Goal: Task Accomplishment & Management: Manage account settings

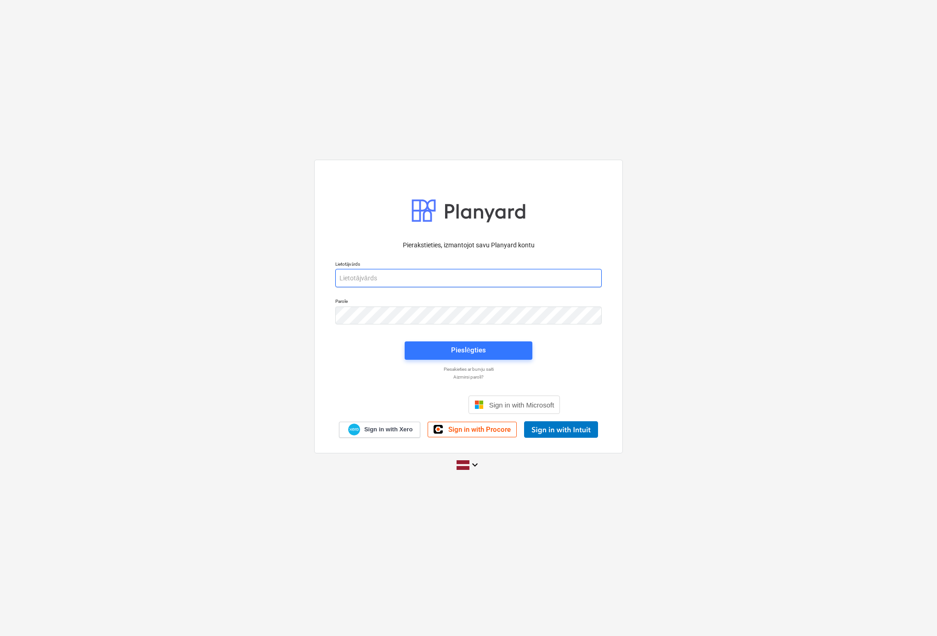
type input "viesturs.tomsons@bonava.com"
click at [526, 354] on button "Pieslēgties" at bounding box center [469, 351] width 128 height 18
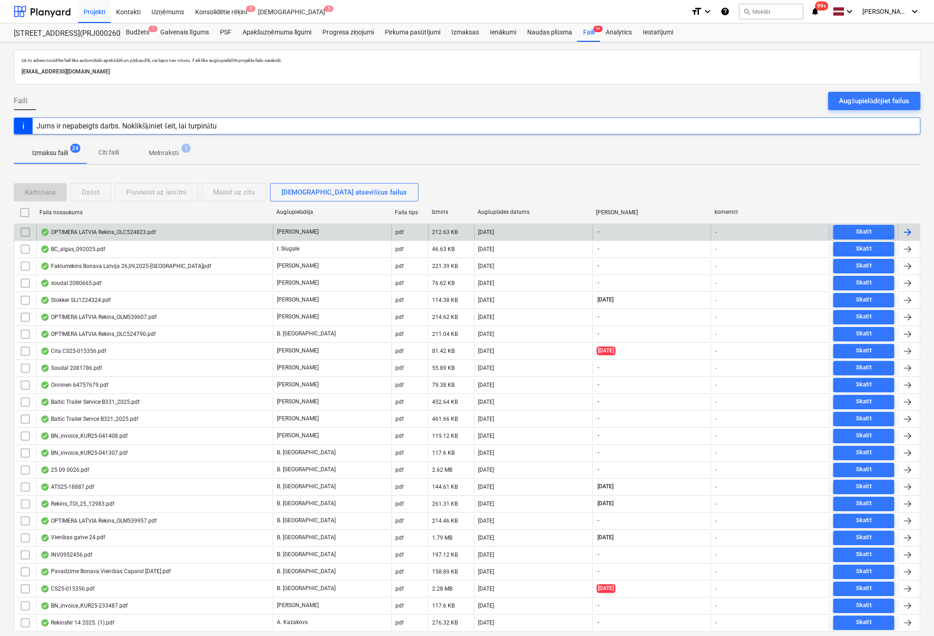
click at [125, 234] on div "OPTIMERA LATVIA Rekins_OLC524823.pdf" at bounding box center [97, 232] width 115 height 7
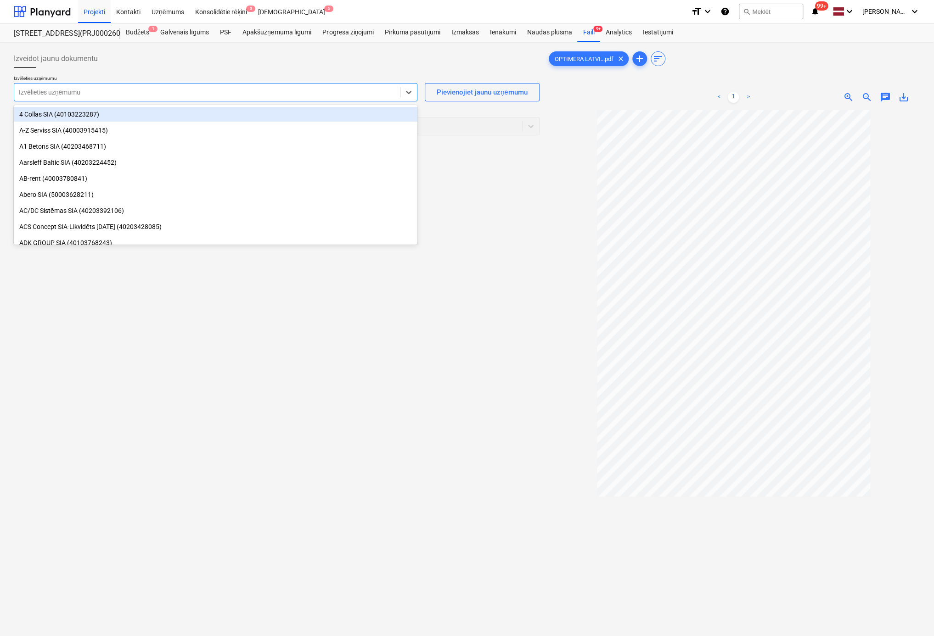
click at [176, 89] on div at bounding box center [207, 92] width 377 height 9
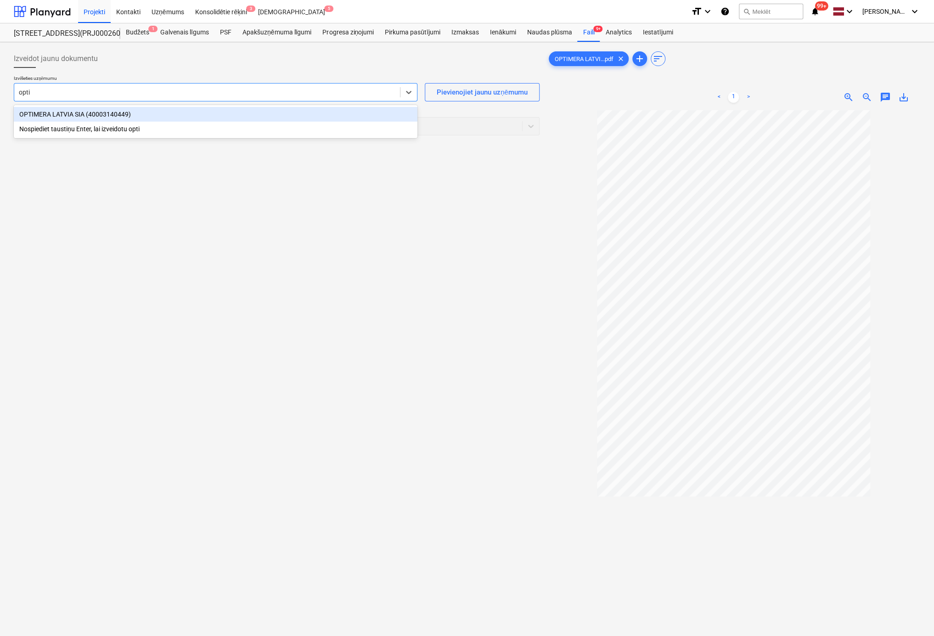
type input "optim"
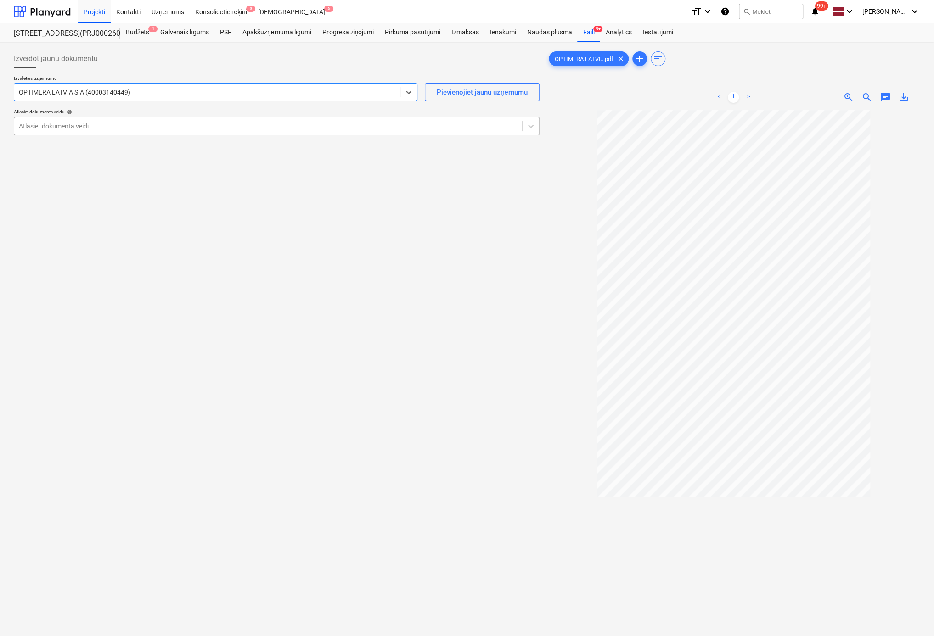
click at [116, 131] on div "Atlasiet dokumenta veidu" at bounding box center [268, 126] width 508 height 13
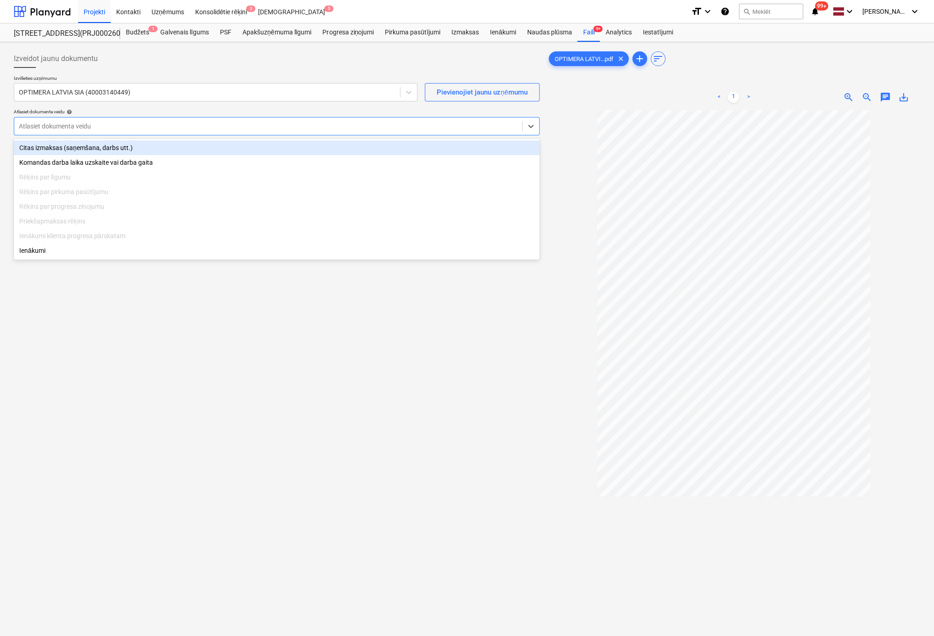
click at [118, 146] on div "Citas izmaksas (saņemšana, darbs utt.)" at bounding box center [277, 148] width 526 height 15
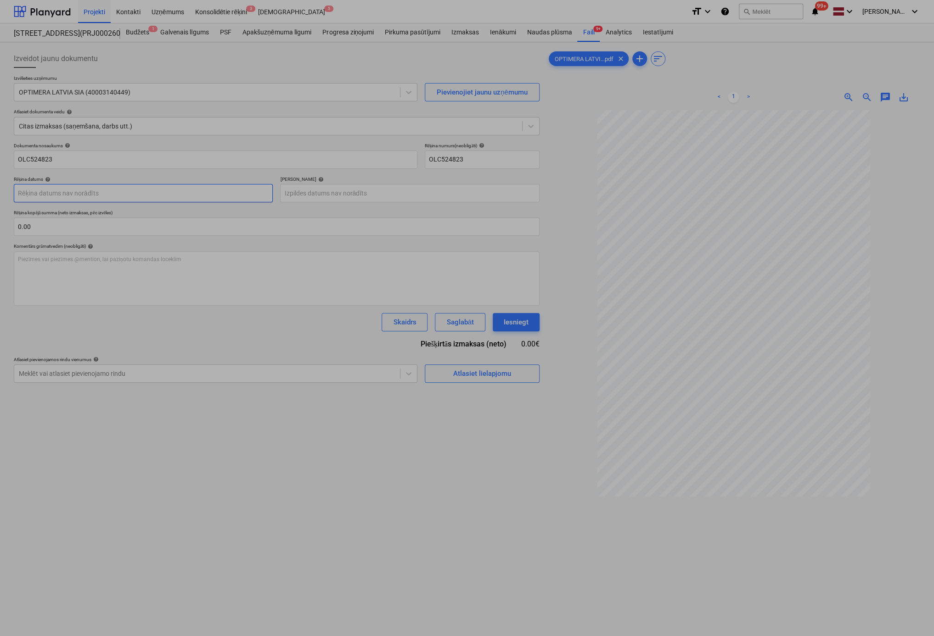
click at [128, 191] on body "Projekti Kontakti Uzņēmums Konsolidētie rēķini 3 Iesūtne 5 format_size keyboard…" at bounding box center [467, 318] width 934 height 636
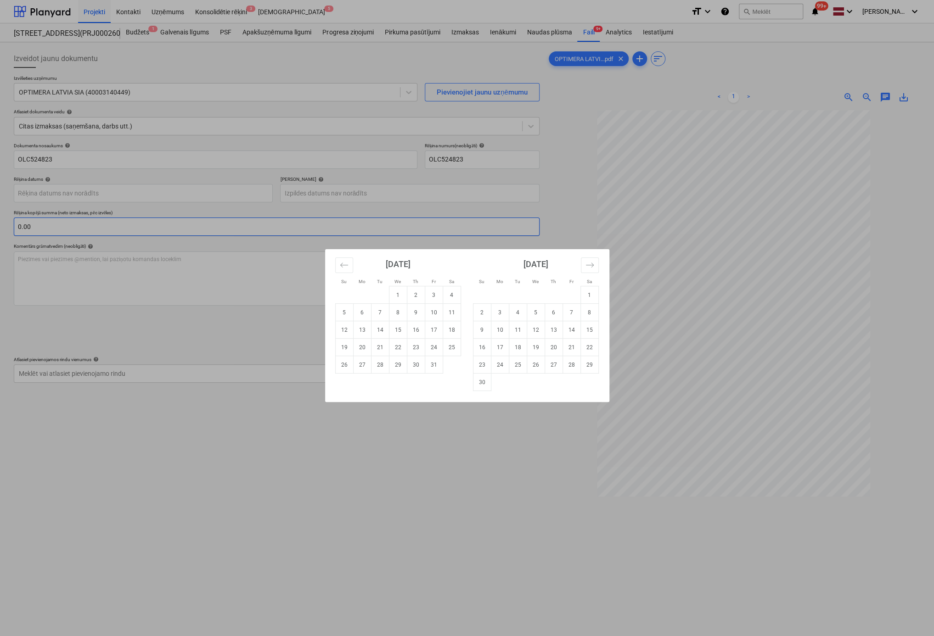
drag, startPoint x: 380, startPoint y: 311, endPoint x: 360, endPoint y: 228, distance: 85.5
click at [380, 311] on td "7" at bounding box center [380, 312] width 18 height 17
type input "07 Oct 2025"
click at [356, 192] on body "Projekti Kontakti Uzņēmums Konsolidētie rēķini 3 Iesūtne 5 format_size keyboard…" at bounding box center [467, 318] width 934 height 636
click at [592, 262] on icon "Move forward to switch to the next month." at bounding box center [589, 265] width 9 height 9
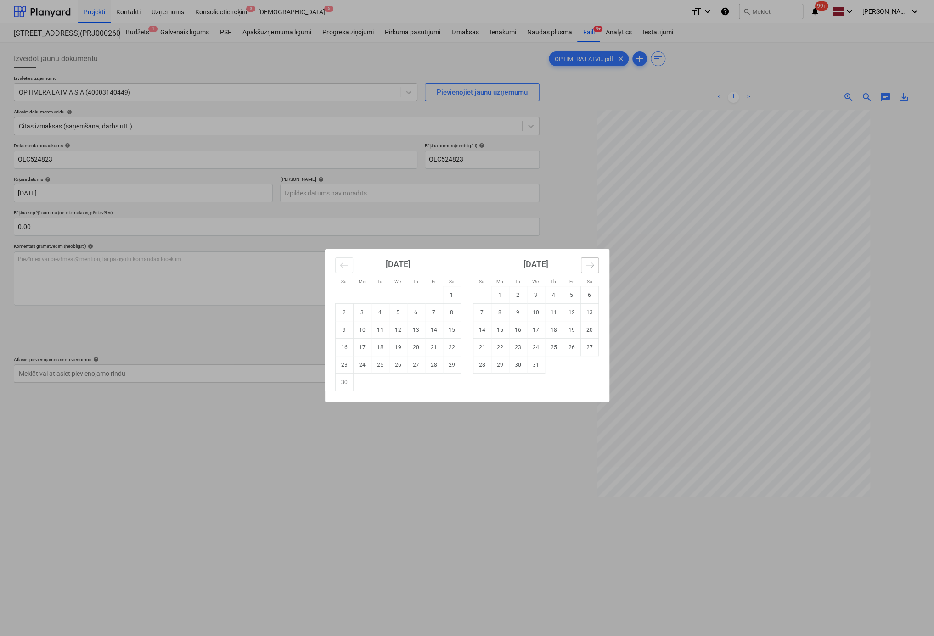
click at [592, 262] on icon "Move forward to switch to the next month." at bounding box center [589, 265] width 9 height 9
click at [534, 297] on td "4" at bounding box center [536, 295] width 18 height 17
type input "04 Feb 2026"
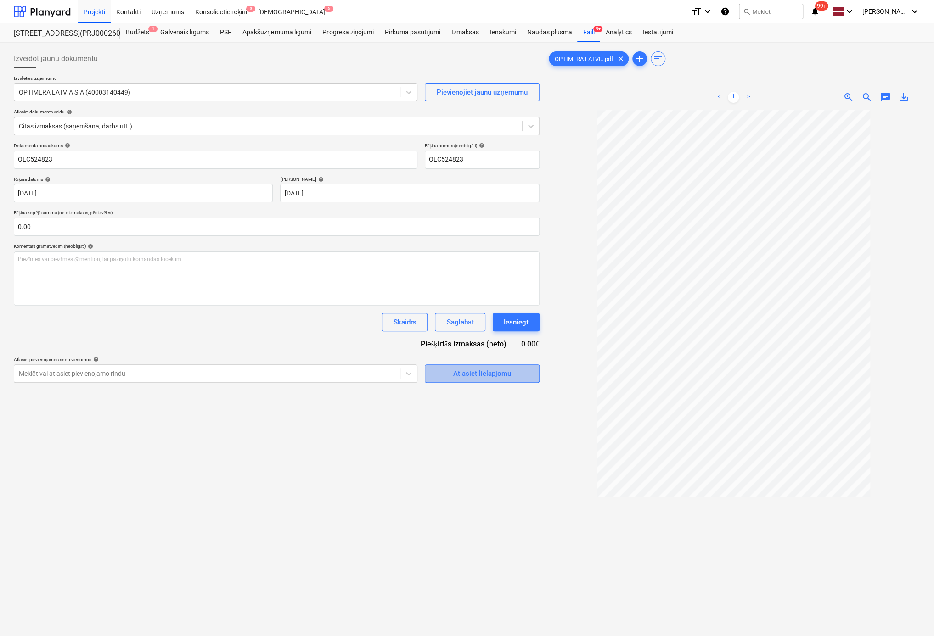
click at [485, 374] on div "Atlasiet lielapjomu" at bounding box center [482, 374] width 58 height 12
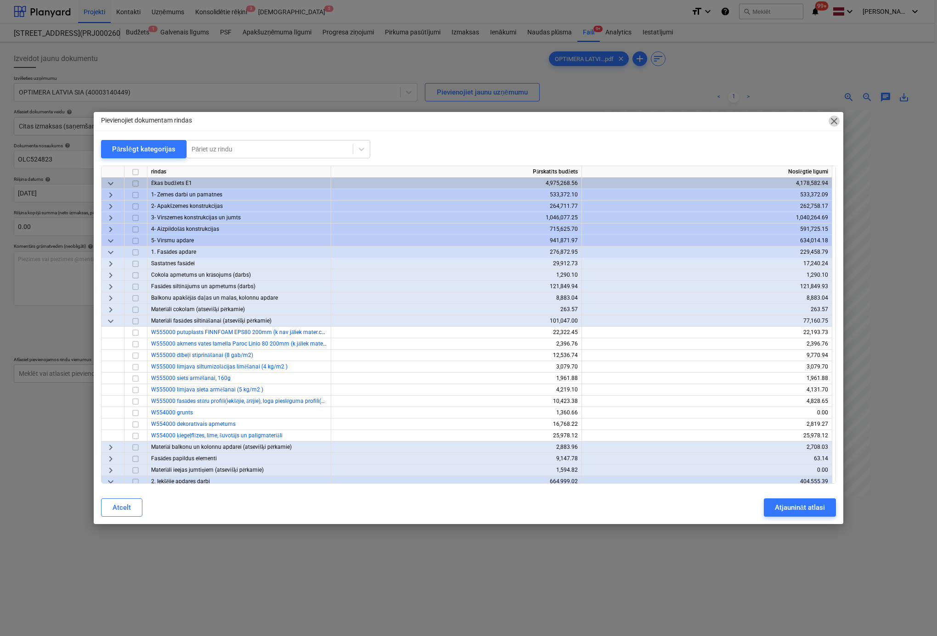
click at [838, 124] on span "close" at bounding box center [833, 121] width 11 height 11
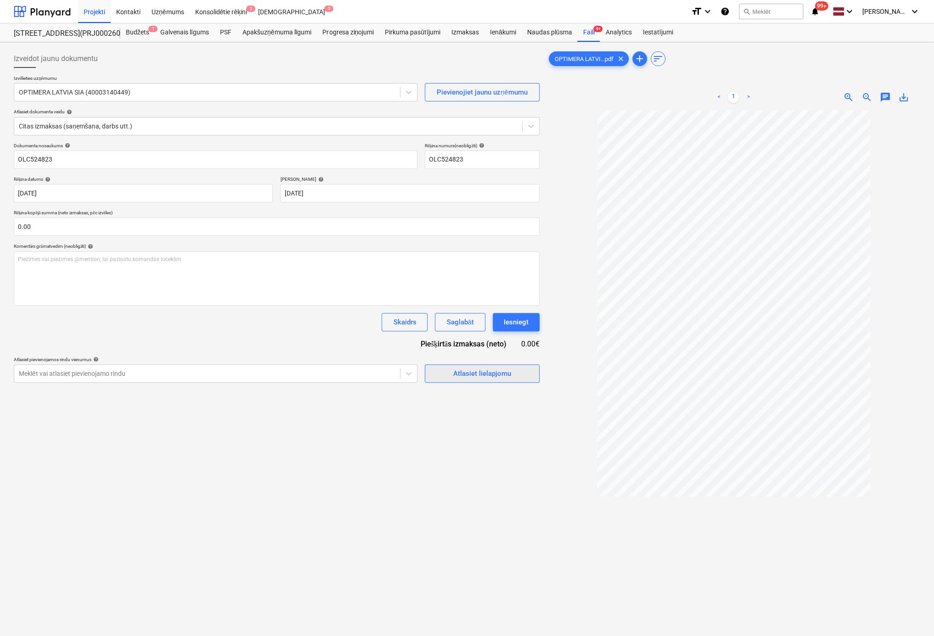
click at [490, 376] on div "Atlasiet lielapjomu" at bounding box center [482, 374] width 58 height 12
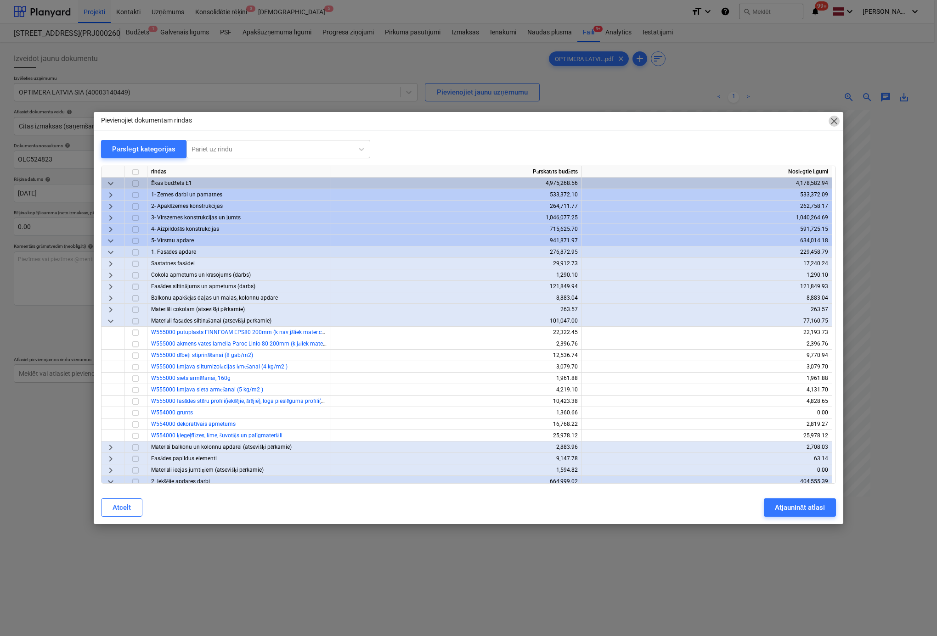
click at [837, 118] on span "close" at bounding box center [833, 121] width 11 height 11
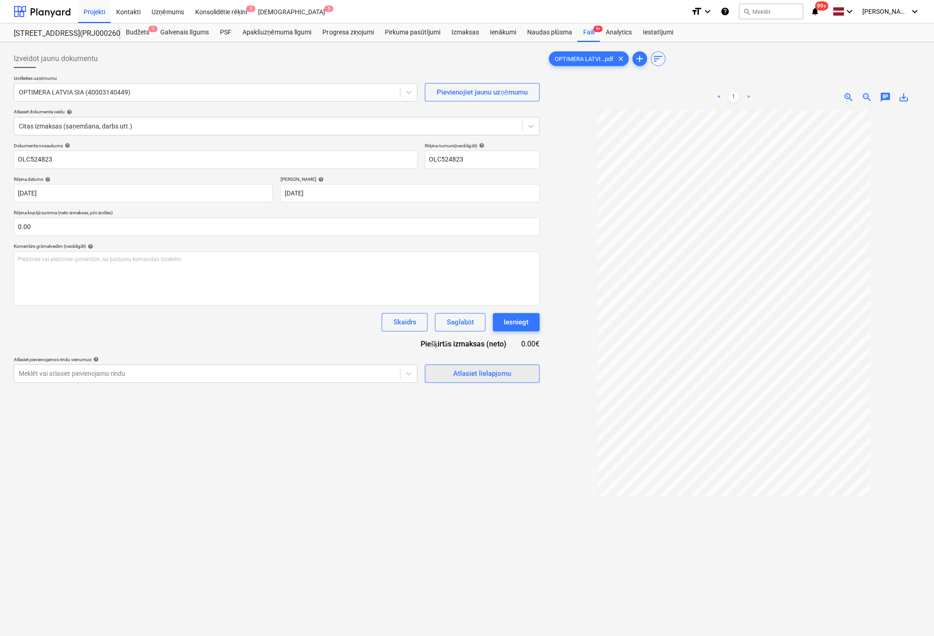
click at [495, 376] on div "Atlasiet lielapjomu" at bounding box center [482, 374] width 58 height 12
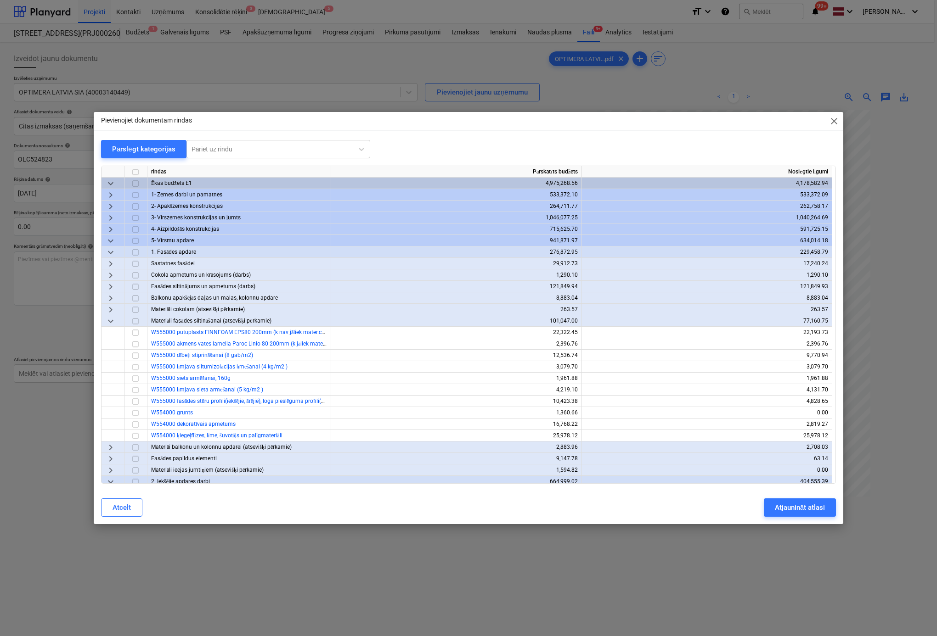
click at [110, 249] on span "keyboard_arrow_down" at bounding box center [110, 252] width 11 height 11
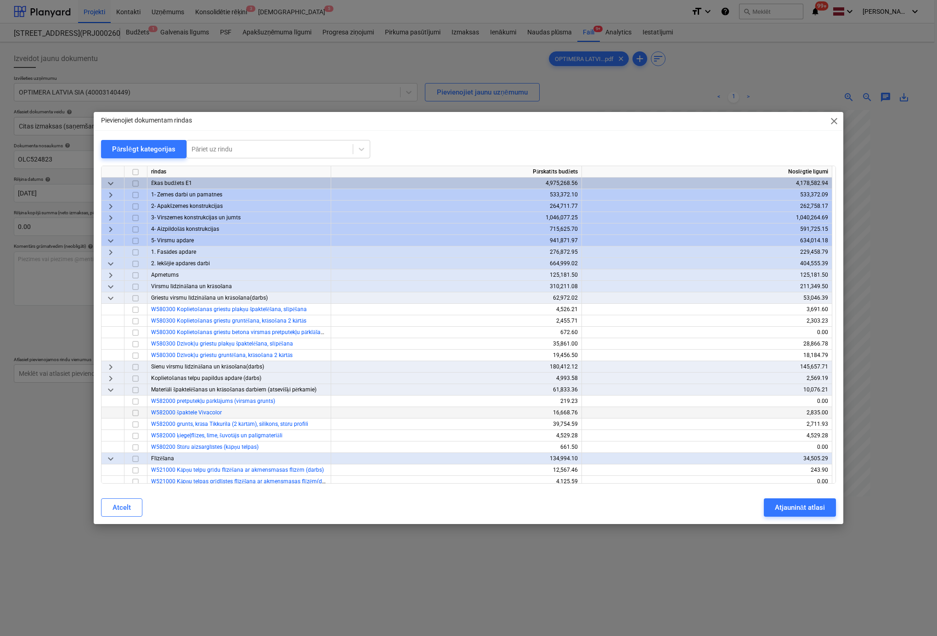
click at [132, 411] on input "checkbox" at bounding box center [135, 413] width 11 height 11
click at [793, 504] on div "Atjaunināt atlasi" at bounding box center [800, 508] width 50 height 12
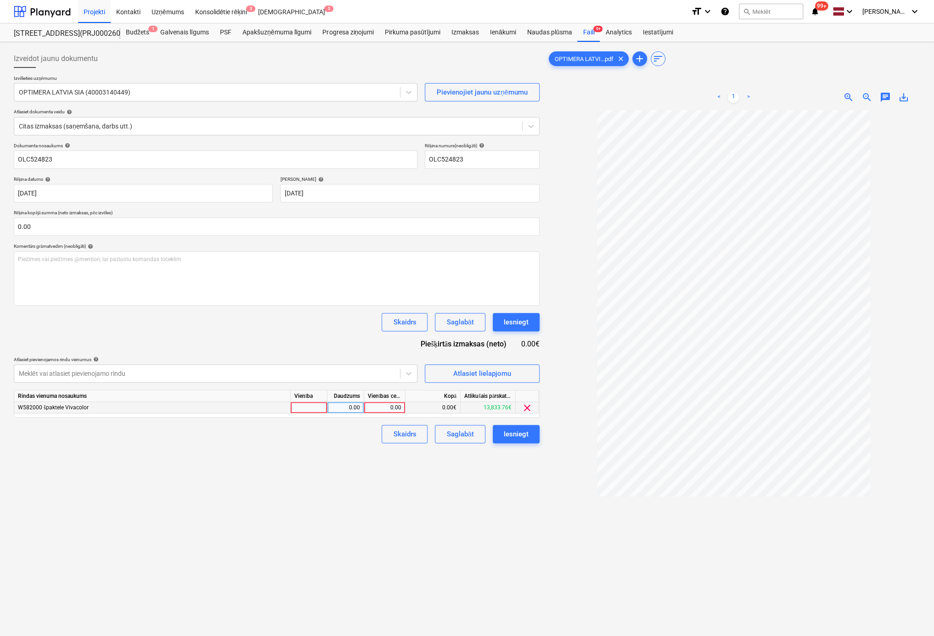
click at [392, 405] on div "0.00" at bounding box center [385, 407] width 34 height 11
type input "1942.92"
click at [410, 515] on div "Izveidot jaunu dokumentu Izvēlieties uzņēmumu OPTIMERA LATVIA SIA (40003140449)…" at bounding box center [276, 385] width 533 height 679
click at [523, 434] on div "Iesniegt" at bounding box center [516, 434] width 25 height 12
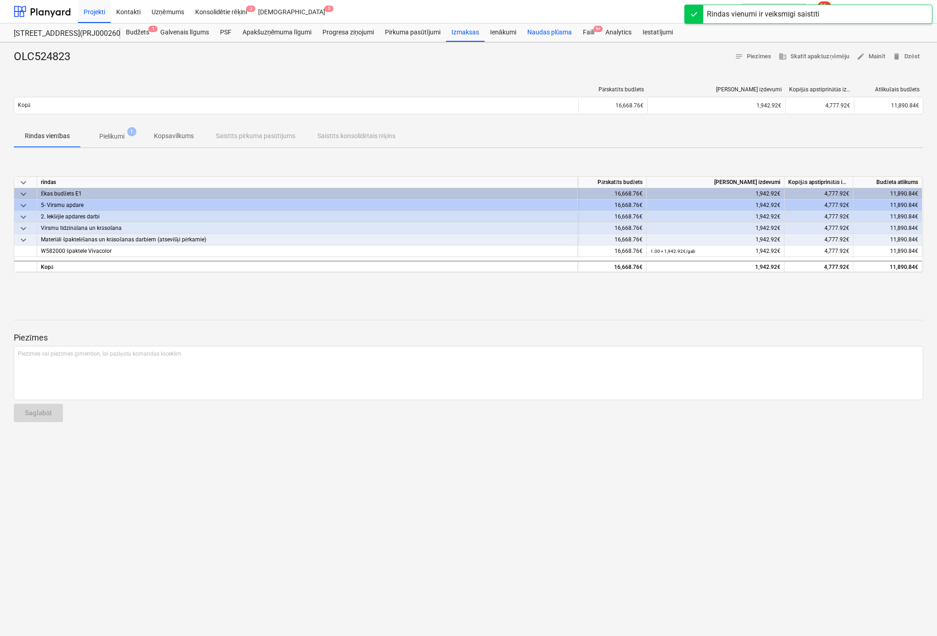
drag, startPoint x: 594, startPoint y: 32, endPoint x: 566, endPoint y: 40, distance: 29.6
click at [594, 32] on span "9+" at bounding box center [597, 29] width 9 height 6
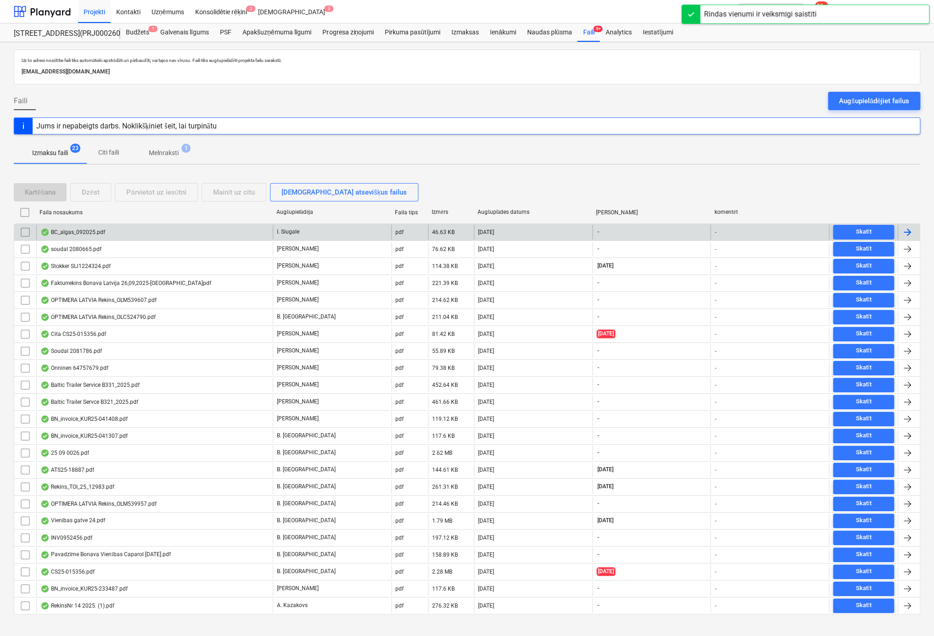
click at [96, 229] on div "BC_algas_092025.pdf" at bounding box center [72, 232] width 65 height 7
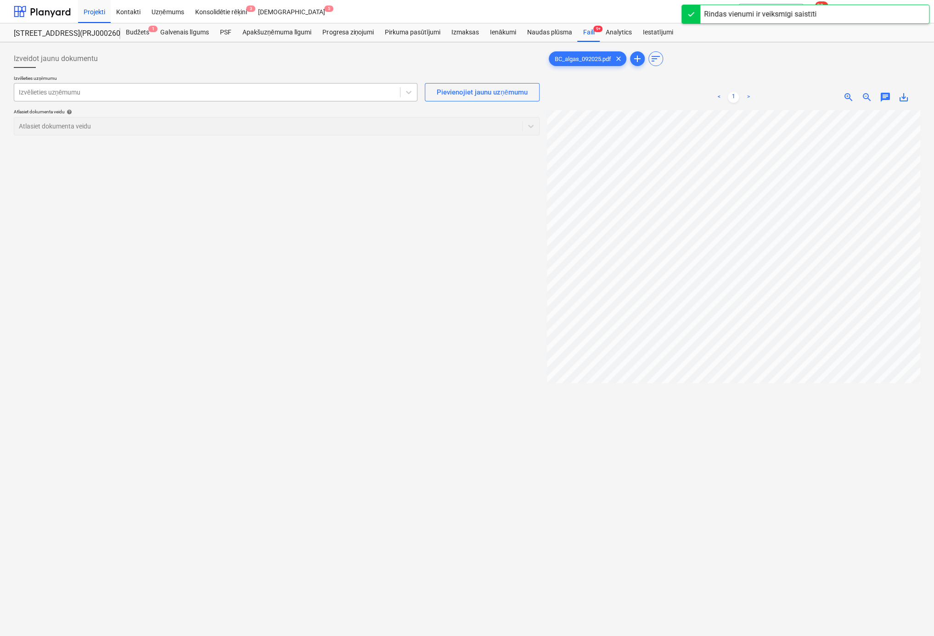
click at [125, 88] on div at bounding box center [207, 92] width 377 height 9
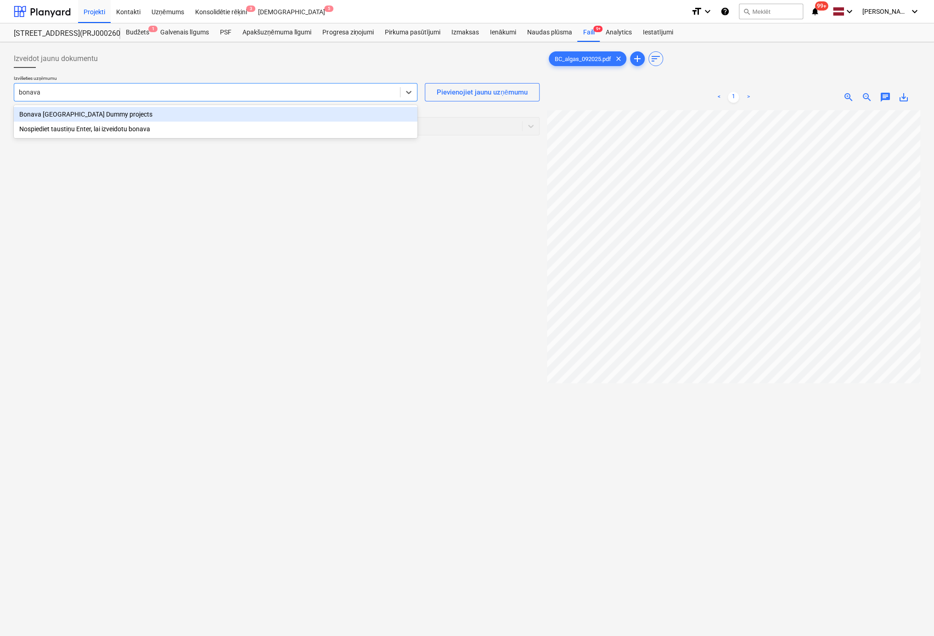
type input "bonava"
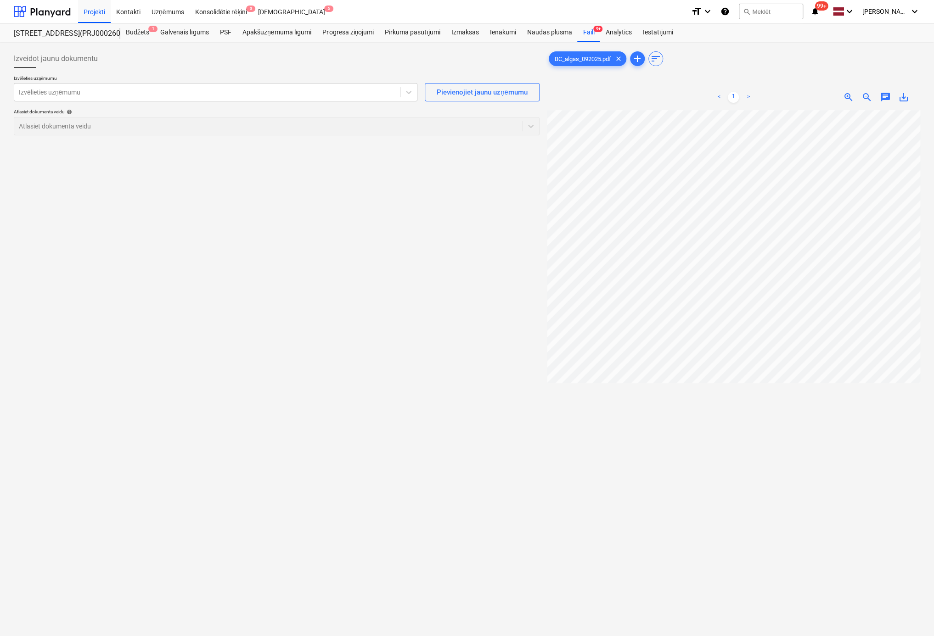
click at [296, 60] on div "Izveidot jaunu dokumentu" at bounding box center [277, 59] width 526 height 18
click at [587, 32] on div "Faili 9+" at bounding box center [588, 32] width 22 height 18
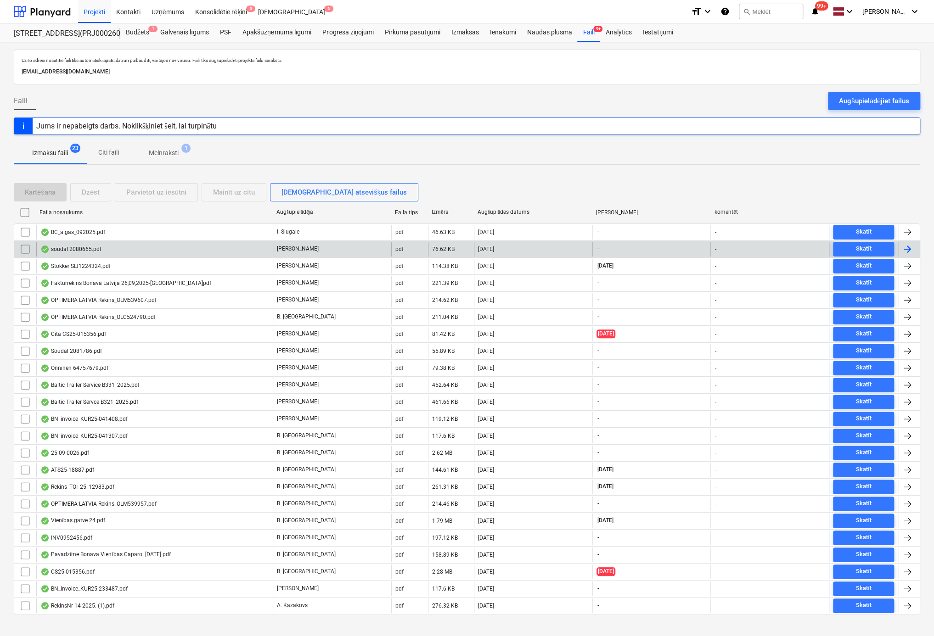
click at [78, 246] on div "soudal 2080665.pdf" at bounding box center [70, 249] width 61 height 7
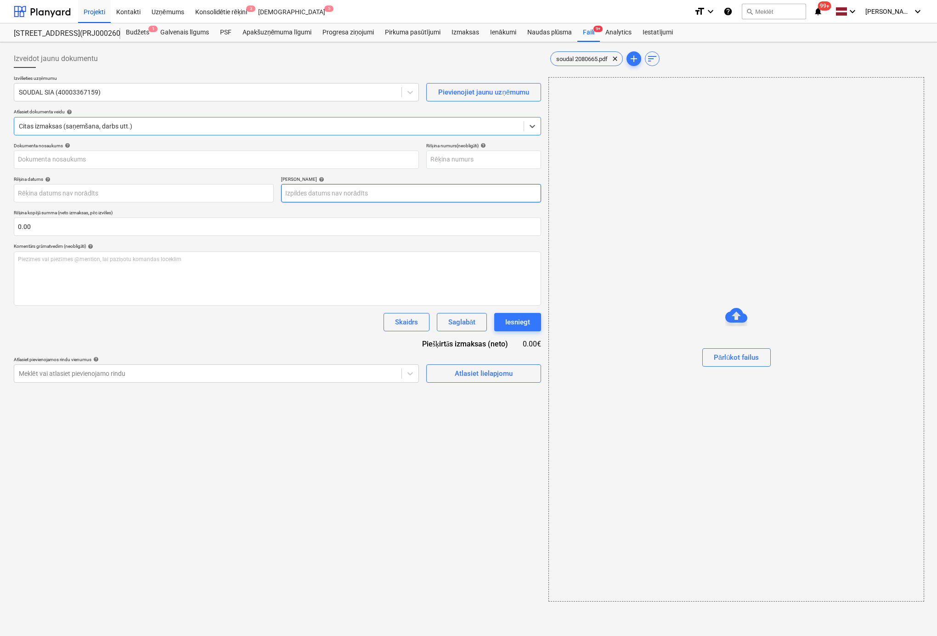
type input "2080665"
type input "15 Aug 2025"
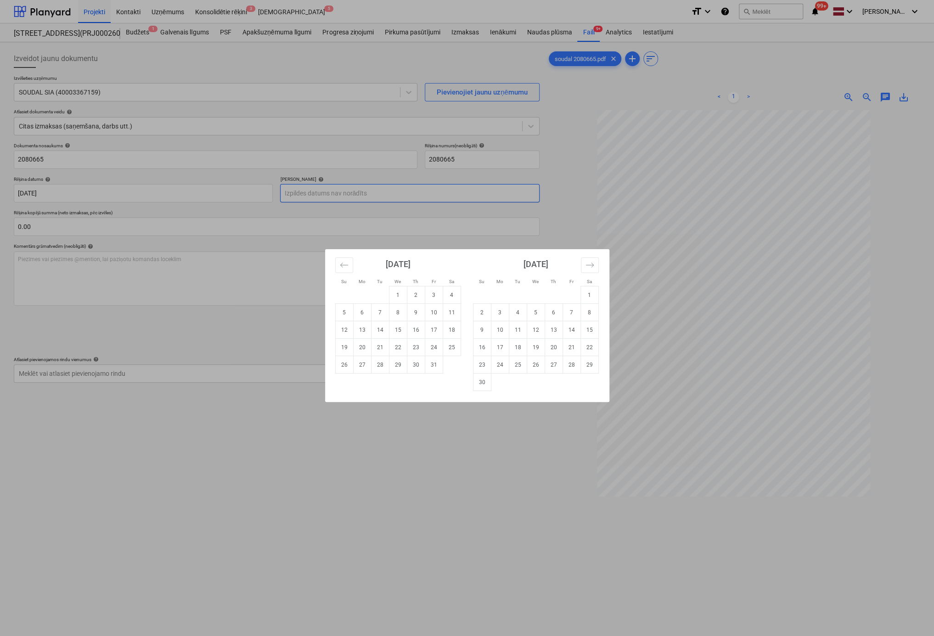
click at [352, 191] on body "Projekti Kontakti Uzņēmums Konsolidētie rēķini 3 Iesūtne 5 format_size keyboard…" at bounding box center [467, 318] width 934 height 636
click at [588, 262] on icon "Move forward to switch to the next month." at bounding box center [589, 265] width 9 height 9
click at [343, 265] on icon "Move backward to switch to the previous month." at bounding box center [344, 265] width 9 height 9
drag, startPoint x: 364, startPoint y: 364, endPoint x: 349, endPoint y: 360, distance: 15.4
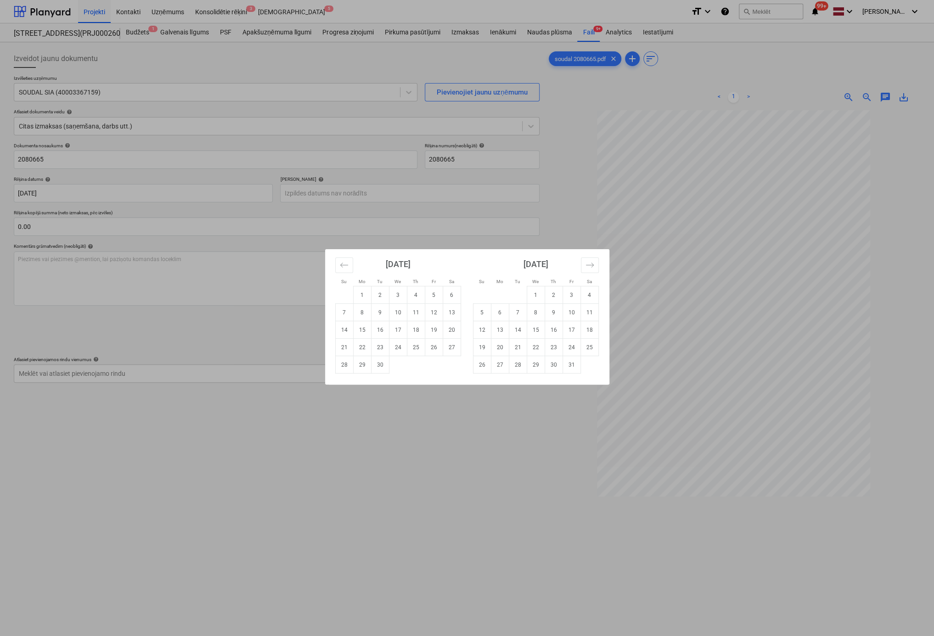
click at [363, 364] on td "29" at bounding box center [362, 364] width 18 height 17
type input "29 Sep 2025"
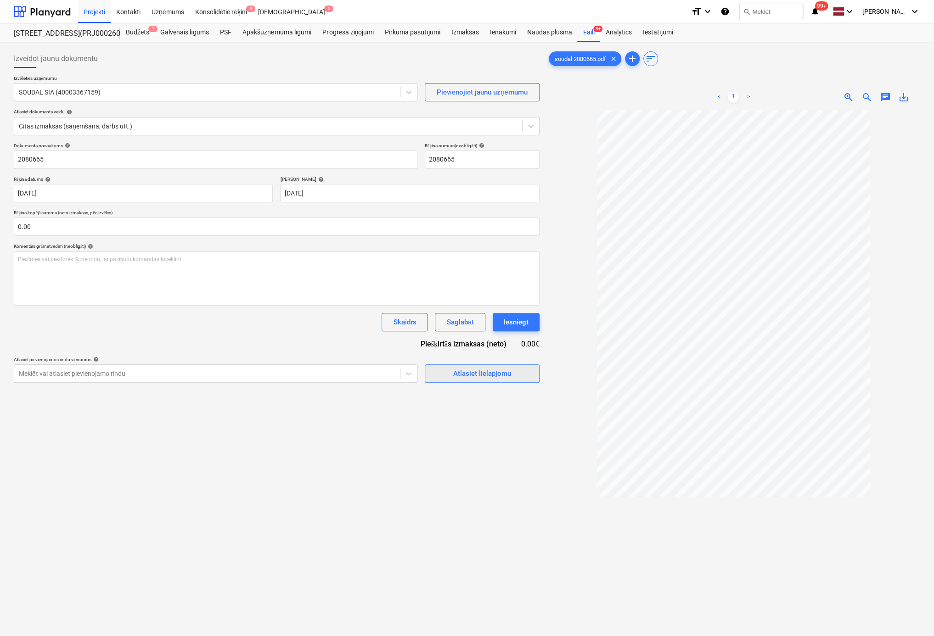
click at [474, 374] on div "Atlasiet lielapjomu" at bounding box center [482, 374] width 58 height 12
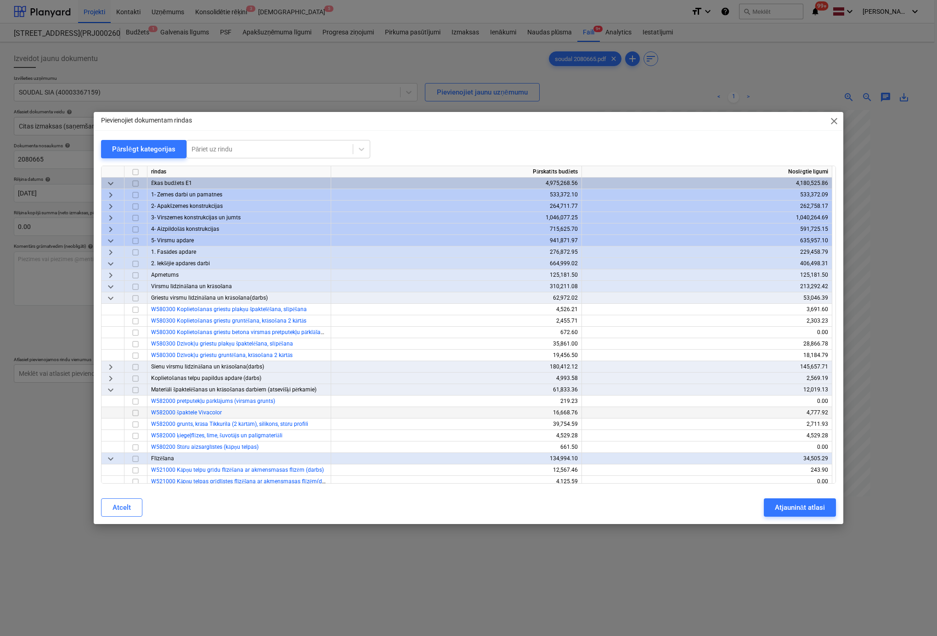
click at [135, 415] on input "checkbox" at bounding box center [135, 413] width 11 height 11
click at [790, 507] on div "Atjaunināt atlasi" at bounding box center [800, 508] width 50 height 12
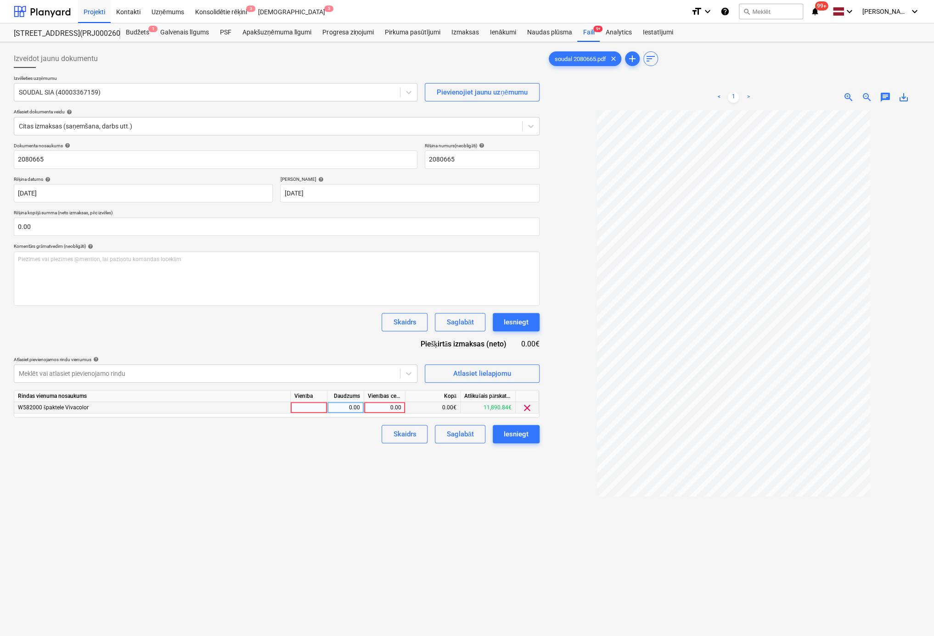
click at [389, 408] on div "0.00" at bounding box center [385, 407] width 34 height 11
type input "619.08"
click at [456, 549] on div "Izveidot jaunu dokumentu Izvēlieties uzņēmumu SOUDAL SIA (40003367159) Pievieno…" at bounding box center [276, 385] width 533 height 679
click at [517, 433] on div "Iesniegt" at bounding box center [516, 434] width 25 height 12
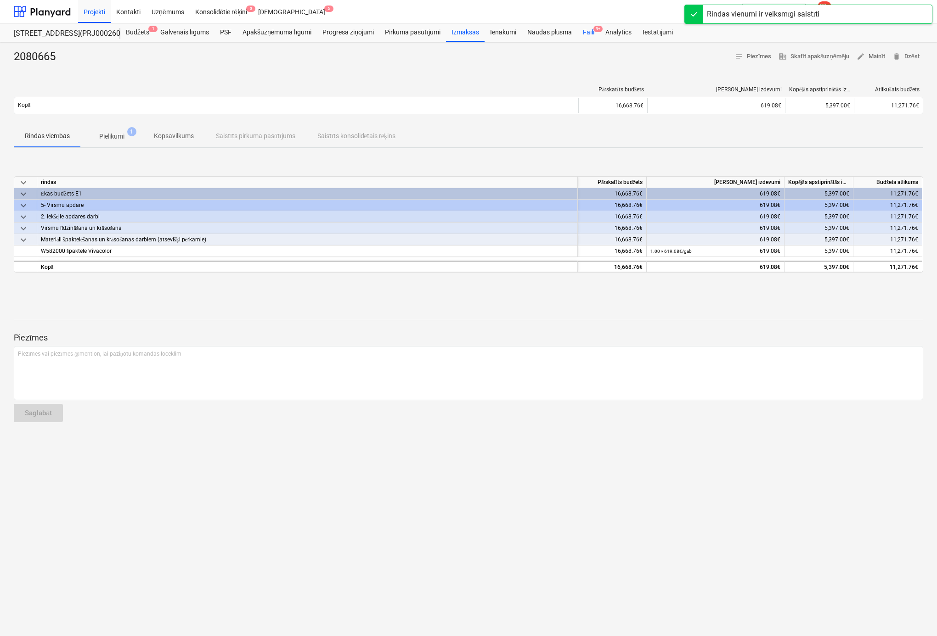
click at [594, 32] on div "Faili 9+" at bounding box center [588, 32] width 22 height 18
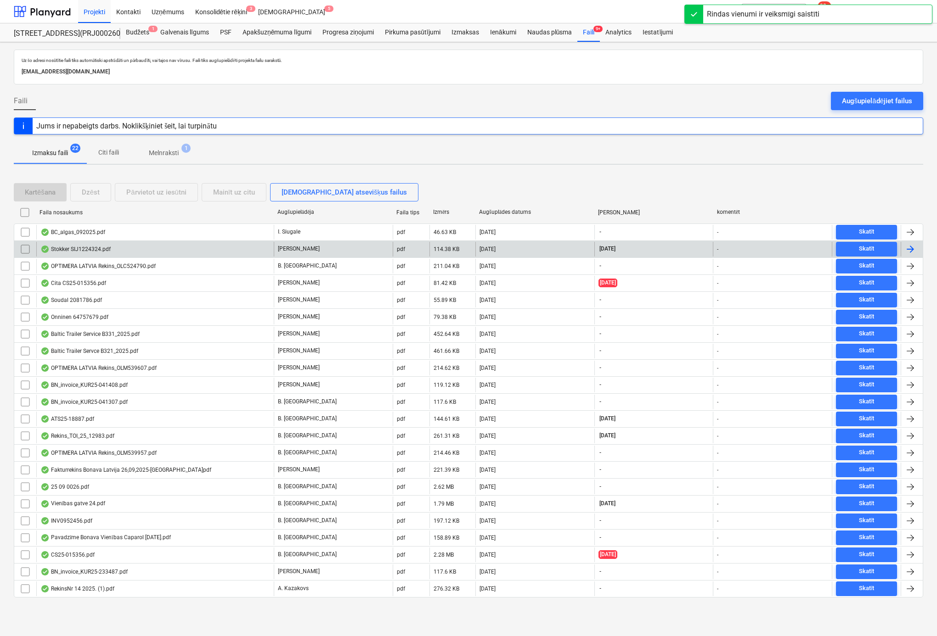
click at [64, 247] on div "Stokker SIJ1224324.pdf" at bounding box center [75, 249] width 70 height 7
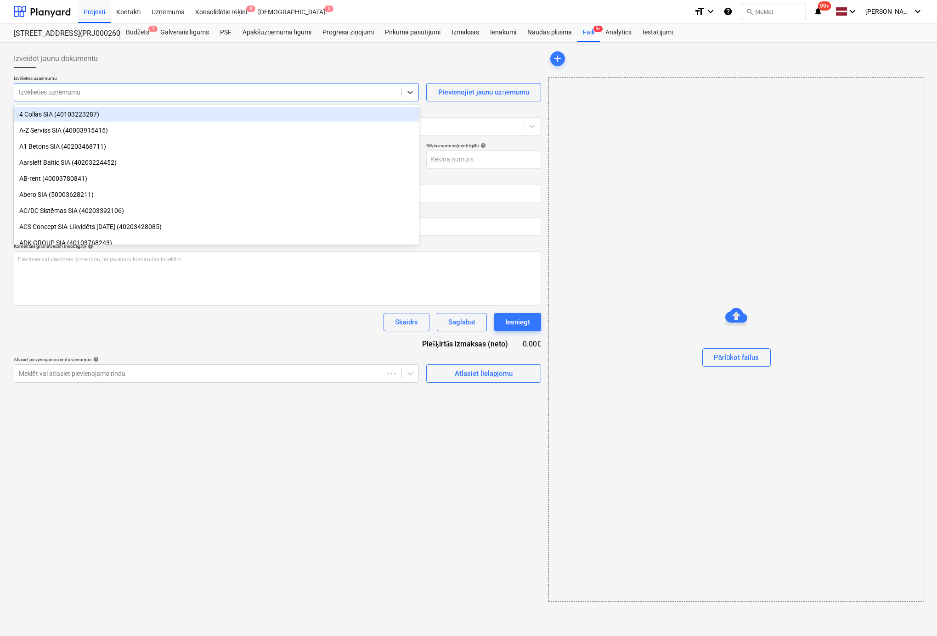
click at [166, 96] on div at bounding box center [208, 92] width 378 height 9
type input "SIJ1224324"
type input "02 Oct 2025"
type input "23 Oct 2025"
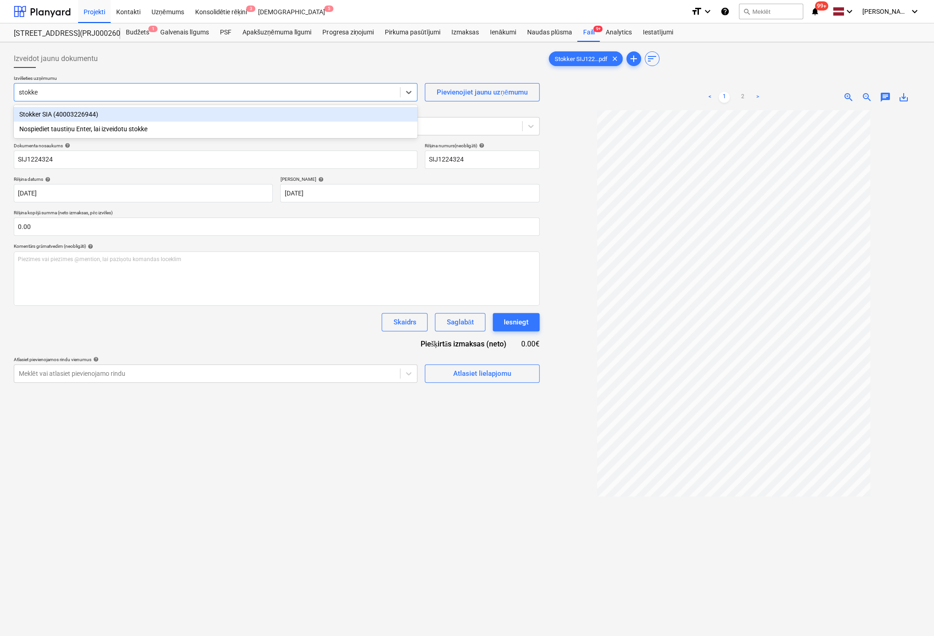
type input "stokker"
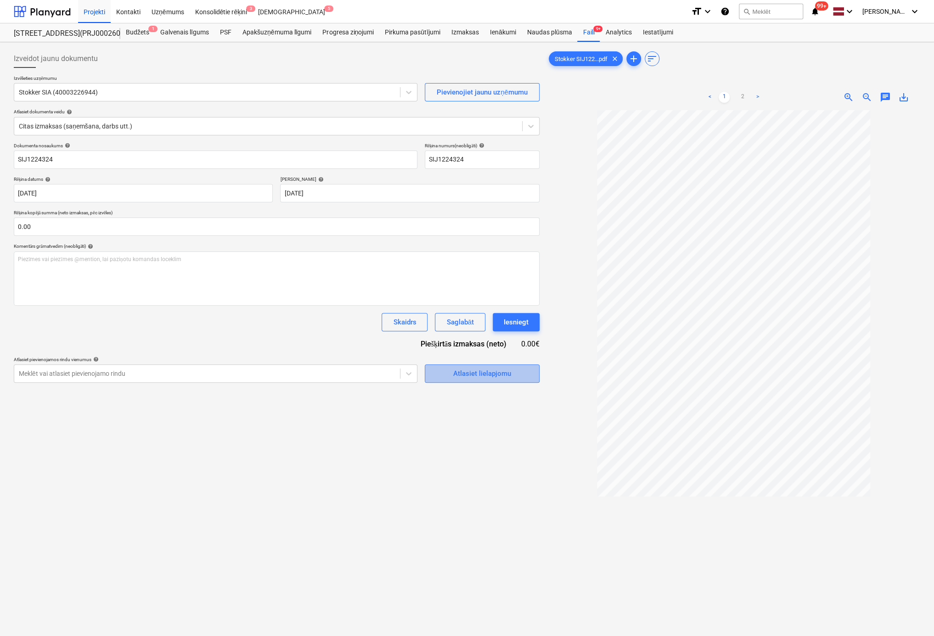
click at [516, 374] on span "Atlasiet lielapjomu" at bounding box center [482, 374] width 92 height 12
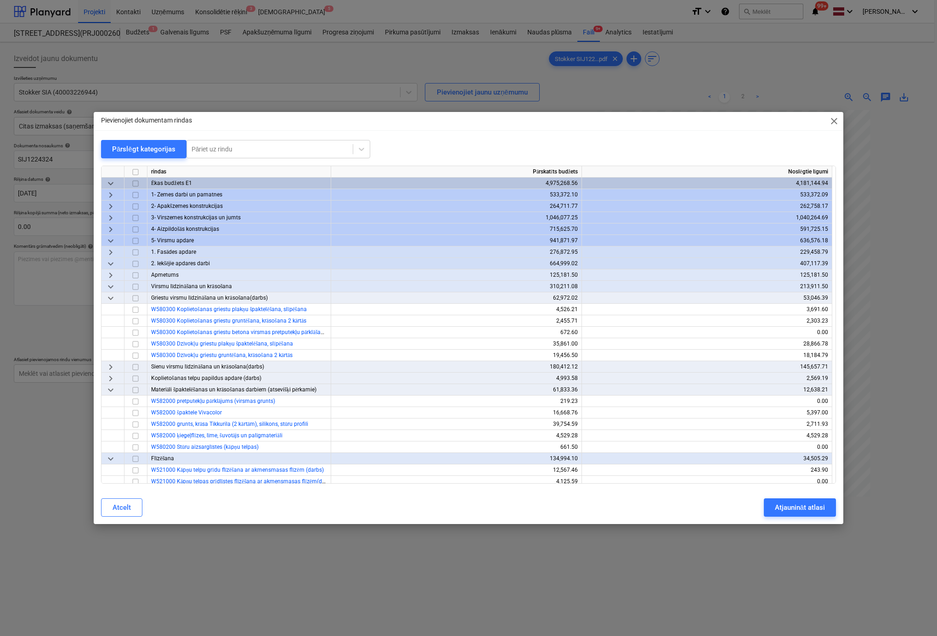
click at [109, 229] on span "keyboard_arrow_right" at bounding box center [110, 229] width 11 height 11
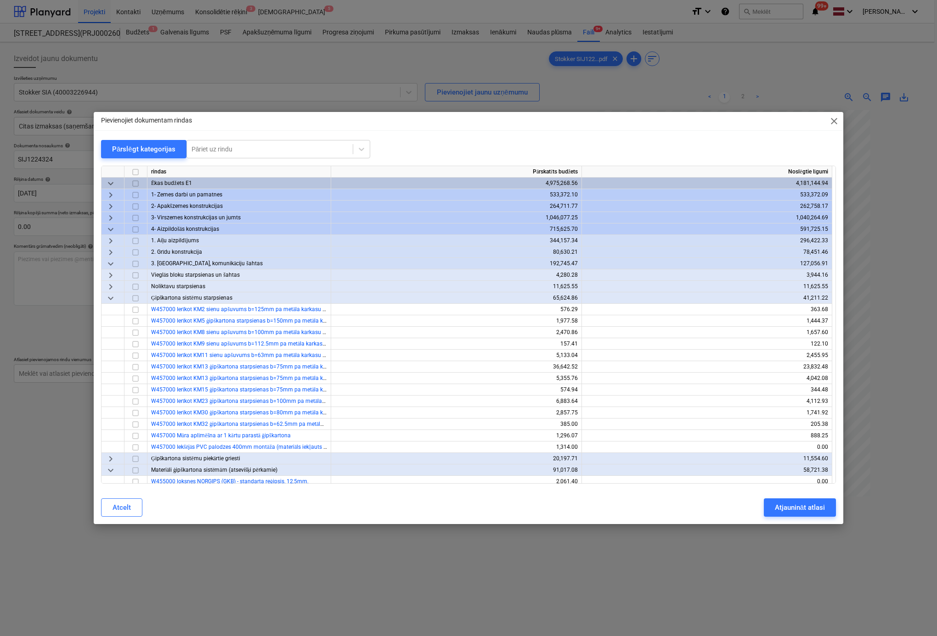
click at [112, 285] on span "keyboard_arrow_right" at bounding box center [110, 286] width 11 height 11
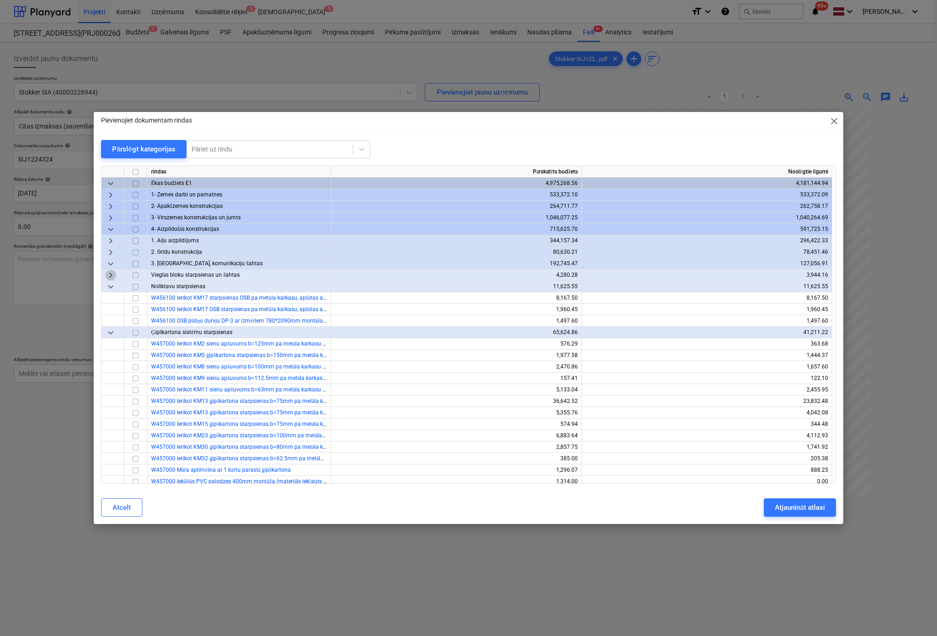
click at [114, 275] on span "keyboard_arrow_right" at bounding box center [110, 275] width 11 height 11
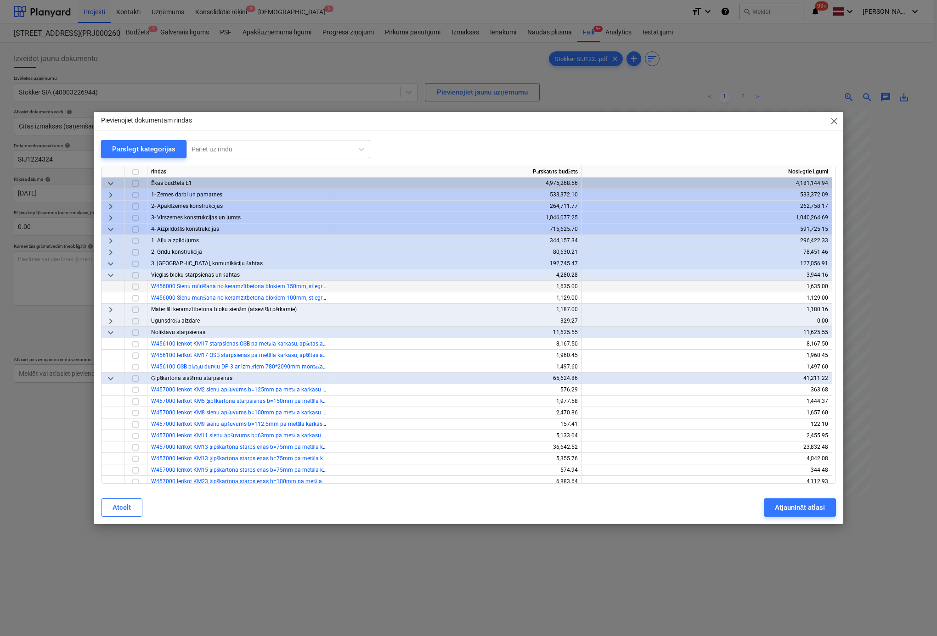
click at [107, 309] on span "keyboard_arrow_right" at bounding box center [110, 309] width 11 height 11
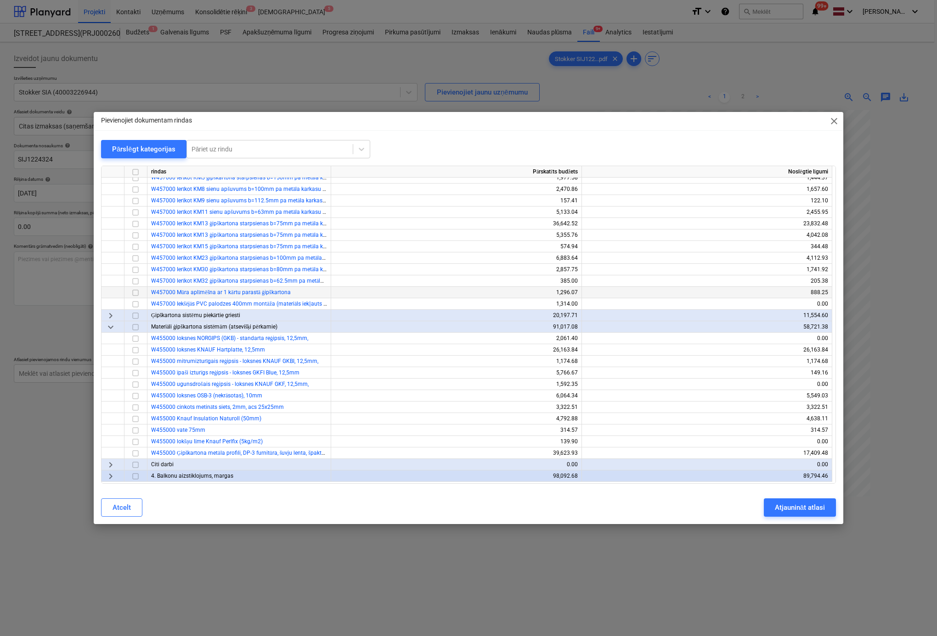
scroll to position [276, 0]
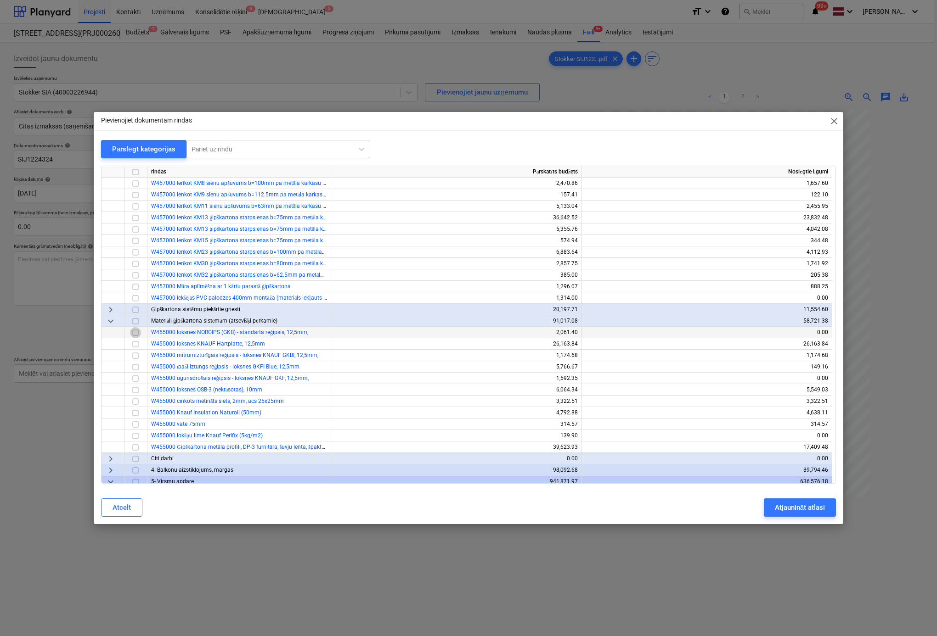
click at [134, 333] on input "checkbox" at bounding box center [135, 332] width 11 height 11
click at [801, 500] on button "Atjaunināt atlasi" at bounding box center [800, 508] width 72 height 18
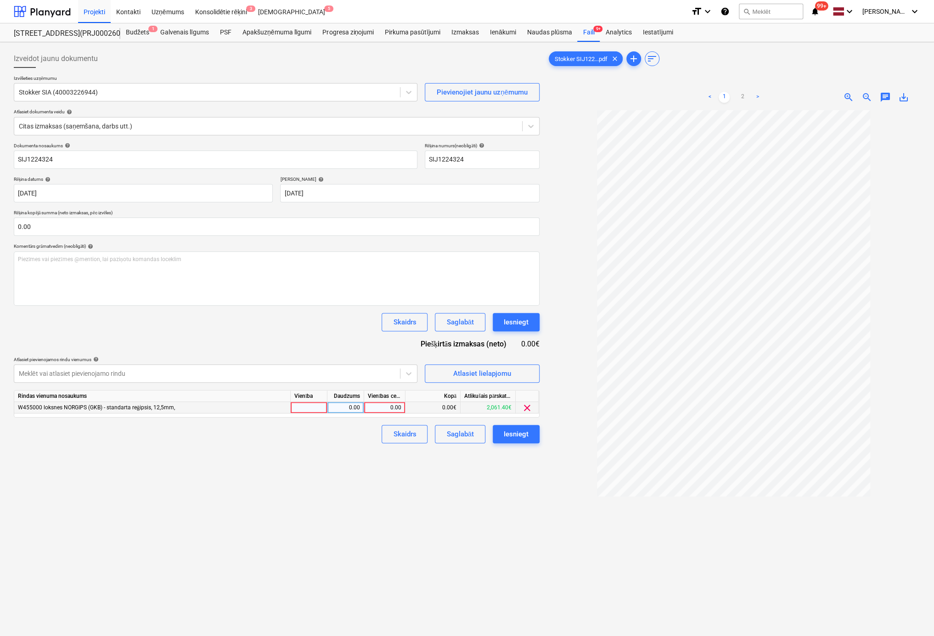
click at [397, 407] on div "0.00" at bounding box center [385, 407] width 34 height 11
type input "445.02"
click at [449, 458] on div "Izveidot jaunu dokumentu Izvēlieties uzņēmumu Stokker SIA (40003226944) Pievien…" at bounding box center [276, 385] width 533 height 679
click at [509, 432] on div "Iesniegt" at bounding box center [516, 434] width 25 height 12
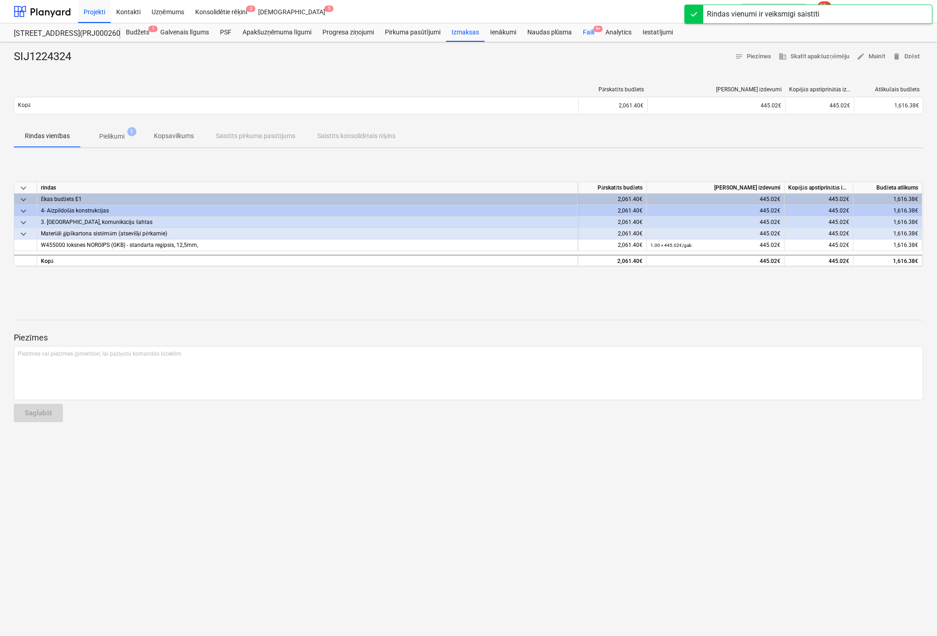
click at [591, 30] on div "Faili 9+" at bounding box center [588, 32] width 22 height 18
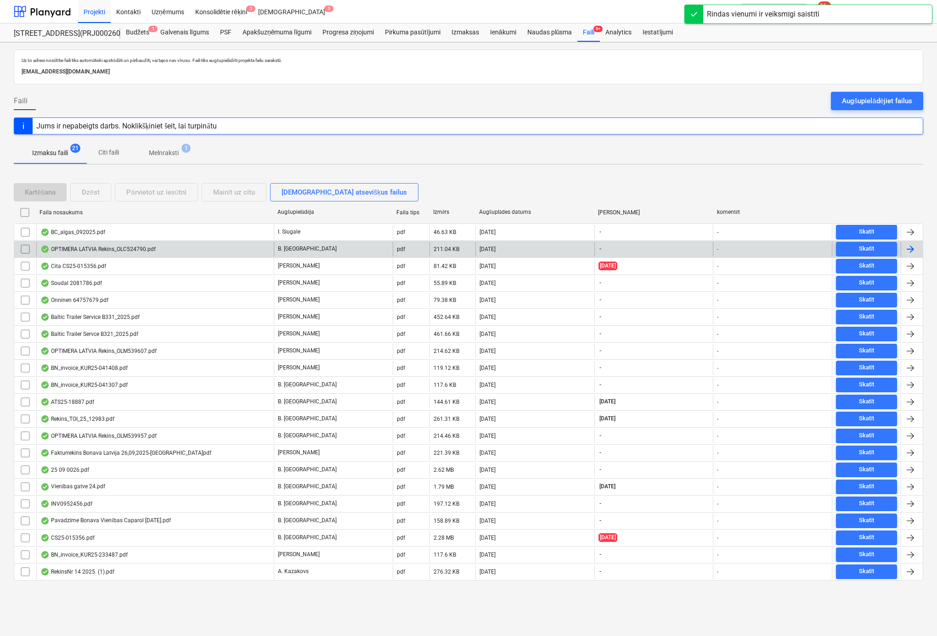
click at [90, 246] on div "OPTIMERA LATVIA Rekins_OLC524790.pdf" at bounding box center [97, 249] width 115 height 7
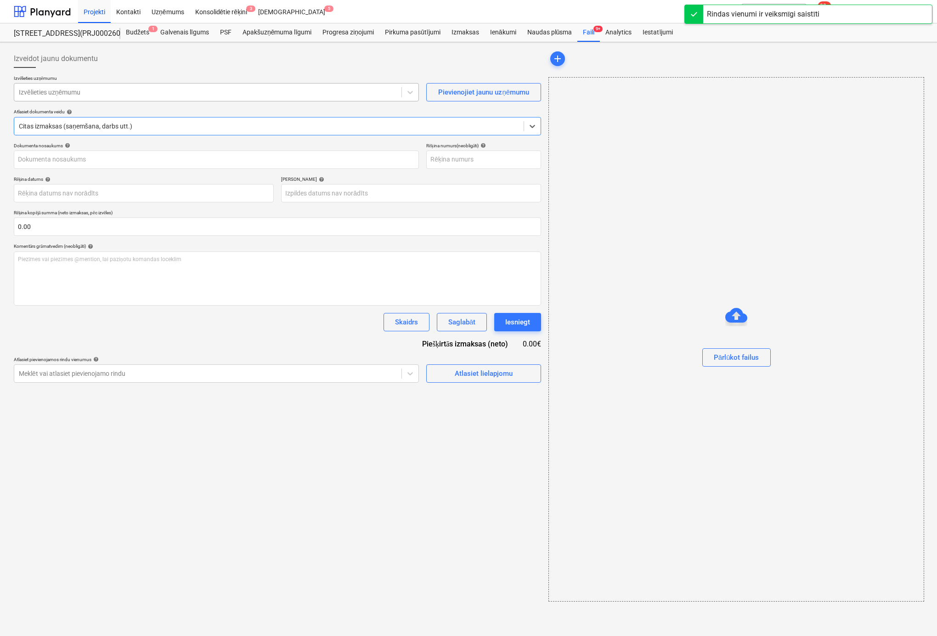
type input "OLC524790"
click at [232, 89] on div at bounding box center [208, 92] width 378 height 9
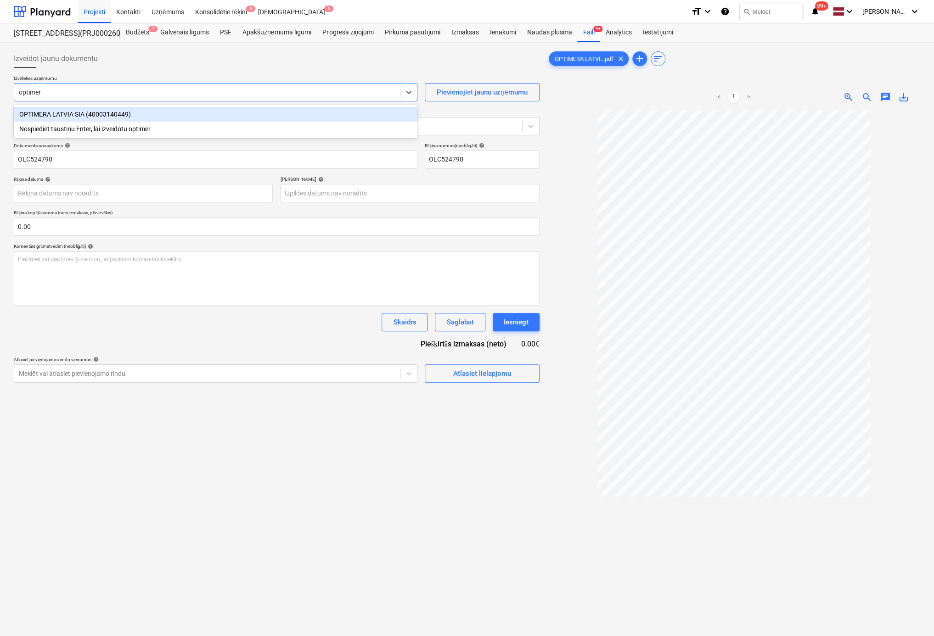
type input "optimera"
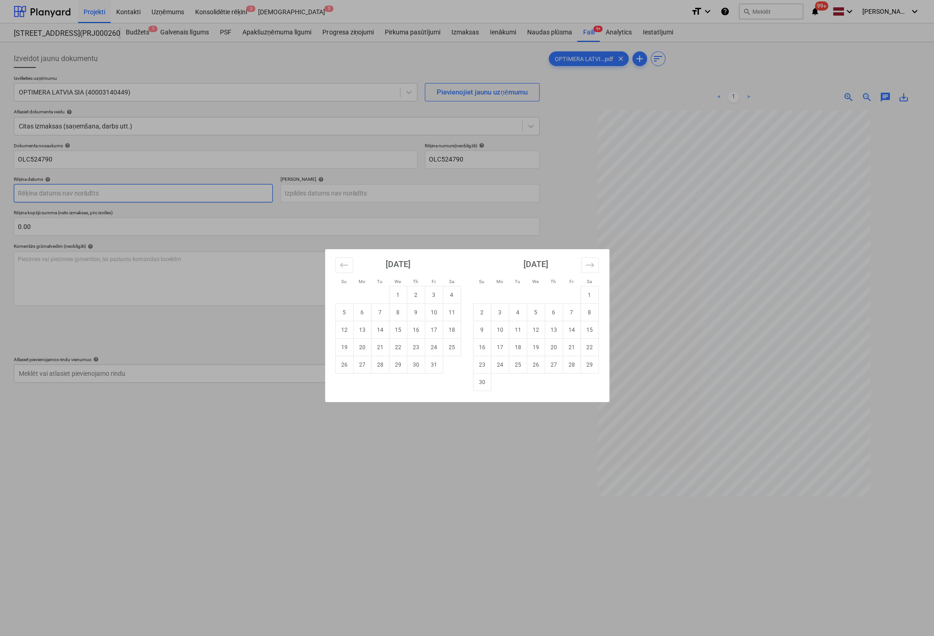
click at [207, 194] on body "Projekti Kontakti Uzņēmums Konsolidētie rēķini 3 Iesūtne 5 format_size keyboard…" at bounding box center [467, 318] width 934 height 636
click at [433, 295] on td "3" at bounding box center [434, 295] width 18 height 17
type input "03 Oct 2025"
click at [419, 188] on body "Projekti Kontakti Uzņēmums Konsolidētie rēķini 3 Iesūtne 5 format_size keyboard…" at bounding box center [467, 318] width 934 height 636
click at [597, 261] on button "Move forward to switch to the next month." at bounding box center [590, 266] width 18 height 16
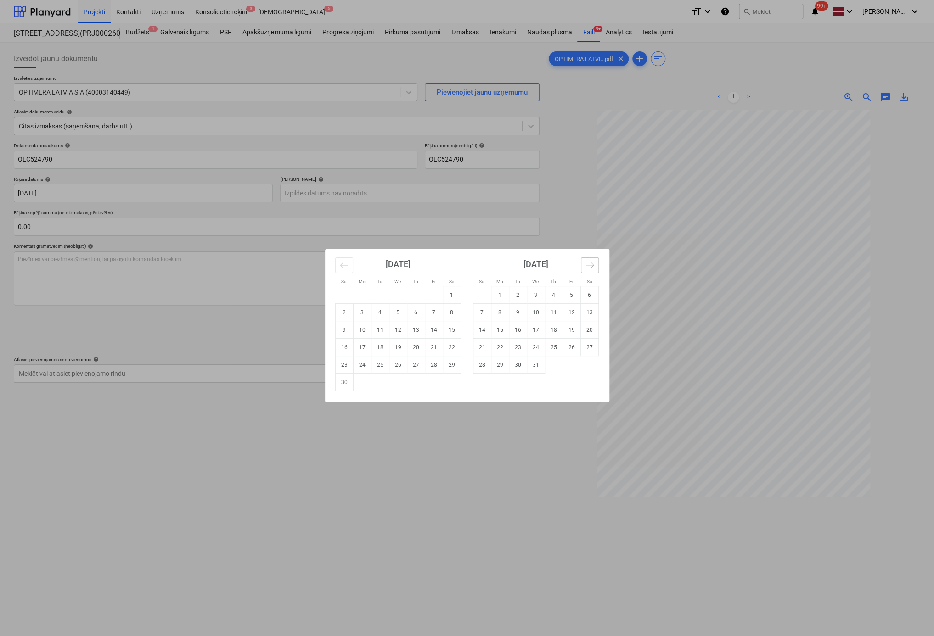
click at [596, 262] on button "Move forward to switch to the next month." at bounding box center [590, 266] width 18 height 16
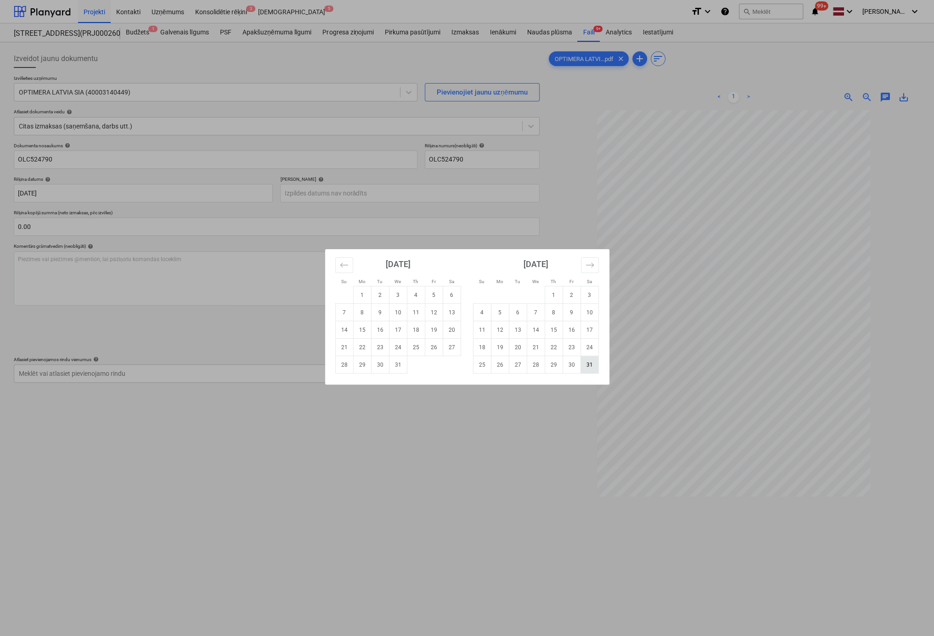
click at [590, 360] on td "31" at bounding box center [589, 364] width 18 height 17
type input "31 Jan 2026"
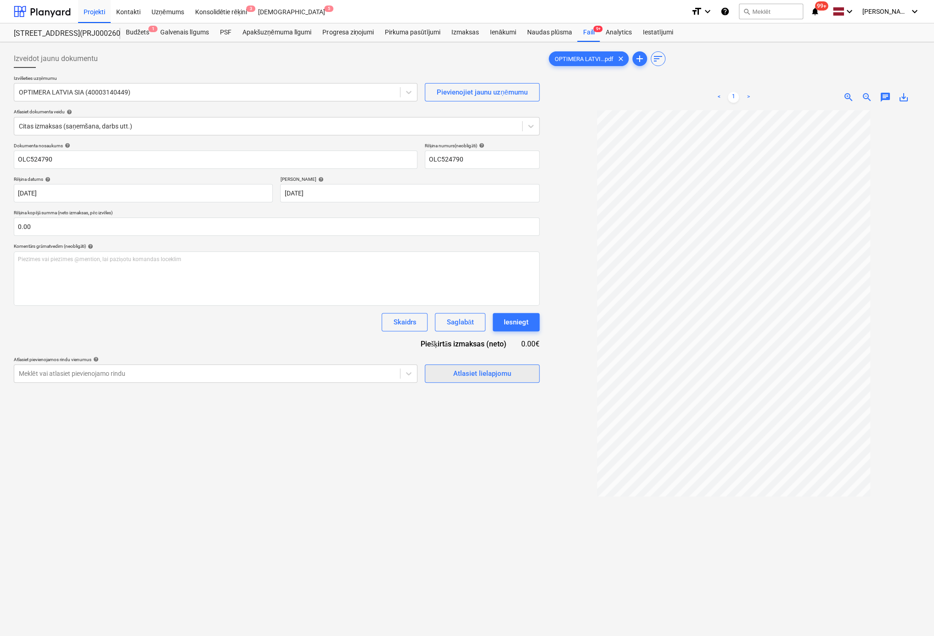
click at [466, 372] on div "Atlasiet lielapjomu" at bounding box center [482, 374] width 58 height 12
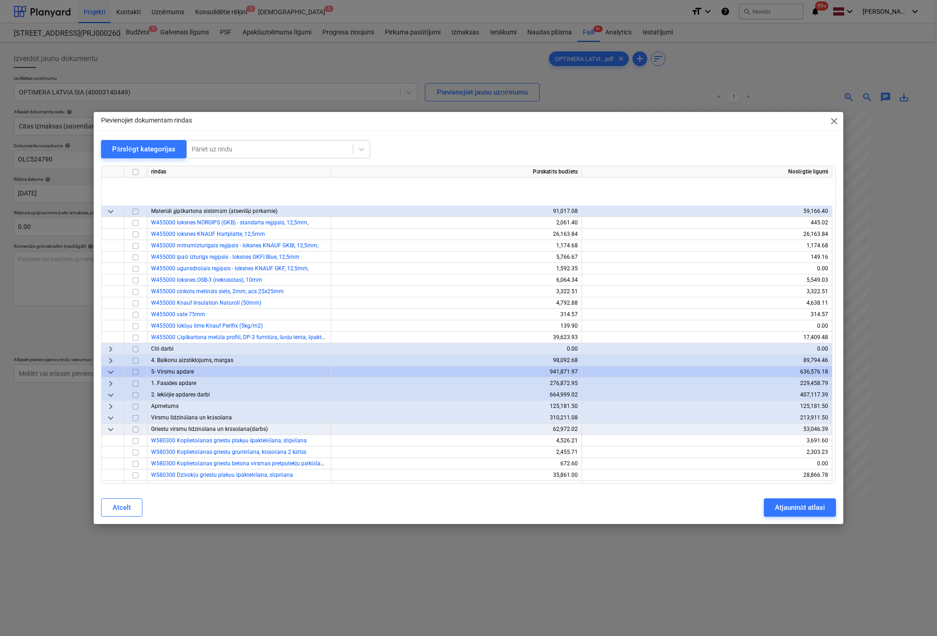
scroll to position [505, 0]
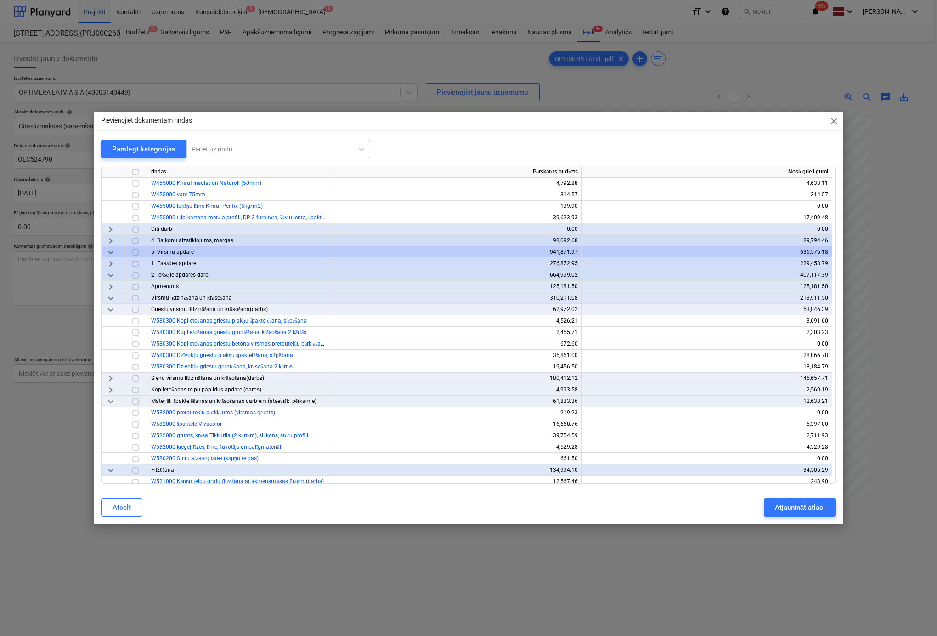
click at [834, 122] on span "close" at bounding box center [833, 121] width 11 height 11
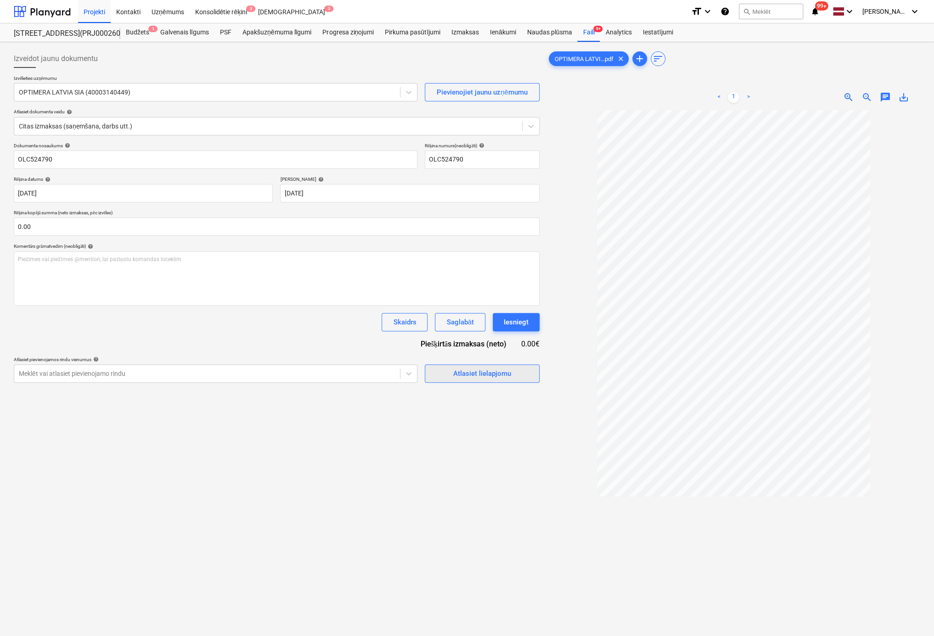
click at [471, 377] on div "Atlasiet lielapjomu" at bounding box center [482, 374] width 58 height 12
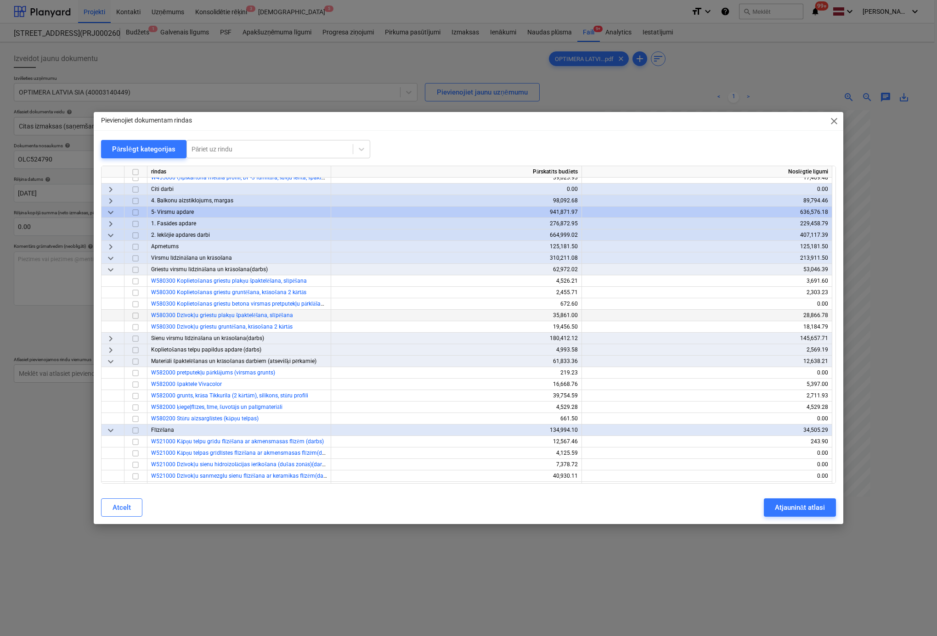
scroll to position [551, 0]
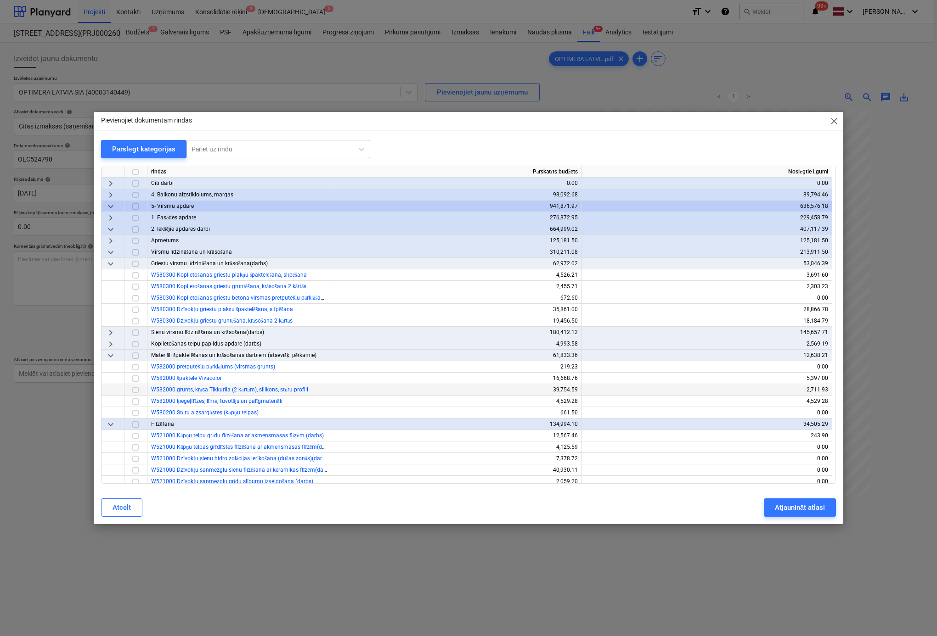
click at [137, 390] on input "checkbox" at bounding box center [135, 390] width 11 height 11
click at [816, 510] on div "Atjaunināt atlasi" at bounding box center [800, 508] width 50 height 12
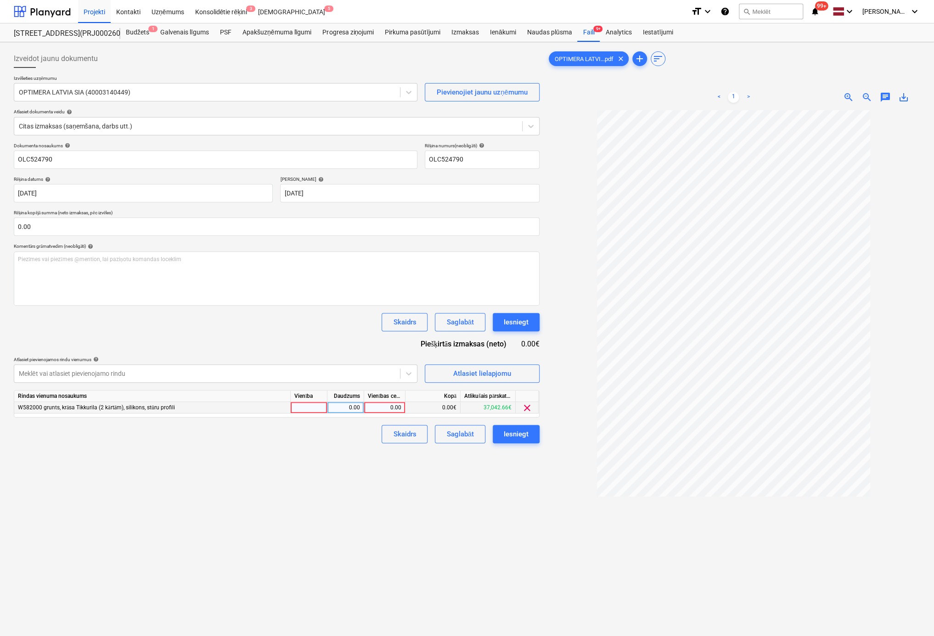
click at [395, 407] on div "0.00" at bounding box center [385, 407] width 34 height 11
type input "225.82"
click at [505, 498] on div "Izveidot jaunu dokumentu Izvēlieties uzņēmumu OPTIMERA LATVIA SIA (40003140449)…" at bounding box center [276, 385] width 533 height 679
click at [517, 437] on div "Iesniegt" at bounding box center [516, 434] width 25 height 12
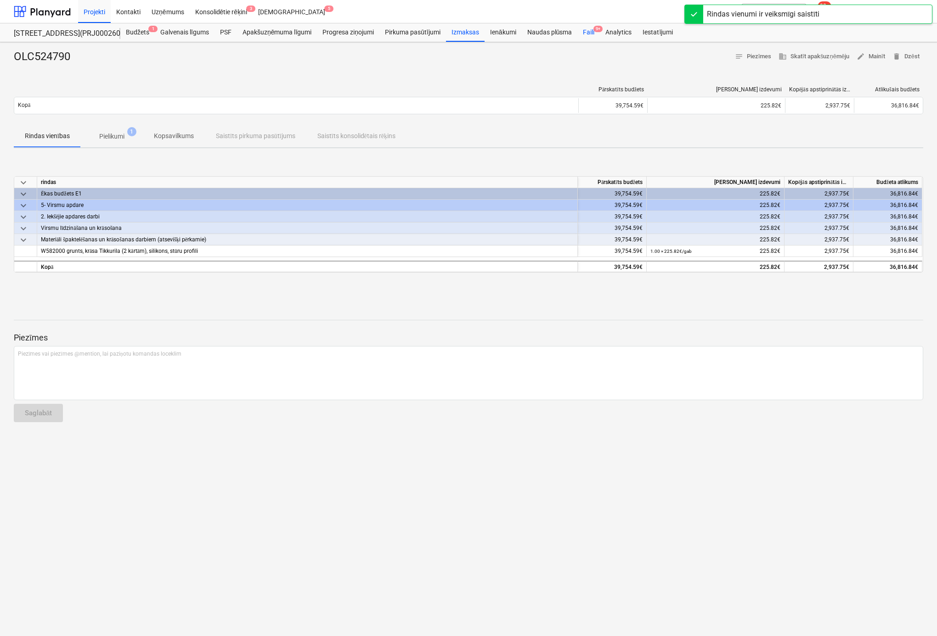
click at [592, 28] on div "Faili 9+" at bounding box center [588, 32] width 22 height 18
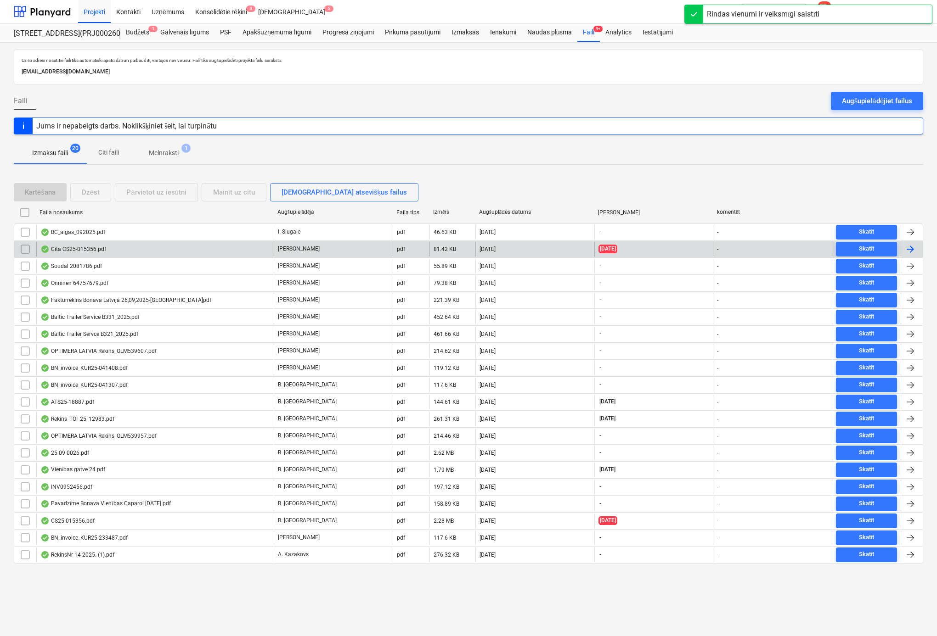
click at [82, 246] on div "Cita CS25-015356.pdf" at bounding box center [73, 249] width 66 height 7
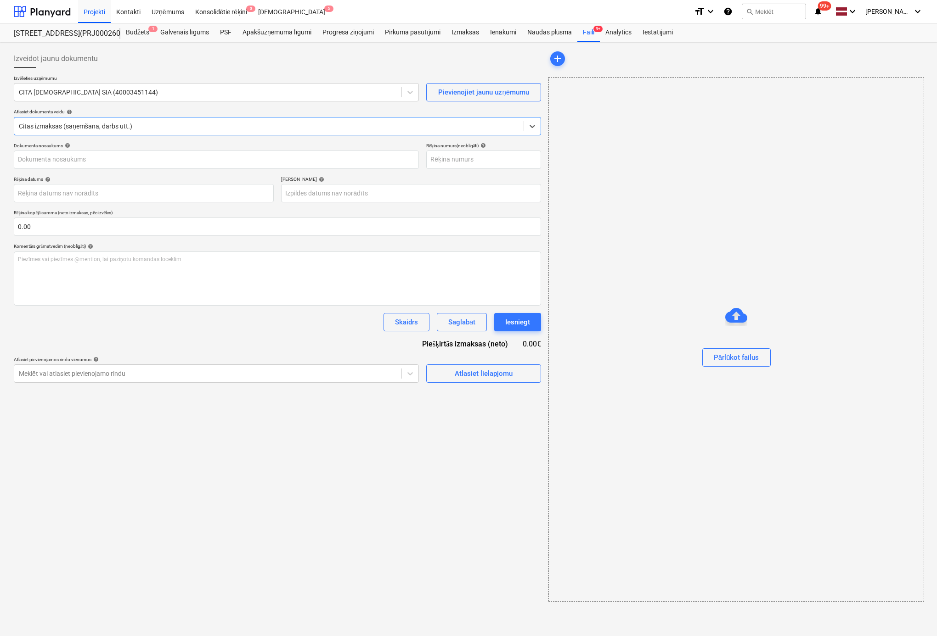
type input "3"
type input "29 Sep 2015"
type input "29 Sep 2025"
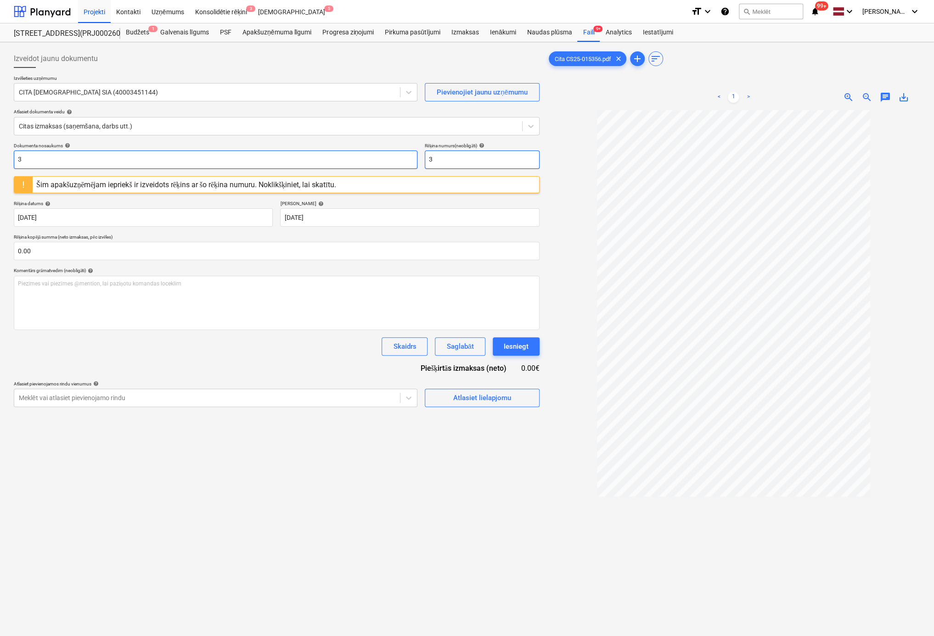
drag, startPoint x: 470, startPoint y: 162, endPoint x: 371, endPoint y: 161, distance: 98.7
click at [381, 162] on div "Dokumenta nosaukums help 3 Rēķina numurs (neobligāti) help 3" at bounding box center [277, 156] width 526 height 26
drag, startPoint x: 480, startPoint y: 159, endPoint x: 360, endPoint y: 157, distance: 119.9
click at [360, 157] on div "Dokumenta nosaukums help 3 Rēķina numurs (neobligāti) help CS25-015356" at bounding box center [277, 156] width 526 height 26
type input "CS25-015356"
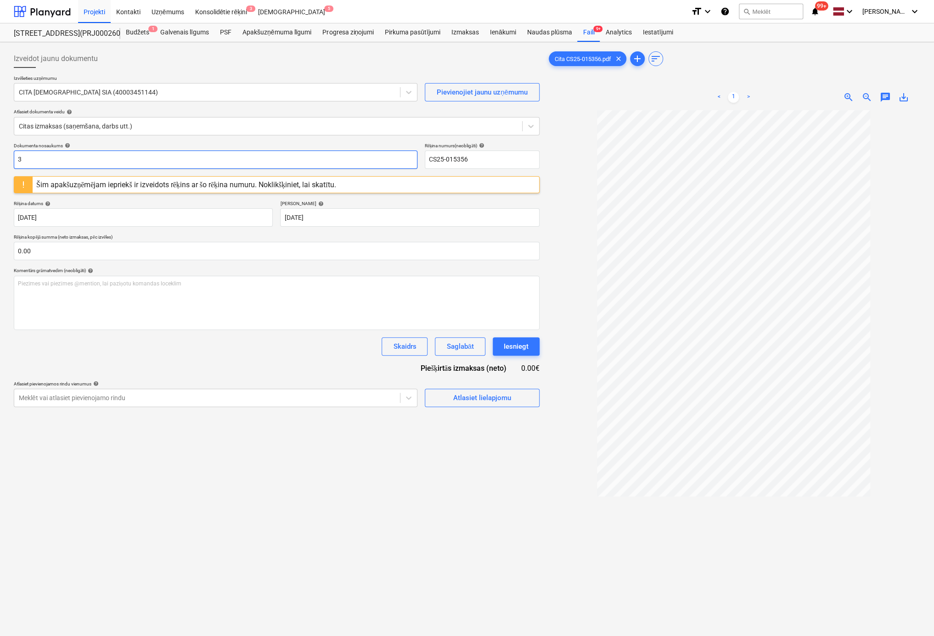
drag, startPoint x: 110, startPoint y: 156, endPoint x: -78, endPoint y: 174, distance: 188.2
click at [0, 174] on html "Projekti Kontakti Uzņēmums Konsolidētie rēķini 3 Iesūtne 5 format_size keyboard…" at bounding box center [467, 318] width 934 height 636
paste input "CS25-015356"
type input "CS25-015356"
click at [186, 212] on body "Projekti Kontakti Uzņēmums Konsolidētie rēķini 3 Iesūtne 5 format_size keyboard…" at bounding box center [467, 318] width 934 height 636
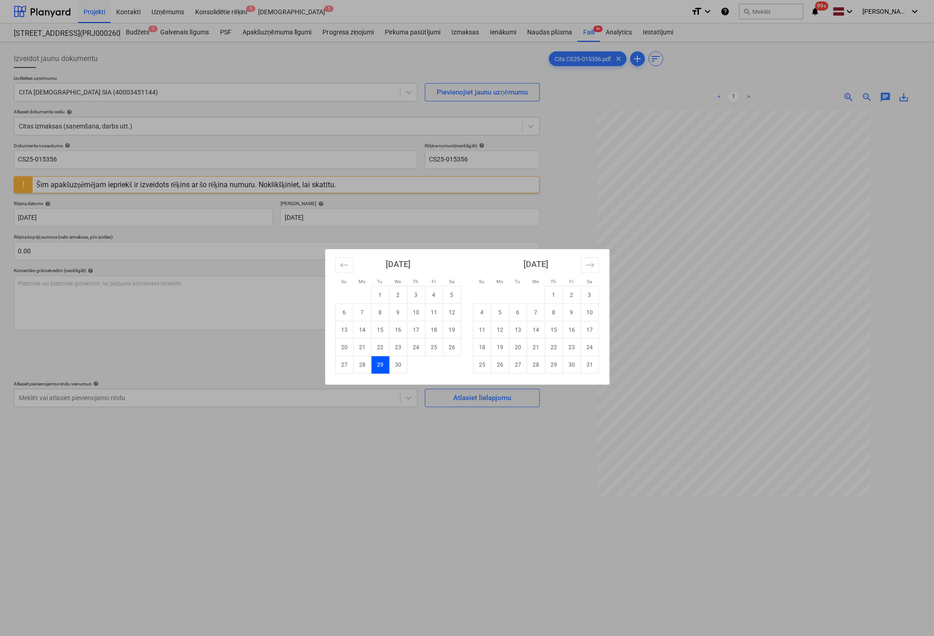
click at [560, 216] on div "Su Mo Tu We Th Fr Sa Su Mo Tu We Th Fr Sa August 2015 1 2 3 4 5 6 7 8 9 10 11 1…" at bounding box center [467, 318] width 934 height 636
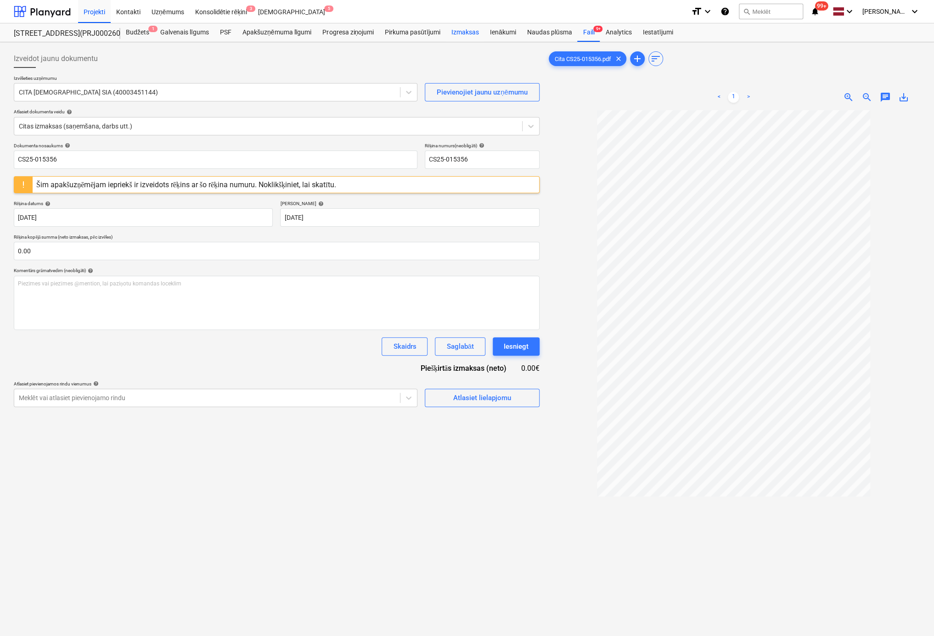
click at [463, 32] on div "Izmaksas" at bounding box center [465, 32] width 39 height 18
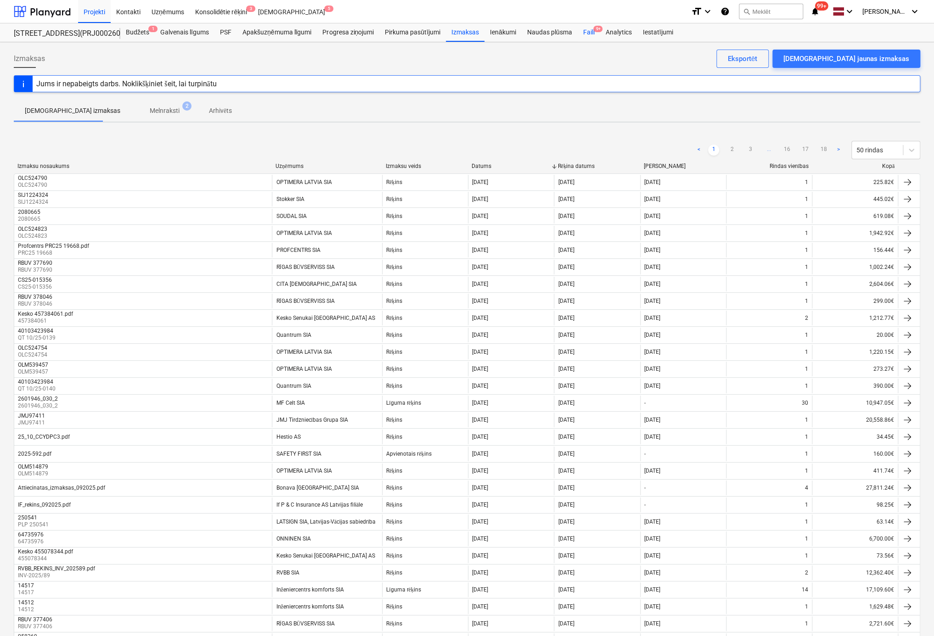
click at [587, 30] on div "Faili 9+" at bounding box center [588, 32] width 22 height 18
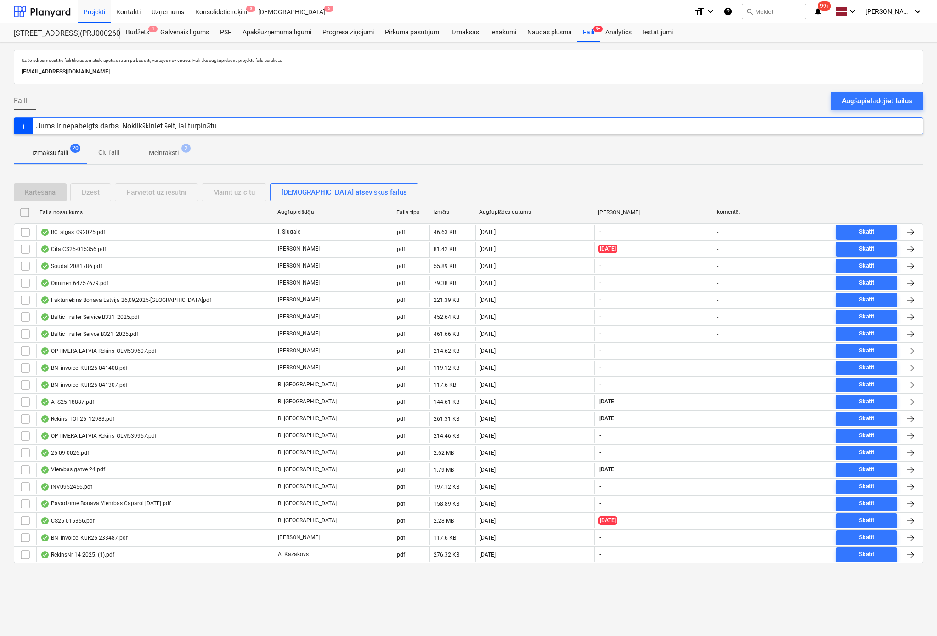
click at [162, 154] on p "Melnraksti" at bounding box center [164, 153] width 30 height 10
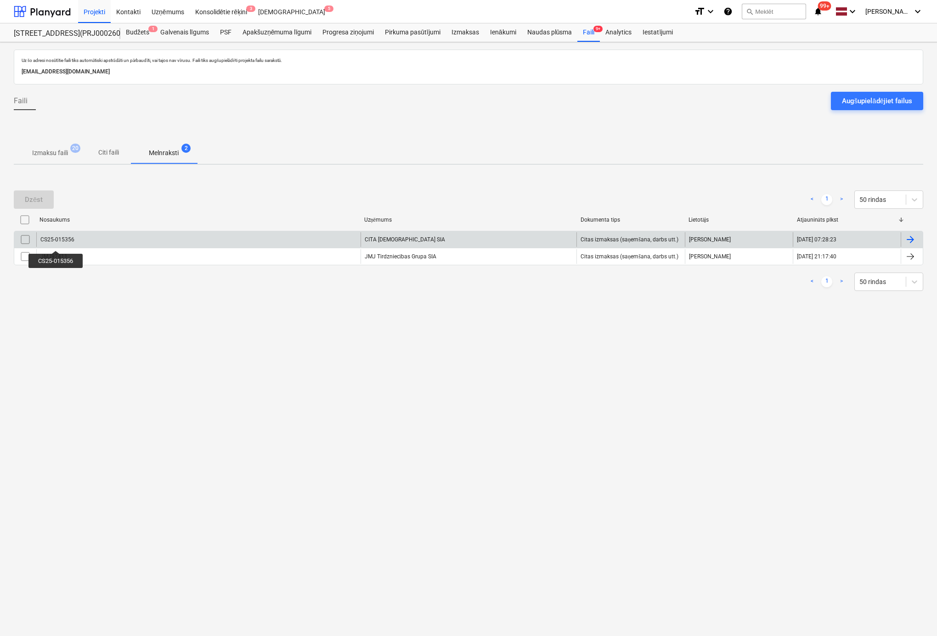
click at [56, 242] on div "CS25-015356" at bounding box center [57, 239] width 34 height 6
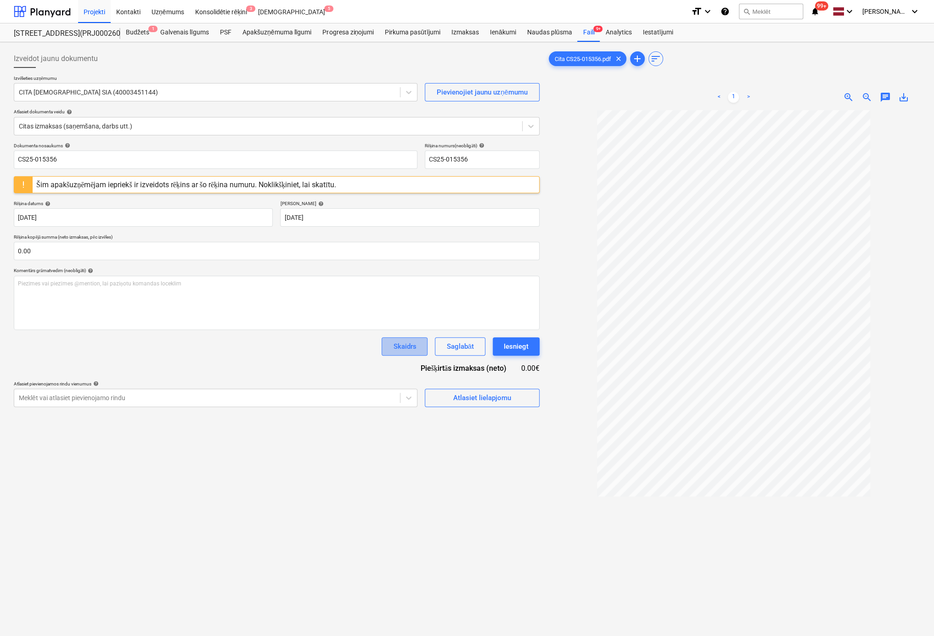
click at [406, 350] on div "Skaidrs" at bounding box center [404, 347] width 23 height 12
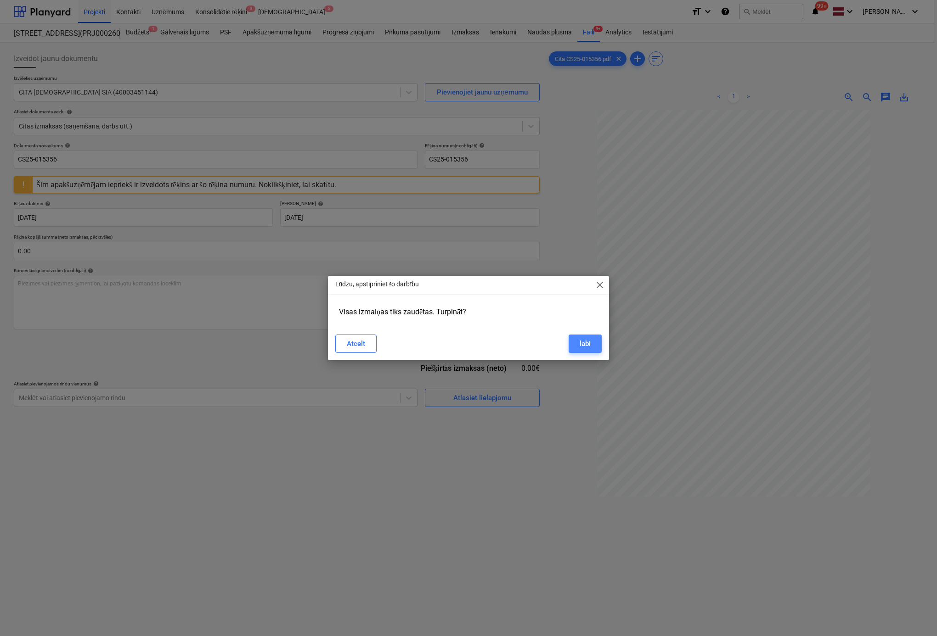
click at [591, 345] on button "labi" at bounding box center [584, 344] width 33 height 18
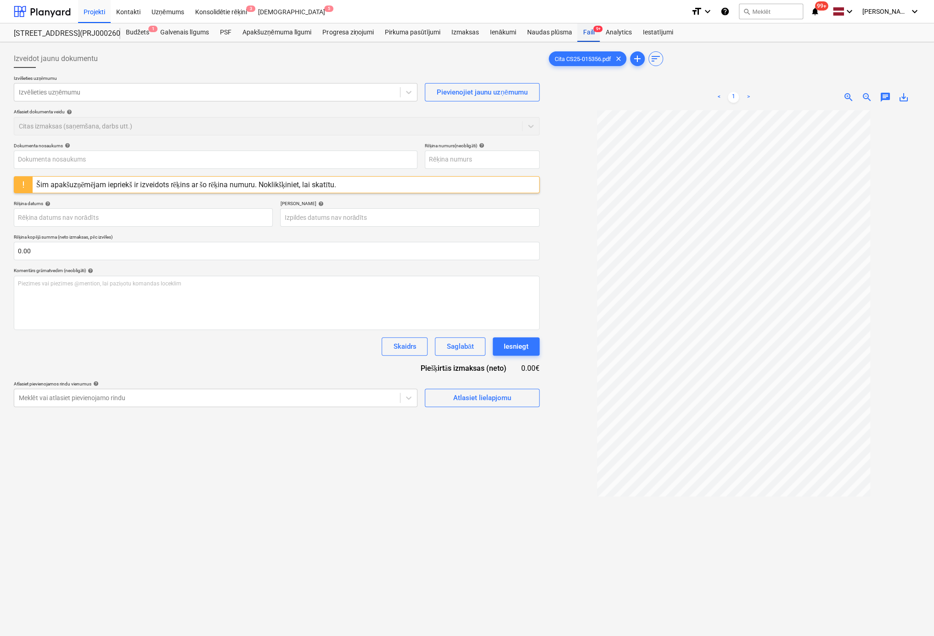
click at [593, 31] on div "Faili 9+" at bounding box center [588, 32] width 22 height 18
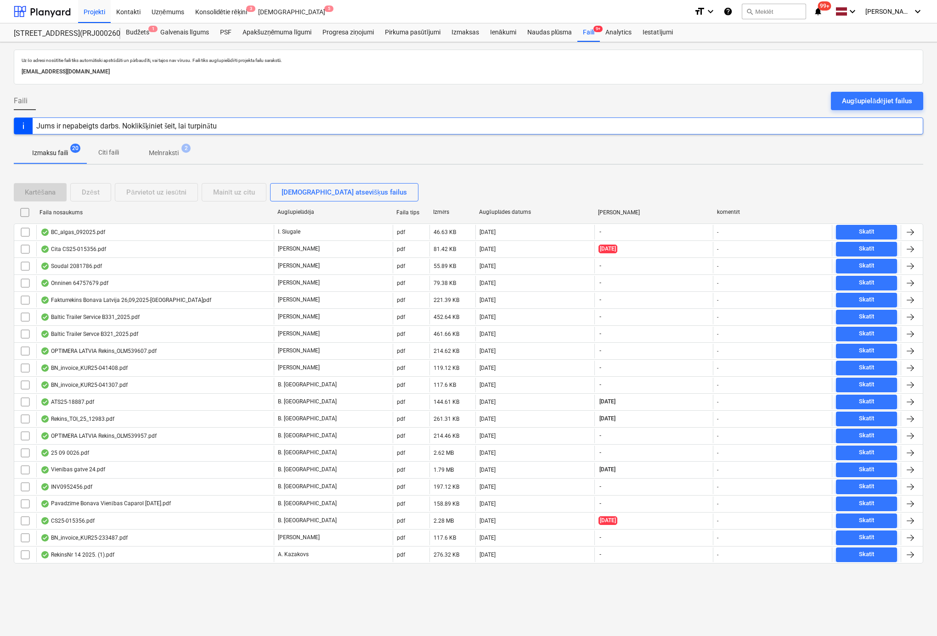
click at [174, 152] on p "Melnraksti" at bounding box center [164, 153] width 30 height 10
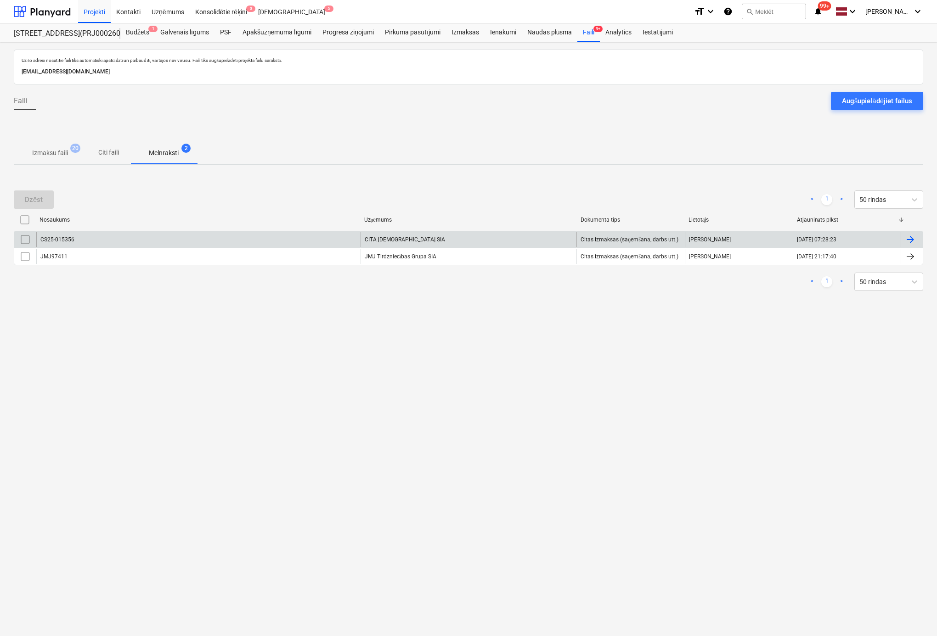
click at [24, 243] on input "checkbox" at bounding box center [25, 239] width 15 height 15
click at [34, 197] on div "Dzēst" at bounding box center [34, 200] width 18 height 12
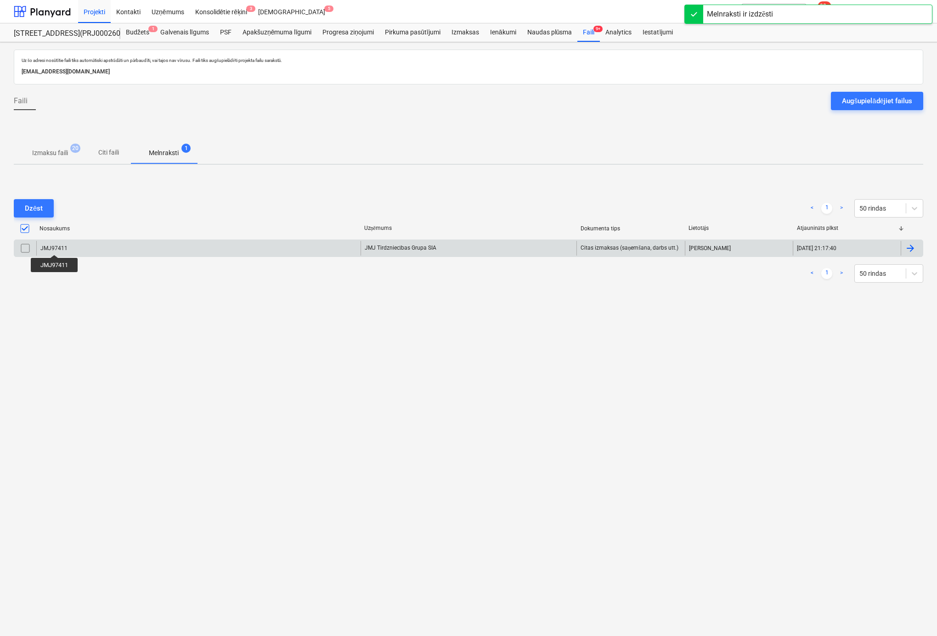
click at [55, 247] on div "JMJ97411" at bounding box center [53, 248] width 27 height 6
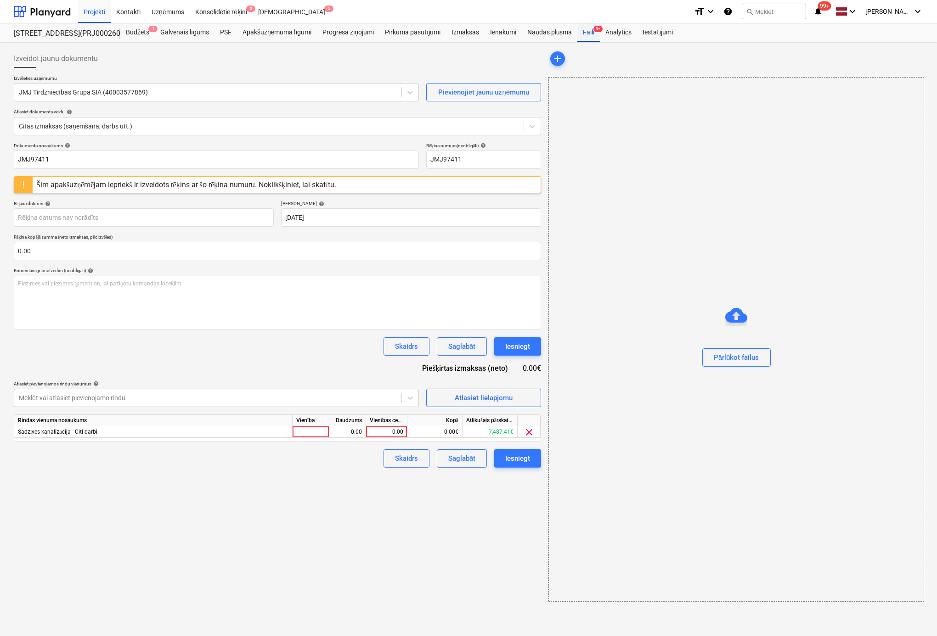
click at [594, 32] on span "9+" at bounding box center [597, 29] width 9 height 6
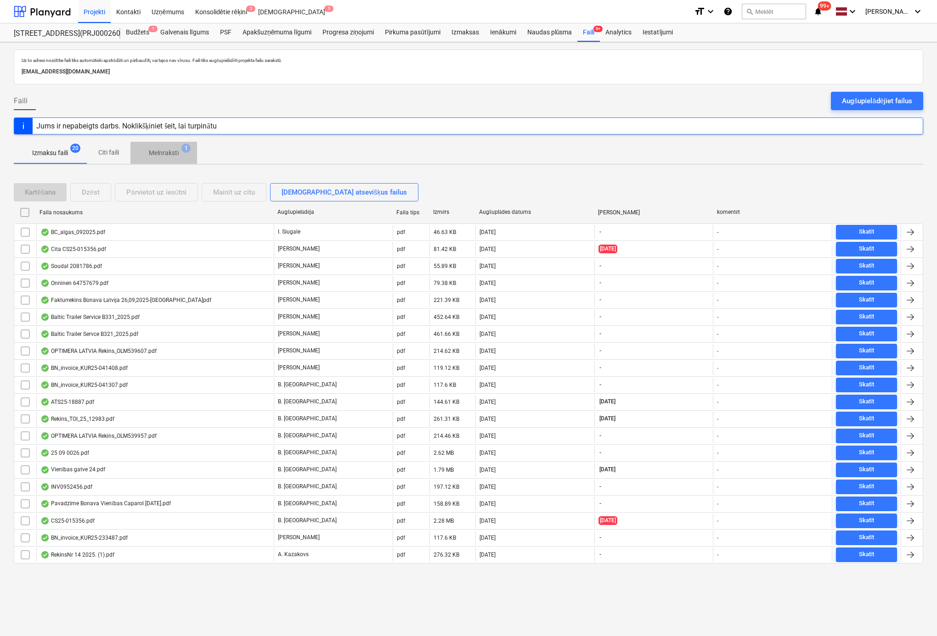
click at [162, 152] on p "Melnraksti" at bounding box center [164, 153] width 30 height 10
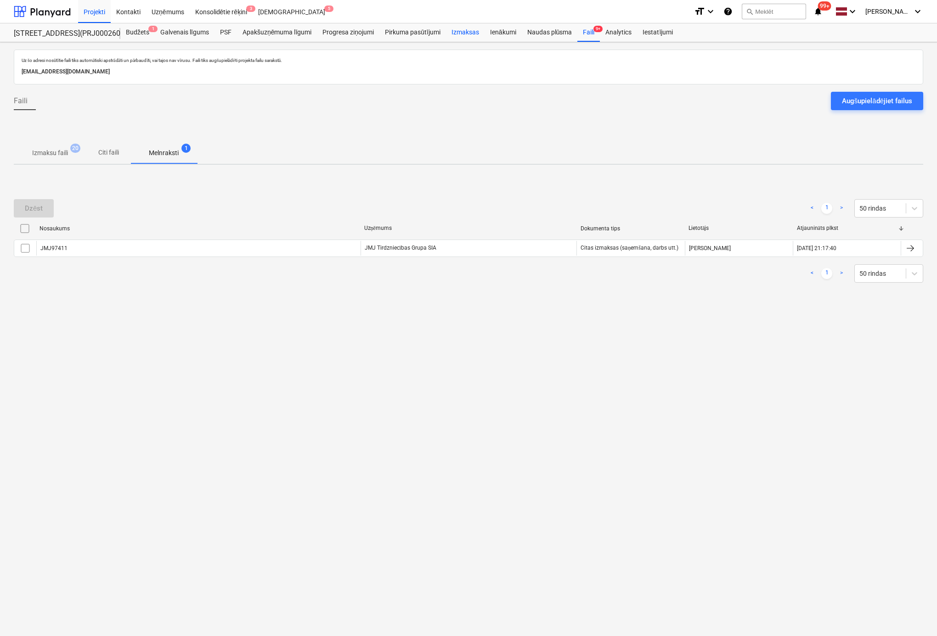
click at [467, 30] on div "Izmaksas" at bounding box center [465, 32] width 39 height 18
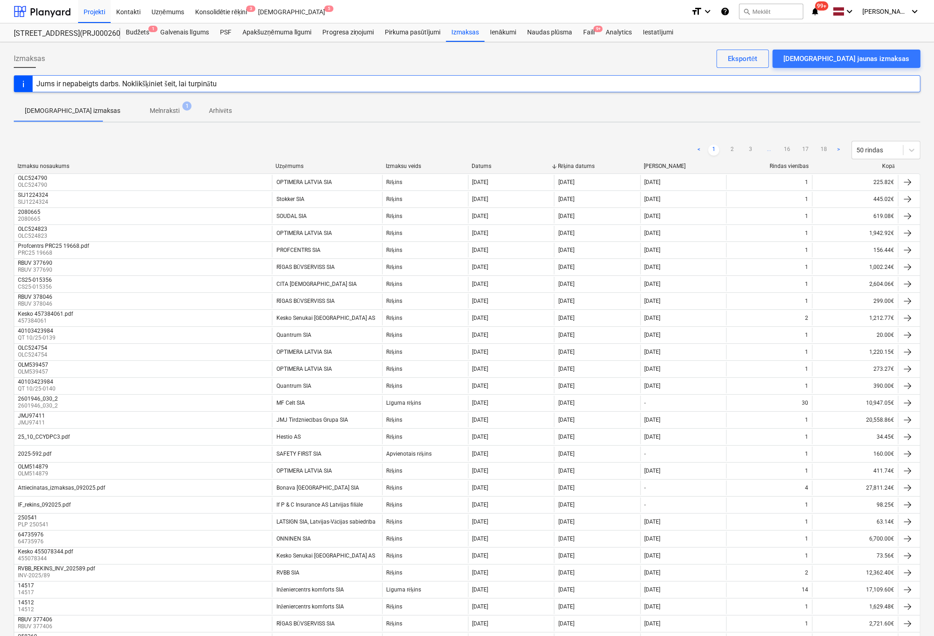
click at [150, 111] on p "Melnraksti" at bounding box center [165, 111] width 30 height 10
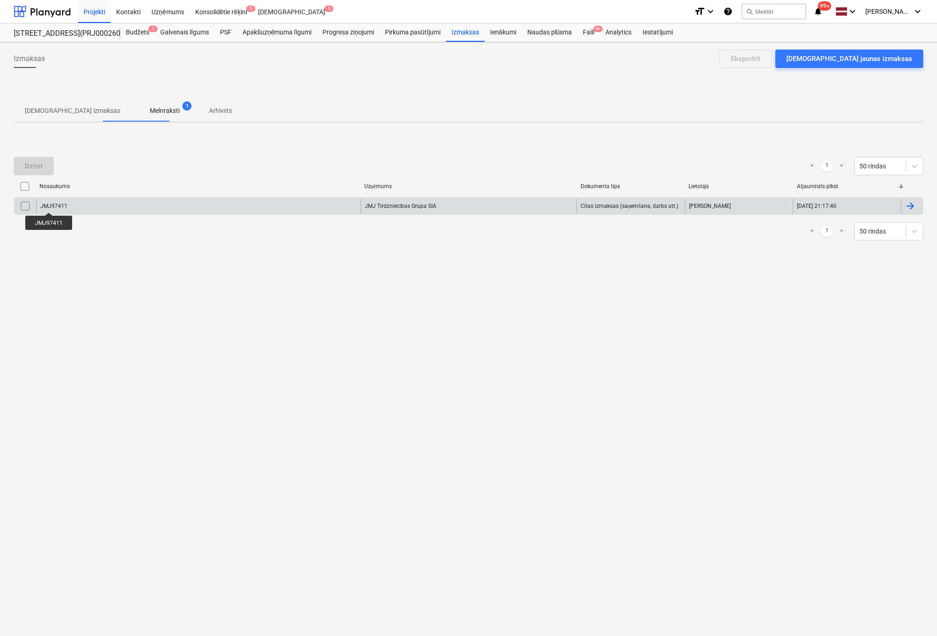
click at [49, 204] on div "JMJ97411" at bounding box center [53, 206] width 27 height 6
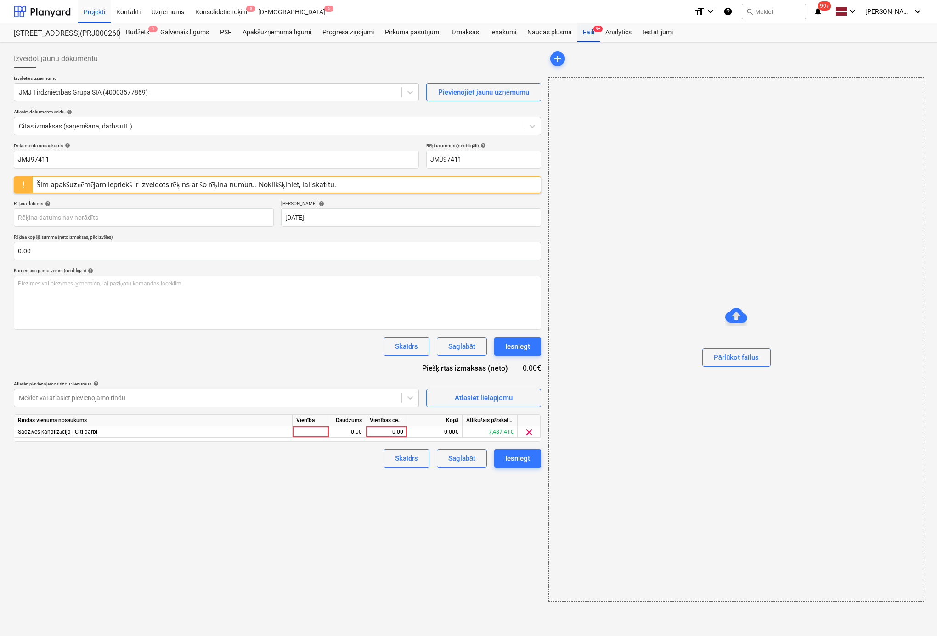
click at [588, 33] on div "Faili 9+" at bounding box center [588, 32] width 22 height 18
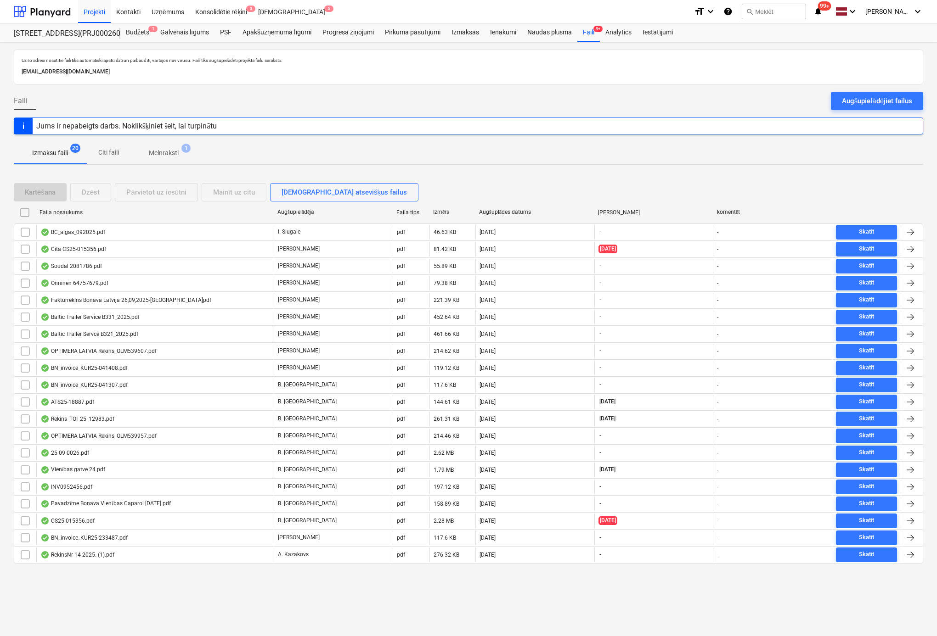
drag, startPoint x: 164, startPoint y: 153, endPoint x: 147, endPoint y: 169, distance: 24.0
click at [164, 153] on p "Melnraksti" at bounding box center [164, 153] width 30 height 10
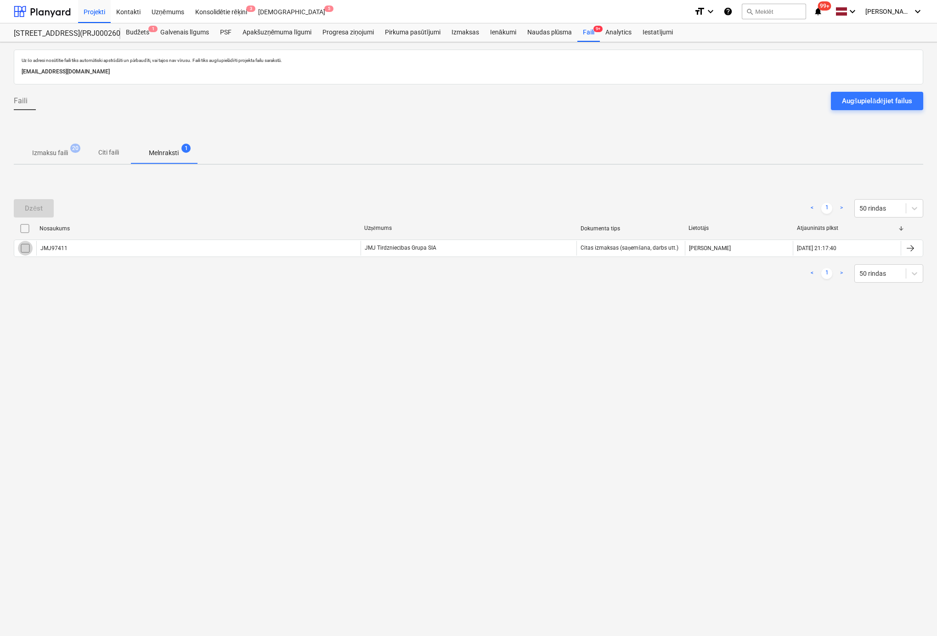
drag, startPoint x: 23, startPoint y: 251, endPoint x: 32, endPoint y: 235, distance: 18.1
click at [22, 251] on input "checkbox" at bounding box center [25, 248] width 15 height 15
click at [39, 207] on div "Dzēst" at bounding box center [34, 208] width 18 height 12
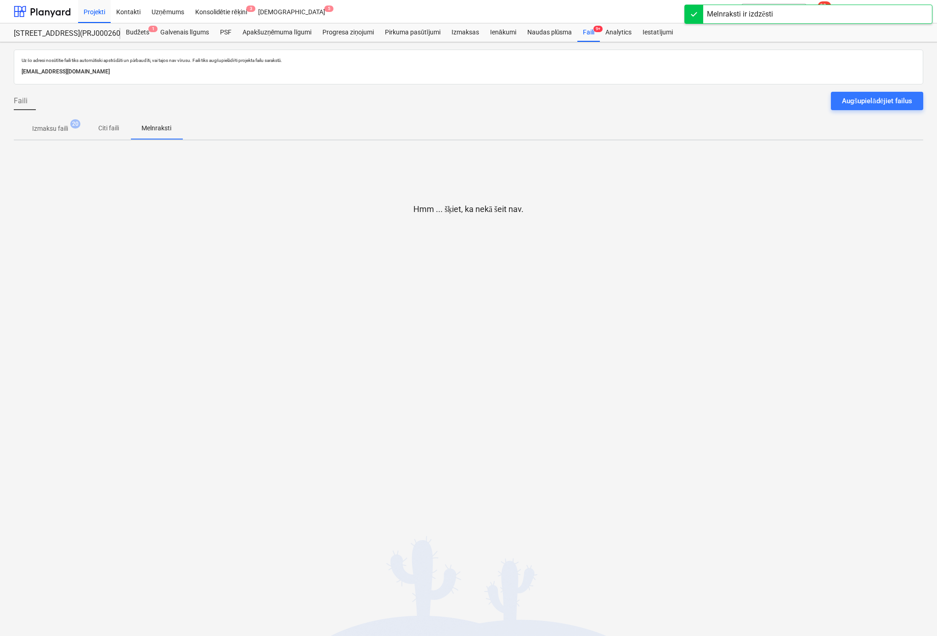
click at [64, 128] on p "Izmaksu faili" at bounding box center [50, 129] width 36 height 10
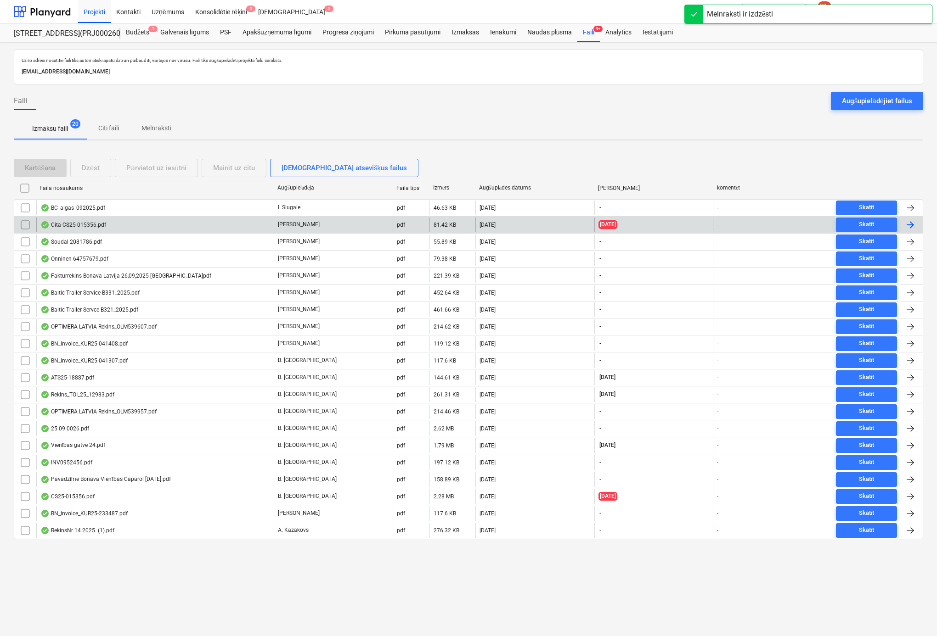
click at [75, 223] on div "Cita CS25-015356.pdf" at bounding box center [73, 224] width 66 height 7
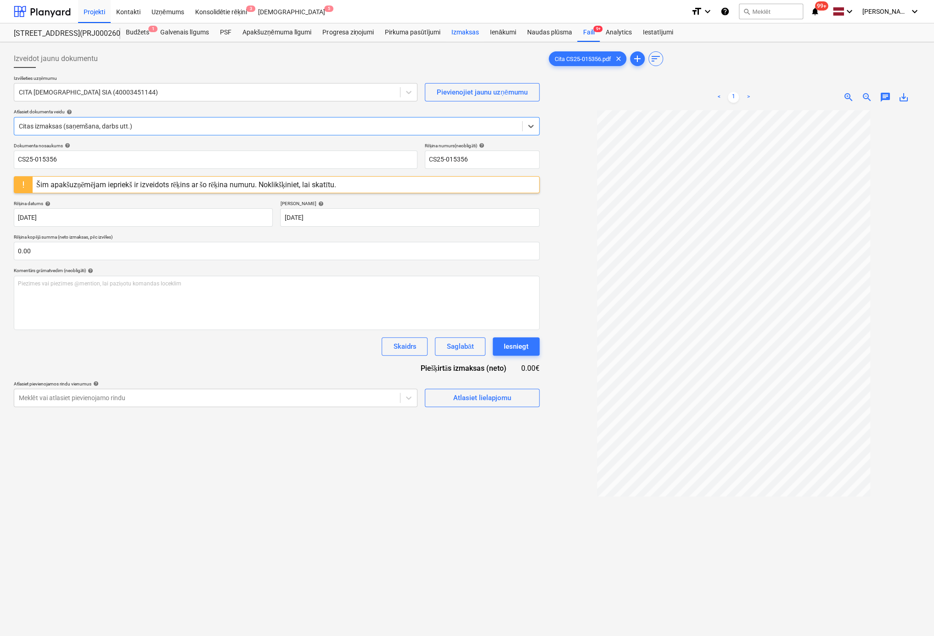
click at [466, 32] on div "Izmaksas" at bounding box center [465, 32] width 39 height 18
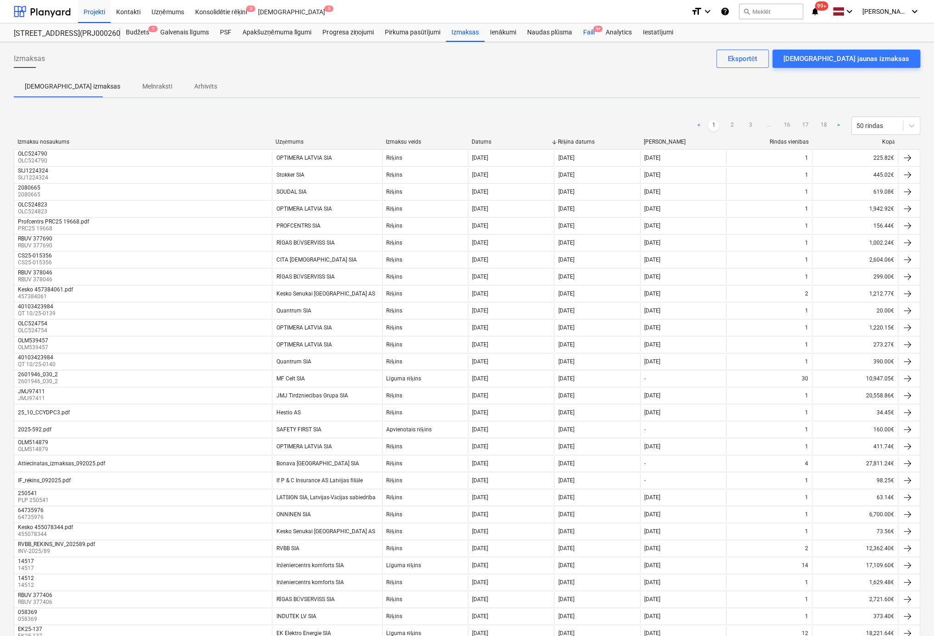
click at [592, 29] on div "Faili 9+" at bounding box center [588, 32] width 22 height 18
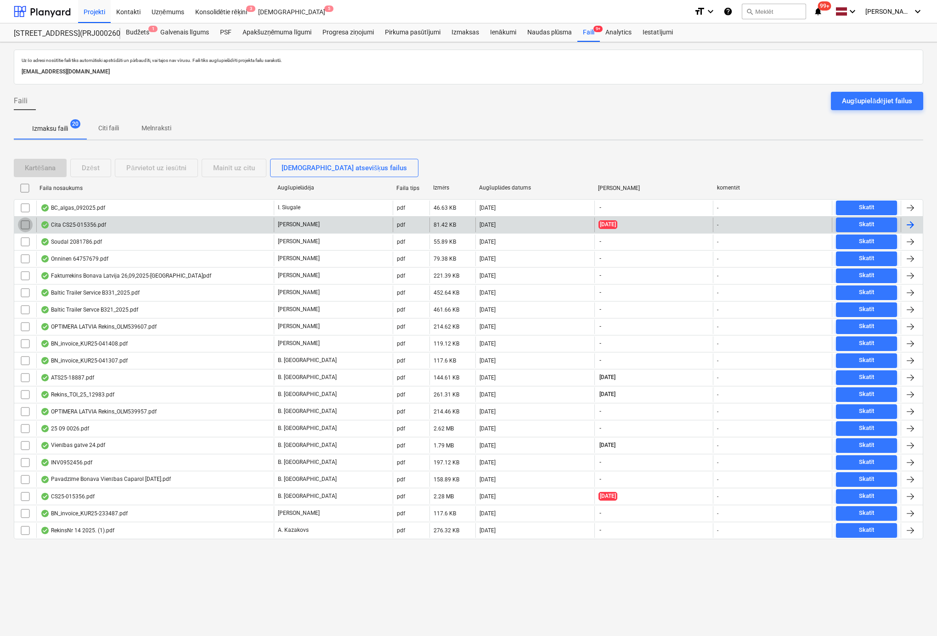
click at [26, 225] on input "checkbox" at bounding box center [25, 225] width 15 height 15
click at [93, 168] on div "Dzēst" at bounding box center [91, 168] width 18 height 12
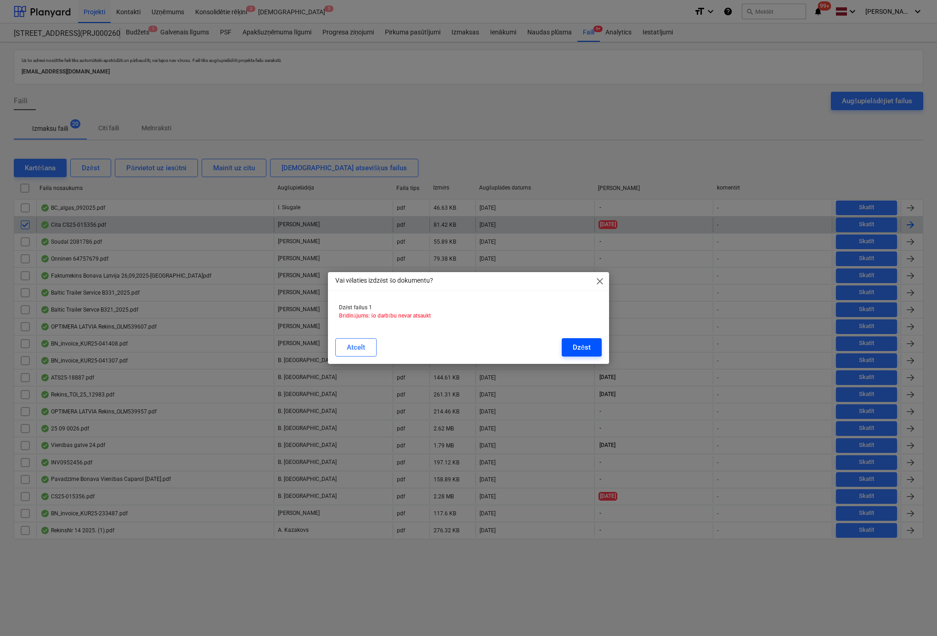
click at [569, 346] on button "Dzēst" at bounding box center [582, 347] width 40 height 18
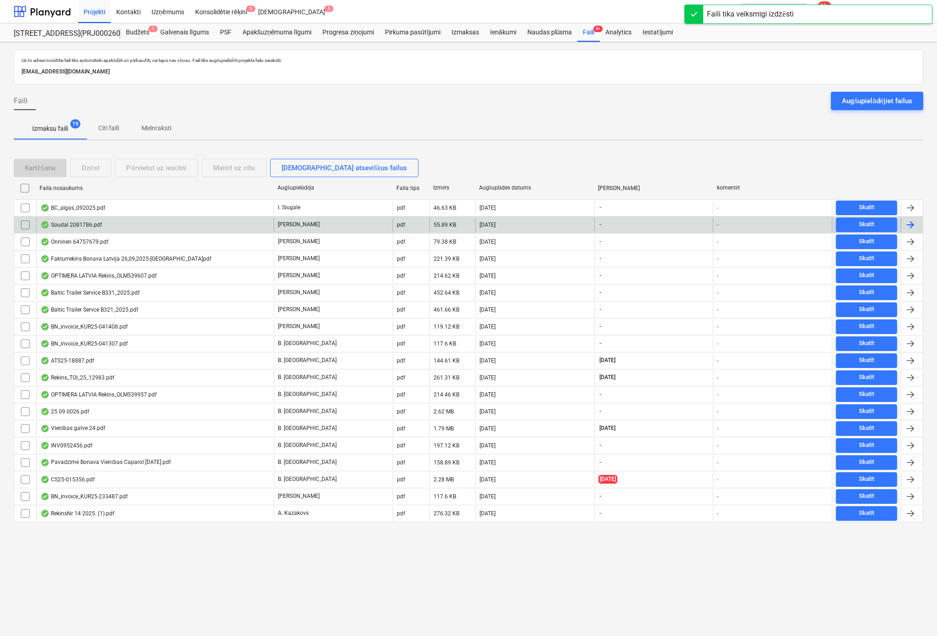
click at [63, 221] on div "Soudal 2081786.pdf" at bounding box center [71, 224] width 62 height 7
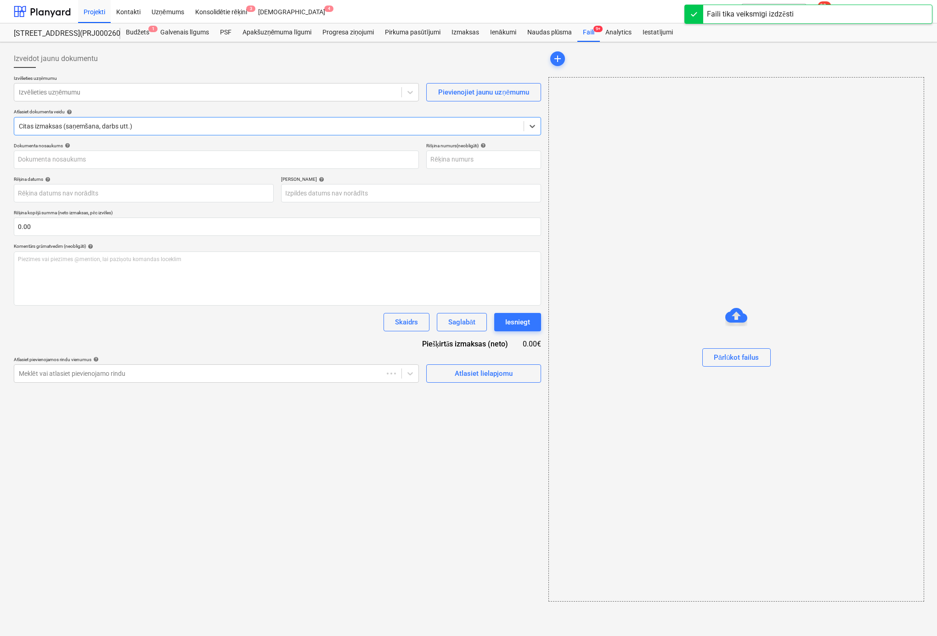
type input "2081786"
type input "02 Oct 2025"
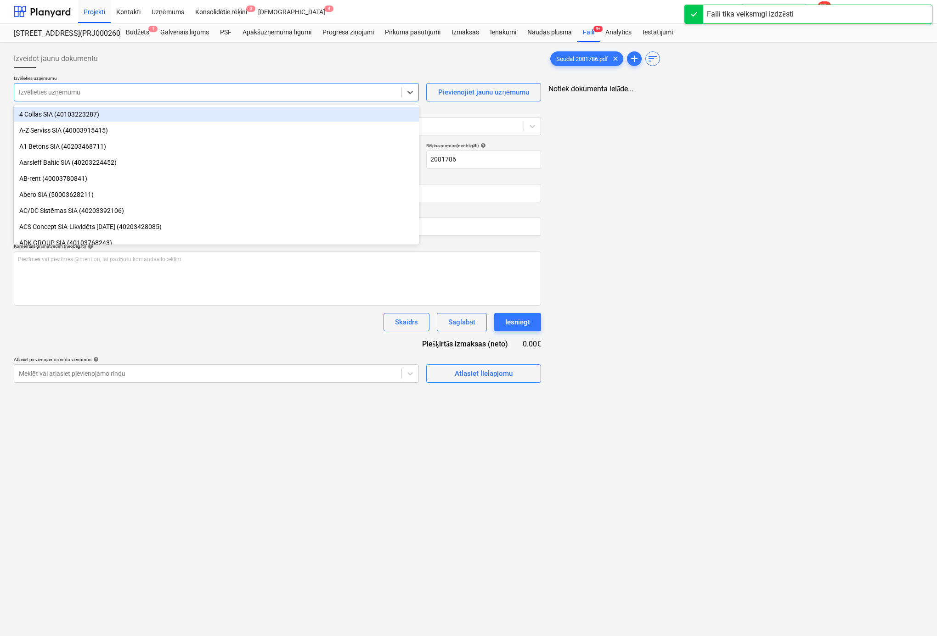
click at [169, 92] on div at bounding box center [208, 92] width 378 height 9
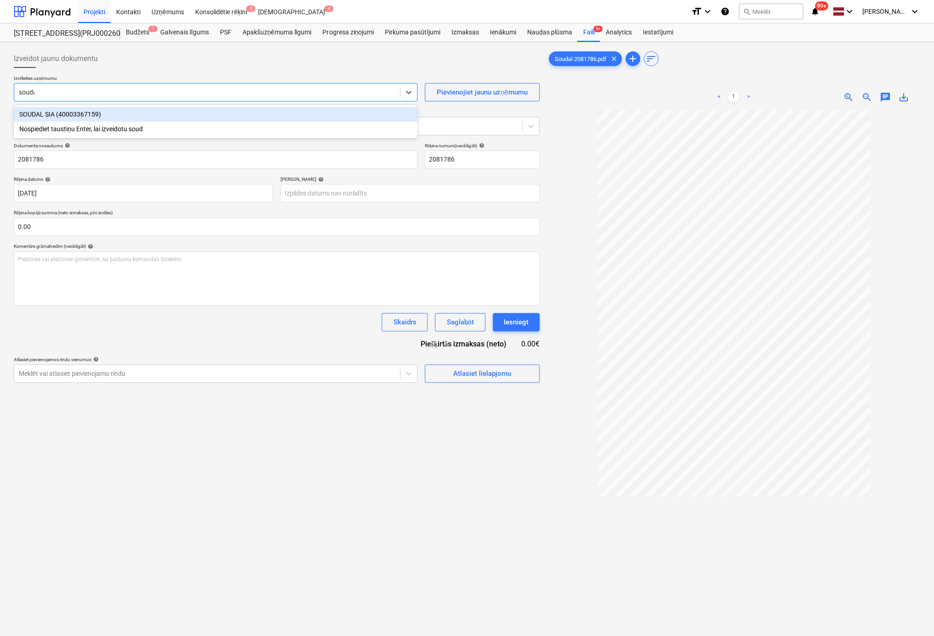
type input "soudal"
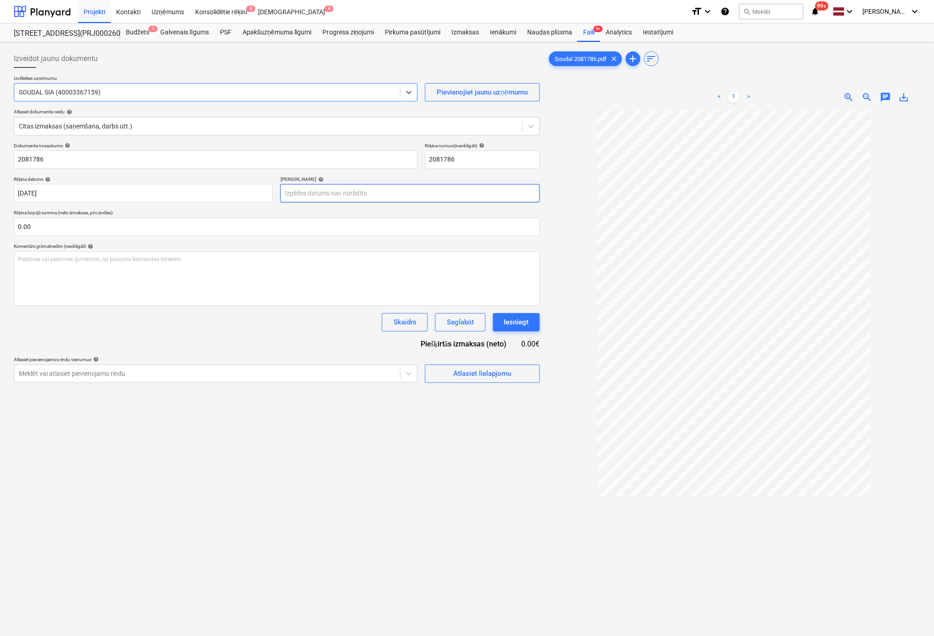
click at [362, 197] on body "Projekti Kontakti Uzņēmums Konsolidētie rēķini 3 Iesūtne 4 format_size keyboard…" at bounding box center [467, 318] width 934 height 636
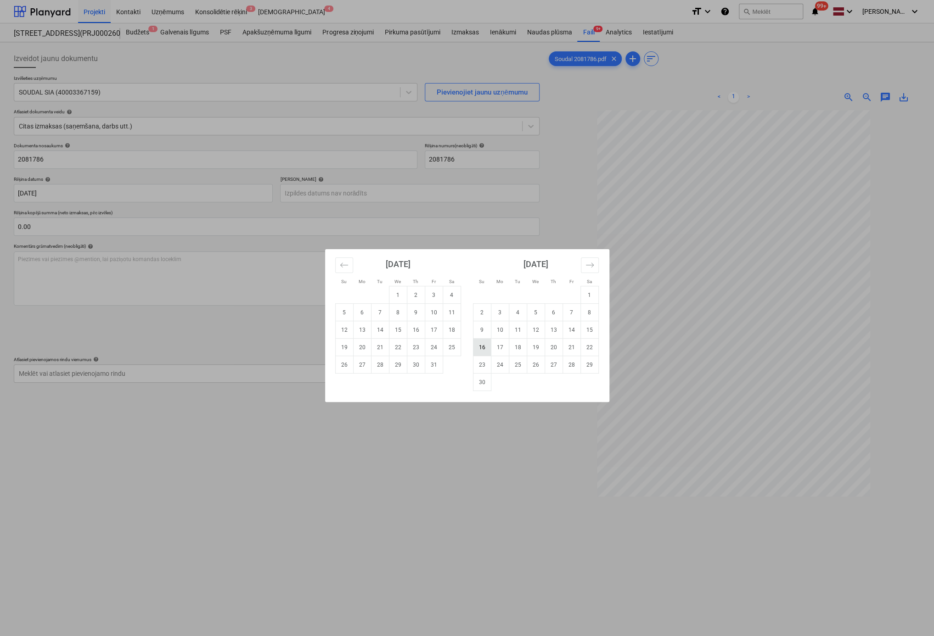
click at [483, 349] on td "16" at bounding box center [482, 347] width 18 height 17
type input "16 Nov 2025"
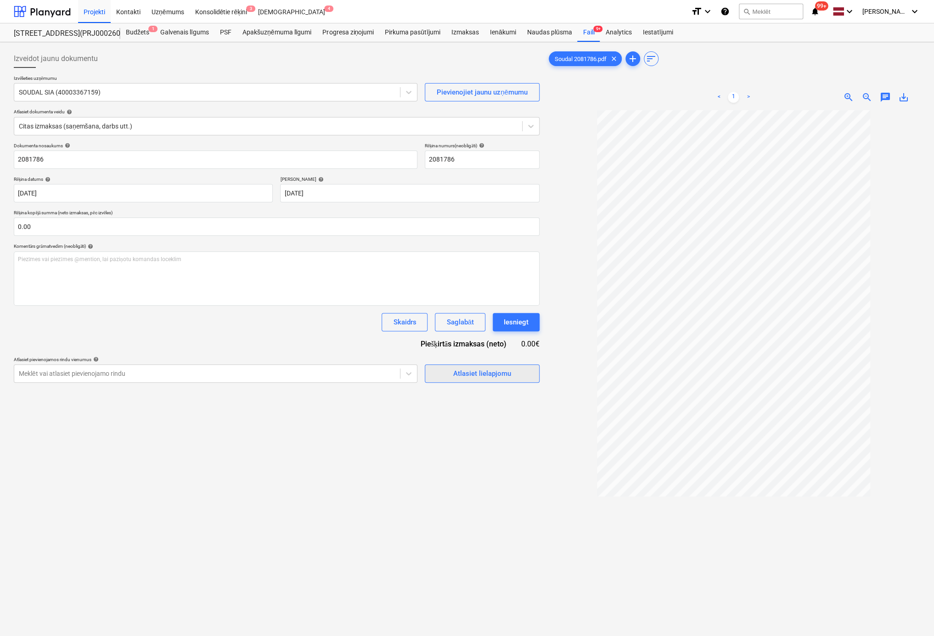
click at [486, 375] on div "Atlasiet lielapjomu" at bounding box center [482, 374] width 58 height 12
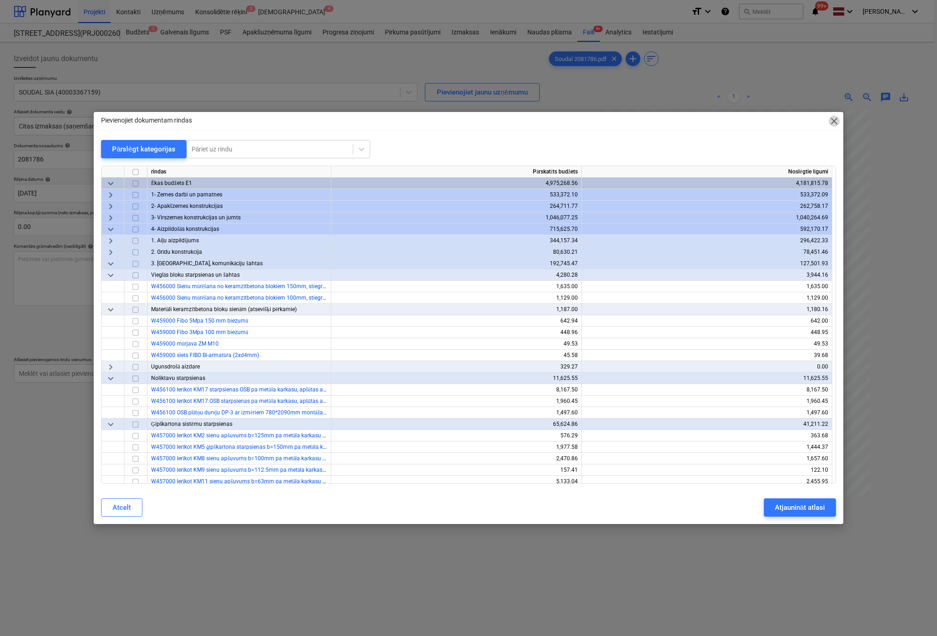
click at [838, 118] on span "close" at bounding box center [833, 121] width 11 height 11
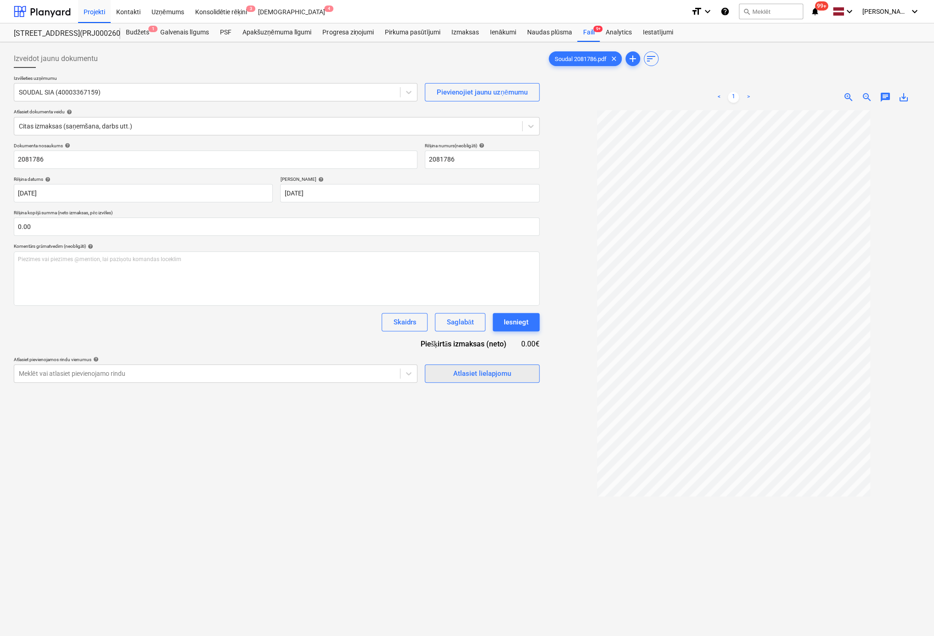
click at [465, 374] on div "Atlasiet lielapjomu" at bounding box center [482, 374] width 58 height 12
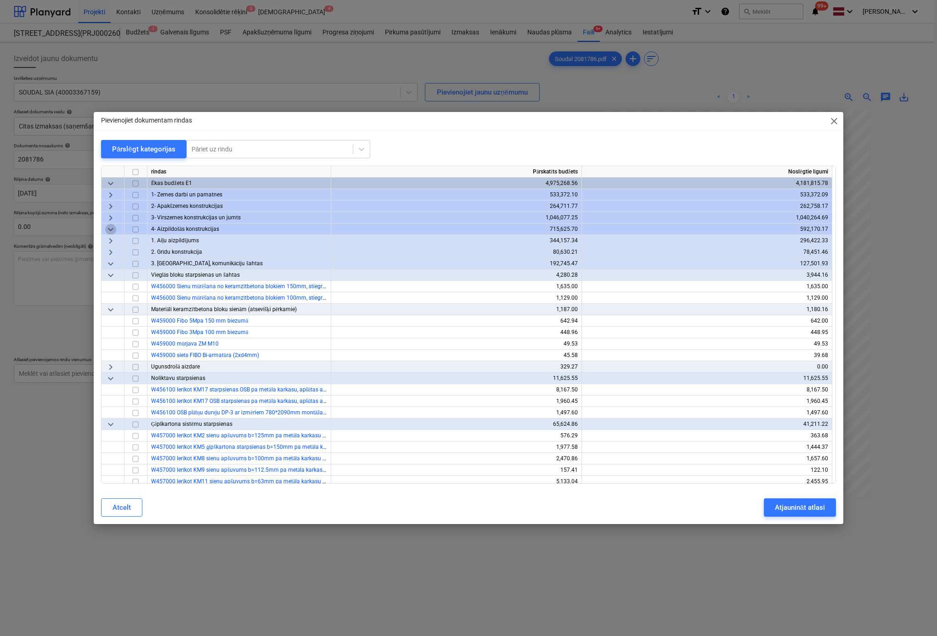
click at [107, 230] on span "keyboard_arrow_down" at bounding box center [110, 229] width 11 height 11
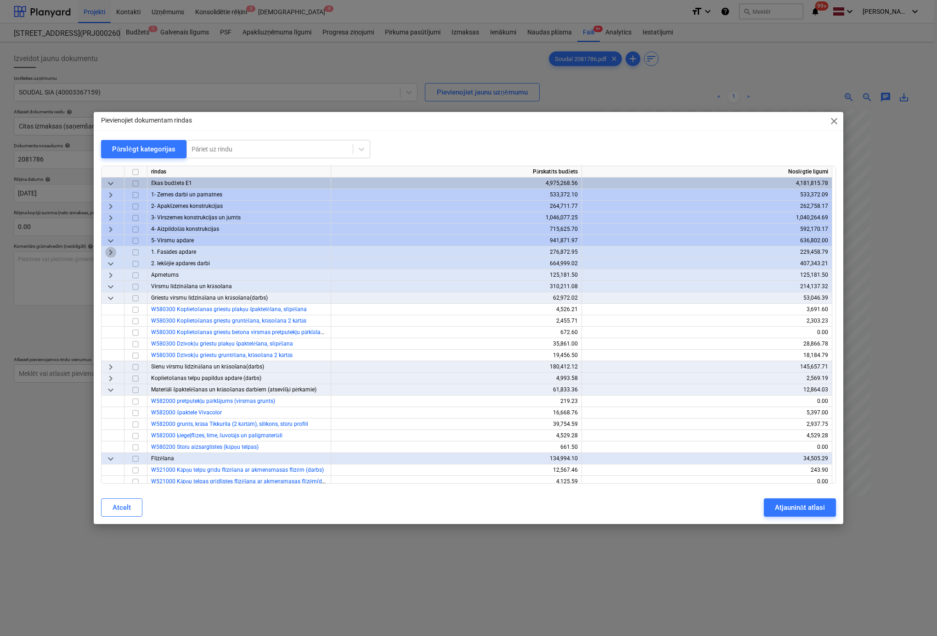
click at [111, 248] on span "keyboard_arrow_right" at bounding box center [110, 252] width 11 height 11
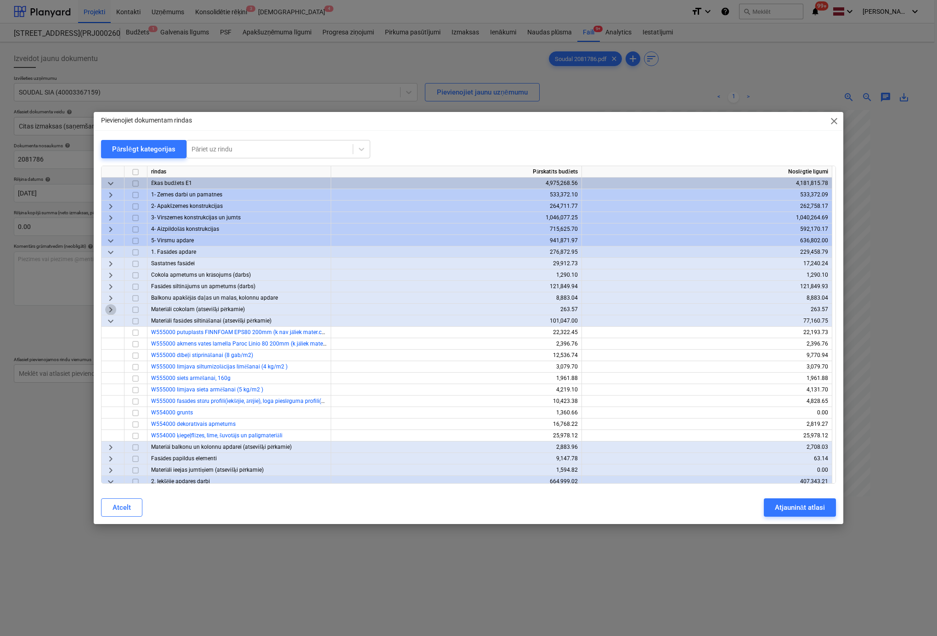
click at [114, 309] on span "keyboard_arrow_right" at bounding box center [110, 309] width 11 height 11
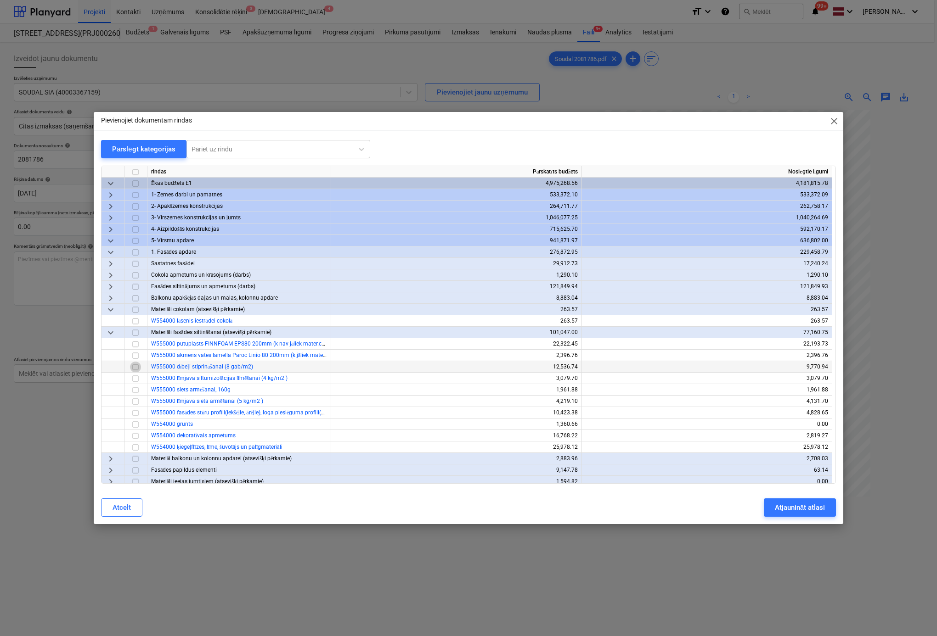
drag, startPoint x: 138, startPoint y: 366, endPoint x: 150, endPoint y: 371, distance: 13.1
click at [138, 366] on input "checkbox" at bounding box center [135, 367] width 11 height 11
click at [790, 511] on div "Atjaunināt atlasi" at bounding box center [800, 508] width 50 height 12
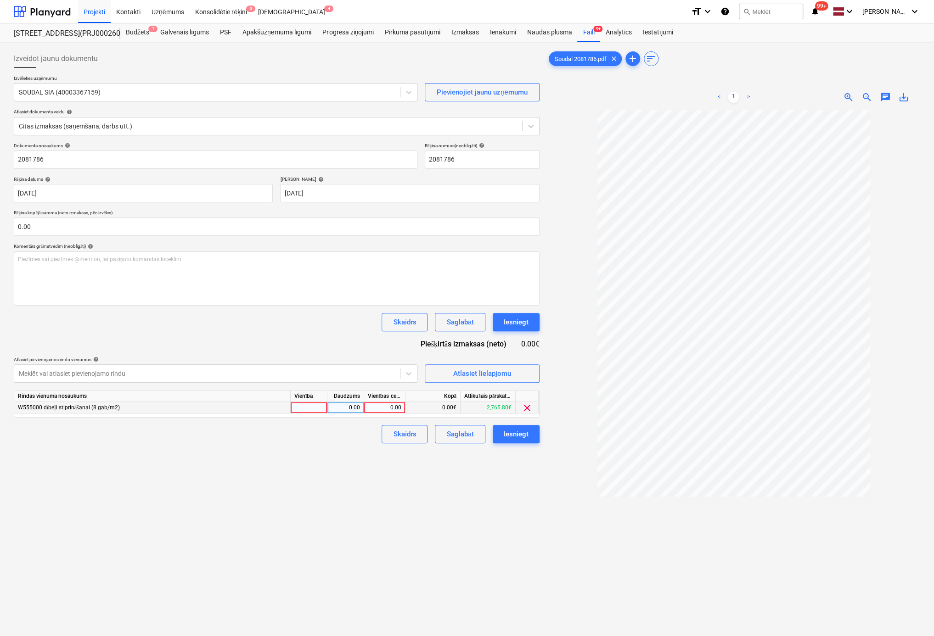
click at [389, 411] on div "0.00" at bounding box center [385, 407] width 34 height 11
type input "100.8"
click at [520, 433] on div "Iesniegt" at bounding box center [516, 434] width 25 height 12
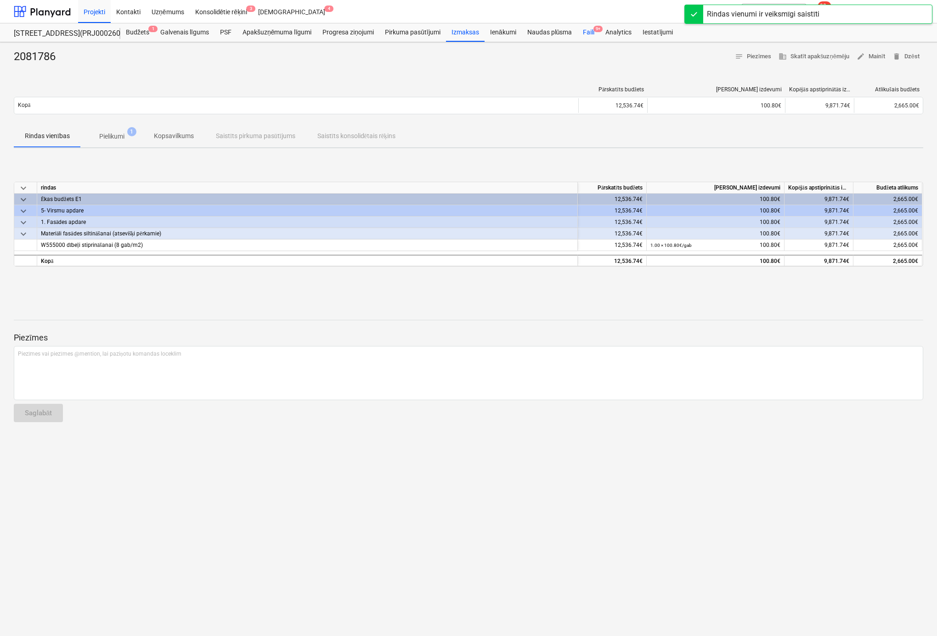
click at [582, 30] on div "Faili 9+" at bounding box center [588, 32] width 22 height 18
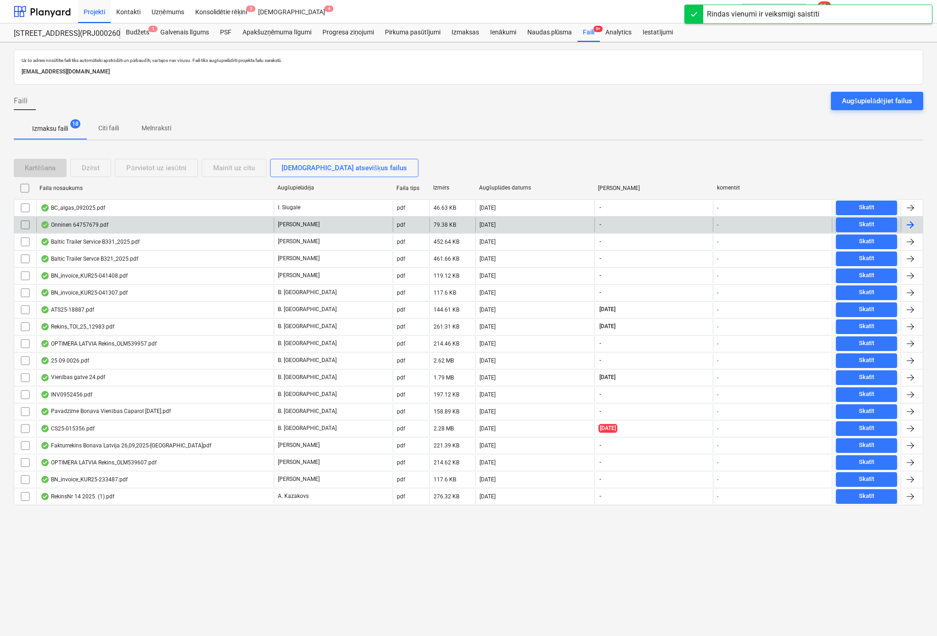
click at [88, 225] on div "Onninen 64757679.pdf" at bounding box center [74, 224] width 68 height 7
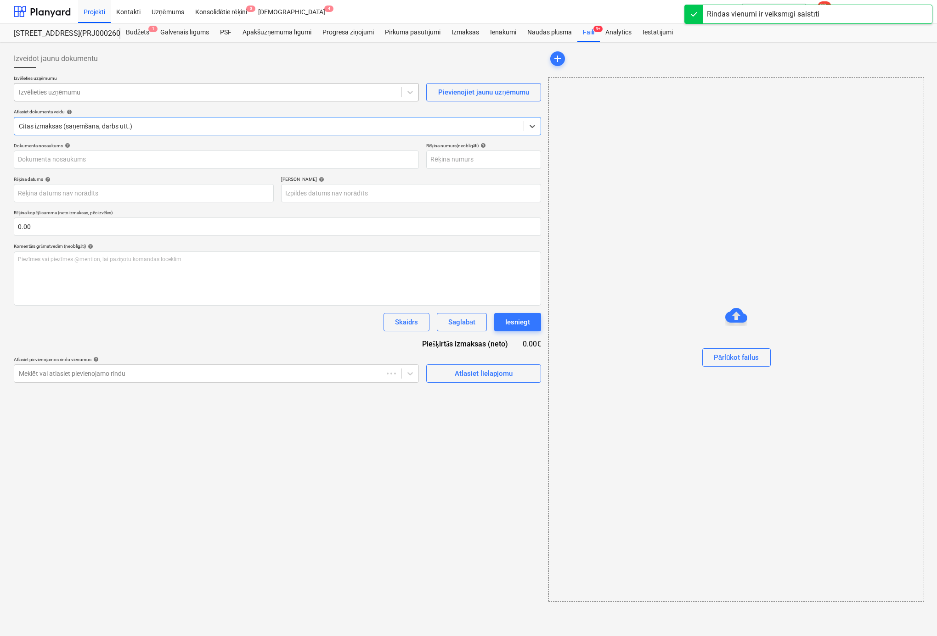
click at [179, 90] on div at bounding box center [208, 92] width 378 height 9
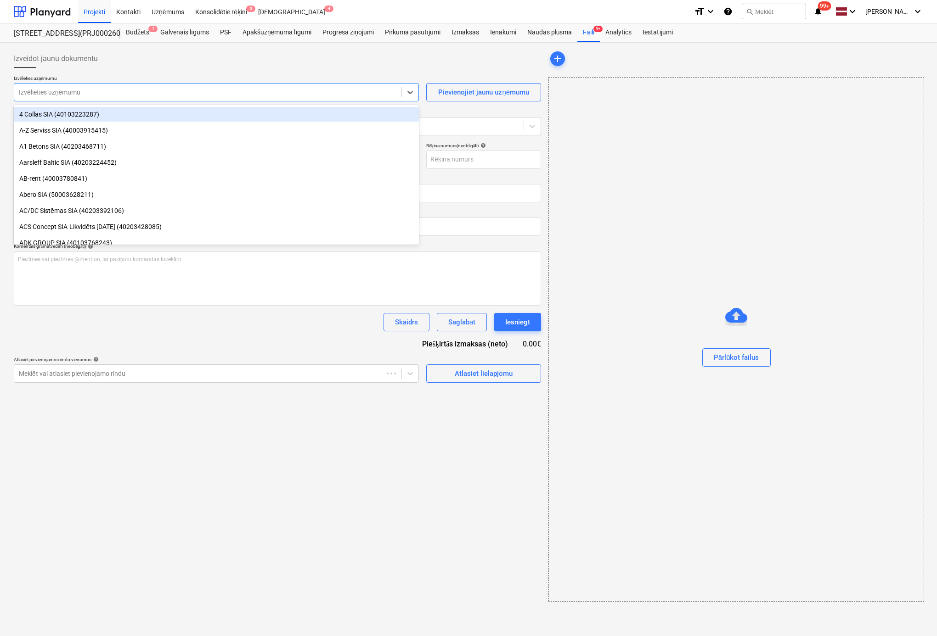
type input "64757679"
type input "02 Oct 2025"
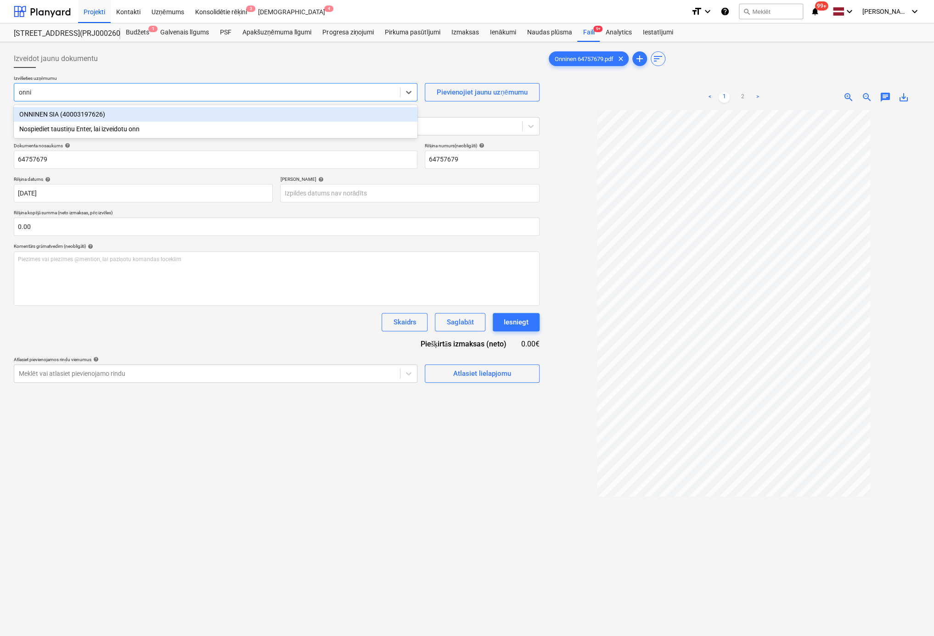
type input "onnin"
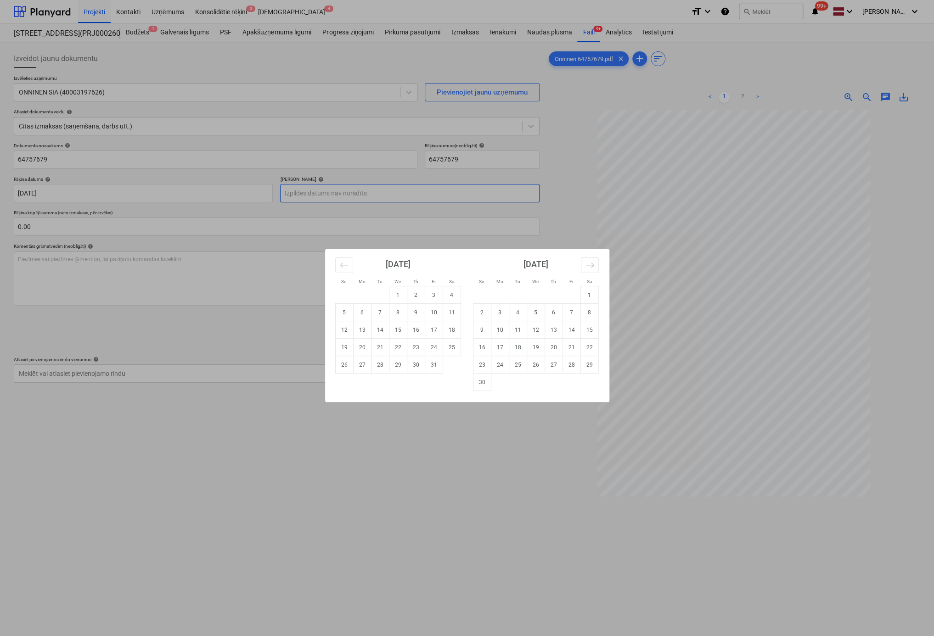
click at [327, 196] on body "Projekti Kontakti Uzņēmums Konsolidētie rēķini 3 Iesūtne 4 format_size keyboard…" at bounding box center [467, 318] width 934 height 636
click at [593, 293] on td "1" at bounding box center [589, 295] width 18 height 17
type input "01 Nov 2025"
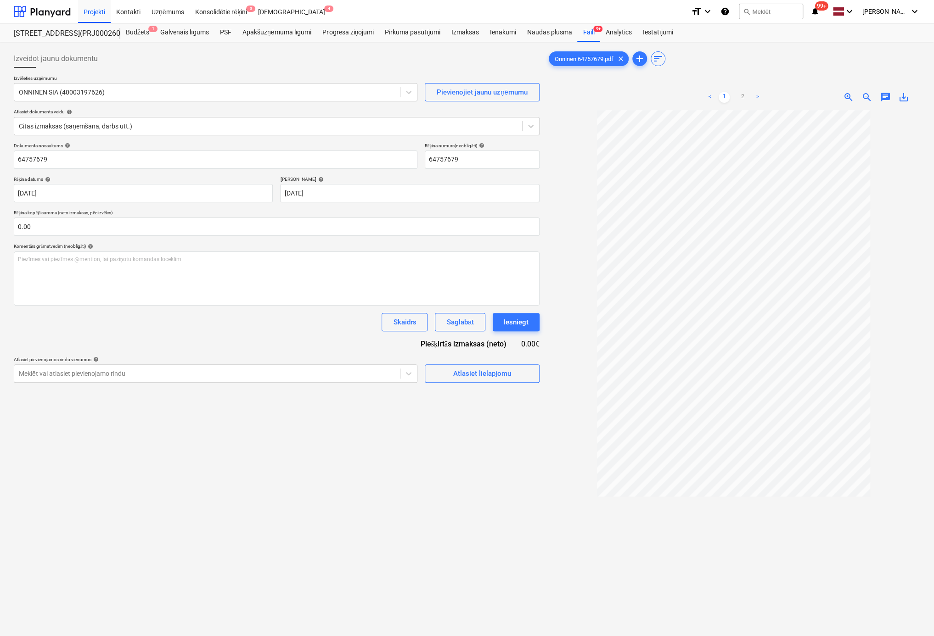
click at [754, 95] on link ">" at bounding box center [757, 97] width 11 height 11
click at [708, 96] on link "<" at bounding box center [709, 97] width 11 height 11
click at [757, 96] on link ">" at bounding box center [757, 97] width 11 height 11
click at [494, 372] on div "Atlasiet lielapjomu" at bounding box center [482, 374] width 58 height 12
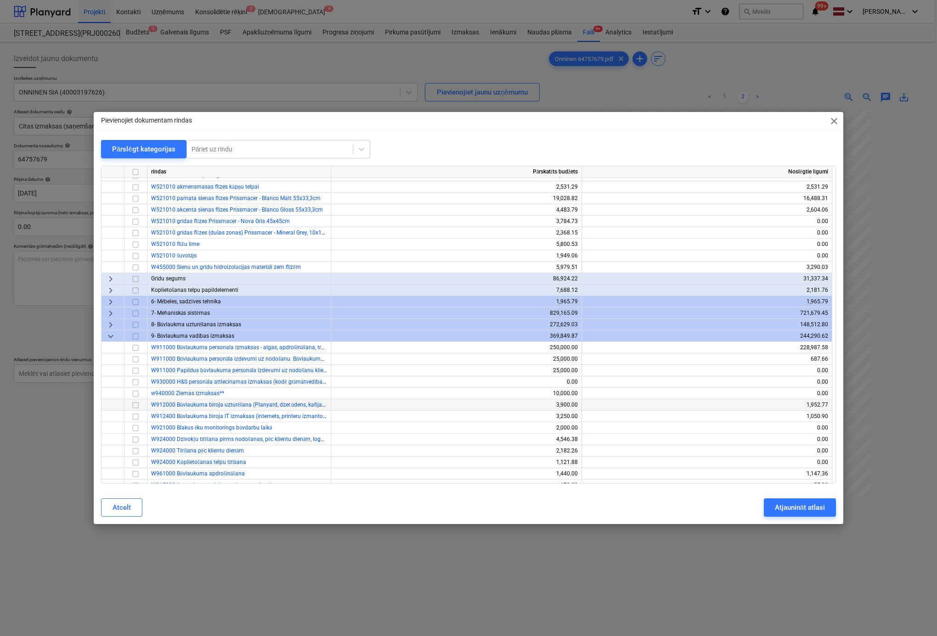
scroll to position [643, 0]
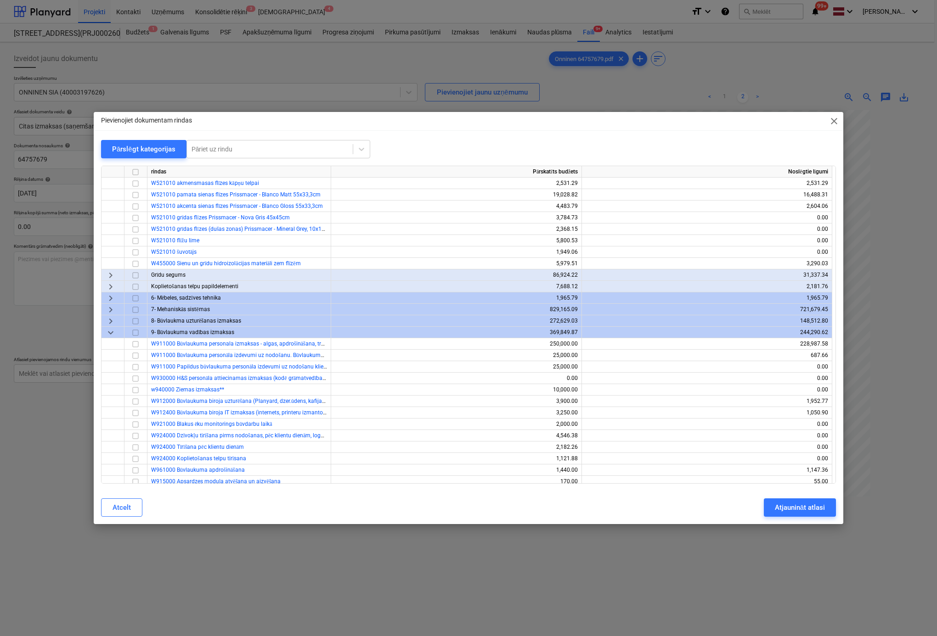
click at [108, 320] on span "keyboard_arrow_right" at bounding box center [110, 321] width 11 height 11
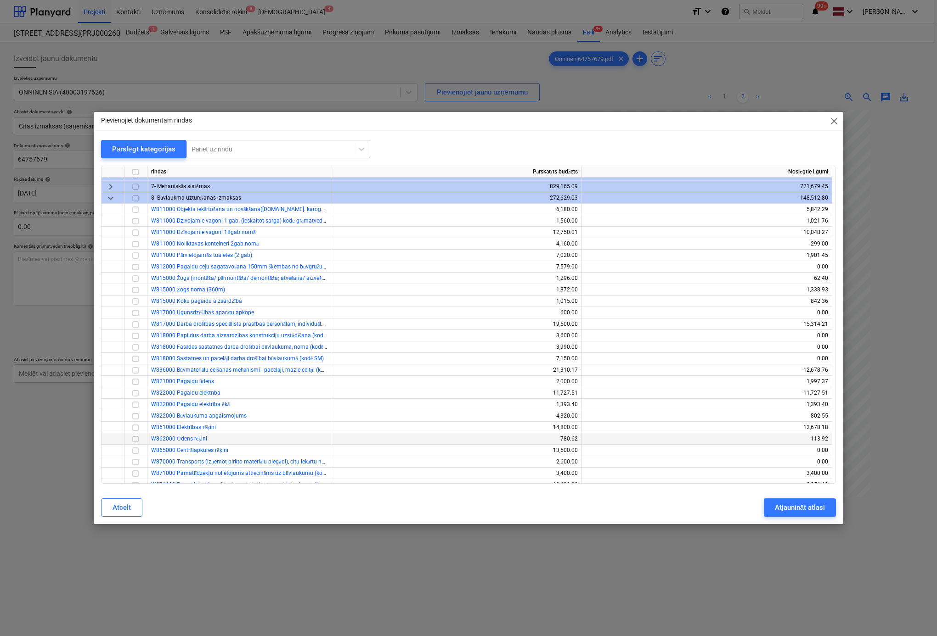
scroll to position [781, 0]
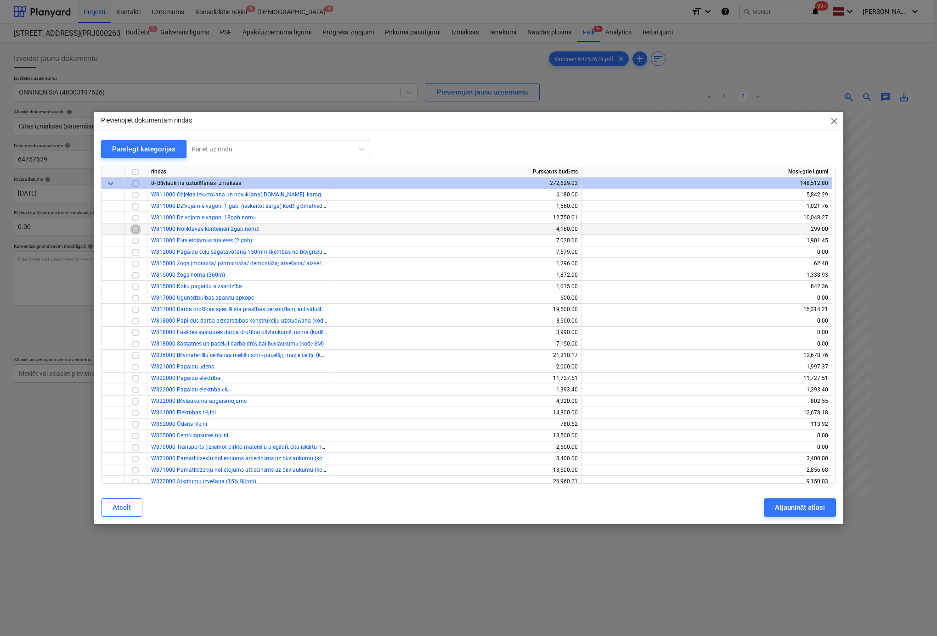
click at [136, 228] on input "checkbox" at bounding box center [135, 229] width 11 height 11
click at [775, 505] on div "Atjaunināt atlasi" at bounding box center [800, 508] width 50 height 12
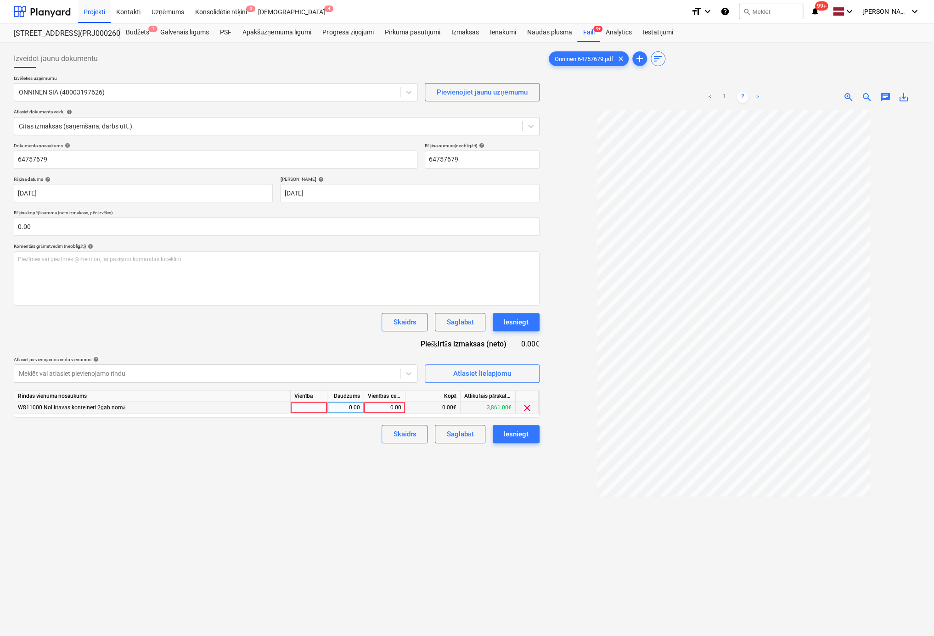
click at [380, 406] on div "0.00" at bounding box center [385, 407] width 34 height 11
type input "47.81"
drag, startPoint x: 356, startPoint y: 529, endPoint x: 413, endPoint y: 481, distance: 74.3
click at [360, 528] on div "Izveidot jaunu dokumentu Izvēlieties uzņēmumu ONNINEN SIA (40003197626) Pievien…" at bounding box center [276, 385] width 533 height 679
click at [517, 430] on div "Iesniegt" at bounding box center [516, 434] width 25 height 12
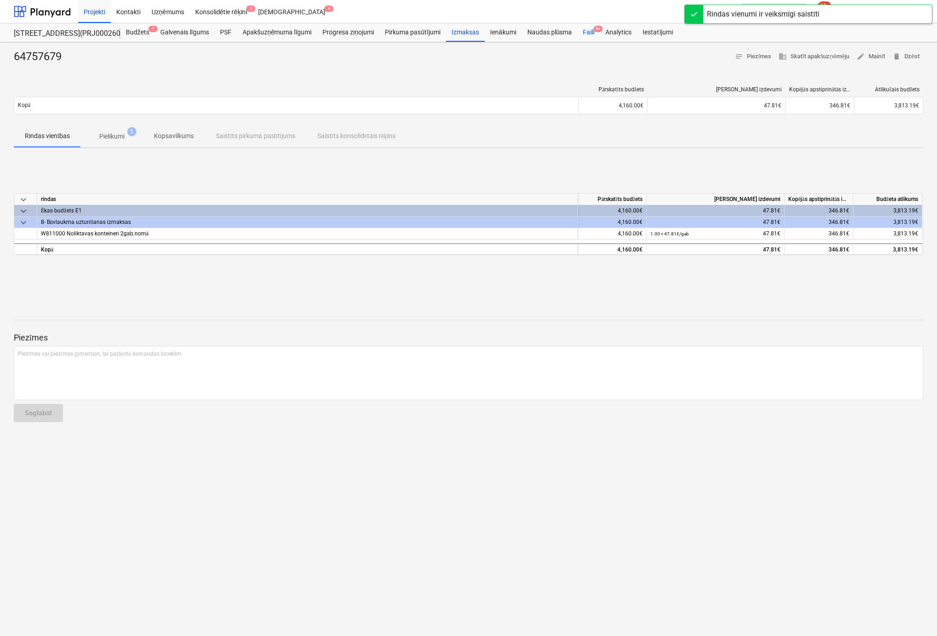
click at [586, 32] on div "Faili 9+" at bounding box center [588, 32] width 22 height 18
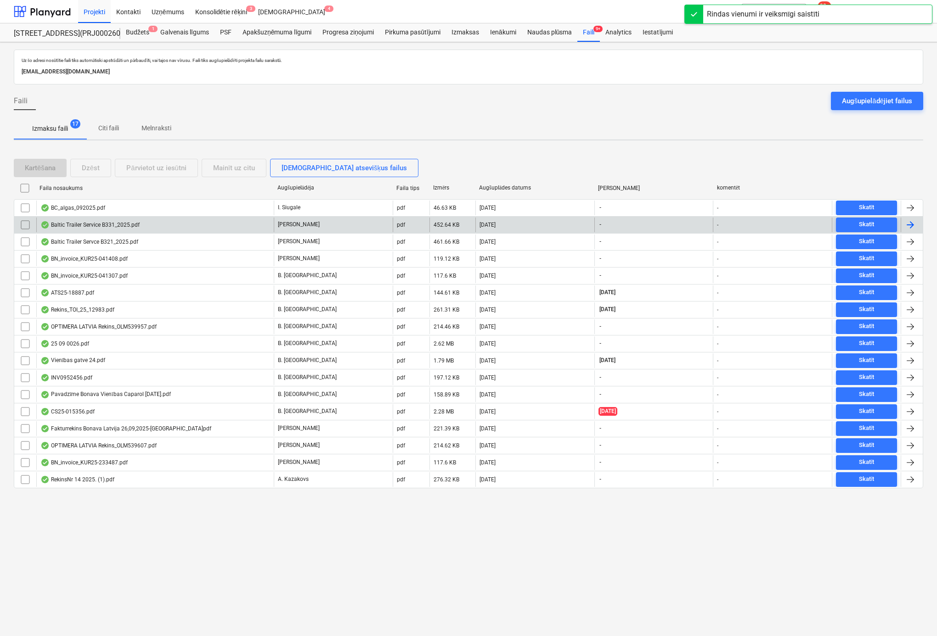
click at [96, 225] on div "Baltic Trailer Service B331_2025.pdf" at bounding box center [89, 224] width 99 height 7
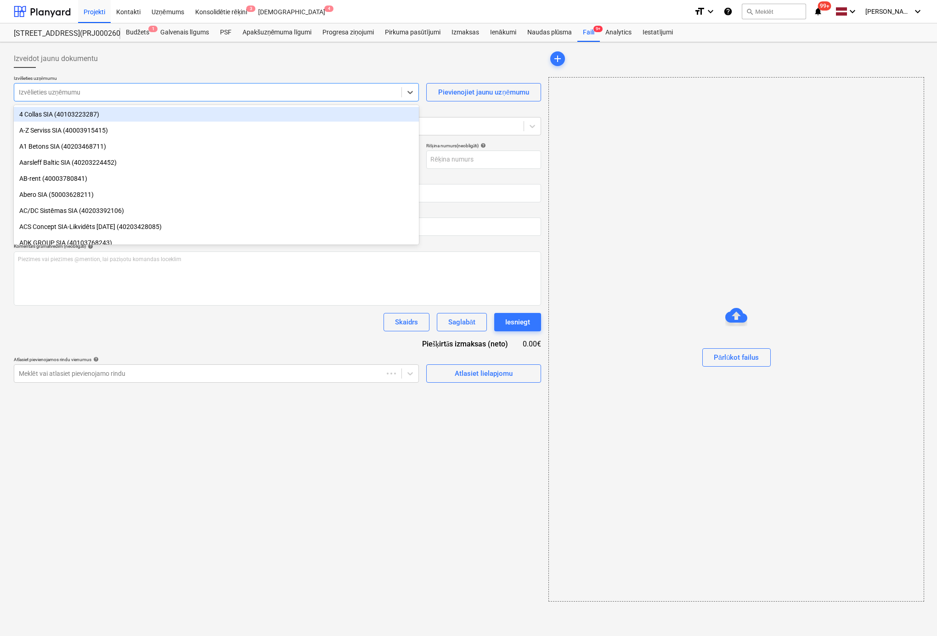
click at [169, 92] on div at bounding box center [208, 92] width 378 height 9
type input "Baltic Trailer Service B331_2025.pdf"
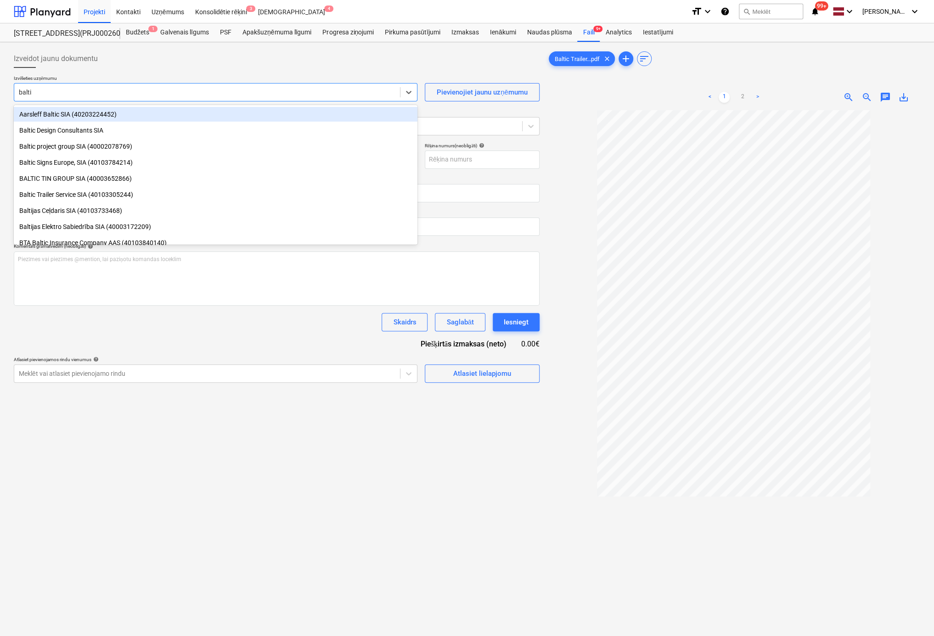
type input "baltic"
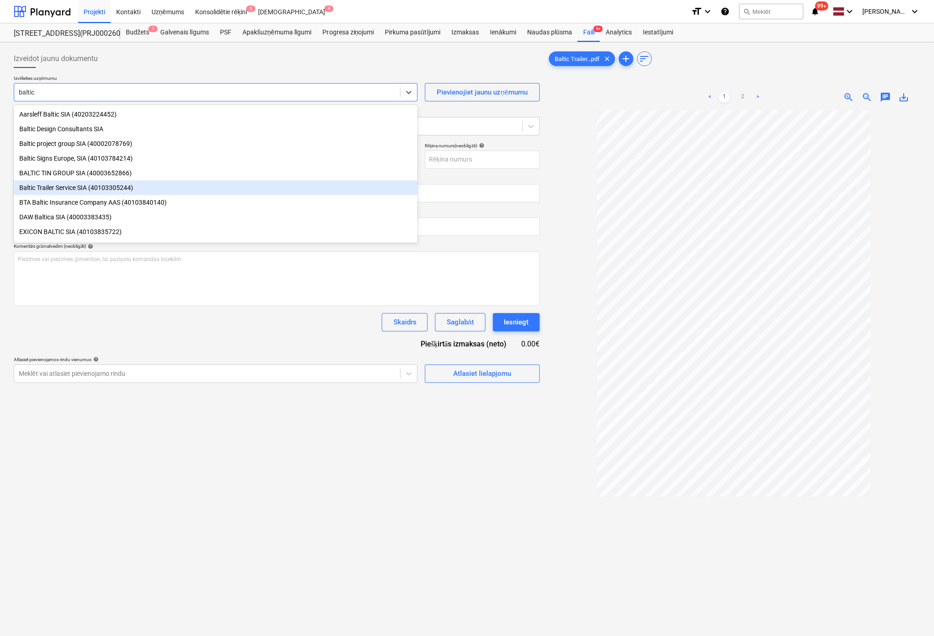
click at [69, 187] on div "Baltic Trailer Service SIA (40103305244)" at bounding box center [216, 187] width 404 height 15
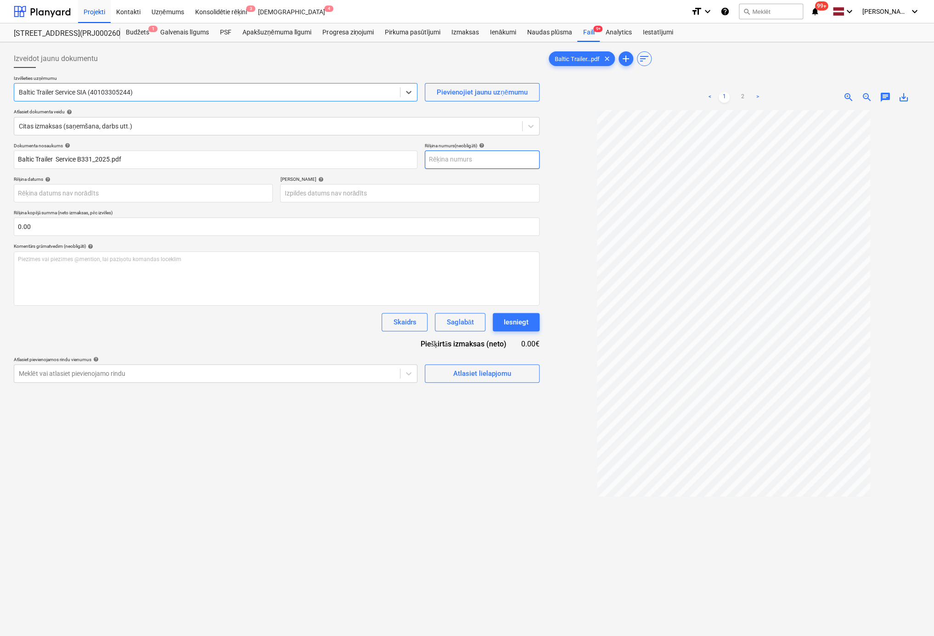
click at [459, 162] on input "text" at bounding box center [482, 160] width 115 height 18
type input "B331/2025"
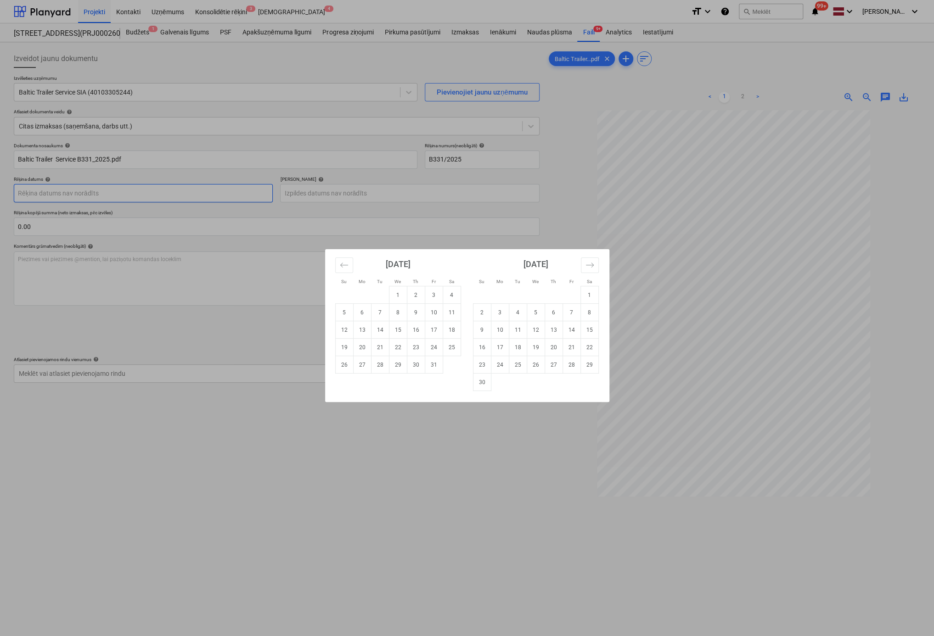
click at [171, 193] on body "Projekti Kontakti Uzņēmums Konsolidētie rēķini 3 Iesūtne 4 format_size keyboard…" at bounding box center [467, 318] width 934 height 636
click at [368, 313] on td "6" at bounding box center [362, 312] width 18 height 17
type input "06 Oct 2025"
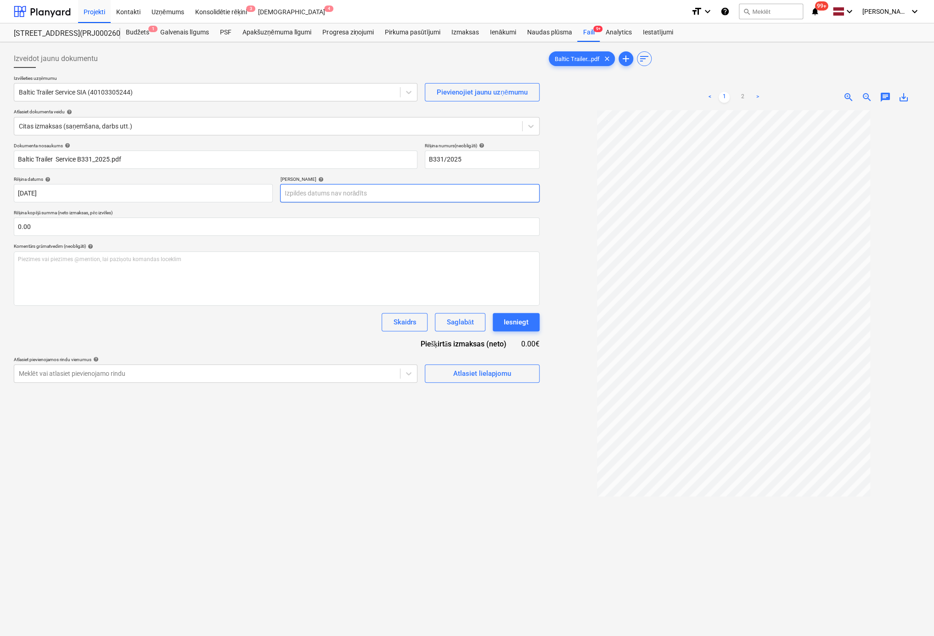
click at [324, 194] on body "Projekti Kontakti Uzņēmums Konsolidētie rēķini 3 Iesūtne 4 format_size keyboard…" at bounding box center [467, 318] width 934 height 636
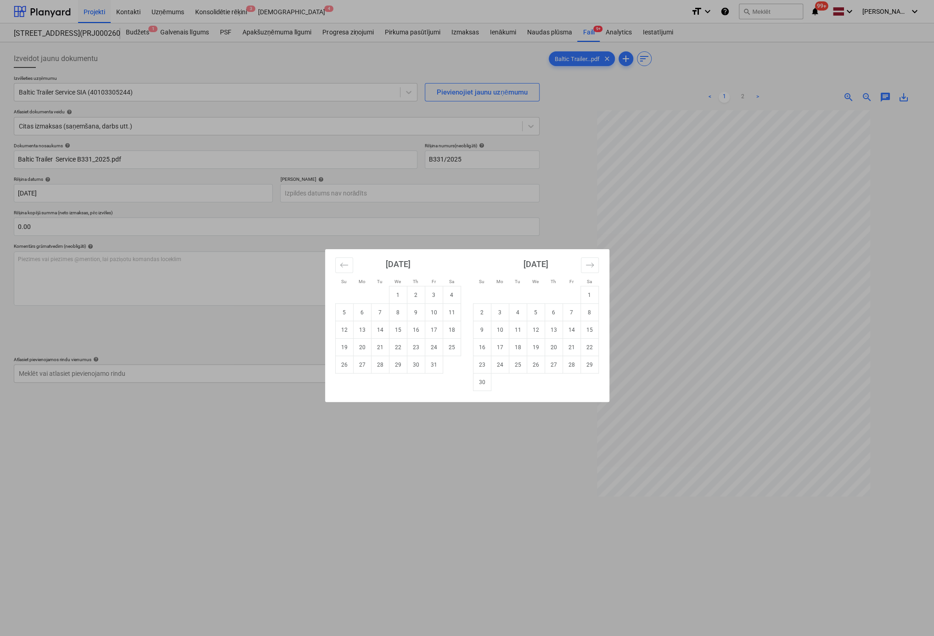
drag, startPoint x: 367, startPoint y: 329, endPoint x: 360, endPoint y: 315, distance: 16.2
click at [367, 329] on td "13" at bounding box center [362, 329] width 18 height 17
type input "13 Oct 2025"
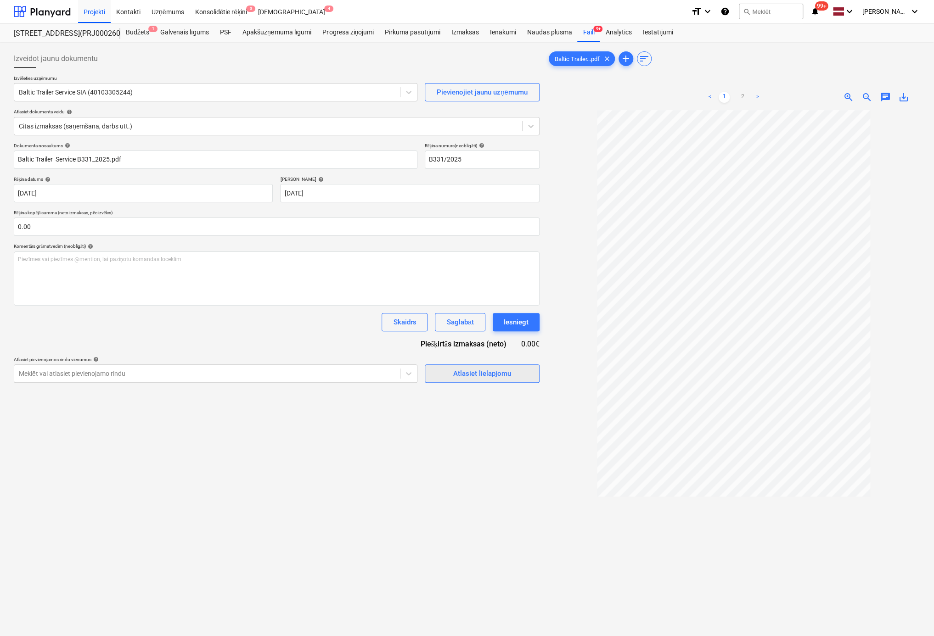
click at [471, 380] on button "Atlasiet lielapjomu" at bounding box center [482, 374] width 115 height 18
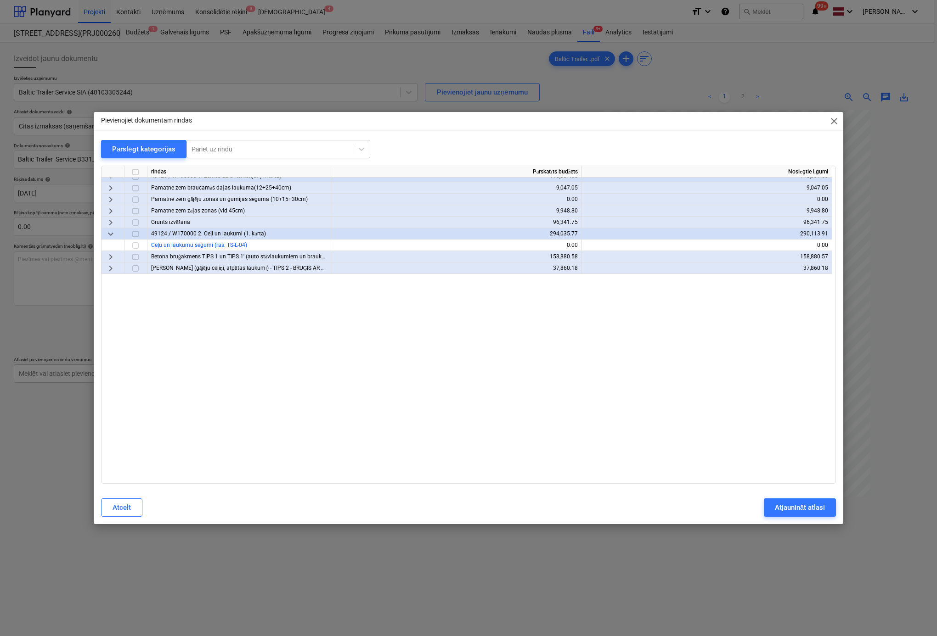
scroll to position [1496, 0]
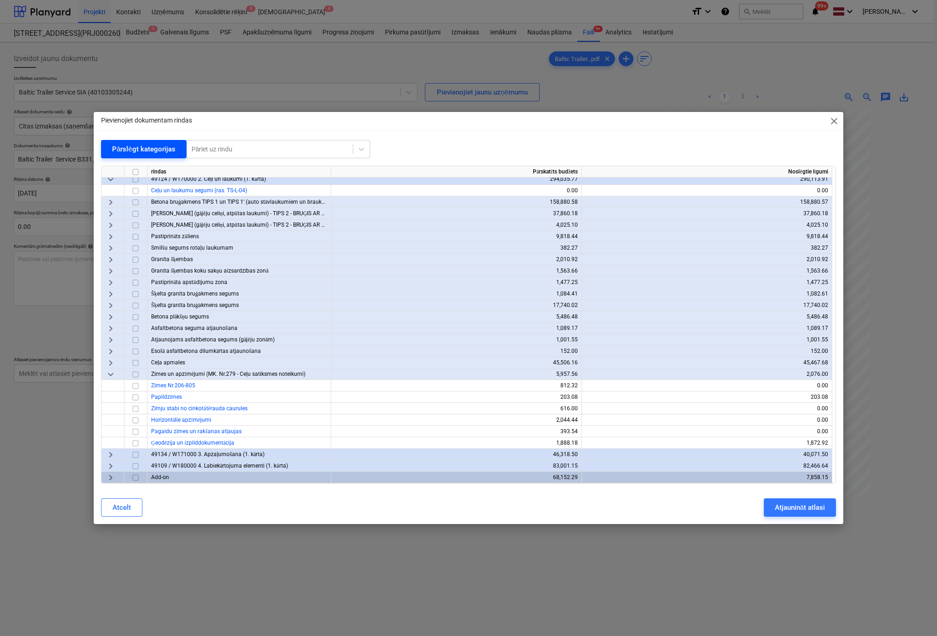
click at [146, 146] on div "Pārslēgt kategorijas" at bounding box center [143, 149] width 63 height 12
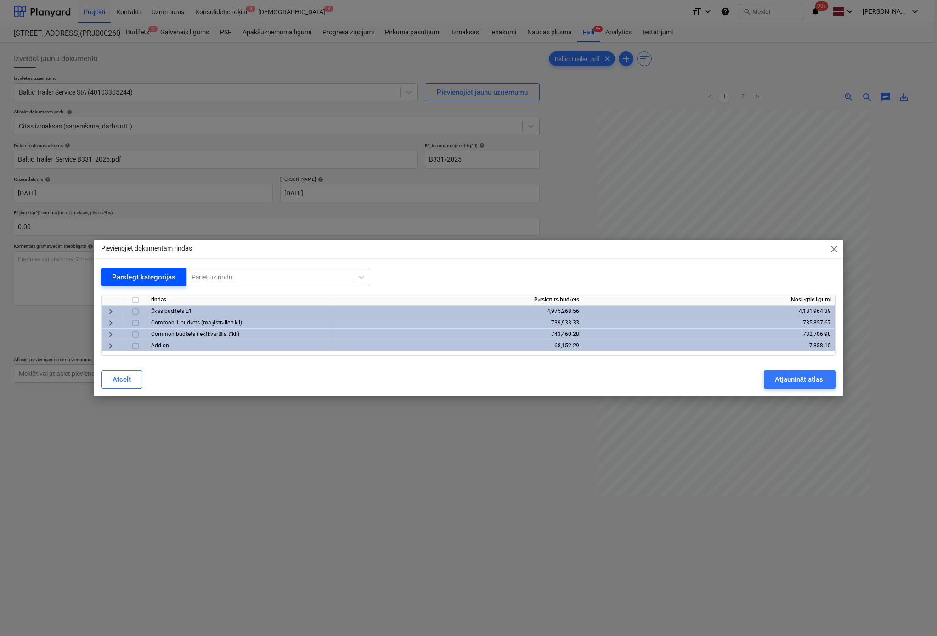
scroll to position [0, 0]
click at [111, 332] on span "keyboard_arrow_right" at bounding box center [110, 334] width 11 height 11
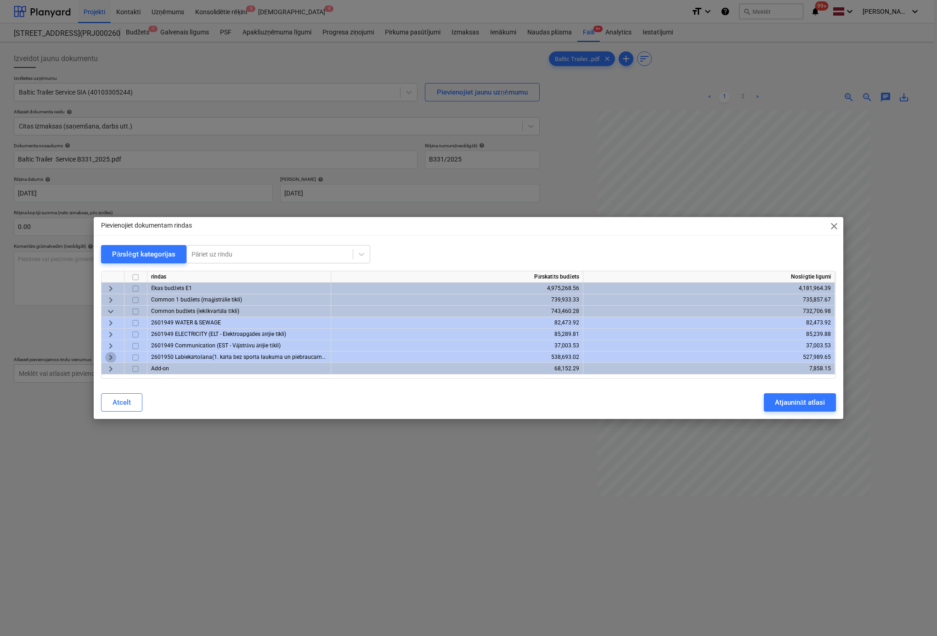
click at [111, 354] on span "keyboard_arrow_right" at bounding box center [110, 357] width 11 height 11
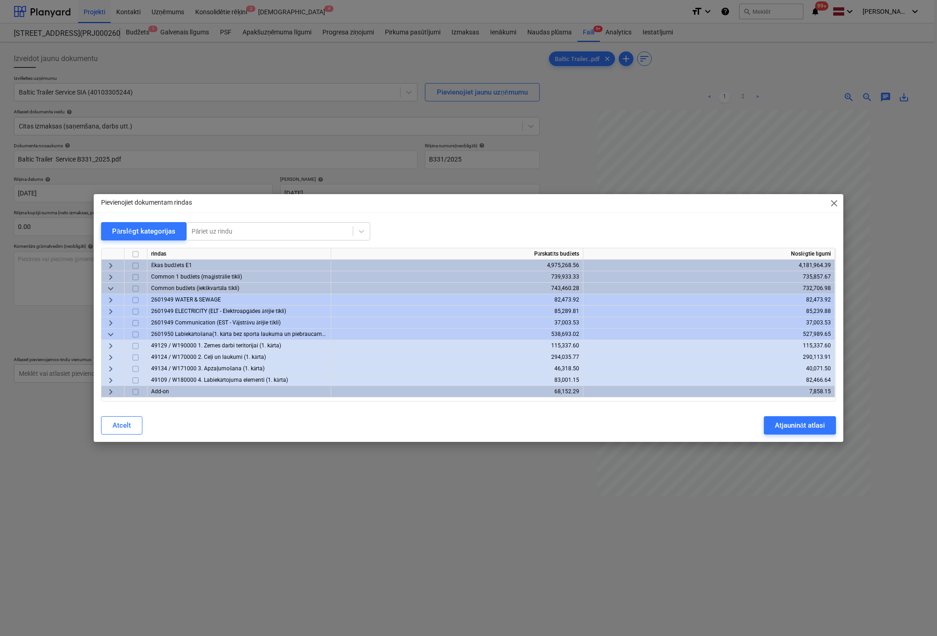
click at [108, 357] on span "keyboard_arrow_right" at bounding box center [110, 357] width 11 height 11
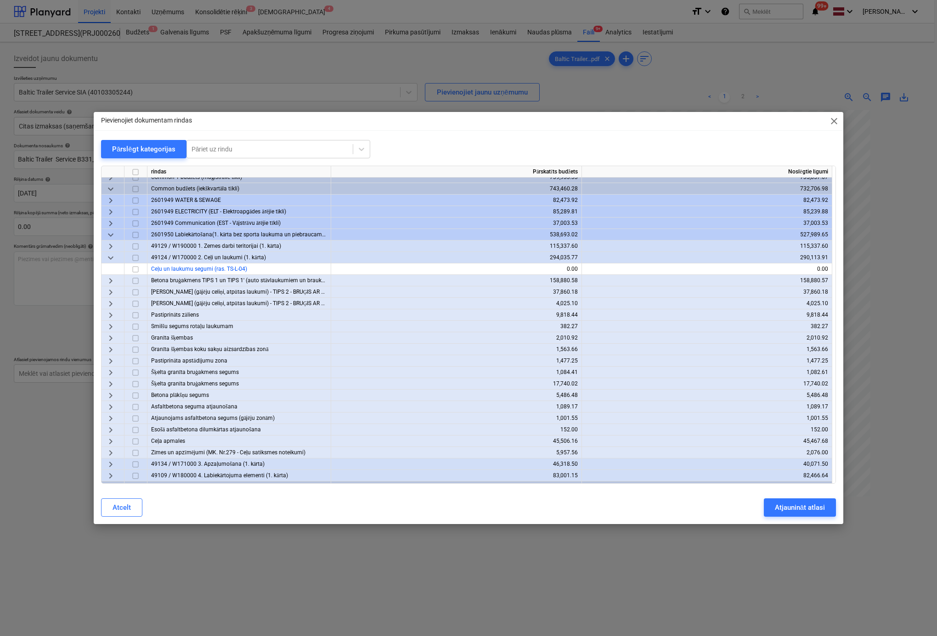
scroll to position [27, 0]
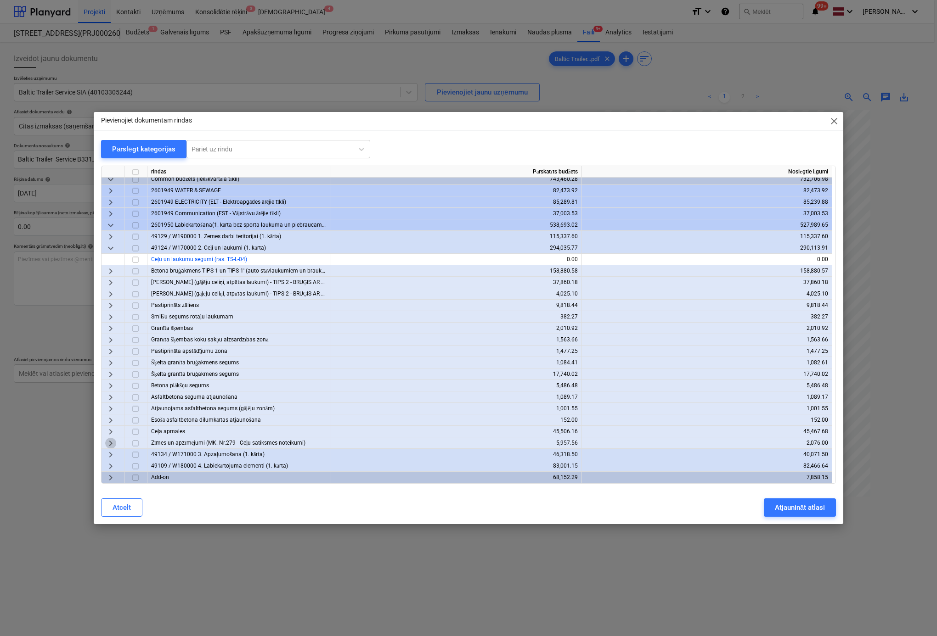
click at [111, 443] on span "keyboard_arrow_right" at bounding box center [110, 443] width 11 height 11
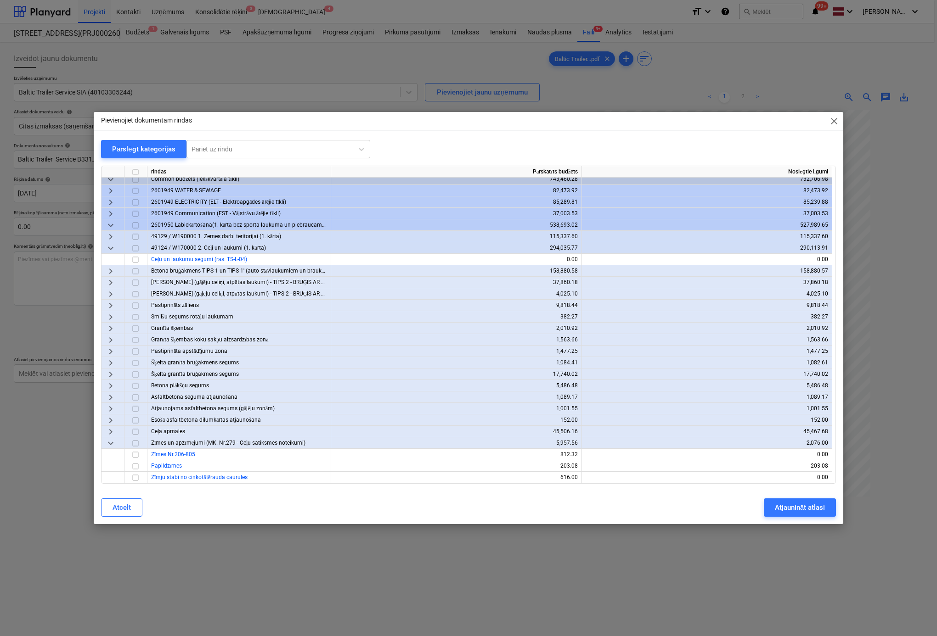
scroll to position [96, 0]
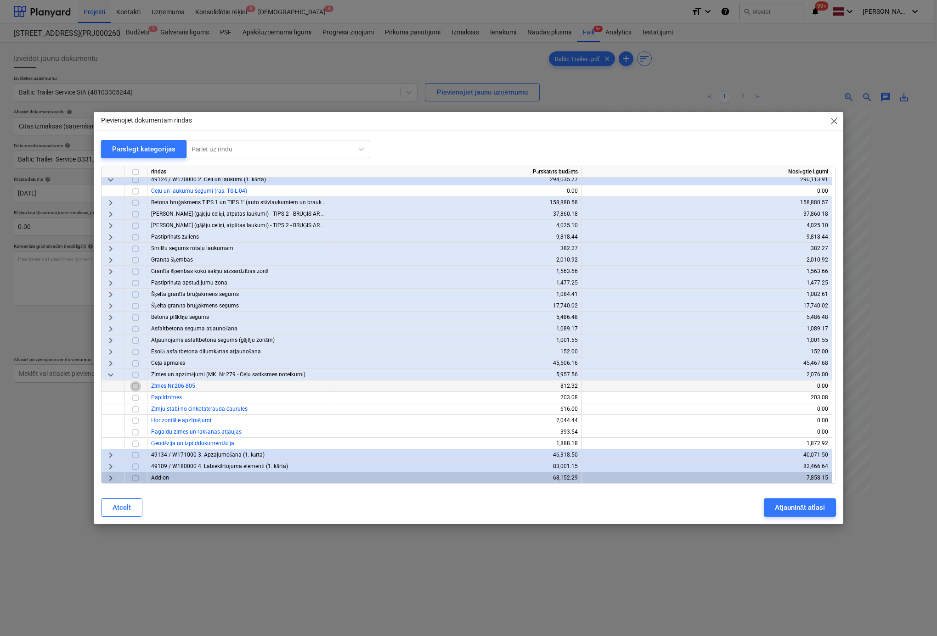
click at [135, 387] on input "checkbox" at bounding box center [135, 386] width 11 height 11
click at [782, 505] on div "Atjaunināt atlasi" at bounding box center [800, 508] width 50 height 12
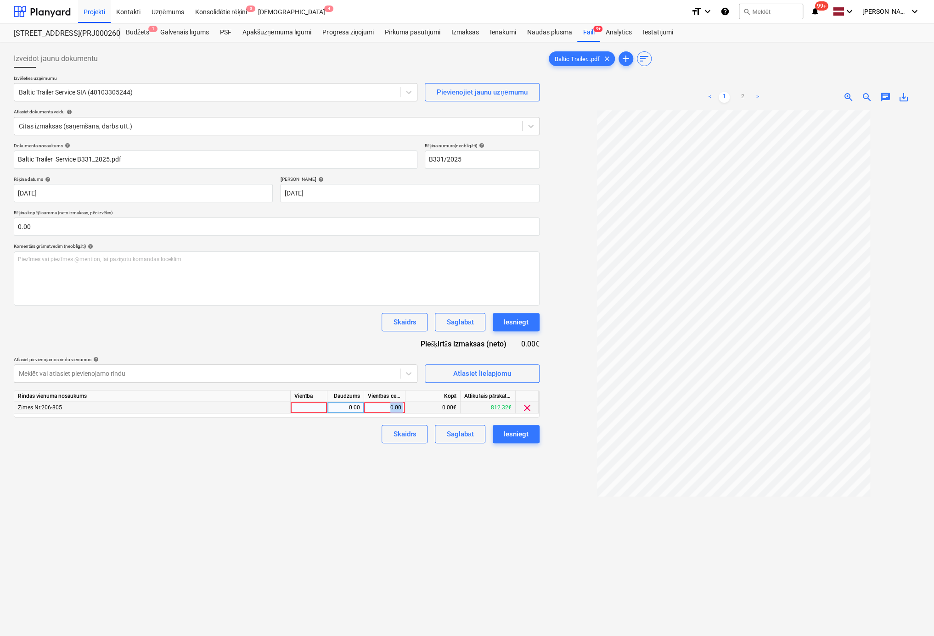
drag, startPoint x: 390, startPoint y: 406, endPoint x: 414, endPoint y: 406, distance: 24.3
click at [0, 0] on div "Zīmes Nr.206-805 0.00 0.00 0.00€ 812.32€ clear" at bounding box center [0, 0] width 0 height 0
click at [394, 410] on div "0.00" at bounding box center [385, 407] width 34 height 11
type input "85.02"
click at [276, 466] on div "Izveidot jaunu dokumentu Izvēlieties uzņēmumu Baltic Trailer Service SIA (40103…" at bounding box center [276, 385] width 533 height 679
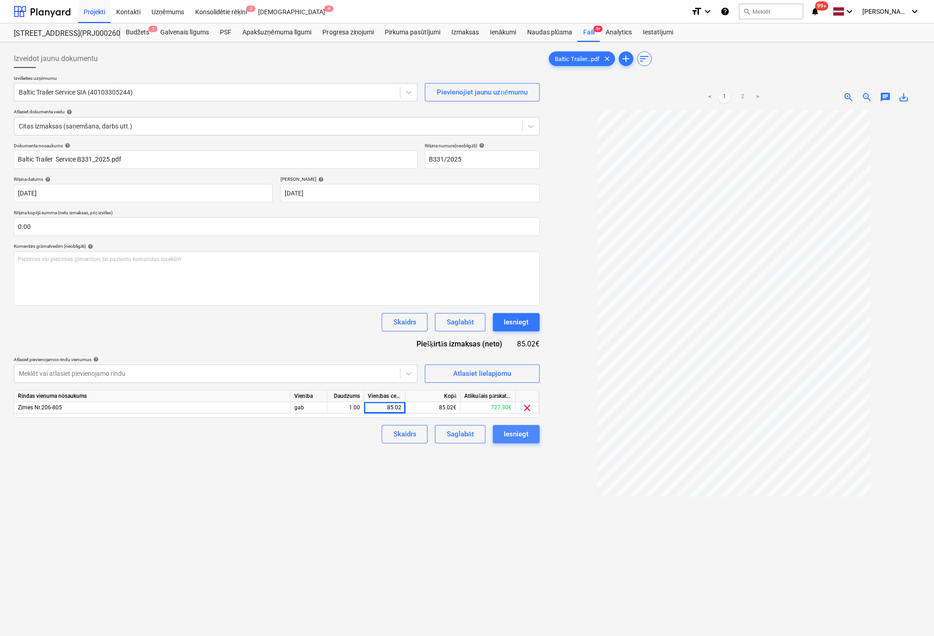
click at [522, 431] on div "Iesniegt" at bounding box center [516, 434] width 25 height 12
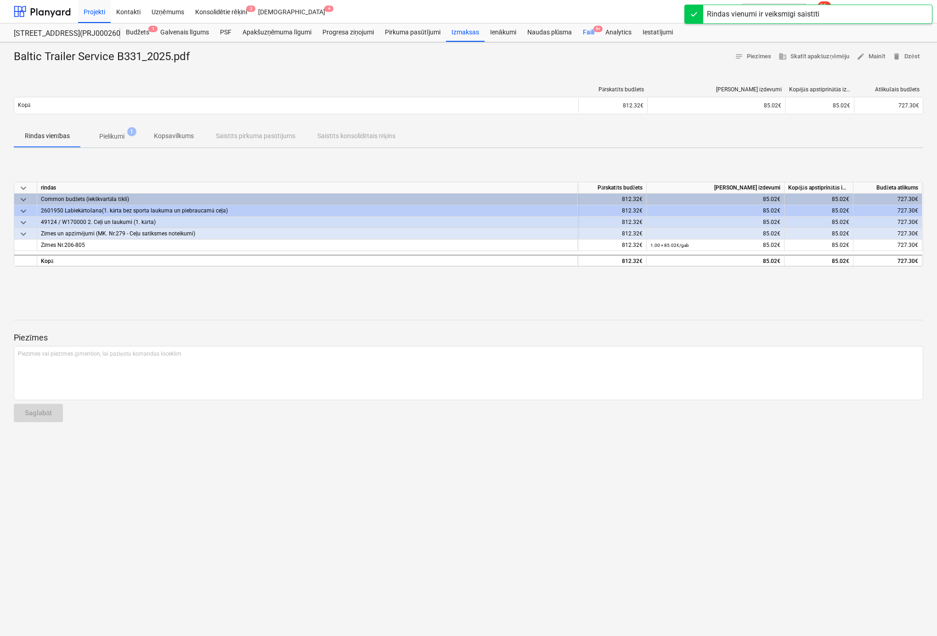
click at [589, 28] on div "Faili 9+" at bounding box center [588, 32] width 22 height 18
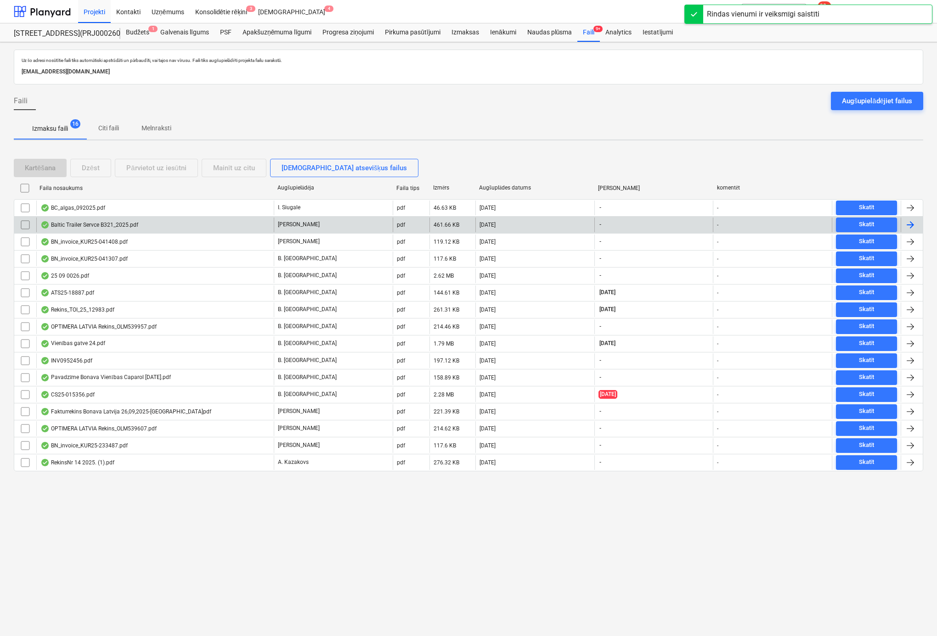
click at [84, 223] on div "Baltic Trailer Servce B321_2025.pdf" at bounding box center [89, 224] width 98 height 7
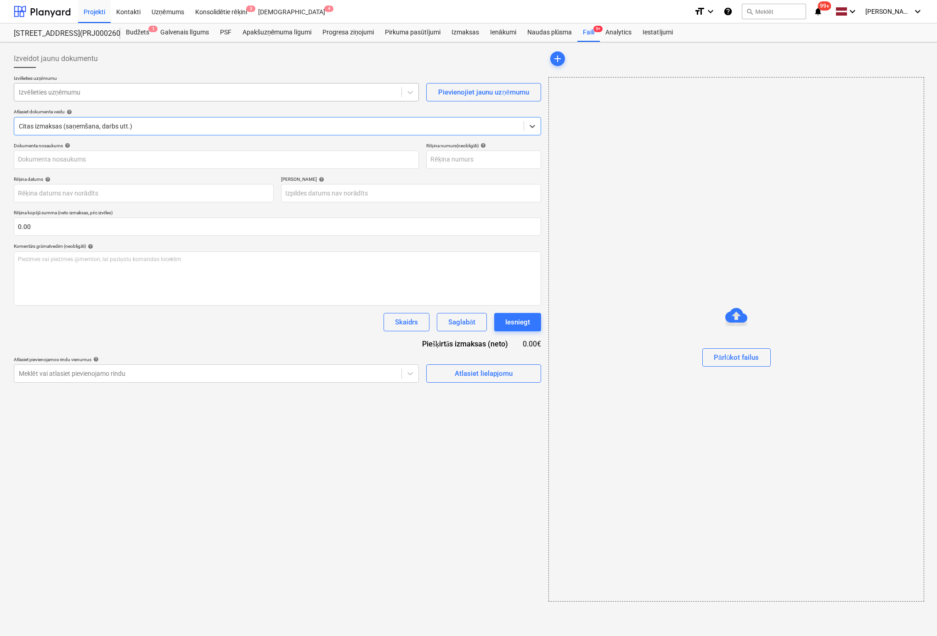
click at [96, 93] on div at bounding box center [208, 92] width 378 height 9
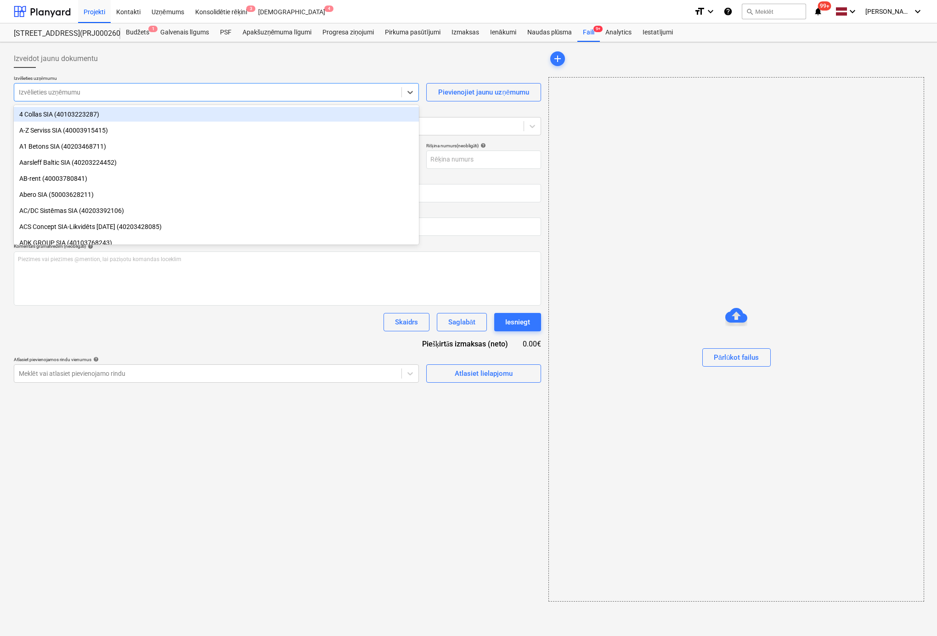
type input "Baltic Trailer Servce B321_2025.pdf"
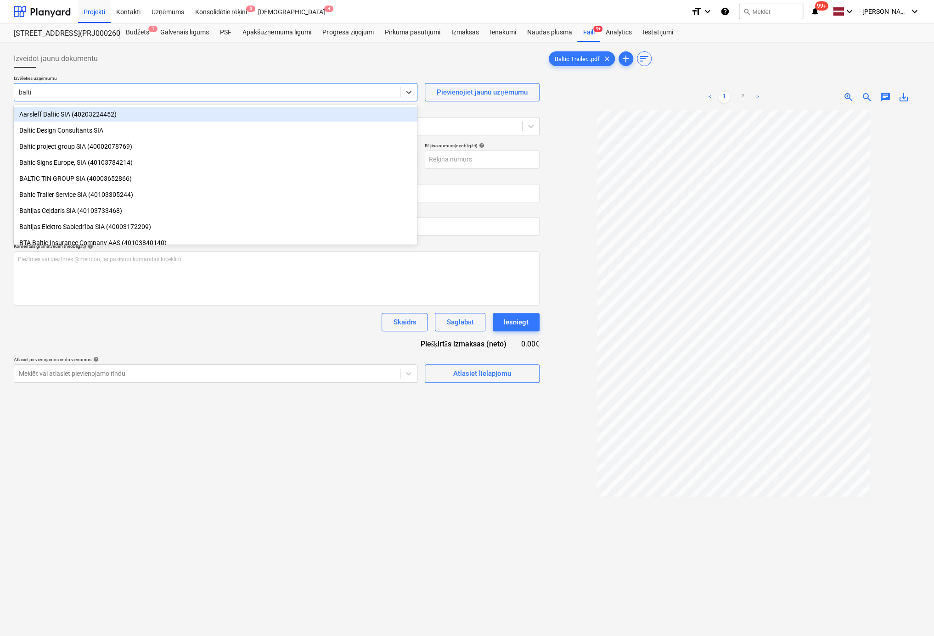
type input "baltic"
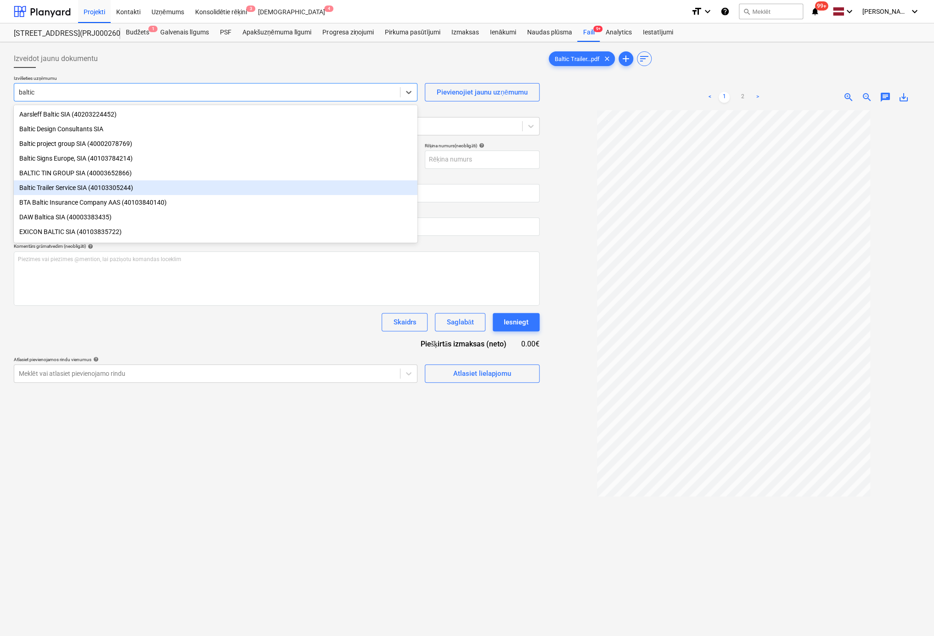
click at [56, 188] on div "Baltic Trailer Service SIA (40103305244)" at bounding box center [216, 187] width 404 height 15
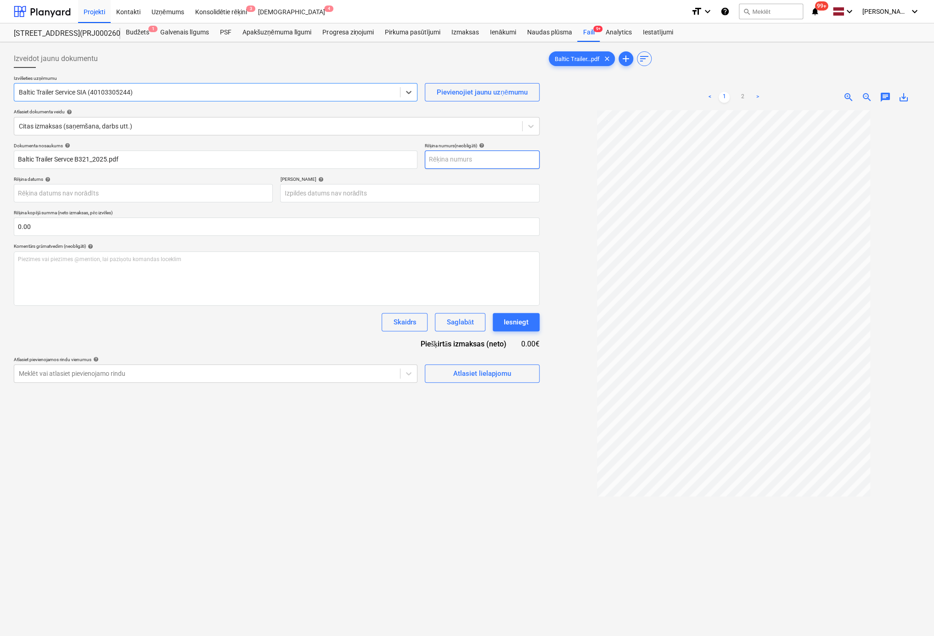
click at [471, 163] on input "text" at bounding box center [482, 160] width 115 height 18
type input "B321/2025"
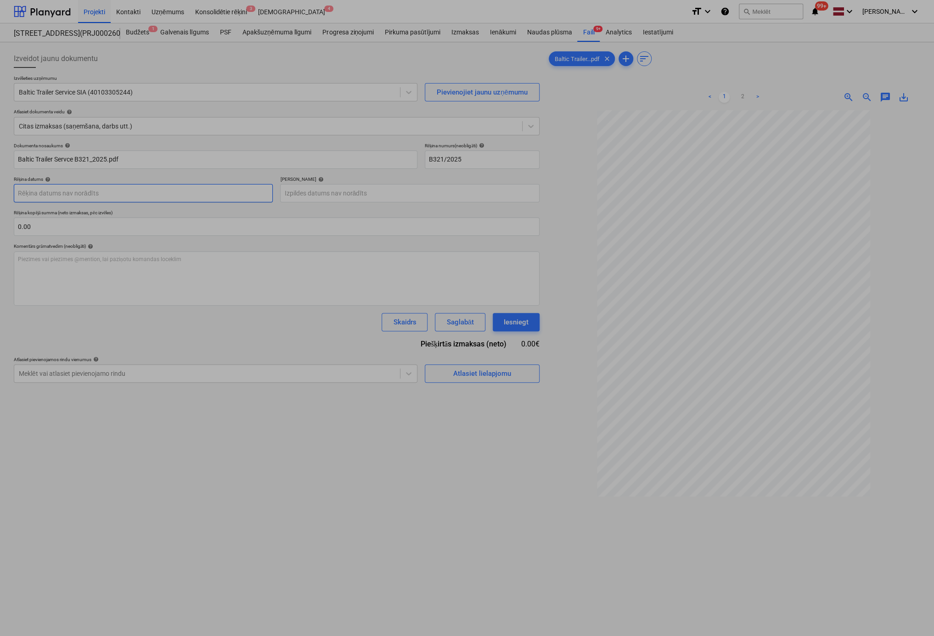
click at [248, 197] on body "Projekti Kontakti Uzņēmums Konsolidētie rēķini 3 Iesūtne 4 format_size keyboard…" at bounding box center [467, 318] width 934 height 636
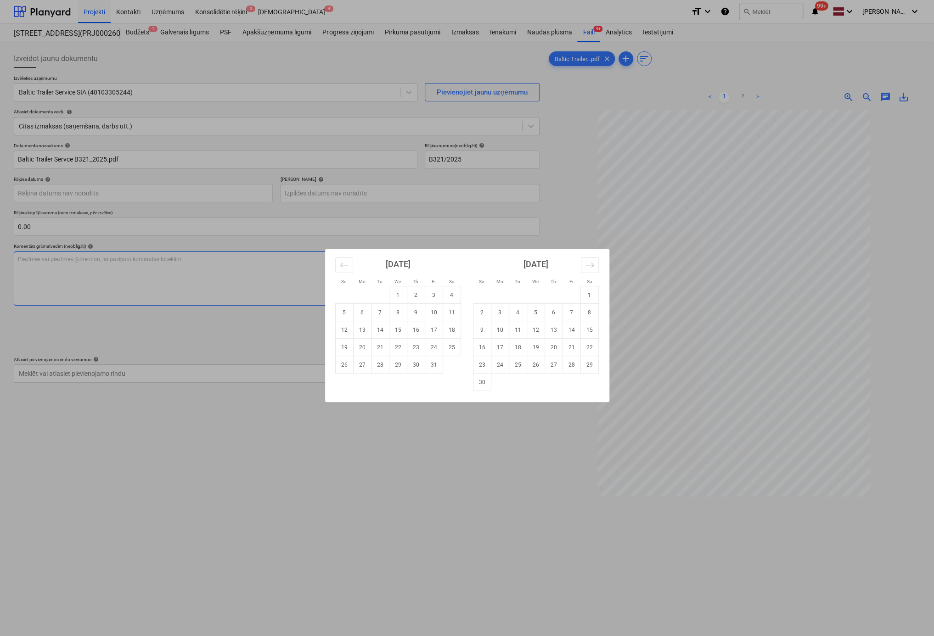
drag, startPoint x: 414, startPoint y: 295, endPoint x: 408, endPoint y: 293, distance: 6.2
click at [413, 295] on td "2" at bounding box center [416, 295] width 18 height 17
type input "02 Oct 2025"
click at [331, 195] on body "Projekti Kontakti Uzņēmums Konsolidētie rēķini 3 Iesūtne 4 format_size keyboard…" at bounding box center [467, 318] width 934 height 636
click at [415, 311] on td "9" at bounding box center [416, 312] width 18 height 17
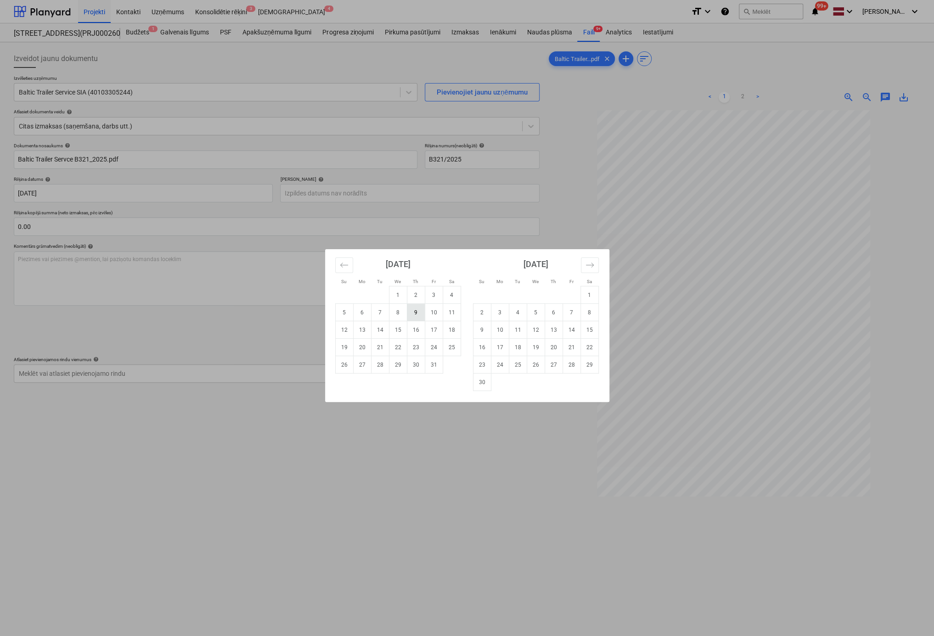
type input "09 Oct 2025"
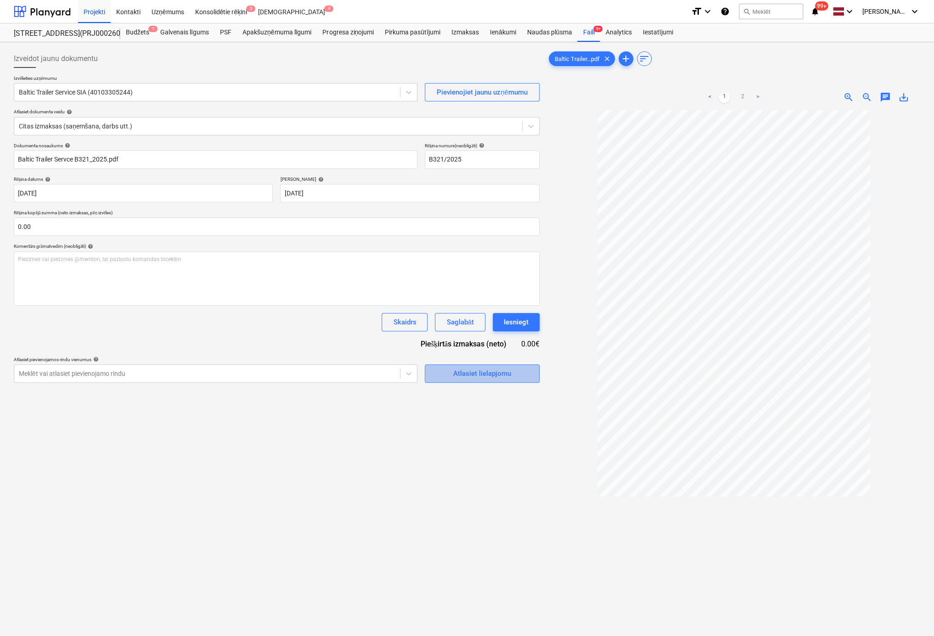
click at [466, 375] on div "Atlasiet lielapjomu" at bounding box center [482, 374] width 58 height 12
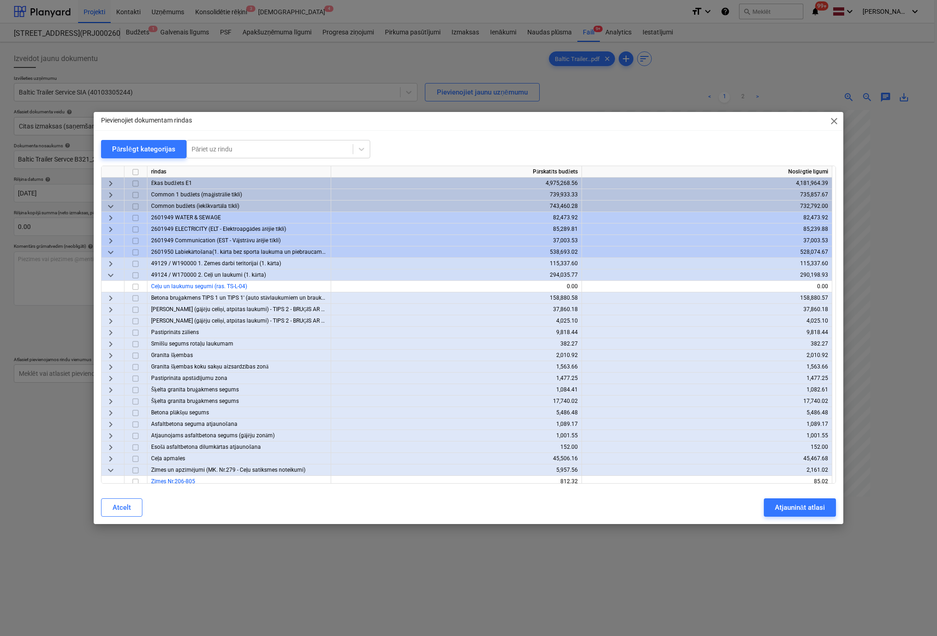
click at [834, 122] on span "close" at bounding box center [833, 121] width 11 height 11
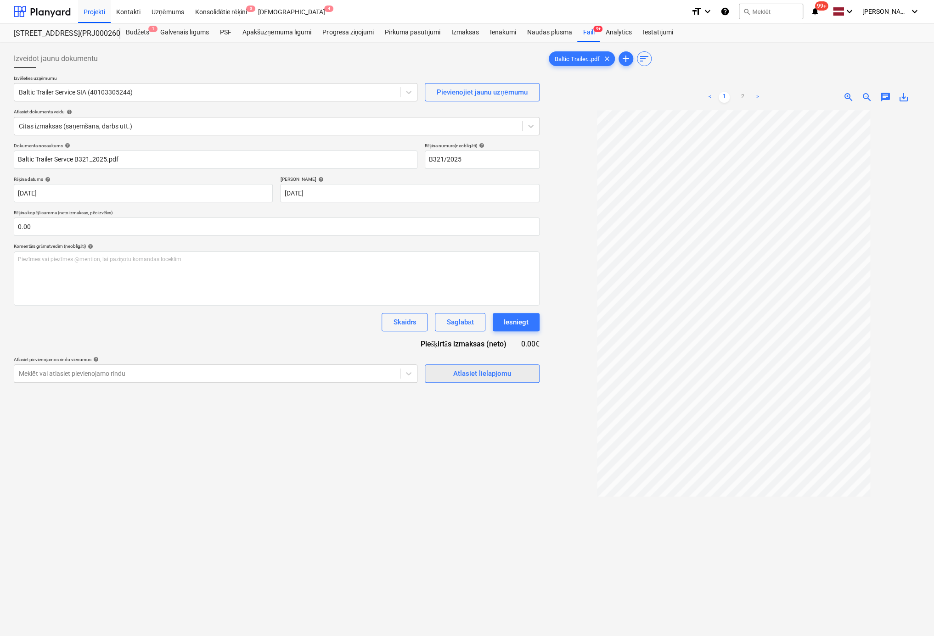
click at [474, 378] on div "Atlasiet lielapjomu" at bounding box center [482, 374] width 58 height 12
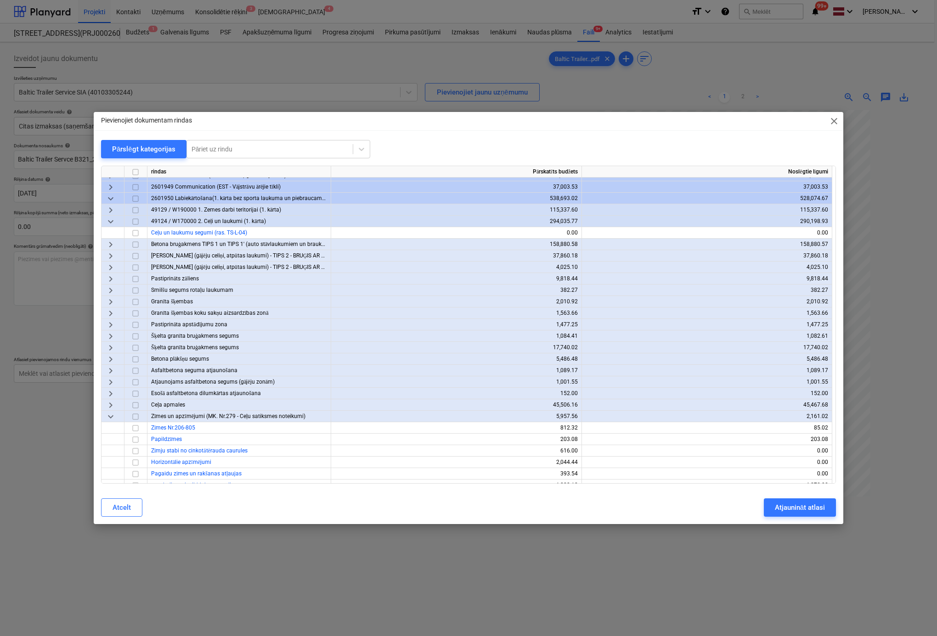
scroll to position [96, 0]
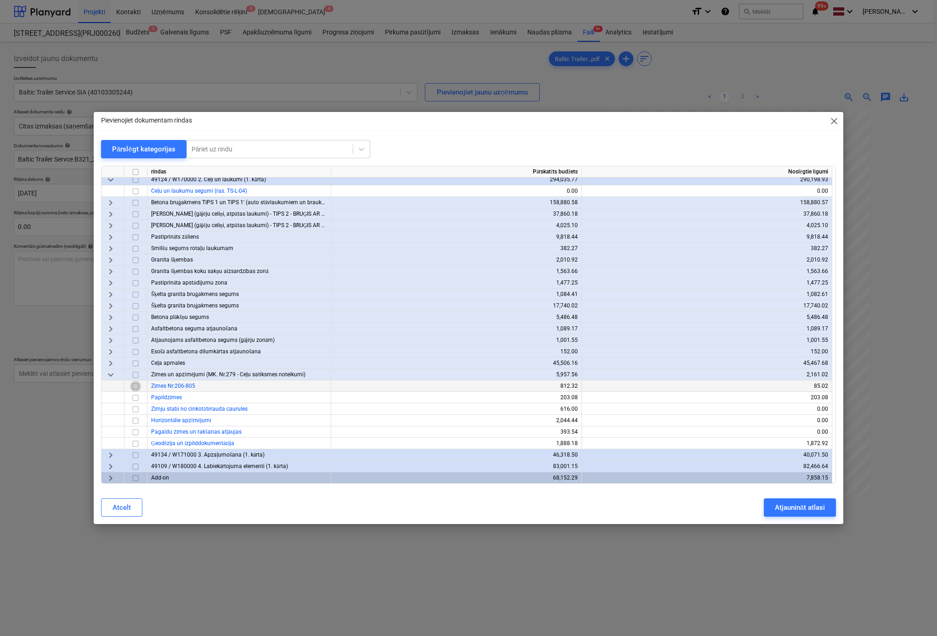
click at [136, 386] on input "checkbox" at bounding box center [135, 386] width 11 height 11
click at [137, 411] on input "checkbox" at bounding box center [135, 409] width 11 height 11
click at [135, 432] on input "checkbox" at bounding box center [135, 432] width 11 height 11
click at [785, 507] on div "Atjaunināt atlasi" at bounding box center [800, 508] width 50 height 12
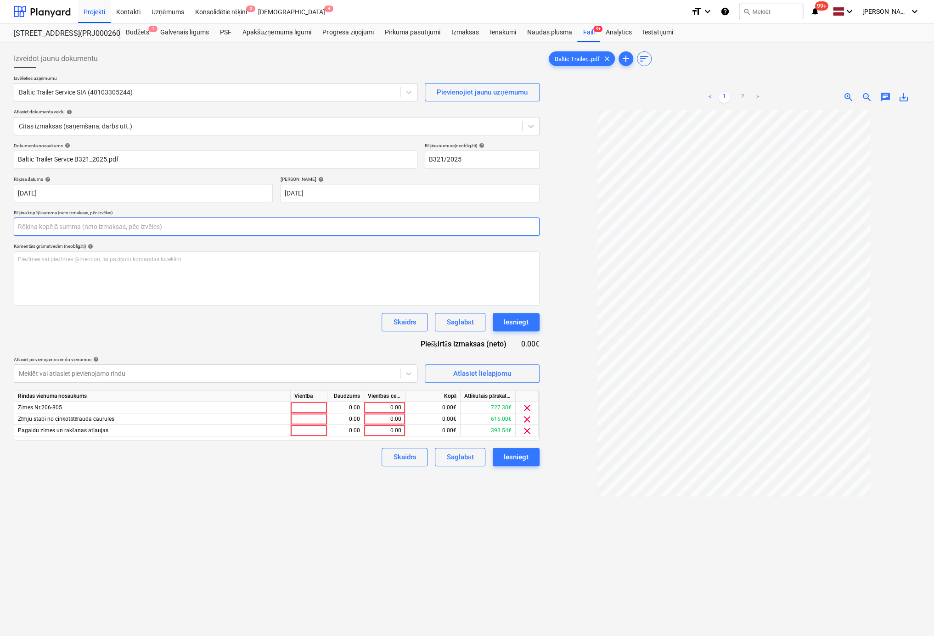
click at [130, 226] on input "text" at bounding box center [277, 227] width 526 height 18
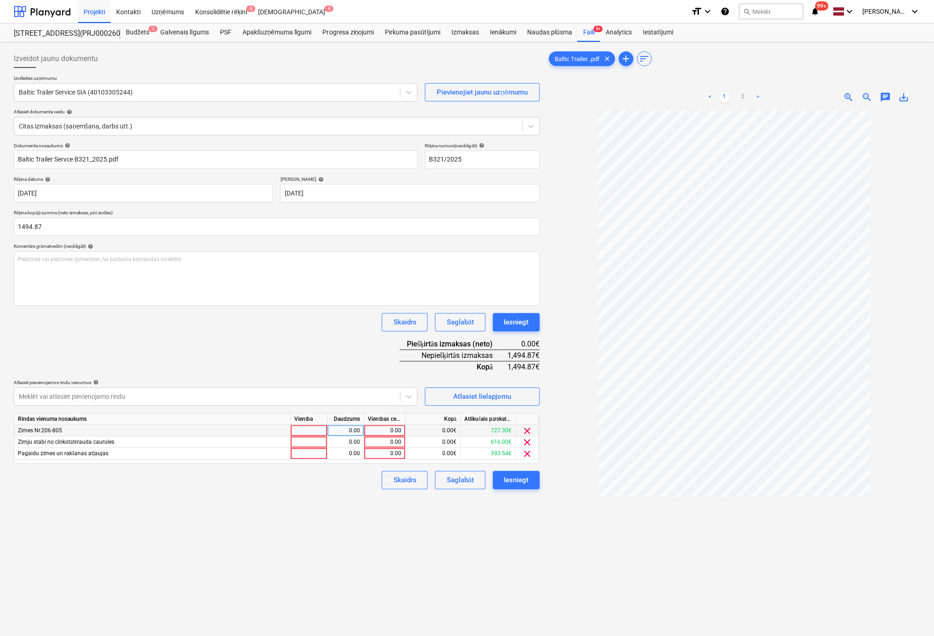
type input "1,494.87"
click at [396, 429] on div "0.00" at bounding box center [385, 430] width 34 height 11
type input "727.3"
click at [382, 444] on div "0.00" at bounding box center [385, 442] width 34 height 11
type input "616"
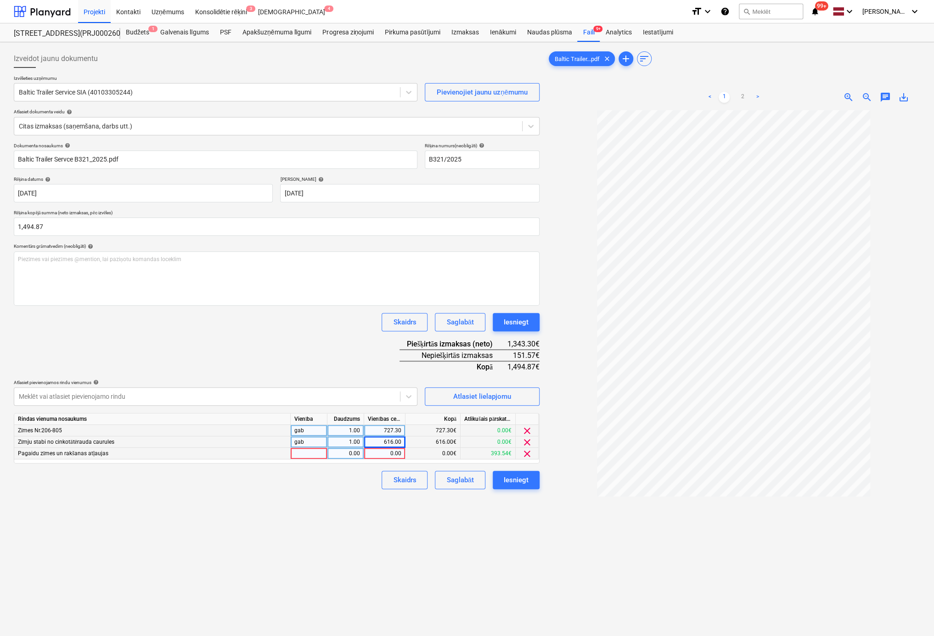
click at [386, 452] on div "0.00" at bounding box center [385, 453] width 34 height 11
type input "151.57"
click at [466, 575] on div "Izveidot jaunu dokumentu Izvēlieties uzņēmumu Baltic Trailer Service SIA (40103…" at bounding box center [276, 385] width 533 height 679
click at [523, 480] on div "Iesniegt" at bounding box center [516, 480] width 25 height 12
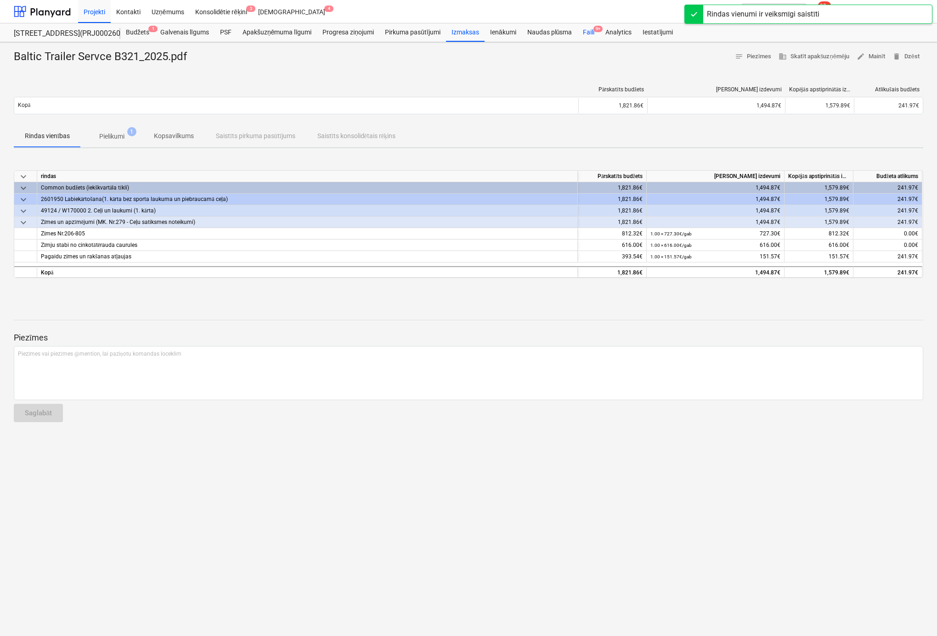
click at [588, 31] on div "Faili 9+" at bounding box center [588, 32] width 22 height 18
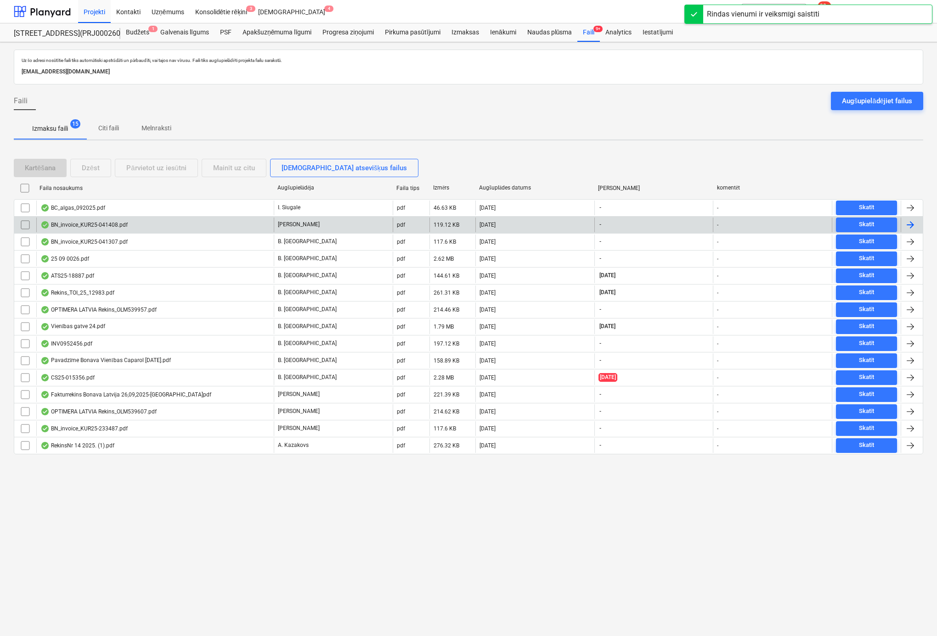
click at [77, 221] on div "BN_invoice_KUR25-041408.pdf" at bounding box center [83, 224] width 87 height 7
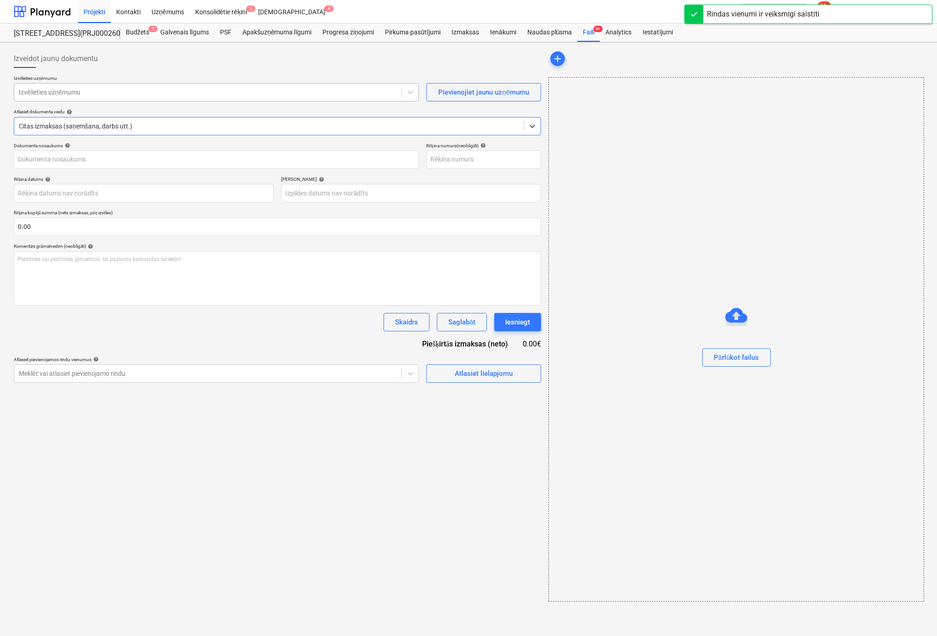
click at [160, 92] on div at bounding box center [208, 92] width 378 height 9
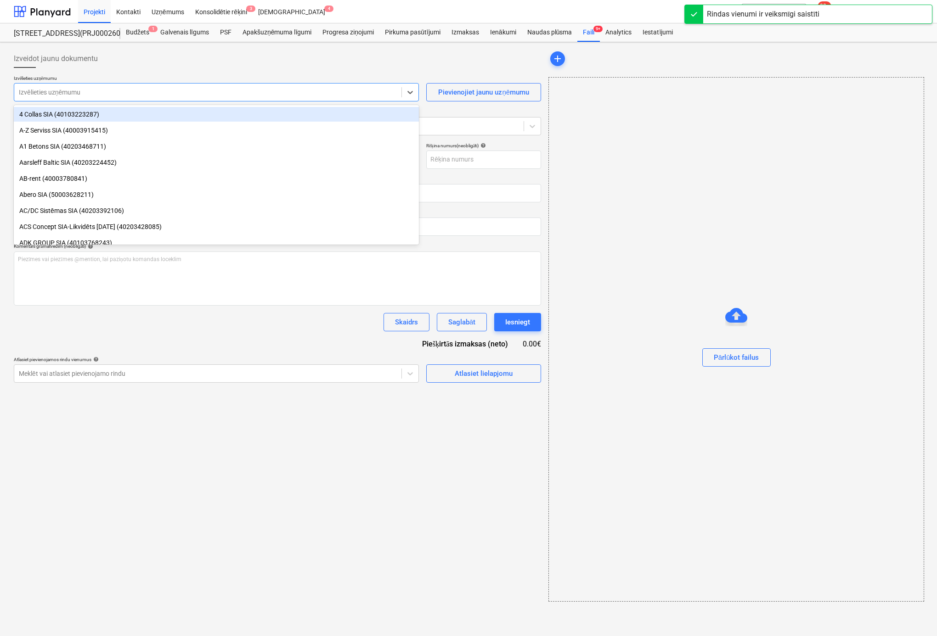
type input "KUR25-041408"
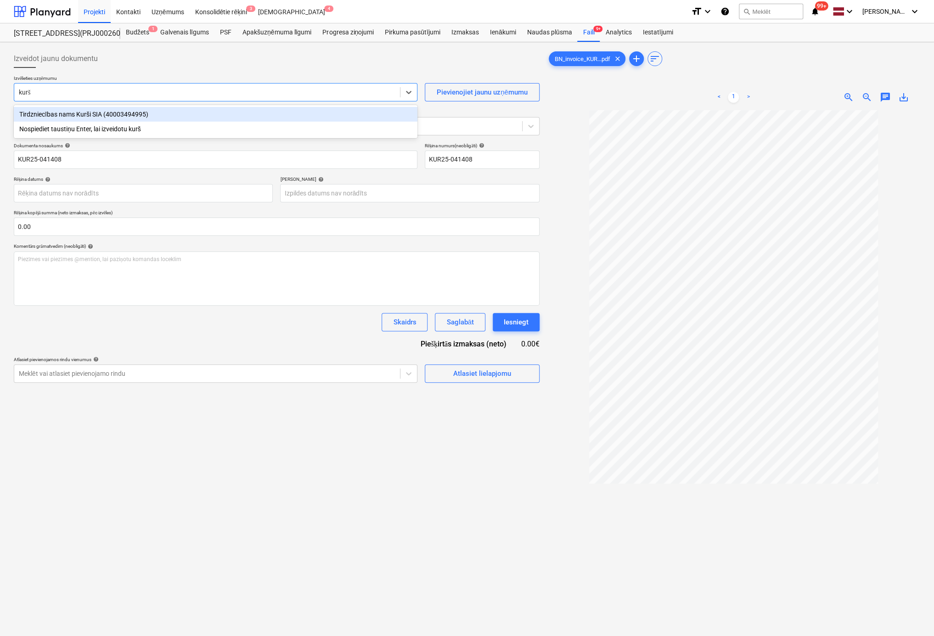
type input "kurši"
click at [114, 112] on div "Tirdzniecības nams Kurši SIA (40003494995)" at bounding box center [216, 114] width 404 height 15
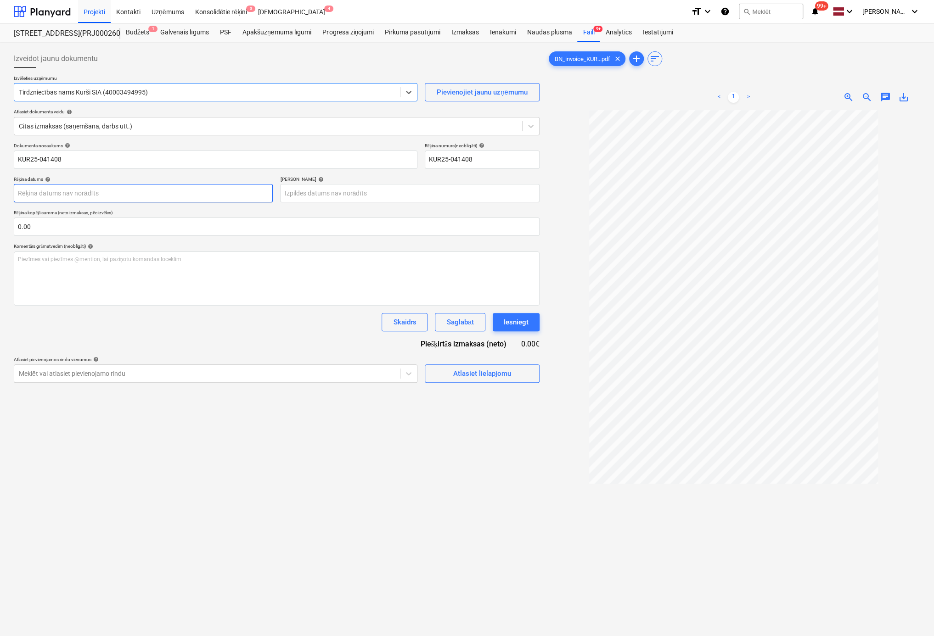
click at [216, 191] on body "Projekti Kontakti Uzņēmums Konsolidētie rēķini 3 Iesūtne 4 format_size keyboard…" at bounding box center [467, 318] width 934 height 636
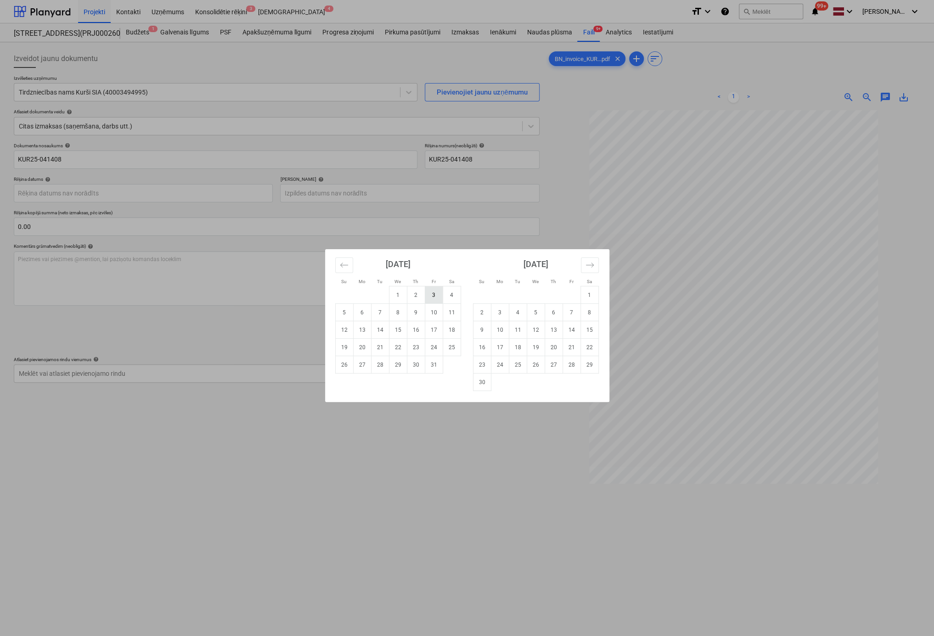
click at [431, 294] on td "3" at bounding box center [434, 295] width 18 height 17
type input "03 Oct 2025"
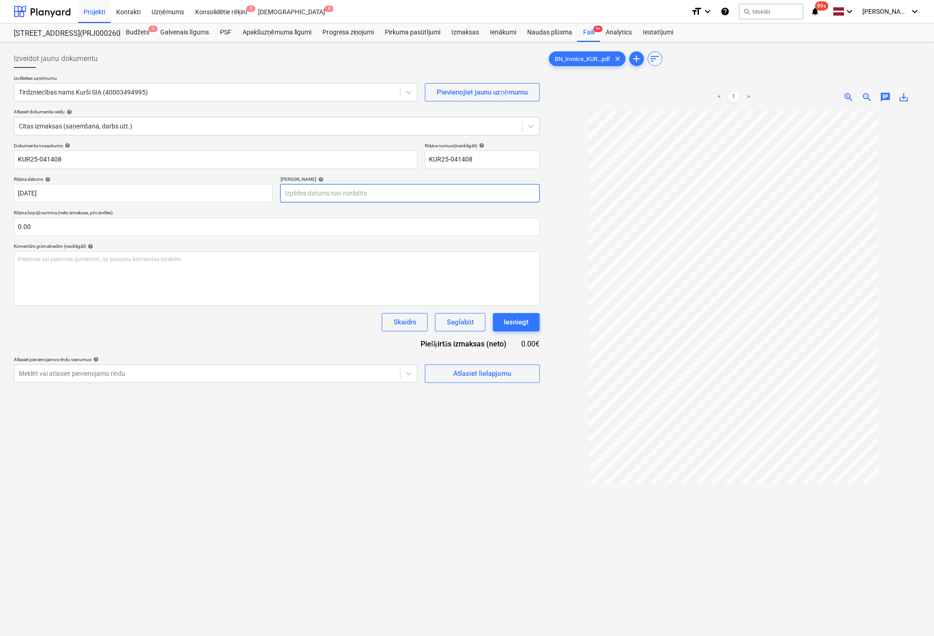
click at [331, 191] on body "Projekti Kontakti Uzņēmums Konsolidētie rēķini 3 Iesūtne 4 format_size keyboard…" at bounding box center [467, 318] width 934 height 636
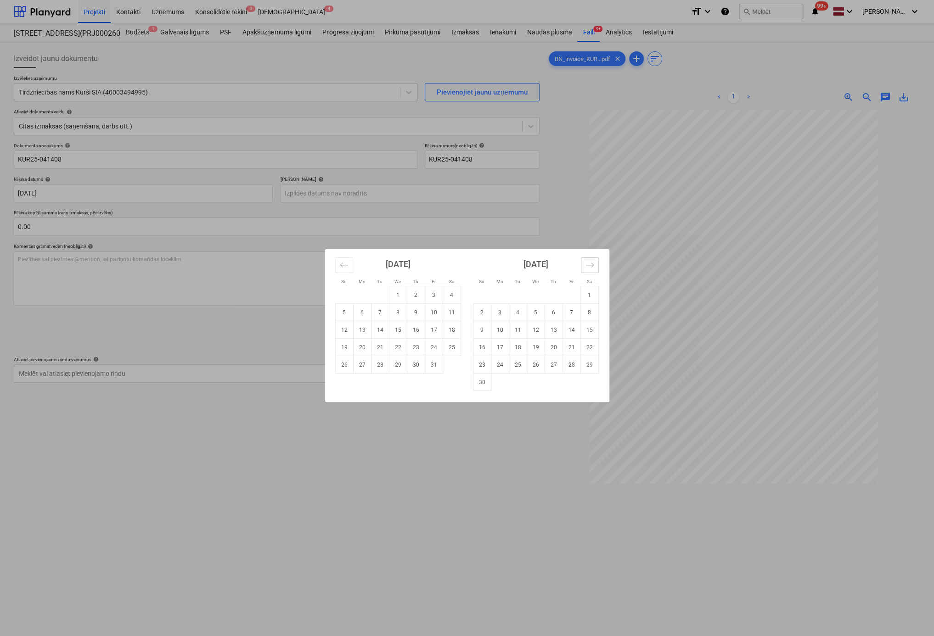
click at [589, 262] on icon "Move forward to switch to the next month." at bounding box center [589, 265] width 9 height 9
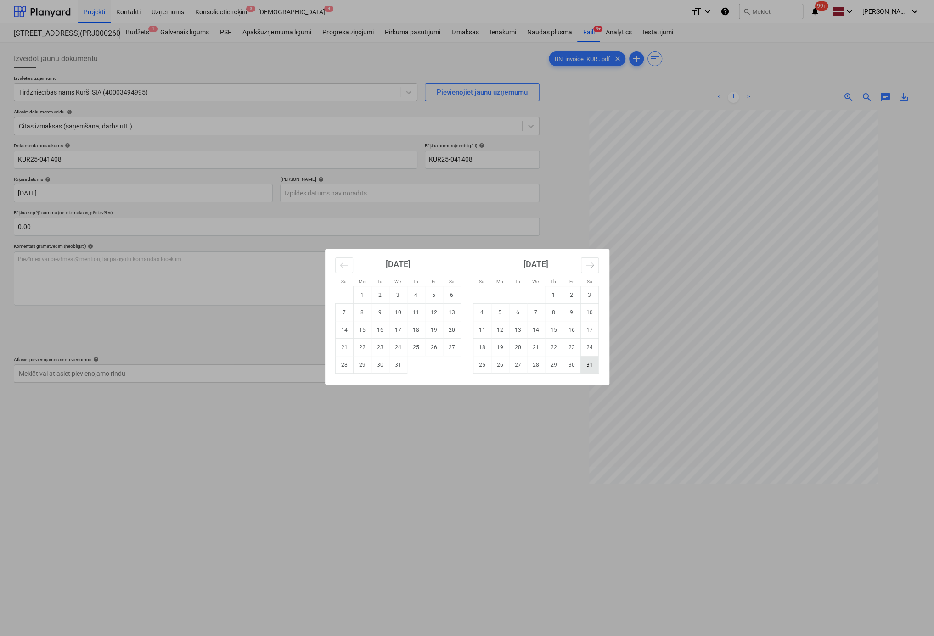
click at [588, 368] on td "31" at bounding box center [589, 364] width 18 height 17
type input "31 Jan 2026"
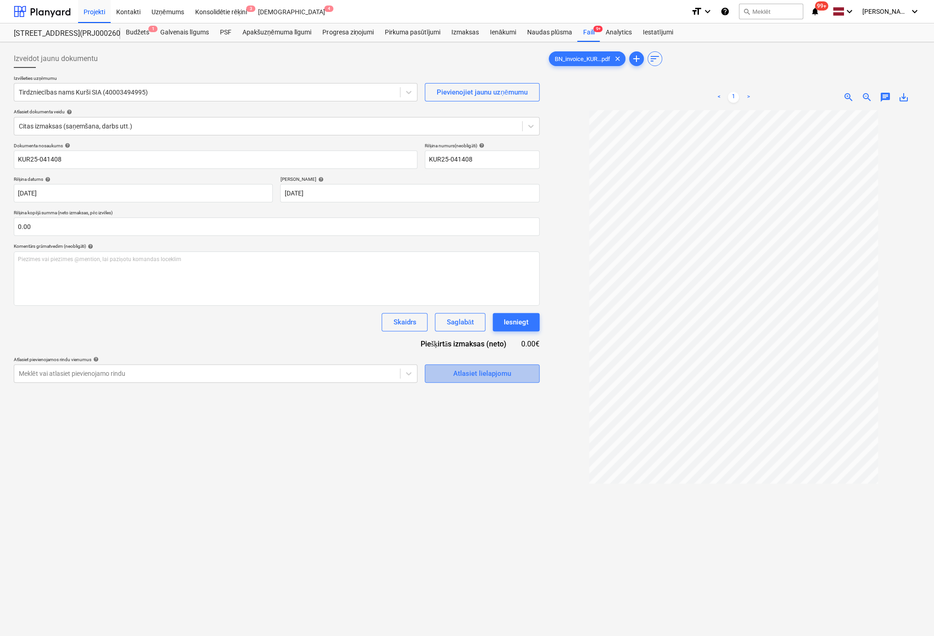
click at [468, 372] on div "Atlasiet lielapjomu" at bounding box center [482, 374] width 58 height 12
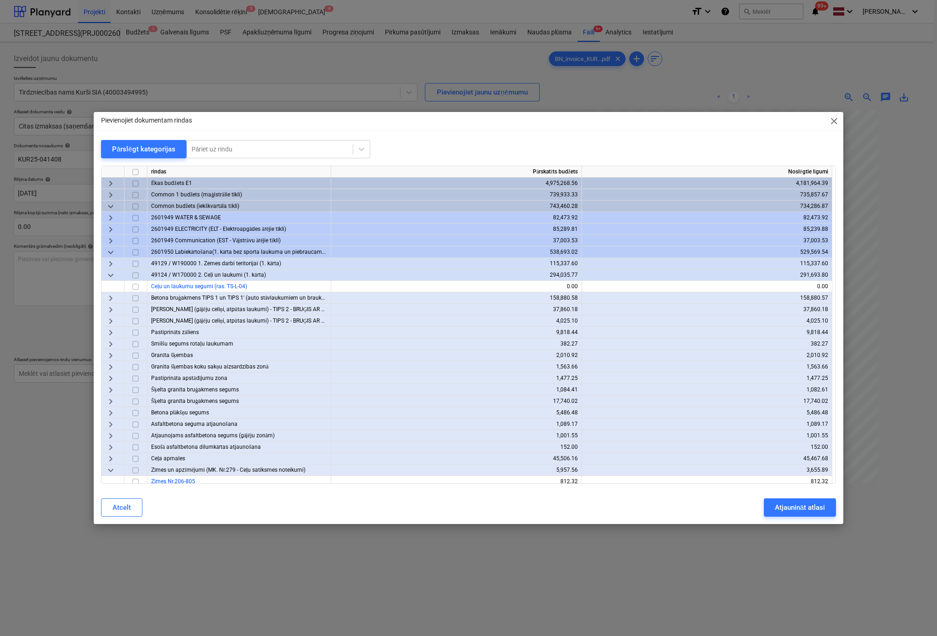
click at [108, 183] on span "keyboard_arrow_right" at bounding box center [110, 183] width 11 height 11
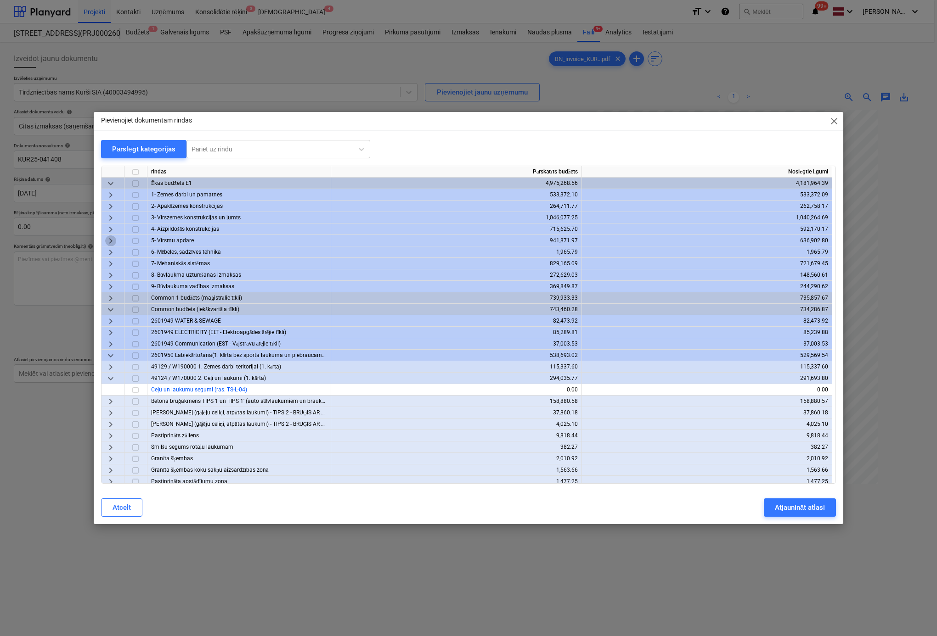
click at [108, 239] on span "keyboard_arrow_right" at bounding box center [110, 241] width 11 height 11
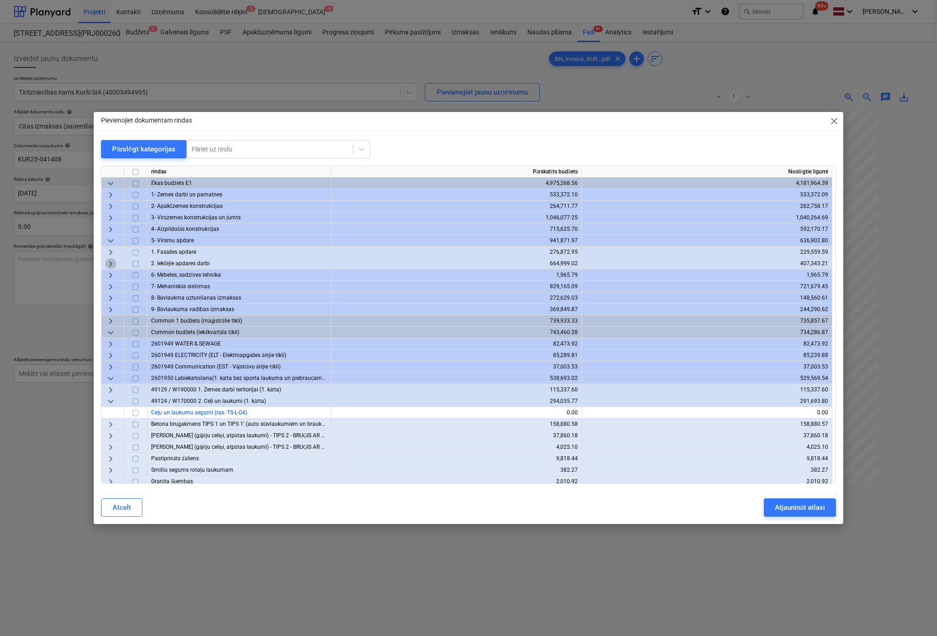
click at [113, 264] on span "keyboard_arrow_right" at bounding box center [110, 264] width 11 height 11
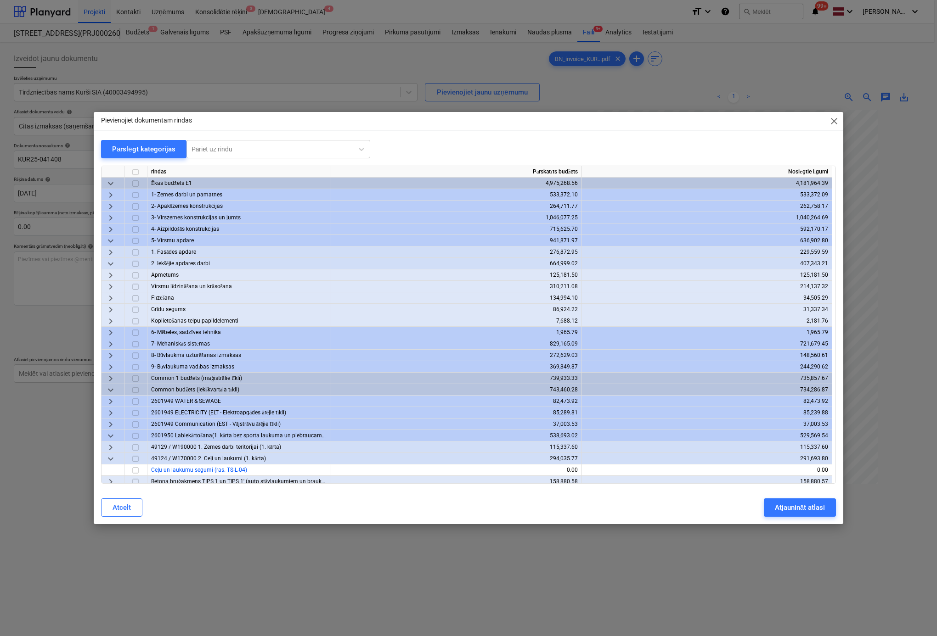
click at [110, 295] on span "keyboard_arrow_right" at bounding box center [110, 298] width 11 height 11
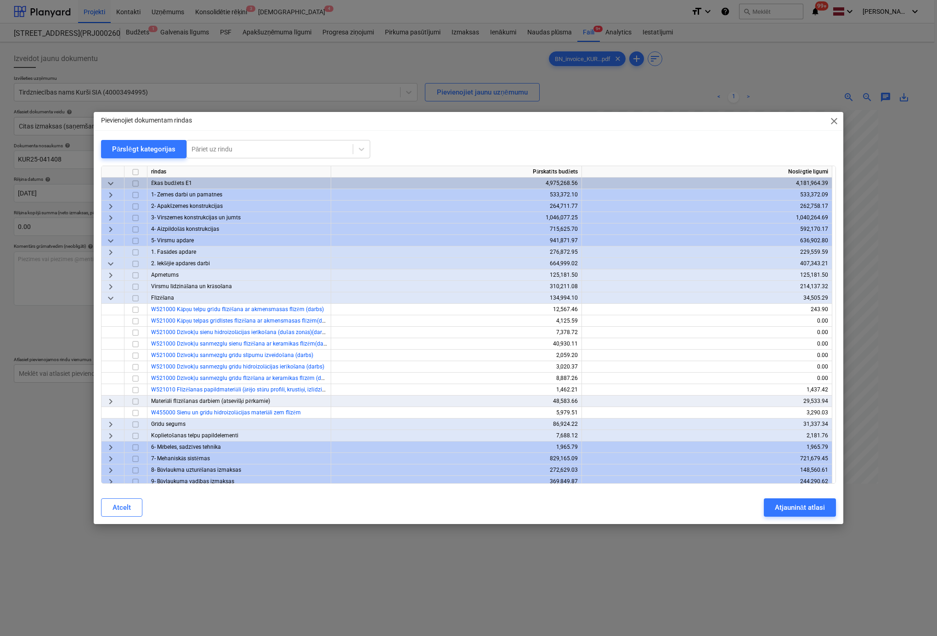
click at [108, 399] on span "keyboard_arrow_right" at bounding box center [110, 401] width 11 height 11
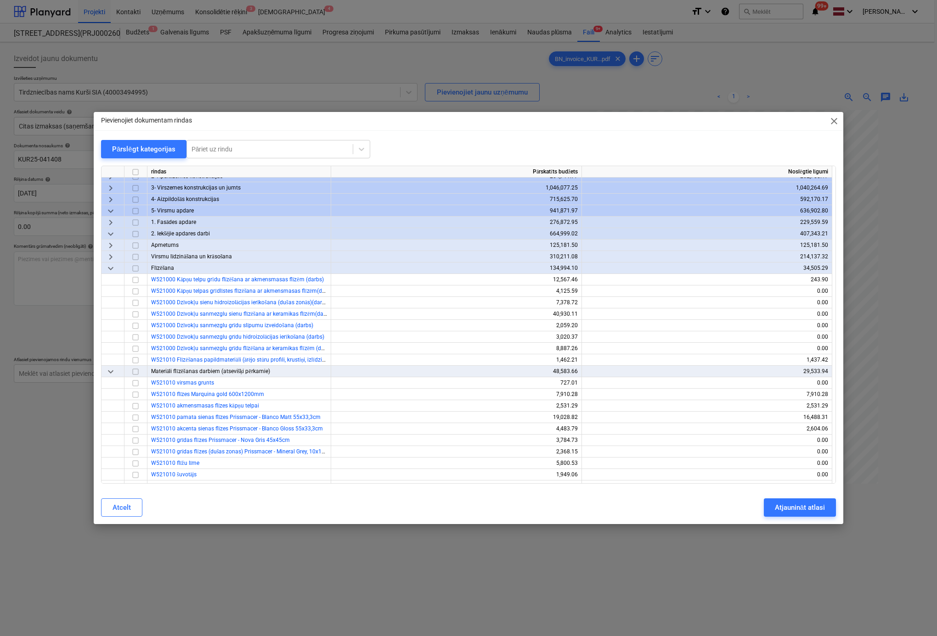
scroll to position [46, 0]
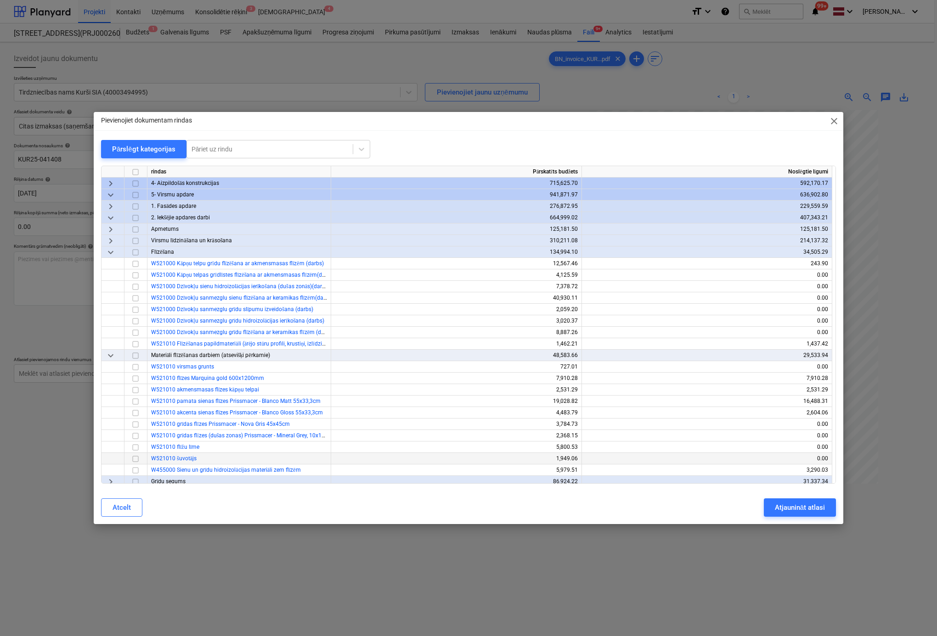
click at [135, 458] on input "checkbox" at bounding box center [135, 459] width 11 height 11
click at [799, 523] on div "Pievienojiet dokumentam rindas close Pārslēgt kategorijas Pāriet uz rindu rinda…" at bounding box center [468, 318] width 749 height 413
click at [790, 511] on div "Atjaunināt atlasi" at bounding box center [800, 508] width 50 height 12
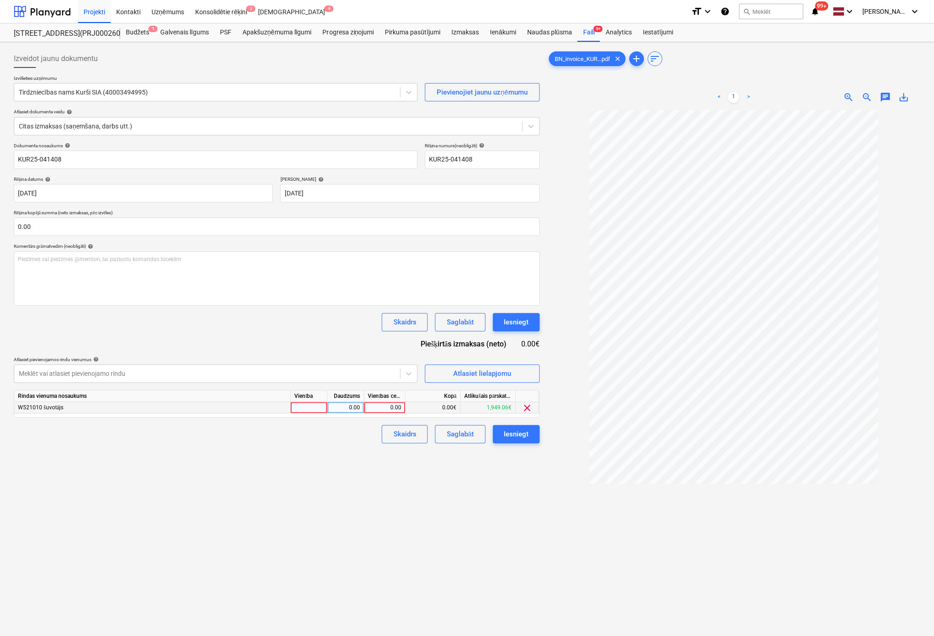
click at [390, 406] on div "0.00" at bounding box center [385, 407] width 34 height 11
type input "789.51"
click at [421, 510] on div "Izveidot jaunu dokumentu Izvēlieties uzņēmumu Tirdzniecības nams Kurši SIA (400…" at bounding box center [276, 385] width 533 height 679
click at [522, 437] on div "Iesniegt" at bounding box center [516, 434] width 25 height 12
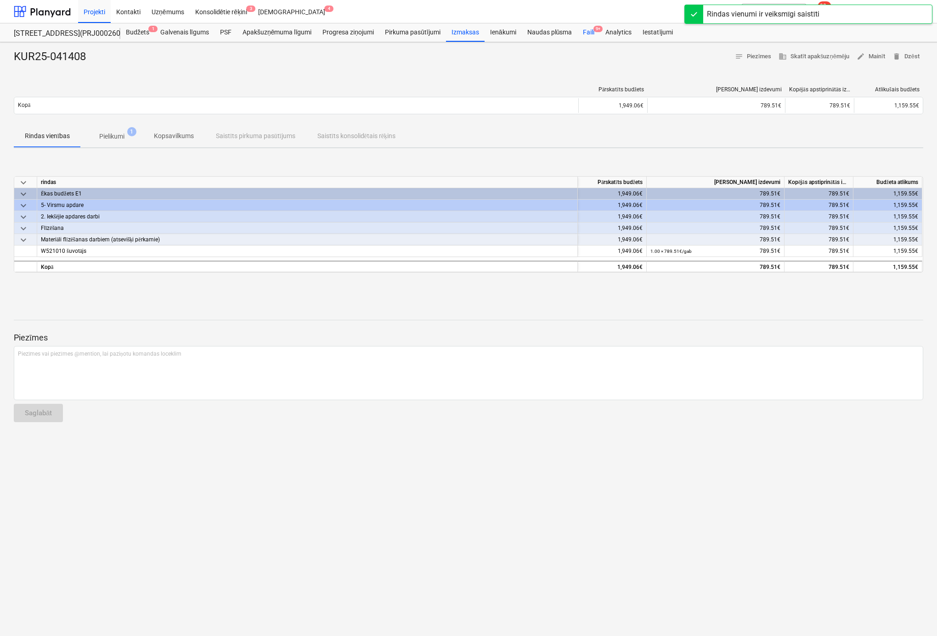
click at [592, 32] on div "Faili 9+" at bounding box center [588, 32] width 22 height 18
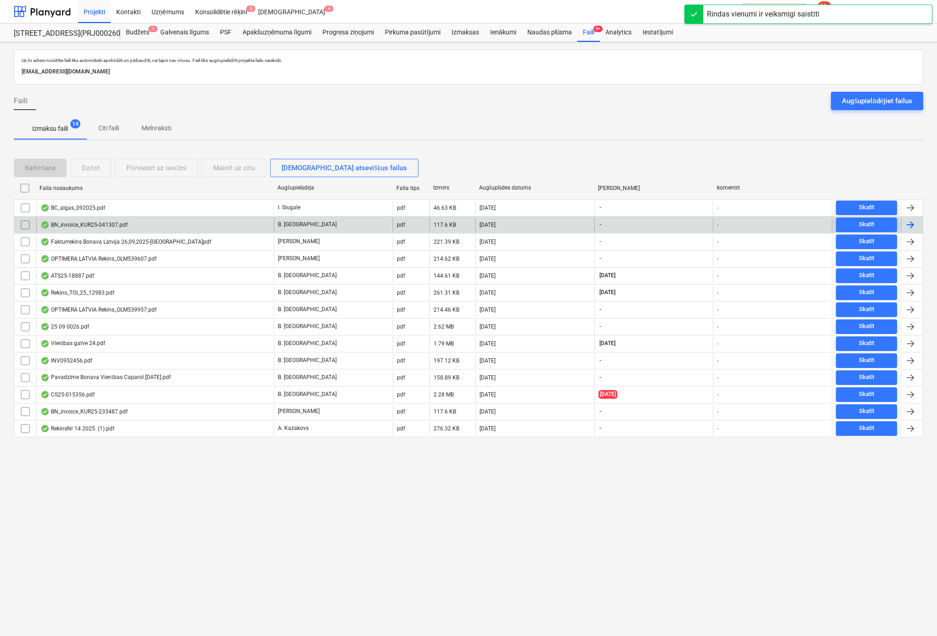
click at [84, 223] on div "BN_invoice_KUR25-041307.pdf" at bounding box center [83, 224] width 87 height 7
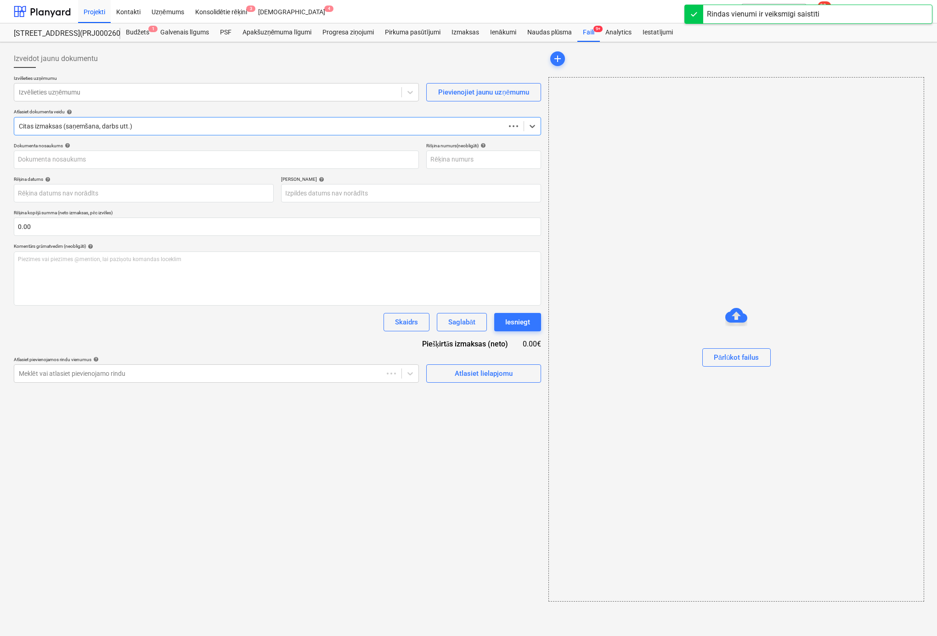
type input "KUR25-041307"
click at [145, 93] on div at bounding box center [208, 92] width 378 height 9
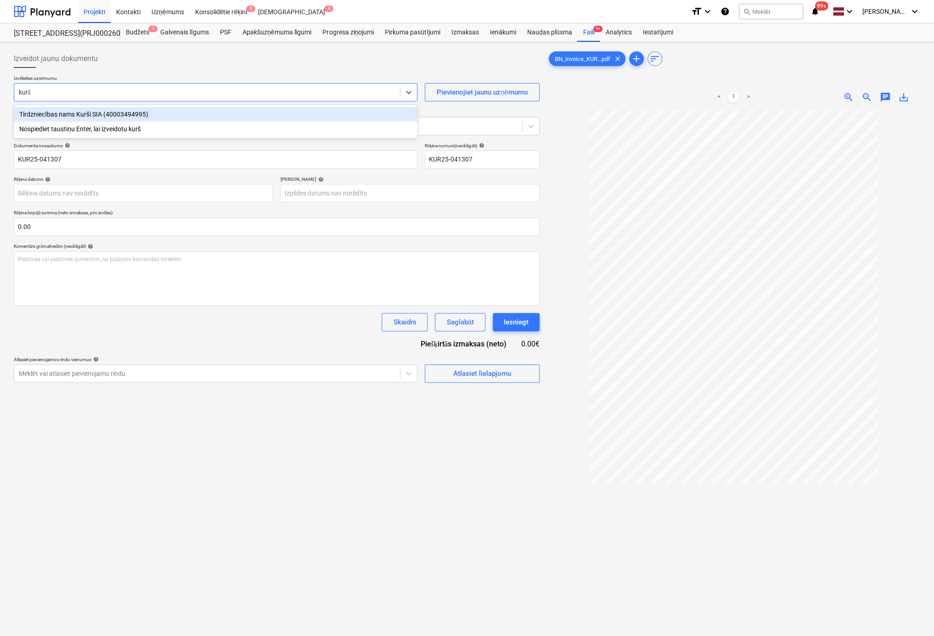
type input "kurši"
click at [134, 114] on div "Tirdzniecības nams Kurši SIA (40003494995)" at bounding box center [216, 114] width 404 height 15
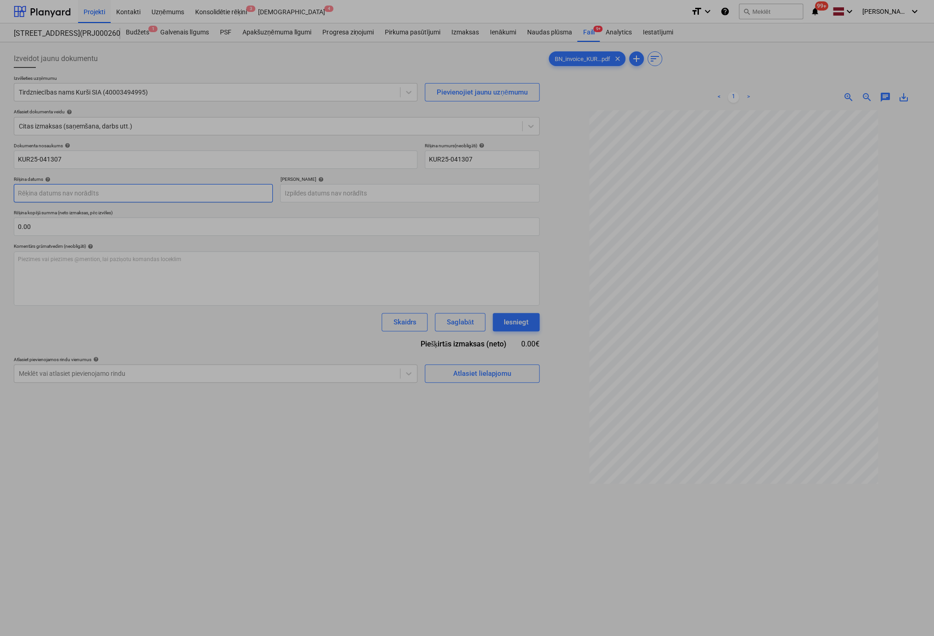
click at [164, 193] on body "Projekti Kontakti Uzņēmums Konsolidētie rēķini 3 Iesūtne 4 format_size keyboard…" at bounding box center [467, 318] width 934 height 636
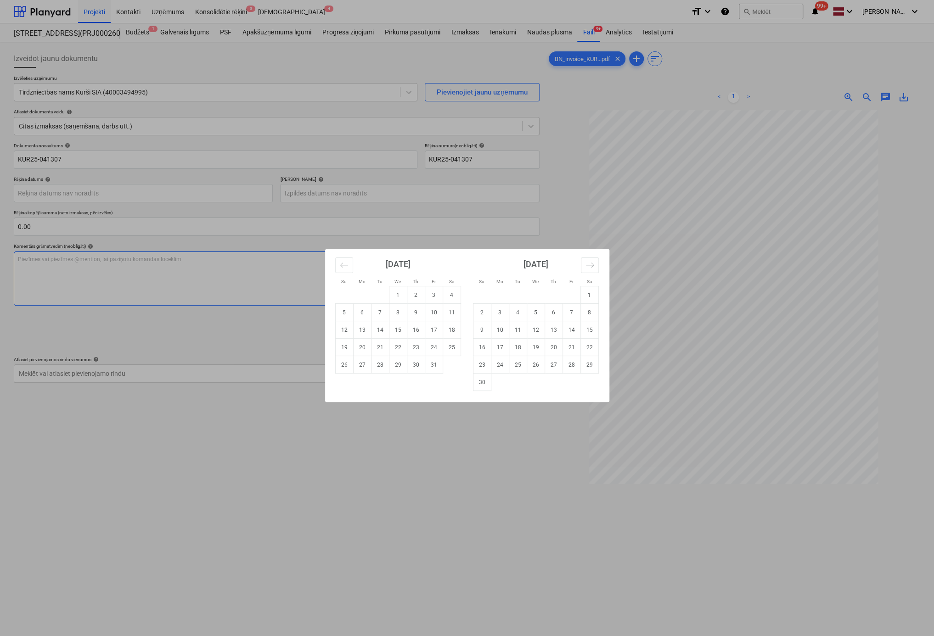
drag, startPoint x: 416, startPoint y: 294, endPoint x: 410, endPoint y: 294, distance: 6.9
click at [414, 294] on td "2" at bounding box center [416, 295] width 18 height 17
type input "02 Oct 2025"
click at [310, 194] on body "Projekti Kontakti Uzņēmums Konsolidētie rēķini 3 Iesūtne 4 format_size keyboard…" at bounding box center [467, 318] width 934 height 636
click at [590, 265] on icon "Move forward to switch to the next month." at bounding box center [589, 265] width 9 height 9
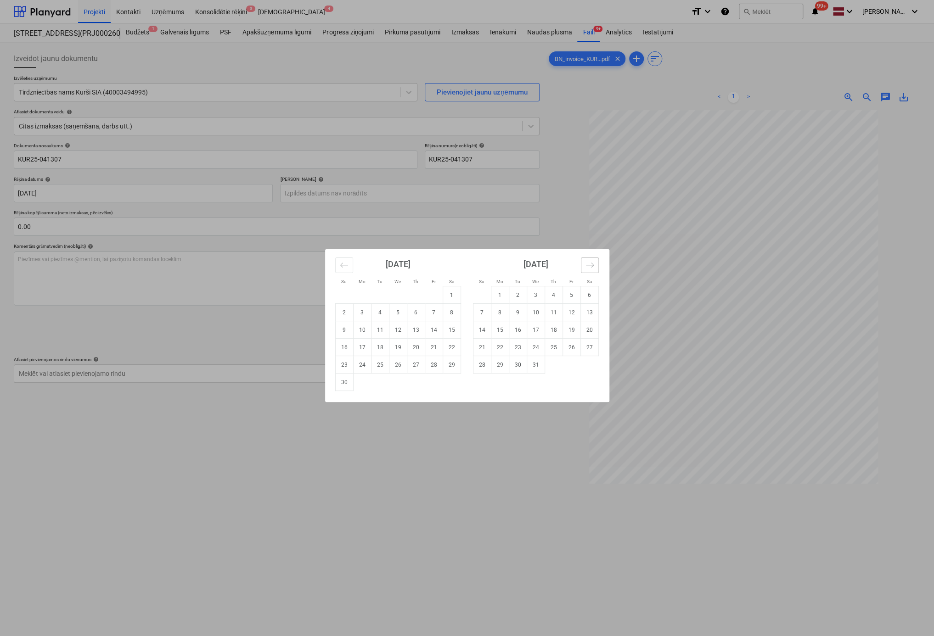
click at [591, 264] on icon "Move forward to switch to the next month." at bounding box center [589, 265] width 9 height 9
click at [437, 366] on td "30" at bounding box center [434, 364] width 18 height 17
type input "30 Jan 2026"
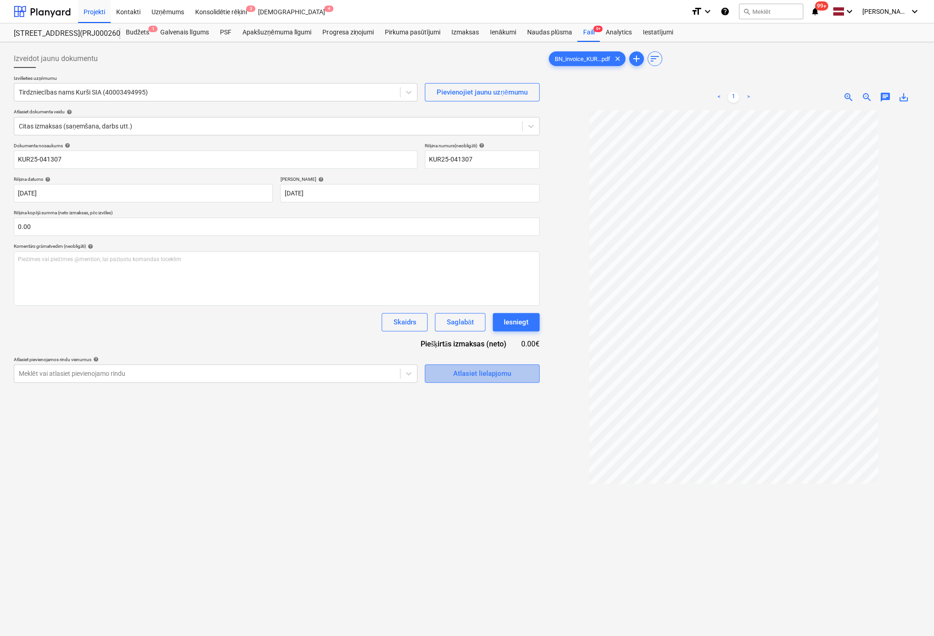
click at [481, 369] on div "Atlasiet lielapjomu" at bounding box center [482, 374] width 58 height 12
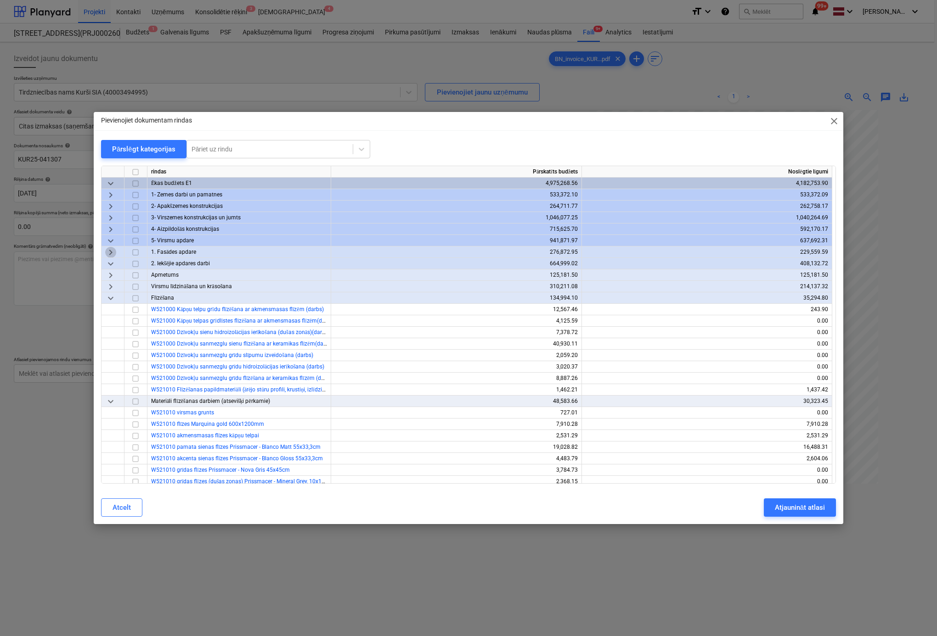
click at [110, 253] on span "keyboard_arrow_right" at bounding box center [110, 252] width 11 height 11
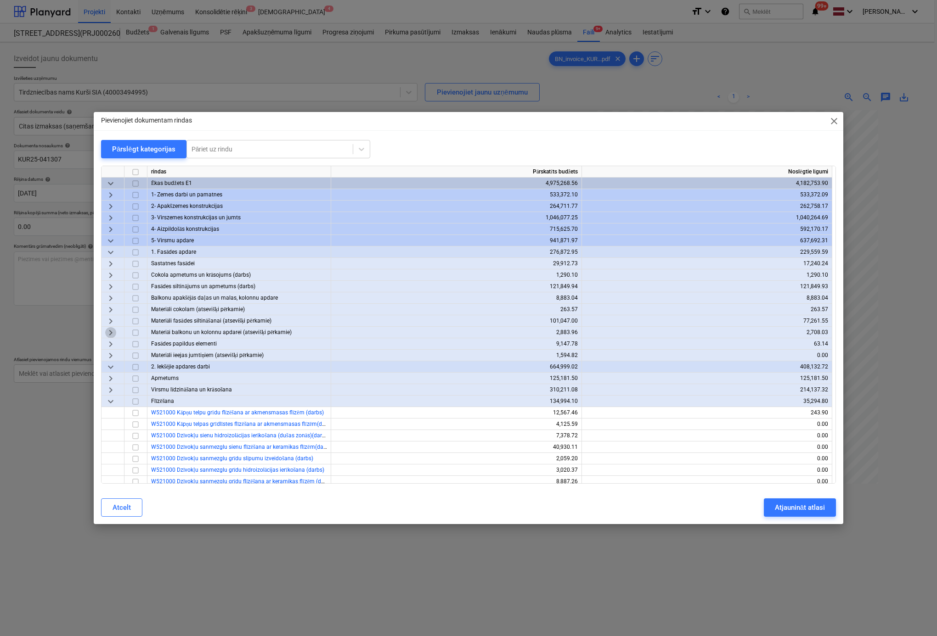
click at [105, 333] on span "keyboard_arrow_right" at bounding box center [110, 332] width 11 height 11
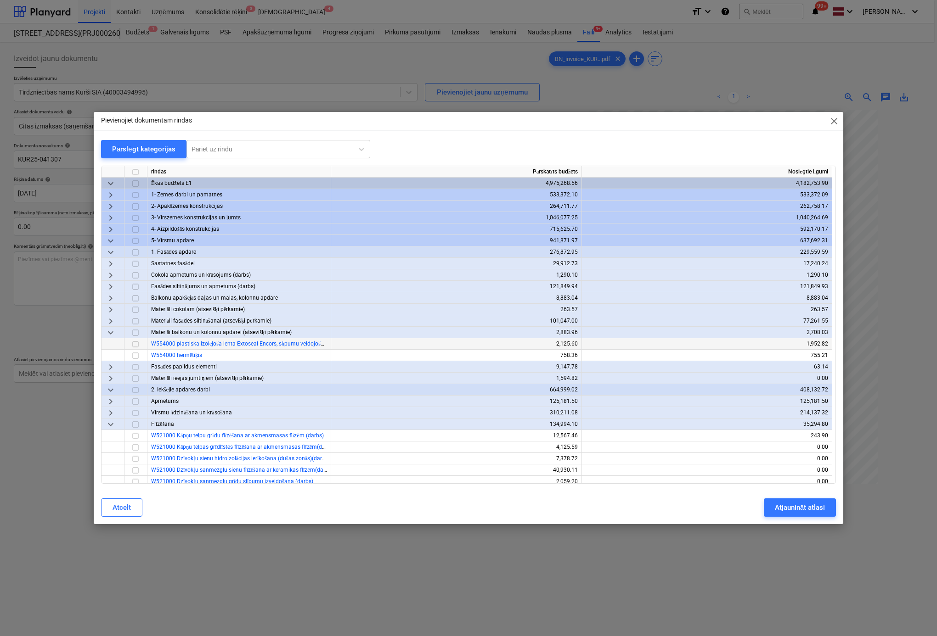
click at [135, 342] on input "checkbox" at bounding box center [135, 344] width 11 height 11
click at [799, 504] on div "Atjaunināt atlasi" at bounding box center [800, 508] width 50 height 12
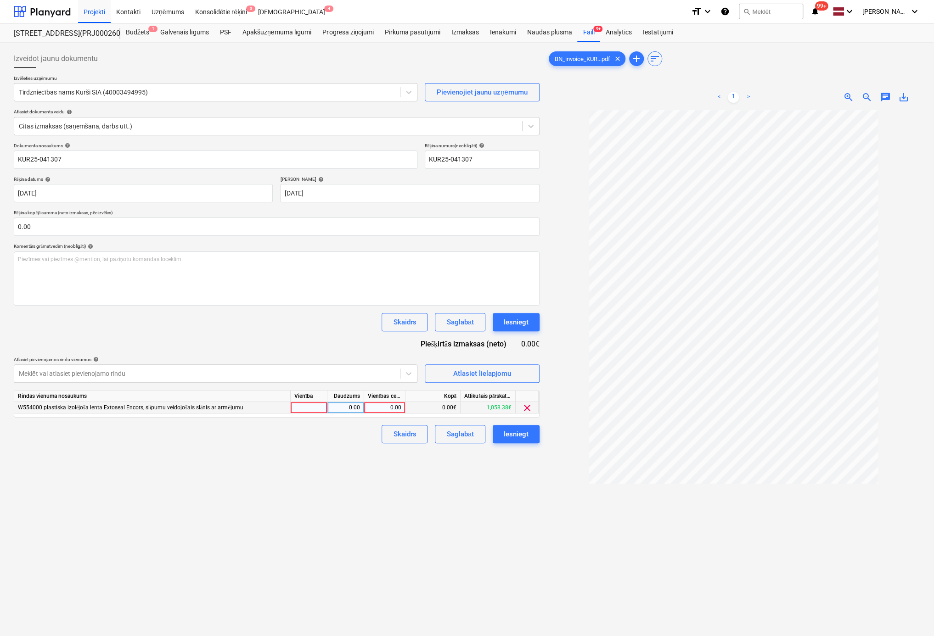
click at [385, 407] on div "0.00" at bounding box center [385, 407] width 34 height 11
type input "8"
type input "92"
click at [390, 487] on div "Izveidot jaunu dokumentu Izvēlieties uzņēmumu Tirdzniecības nams Kurši SIA (400…" at bounding box center [276, 385] width 533 height 679
click at [509, 437] on div "Iesniegt" at bounding box center [516, 434] width 25 height 12
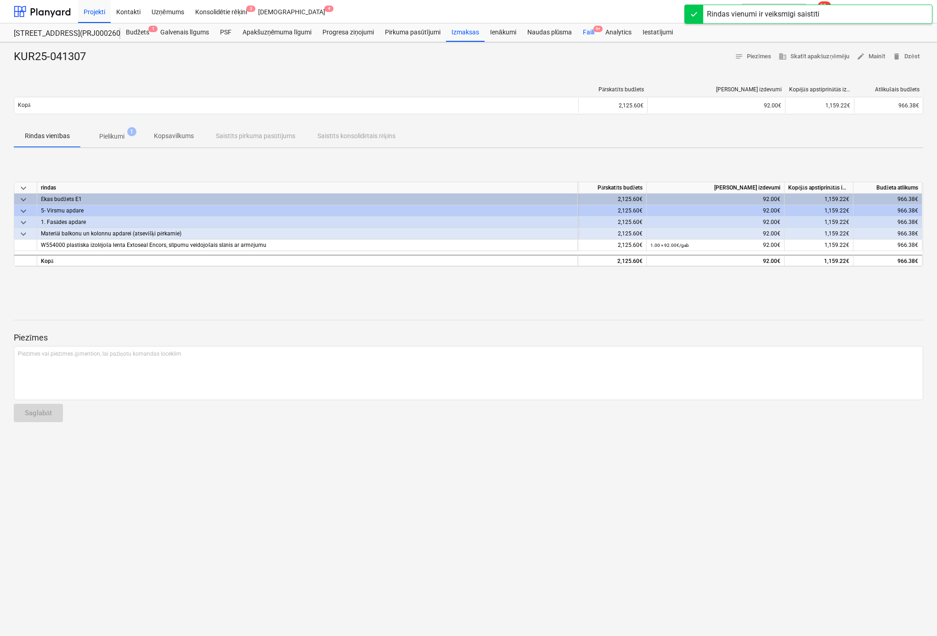
click at [591, 31] on div "Faili 9+" at bounding box center [588, 32] width 22 height 18
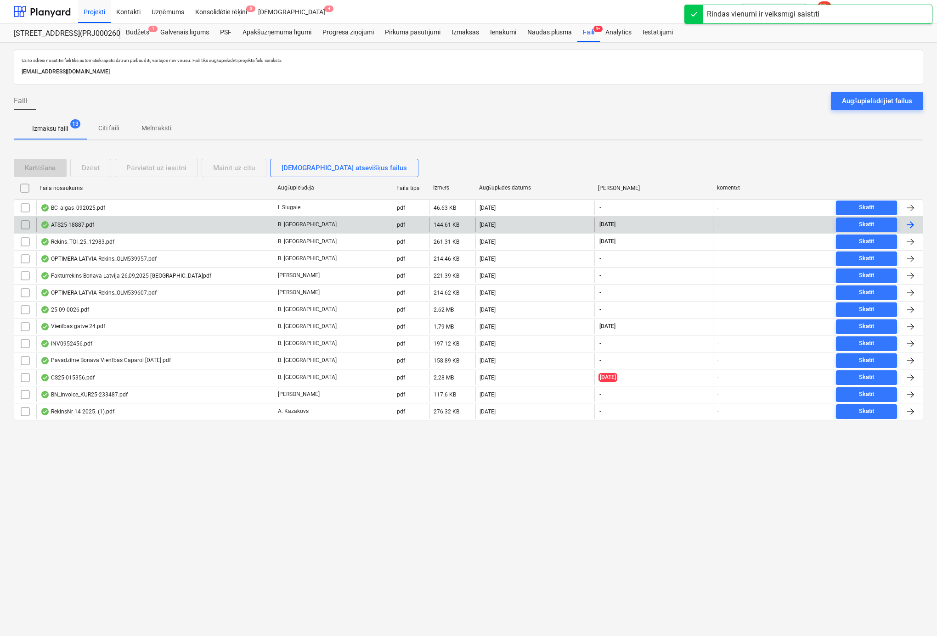
click at [81, 225] on div "ATS25-18887.pdf" at bounding box center [67, 224] width 54 height 7
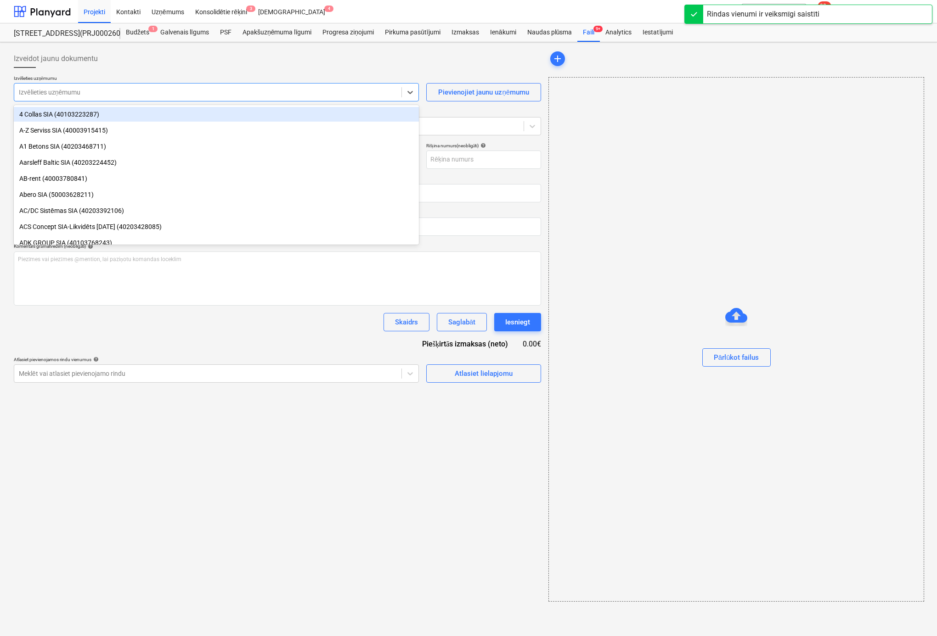
click at [102, 90] on div at bounding box center [208, 92] width 378 height 9
type input "ATS25-18887"
type input "30 Sep 2025"
type input "17 Oct 2025"
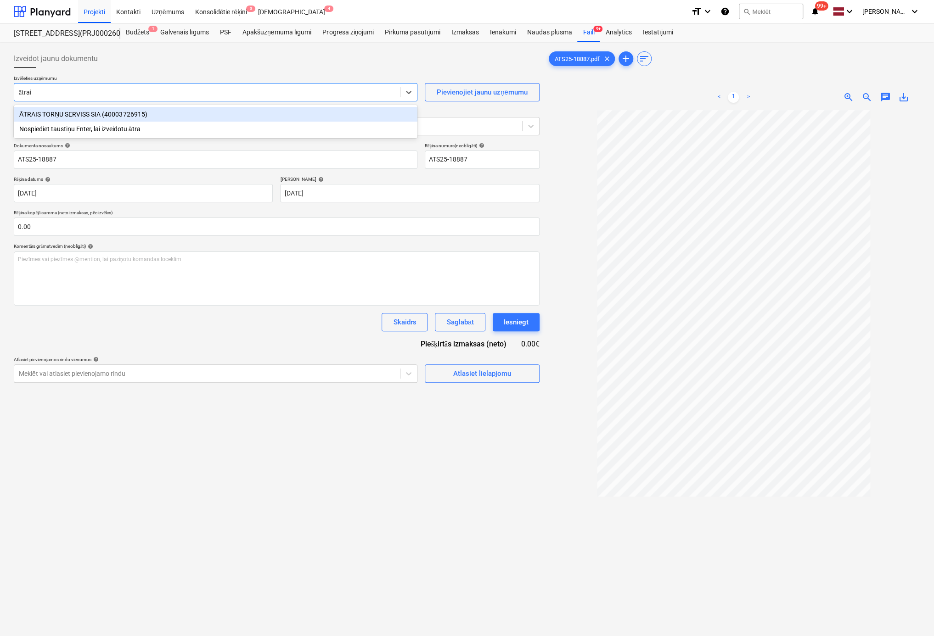
type input "ātrais"
click at [57, 116] on div "ĀTRAIS TORŅU SERVISS SIA (40003726915)" at bounding box center [216, 114] width 404 height 15
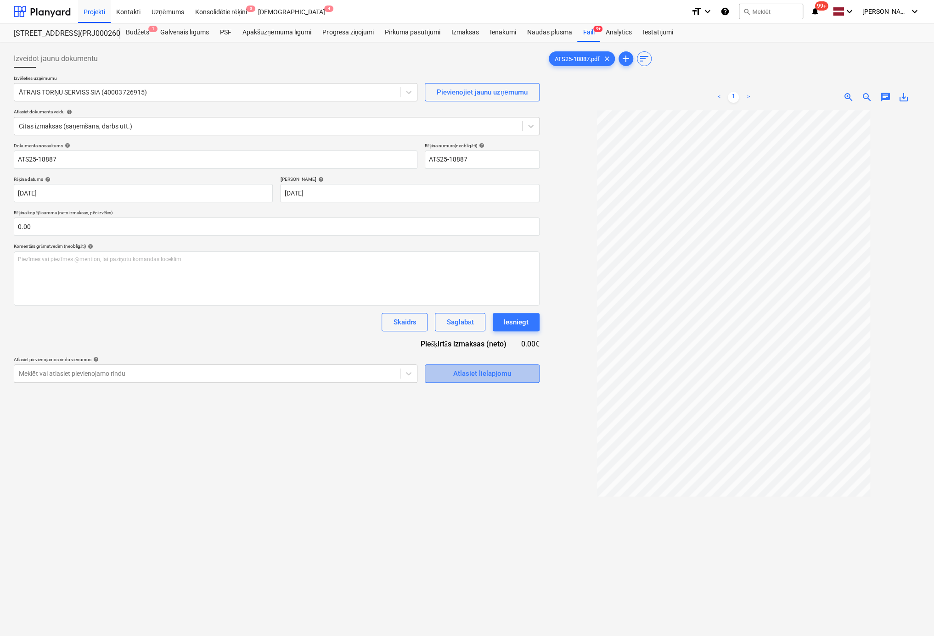
click at [495, 370] on div "Atlasiet lielapjomu" at bounding box center [482, 374] width 58 height 12
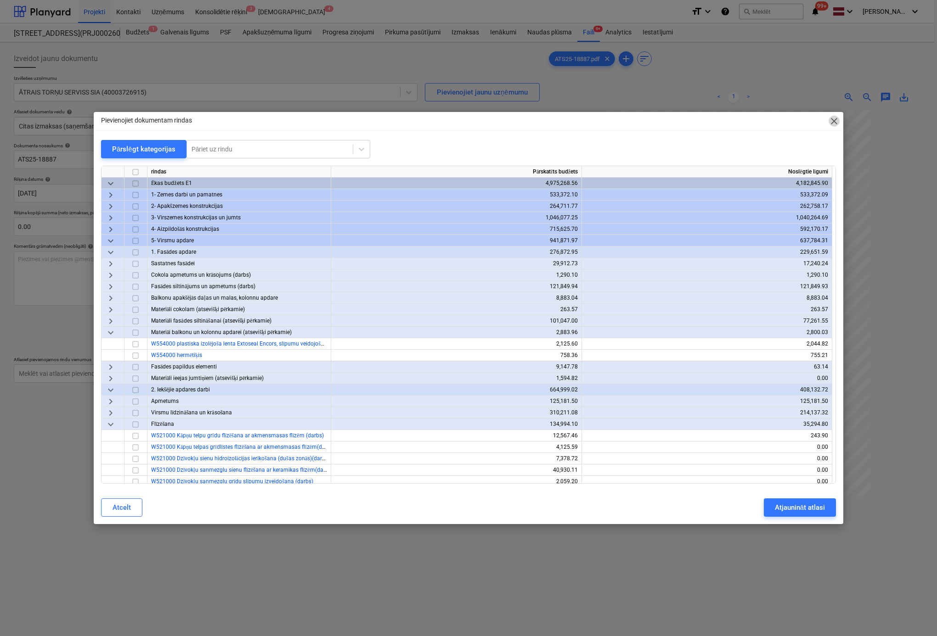
click at [832, 118] on span "close" at bounding box center [833, 121] width 11 height 11
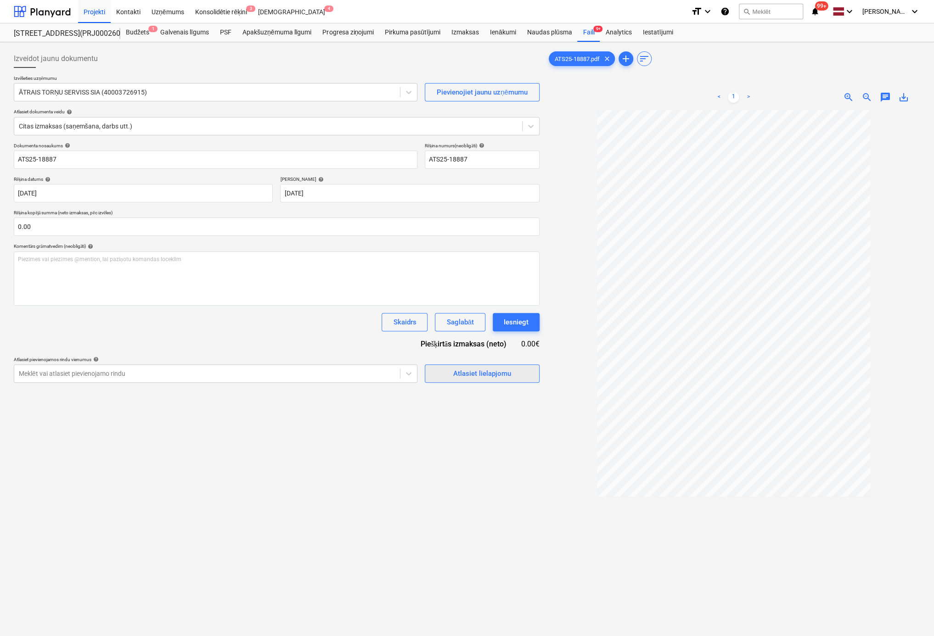
click at [476, 375] on div "Atlasiet lielapjomu" at bounding box center [482, 374] width 58 height 12
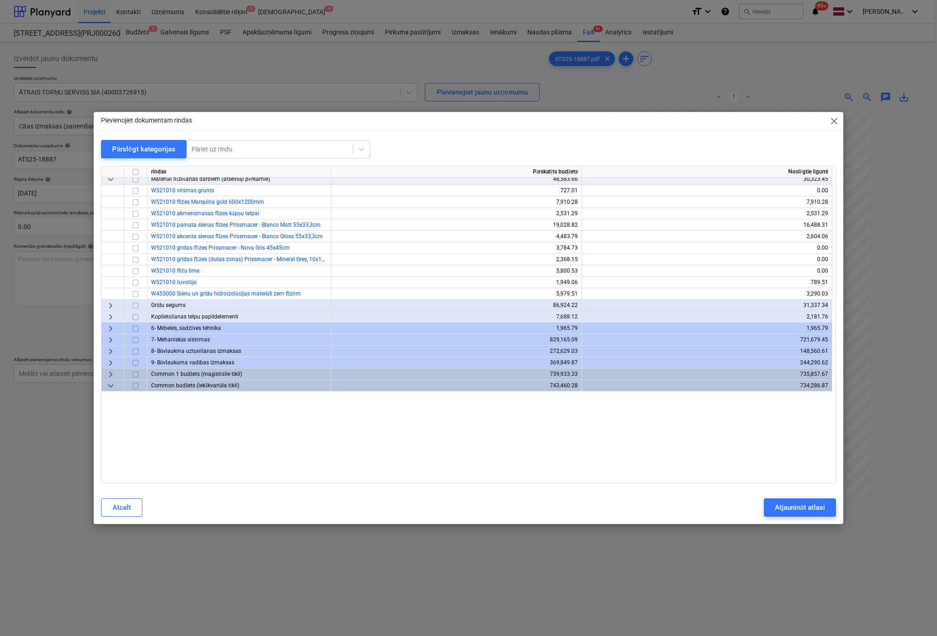
scroll to position [73, 0]
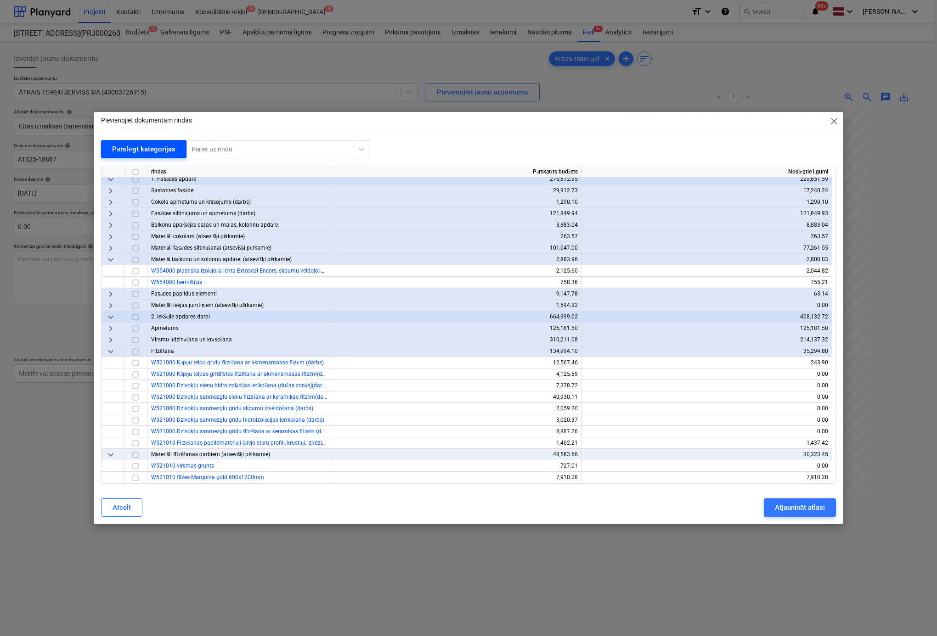
click at [136, 150] on div "Pārslēgt kategorijas" at bounding box center [143, 149] width 63 height 12
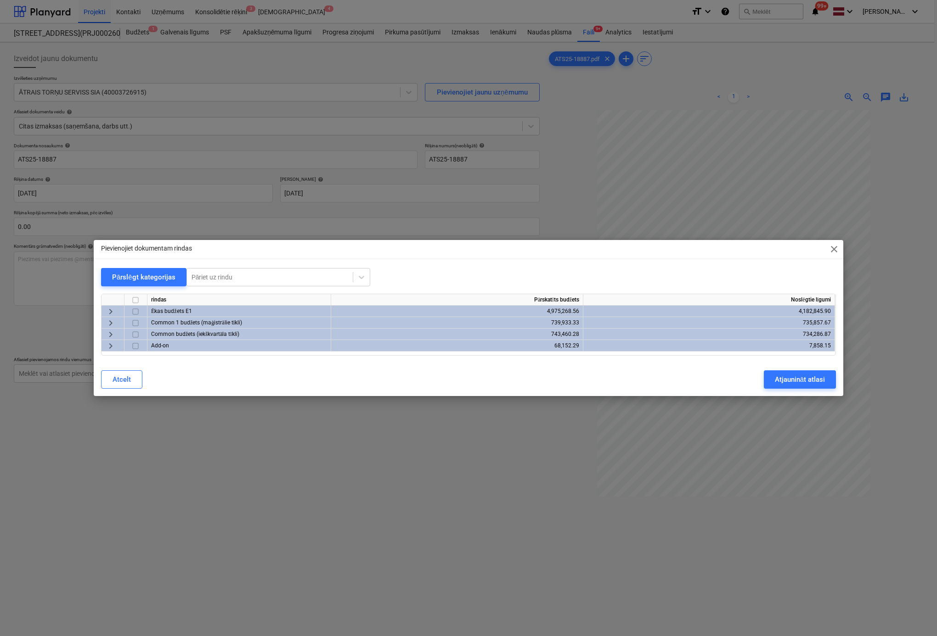
scroll to position [0, 0]
click at [111, 313] on span "keyboard_arrow_right" at bounding box center [110, 311] width 11 height 11
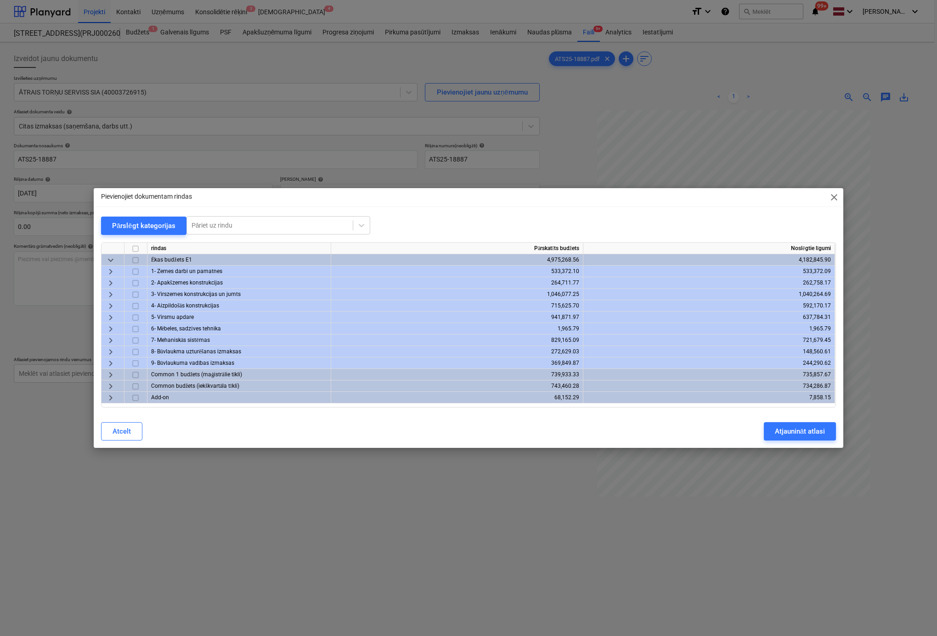
click at [108, 349] on span "keyboard_arrow_right" at bounding box center [110, 352] width 11 height 11
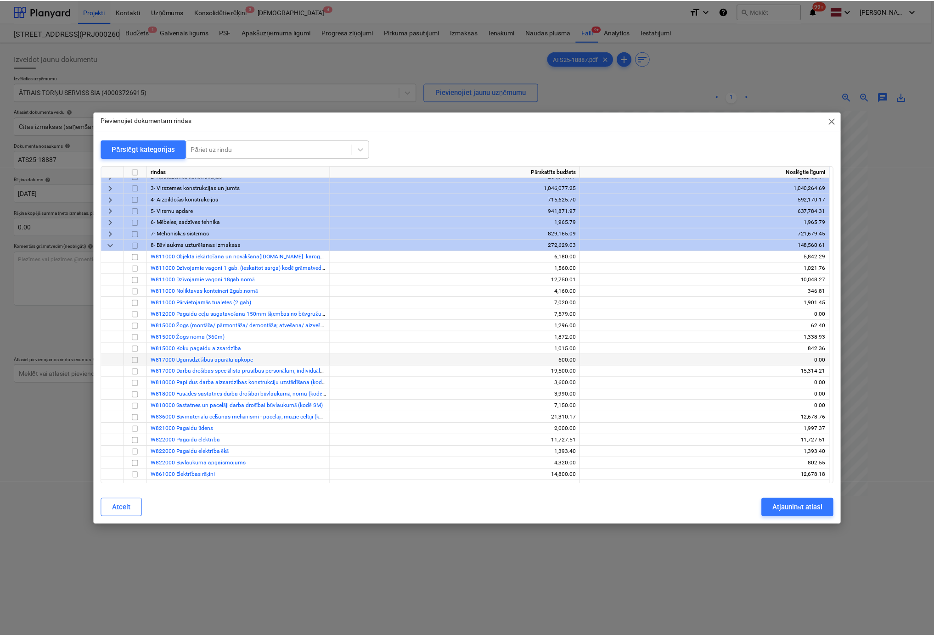
scroll to position [46, 0]
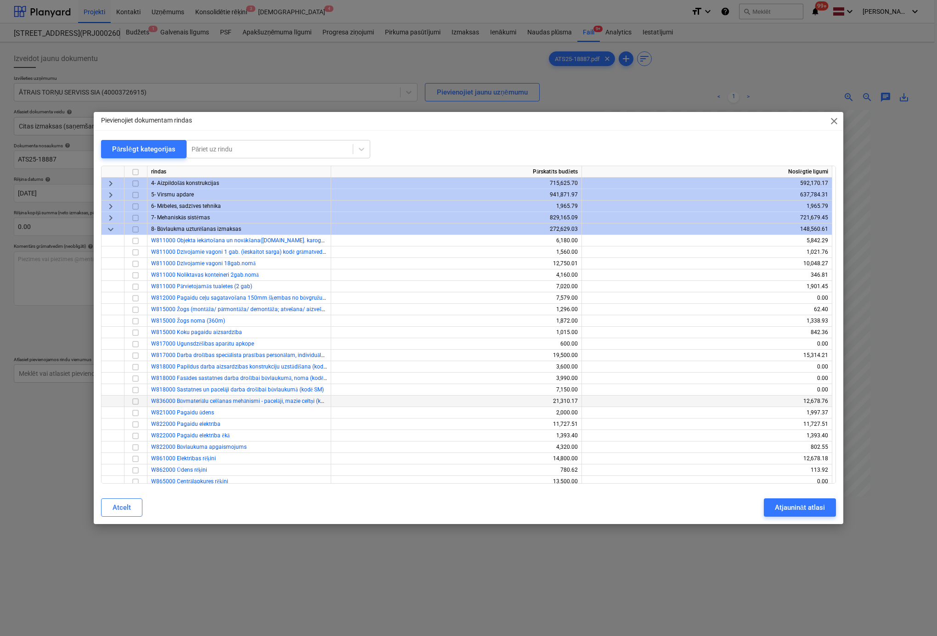
click at [135, 402] on input "checkbox" at bounding box center [135, 401] width 11 height 11
click at [789, 505] on div "Atjaunināt atlasi" at bounding box center [800, 508] width 50 height 12
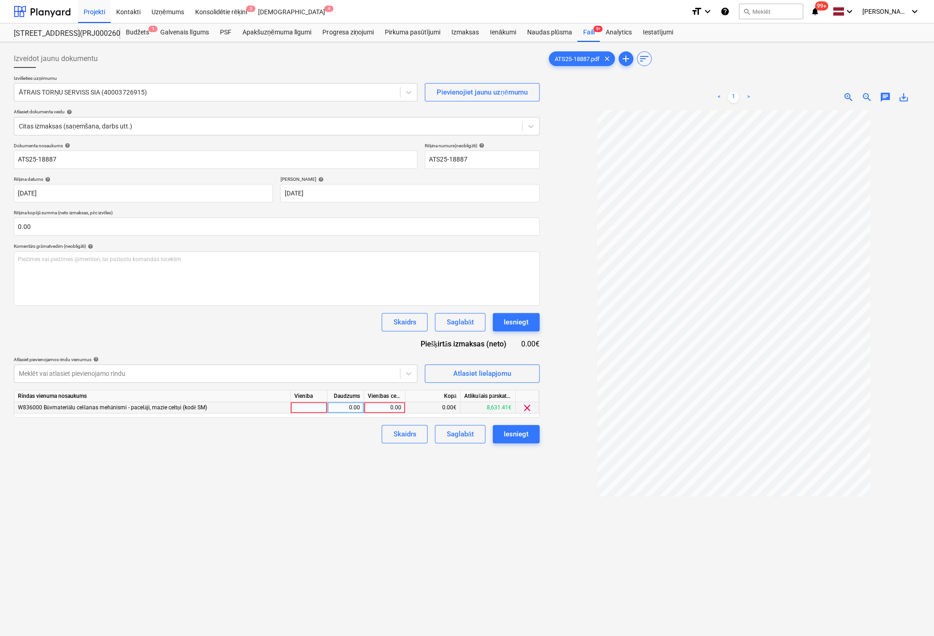
click at [393, 405] on div "0.00" at bounding box center [385, 407] width 34 height 11
type input "722.5"
click at [389, 512] on div "Izveidot jaunu dokumentu Izvēlieties uzņēmumu ĀTRAIS TORŅU SERVISS SIA (4000372…" at bounding box center [276, 385] width 533 height 679
click at [523, 436] on div "Iesniegt" at bounding box center [516, 434] width 25 height 12
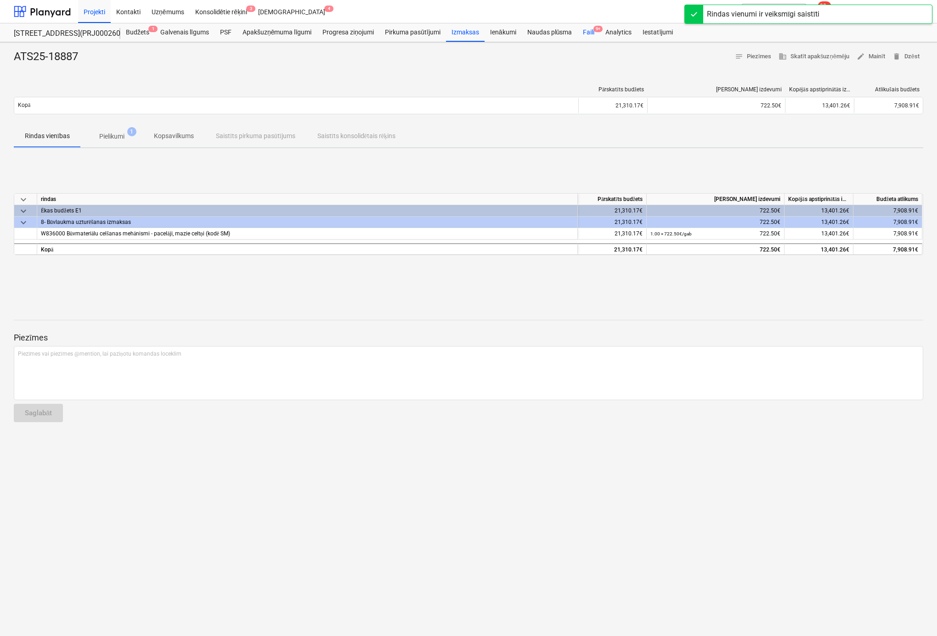
click at [589, 30] on div "Faili 9+" at bounding box center [588, 32] width 22 height 18
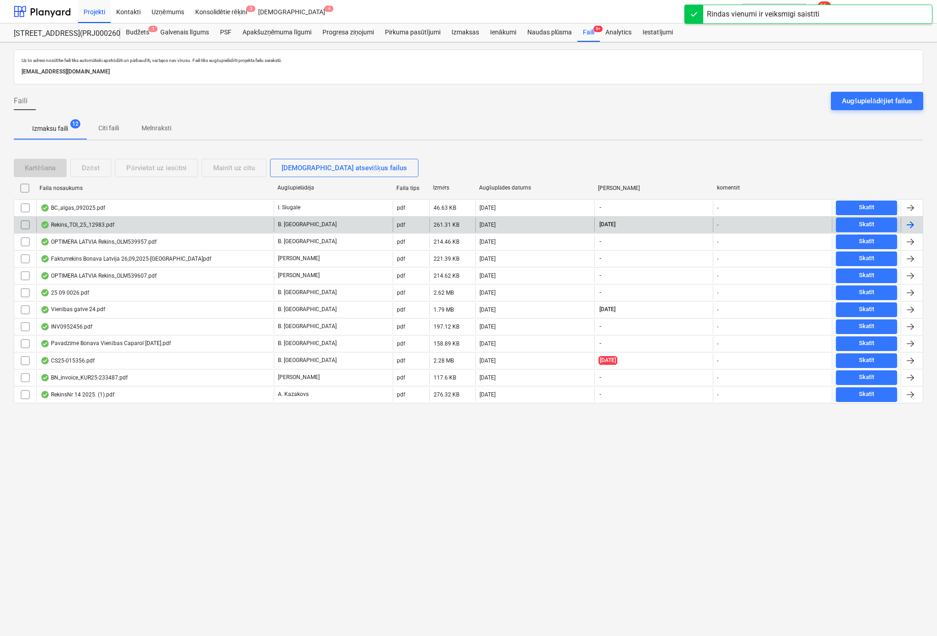
click at [79, 221] on div "Rekins_TOI_25_12983.pdf" at bounding box center [77, 224] width 74 height 7
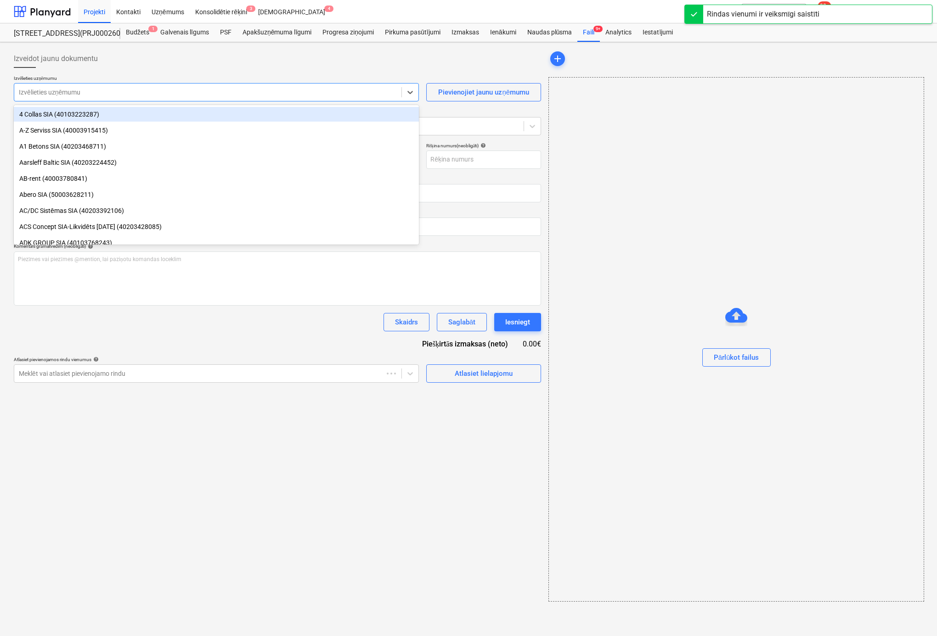
click at [153, 92] on div at bounding box center [208, 92] width 378 height 9
type input "Rekins_TOI_25_12983.pdf"
type input "10 Oct 2025"
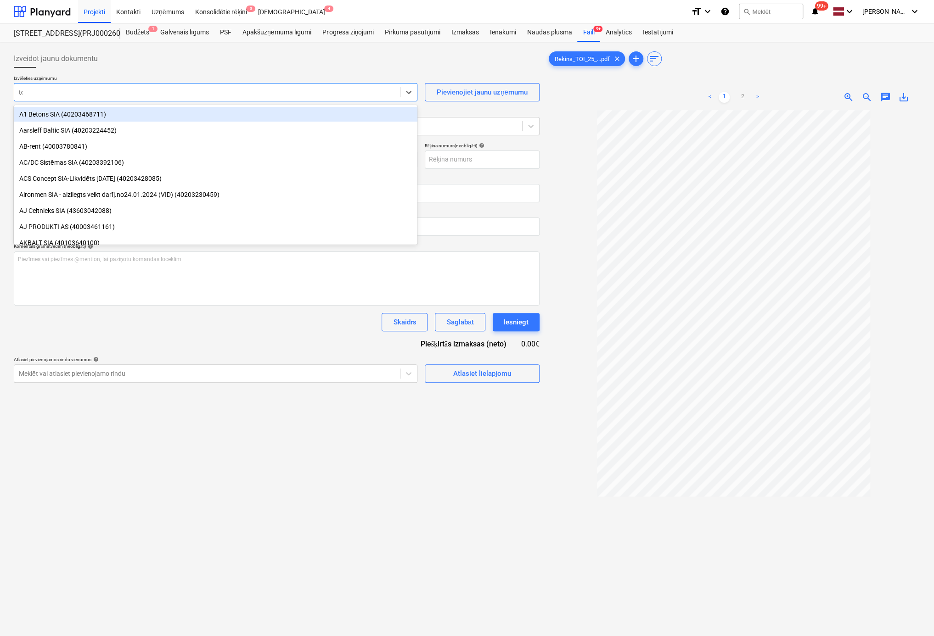
type input "toi"
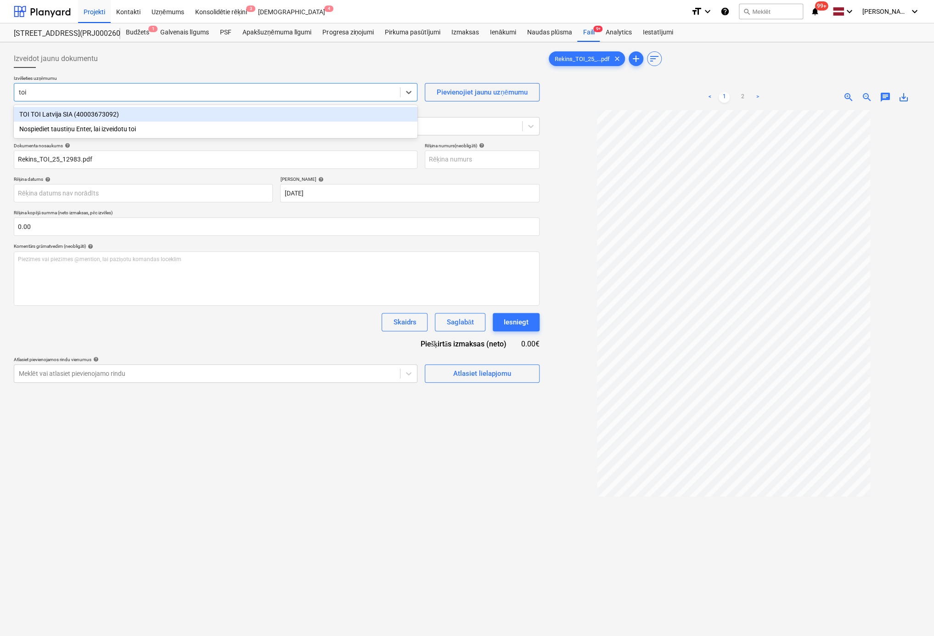
click at [116, 115] on div "TOI TOI Latvija SIA (40003673092)" at bounding box center [216, 114] width 404 height 15
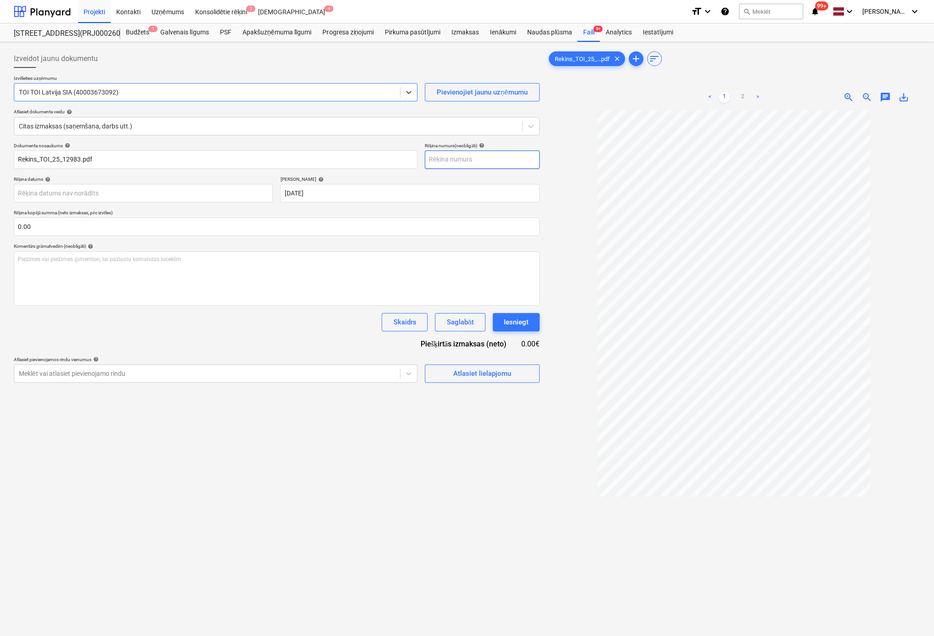
click at [451, 162] on input "text" at bounding box center [482, 160] width 115 height 18
type input "TOI/25/12983"
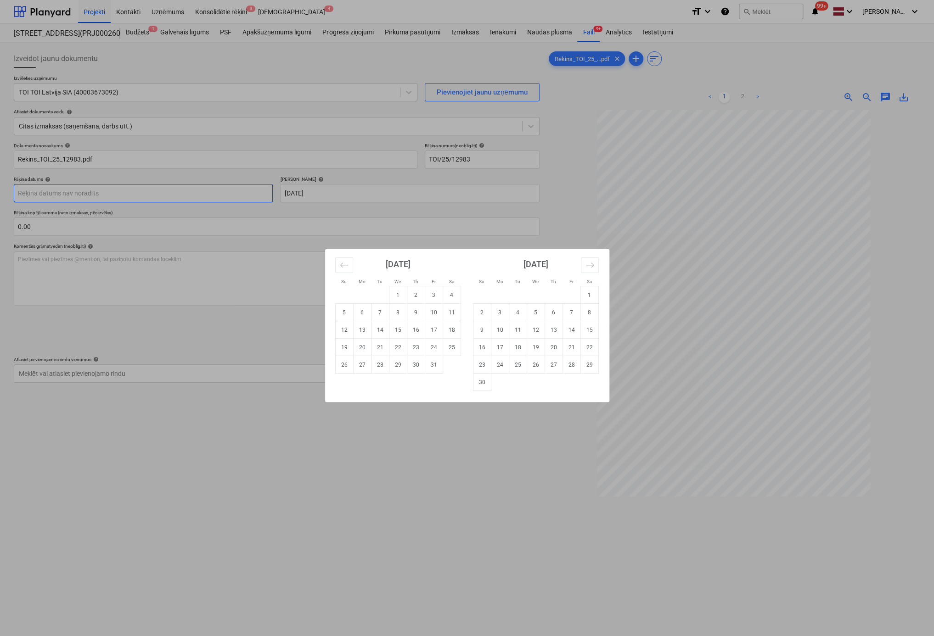
click at [169, 193] on body "Projekti Kontakti Uzņēmums Konsolidētie rēķini 3 Iesūtne 4 format_size keyboard…" at bounding box center [467, 318] width 934 height 636
drag, startPoint x: 345, startPoint y: 262, endPoint x: 349, endPoint y: 299, distance: 37.4
click at [345, 262] on icon "Move backward to switch to the previous month." at bounding box center [344, 265] width 9 height 9
click at [380, 363] on td "30" at bounding box center [380, 364] width 18 height 17
type input "30 Sep 2025"
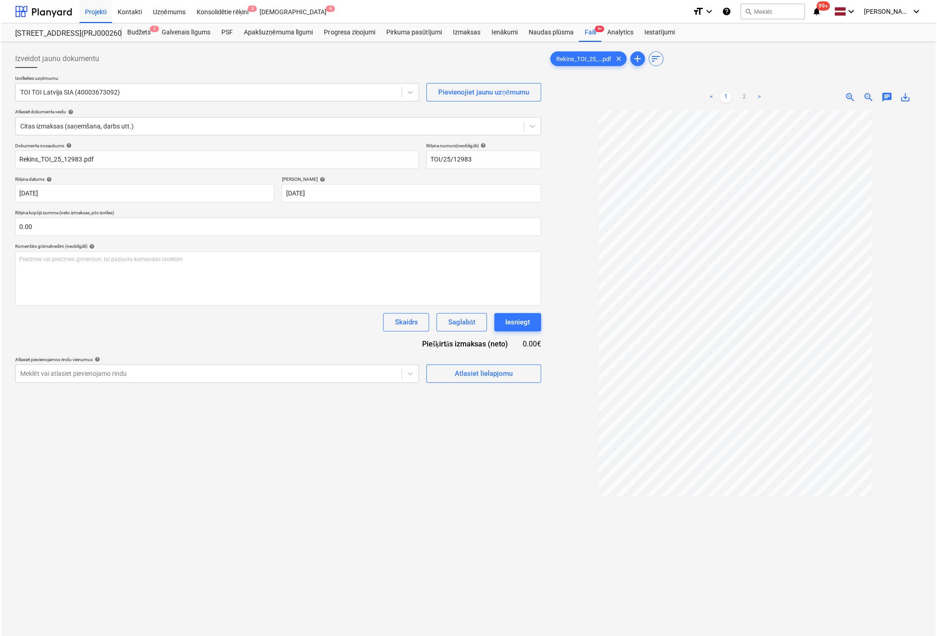
scroll to position [46, 0]
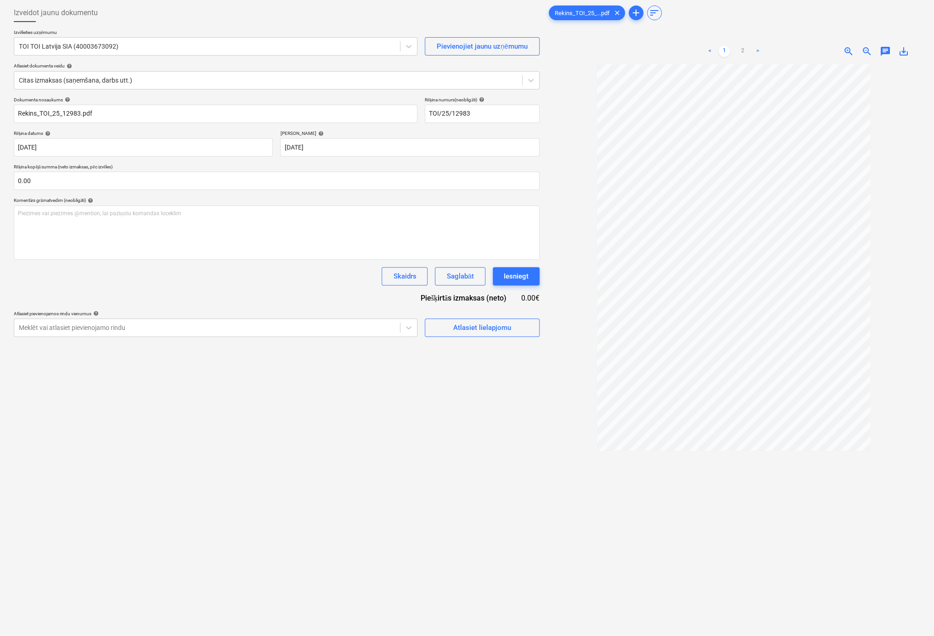
click at [759, 50] on link ">" at bounding box center [757, 51] width 11 height 11
click at [495, 331] on div "Atlasiet lielapjomu" at bounding box center [482, 328] width 58 height 12
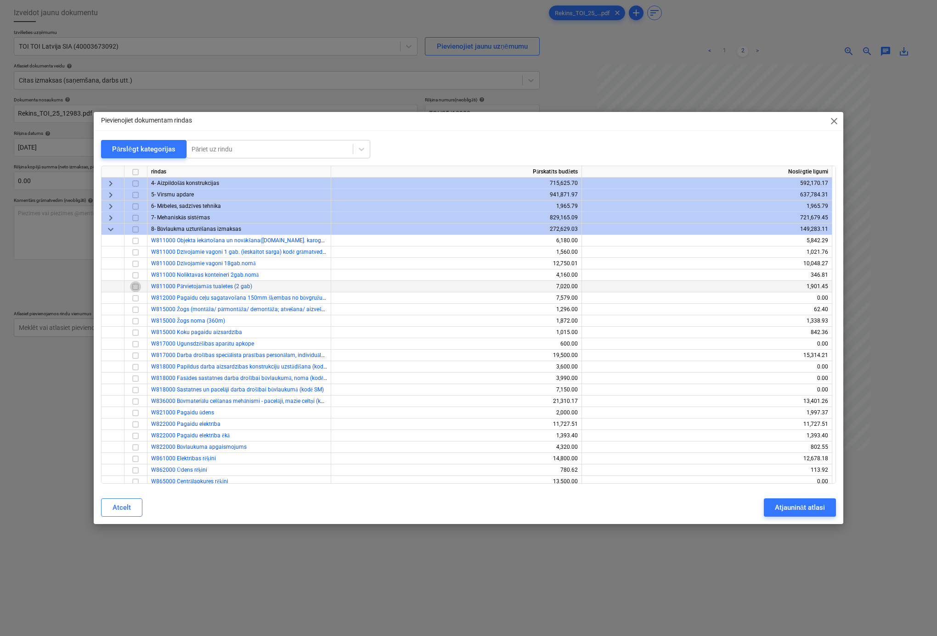
click at [136, 287] on input "checkbox" at bounding box center [135, 286] width 11 height 11
click at [778, 505] on div "Atjaunināt atlasi" at bounding box center [800, 508] width 50 height 12
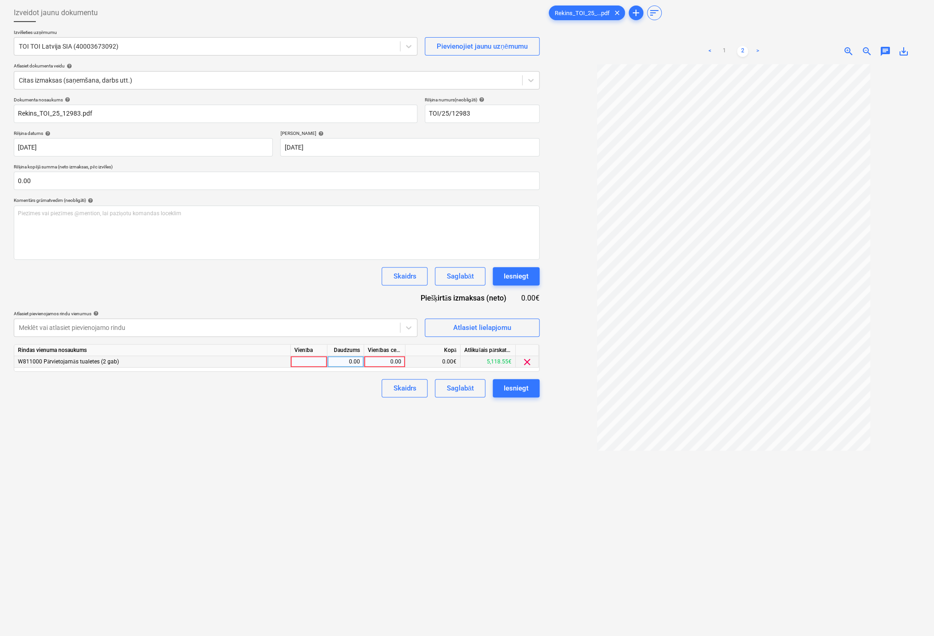
click at [390, 362] on div "0.00" at bounding box center [385, 361] width 34 height 11
type input "477"
click at [404, 480] on div "Izveidot jaunu dokumentu Izvēlieties uzņēmumu TOI TOI Latvija SIA (40003673092)…" at bounding box center [276, 339] width 533 height 679
click at [520, 388] on div "Iesniegt" at bounding box center [516, 388] width 25 height 12
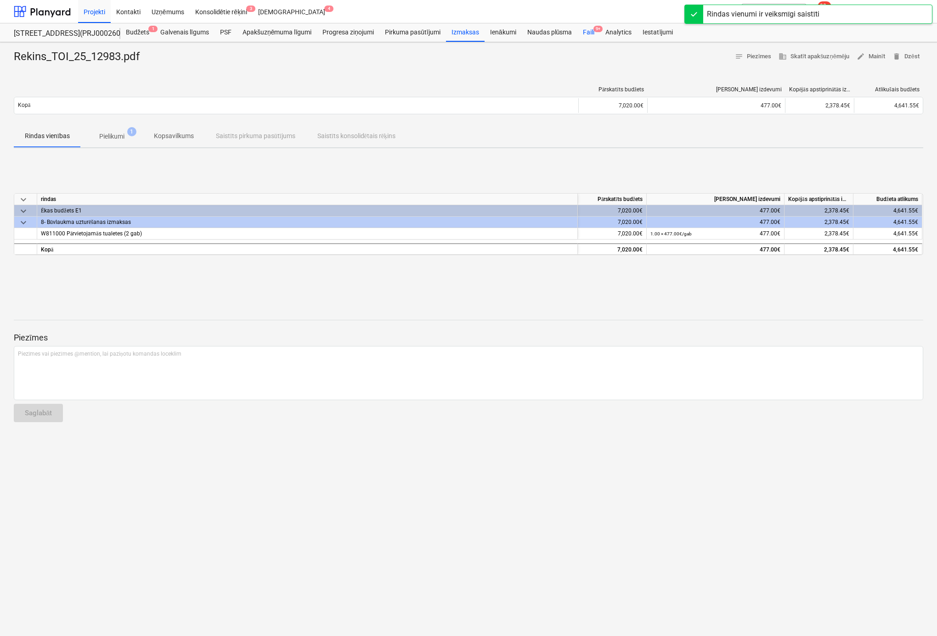
click at [588, 32] on div "Faili 9+" at bounding box center [588, 32] width 22 height 18
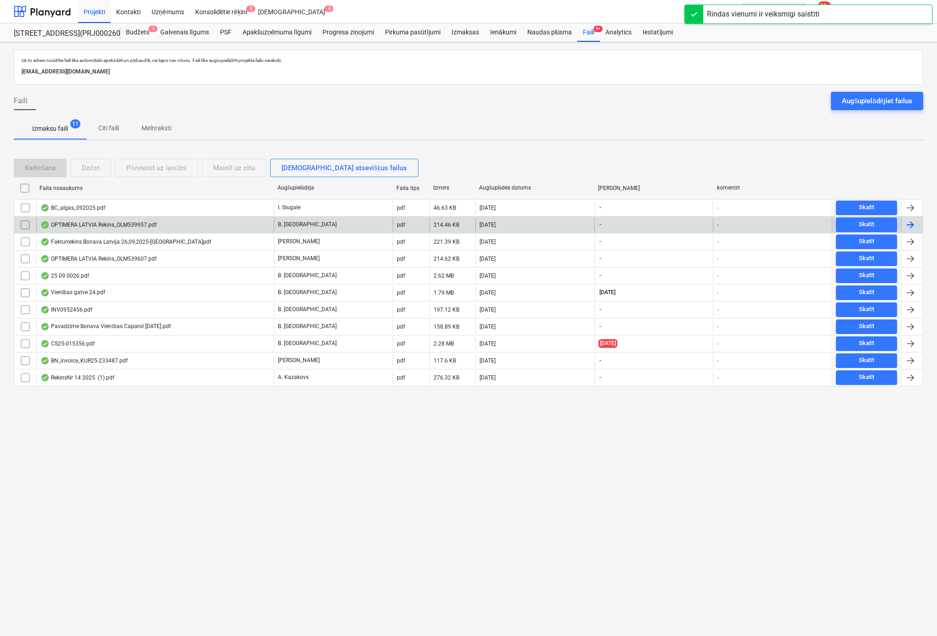
click at [91, 222] on div "OPTIMERA LATVIA Rekins_OLM539957.pdf" at bounding box center [98, 224] width 116 height 7
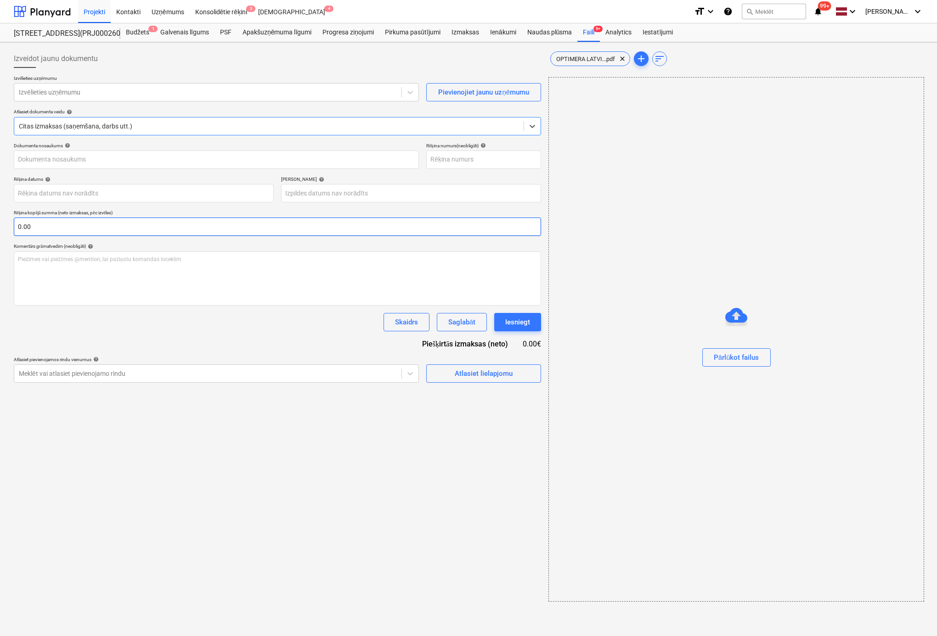
type input "OLM539957"
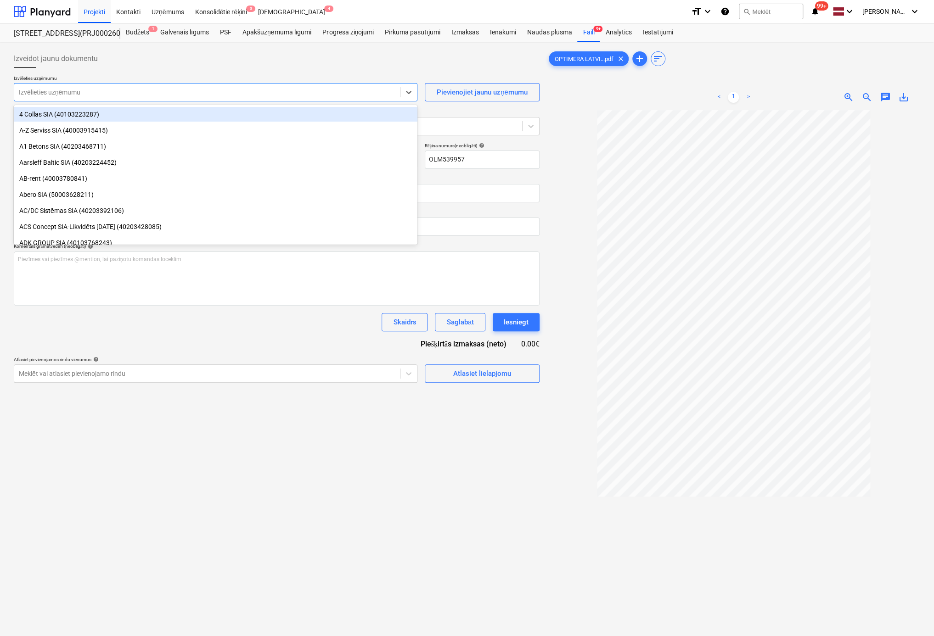
click at [94, 93] on div at bounding box center [207, 92] width 377 height 9
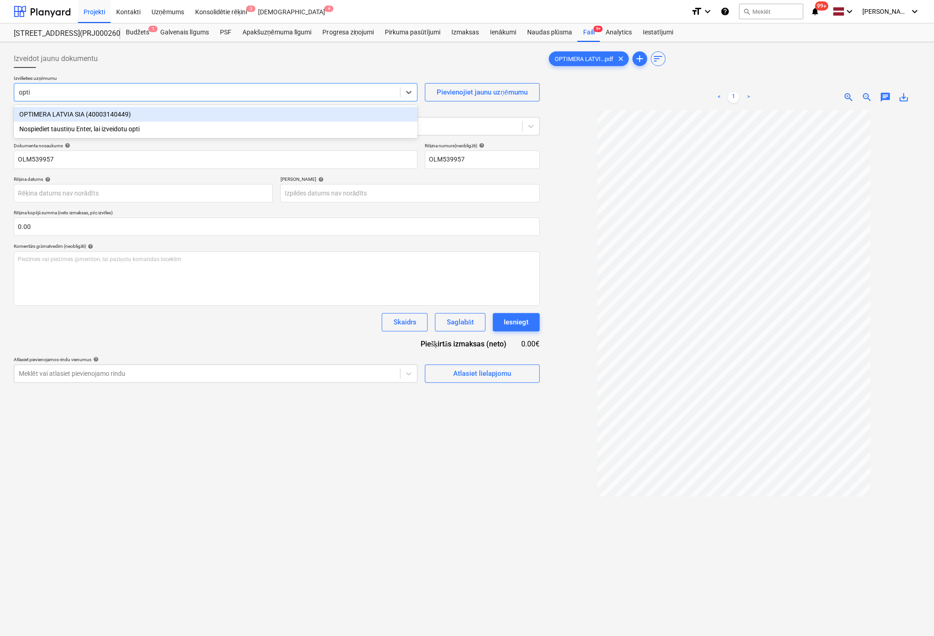
type input "optim"
click at [79, 113] on div "OPTIMERA LATVIA SIA (40003140449)" at bounding box center [216, 114] width 404 height 15
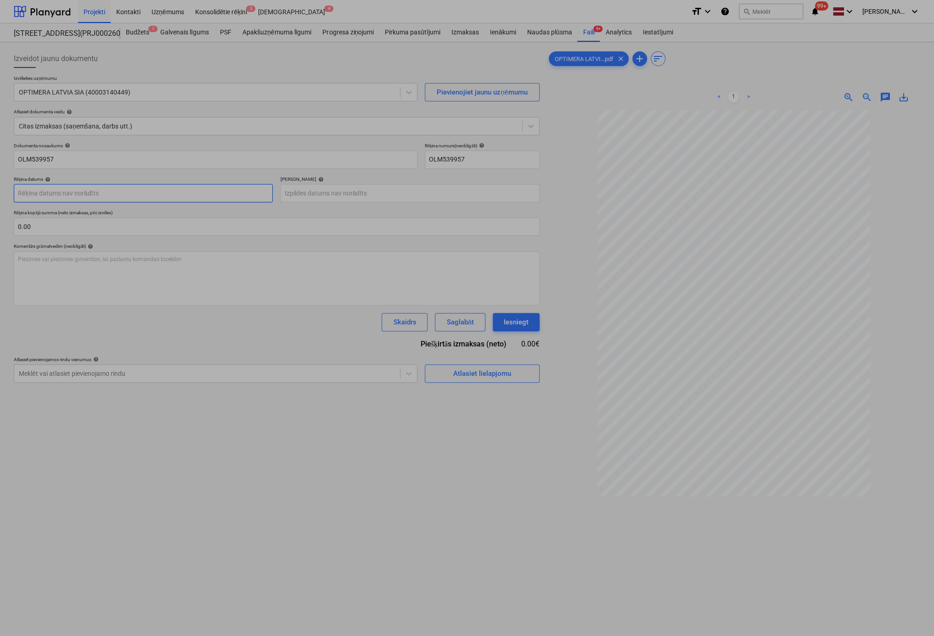
click at [187, 194] on body "Projekti Kontakti Uzņēmums Konsolidētie rēķini 3 Iesūtne 4 format_size keyboard…" at bounding box center [467, 318] width 934 height 636
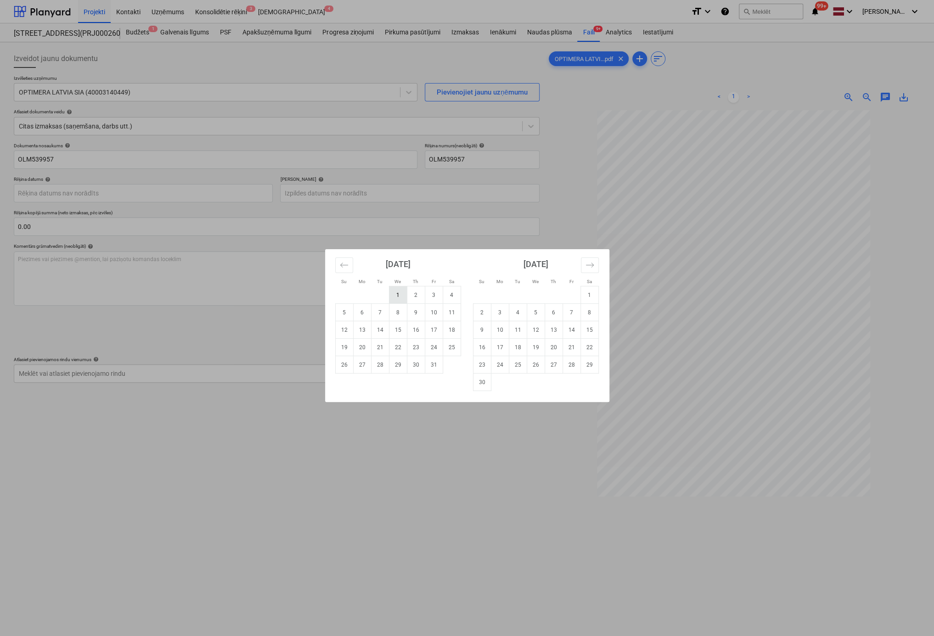
click at [400, 295] on td "1" at bounding box center [398, 295] width 18 height 17
type input "01 Oct 2025"
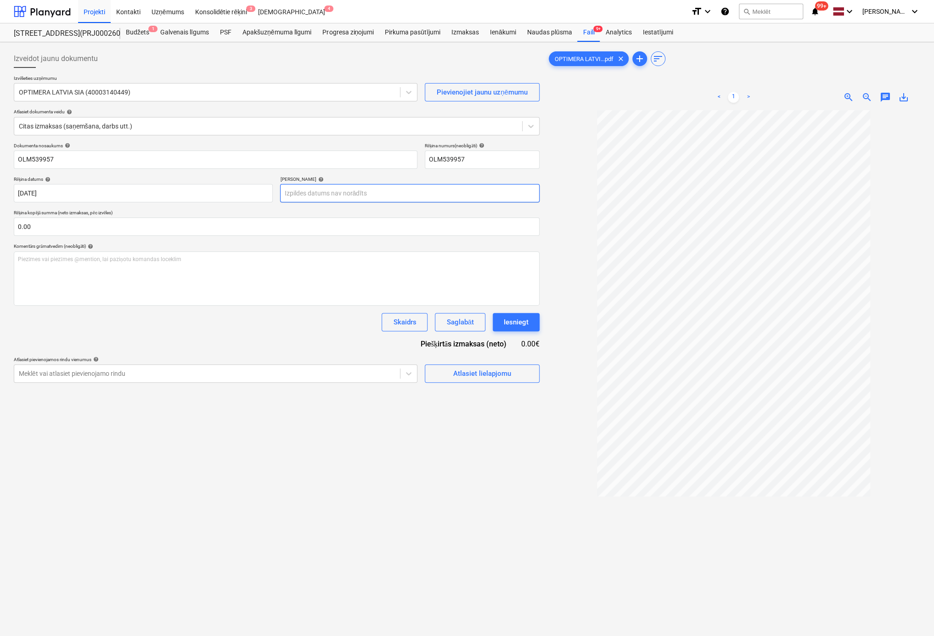
click at [382, 193] on body "Projekti Kontakti Uzņēmums Konsolidētie rēķini 3 Iesūtne 4 format_size keyboard…" at bounding box center [467, 318] width 934 height 636
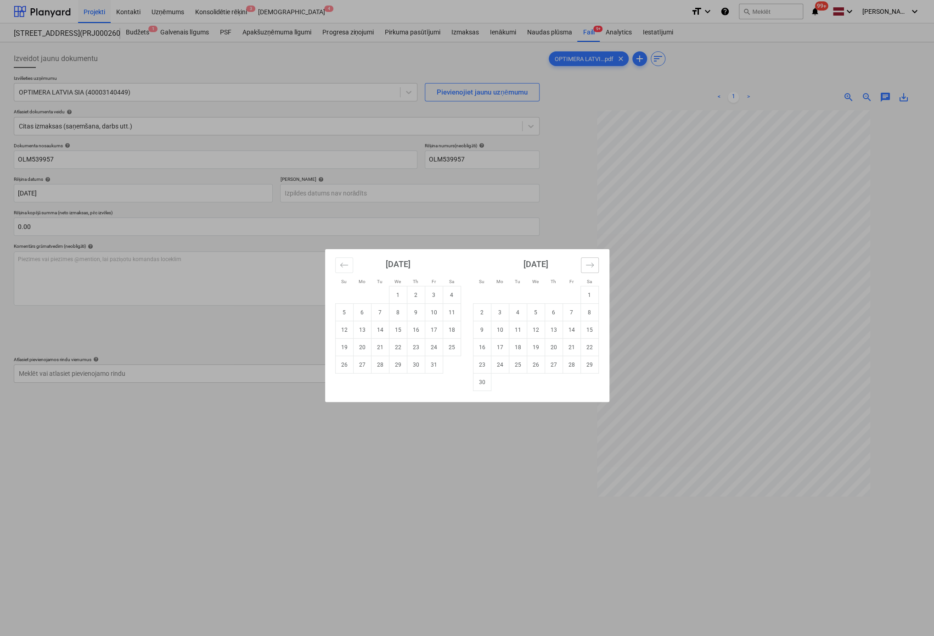
click at [598, 263] on div "September 2025 1 2 3 4 5 6 7 8 9 10 11 12 13 14 15 16 17 18 19 20 21 22 23 24 2…" at bounding box center [467, 325] width 284 height 153
click at [593, 264] on icon "Move forward to switch to the next month." at bounding box center [589, 265] width 9 height 9
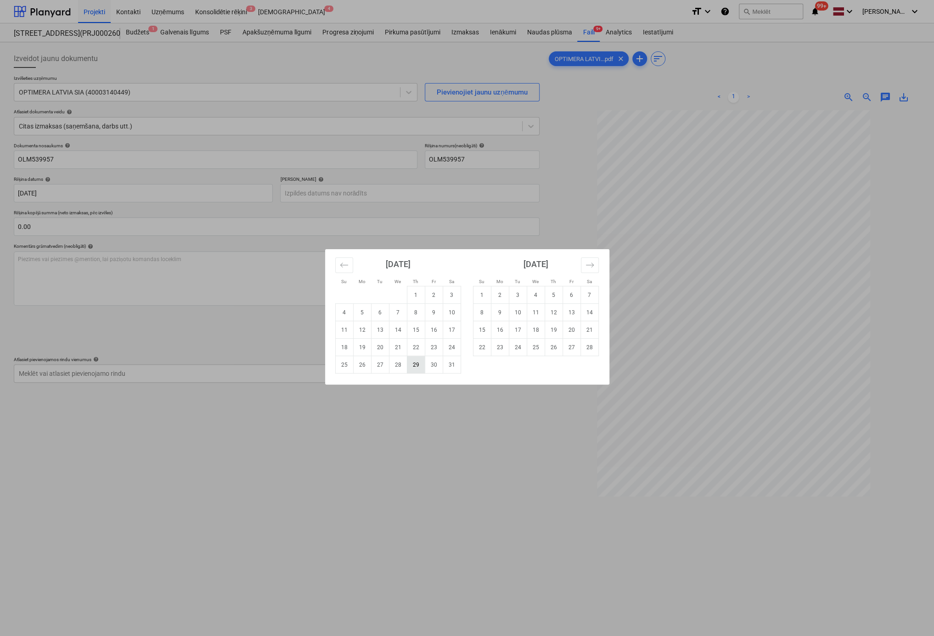
click at [415, 366] on td "29" at bounding box center [416, 364] width 18 height 17
type input "29 Jan 2026"
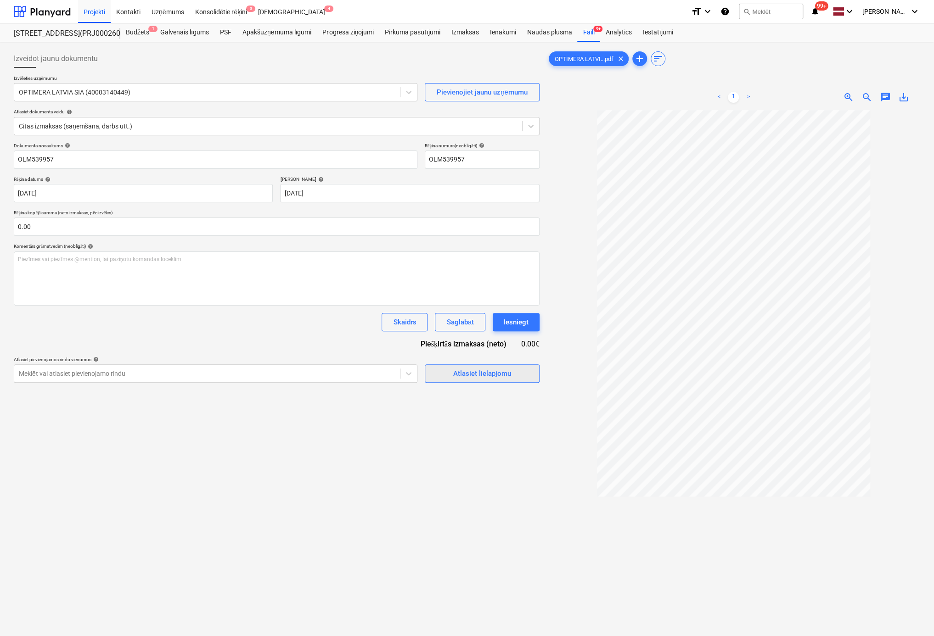
click at [482, 377] on div "Atlasiet lielapjomu" at bounding box center [482, 374] width 58 height 12
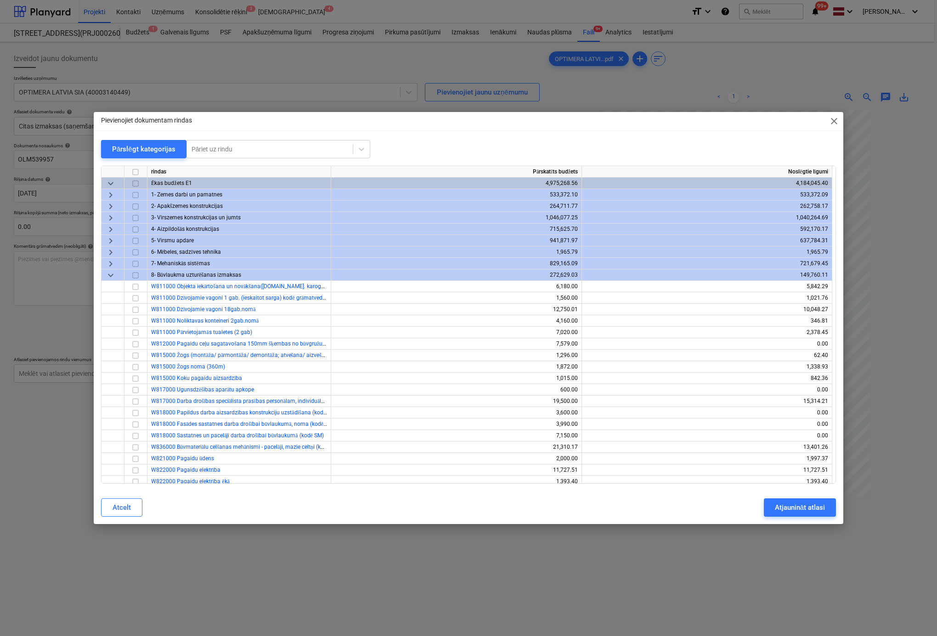
click at [113, 239] on span "keyboard_arrow_right" at bounding box center [110, 241] width 11 height 11
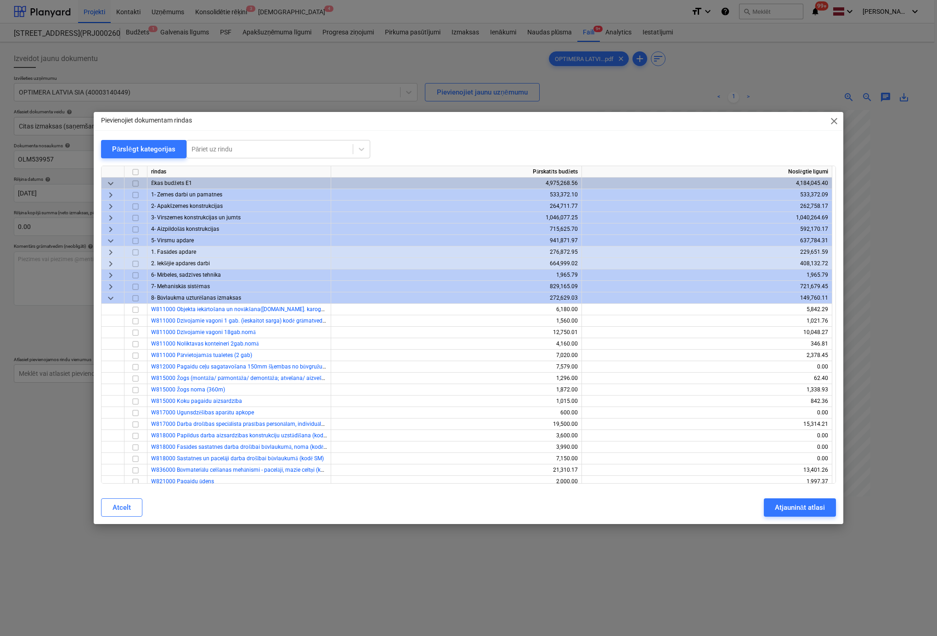
click at [112, 261] on span "keyboard_arrow_right" at bounding box center [110, 264] width 11 height 11
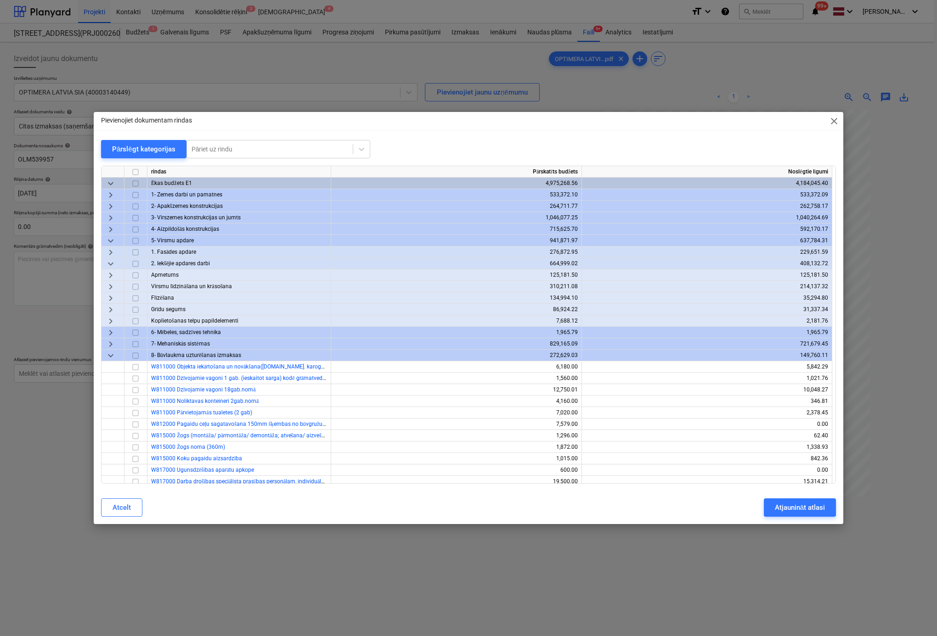
click at [115, 298] on span "keyboard_arrow_right" at bounding box center [110, 298] width 11 height 11
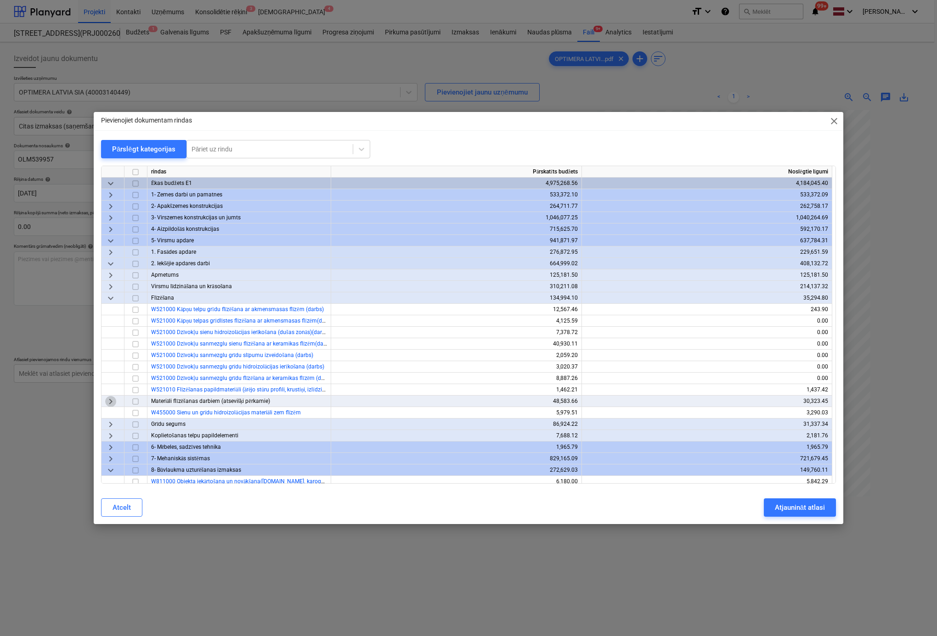
click at [108, 400] on span "keyboard_arrow_right" at bounding box center [110, 401] width 11 height 11
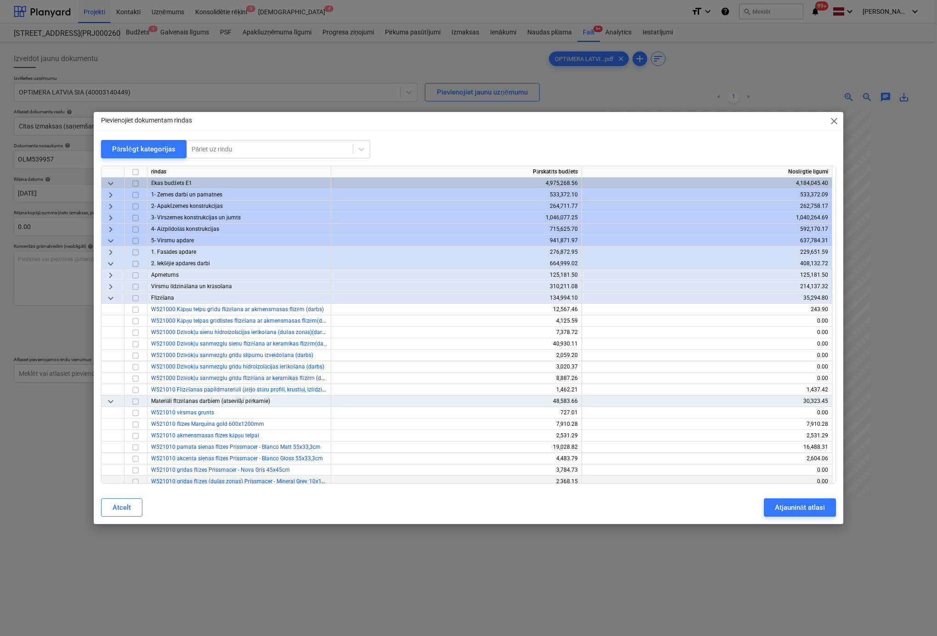
scroll to position [92, 0]
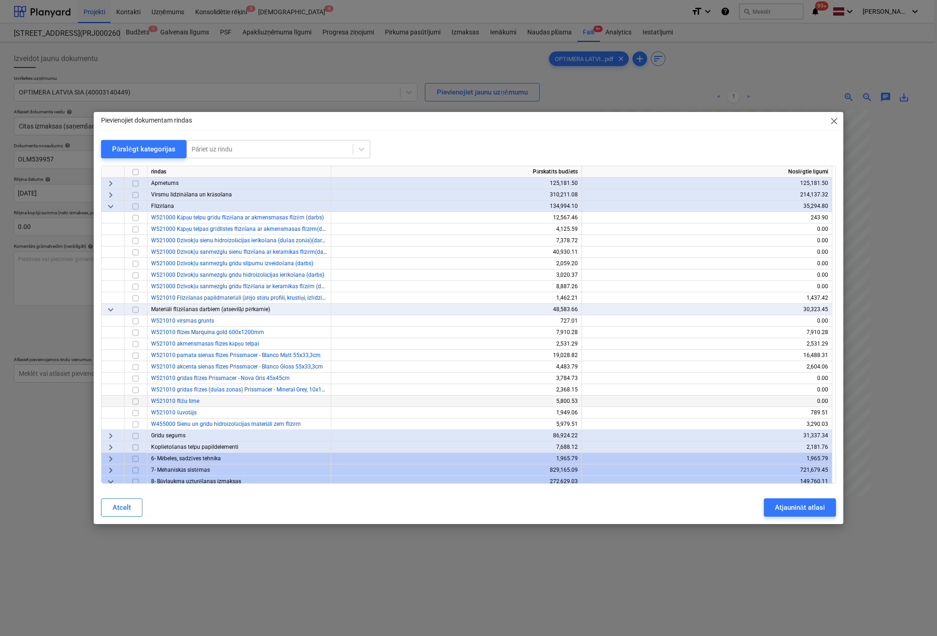
click at [135, 399] on input "checkbox" at bounding box center [135, 401] width 11 height 11
click at [793, 502] on button "Atjaunināt atlasi" at bounding box center [800, 508] width 72 height 18
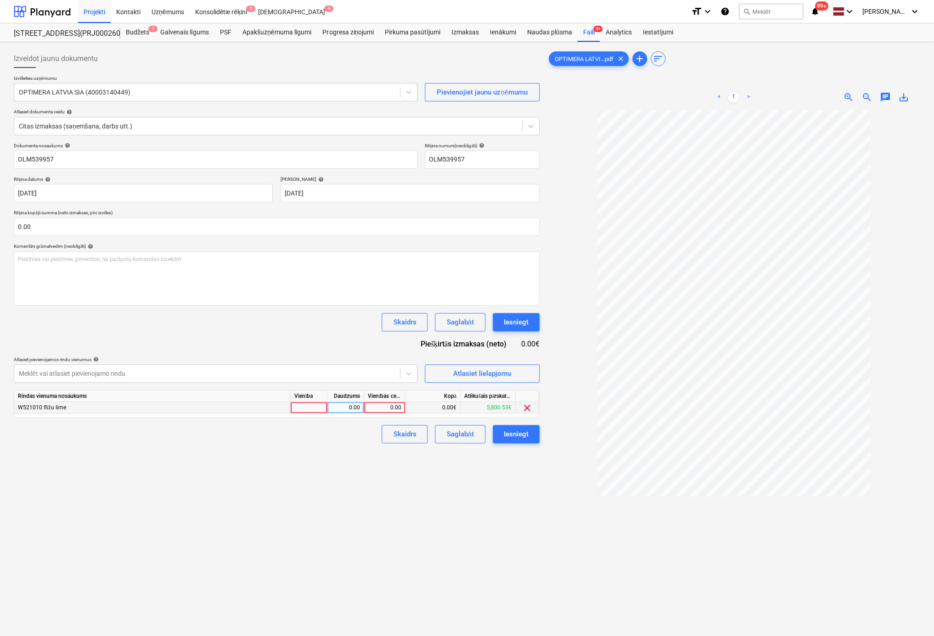
click at [399, 408] on div "0.00" at bounding box center [385, 407] width 34 height 11
type input "78.48"
click at [507, 432] on div "Iesniegt" at bounding box center [516, 434] width 25 height 12
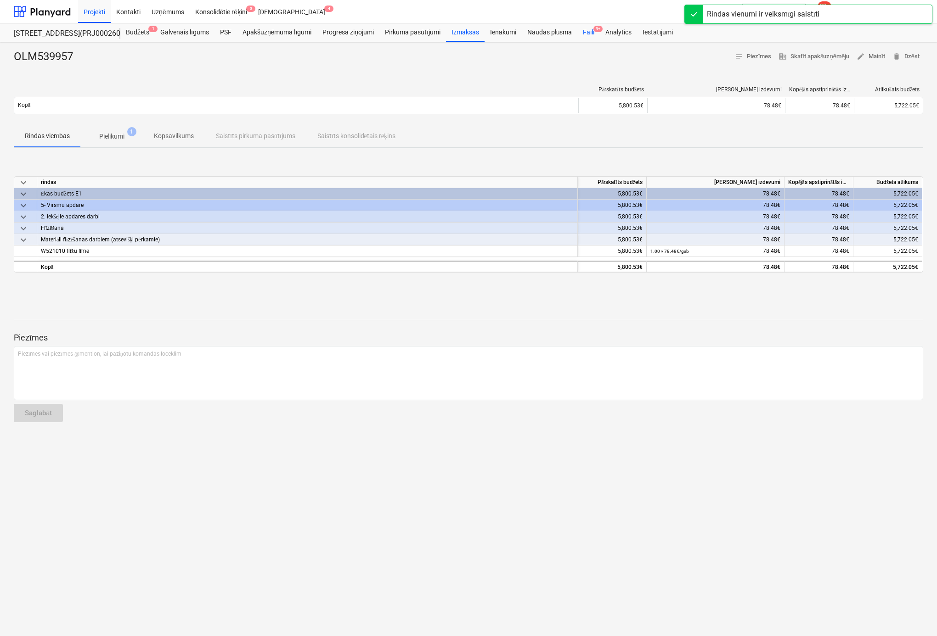
click at [589, 33] on div "Faili 9+" at bounding box center [588, 32] width 22 height 18
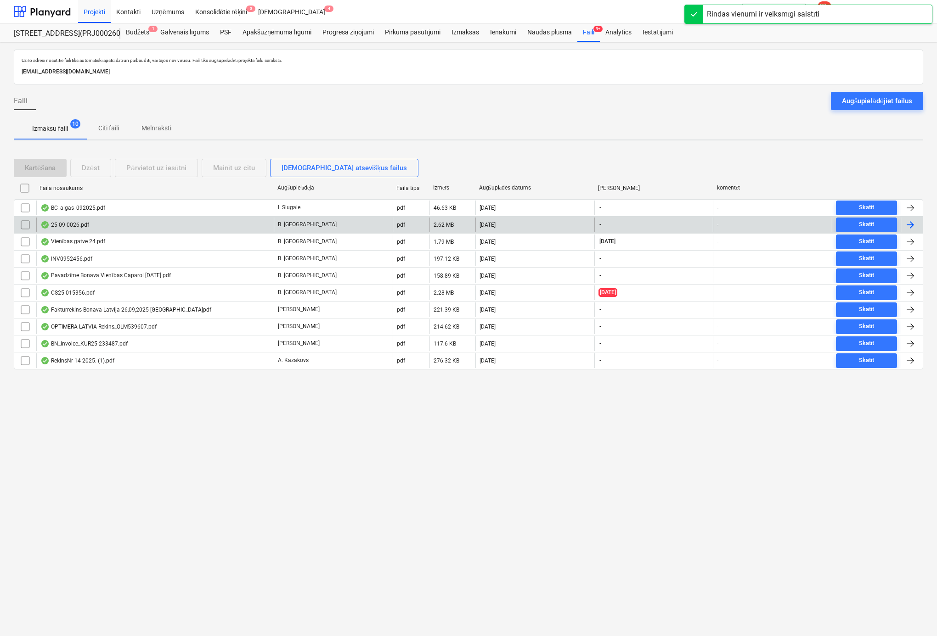
click at [70, 223] on div "25 09 0026.pdf" at bounding box center [64, 224] width 49 height 7
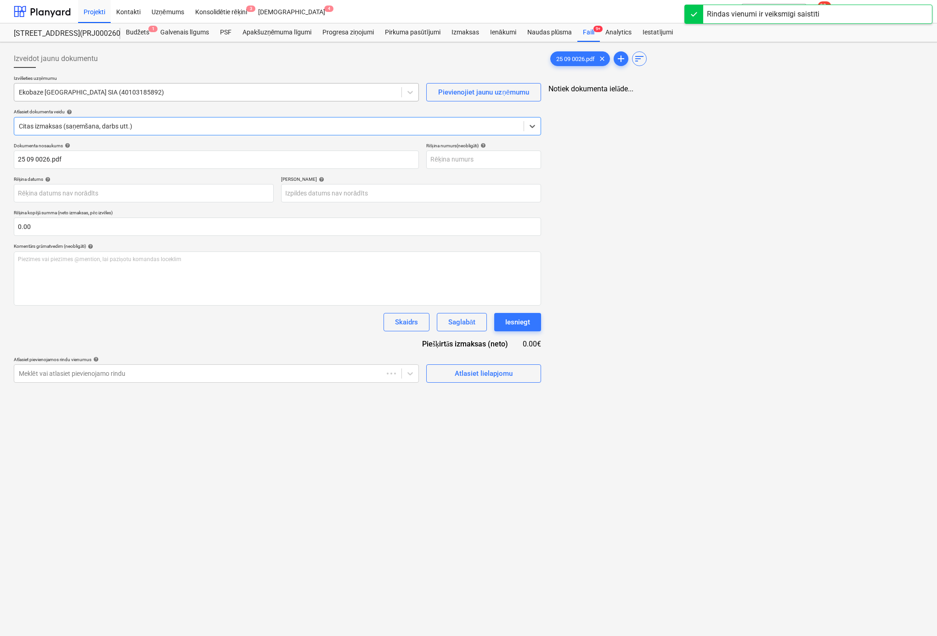
type input "25 09 0026.pdf"
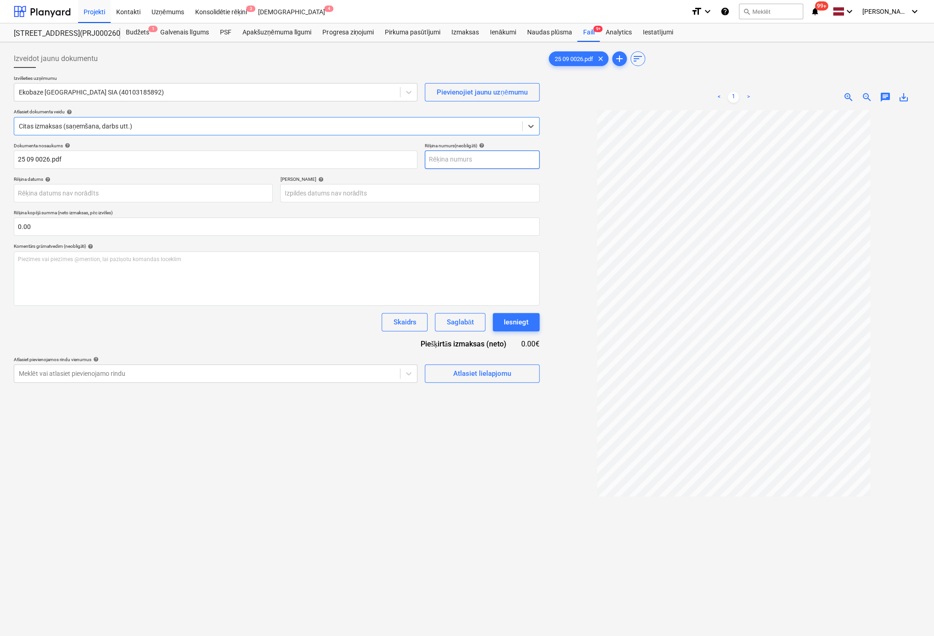
click at [452, 162] on input "text" at bounding box center [482, 160] width 115 height 18
type input "25/09/0026"
click at [193, 199] on body "Projekti Kontakti Uzņēmums Konsolidētie rēķini 3 Iesūtne 4 format_size keyboard…" at bounding box center [467, 318] width 934 height 636
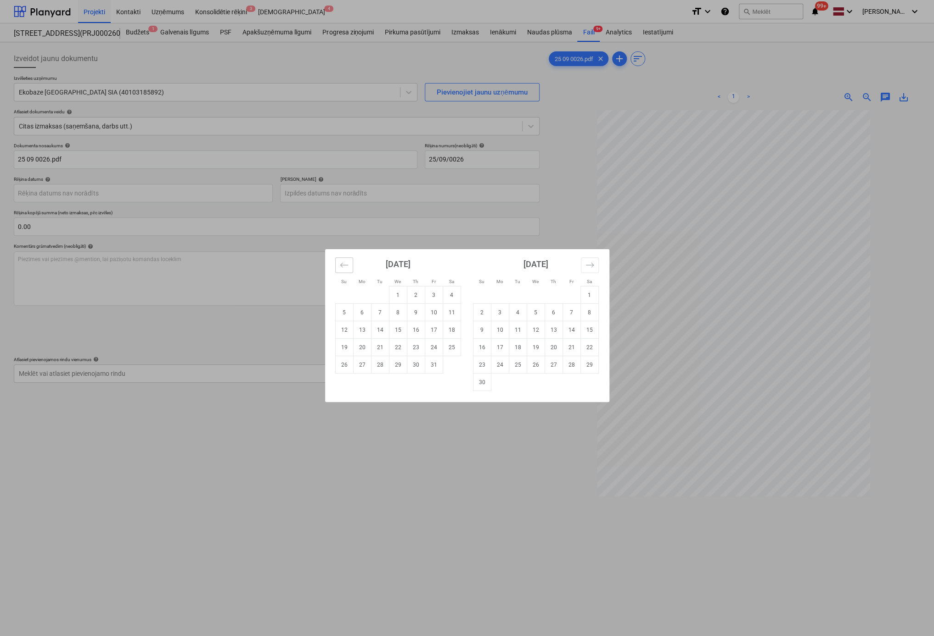
click at [342, 259] on button "Move backward to switch to the previous month." at bounding box center [344, 266] width 18 height 16
click at [380, 366] on td "30" at bounding box center [380, 364] width 18 height 17
type input "30 Sep 2025"
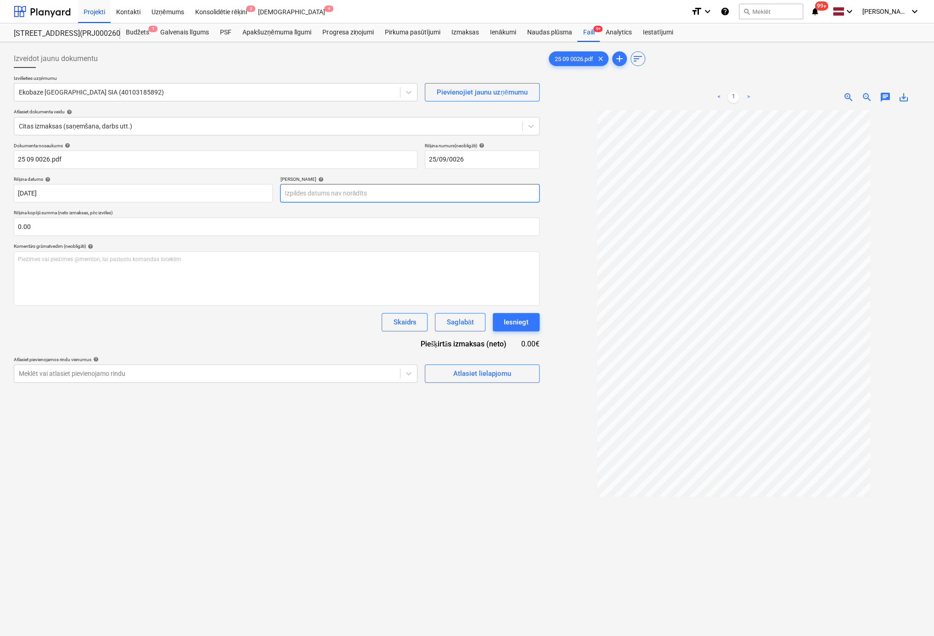
click at [342, 190] on body "Projekti Kontakti Uzņēmums Konsolidētie rēķini 3 Iesūtne 4 format_size keyboard…" at bounding box center [467, 318] width 934 height 636
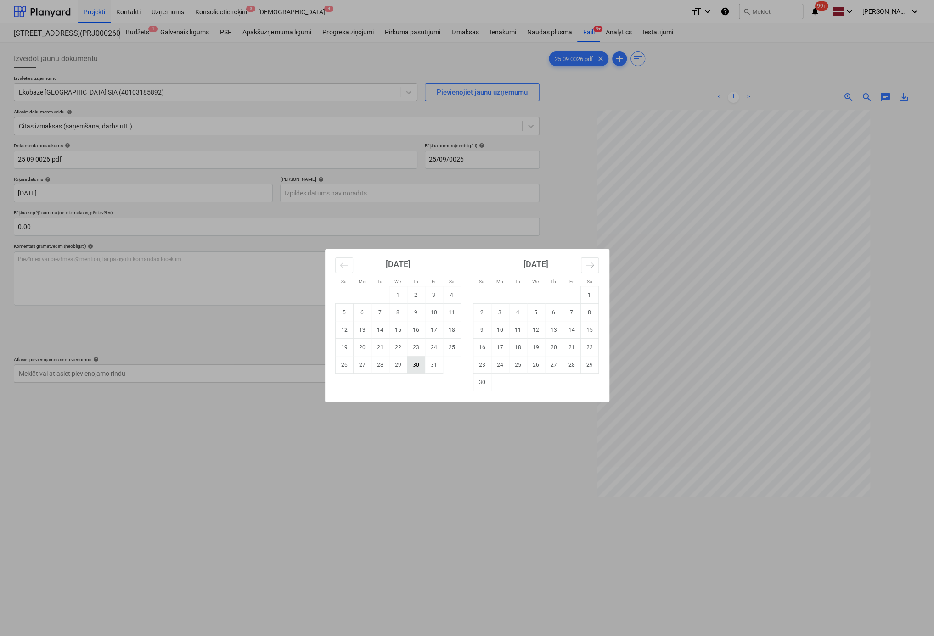
click at [414, 367] on td "30" at bounding box center [416, 364] width 18 height 17
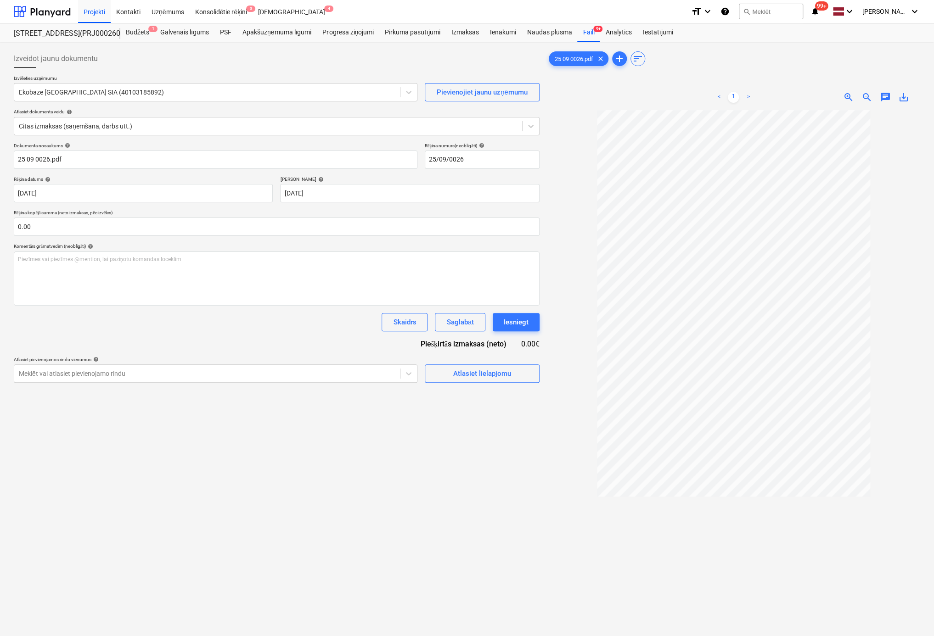
type input "30 Oct 2025"
click at [456, 373] on div "Atlasiet lielapjomu" at bounding box center [482, 374] width 58 height 12
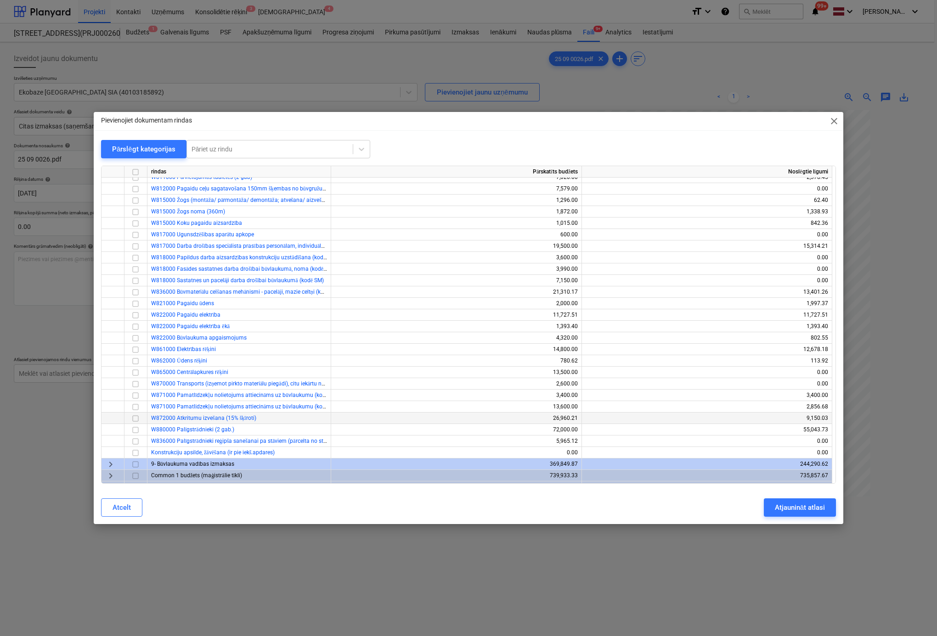
scroll to position [474, 0]
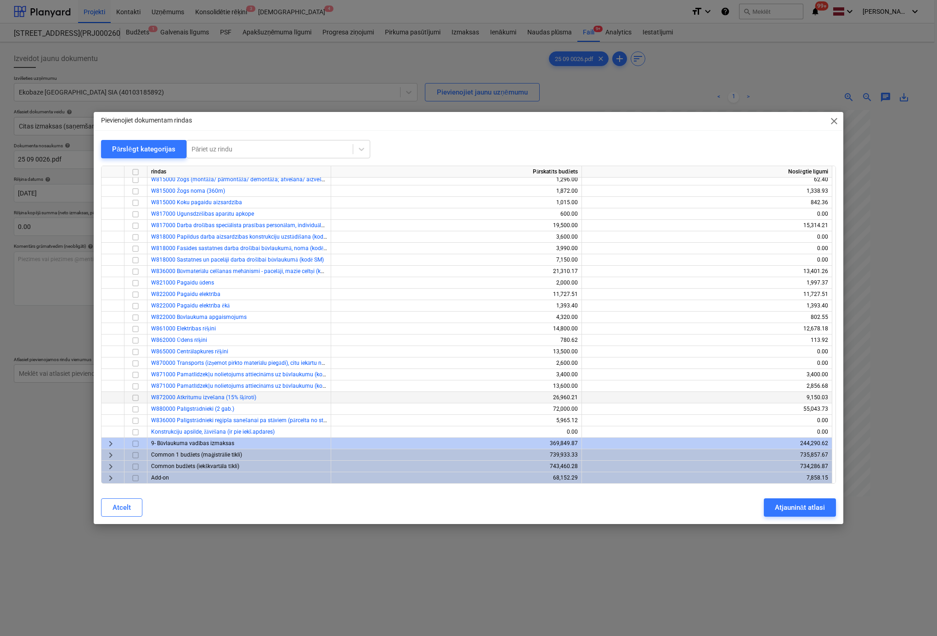
click at [137, 396] on input "checkbox" at bounding box center [135, 398] width 11 height 11
click at [782, 517] on button "Atjaunināt atlasi" at bounding box center [800, 508] width 72 height 18
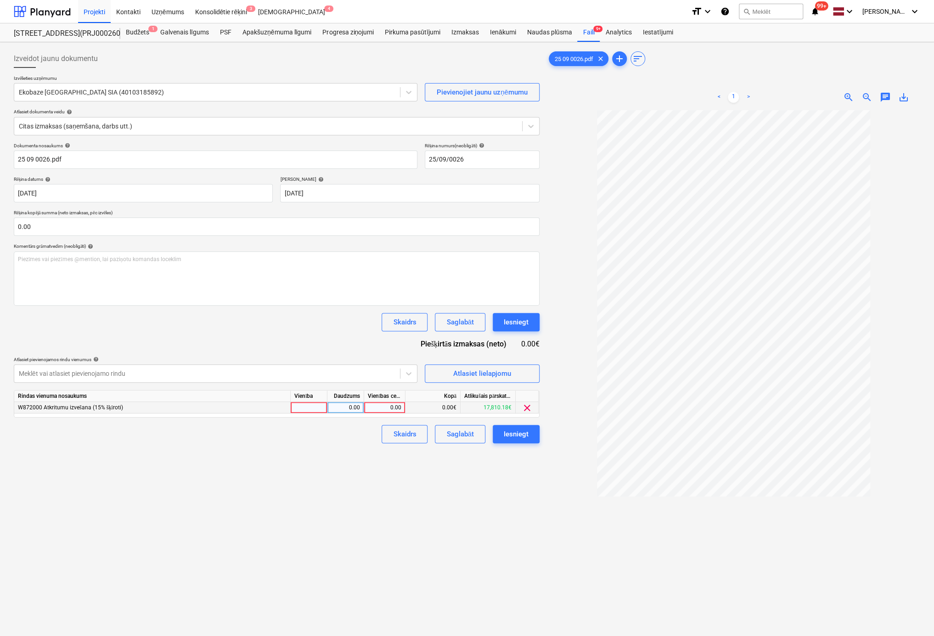
click at [385, 404] on div "0.00" at bounding box center [385, 407] width 34 height 11
type input "1200"
click at [487, 519] on div "Izveidot jaunu dokumentu Izvēlieties uzņēmumu Ekobaze Latvia SIA (40103185892) …" at bounding box center [276, 385] width 533 height 679
click at [525, 432] on div "Iesniegt" at bounding box center [516, 434] width 25 height 12
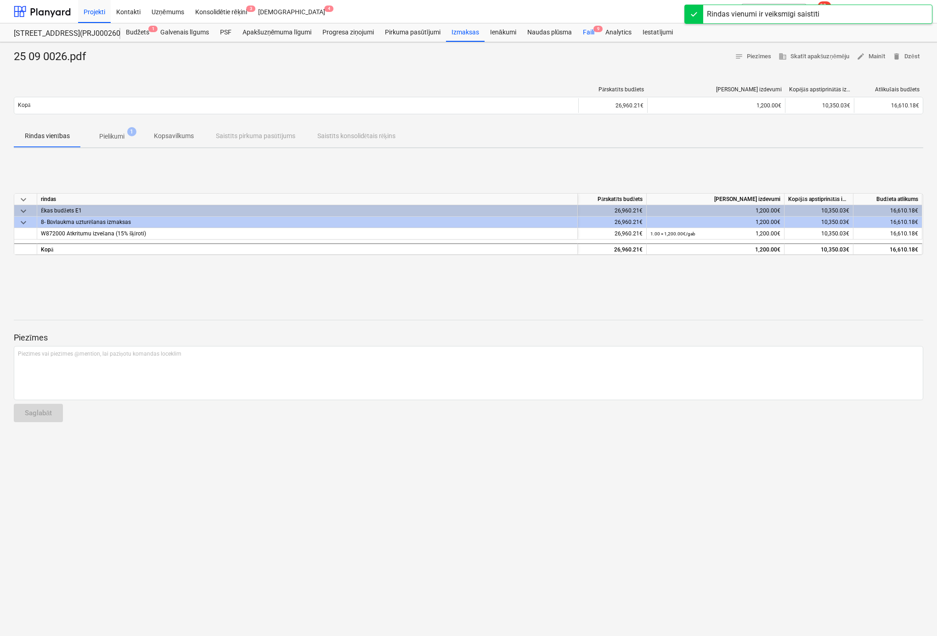
click at [586, 29] on div "Faili 9" at bounding box center [588, 32] width 22 height 18
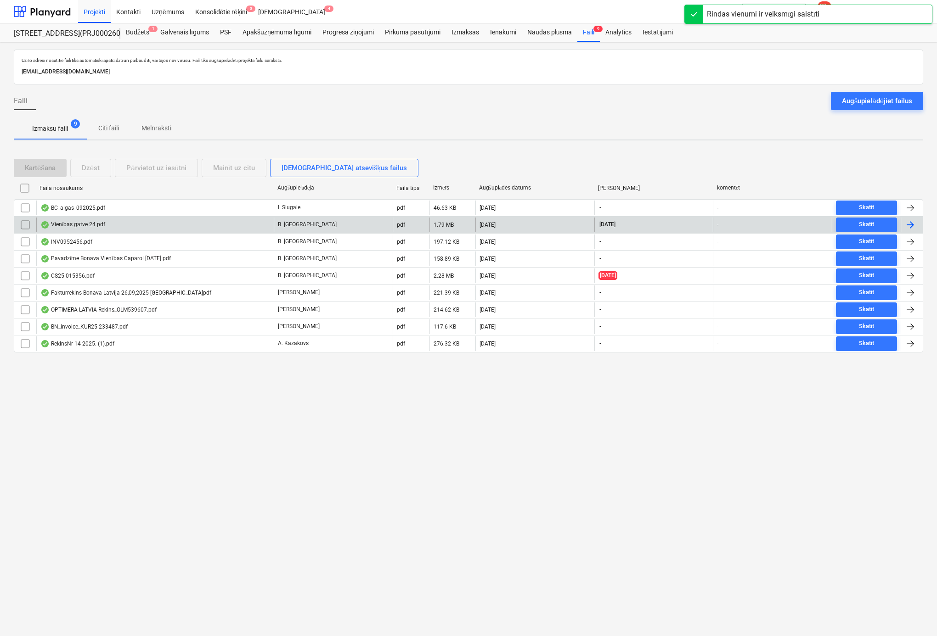
click at [81, 224] on div "Vienības gatve 24.pdf" at bounding box center [72, 224] width 65 height 7
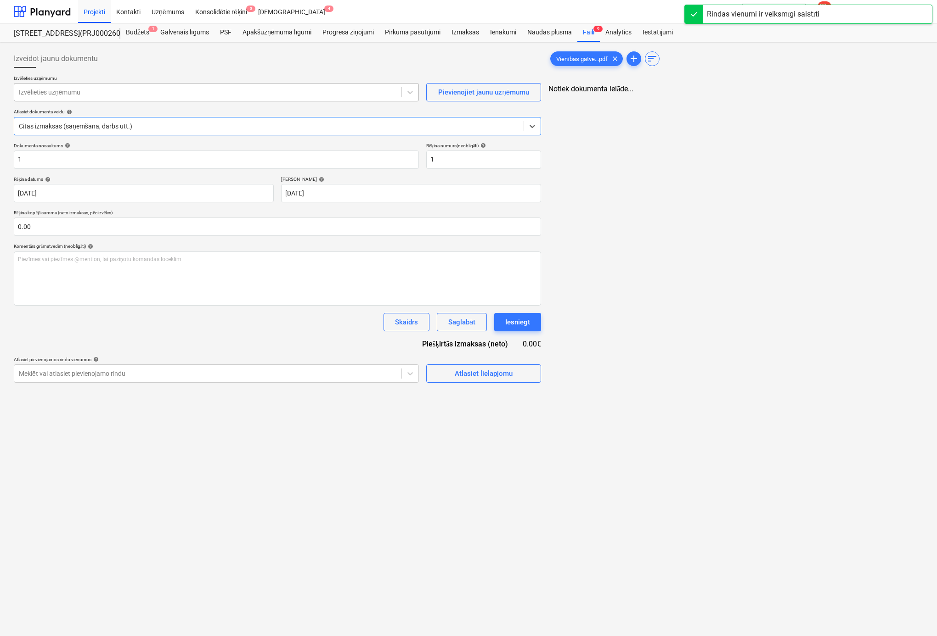
type input "1"
type input "14 Oct 2025"
click at [136, 91] on div at bounding box center [208, 92] width 378 height 9
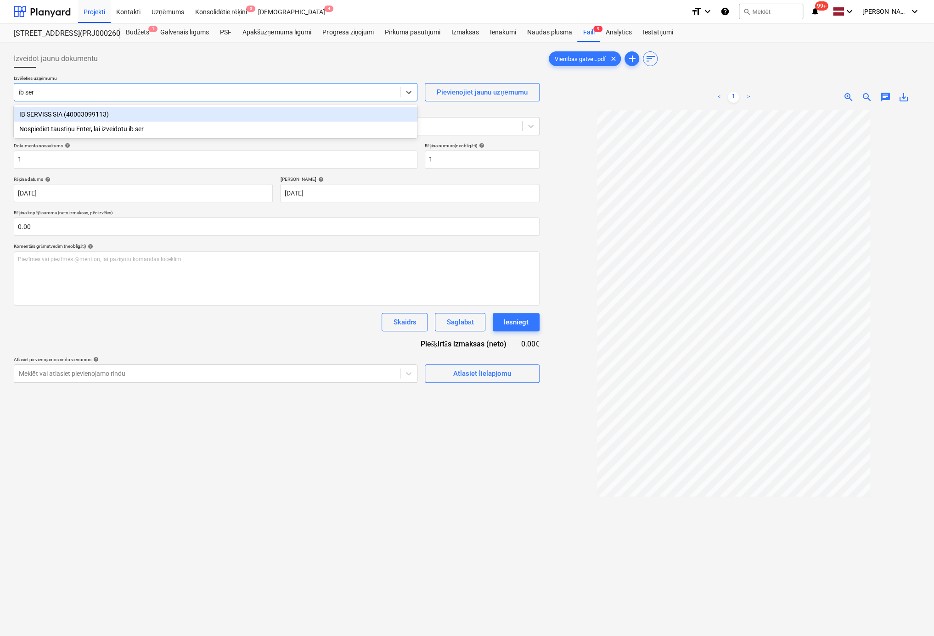
type input "ib serv"
click at [149, 114] on div "IB SERVISS SIA (40003099113)" at bounding box center [216, 114] width 404 height 15
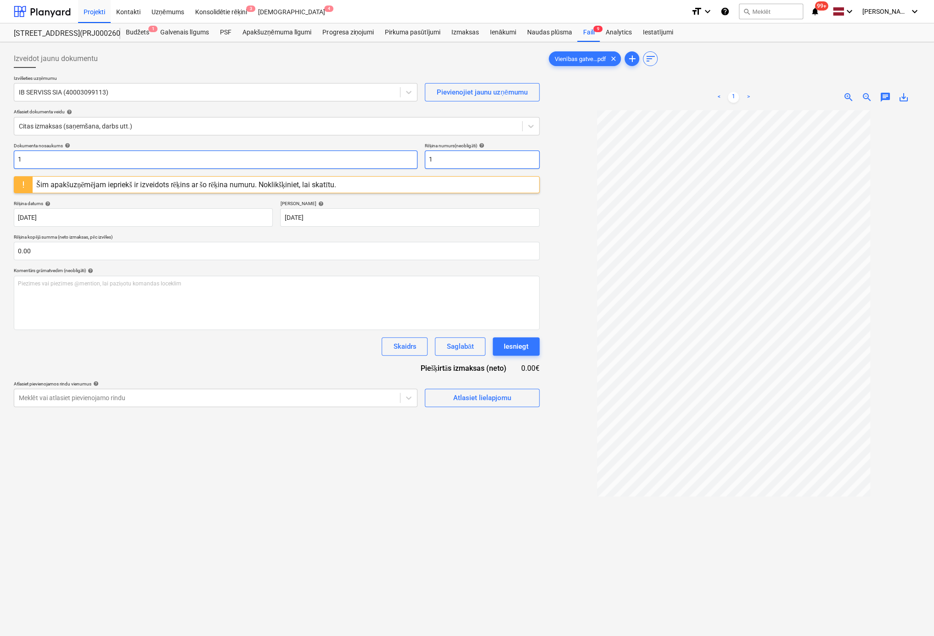
drag, startPoint x: 441, startPoint y: 162, endPoint x: 306, endPoint y: 166, distance: 135.5
click at [313, 170] on div "Dokumenta nosaukums help 1 Rēķina numurs (neobligāti) help 1 Šim apakšuzņēmējam…" at bounding box center [277, 275] width 526 height 264
drag, startPoint x: 447, startPoint y: 163, endPoint x: 332, endPoint y: 166, distance: 114.4
click at [332, 166] on div "Dokumenta nosaukums help 1 Rēķina numurs (neobligāti) help 294-6380" at bounding box center [277, 156] width 526 height 26
type input "294-6380"
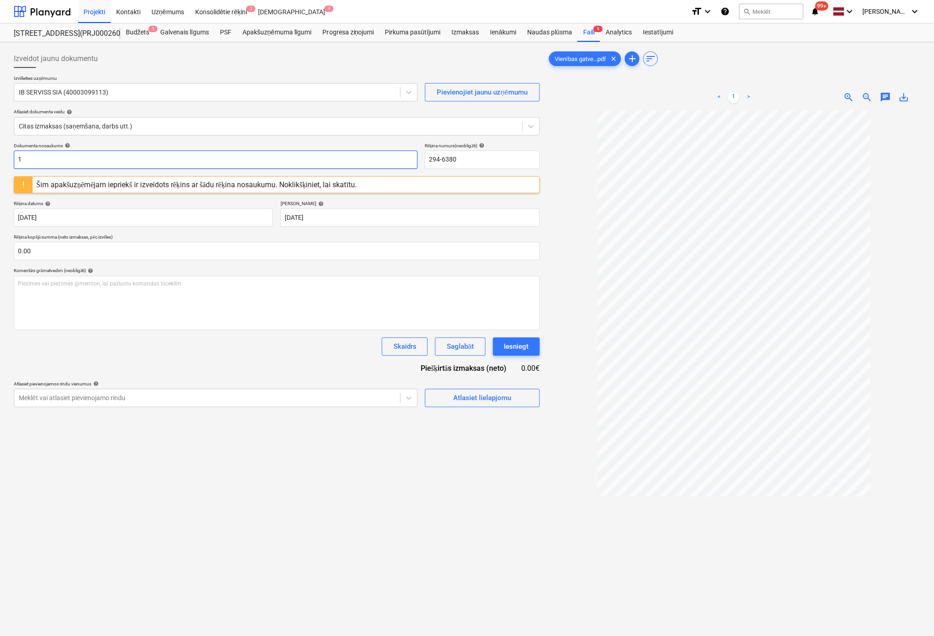
click at [260, 157] on input "1" at bounding box center [216, 160] width 404 height 18
drag, startPoint x: 259, startPoint y: 157, endPoint x: -78, endPoint y: 153, distance: 337.1
click at [0, 153] on html "Projekti Kontakti Uzņēmums Konsolidētie rēķini 3 Iesūtne 4 format_size keyboard…" at bounding box center [467, 318] width 934 height 636
paste input "294-6380"
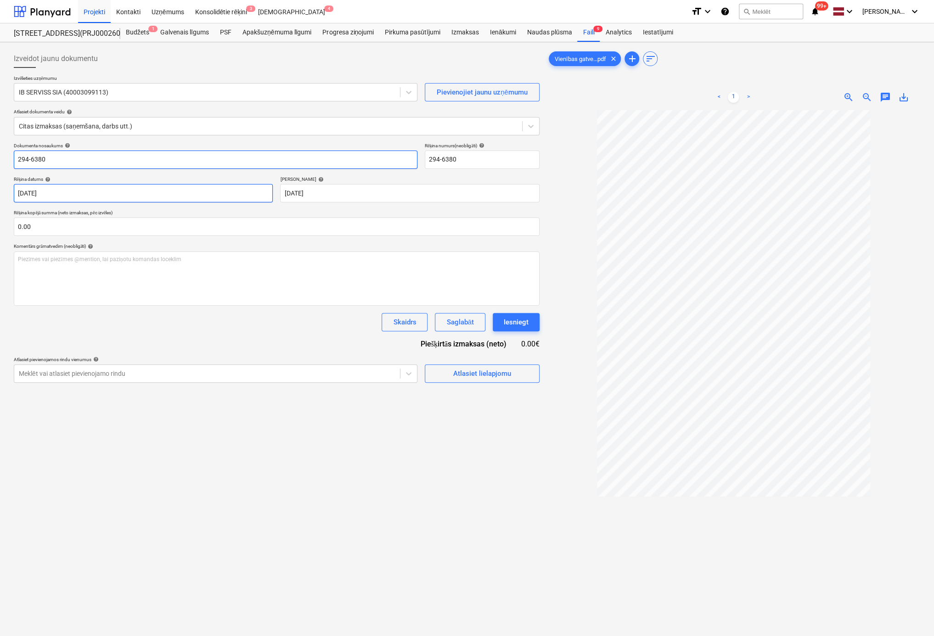
type input "294-6380"
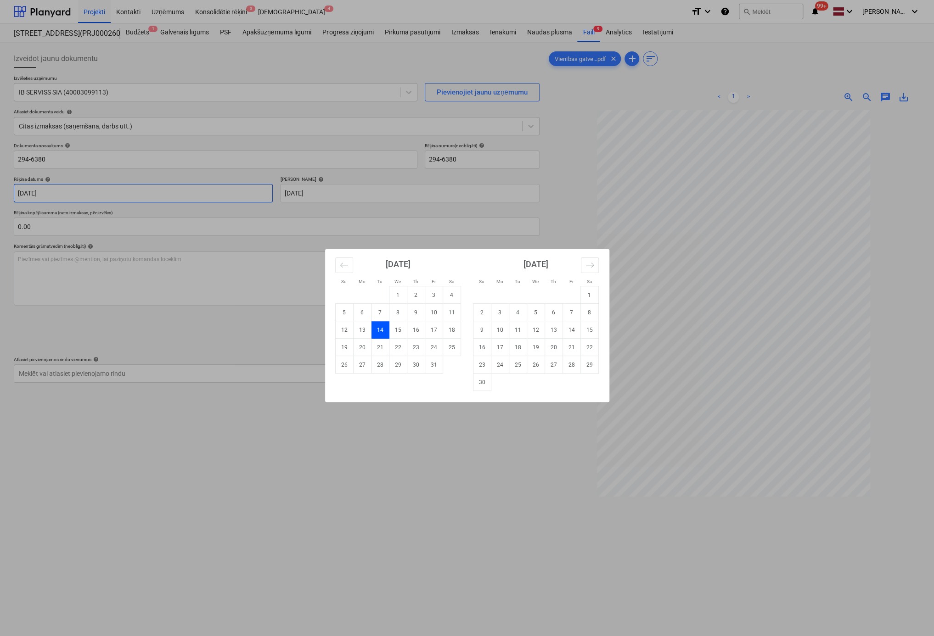
drag, startPoint x: 90, startPoint y: 192, endPoint x: -10, endPoint y: 195, distance: 100.1
click at [0, 195] on html "Projekti Kontakti Uzņēmums Konsolidētie rēķini 3 Iesūtne 4 format_size keyboard…" at bounding box center [467, 318] width 934 height 636
click at [342, 266] on icon "Move backward to switch to the previous month." at bounding box center [344, 265] width 9 height 9
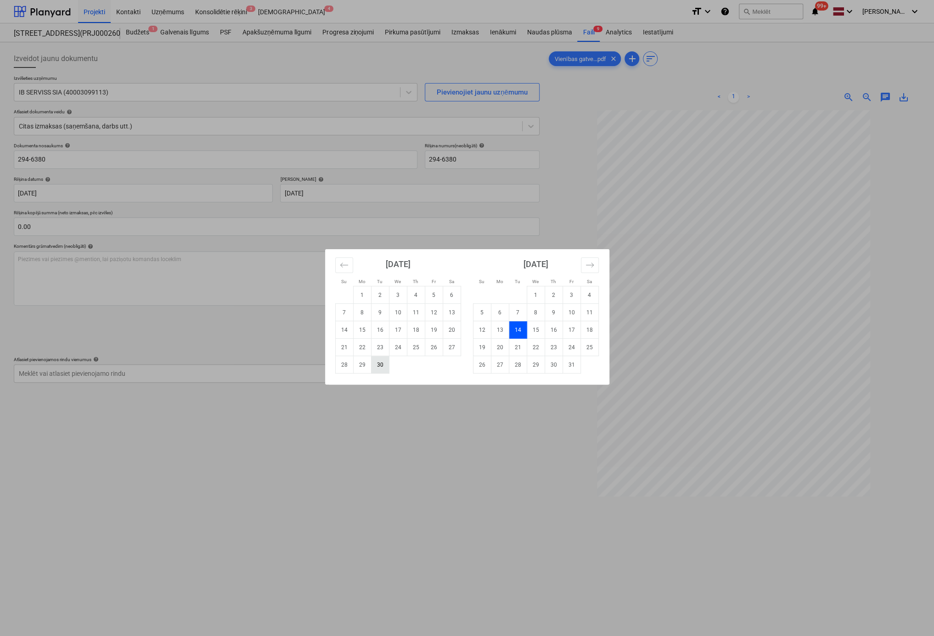
click at [385, 364] on td "30" at bounding box center [380, 364] width 18 height 17
type input "30 Sep 2025"
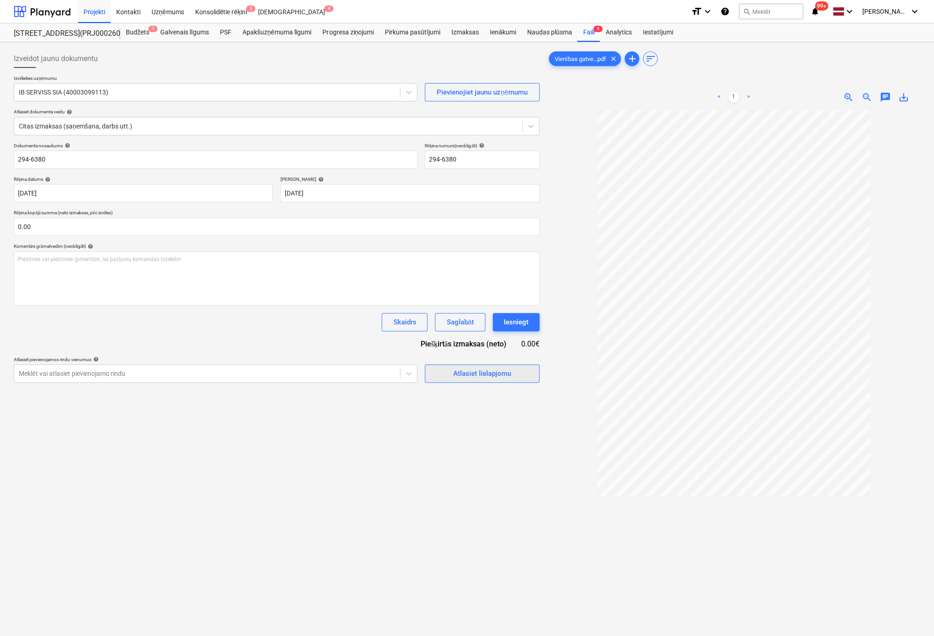
click at [501, 373] on div "Atlasiet lielapjomu" at bounding box center [482, 374] width 58 height 12
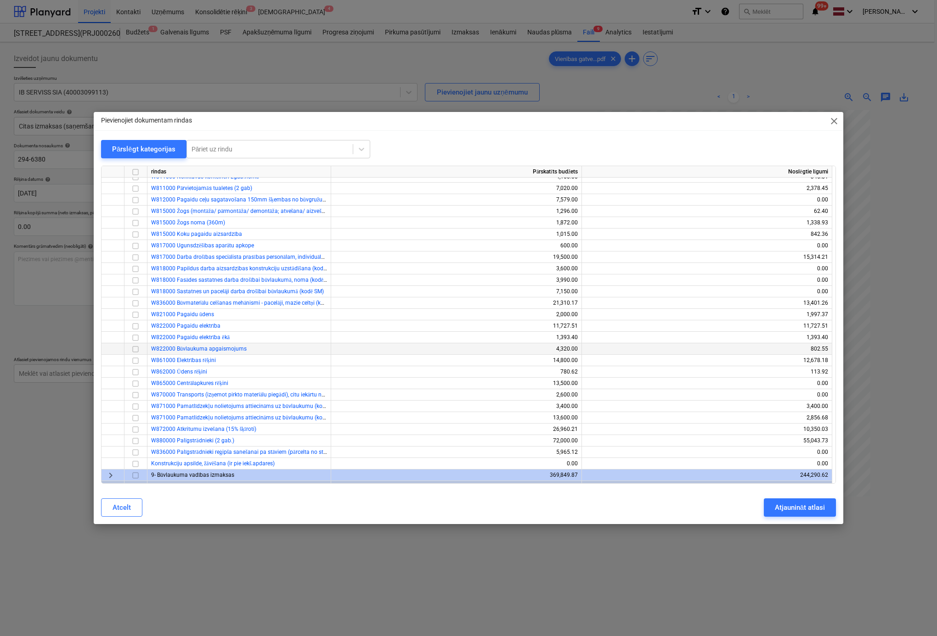
scroll to position [474, 0]
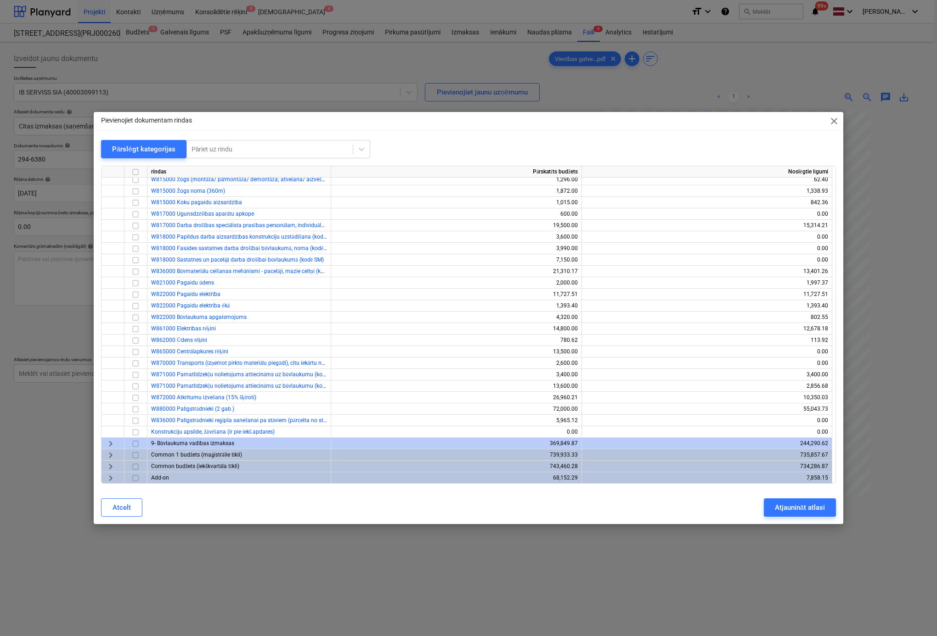
click at [107, 443] on span "keyboard_arrow_right" at bounding box center [110, 444] width 11 height 11
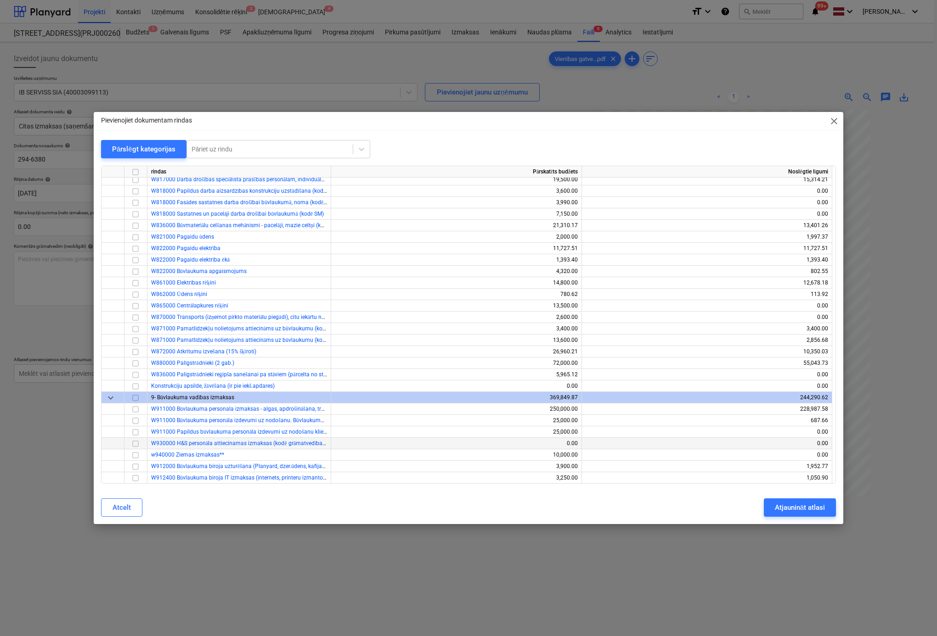
scroll to position [566, 0]
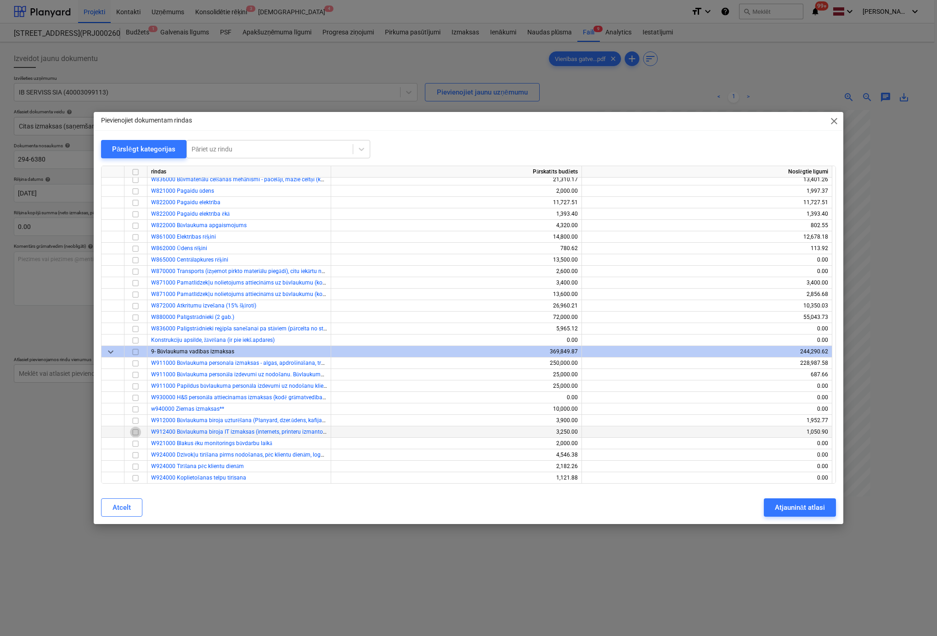
click at [133, 432] on input "checkbox" at bounding box center [135, 432] width 11 height 11
drag, startPoint x: 781, startPoint y: 510, endPoint x: 760, endPoint y: 500, distance: 22.8
click at [780, 510] on div "Atjaunināt atlasi" at bounding box center [800, 508] width 50 height 12
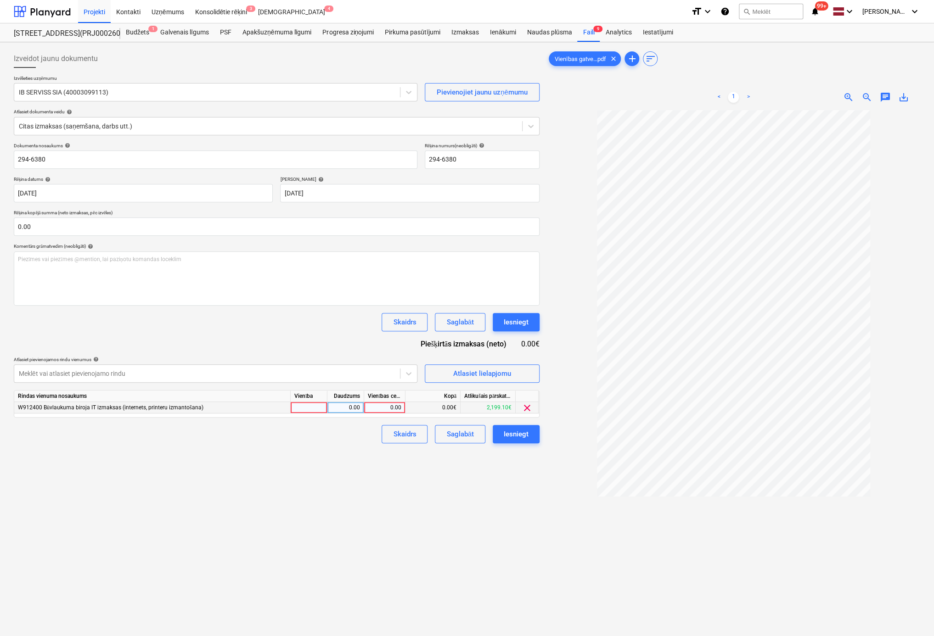
click at [397, 405] on div "0.00" at bounding box center [385, 407] width 34 height 11
type input "146.86"
drag, startPoint x: 277, startPoint y: 486, endPoint x: 305, endPoint y: 480, distance: 28.2
click at [278, 485] on div "Izveidot jaunu dokumentu Izvēlieties uzņēmumu IB SERVISS SIA (40003099113) Piev…" at bounding box center [276, 385] width 533 height 679
click at [523, 431] on div "Iesniegt" at bounding box center [516, 434] width 25 height 12
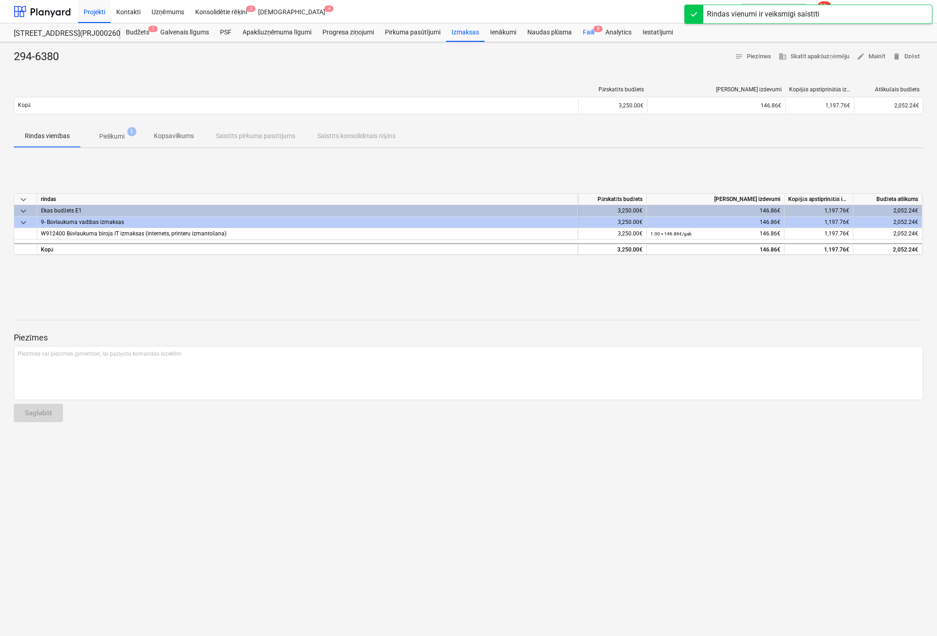
click at [584, 31] on div "Faili 8" at bounding box center [588, 32] width 22 height 18
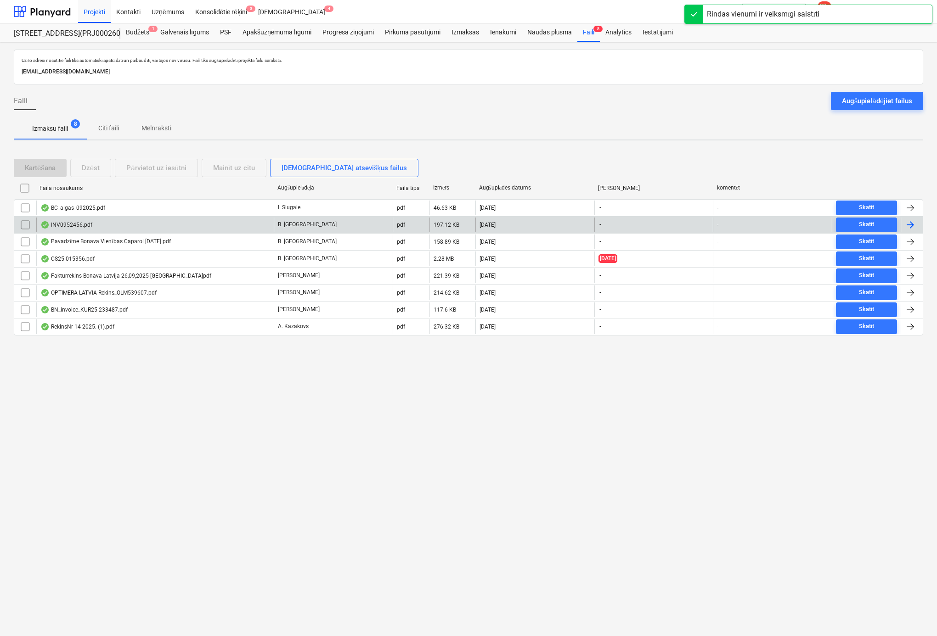
click at [75, 223] on div "INV0952456.pdf" at bounding box center [66, 224] width 52 height 7
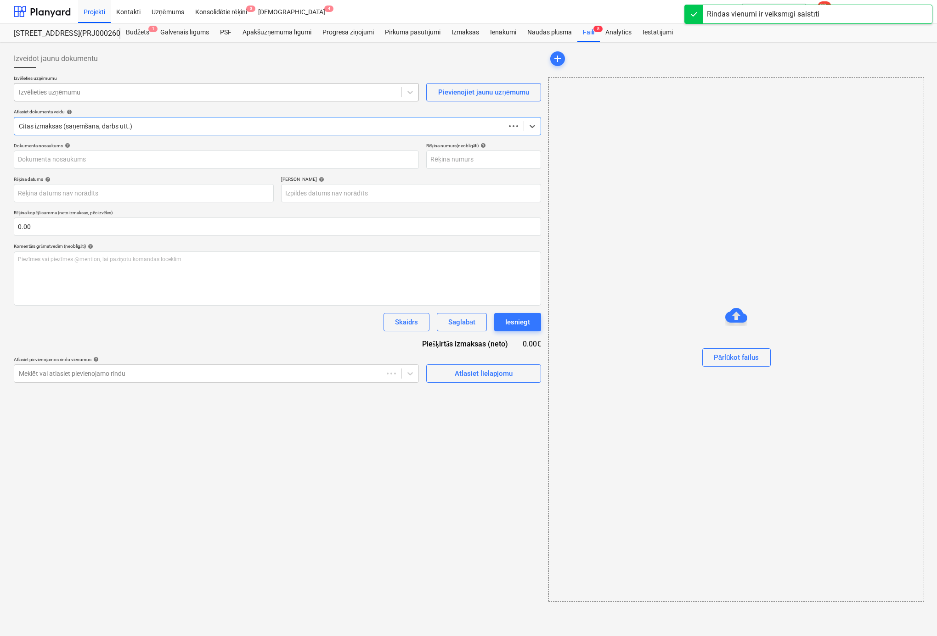
type input "40103164284"
click at [124, 94] on div at bounding box center [207, 92] width 377 height 9
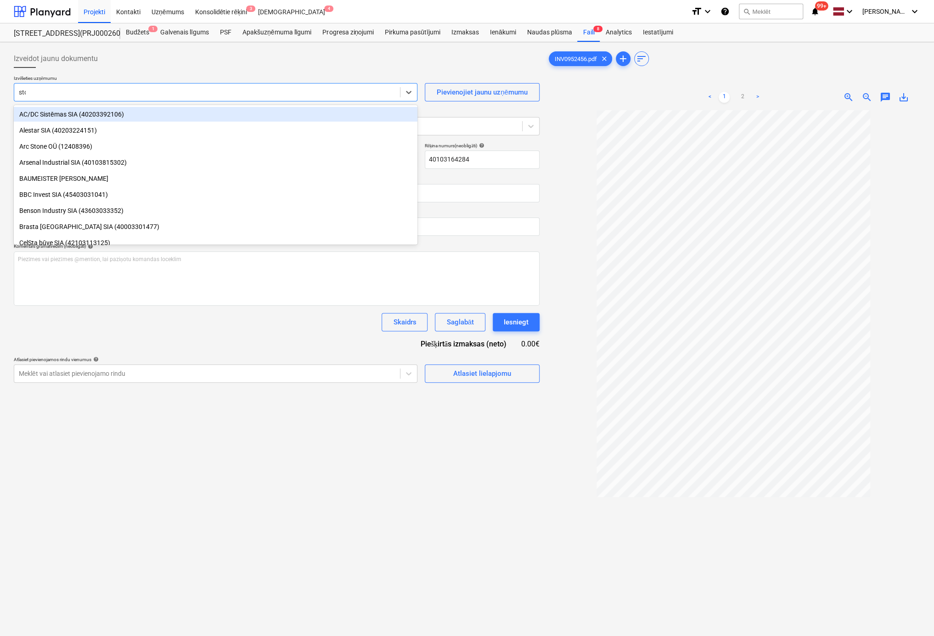
type input "stor"
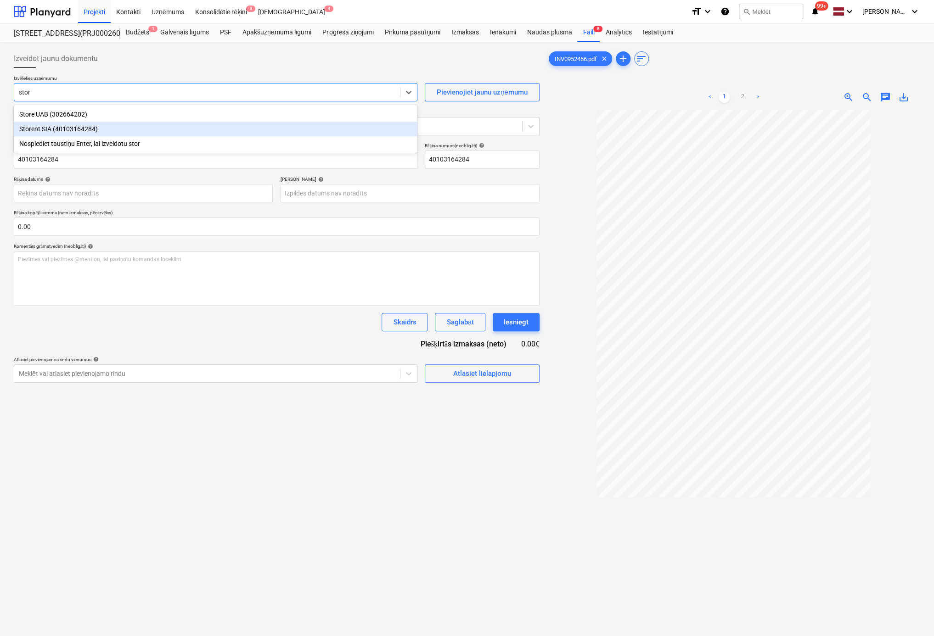
click at [68, 131] on div "Storent SIA (40103164284)" at bounding box center [216, 129] width 404 height 15
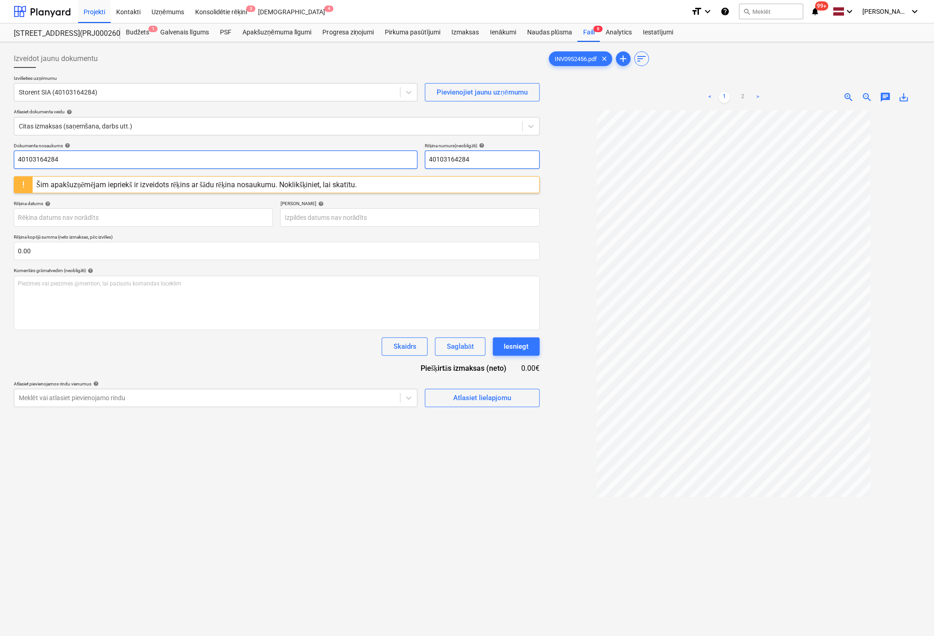
drag, startPoint x: 489, startPoint y: 161, endPoint x: 242, endPoint y: 158, distance: 246.6
click at [242, 158] on div "Dokumenta nosaukums help 40103164284 Rēķina numurs (neobligāti) help 40103164284" at bounding box center [277, 156] width 526 height 26
drag, startPoint x: 487, startPoint y: 158, endPoint x: 357, endPoint y: 158, distance: 129.5
click at [358, 158] on div "Dokumenta nosaukums help 40103164284 Rēķina numurs (neobligāti) help INV0952456" at bounding box center [277, 156] width 526 height 26
type input "INV0952456"
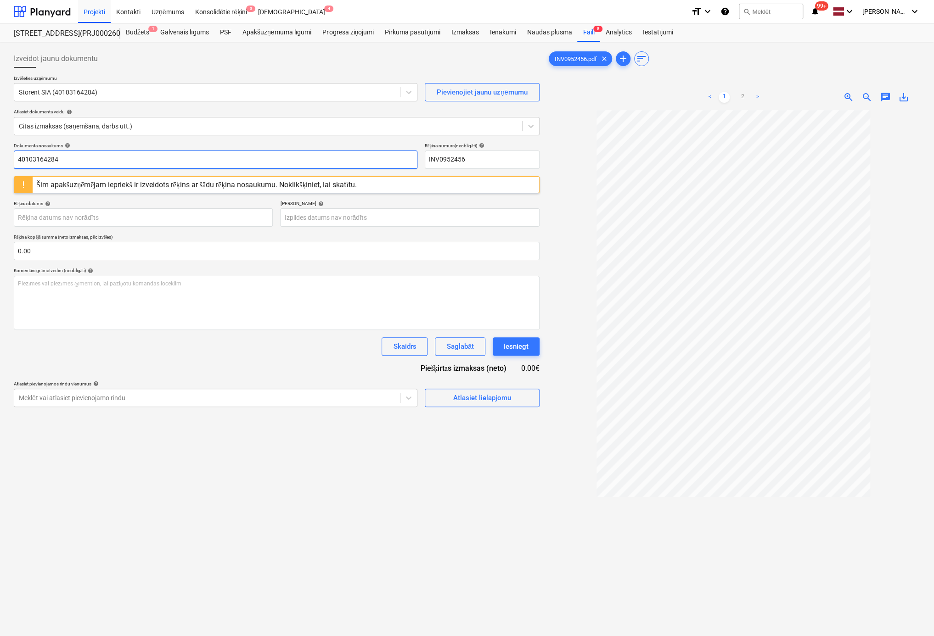
drag, startPoint x: 62, startPoint y: 160, endPoint x: -105, endPoint y: 163, distance: 167.6
click at [0, 163] on html "Projekti Kontakti Uzņēmums Konsolidētie rēķini 3 Iesūtne 4 format_size keyboard…" at bounding box center [467, 318] width 934 height 636
paste input "INV0952456"
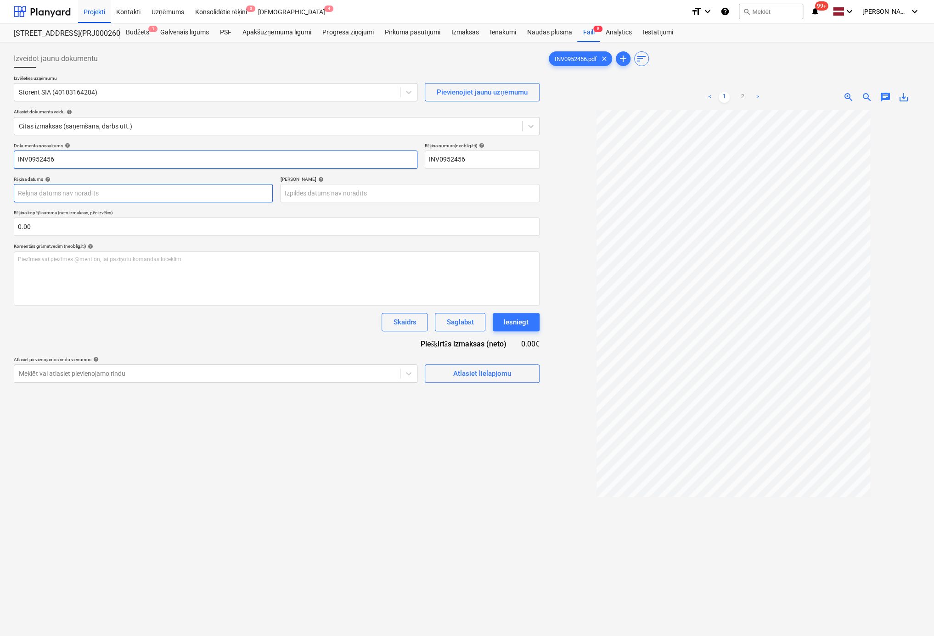
type input "INV0952456"
click at [204, 193] on body "Projekti Kontakti Uzņēmums Konsolidētie rēķini 3 Iesūtne 4 format_size keyboard…" at bounding box center [467, 318] width 934 height 636
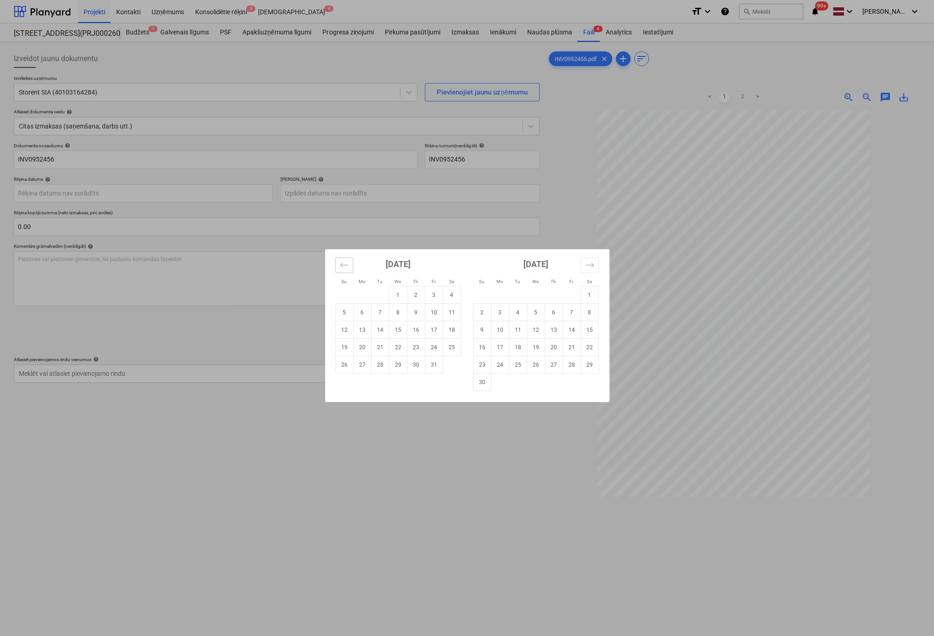
click at [342, 267] on icon "Move backward to switch to the previous month." at bounding box center [344, 265] width 9 height 9
click at [380, 366] on td "30" at bounding box center [380, 364] width 18 height 17
type input "30 Sep 2025"
click at [359, 195] on body "Projekti Kontakti Uzņēmums Konsolidētie rēķini 3 Iesūtne 4 format_size keyboard…" at bounding box center [467, 318] width 934 height 636
click at [416, 365] on td "30" at bounding box center [416, 364] width 18 height 17
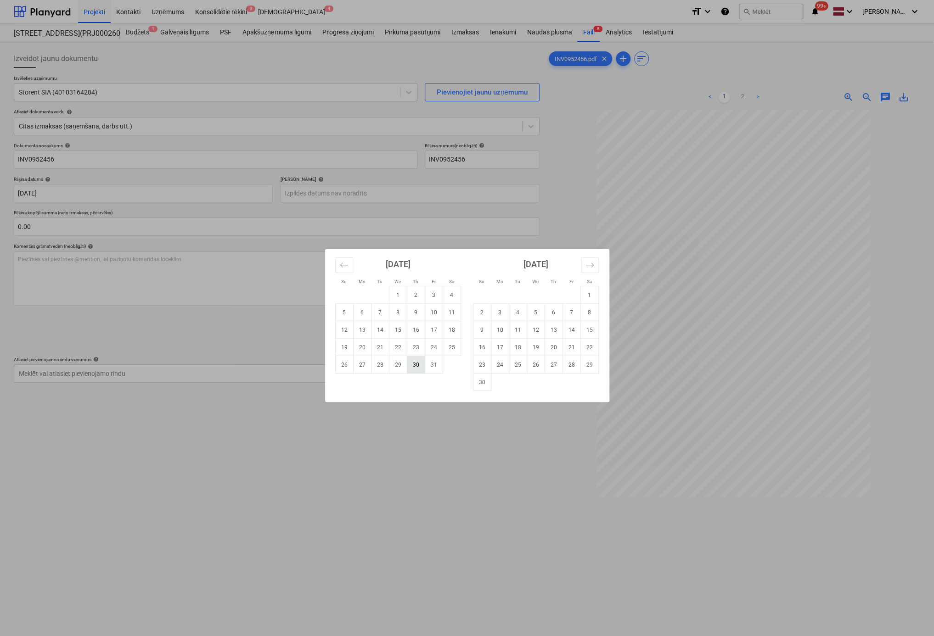
type input "30 Oct 2025"
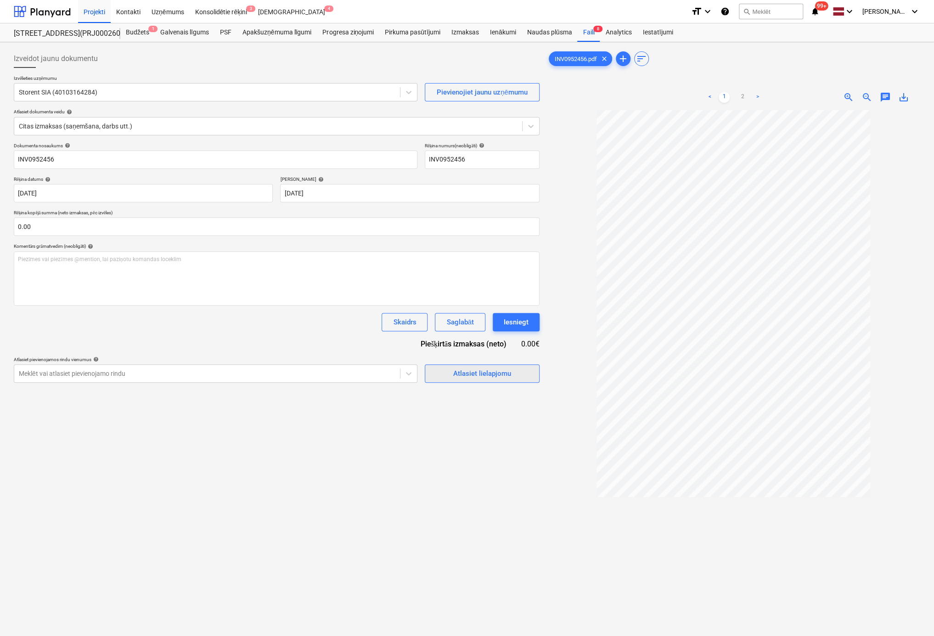
click at [456, 374] on div "Atlasiet lielapjomu" at bounding box center [482, 374] width 58 height 12
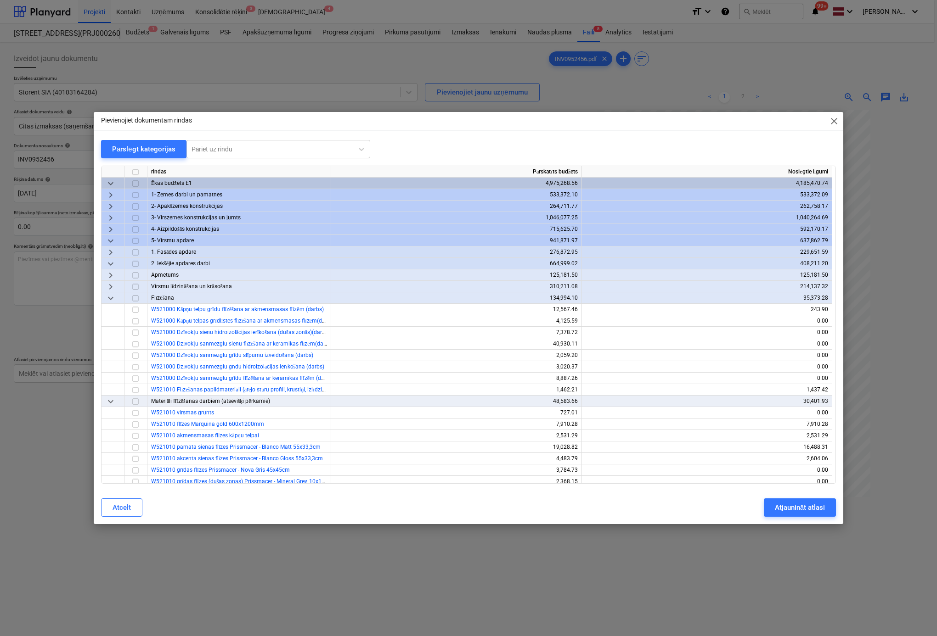
click at [834, 119] on span "close" at bounding box center [833, 121] width 11 height 11
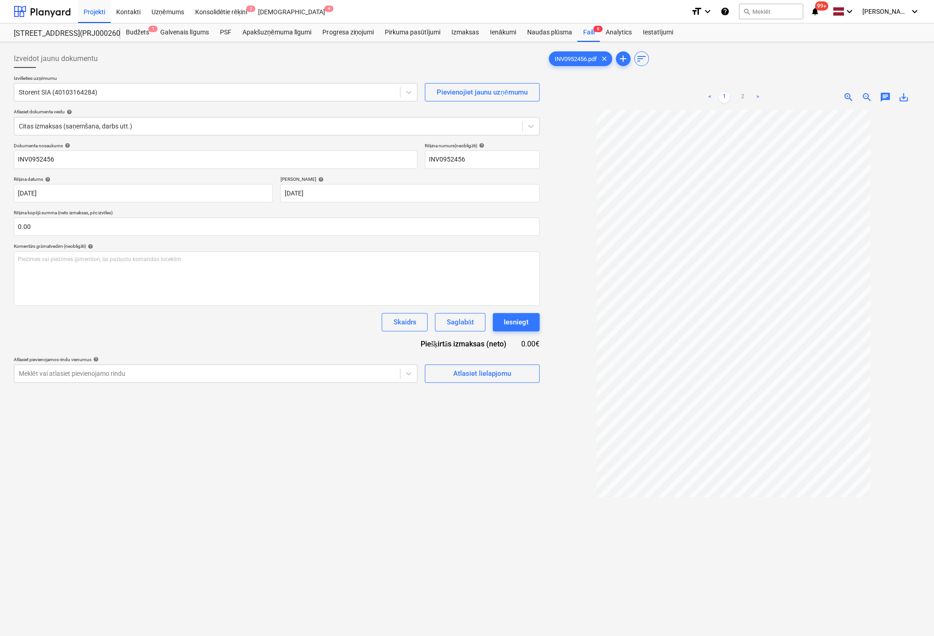
click at [758, 94] on link ">" at bounding box center [757, 97] width 11 height 11
click at [487, 375] on div "Atlasiet lielapjomu" at bounding box center [482, 374] width 58 height 12
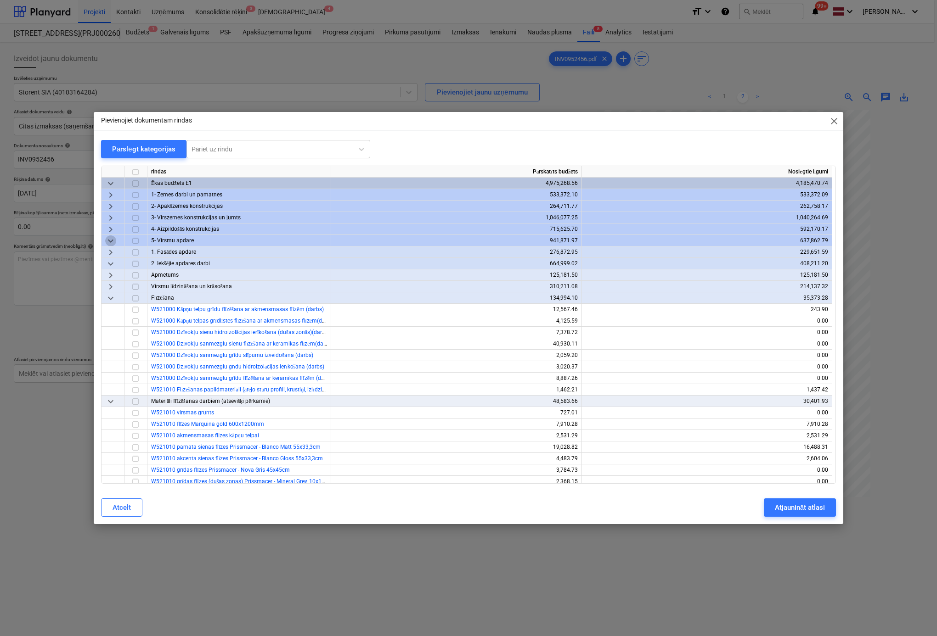
click at [111, 239] on span "keyboard_arrow_down" at bounding box center [110, 241] width 11 height 11
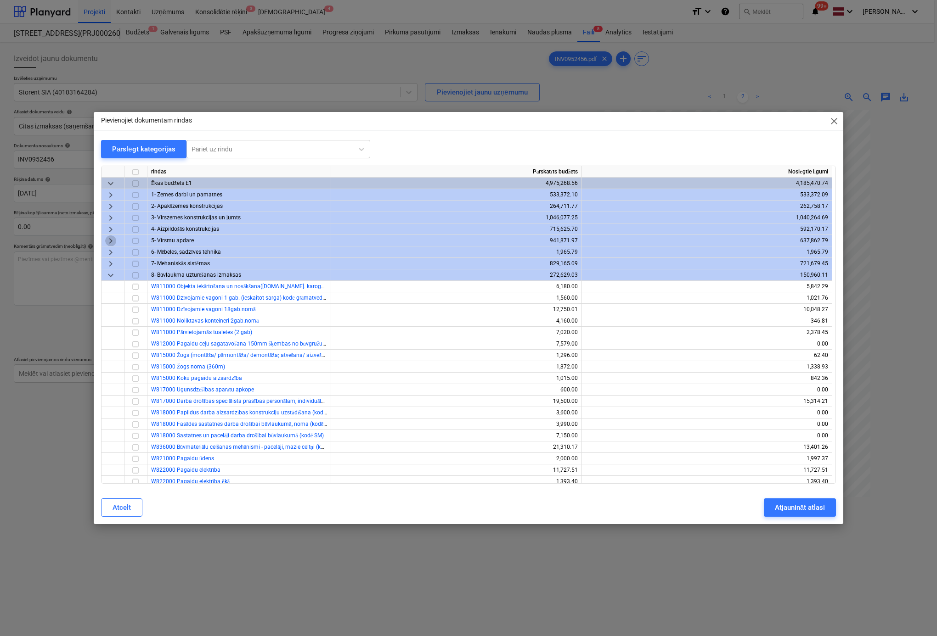
click at [110, 238] on span "keyboard_arrow_right" at bounding box center [110, 241] width 11 height 11
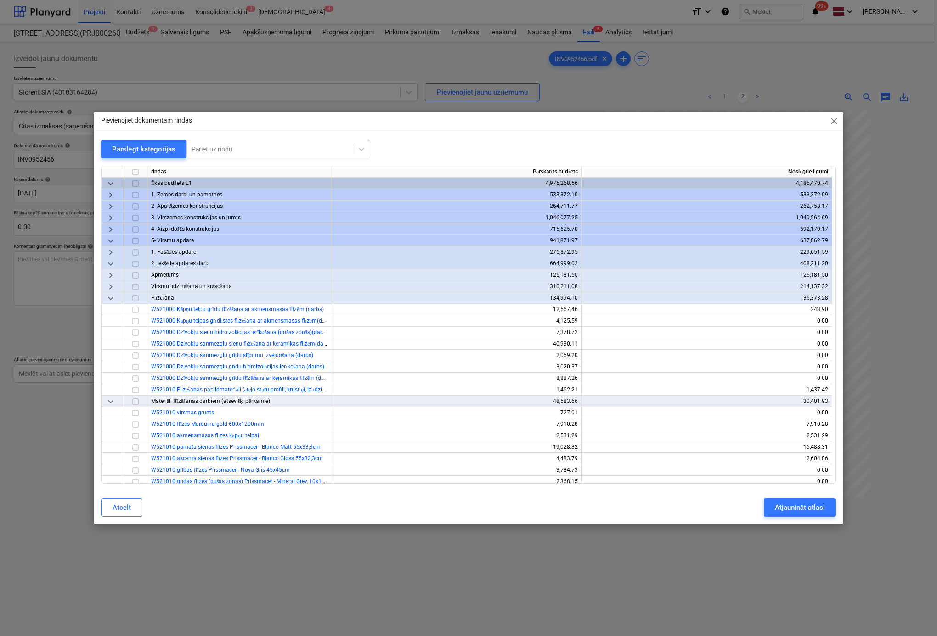
click at [108, 287] on span "keyboard_arrow_right" at bounding box center [110, 286] width 11 height 11
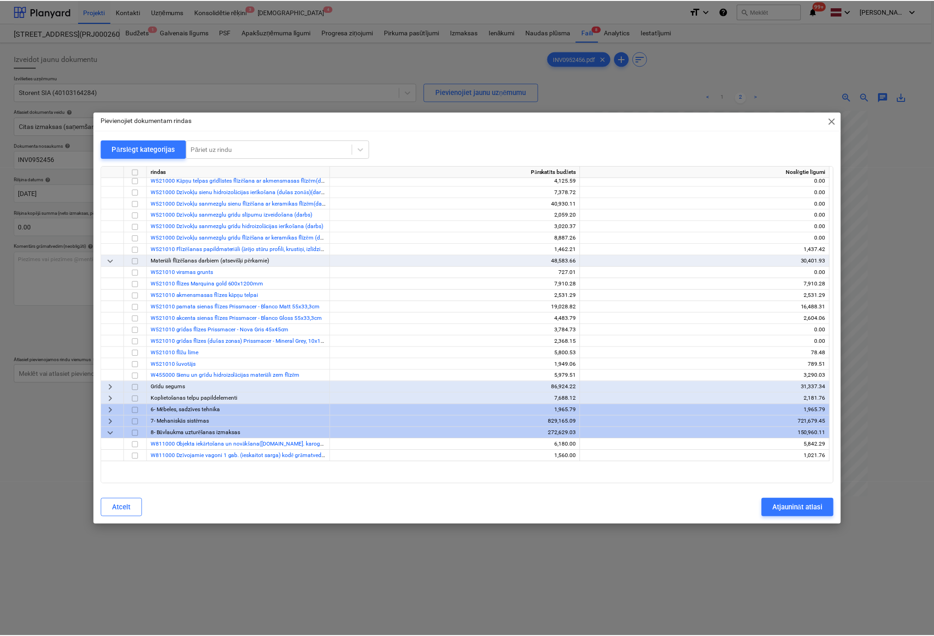
scroll to position [92, 0]
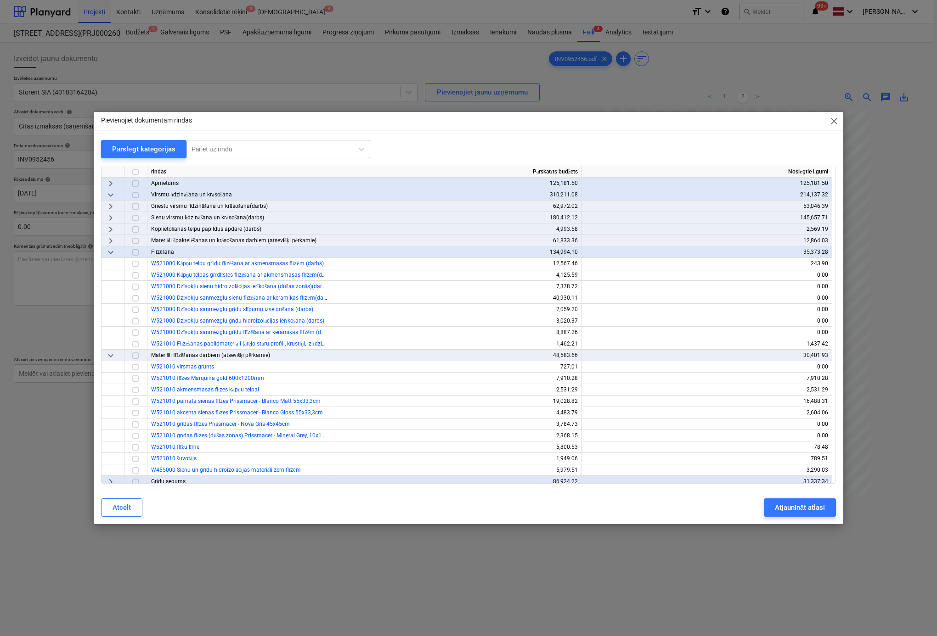
click at [110, 241] on span "keyboard_arrow_right" at bounding box center [110, 241] width 11 height 11
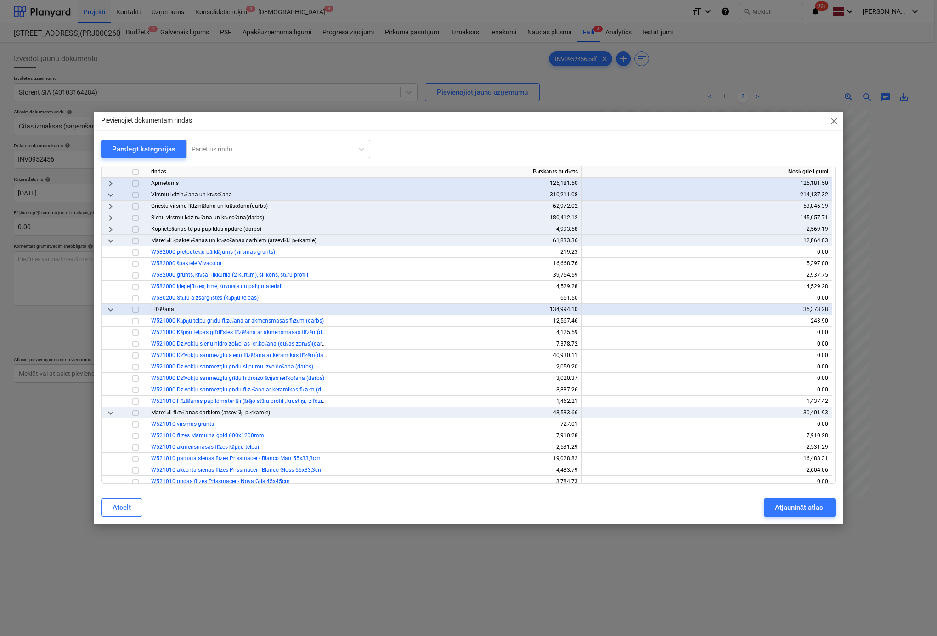
click at [110, 241] on span "keyboard_arrow_down" at bounding box center [110, 241] width 11 height 11
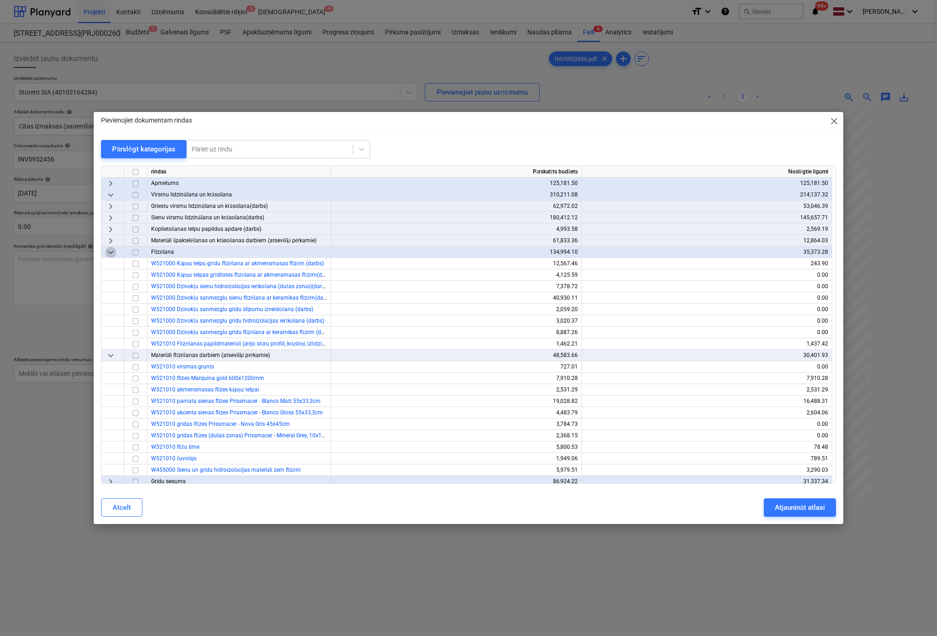
click at [108, 252] on span "keyboard_arrow_down" at bounding box center [110, 252] width 11 height 11
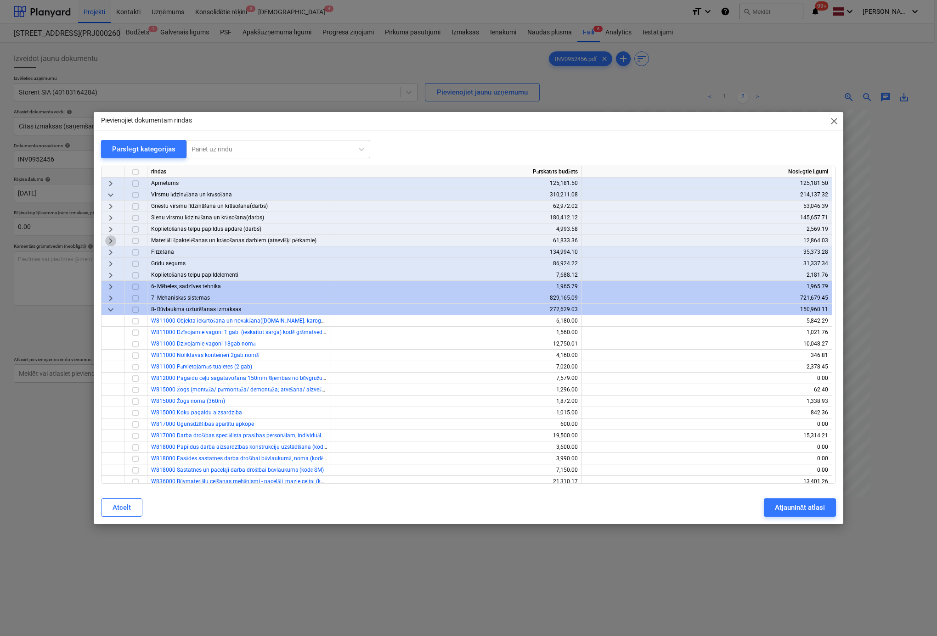
click at [109, 241] on span "keyboard_arrow_right" at bounding box center [110, 241] width 11 height 11
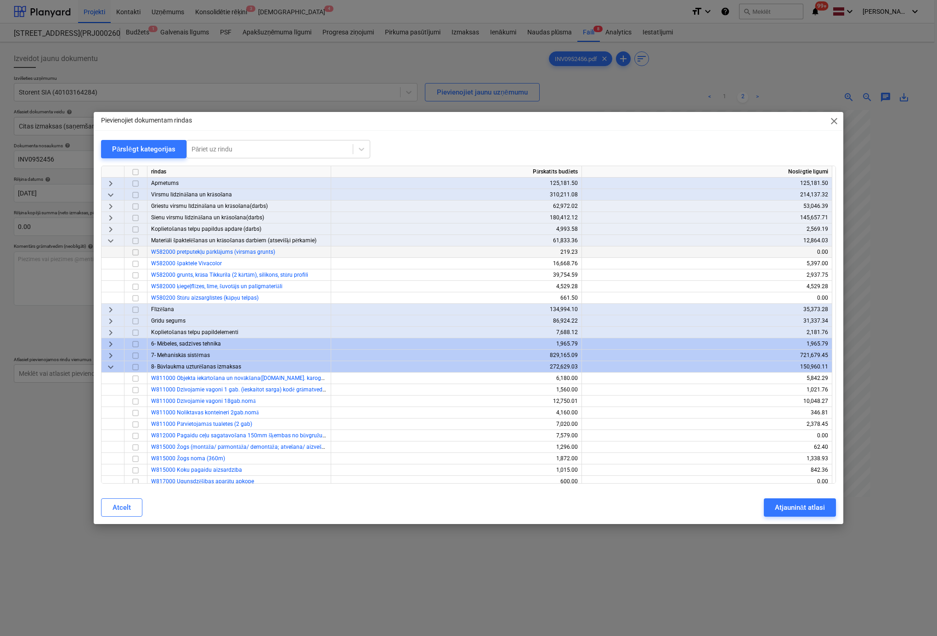
click at [110, 228] on span "keyboard_arrow_right" at bounding box center [110, 229] width 11 height 11
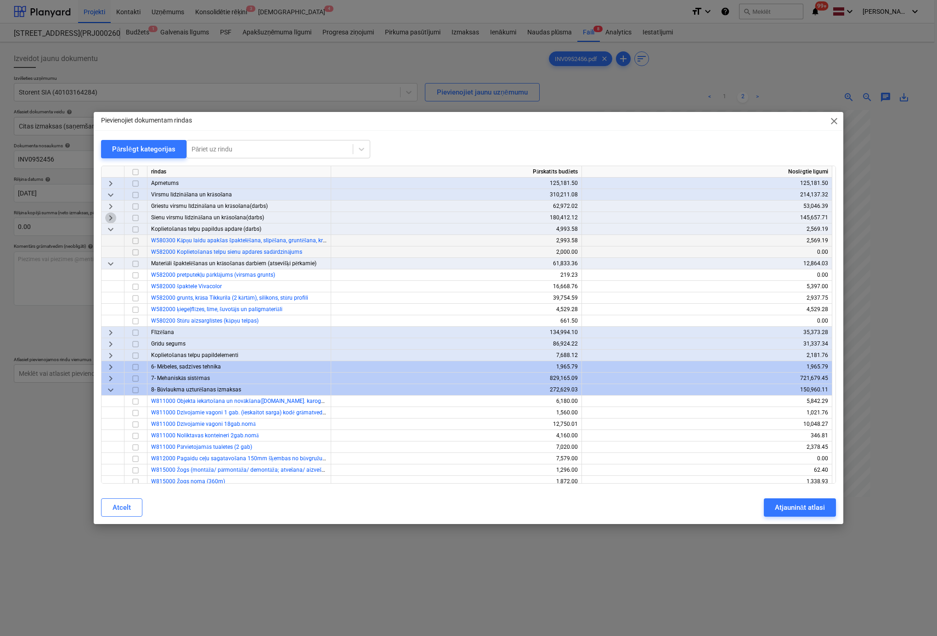
click at [112, 217] on span "keyboard_arrow_right" at bounding box center [110, 218] width 11 height 11
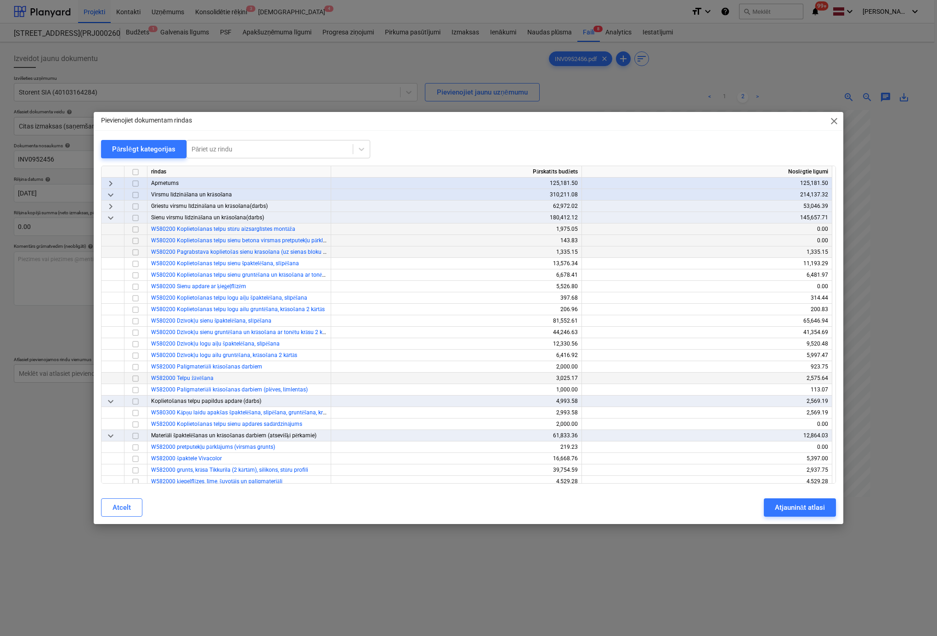
click at [137, 379] on input "checkbox" at bounding box center [135, 378] width 11 height 11
click at [812, 507] on div "Atjaunināt atlasi" at bounding box center [800, 508] width 50 height 12
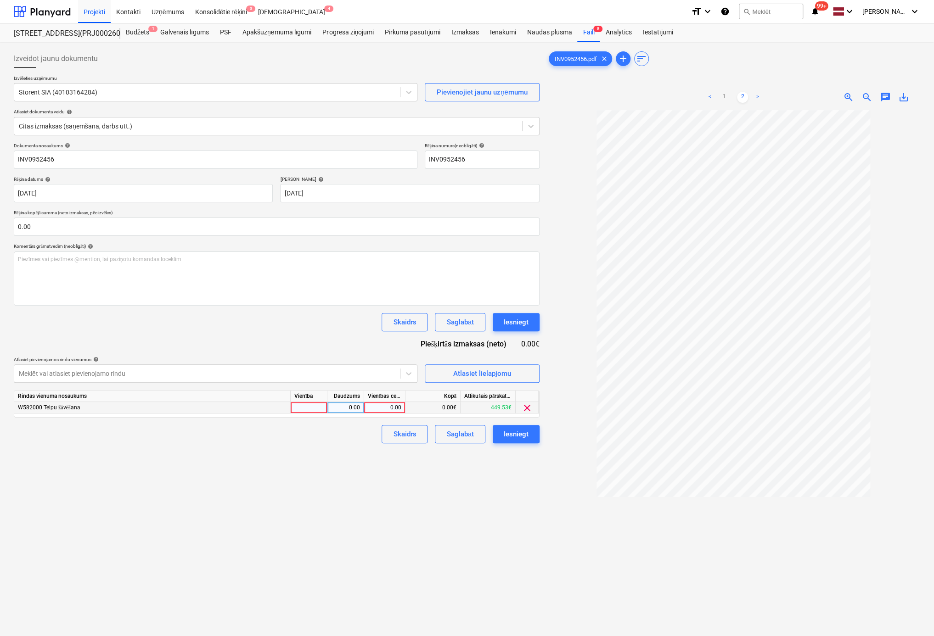
click at [396, 411] on div "0.00" at bounding box center [385, 407] width 34 height 11
type input "770"
click at [524, 433] on div "Iesniegt" at bounding box center [516, 434] width 25 height 12
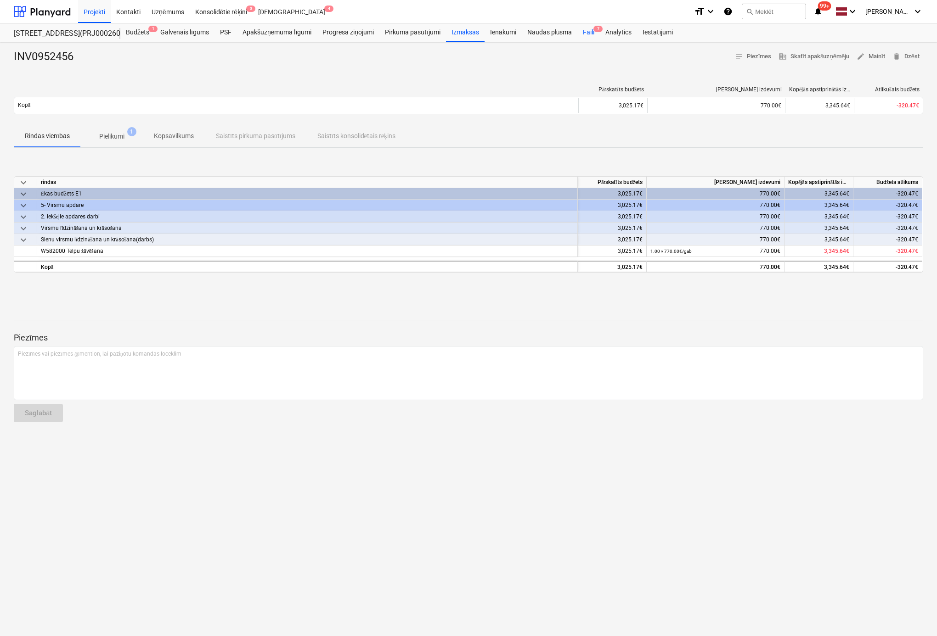
click at [587, 32] on div "Faili 7" at bounding box center [588, 32] width 22 height 18
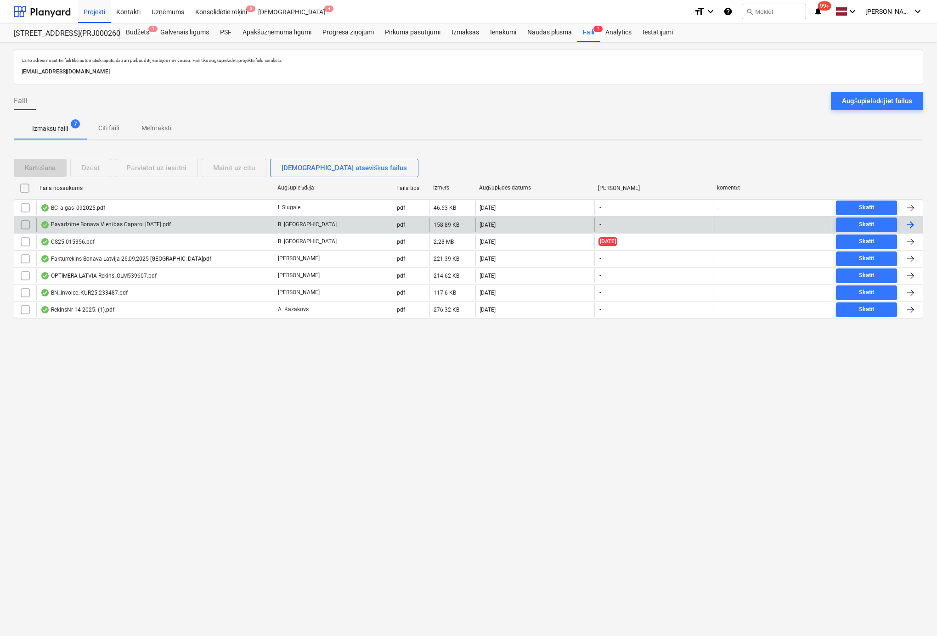
click at [24, 226] on input "checkbox" at bounding box center [25, 225] width 15 height 15
click at [68, 222] on div "Pavadzīme Bonava Vienības Caparol 30.09.2025.pdf" at bounding box center [105, 224] width 130 height 7
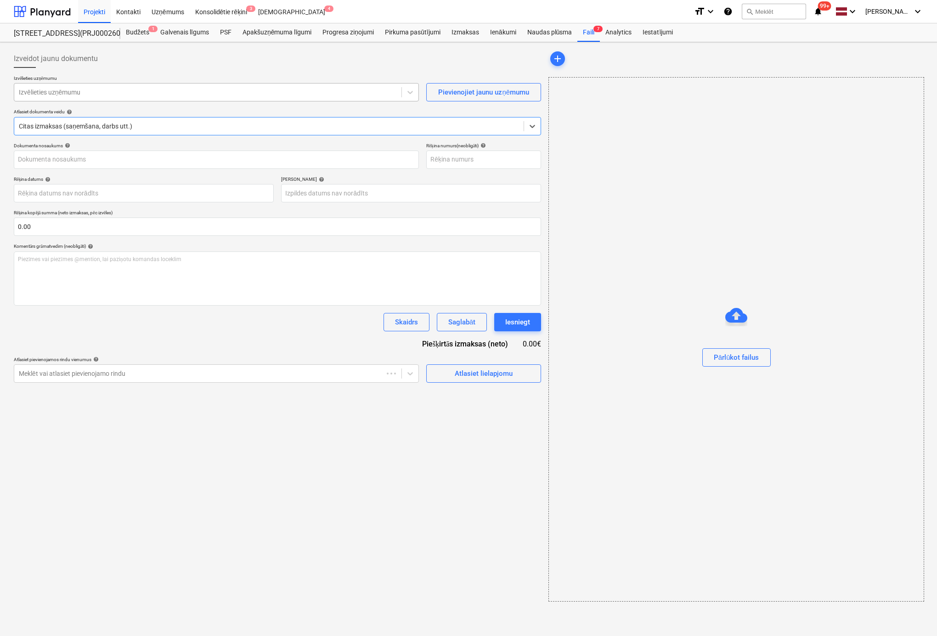
type input "40003941615"
click at [103, 92] on div at bounding box center [208, 92] width 378 height 9
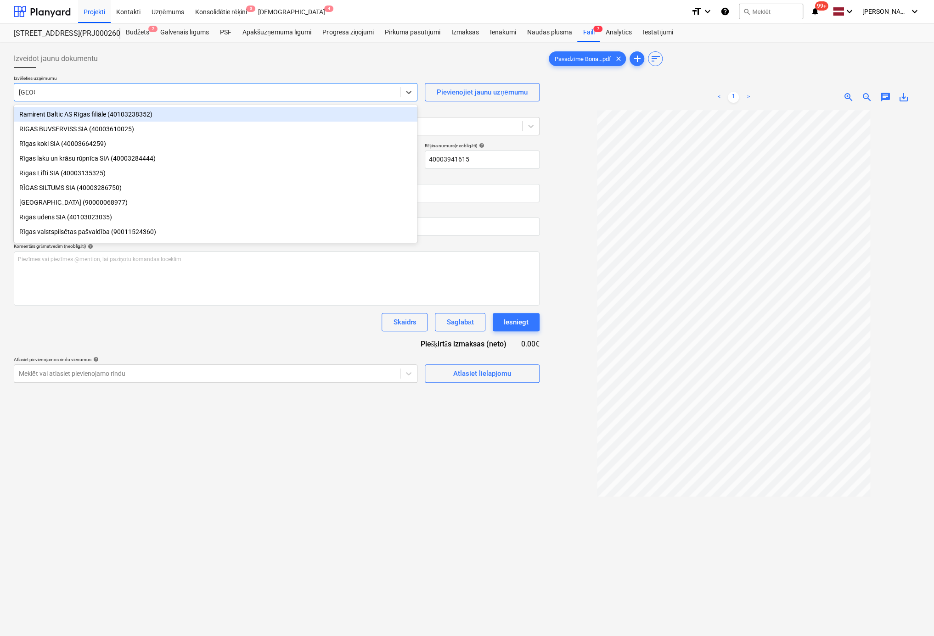
type input "rīgas"
click at [68, 130] on div "RĪGAS BŪVSERVISS SIA (40003610025)" at bounding box center [216, 129] width 404 height 15
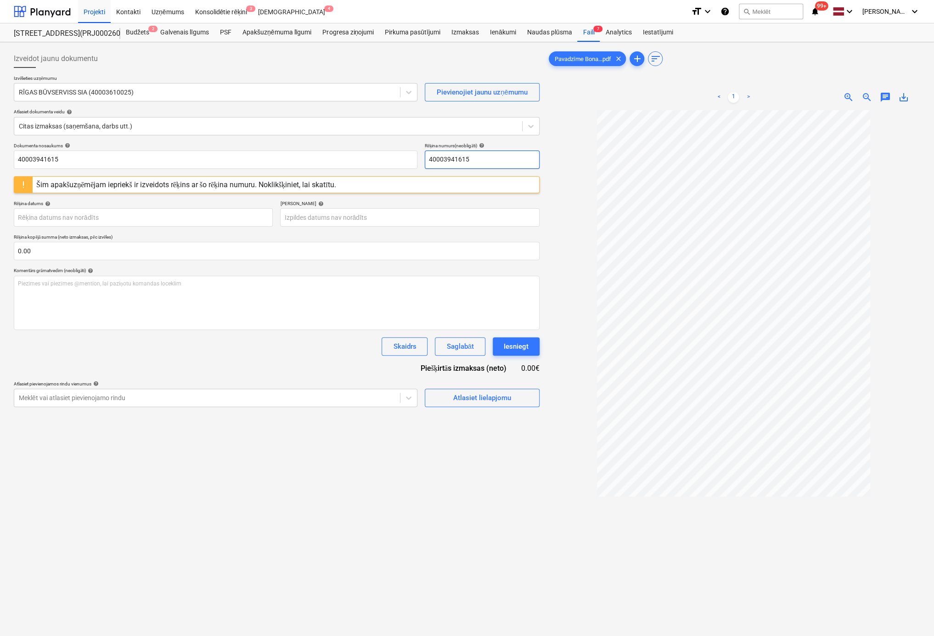
click at [500, 157] on input "40003941615" at bounding box center [482, 160] width 115 height 18
drag, startPoint x: 499, startPoint y: 158, endPoint x: 370, endPoint y: 166, distance: 129.2
click at [370, 166] on div "Dokumenta nosaukums help 40003941615 Rēķina numurs (neobligāti) help 40003941615" at bounding box center [277, 156] width 526 height 26
type input "3"
drag, startPoint x: 472, startPoint y: 162, endPoint x: 364, endPoint y: 166, distance: 108.4
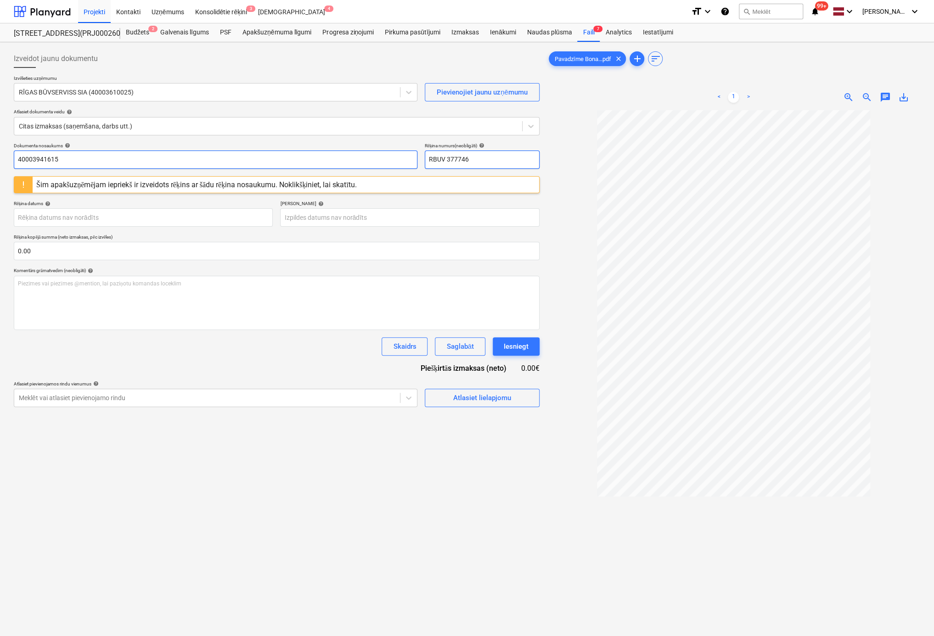
click at [364, 166] on div "Dokumenta nosaukums help 40003941615 Rēķina numurs (neobligāti) help RBUV 377746" at bounding box center [277, 156] width 526 height 26
type input "RBUV 377746"
drag, startPoint x: 57, startPoint y: 160, endPoint x: -28, endPoint y: 175, distance: 85.9
click at [0, 175] on html "Projekti Kontakti Uzņēmums Konsolidētie rēķini 3 Iesūtne 4 format_size keyboard…" at bounding box center [467, 318] width 934 height 636
paste input "RBUV 377746"
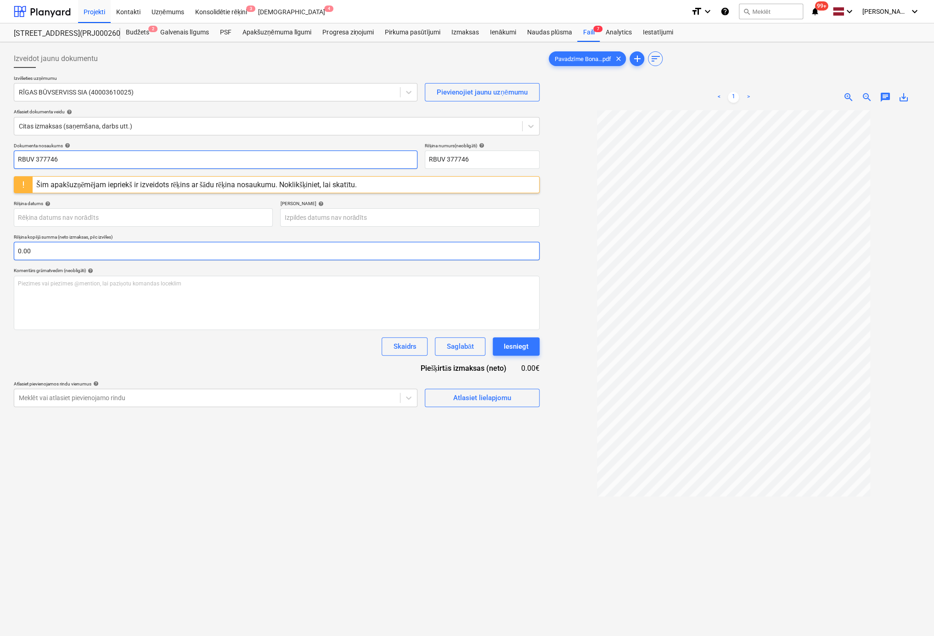
type input "RBUV 377746"
click at [125, 242] on input "text" at bounding box center [277, 251] width 526 height 18
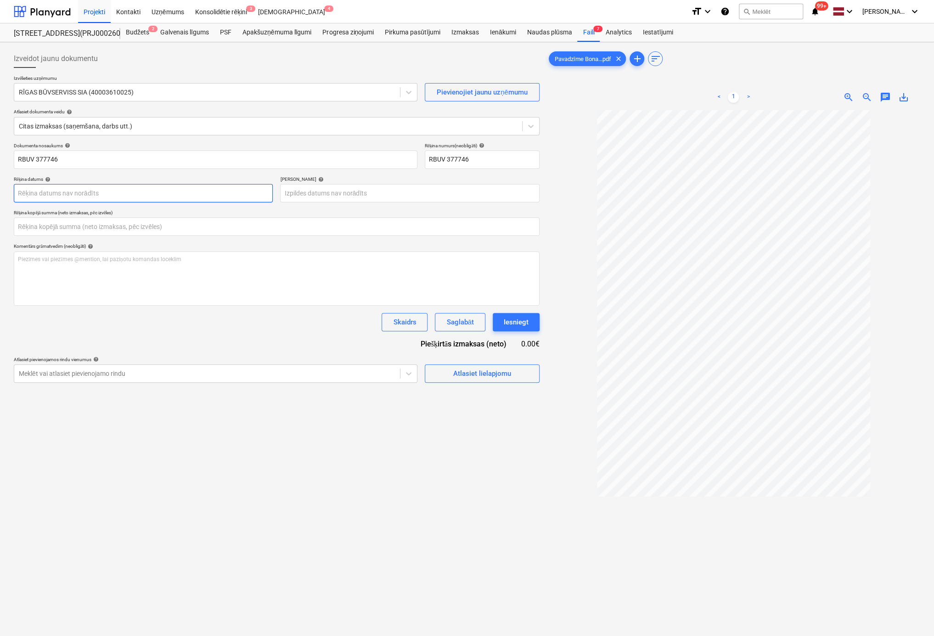
type input "0.00"
click at [137, 189] on body "Projekti Kontakti Uzņēmums Konsolidētie rēķini 3 Iesūtne 4 format_size keyboard…" at bounding box center [467, 318] width 934 height 636
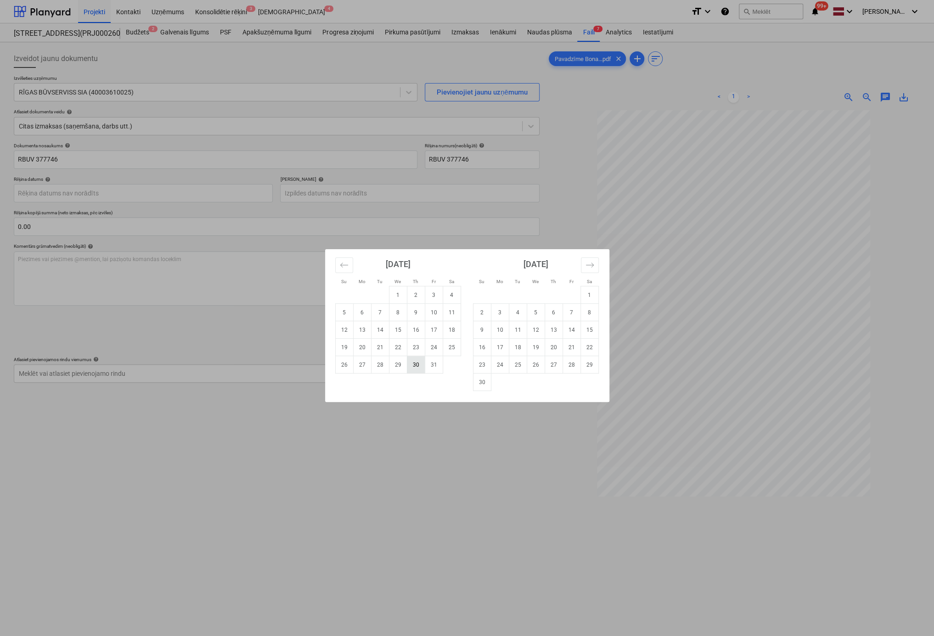
click at [417, 365] on td "30" at bounding box center [416, 364] width 18 height 17
type input "30 Oct 2025"
click at [367, 194] on body "Projekti Kontakti Uzņēmums Konsolidētie rēķini 3 Iesūtne 4 format_size keyboard…" at bounding box center [467, 318] width 934 height 636
click at [590, 368] on td "29" at bounding box center [589, 364] width 18 height 17
type input "29 Nov 2025"
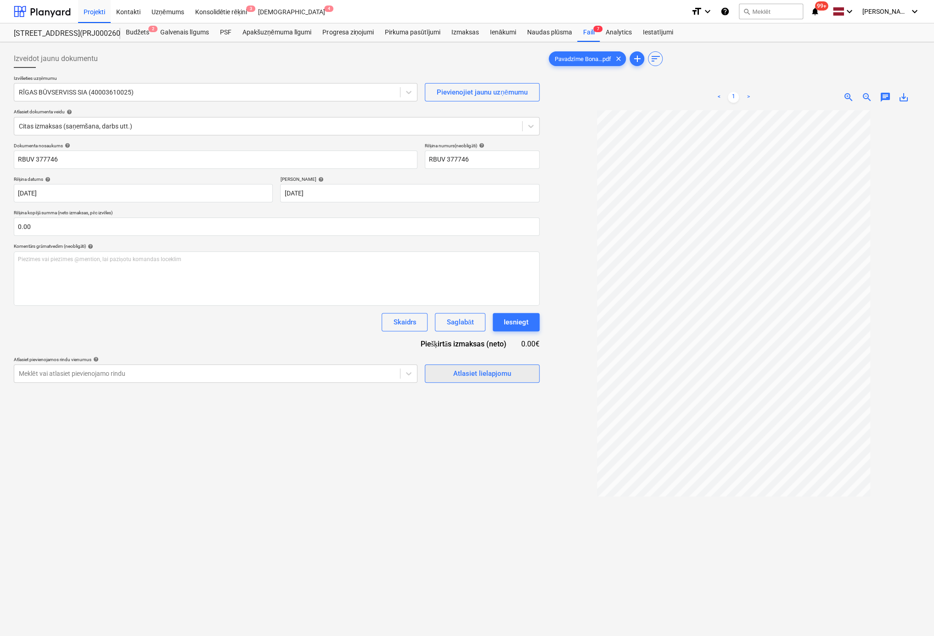
click at [486, 371] on div "Atlasiet lielapjomu" at bounding box center [482, 374] width 58 height 12
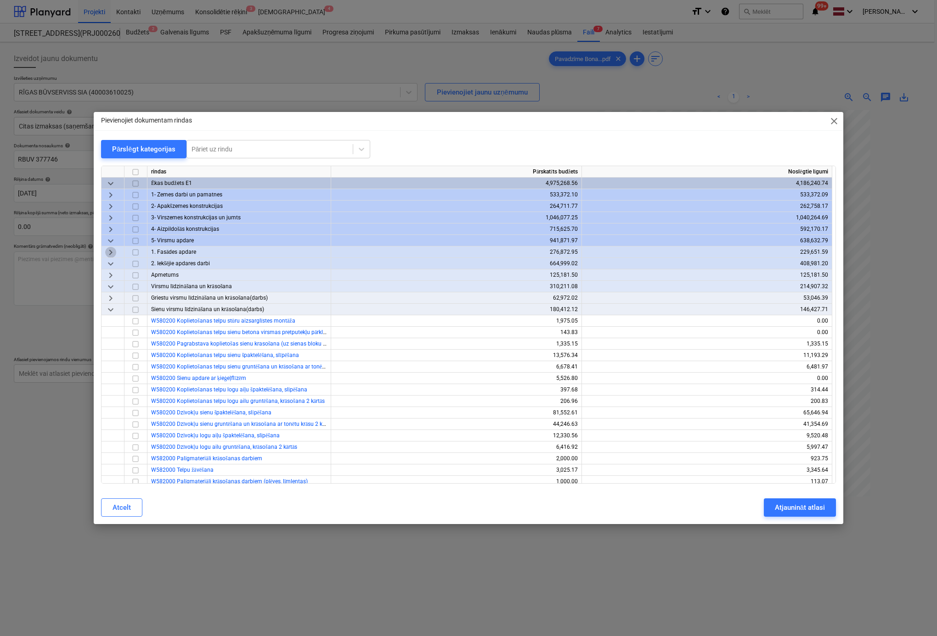
click at [111, 252] on span "keyboard_arrow_right" at bounding box center [110, 252] width 11 height 11
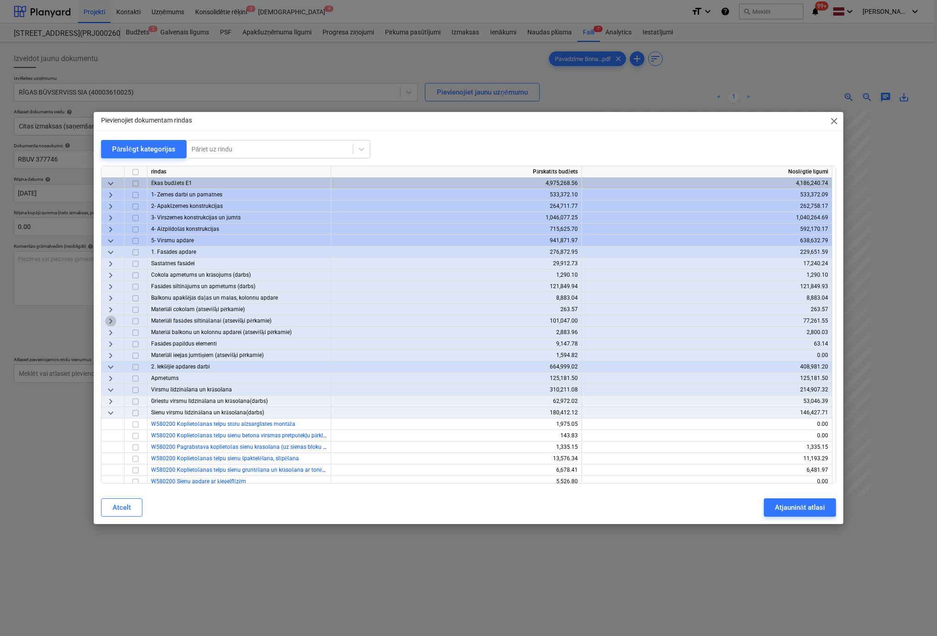
click at [108, 321] on span "keyboard_arrow_right" at bounding box center [110, 321] width 11 height 11
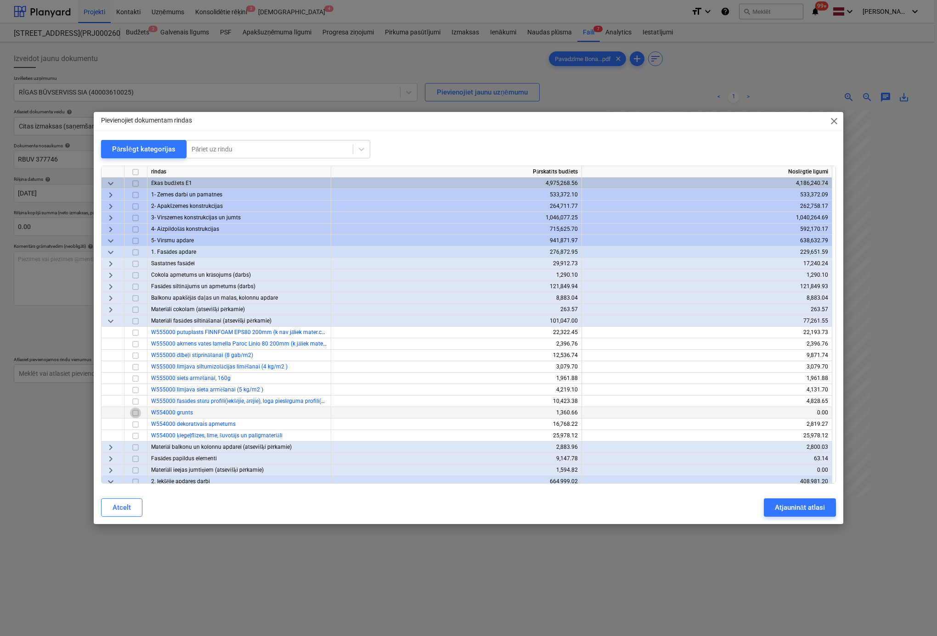
click at [138, 412] on input "checkbox" at bounding box center [135, 413] width 11 height 11
click at [779, 513] on div "Atjaunināt atlasi" at bounding box center [800, 508] width 50 height 12
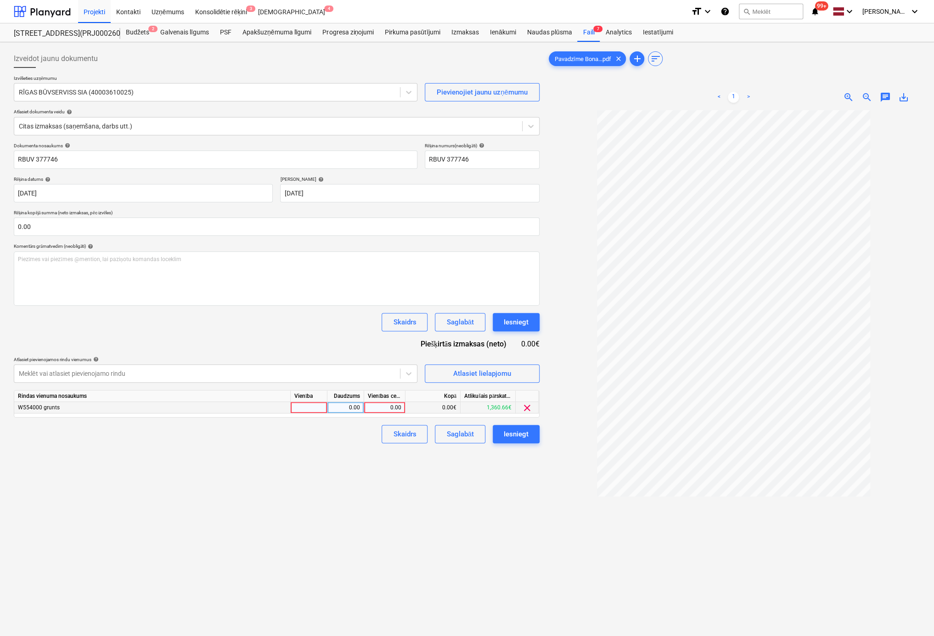
click at [394, 407] on div "0.00" at bounding box center [385, 407] width 34 height 11
type input "101.31"
drag, startPoint x: 408, startPoint y: 511, endPoint x: 504, endPoint y: 456, distance: 110.4
click at [410, 510] on div "Izveidot jaunu dokumentu Izvēlieties uzņēmumu RĪGAS BŪVSERVISS SIA (40003610025…" at bounding box center [276, 385] width 533 height 679
click at [529, 432] on button "Iesniegt" at bounding box center [516, 434] width 47 height 18
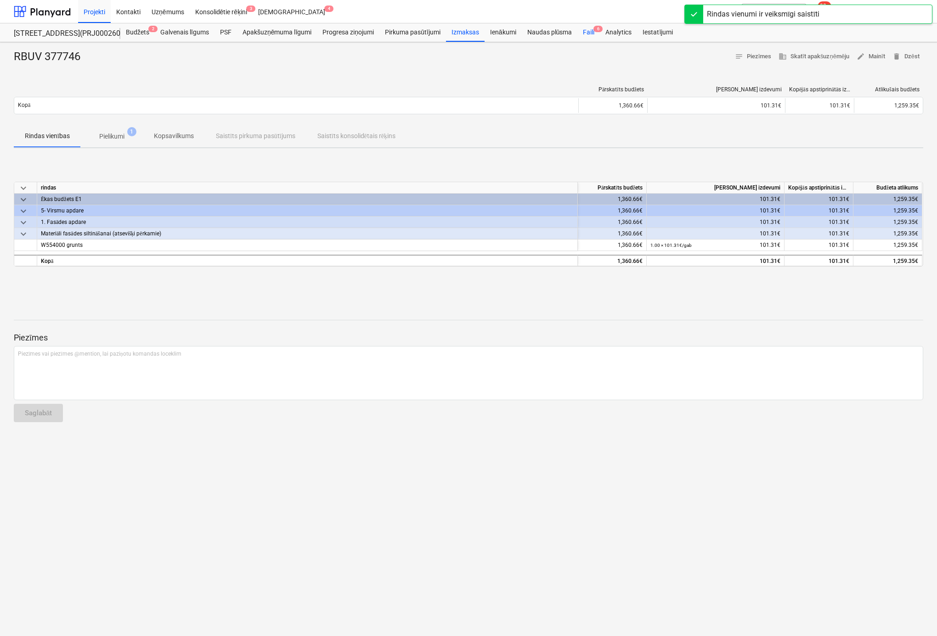
click at [586, 31] on div "Faili 6" at bounding box center [588, 32] width 22 height 18
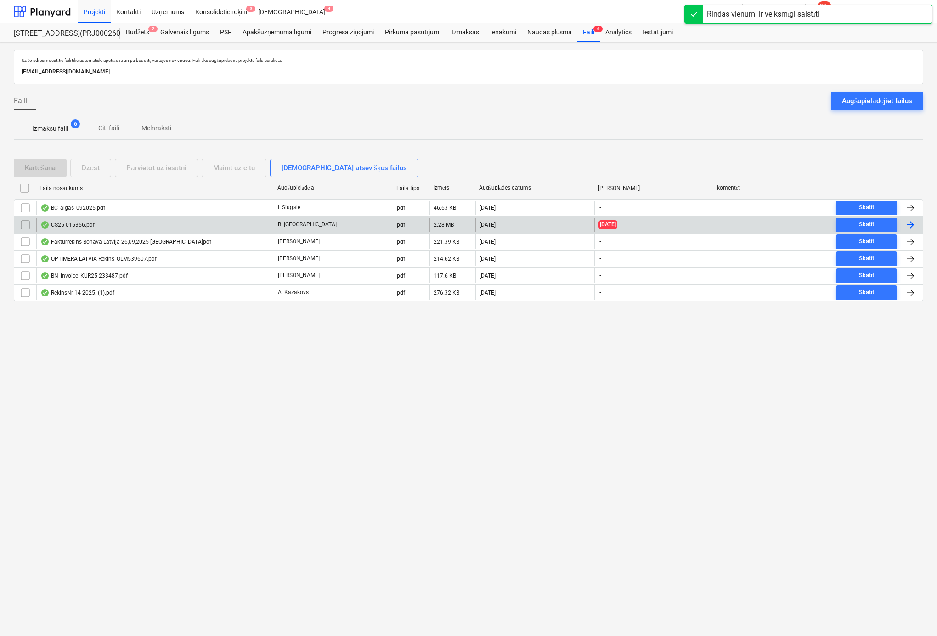
click at [84, 225] on div "CS25-015356.pdf" at bounding box center [67, 224] width 54 height 7
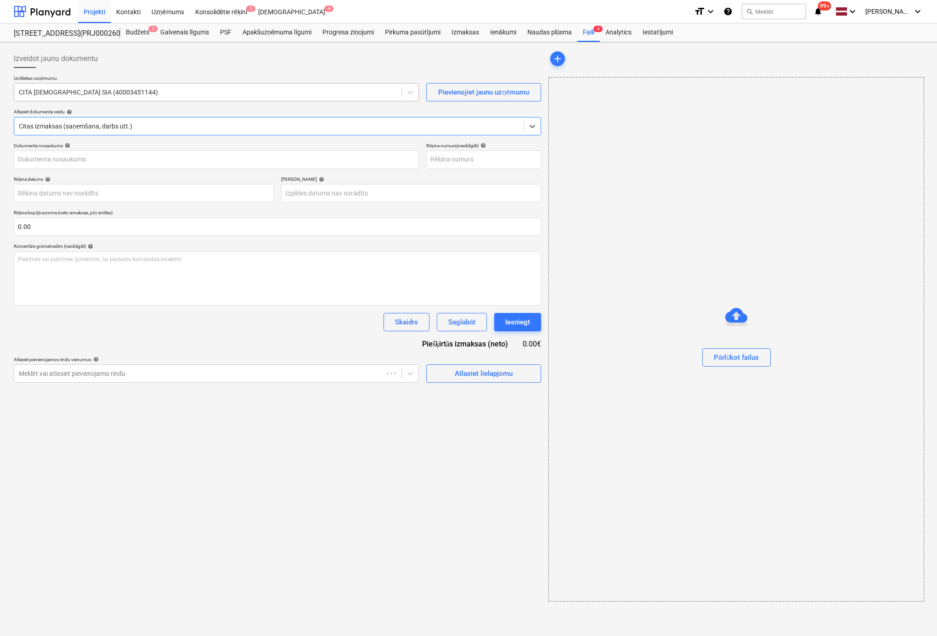
type input "CS25-015356.pdf"
type input "29 Sep 2025"
click at [464, 160] on input "text" at bounding box center [482, 160] width 115 height 18
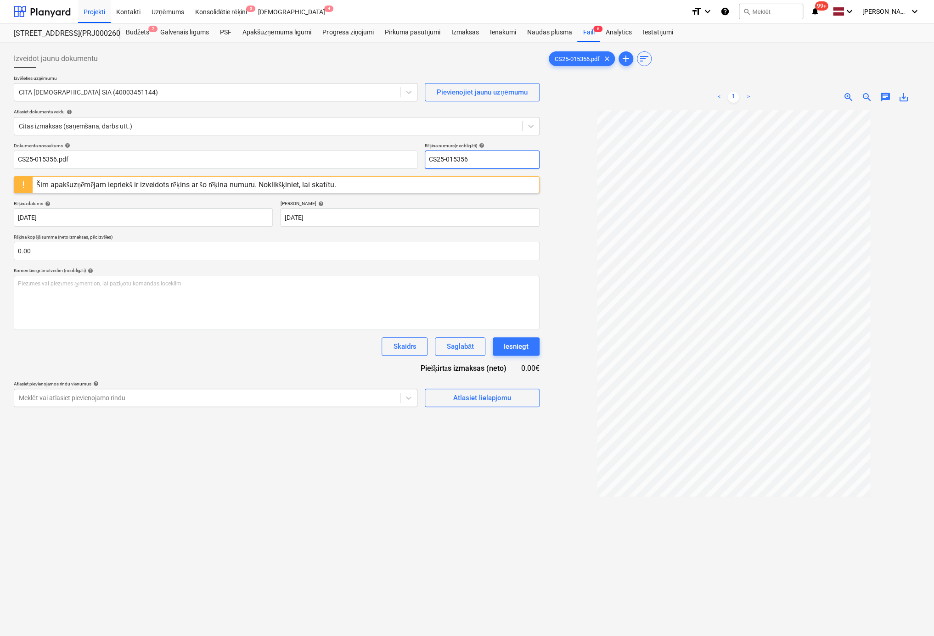
type input "CS25-015356"
click at [564, 192] on div at bounding box center [733, 415] width 373 height 611
click at [470, 30] on div "Izmaksas" at bounding box center [465, 32] width 39 height 18
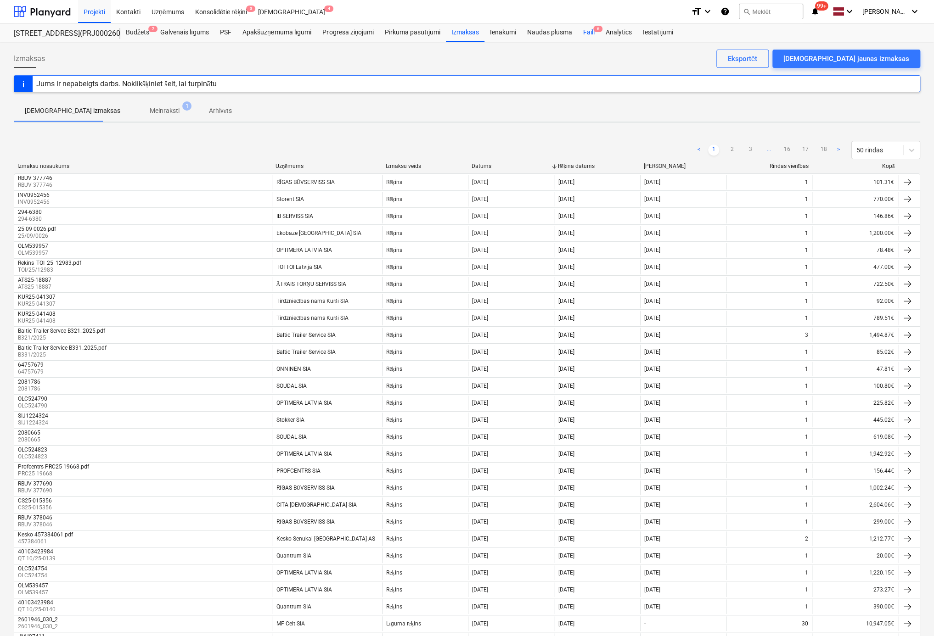
click at [589, 30] on div "Faili 6" at bounding box center [588, 32] width 22 height 18
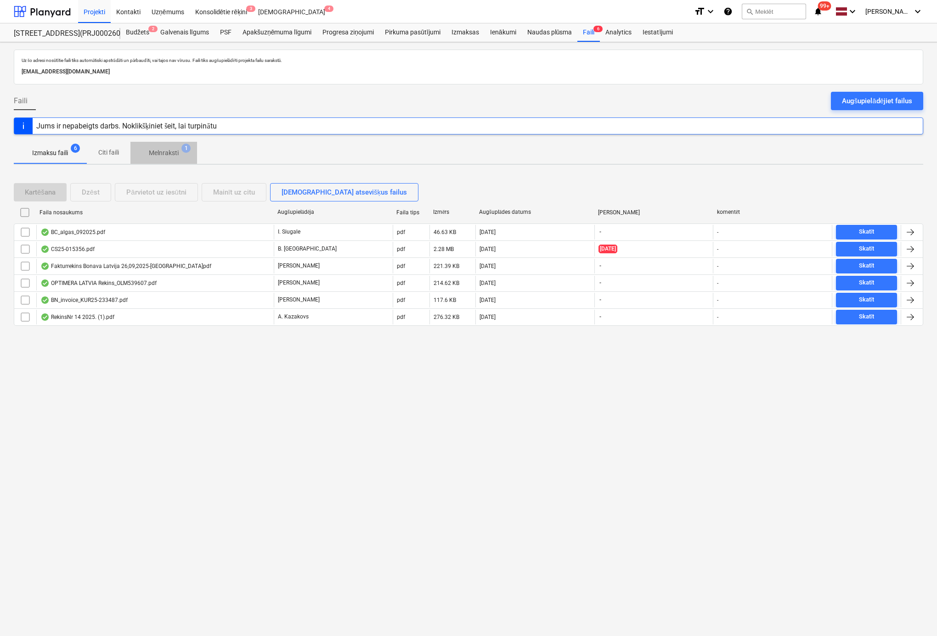
click at [164, 149] on p "Melnraksti" at bounding box center [164, 153] width 30 height 10
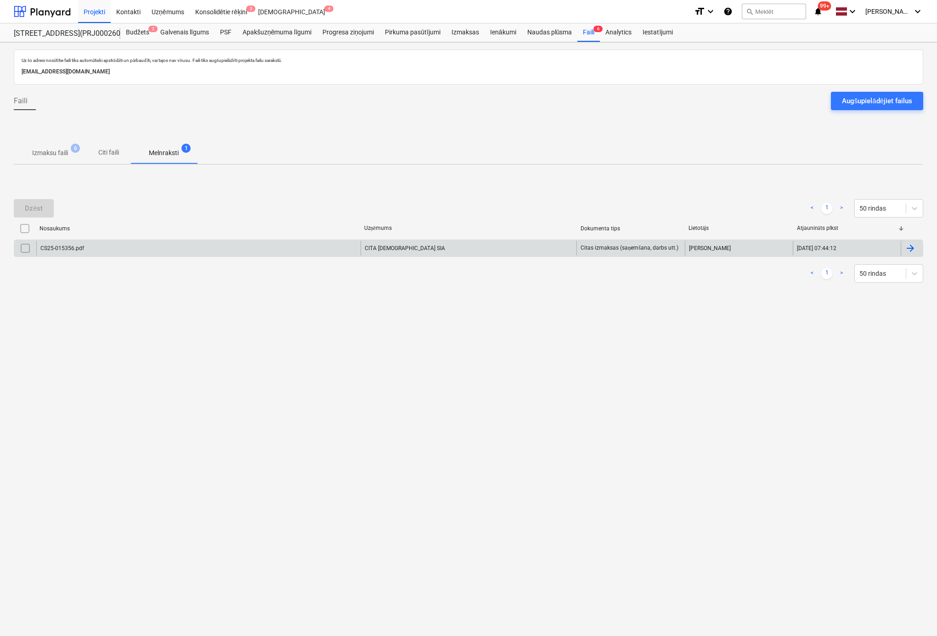
click at [20, 247] on input "checkbox" at bounding box center [25, 248] width 15 height 15
click at [33, 214] on button "Dzēst" at bounding box center [34, 208] width 40 height 18
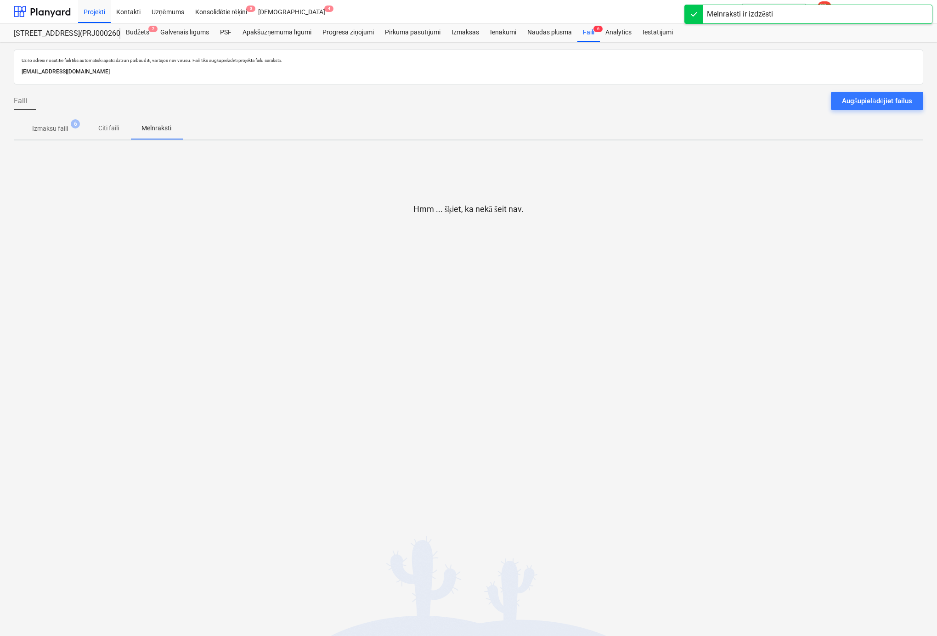
click at [53, 128] on p "Izmaksu faili" at bounding box center [50, 129] width 36 height 10
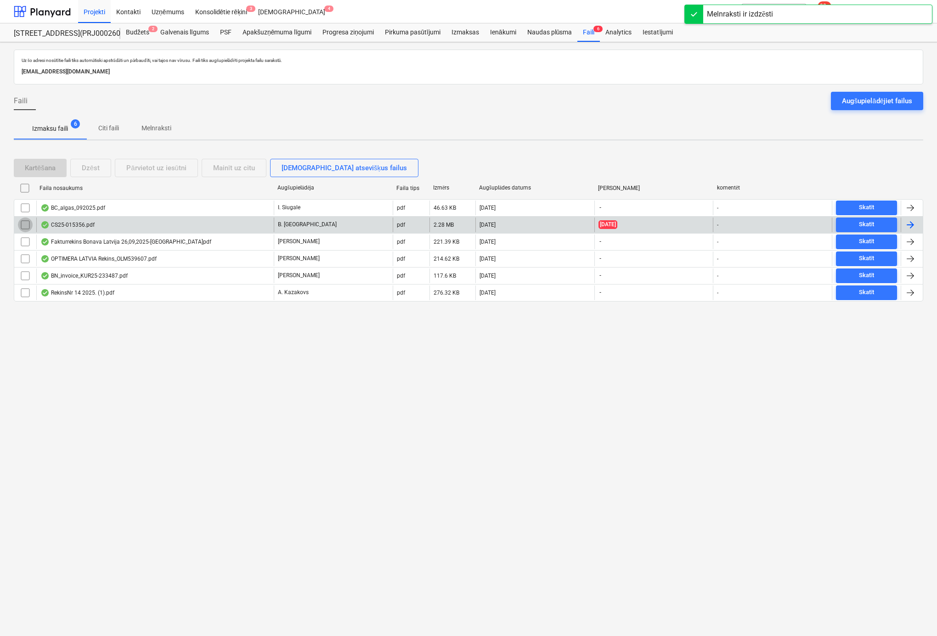
click at [24, 224] on input "checkbox" at bounding box center [25, 225] width 15 height 15
click at [95, 169] on div "Dzēst" at bounding box center [91, 168] width 18 height 12
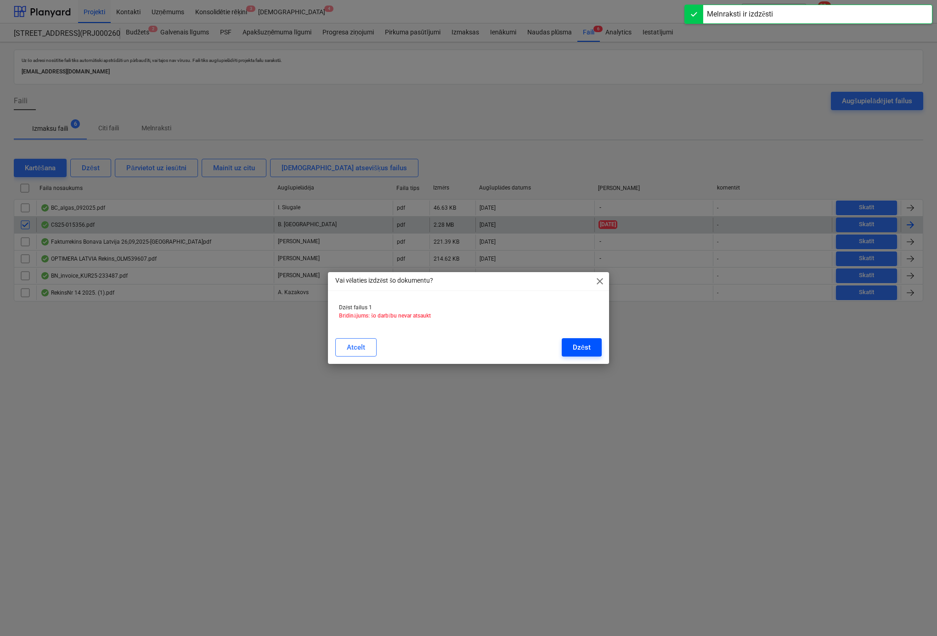
click at [575, 344] on div "Dzēst" at bounding box center [582, 348] width 18 height 12
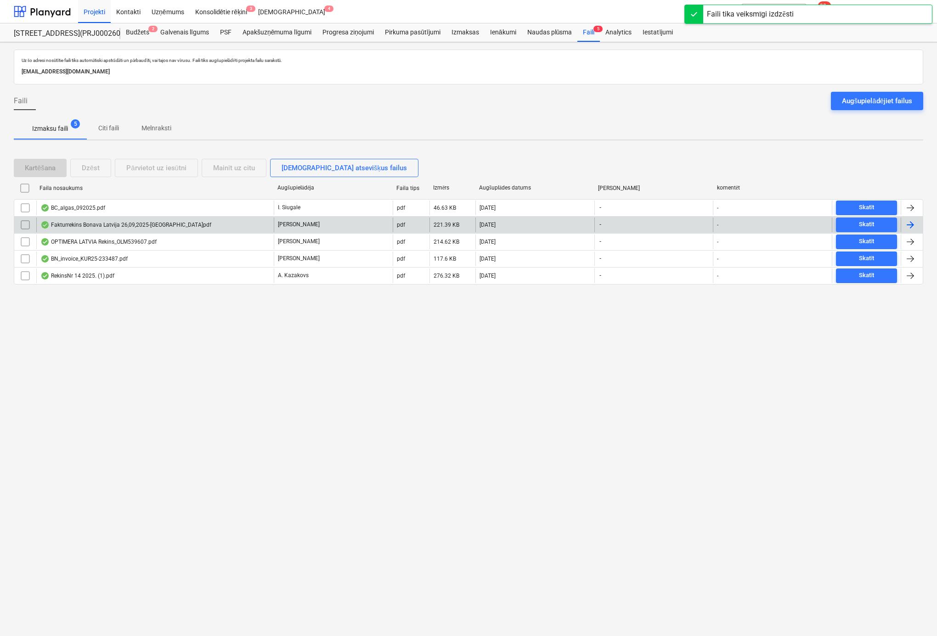
click at [78, 225] on div "Fakturrekins Bonava Latvija 26,09,2025-Nicgales iela.pdf" at bounding box center [125, 224] width 171 height 7
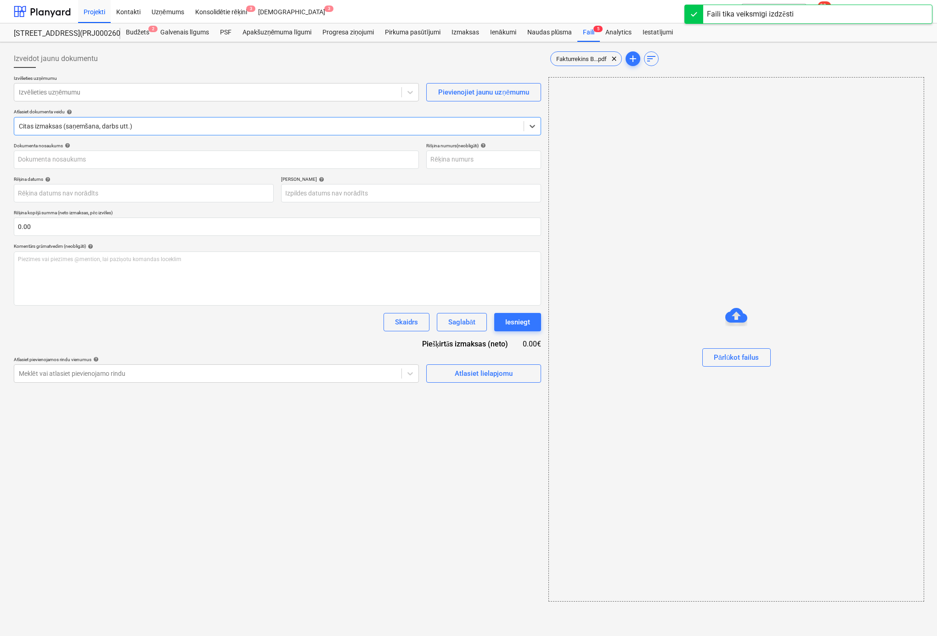
type input "Fakturrekins Bonava Latvija 26,09,2025-Nicgales iela.pdf"
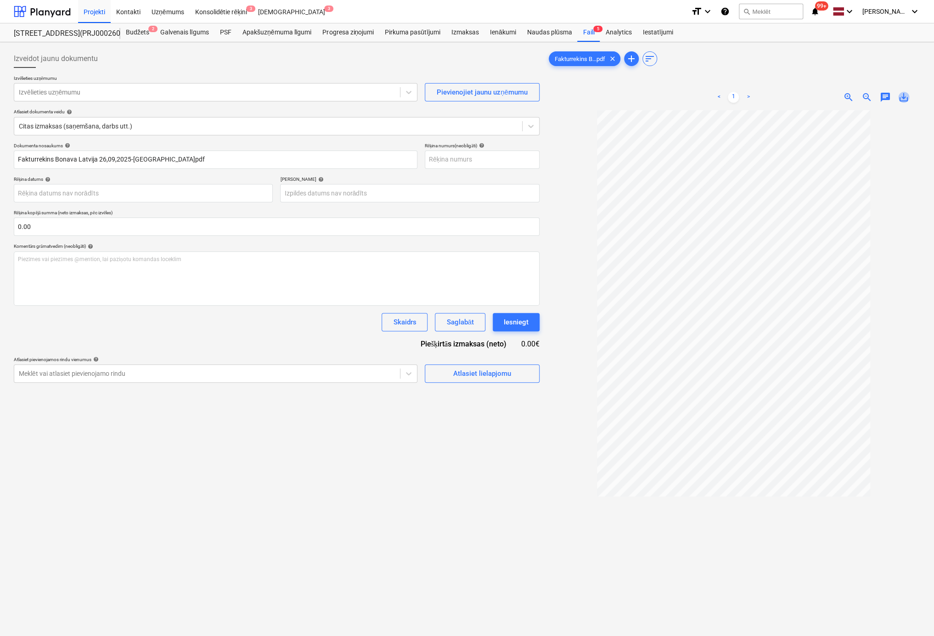
click at [903, 99] on span "save_alt" at bounding box center [903, 97] width 11 height 11
click at [14, 520] on div "Izveidot jaunu dokumentu Izvēlieties uzņēmumu Izvēlieties uzņēmumu Pievienojiet…" at bounding box center [276, 385] width 533 height 679
click at [586, 34] on div "Faili 5" at bounding box center [588, 32] width 22 height 18
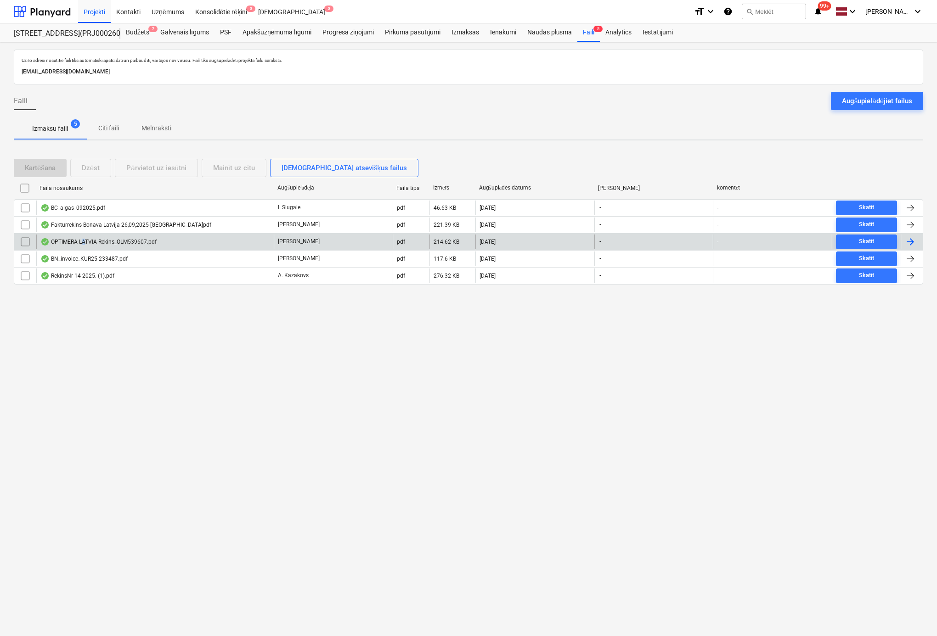
click at [83, 241] on div "OPTIMERA LATVIA Rekins_OLM539607.pdf" at bounding box center [98, 241] width 116 height 7
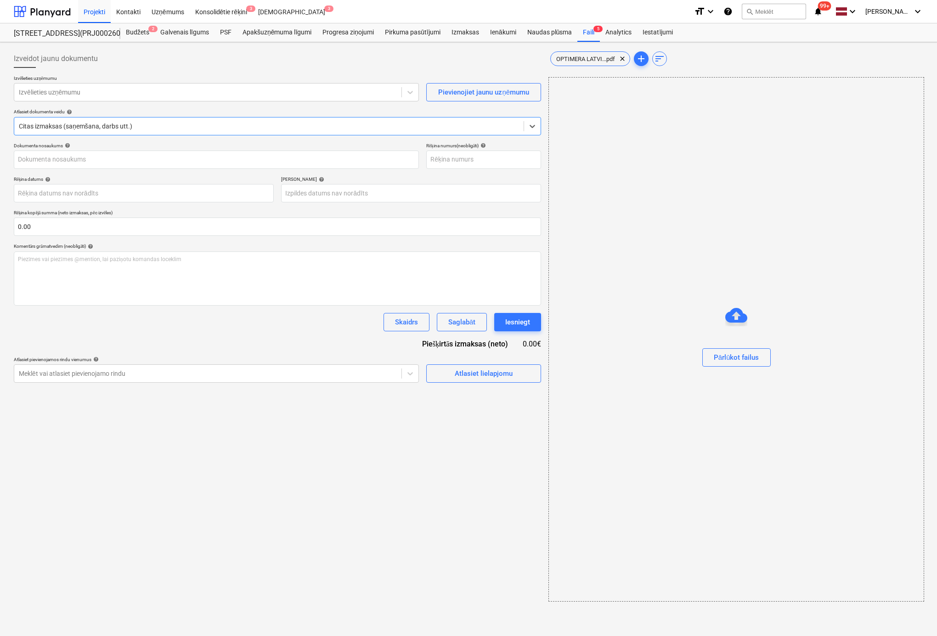
type input "OLM539607"
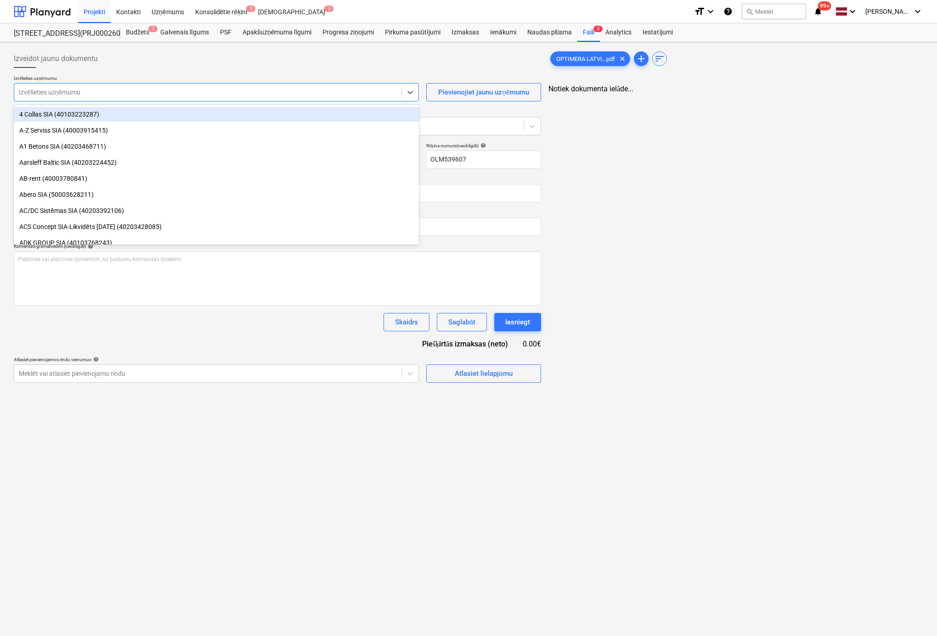
click at [116, 96] on div at bounding box center [208, 92] width 378 height 9
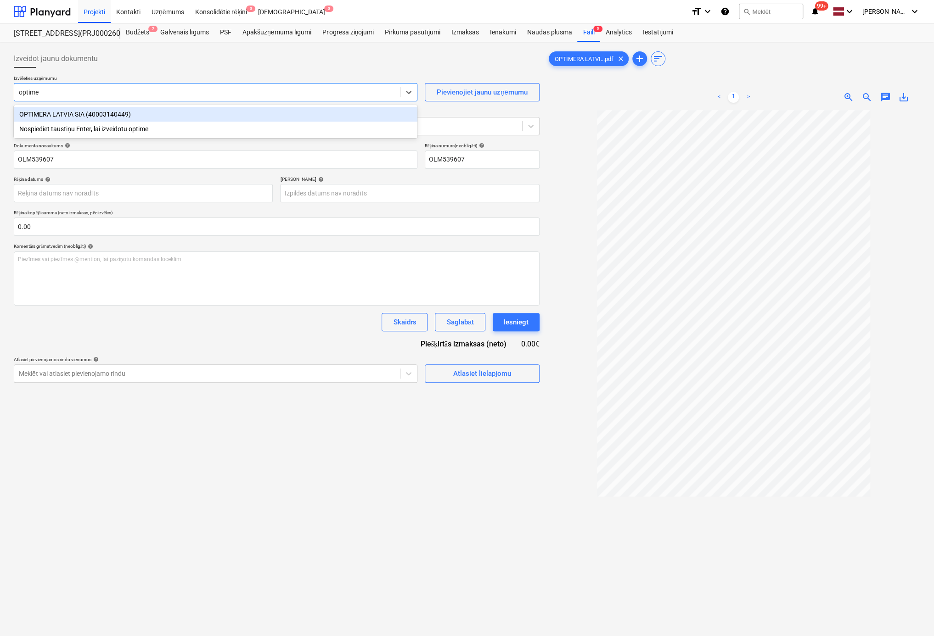
type input "optimer"
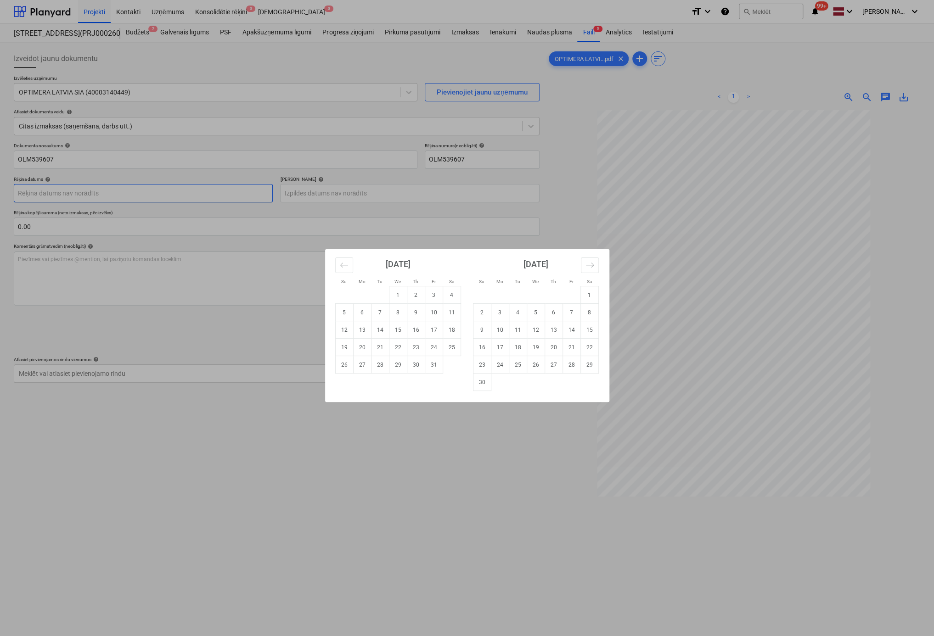
click at [194, 191] on body "Projekti Kontakti Uzņēmums Konsolidētie rēķini 3 Iesūtne 3 format_size keyboard…" at bounding box center [467, 318] width 934 height 636
click at [394, 367] on td "29" at bounding box center [398, 364] width 18 height 17
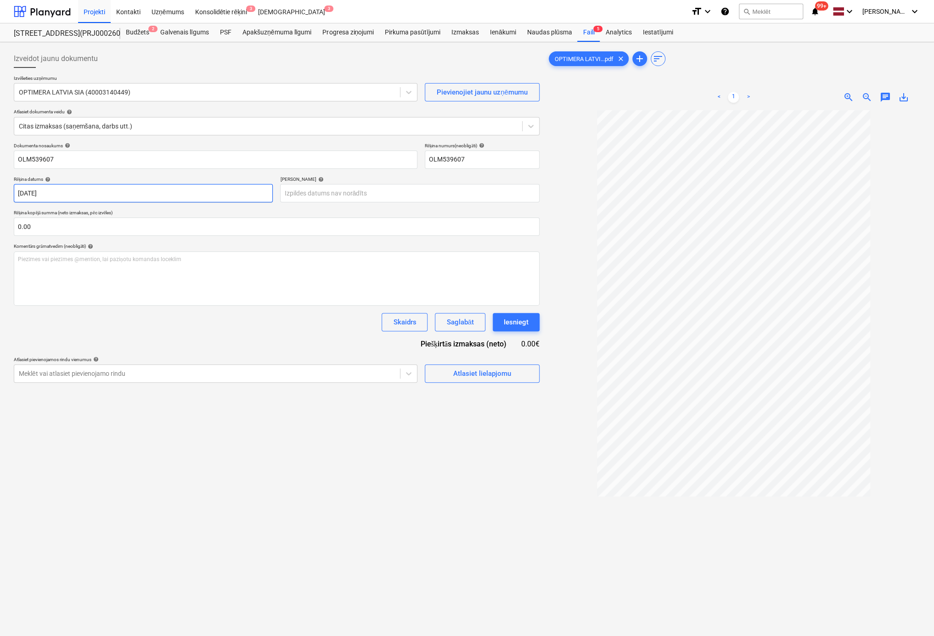
click at [171, 196] on body "Projekti Kontakti Uzņēmums Konsolidētie rēķini 3 Iesūtne 3 format_size keyboard…" at bounding box center [467, 318] width 934 height 636
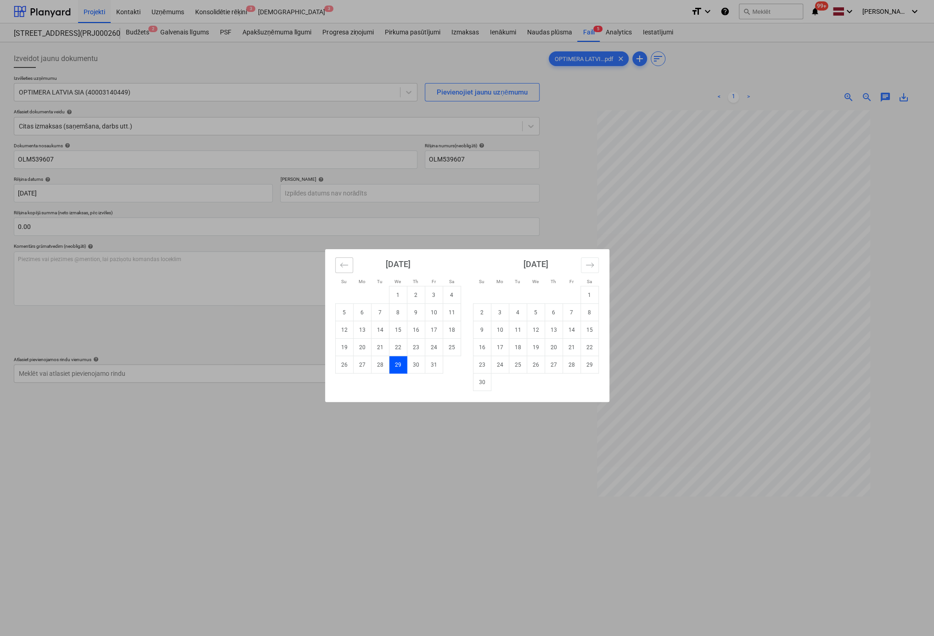
click at [343, 267] on icon "Move backward to switch to the previous month." at bounding box center [344, 265] width 9 height 9
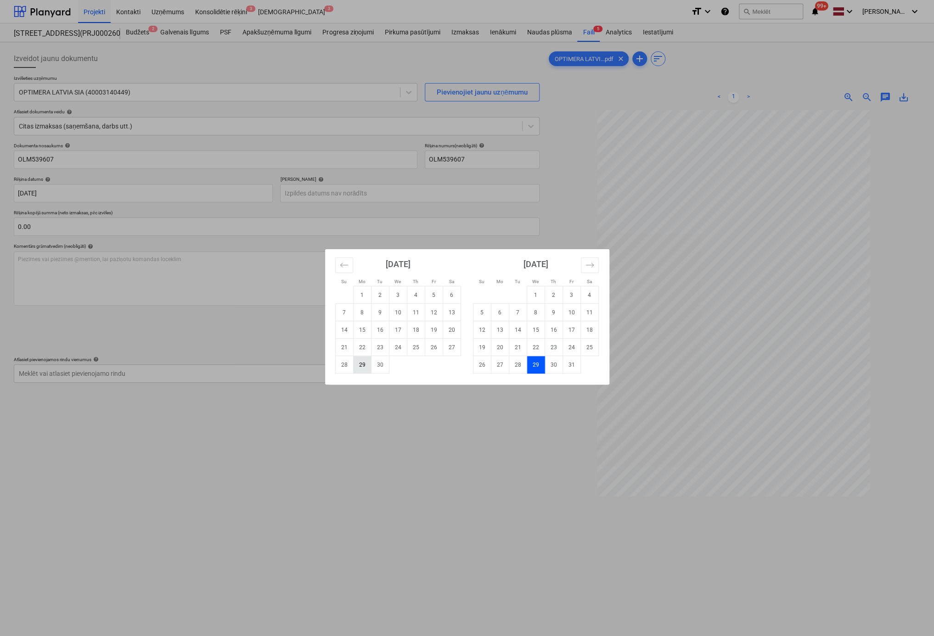
click at [357, 368] on td "29" at bounding box center [362, 364] width 18 height 17
type input "29 Sep 2025"
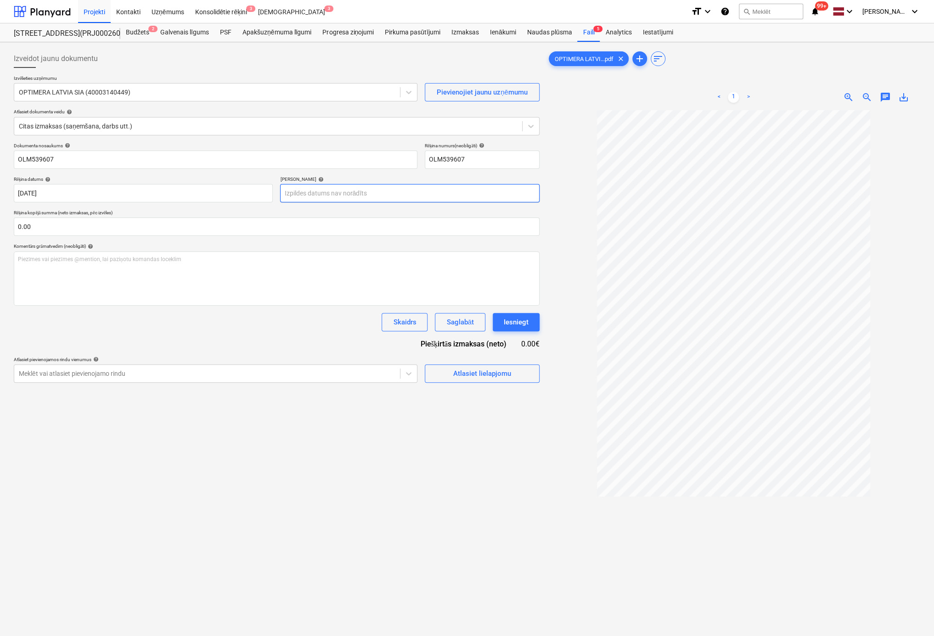
click at [302, 194] on body "Projekti Kontakti Uzņēmums Konsolidētie rēķini 3 Iesūtne 3 format_size keyboard…" at bounding box center [467, 318] width 934 height 636
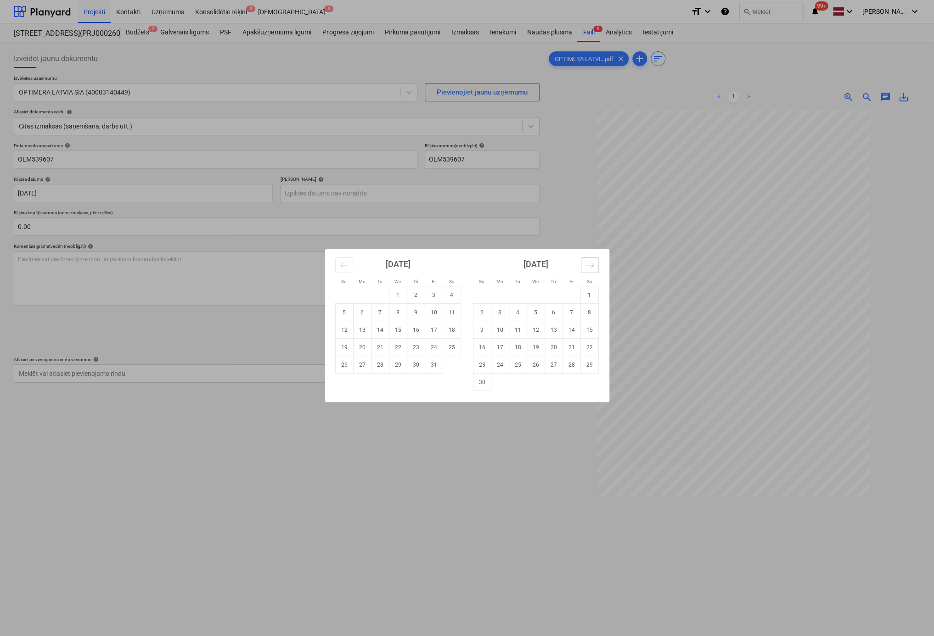
click at [588, 265] on icon "Move forward to switch to the next month." at bounding box center [589, 265] width 9 height 9
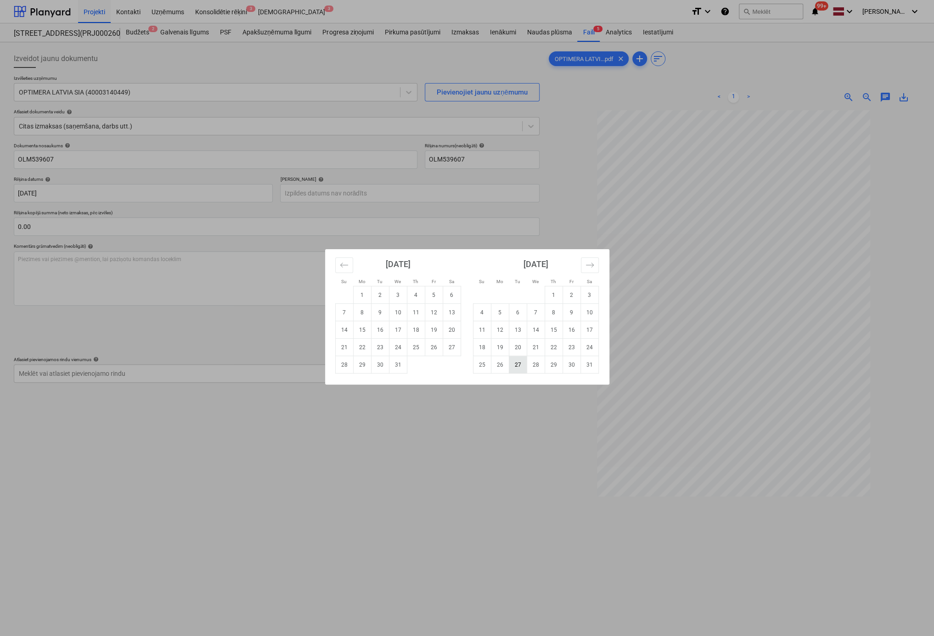
click at [517, 367] on td "27" at bounding box center [518, 364] width 18 height 17
type input "27 Jan 2026"
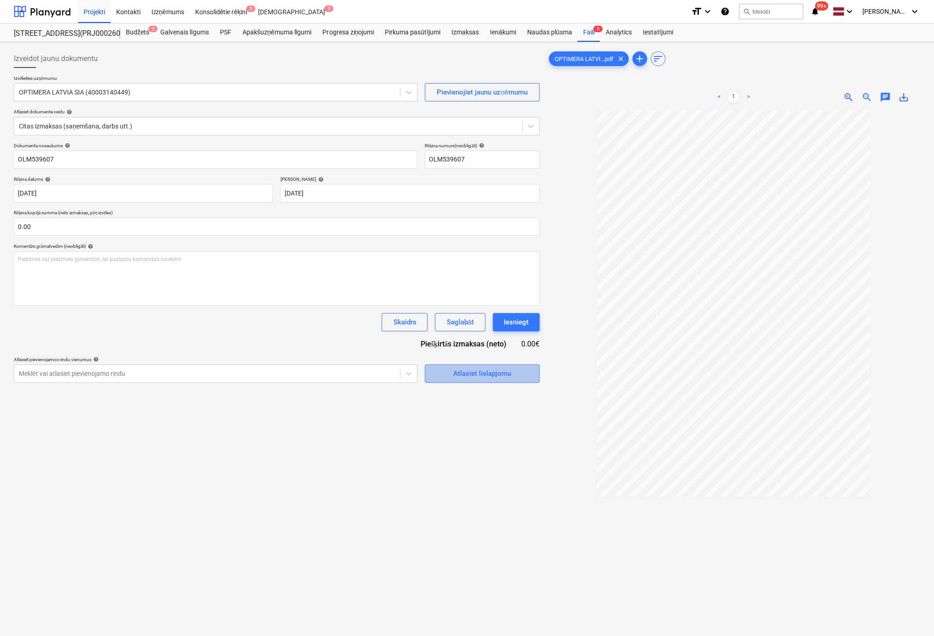
click at [469, 368] on div "Atlasiet lielapjomu" at bounding box center [482, 374] width 58 height 12
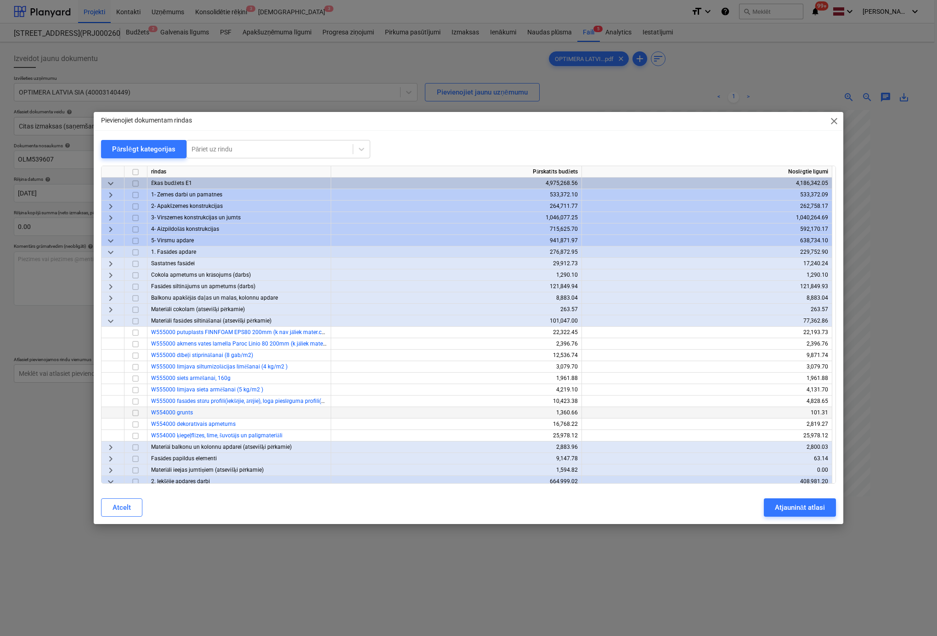
click at [130, 413] on input "checkbox" at bounding box center [135, 413] width 11 height 11
click at [777, 506] on div "Atjaunināt atlasi" at bounding box center [800, 508] width 50 height 12
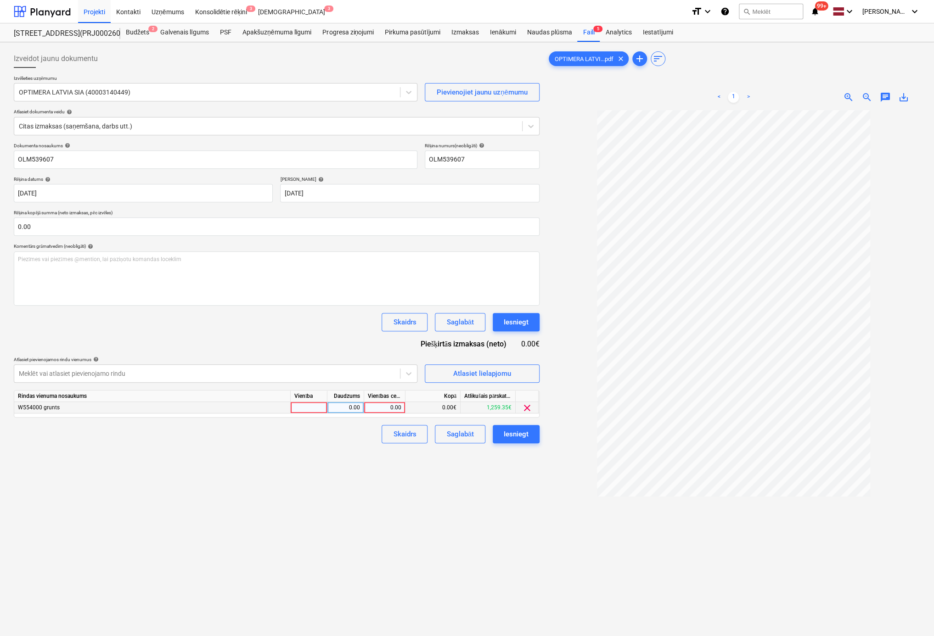
click at [391, 406] on div "0.00" at bounding box center [385, 407] width 34 height 11
type input "162.89"
click at [375, 499] on div "Izveidot jaunu dokumentu Izvēlieties uzņēmumu OPTIMERA LATVIA SIA (40003140449)…" at bounding box center [276, 385] width 533 height 679
click at [511, 432] on div "Iesniegt" at bounding box center [516, 434] width 25 height 12
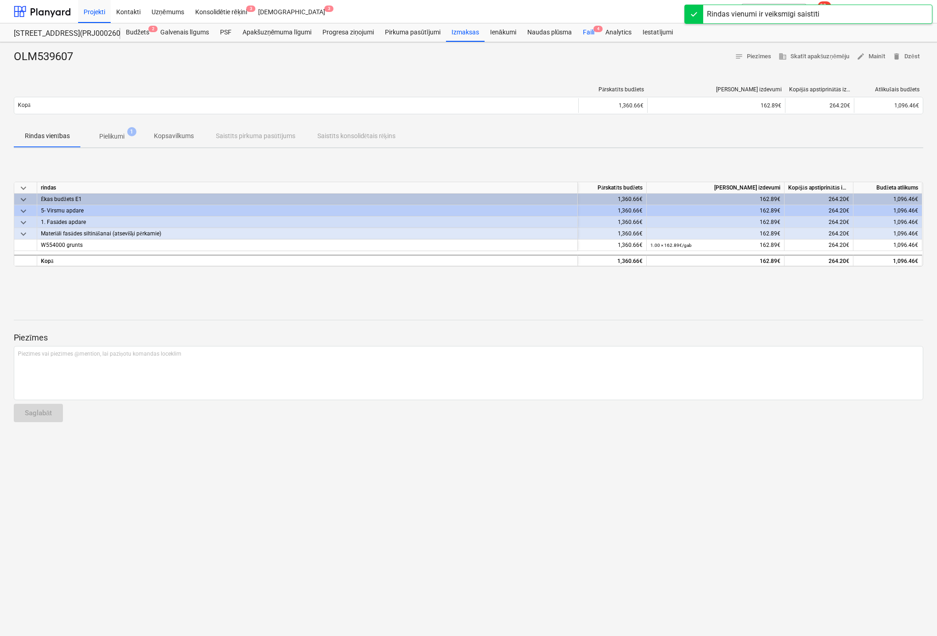
click at [584, 30] on div "Faili 4" at bounding box center [588, 32] width 22 height 18
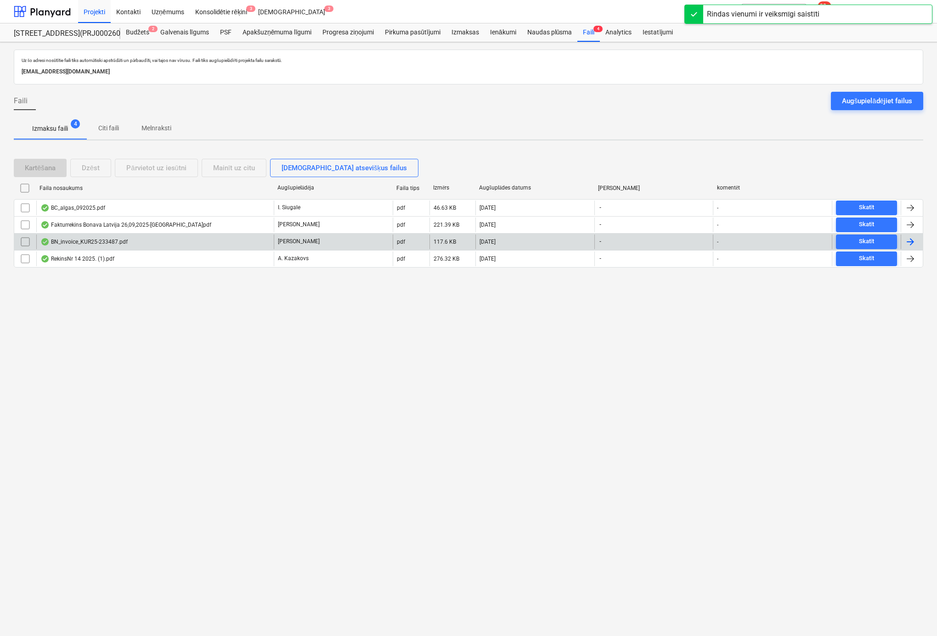
click at [84, 239] on div "BN_invoice_KUR25-233487.pdf" at bounding box center [83, 241] width 87 height 7
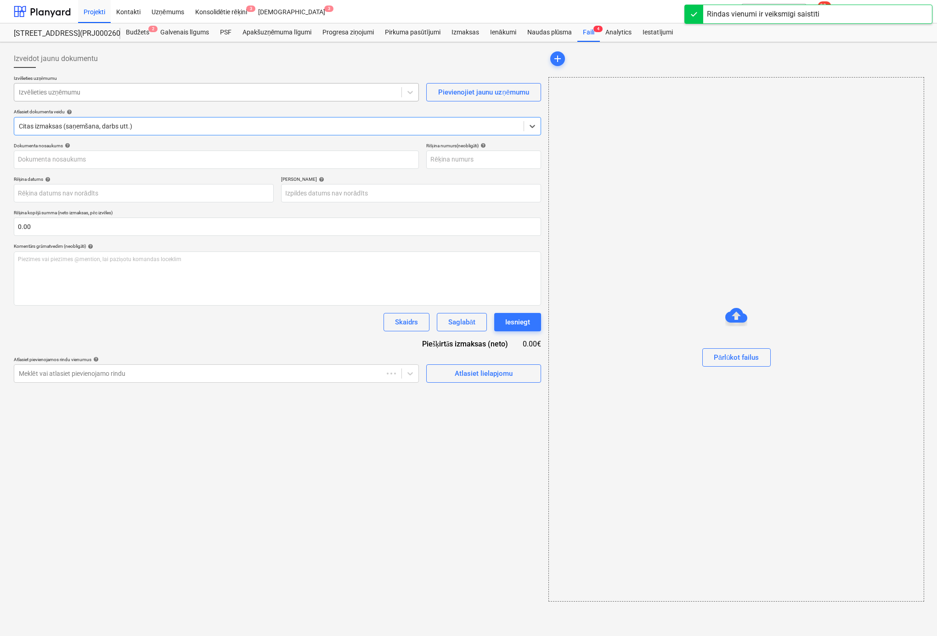
type input "KUR25-233487"
click at [228, 94] on div at bounding box center [208, 92] width 378 height 9
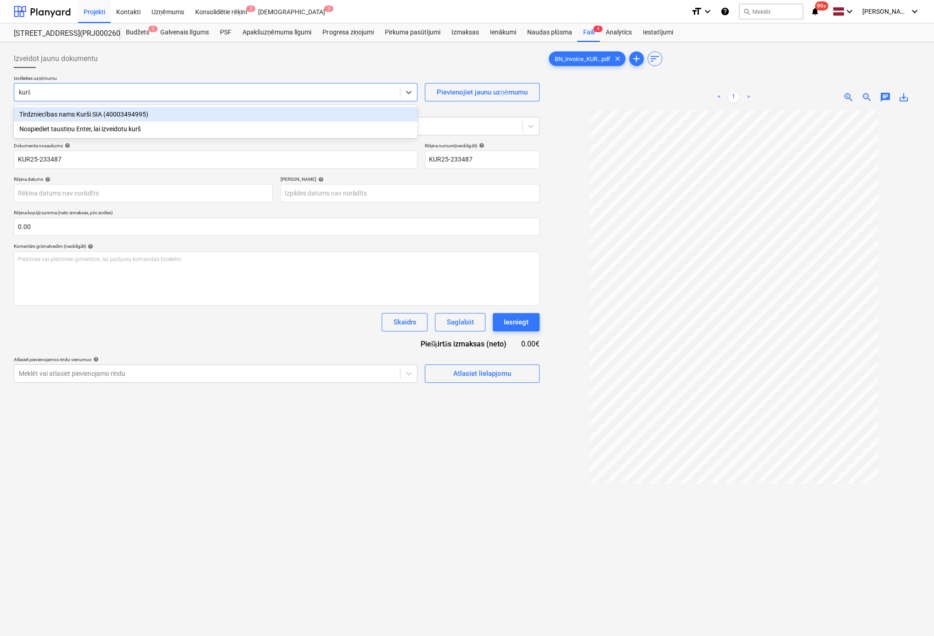
type input "kurši"
click at [140, 111] on div "Tirdzniecības nams Kurši SIA (40003494995)" at bounding box center [216, 114] width 404 height 15
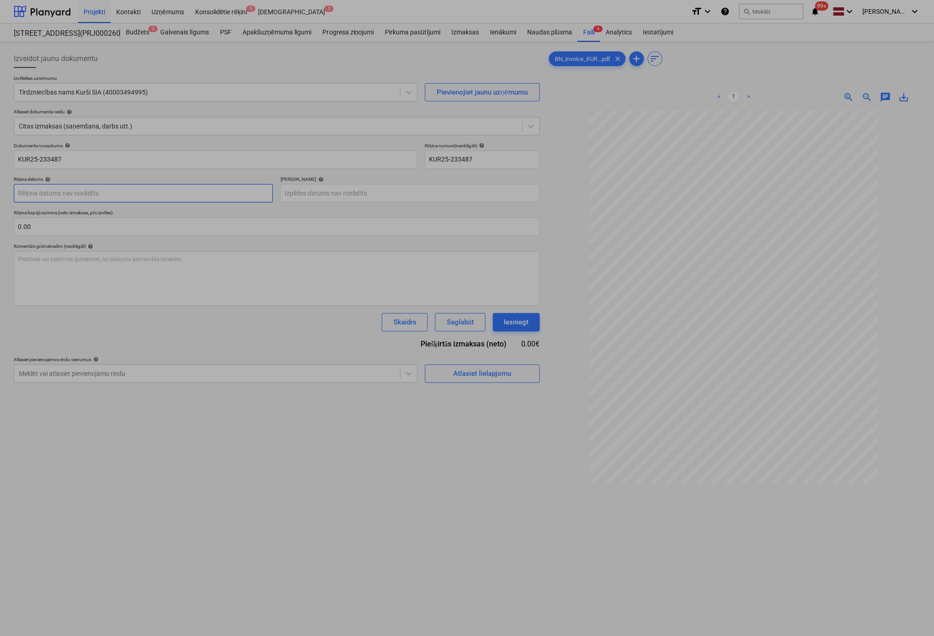
click at [213, 188] on body "Projekti Kontakti Uzņēmums Konsolidētie rēķini 3 Iesūtne 3 format_size keyboard…" at bounding box center [467, 318] width 934 height 636
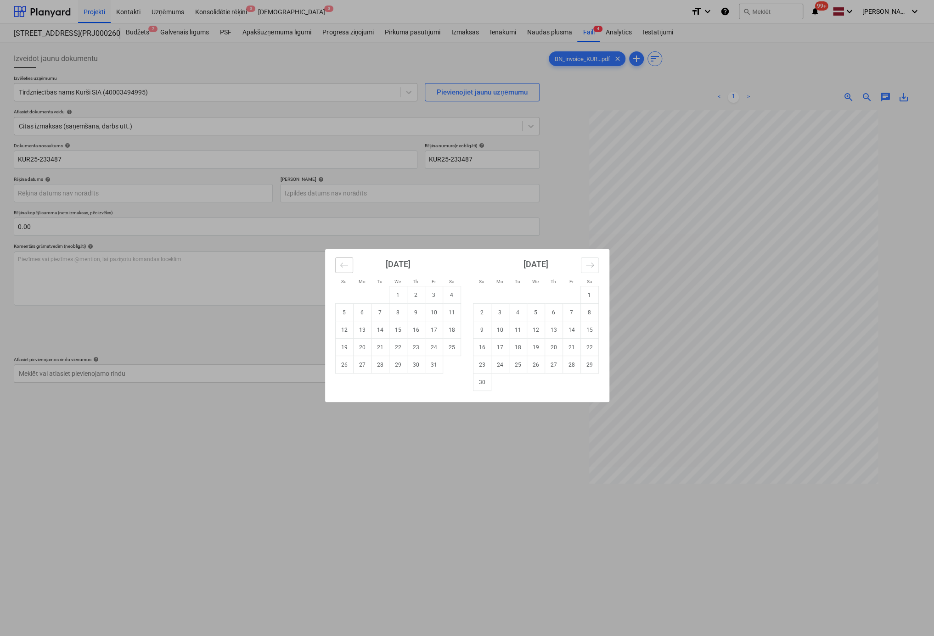
click at [346, 264] on icon "Move backward to switch to the previous month." at bounding box center [344, 265] width 9 height 9
drag, startPoint x: 412, startPoint y: 349, endPoint x: 402, endPoint y: 339, distance: 14.6
click at [412, 349] on td "25" at bounding box center [416, 347] width 18 height 17
type input "25 Sep 2025"
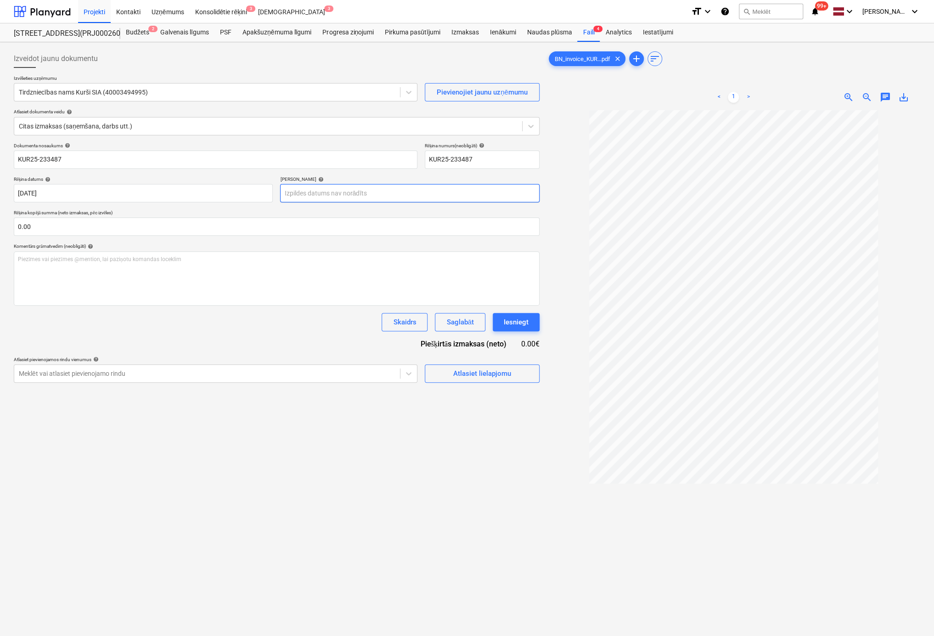
click at [332, 192] on body "Projekti Kontakti Uzņēmums Konsolidētie rēķini 3 Iesūtne 3 format_size keyboard…" at bounding box center [467, 318] width 934 height 636
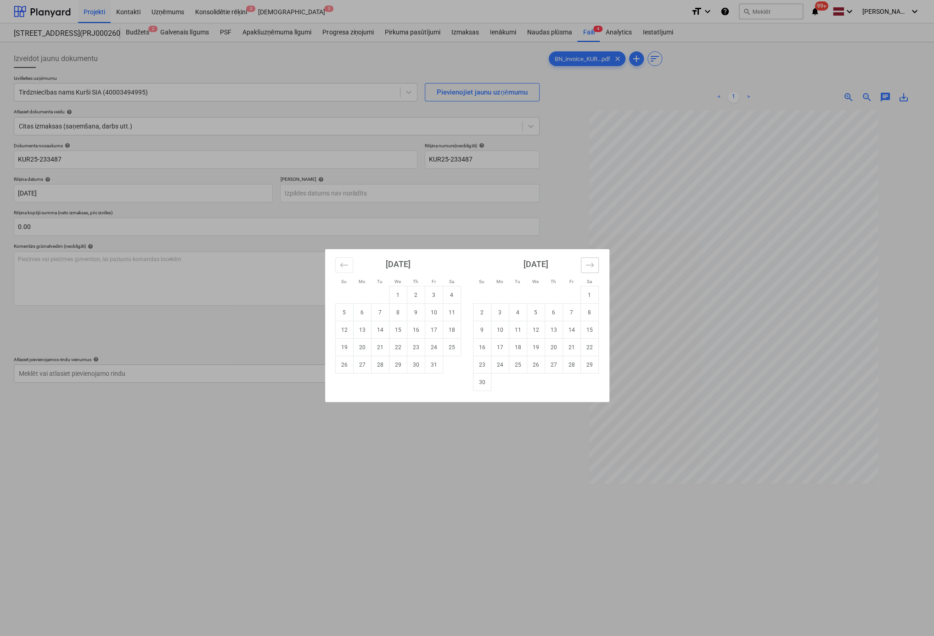
click at [590, 267] on icon "Move forward to switch to the next month." at bounding box center [589, 265] width 9 height 9
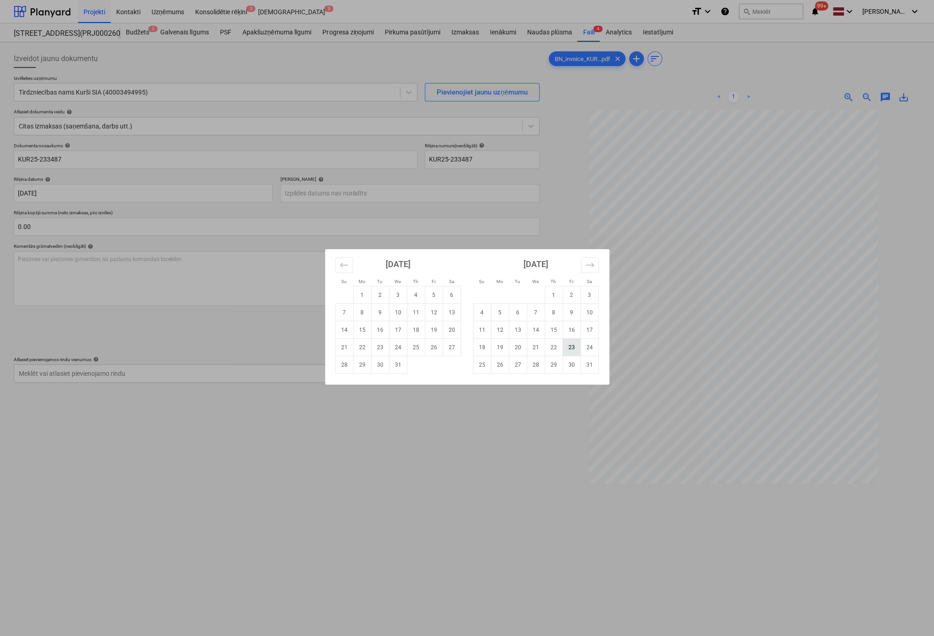
click at [572, 351] on td "23" at bounding box center [571, 347] width 18 height 17
type input "23 Jan 2026"
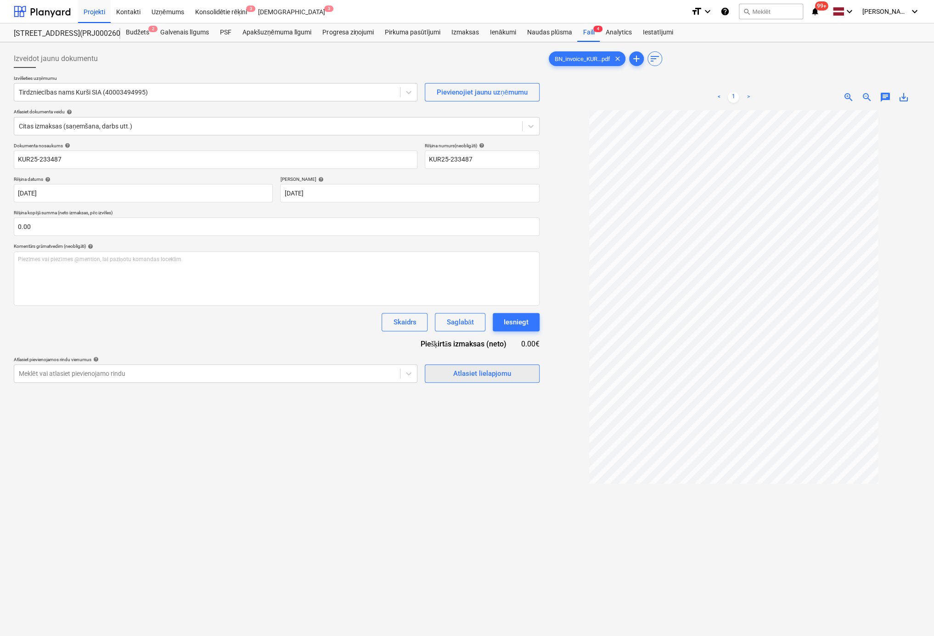
click at [475, 368] on div "Atlasiet lielapjomu" at bounding box center [482, 374] width 58 height 12
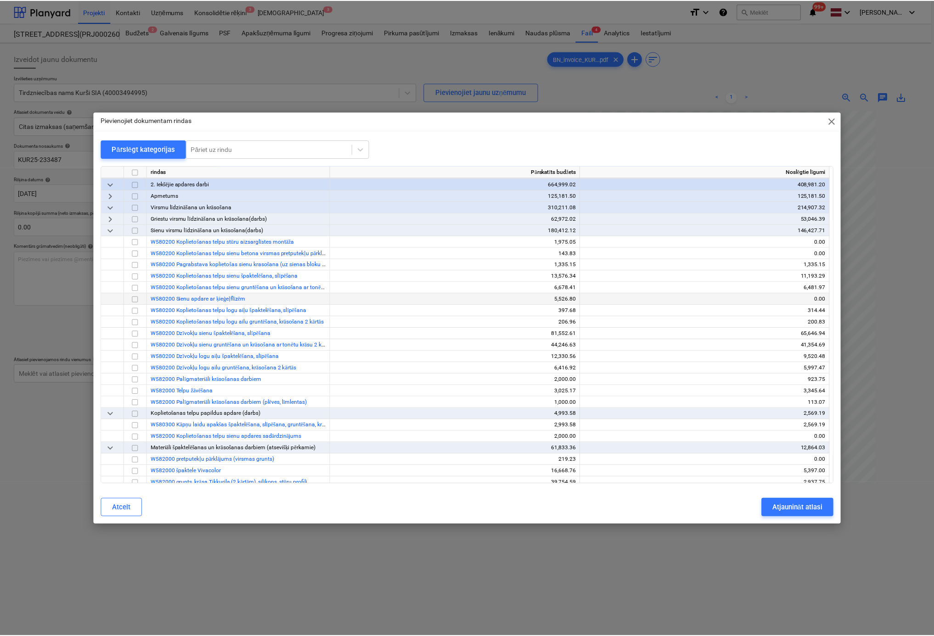
scroll to position [230, 0]
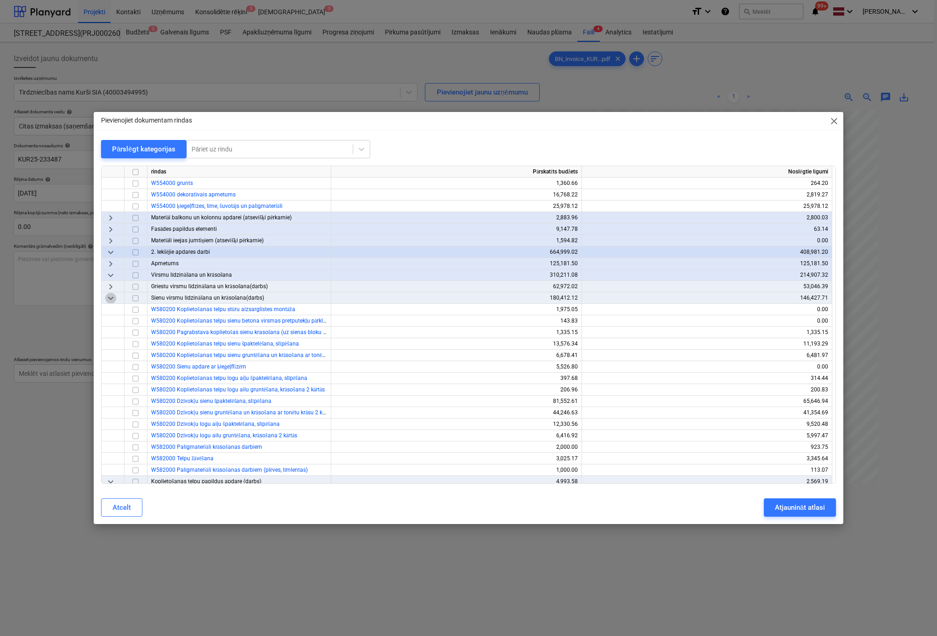
click at [115, 299] on span "keyboard_arrow_down" at bounding box center [110, 298] width 11 height 11
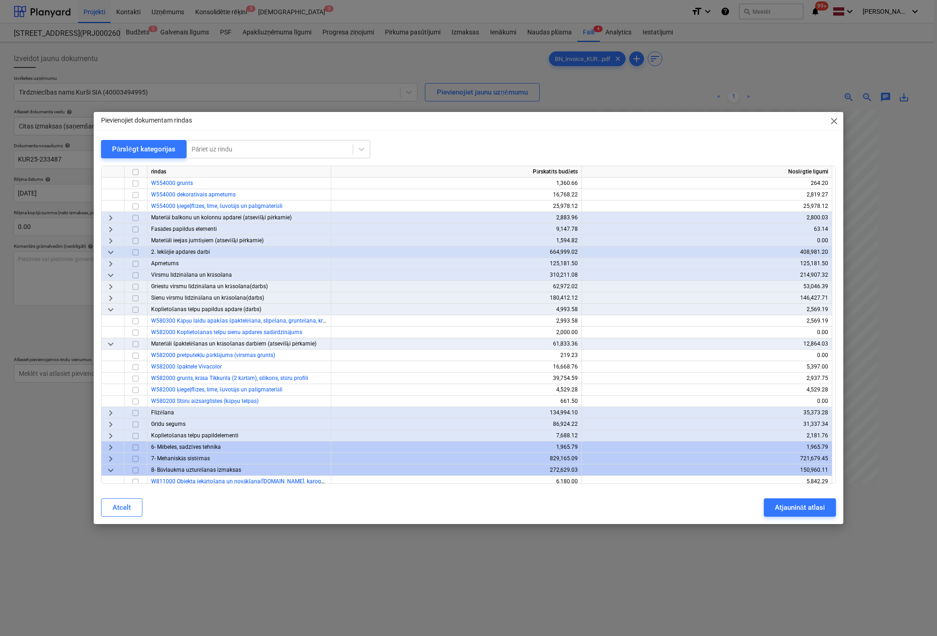
click at [112, 307] on span "keyboard_arrow_down" at bounding box center [110, 309] width 11 height 11
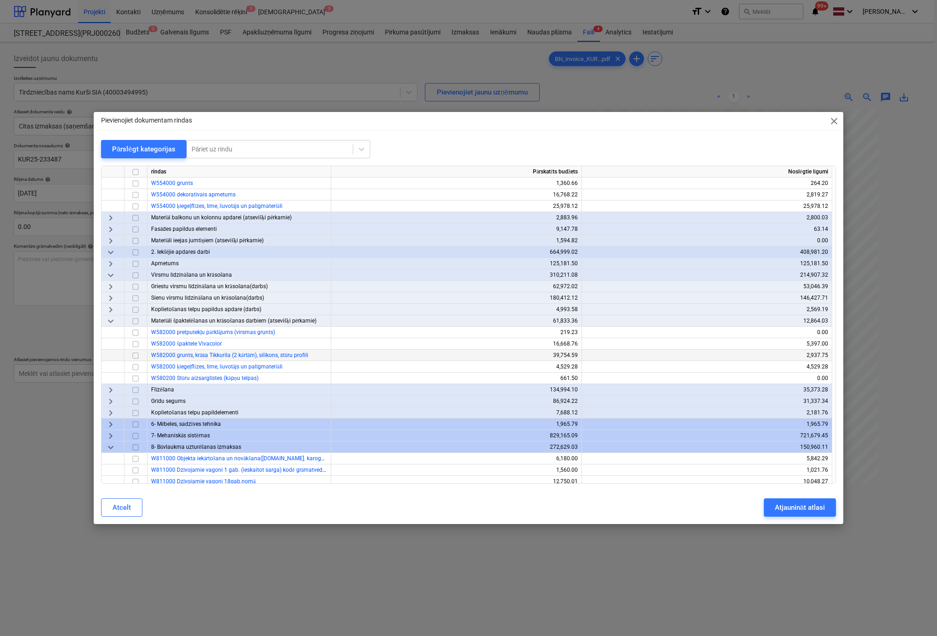
click at [141, 356] on div at bounding box center [135, 355] width 23 height 11
click at [138, 354] on input "checkbox" at bounding box center [135, 355] width 11 height 11
click at [801, 505] on div "Atjaunināt atlasi" at bounding box center [800, 508] width 50 height 12
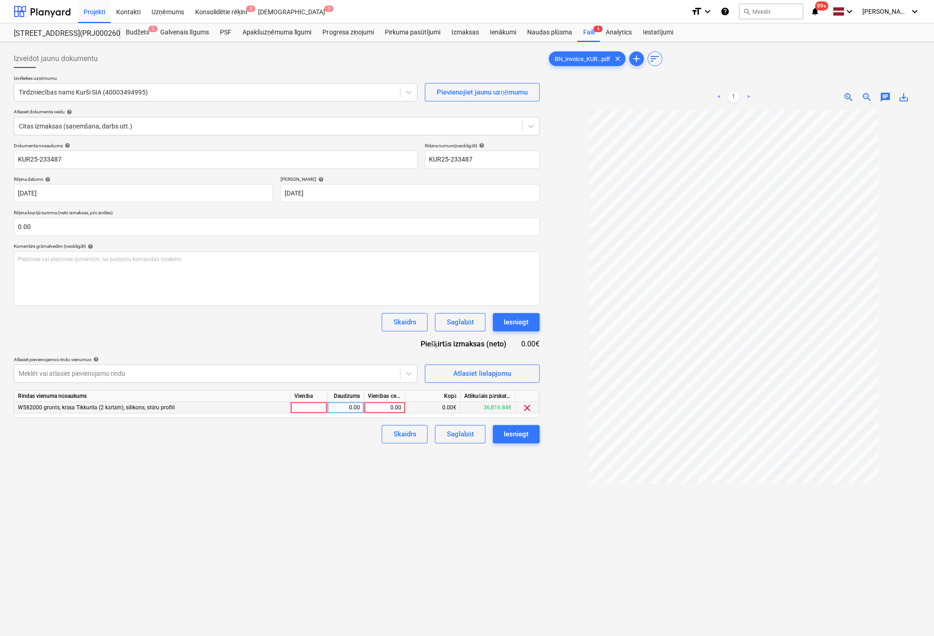
click at [383, 408] on div "0.00" at bounding box center [385, 407] width 34 height 11
type input "366.37"
drag, startPoint x: 511, startPoint y: 506, endPoint x: 509, endPoint y: 495, distance: 10.8
click at [511, 506] on div "Izveidot jaunu dokumentu Izvēlieties uzņēmumu Tirdzniecības nams Kurši SIA (400…" at bounding box center [276, 385] width 533 height 679
click at [512, 434] on div "Iesniegt" at bounding box center [516, 434] width 25 height 12
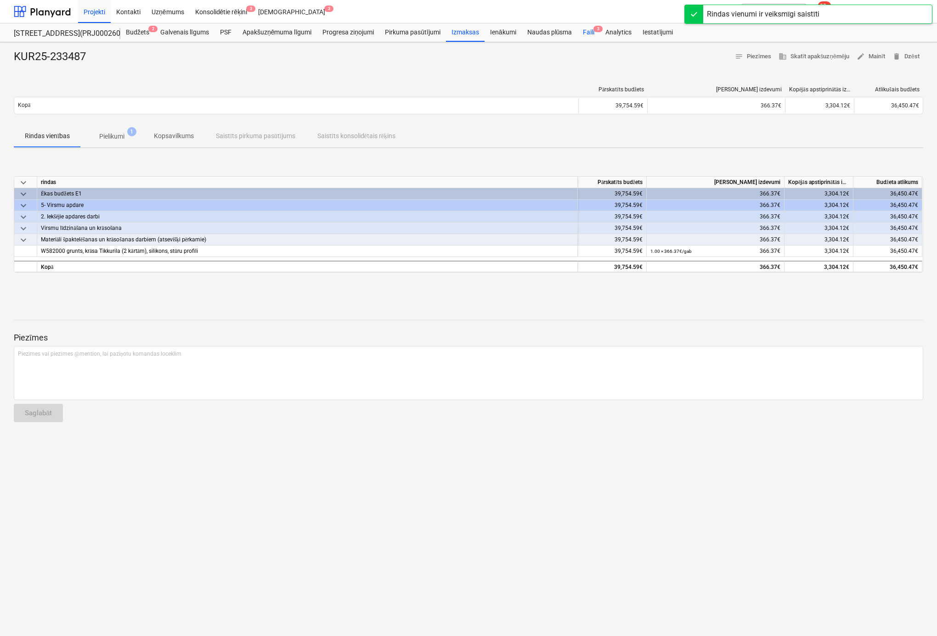
click at [588, 34] on div "Faili 3" at bounding box center [588, 32] width 22 height 18
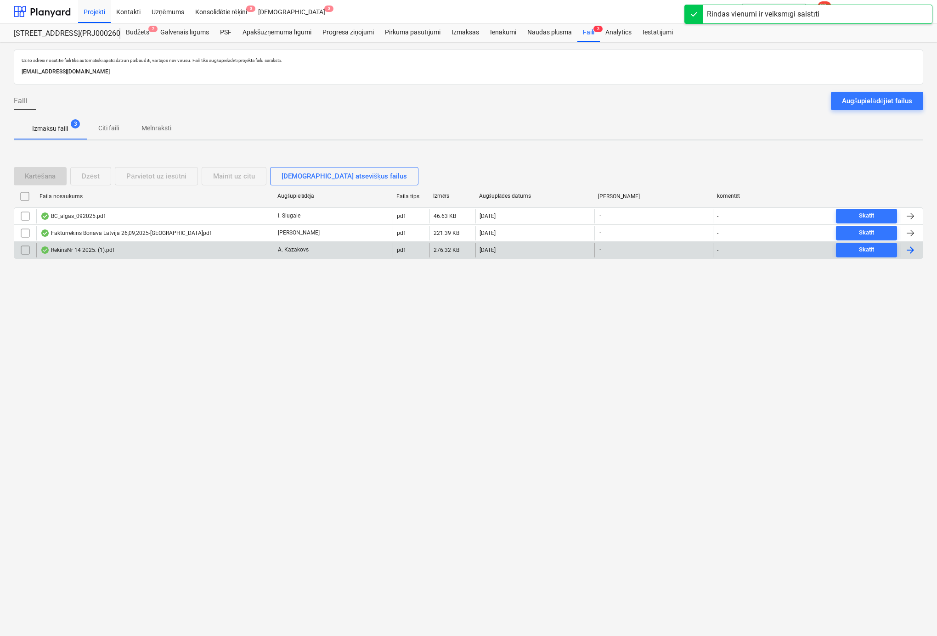
click at [79, 249] on div "RekinsNr 14 2025. (1).pdf" at bounding box center [77, 250] width 74 height 7
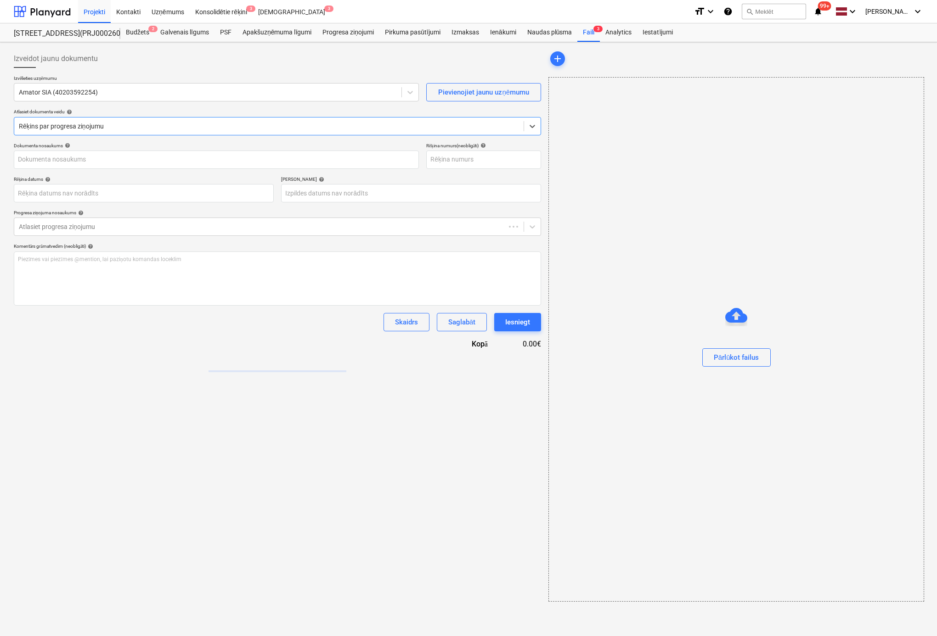
type input "1"
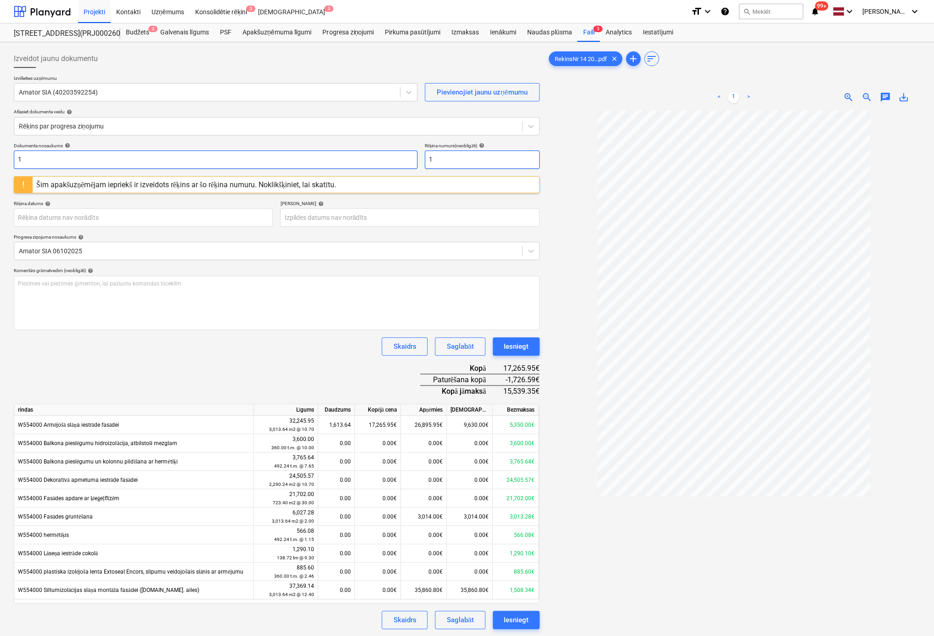
drag, startPoint x: 442, startPoint y: 164, endPoint x: 383, endPoint y: 166, distance: 58.8
click at [383, 166] on div "Dokumenta nosaukums help 1 Rēķina numurs (neobligāti) help 1" at bounding box center [277, 156] width 526 height 26
drag, startPoint x: 460, startPoint y: 162, endPoint x: 364, endPoint y: 168, distance: 95.7
click at [366, 167] on div "Dokumenta nosaukums help 1 Rēķina numurs (neobligāti) help 14/2025" at bounding box center [277, 156] width 526 height 26
type input "14/2025"
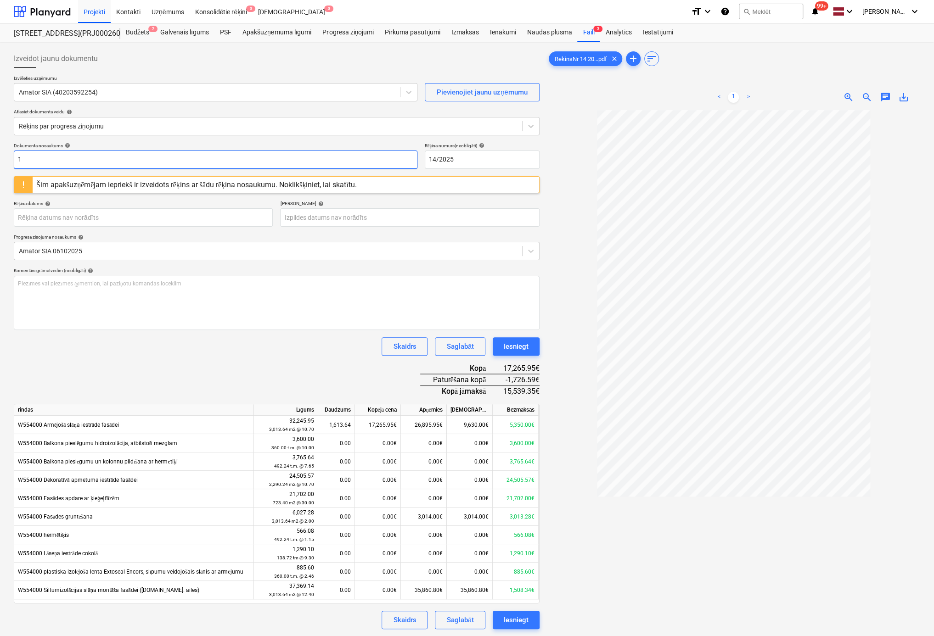
drag, startPoint x: 50, startPoint y: 160, endPoint x: -48, endPoint y: 179, distance: 99.6
click at [0, 179] on html "Projekti Kontakti Uzņēmums Konsolidētie rēķini 3 Iesūtne 3 format_size keyboard…" at bounding box center [467, 318] width 934 height 636
paste input "4/2025"
type input "14/2025"
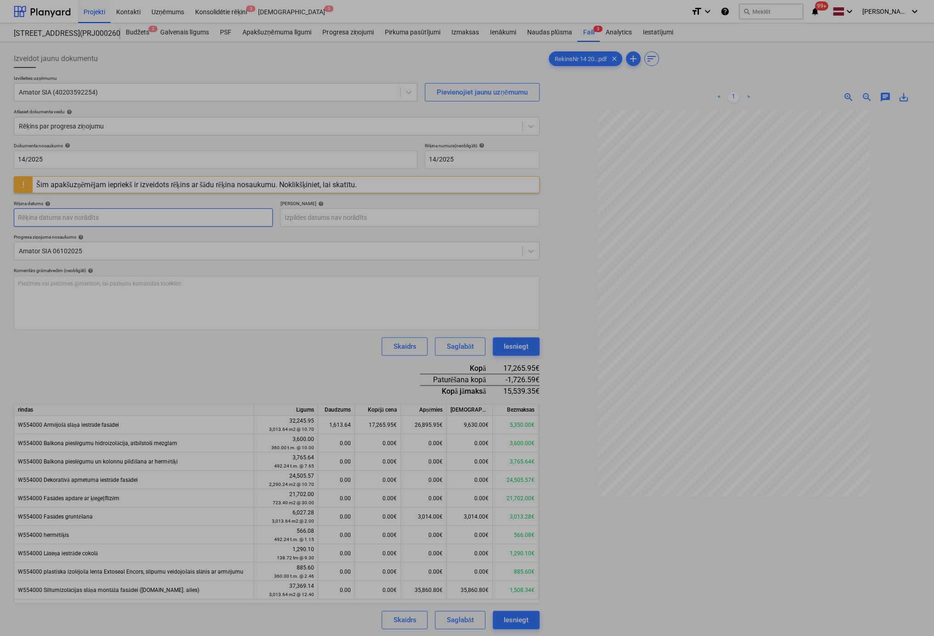
click at [73, 221] on body "Projekti Kontakti Uzņēmums Konsolidētie rēķini 3 Iesūtne 3 format_size keyboard…" at bounding box center [467, 318] width 934 height 636
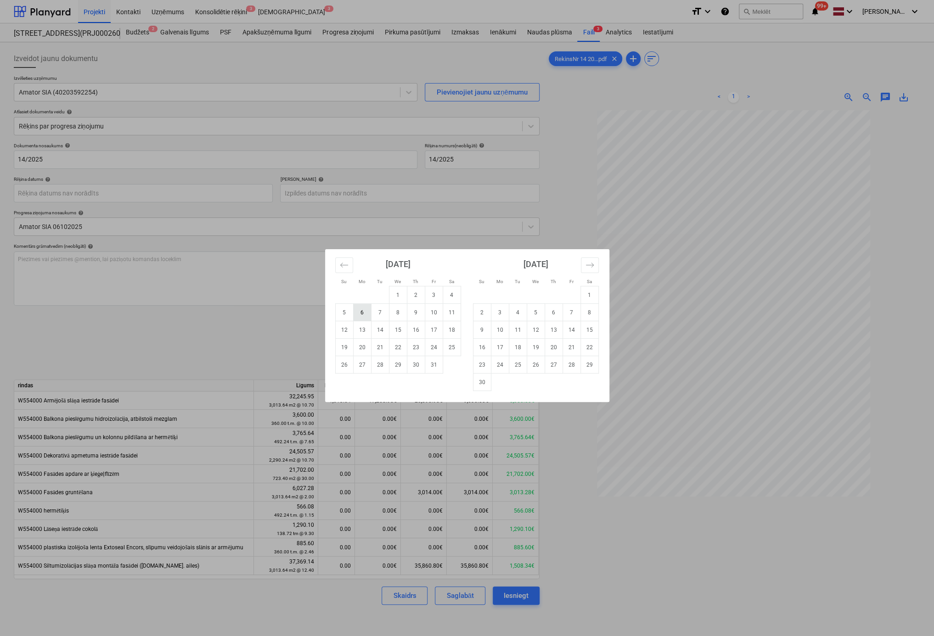
click at [359, 317] on td "6" at bounding box center [362, 312] width 18 height 17
type input "06 Oct 2025"
click at [385, 197] on body "Projekti Kontakti Uzņēmums Konsolidētie rēķini 3 Iesūtne 3 format_size keyboard…" at bounding box center [467, 318] width 934 height 636
click at [344, 328] on td "12" at bounding box center [344, 329] width 18 height 17
type input "12 Oct 2025"
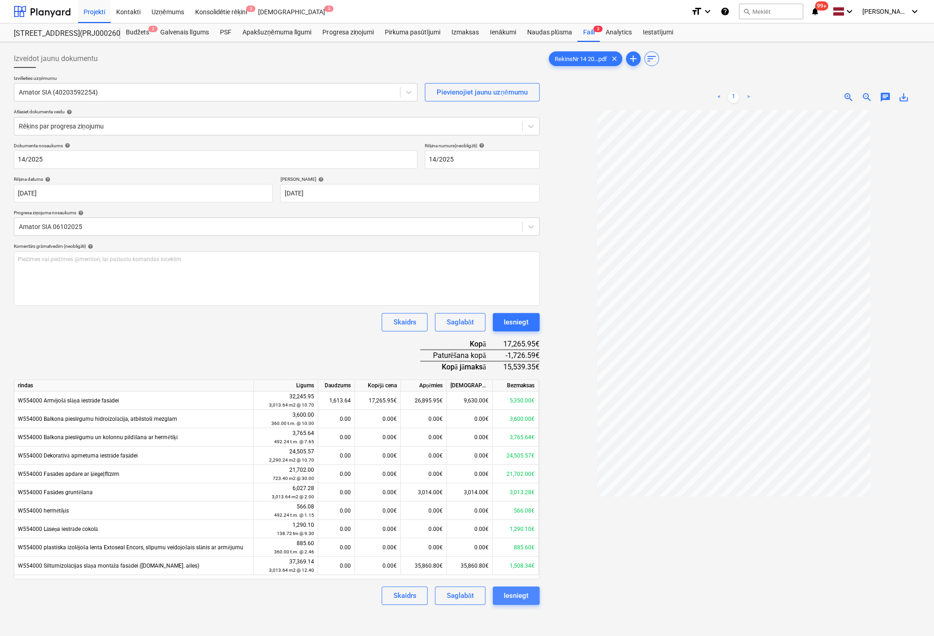
click at [515, 596] on div "Iesniegt" at bounding box center [516, 596] width 25 height 12
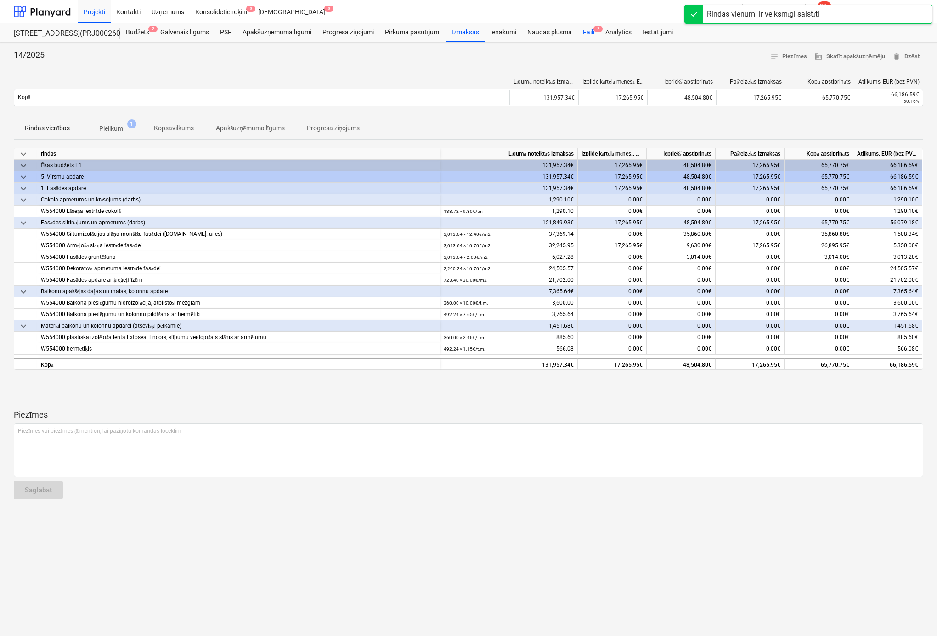
click at [591, 29] on div "Faili 2" at bounding box center [588, 32] width 22 height 18
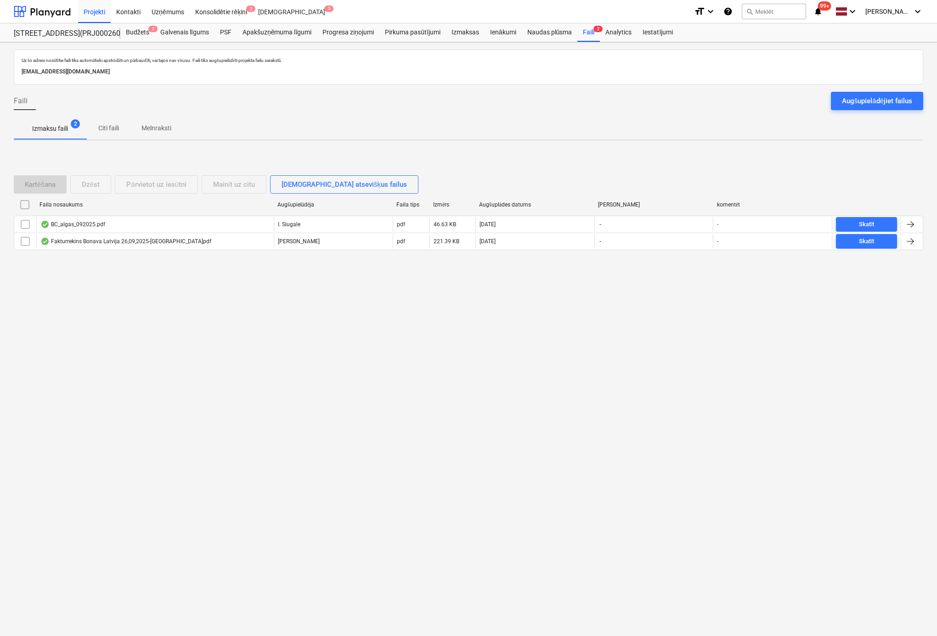
drag, startPoint x: 17, startPoint y: 153, endPoint x: 67, endPoint y: 132, distance: 54.3
click at [17, 153] on div "Kartēšana Dzēst Pārvietot uz iesūtni Mainīt uz citu Skatīt atsevišķus failus Fa…" at bounding box center [468, 217] width 909 height 138
click at [465, 34] on div "Izmaksas" at bounding box center [465, 32] width 39 height 18
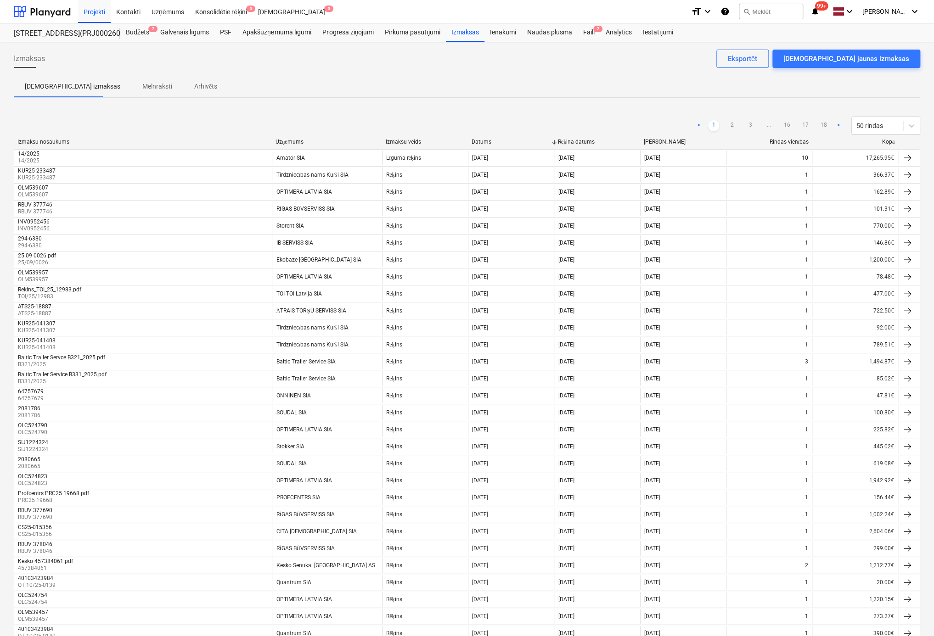
click at [399, 121] on div "< 1 2 3 ... 16 17 18 > 50 rindas" at bounding box center [467, 126] width 906 height 18
click at [587, 28] on div "Faili 2" at bounding box center [588, 32] width 22 height 18
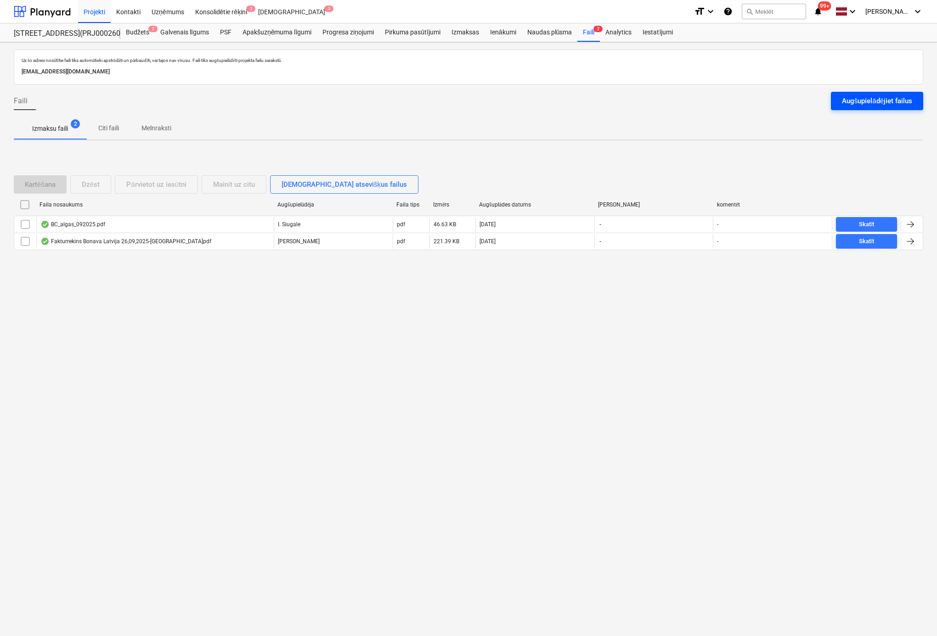
click at [867, 107] on button "Augšupielādējiet failus" at bounding box center [877, 101] width 92 height 18
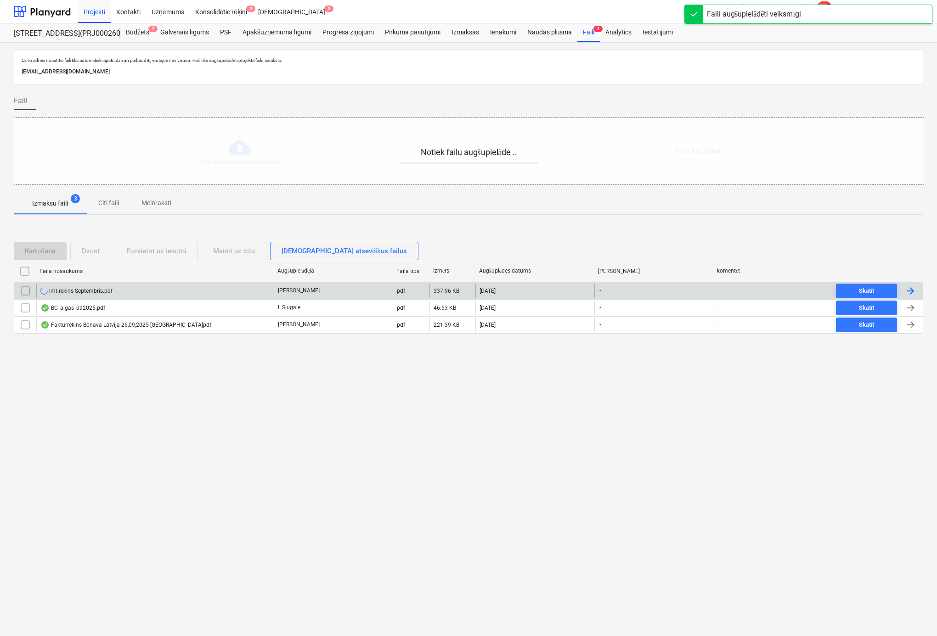
click at [68, 292] on div "lmt-rekins Septembris.pdf" at bounding box center [76, 290] width 72 height 7
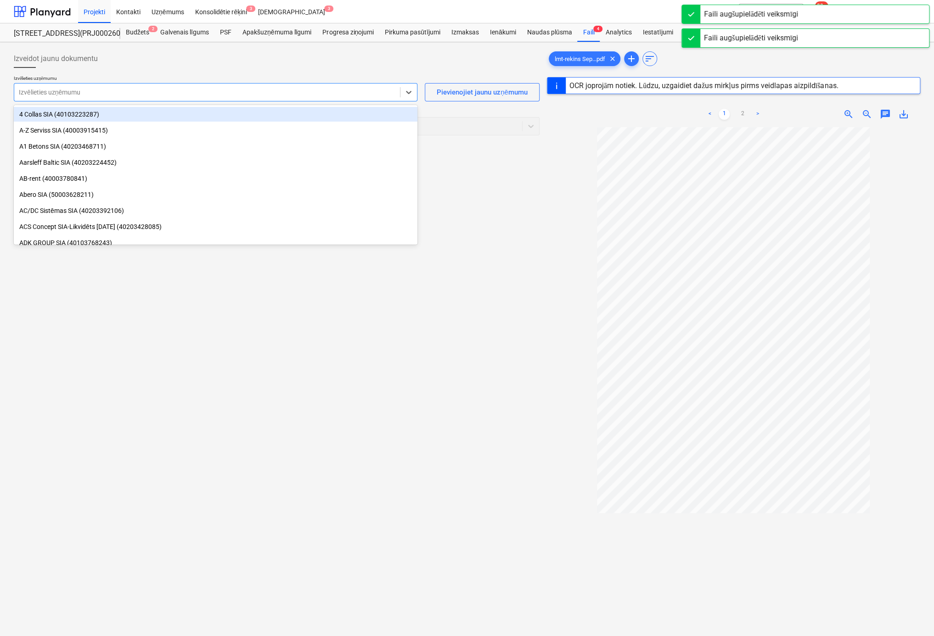
click at [142, 94] on div at bounding box center [207, 92] width 377 height 9
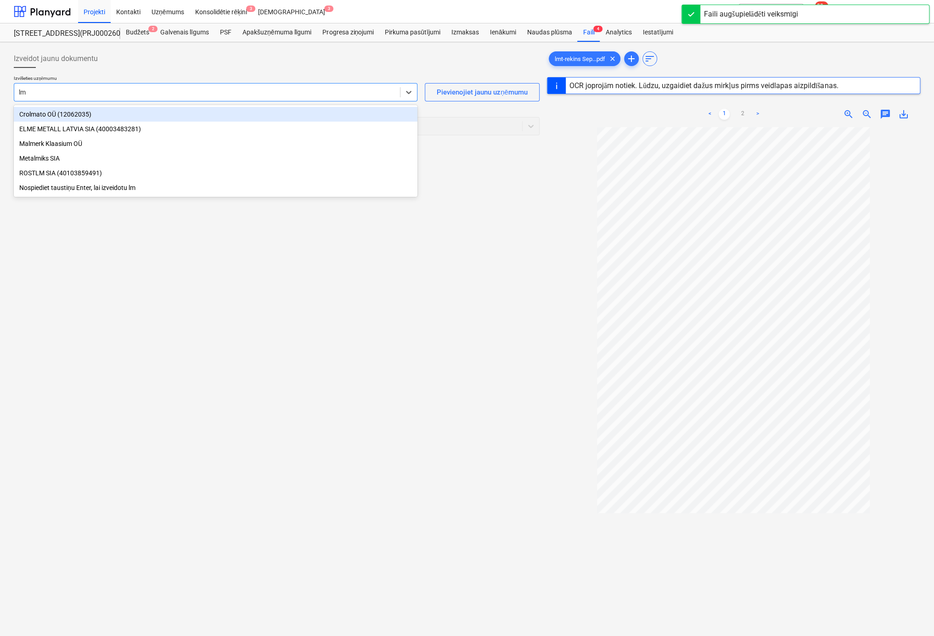
type input "l"
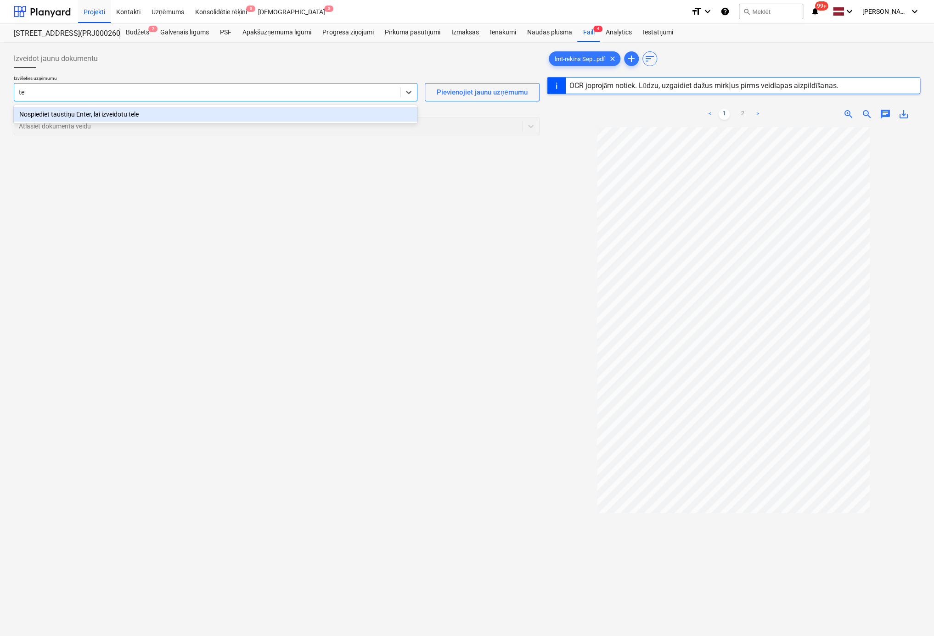
type input "t"
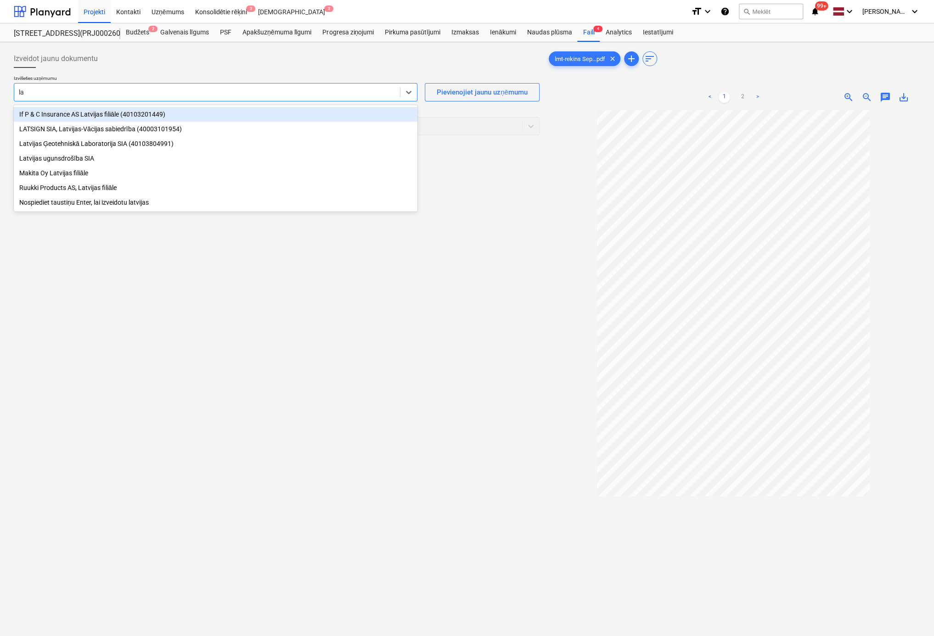
type input "l"
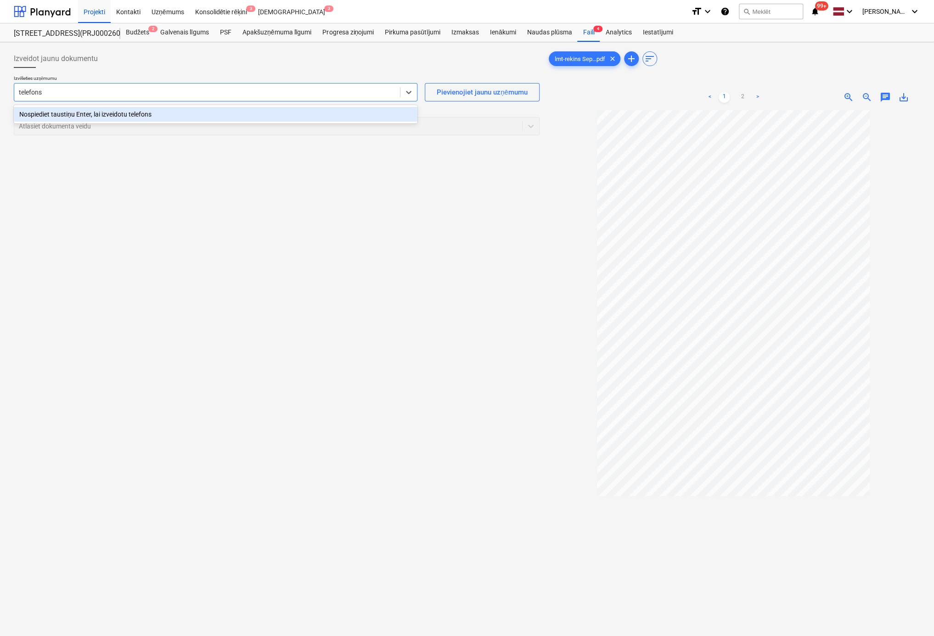
type input "telefons"
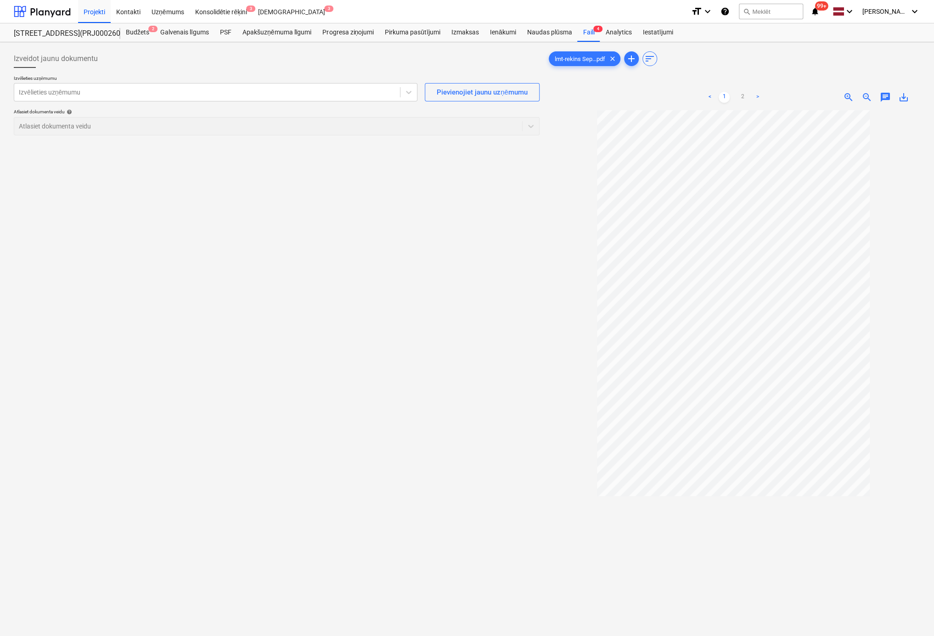
click at [167, 279] on div "Izveidot jaunu dokumentu Izvēlieties uzņēmumu Izvēlieties uzņēmumu Pievienojiet…" at bounding box center [276, 385] width 533 height 679
click at [461, 91] on div "Pievienojiet jaunu uzņēmumu" at bounding box center [482, 92] width 91 height 12
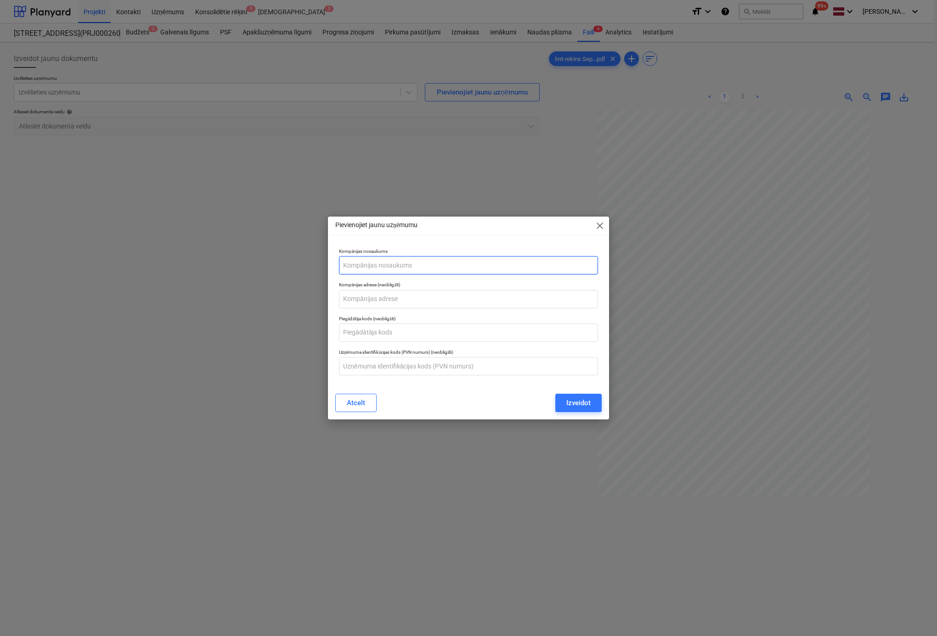
click at [421, 265] on input "text" at bounding box center [468, 265] width 259 height 18
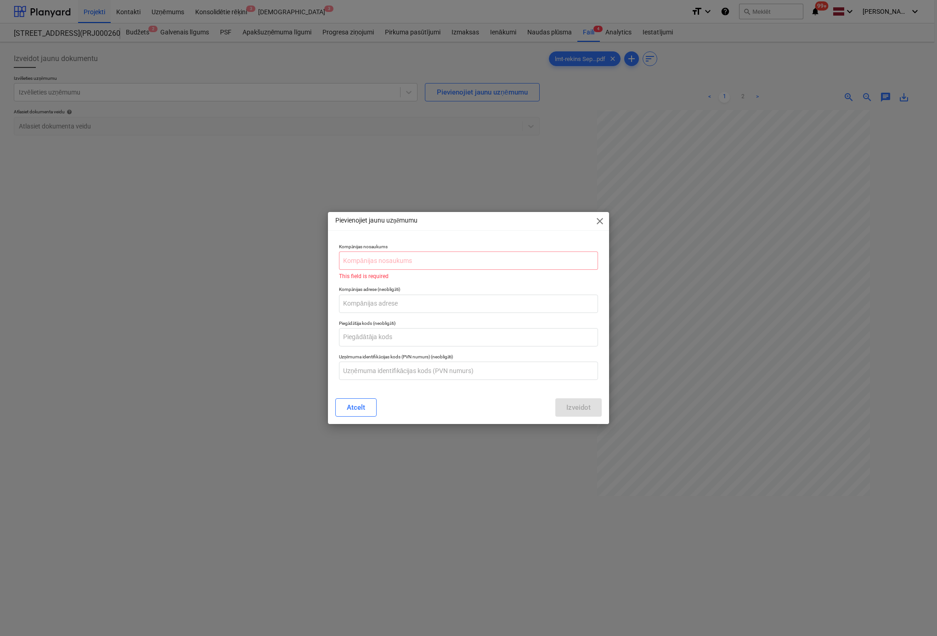
click at [735, 131] on div "Pievienojiet jaunu uzņēmumu close Kompānijas nosaukums This field is required K…" at bounding box center [468, 318] width 937 height 636
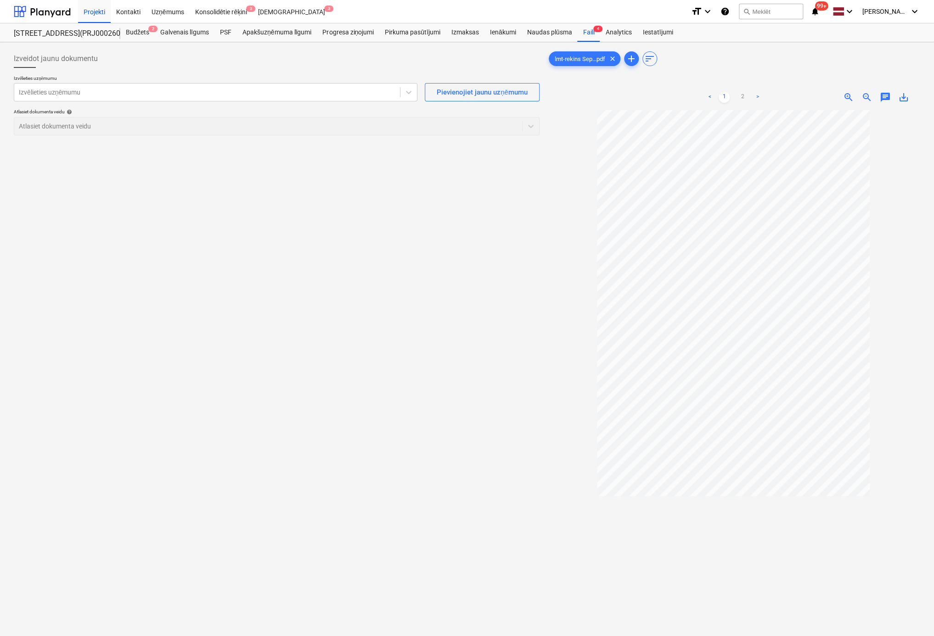
click at [904, 96] on span "save_alt" at bounding box center [903, 97] width 11 height 11
click at [474, 95] on div "Pievienojiet jaunu uzņēmumu" at bounding box center [482, 92] width 91 height 12
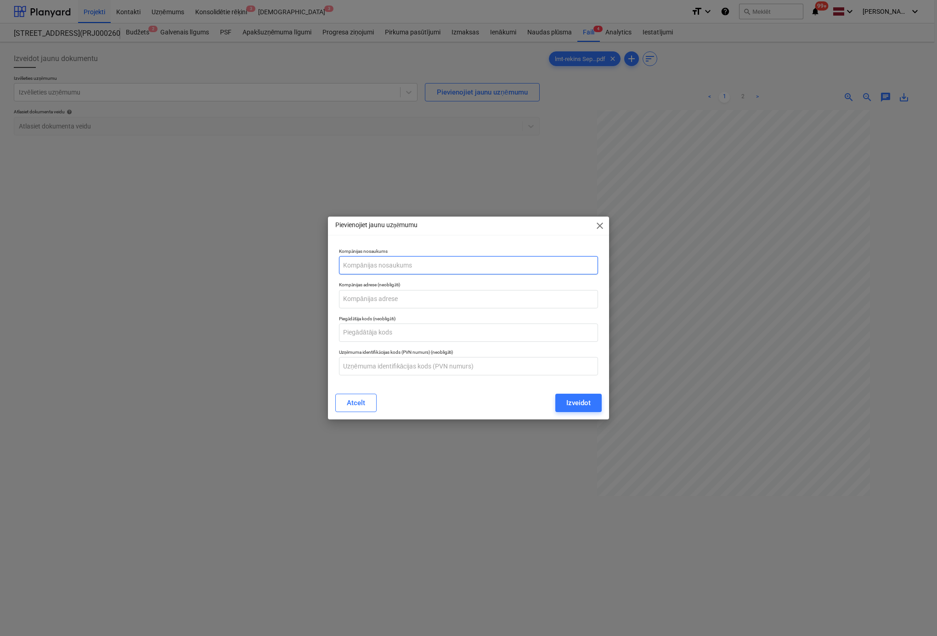
click at [383, 264] on input "text" at bounding box center [468, 265] width 259 height 18
paste input "Latvijas Mobilais Telefons, SIA"
type input "Latvijas Mobilais Telefons, SIA"
click at [497, 294] on input "text" at bounding box center [468, 299] width 259 height 18
paste input "Ropa÷u iela 6, RØga, LV-1039"
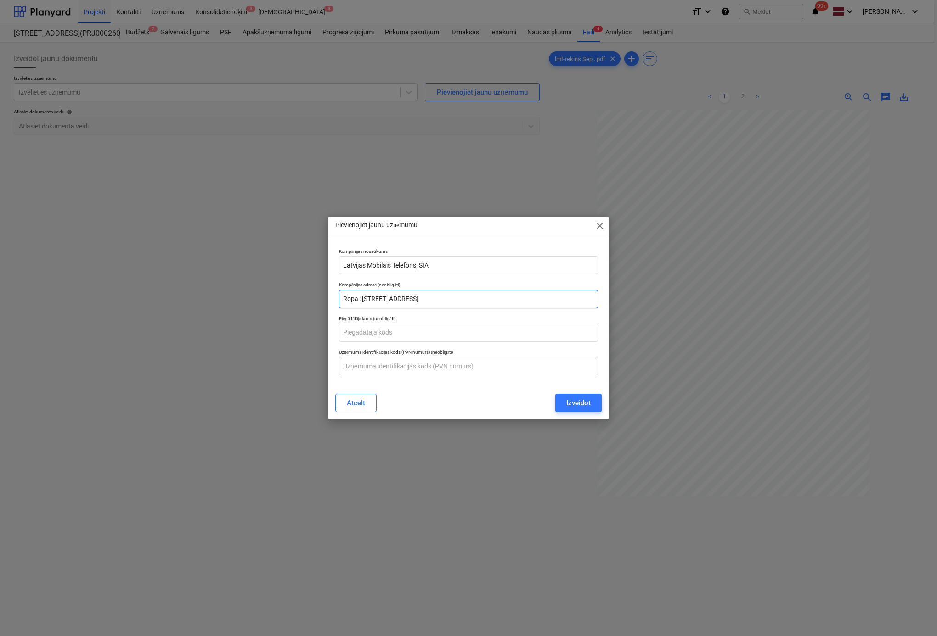
type input "Ropa÷u iela 6, RØga, LV-1039"
click at [515, 328] on input "text" at bounding box center [468, 333] width 259 height 18
paste input "50003050931"
type input "50003050931"
click at [504, 366] on input "text" at bounding box center [468, 366] width 259 height 18
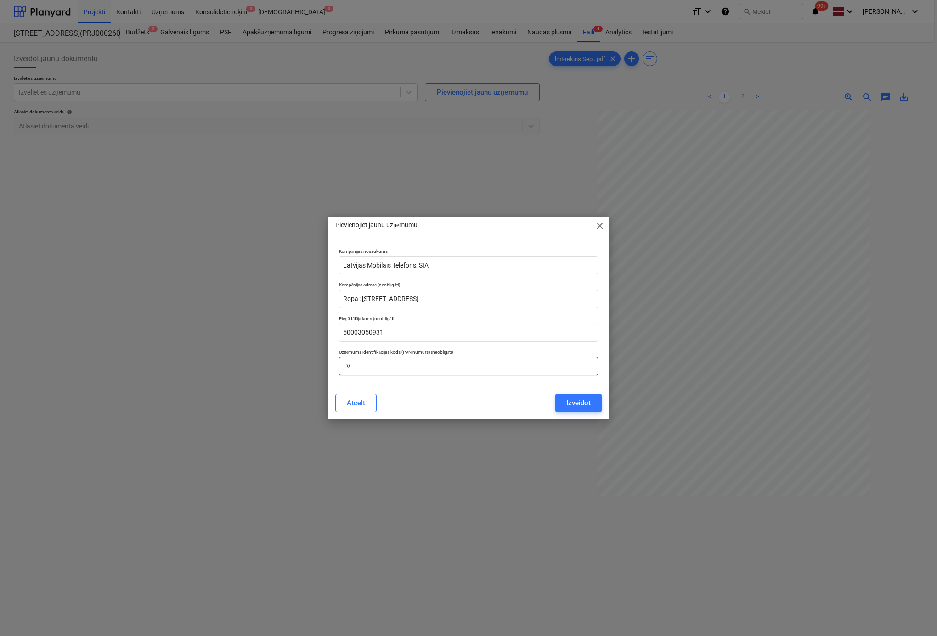
paste input "50003050931"
type input "LV50003050931"
click at [574, 403] on div "Izveidot" at bounding box center [578, 403] width 24 height 12
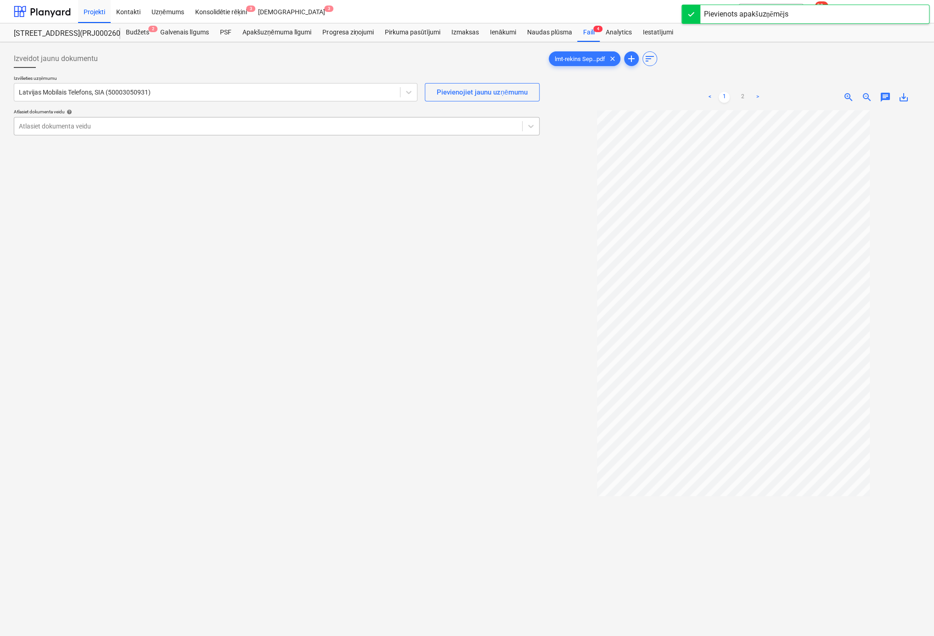
click at [315, 127] on div at bounding box center [268, 126] width 499 height 9
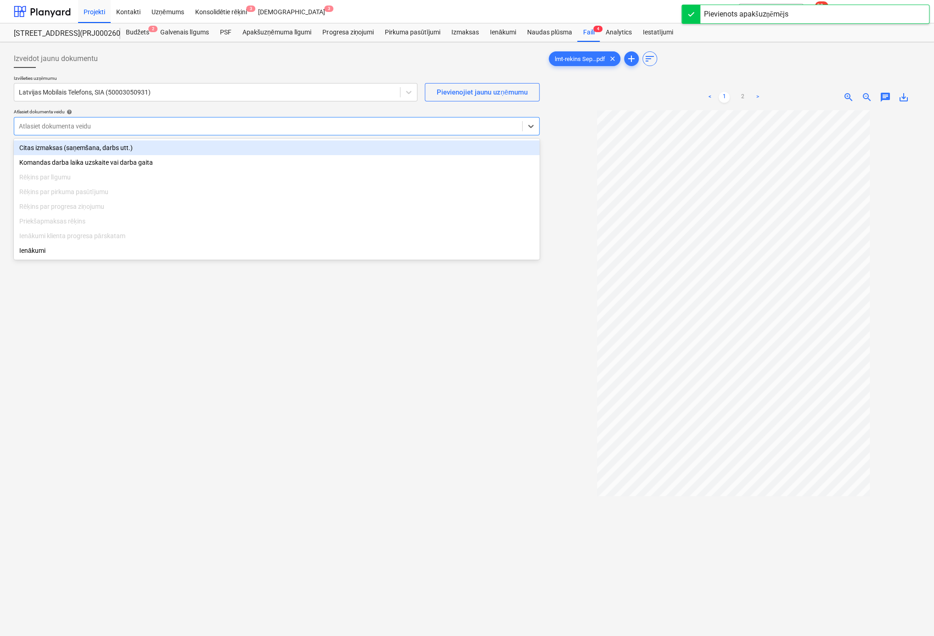
click at [112, 144] on div "Citas izmaksas (saņemšana, darbs utt.)" at bounding box center [277, 148] width 526 height 15
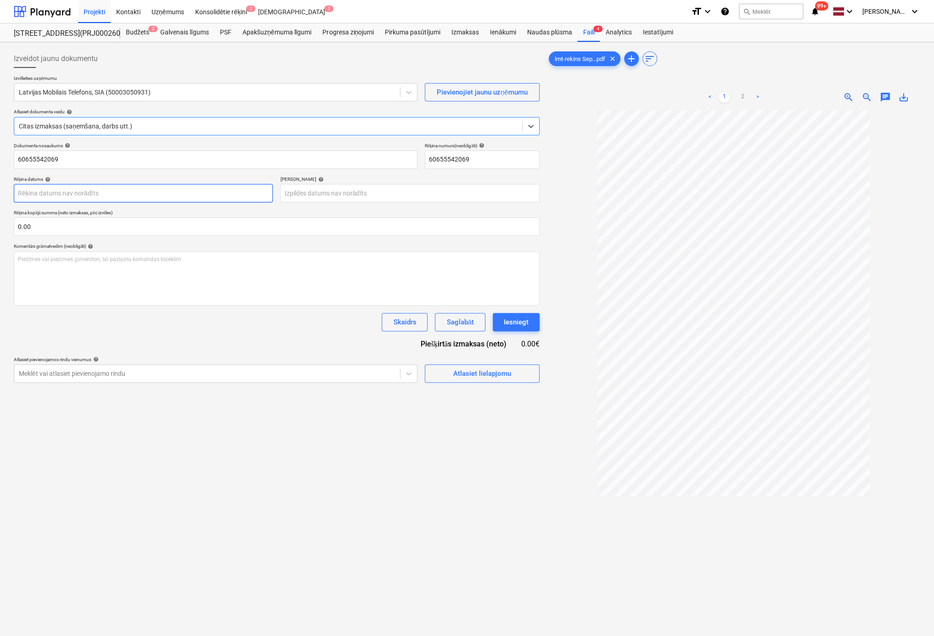
click at [163, 190] on body "Projekti Kontakti Uzņēmums Konsolidētie rēķini 3 Iesūtne 3 format_size keyboard…" at bounding box center [467, 318] width 934 height 636
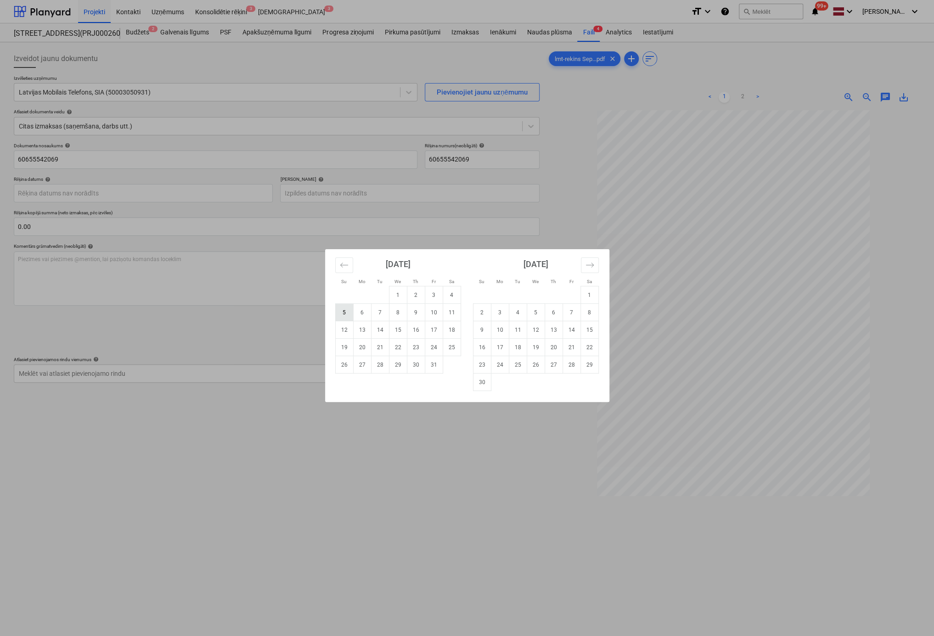
click at [344, 315] on td "5" at bounding box center [344, 312] width 18 height 17
type input "05 Oct 2025"
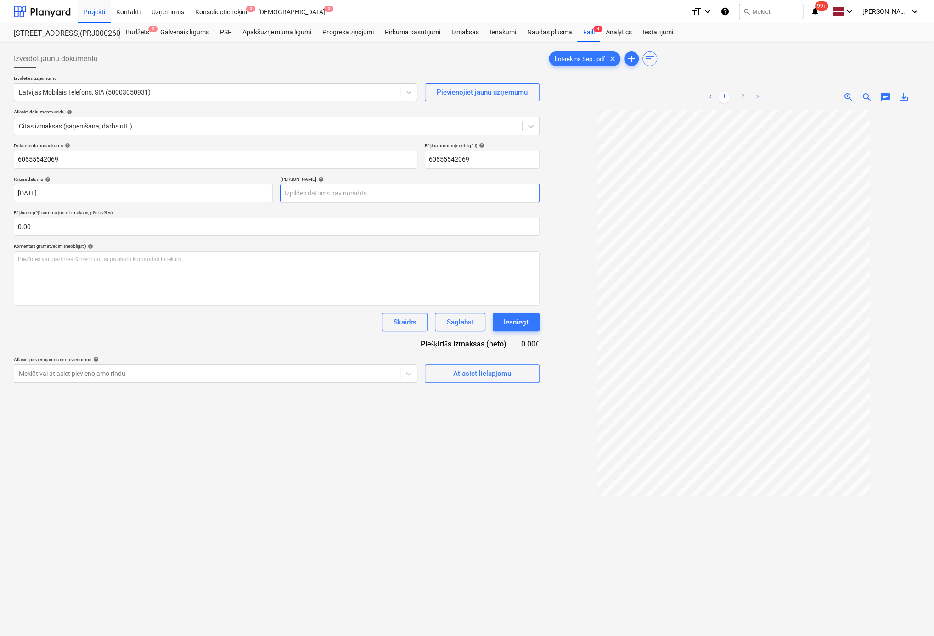
click at [360, 193] on body "Projekti Kontakti Uzņēmums Konsolidētie rēķini 3 Iesūtne 3 format_size keyboard…" at bounding box center [467, 318] width 934 height 636
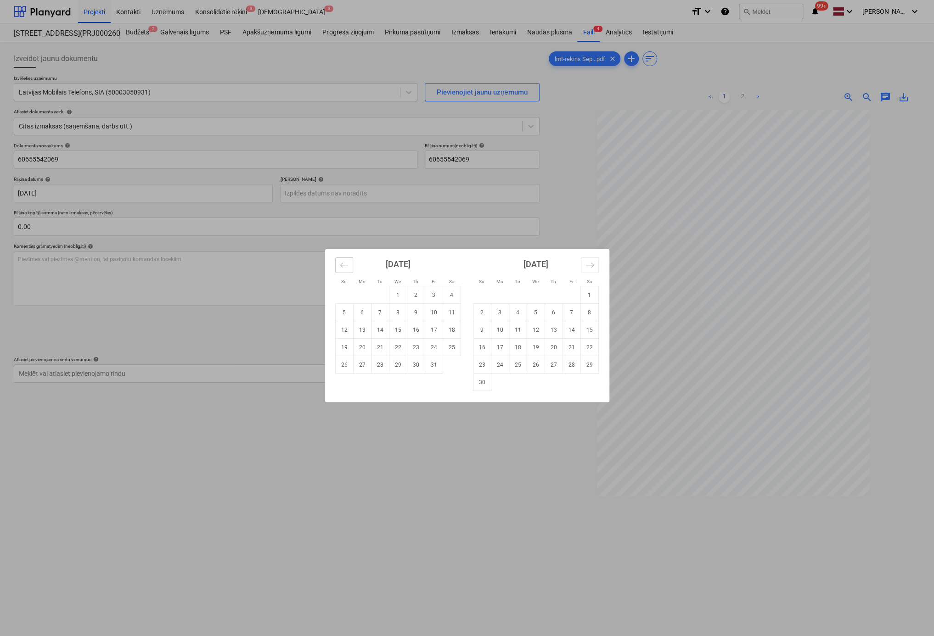
click at [348, 266] on button "Move backward to switch to the previous month." at bounding box center [344, 266] width 18 height 16
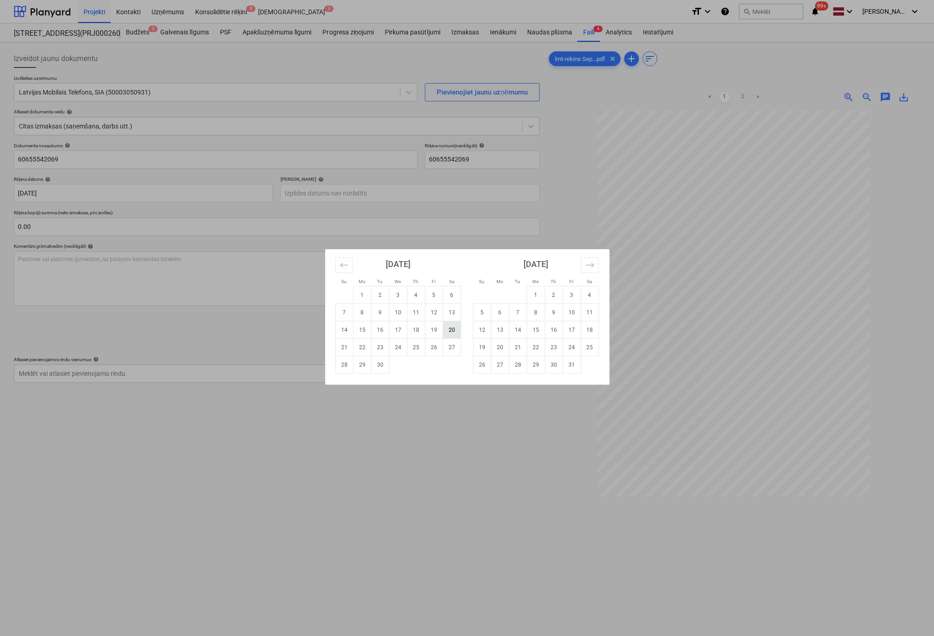
click at [450, 330] on td "20" at bounding box center [452, 329] width 18 height 17
type input "20 Sep 2025"
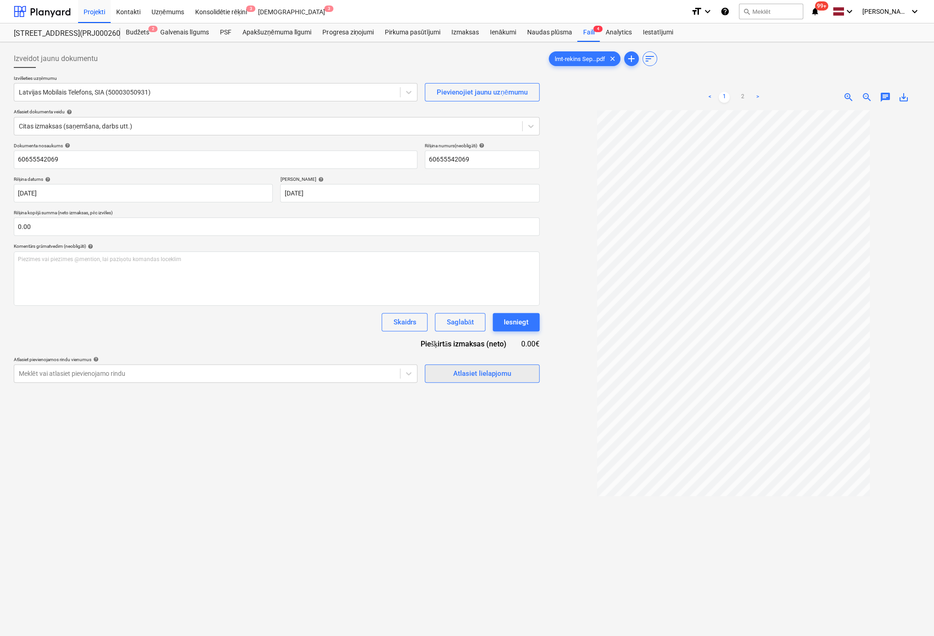
click at [462, 373] on div "Atlasiet lielapjomu" at bounding box center [482, 374] width 58 height 12
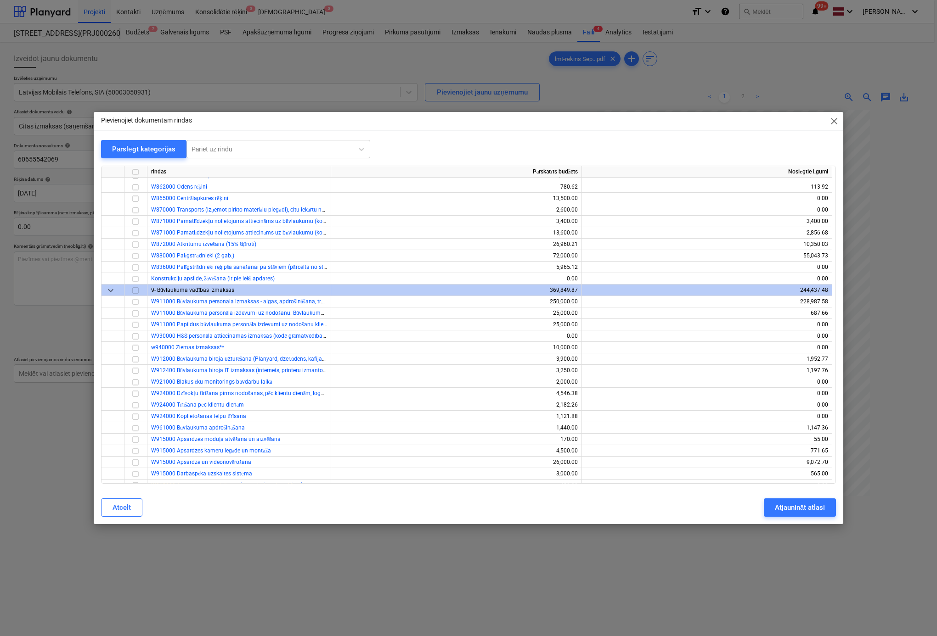
scroll to position [735, 0]
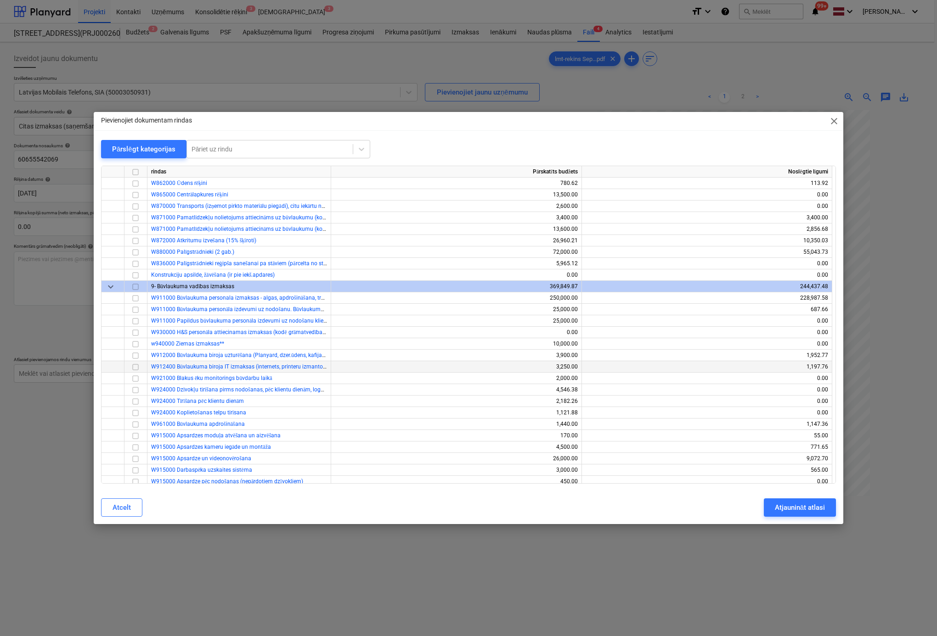
click at [138, 365] on input "checkbox" at bounding box center [135, 367] width 11 height 11
drag, startPoint x: 809, startPoint y: 512, endPoint x: 802, endPoint y: 511, distance: 7.4
click at [807, 512] on div "Atjaunināt atlasi" at bounding box center [800, 508] width 50 height 12
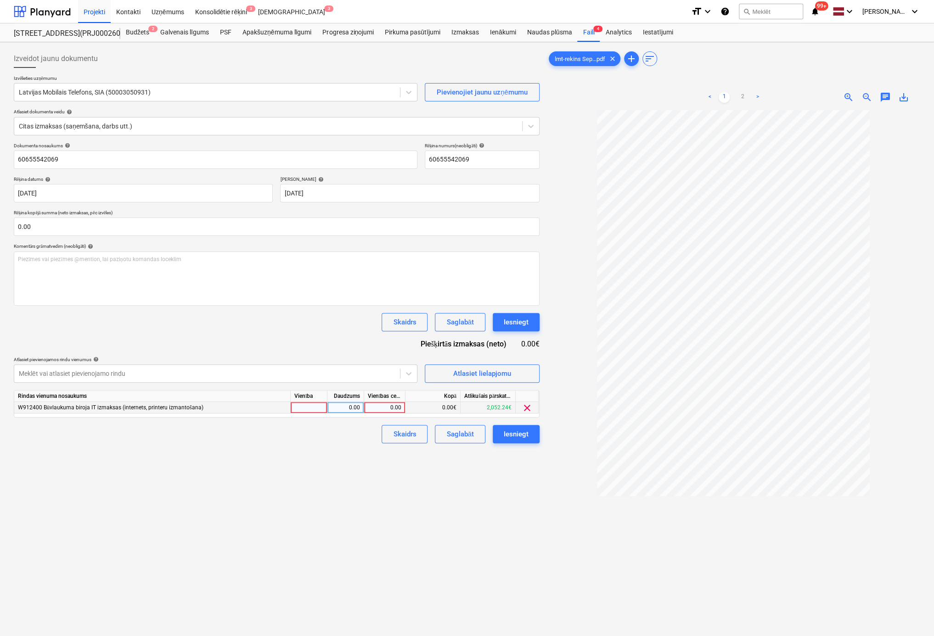
click at [390, 411] on div "0.00" at bounding box center [385, 407] width 34 height 11
type input "23.99"
click at [382, 489] on div "Izveidot jaunu dokumentu Izvēlieties uzņēmumu Latvijas Mobilais Telefons, SIA (…" at bounding box center [276, 385] width 533 height 679
click at [526, 436] on div "Iesniegt" at bounding box center [516, 434] width 25 height 12
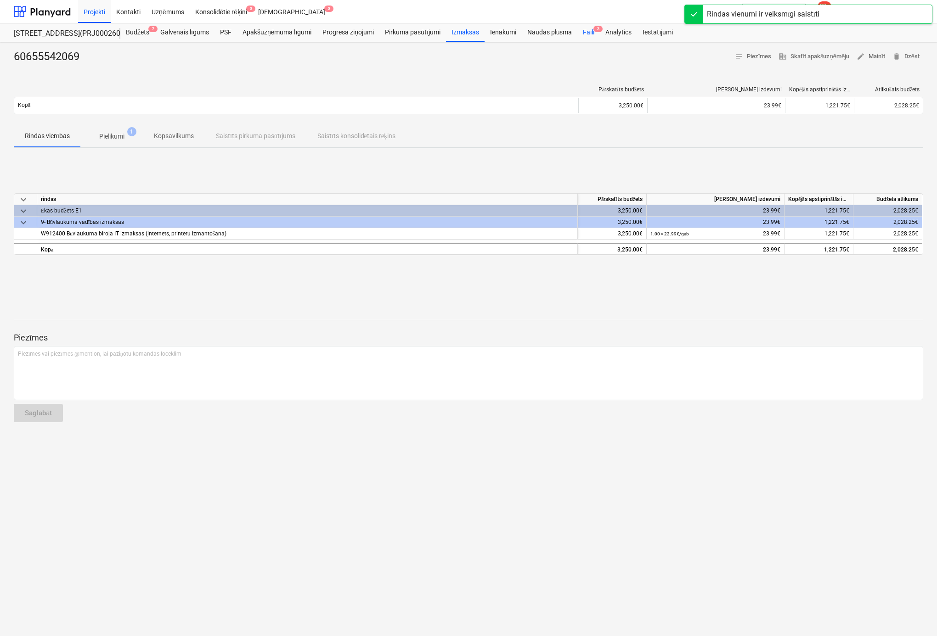
click at [588, 34] on div "Faili 3" at bounding box center [588, 32] width 22 height 18
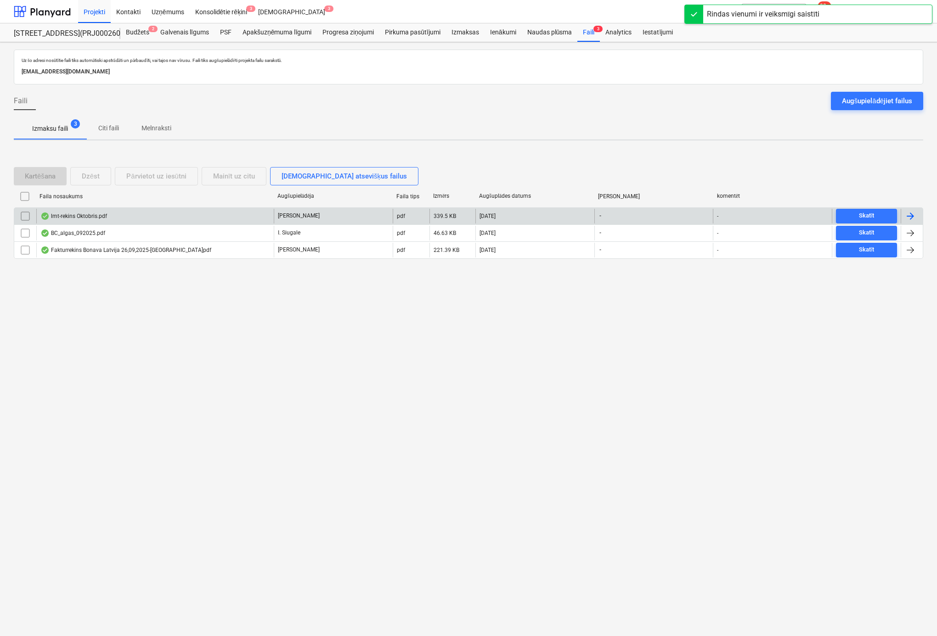
click at [83, 215] on div "lmt-rekins Oktobris.pdf" at bounding box center [73, 216] width 67 height 7
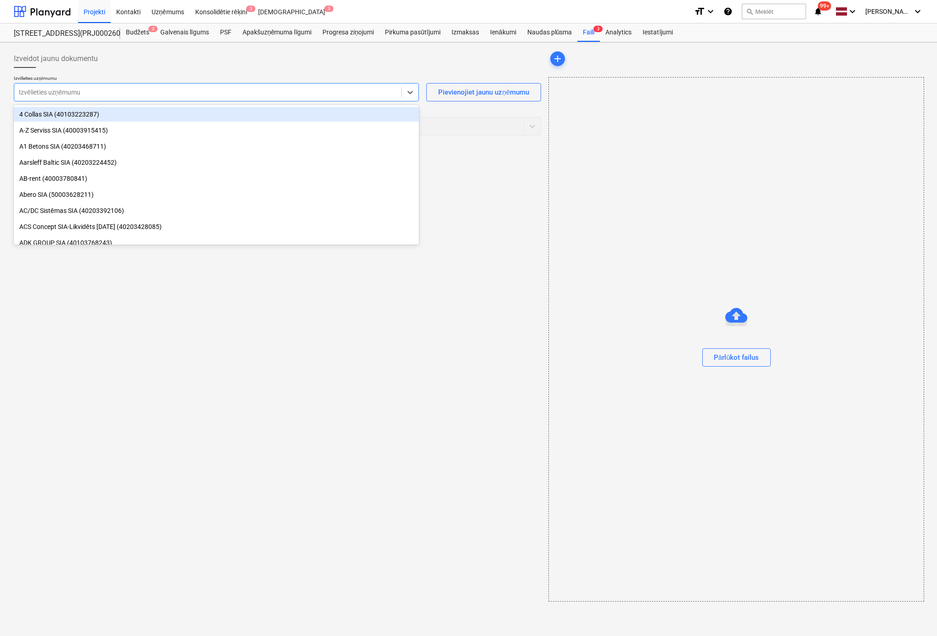
click at [160, 94] on div at bounding box center [208, 92] width 378 height 9
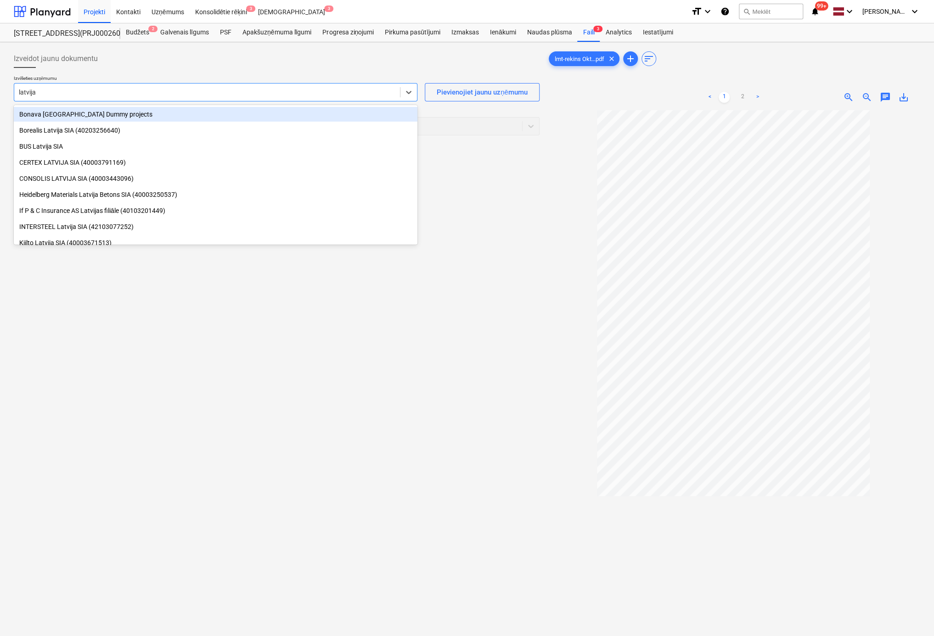
type input "latvijas"
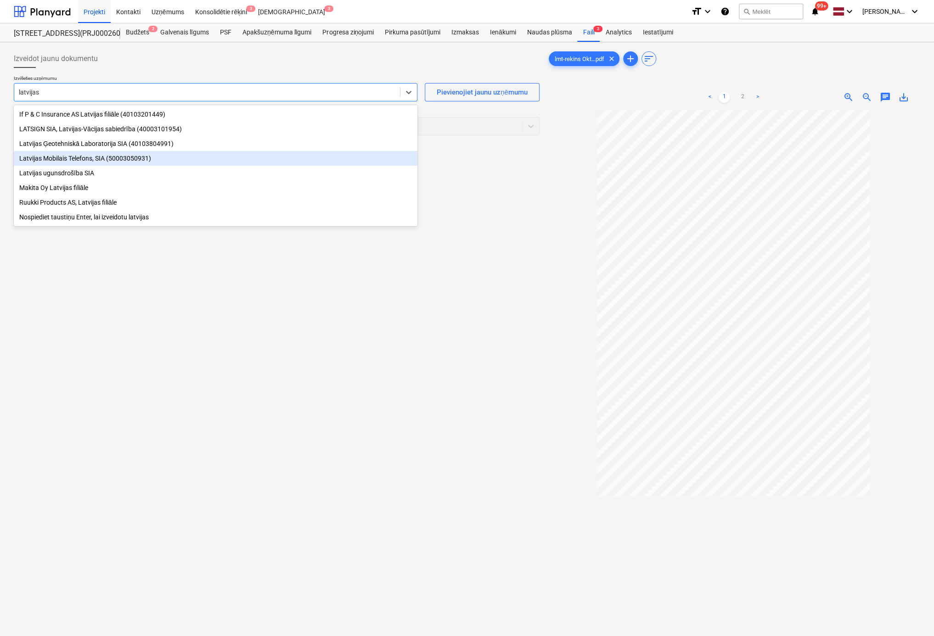
click at [106, 156] on div "Latvijas Mobilais Telefons, SIA (50003050931)" at bounding box center [216, 158] width 404 height 15
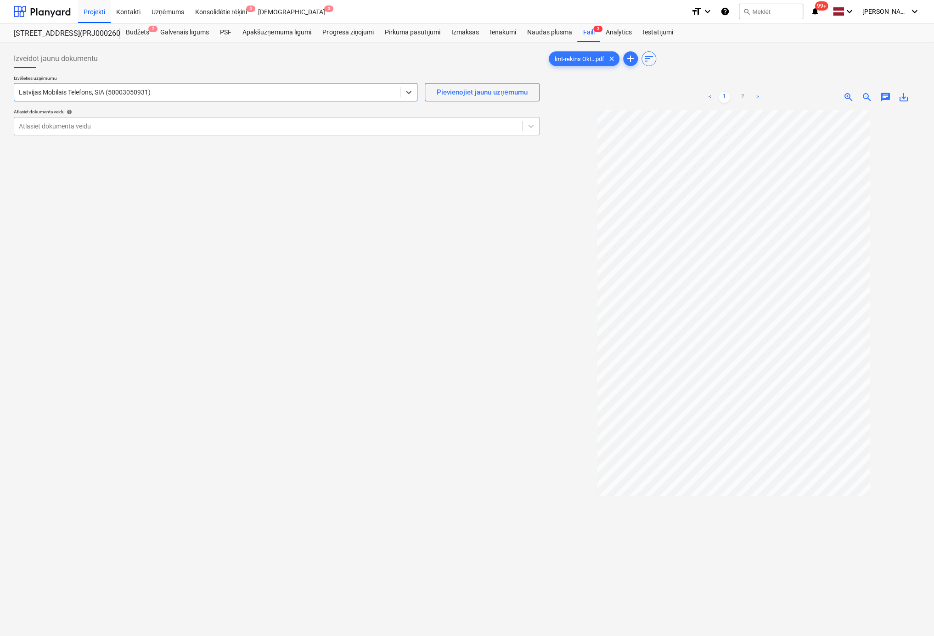
click at [218, 132] on div "Atlasiet dokumenta veidu" at bounding box center [268, 126] width 508 height 13
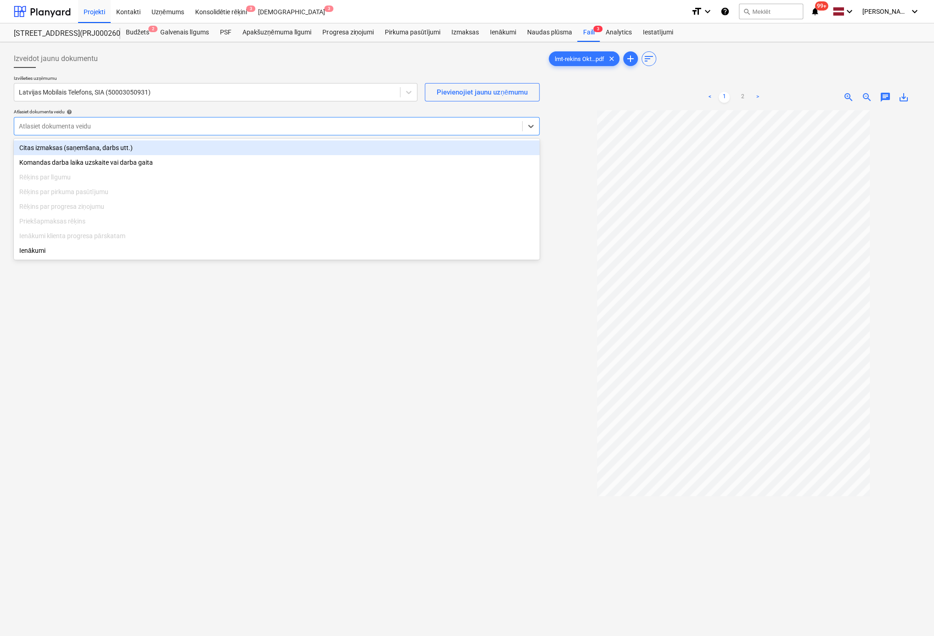
click at [91, 149] on div "Citas izmaksas (saņemšana, darbs utt.)" at bounding box center [277, 148] width 526 height 15
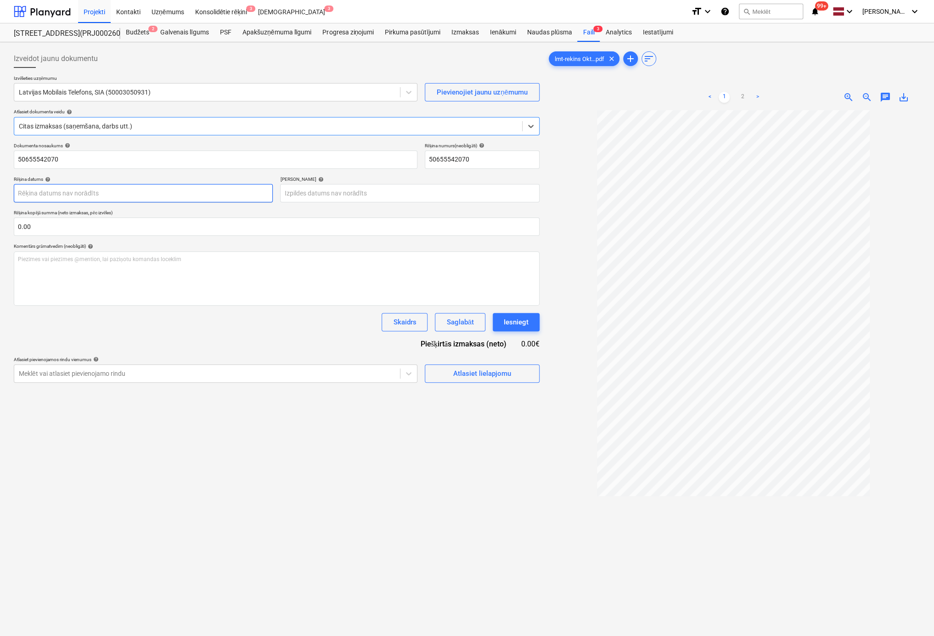
click at [241, 192] on body "Projekti Kontakti Uzņēmums Konsolidētie rēķini 3 Iesūtne 3 format_size keyboard…" at bounding box center [467, 318] width 934 height 636
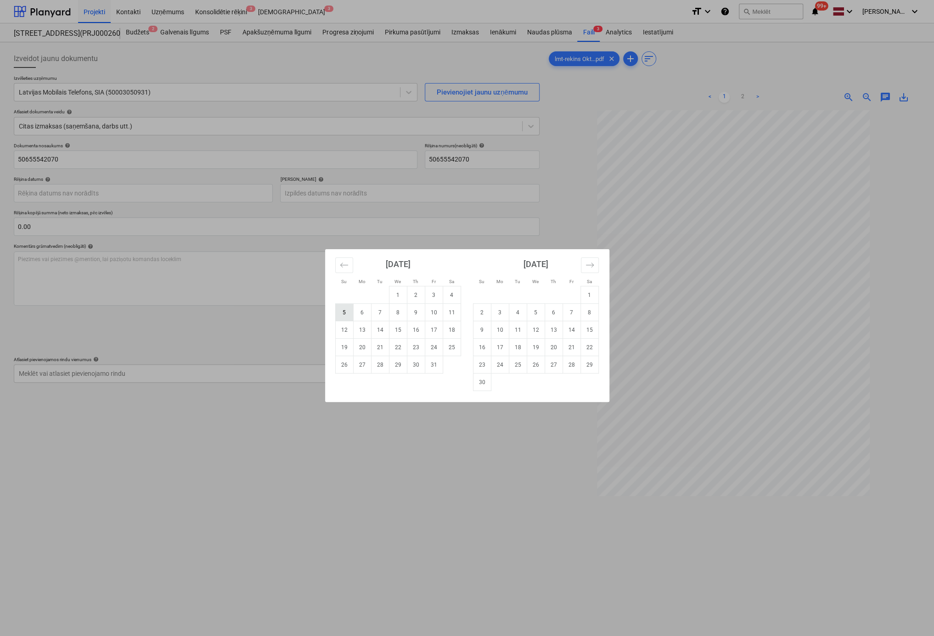
click at [343, 314] on td "5" at bounding box center [344, 312] width 18 height 17
type input "05 Oct 2025"
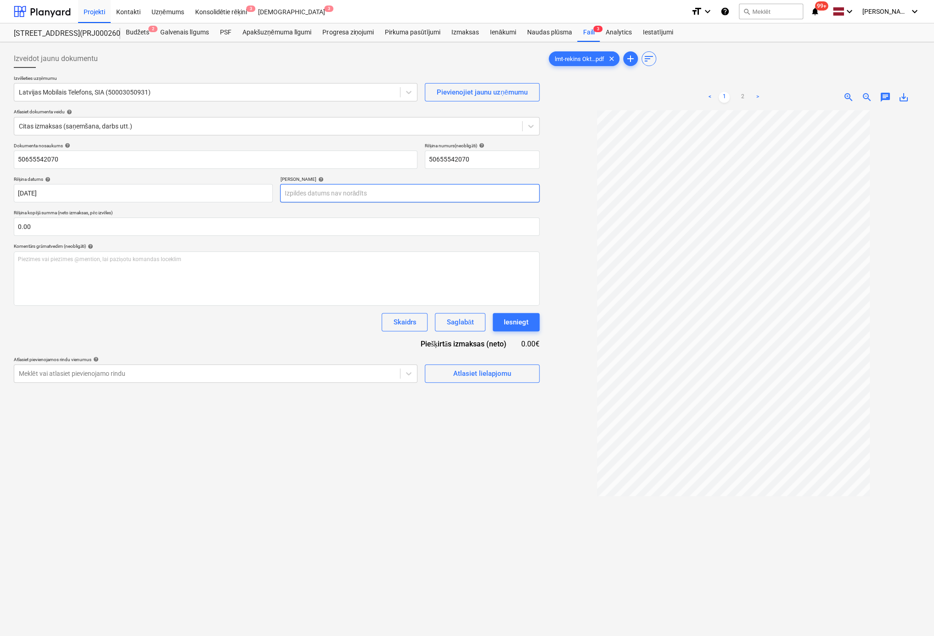
click at [332, 193] on body "Projekti Kontakti Uzņēmums Konsolidētie rēķini 3 Iesūtne 3 format_size keyboard…" at bounding box center [467, 318] width 934 height 636
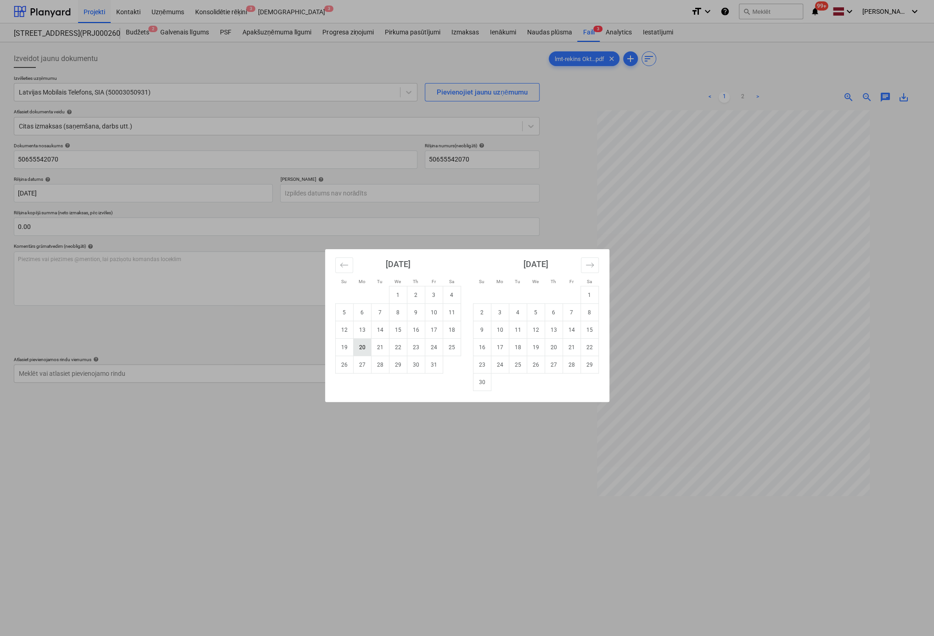
click at [366, 346] on td "20" at bounding box center [362, 347] width 18 height 17
type input "20 Oct 2025"
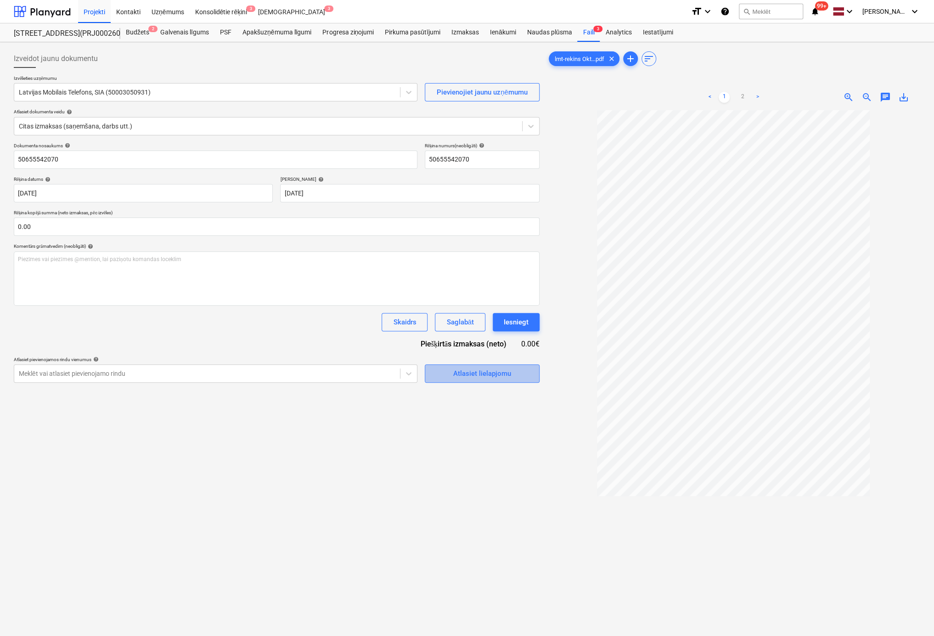
click at [491, 371] on div "Atlasiet lielapjomu" at bounding box center [482, 374] width 58 height 12
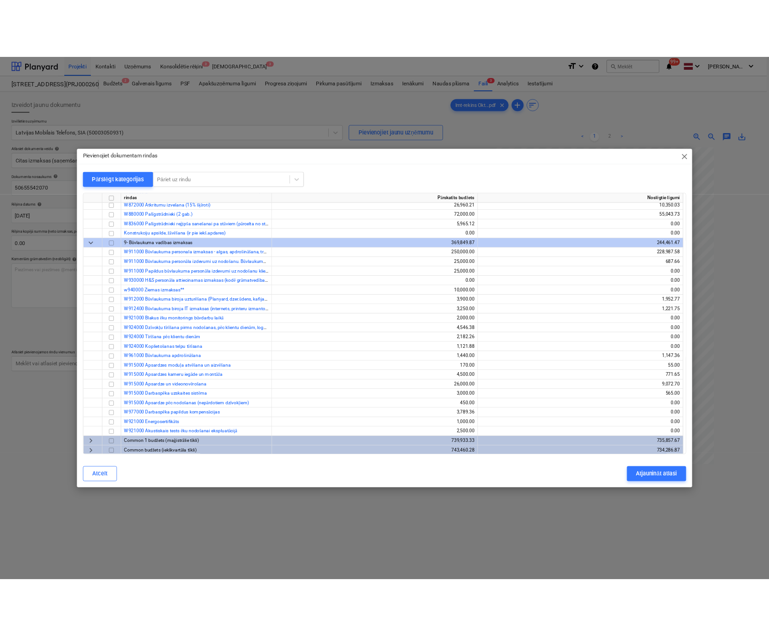
scroll to position [808, 0]
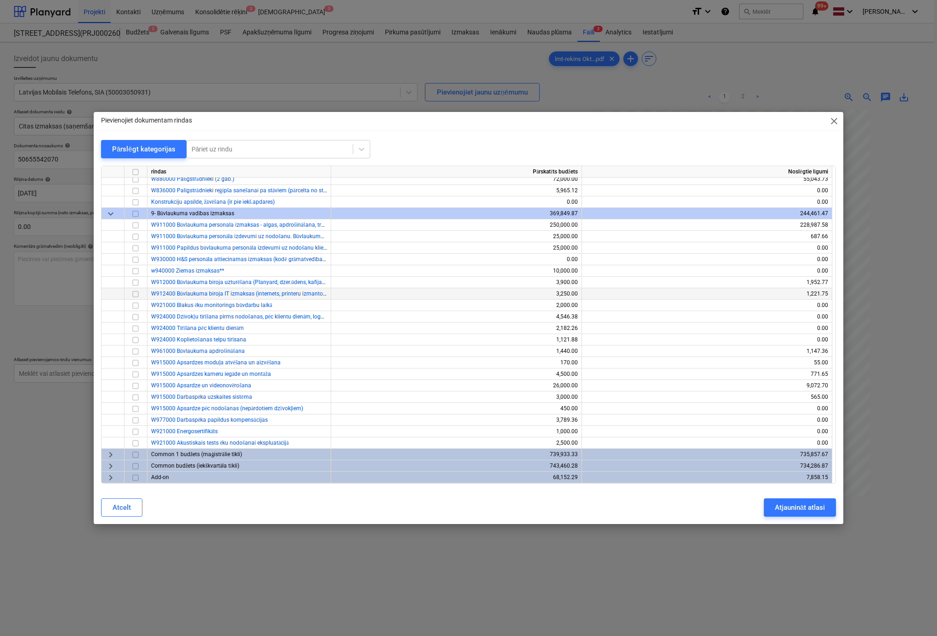
click at [133, 295] on input "checkbox" at bounding box center [135, 294] width 11 height 11
click at [782, 512] on div "Atjaunināt atlasi" at bounding box center [800, 508] width 50 height 12
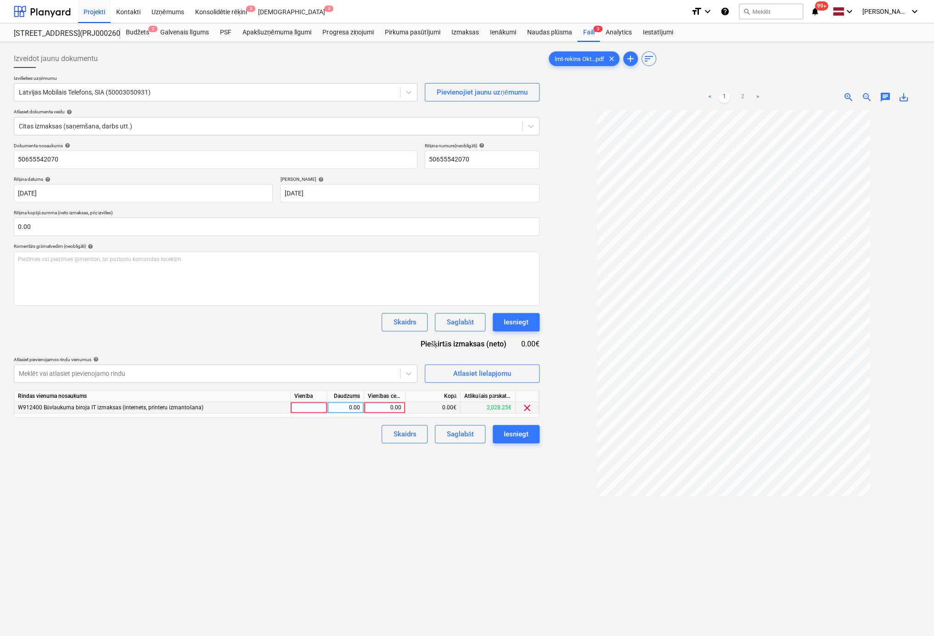
click at [377, 405] on div "0.00" at bounding box center [385, 407] width 34 height 11
type input "23.99"
click at [354, 502] on div "Izveidot jaunu dokumentu Izvēlieties uzņēmumu Latvijas Mobilais Telefons, SIA (…" at bounding box center [276, 385] width 533 height 679
click at [513, 434] on div "Iesniegt" at bounding box center [516, 434] width 25 height 12
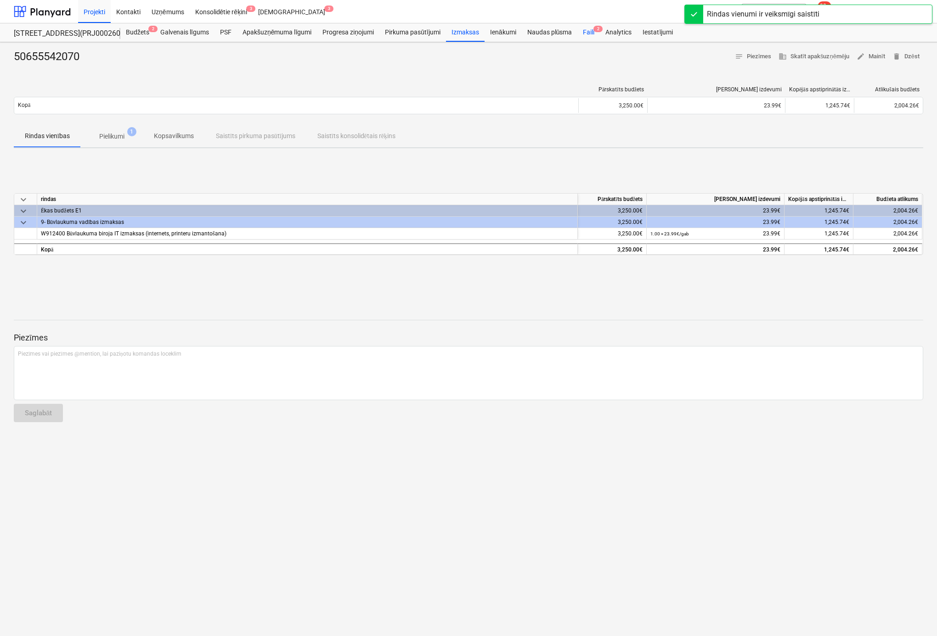
click at [588, 28] on div "Faili 2" at bounding box center [588, 32] width 22 height 18
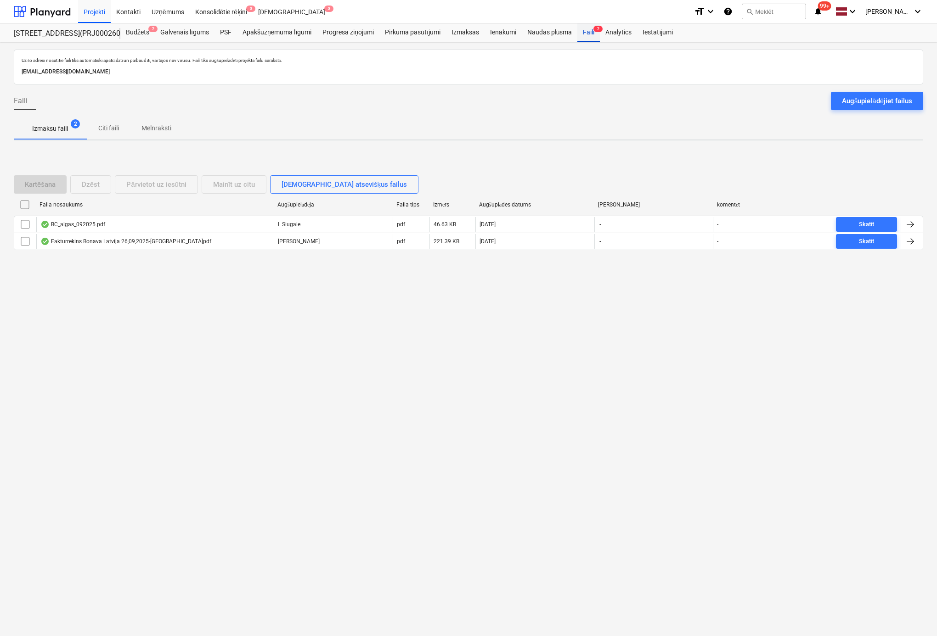
click at [589, 34] on div "Faili 2" at bounding box center [588, 32] width 22 height 18
click at [903, 101] on div "Augšupielādējiet failus" at bounding box center [877, 101] width 70 height 12
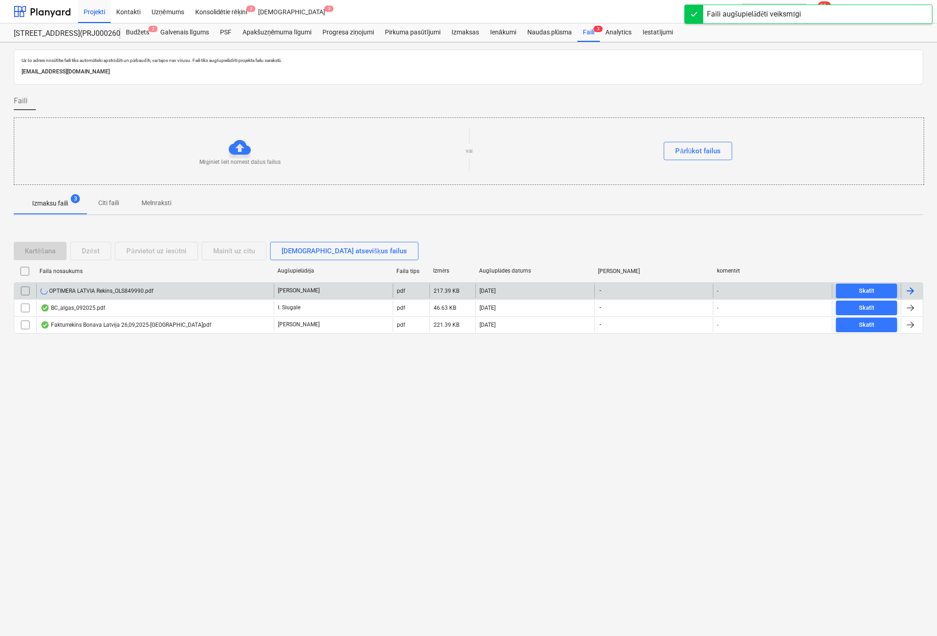
click at [92, 292] on div "OPTIMERA LATVIA Rekins_OLS849990.pdf" at bounding box center [96, 290] width 113 height 7
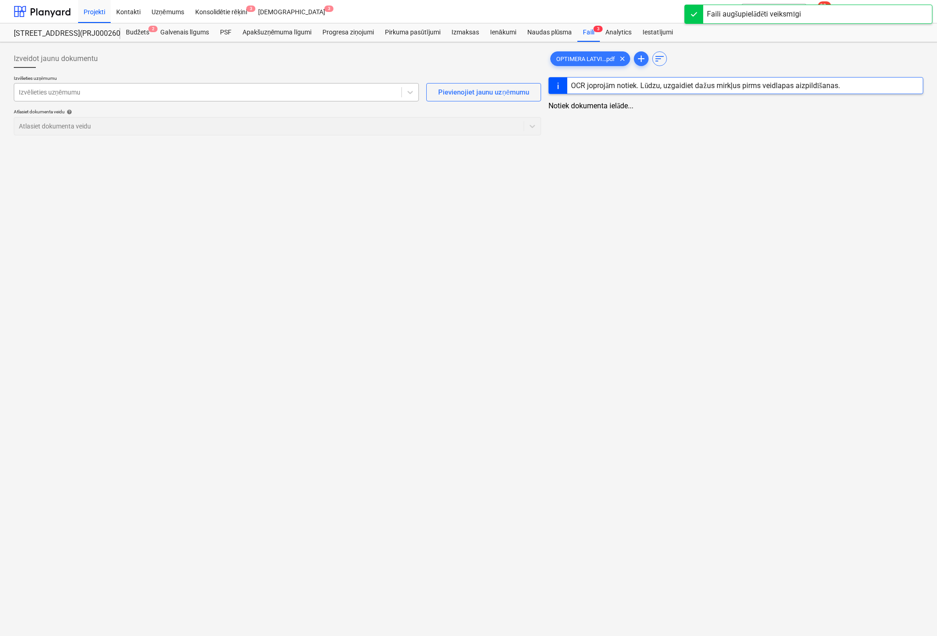
click at [185, 96] on div at bounding box center [208, 92] width 378 height 9
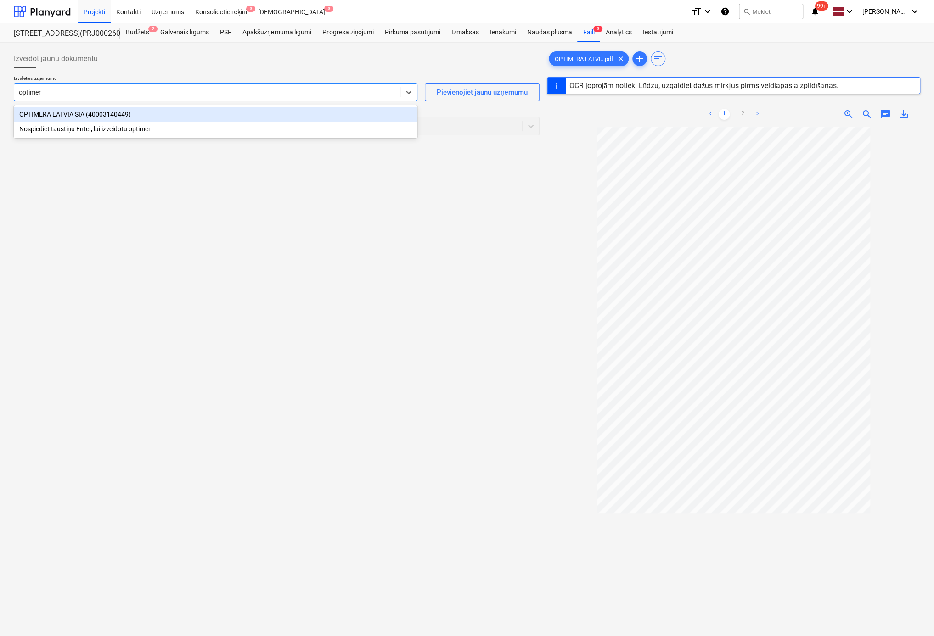
type input "optimera"
click at [180, 117] on div "OPTIMERA LATVIA SIA (40003140449)" at bounding box center [216, 114] width 404 height 15
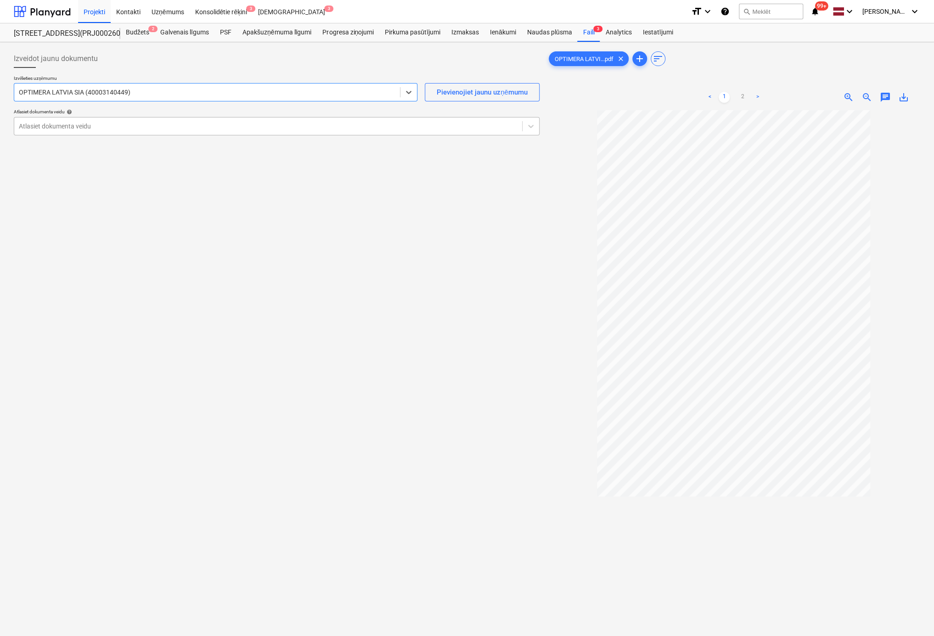
click at [200, 124] on div at bounding box center [268, 126] width 499 height 9
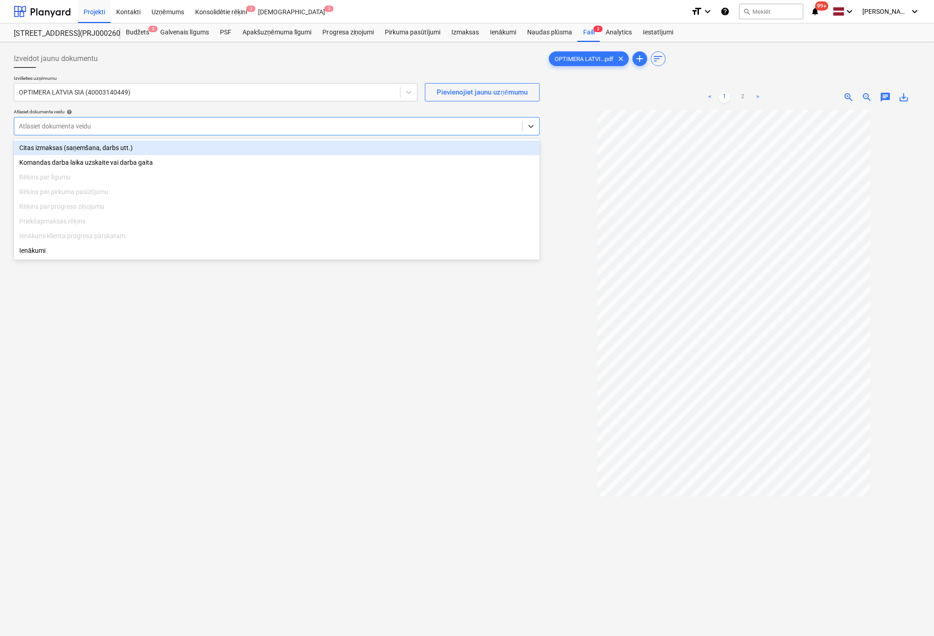
click at [143, 150] on div "Citas izmaksas (saņemšana, darbs utt.)" at bounding box center [277, 148] width 526 height 15
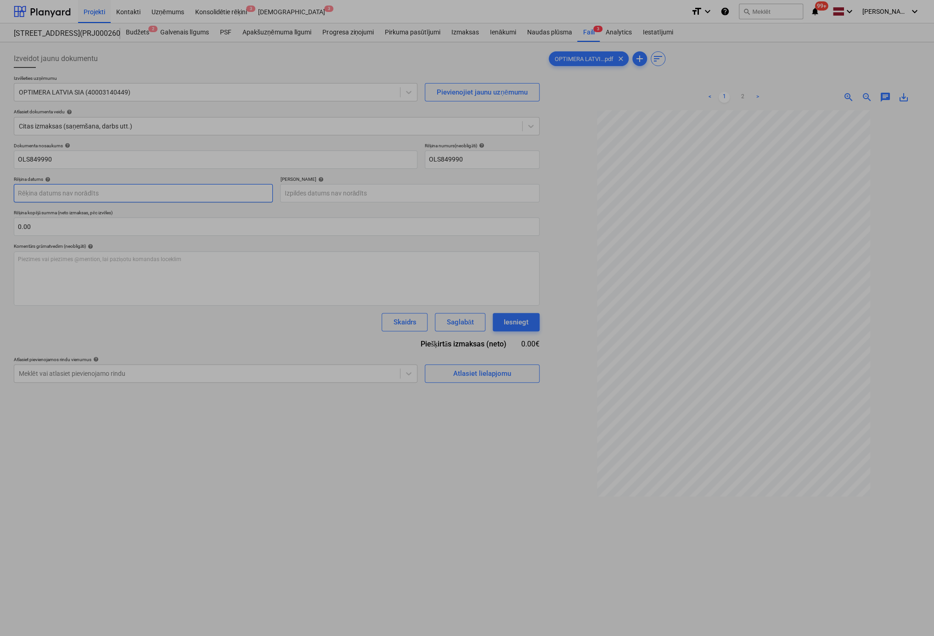
click at [248, 197] on body "Projekti Kontakti Uzņēmums Konsolidētie rēķini 3 Iesūtne 3 format_size keyboard…" at bounding box center [467, 318] width 934 height 636
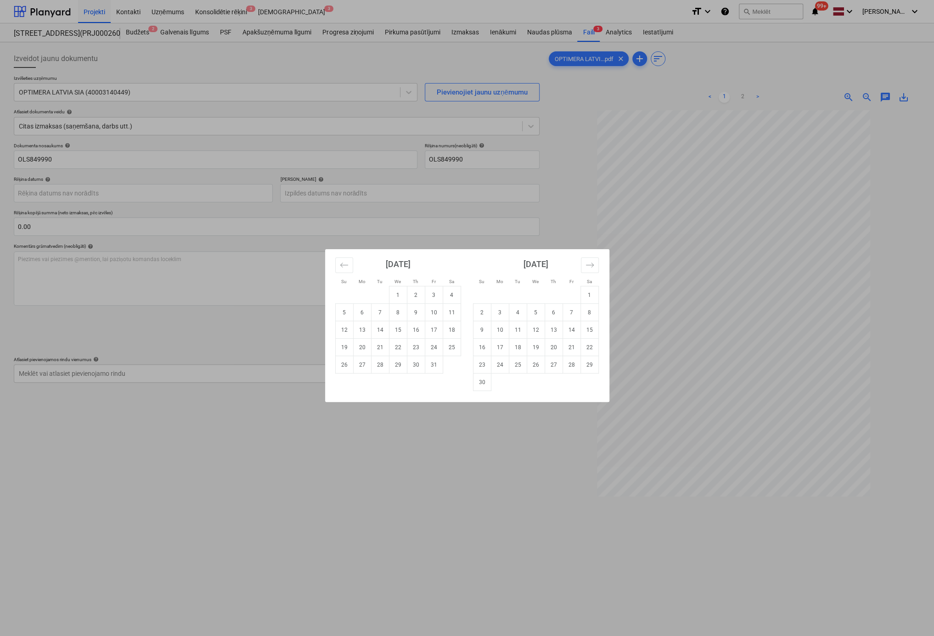
click at [378, 315] on td "7" at bounding box center [380, 312] width 18 height 17
type input "07 Oct 2025"
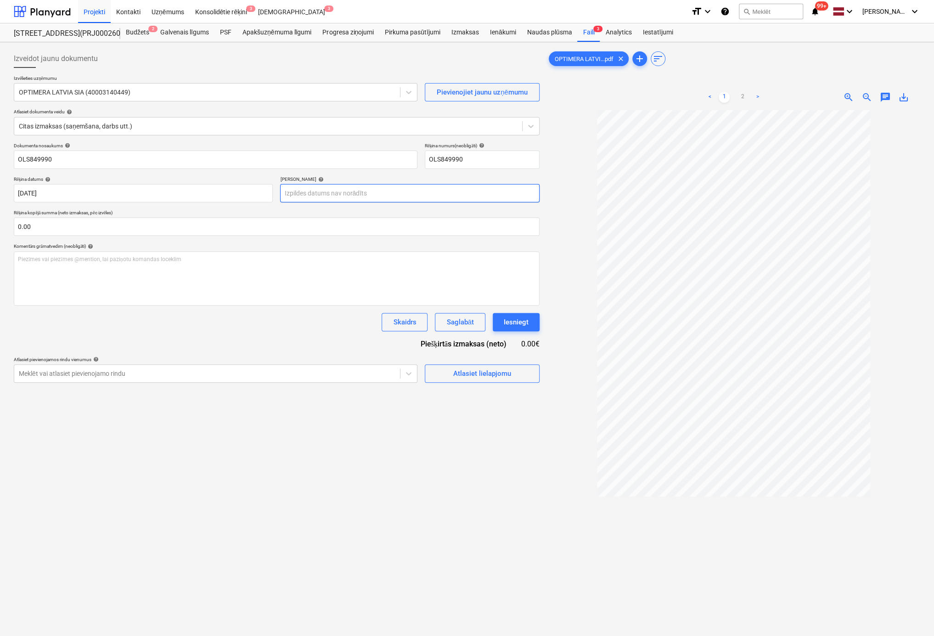
click at [366, 197] on body "Projekti Kontakti Uzņēmums Konsolidētie rēķini 3 Iesūtne 3 format_size keyboard…" at bounding box center [467, 318] width 934 height 636
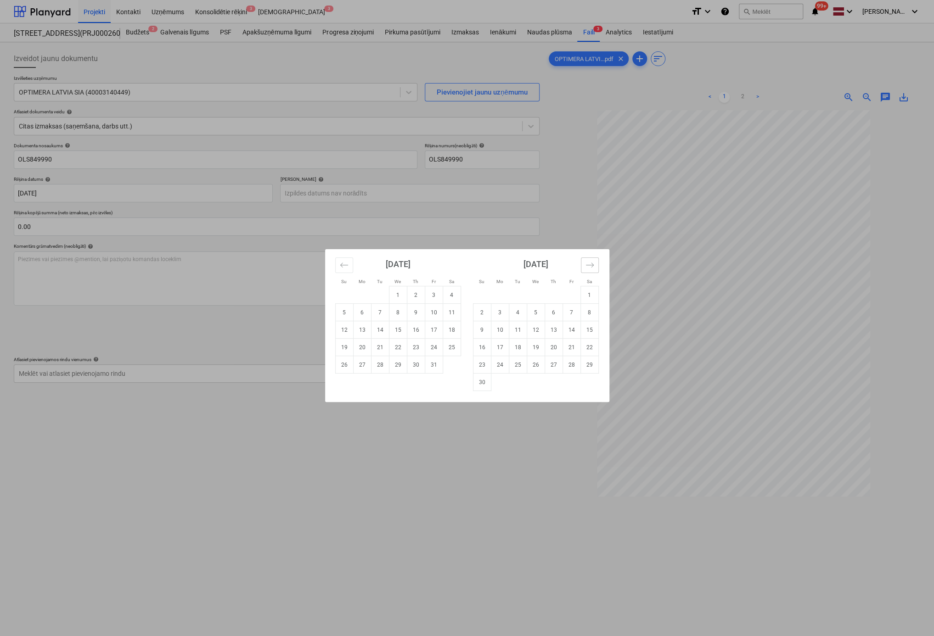
click at [588, 262] on icon "Move forward to switch to the next month." at bounding box center [589, 265] width 9 height 9
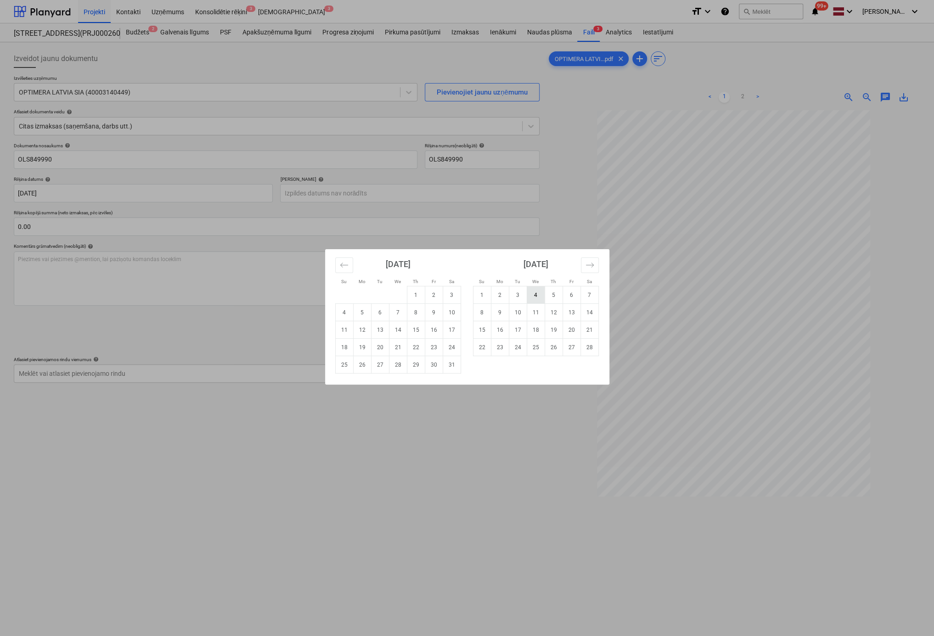
click at [534, 296] on td "4" at bounding box center [536, 295] width 18 height 17
type input "04 Feb 2026"
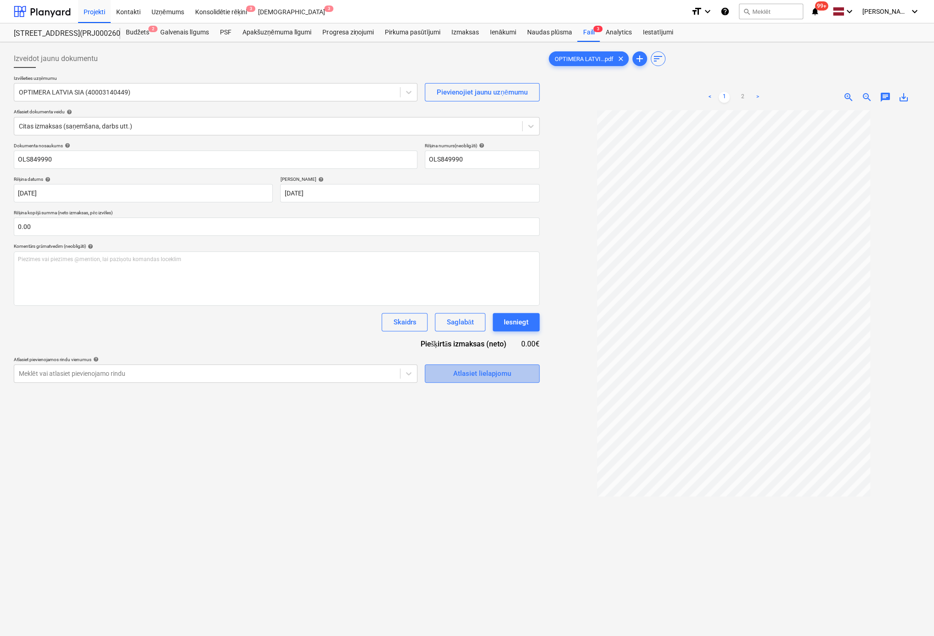
click at [459, 374] on div "Atlasiet lielapjomu" at bounding box center [482, 374] width 58 height 12
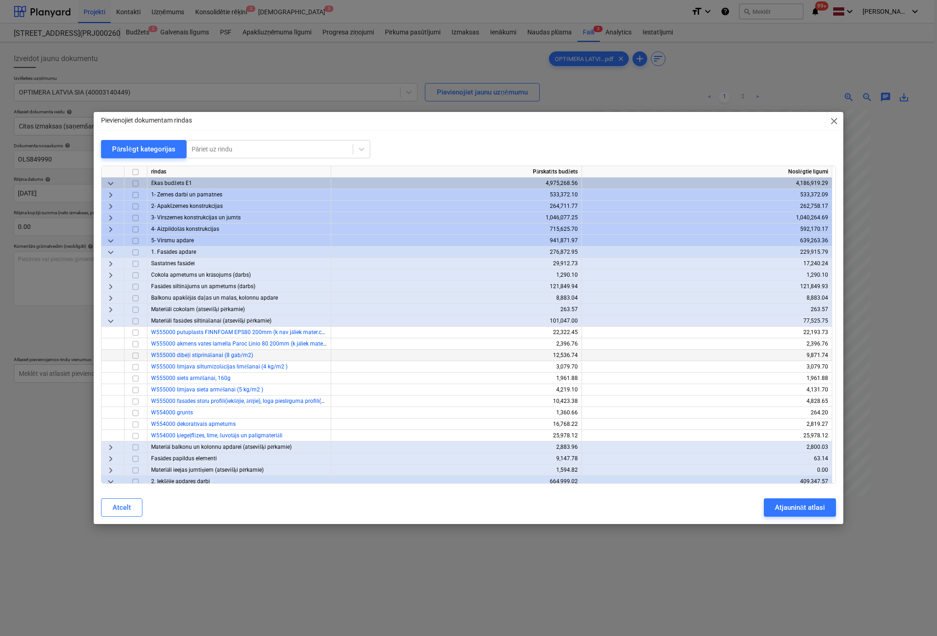
click at [134, 356] on input "checkbox" at bounding box center [135, 355] width 11 height 11
click at [770, 507] on button "Atjaunināt atlasi" at bounding box center [800, 508] width 72 height 18
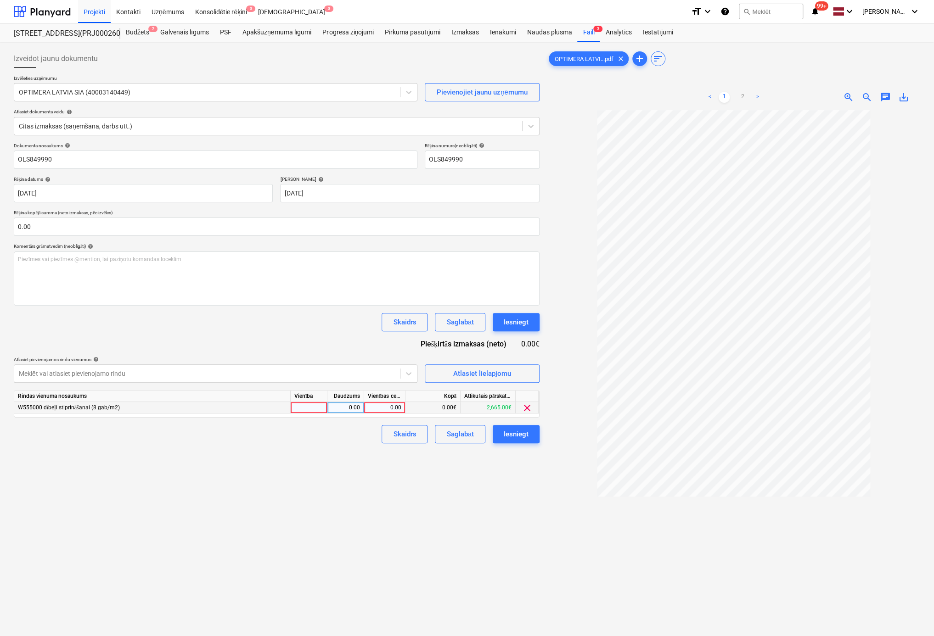
click at [389, 407] on div "0.00" at bounding box center [385, 407] width 34 height 11
type input "143.52"
drag, startPoint x: 446, startPoint y: 474, endPoint x: 515, endPoint y: 437, distance: 78.5
click at [448, 473] on div "Izveidot jaunu dokumentu Izvēlieties uzņēmumu OPTIMERA LATVIA SIA (40003140449)…" at bounding box center [276, 385] width 533 height 679
click at [518, 432] on div "Iesniegt" at bounding box center [516, 434] width 25 height 12
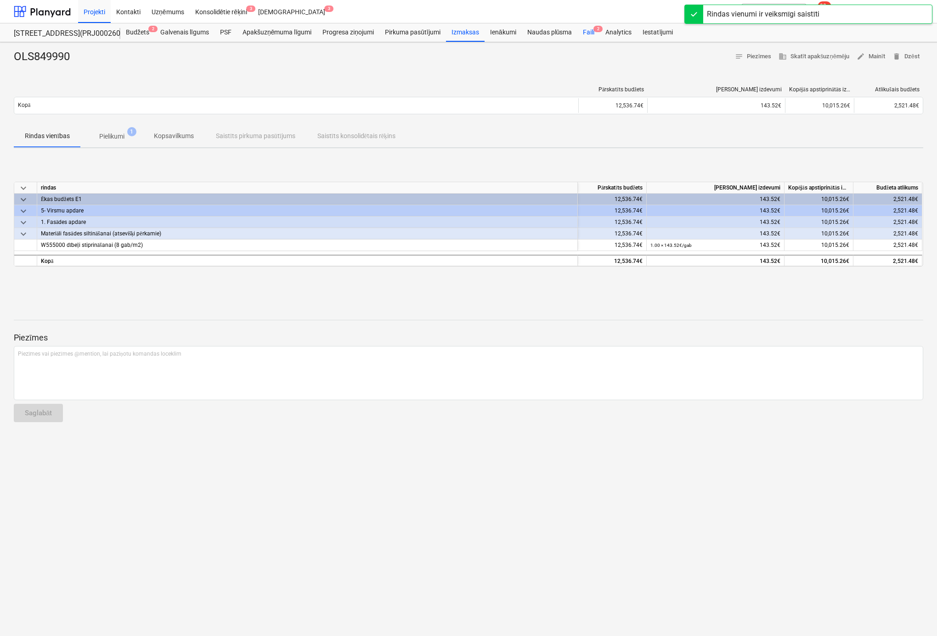
click at [589, 28] on div "Faili 2" at bounding box center [588, 32] width 22 height 18
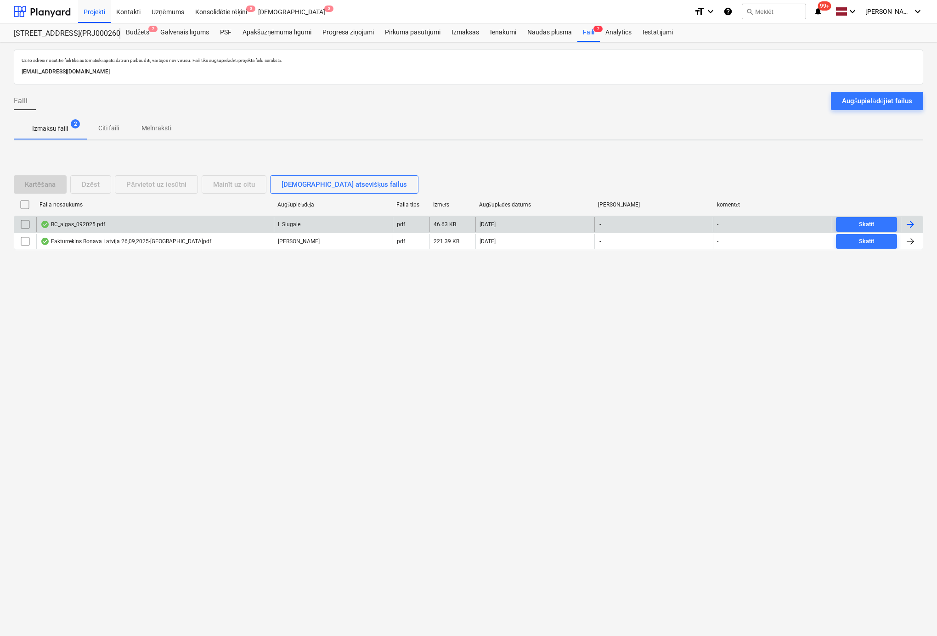
click at [96, 226] on div "BC_algas_092025.pdf" at bounding box center [72, 224] width 65 height 7
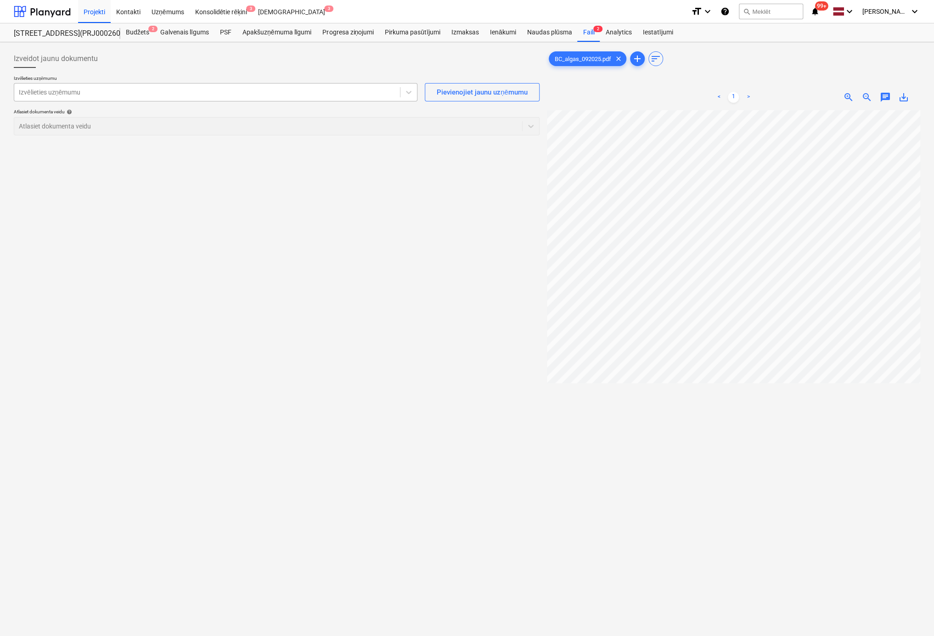
click at [118, 98] on div "Izvēlieties uzņēmumu" at bounding box center [216, 92] width 404 height 18
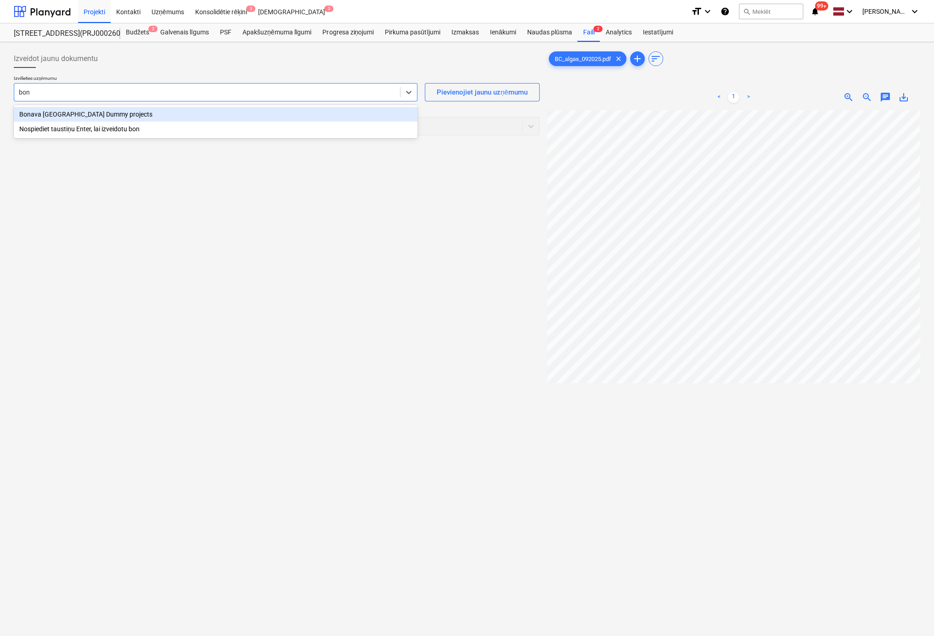
type input "bona"
click at [81, 114] on div "Bonava Latvija Dummy projects" at bounding box center [216, 114] width 404 height 15
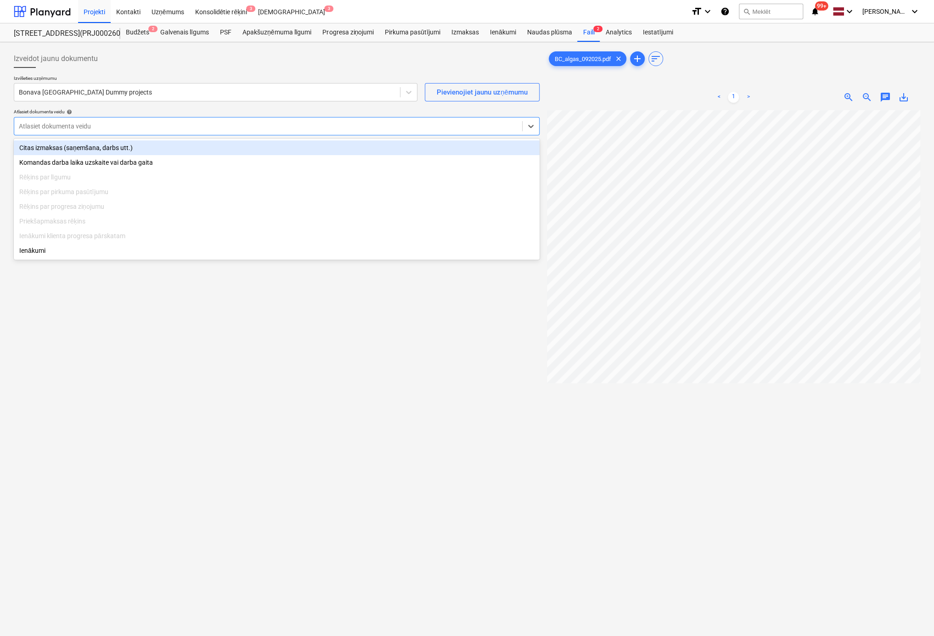
click at [371, 125] on div at bounding box center [268, 126] width 499 height 9
click at [152, 149] on div "Citas izmaksas (saņemšana, darbs utt.)" at bounding box center [277, 148] width 526 height 15
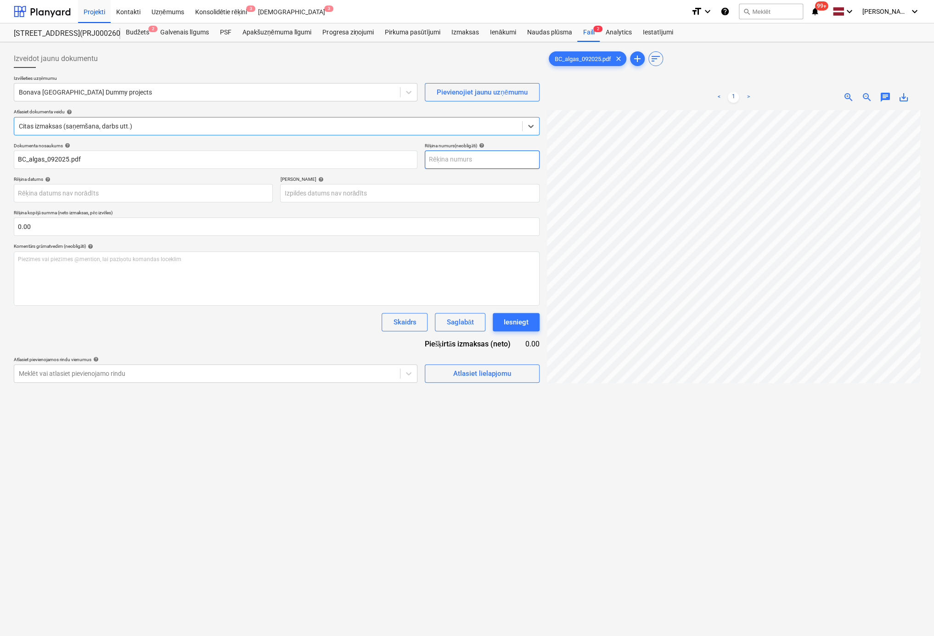
click at [468, 160] on input "text" at bounding box center [482, 160] width 115 height 18
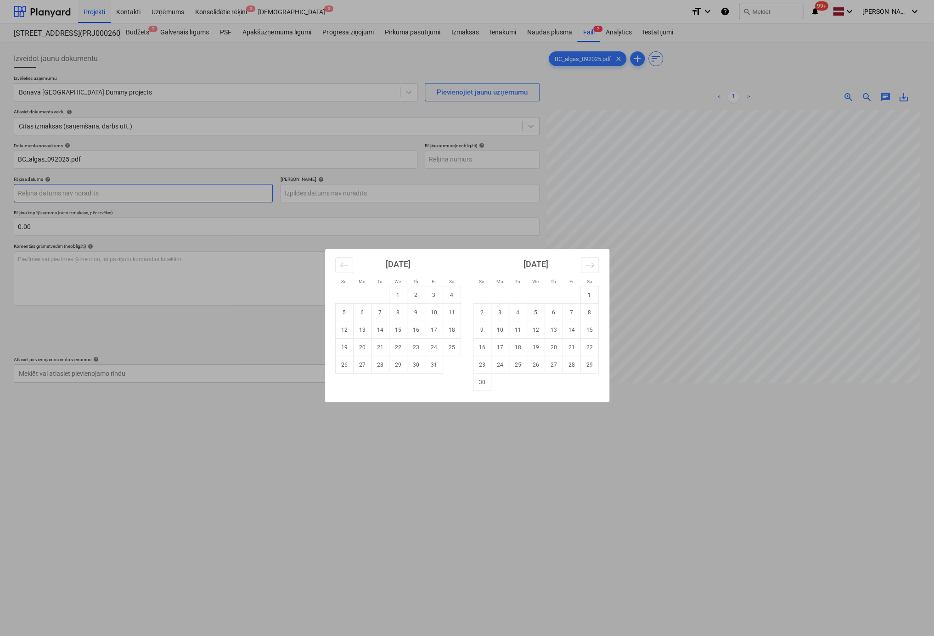
click at [245, 199] on body "Projekti Kontakti Uzņēmums Konsolidētie rēķini 3 Iesūtne 3 format_size keyboard…" at bounding box center [467, 318] width 934 height 636
click at [299, 207] on div "Su Mo Tu We Th Fr Sa Su Mo Tu We Th Fr Sa September 2025 1 2 3 4 5 6 7 8 9 10 1…" at bounding box center [467, 318] width 934 height 636
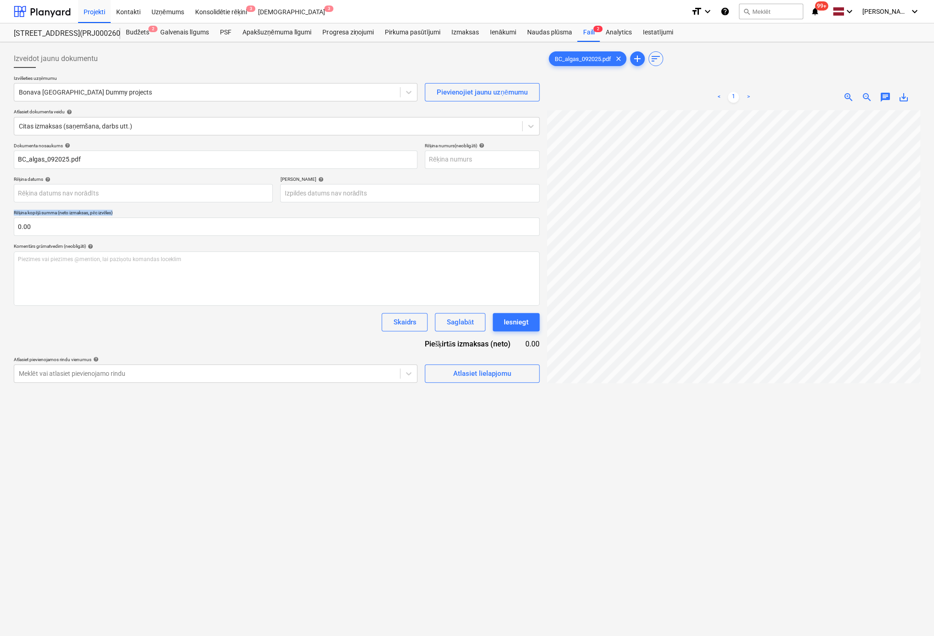
drag, startPoint x: 13, startPoint y: 212, endPoint x: 123, endPoint y: 211, distance: 110.2
click at [123, 211] on div "Izveidot jaunu dokumentu Izvēlieties uzņēmumu Bonava Latvija Dummy projects Pie…" at bounding box center [276, 385] width 533 height 679
click at [157, 197] on body "Projekti Kontakti Uzņēmums Konsolidētie rēķini 3 Iesūtne 3 format_size keyboard…" at bounding box center [467, 318] width 934 height 636
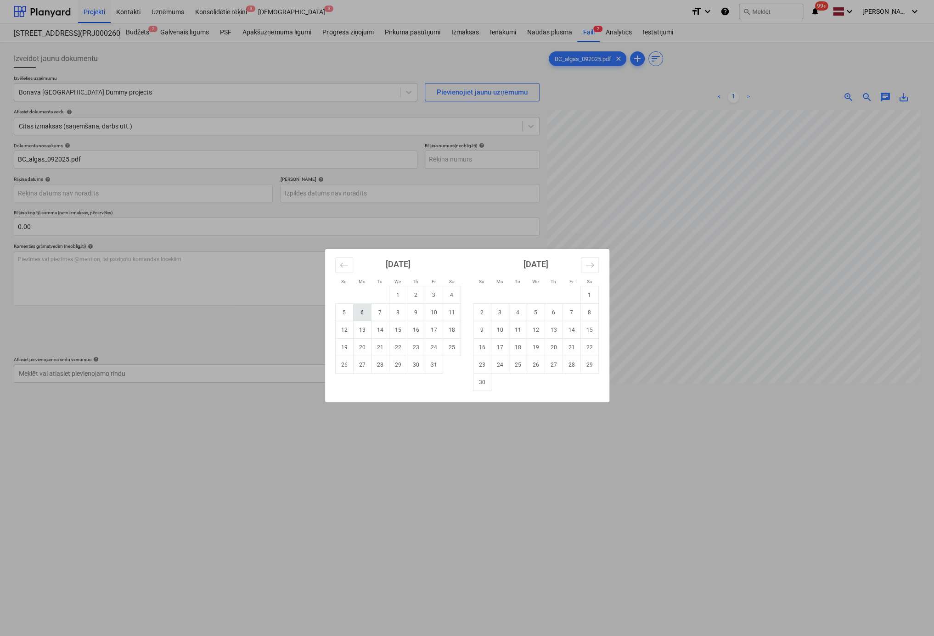
click at [362, 314] on td "6" at bounding box center [362, 312] width 18 height 17
type input "06 Oct 2025"
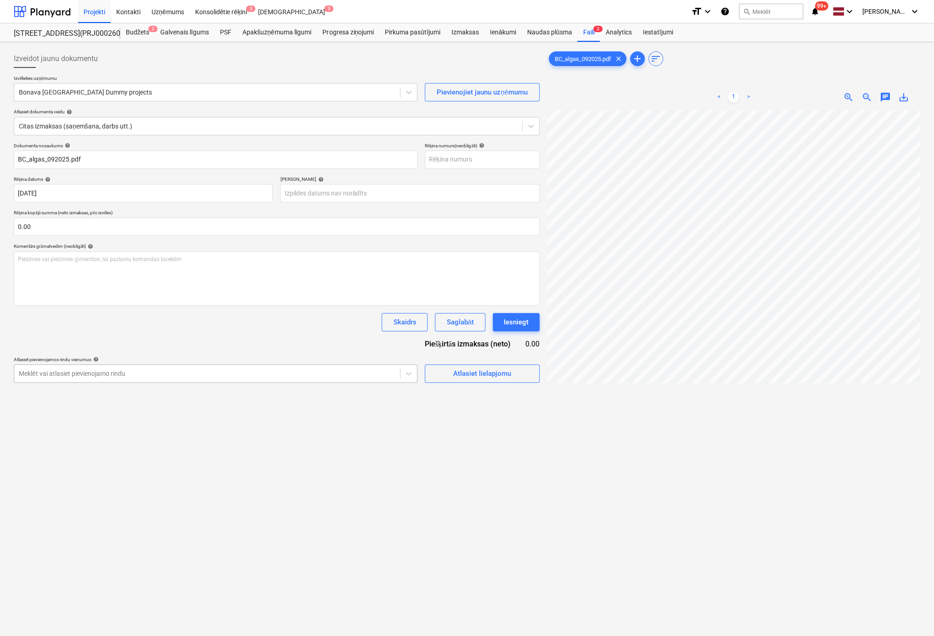
click at [240, 375] on div at bounding box center [207, 373] width 377 height 9
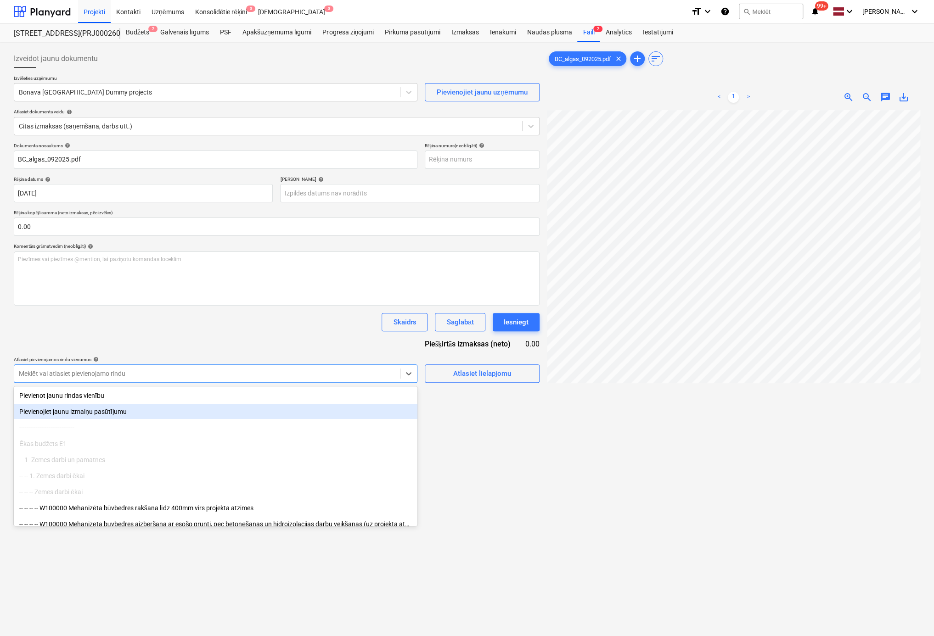
click at [485, 453] on div "Izveidot jaunu dokumentu Izvēlieties uzņēmumu Bonava Latvija Dummy projects Pie…" at bounding box center [276, 385] width 533 height 679
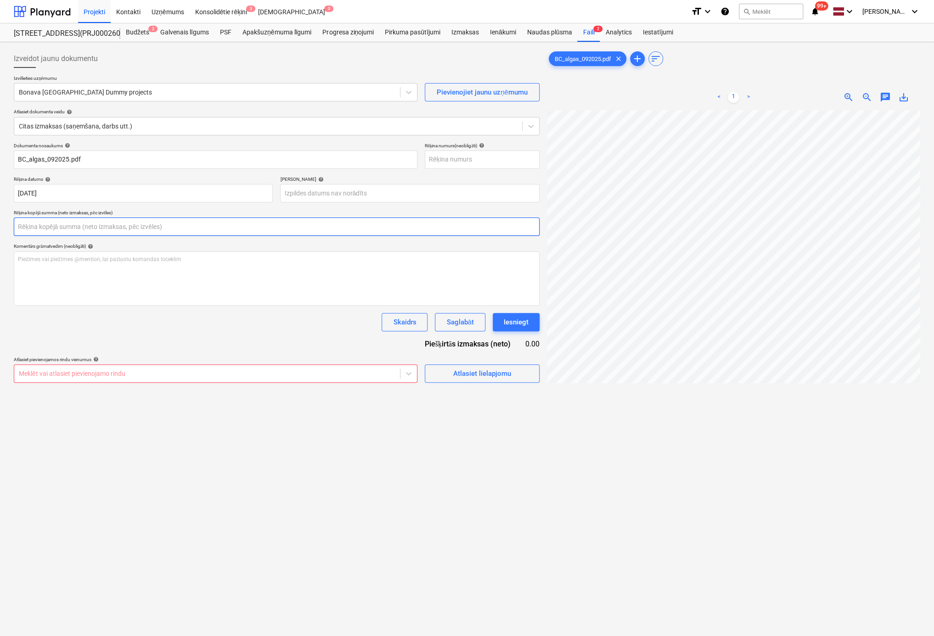
click at [347, 227] on input "text" at bounding box center [277, 227] width 526 height 18
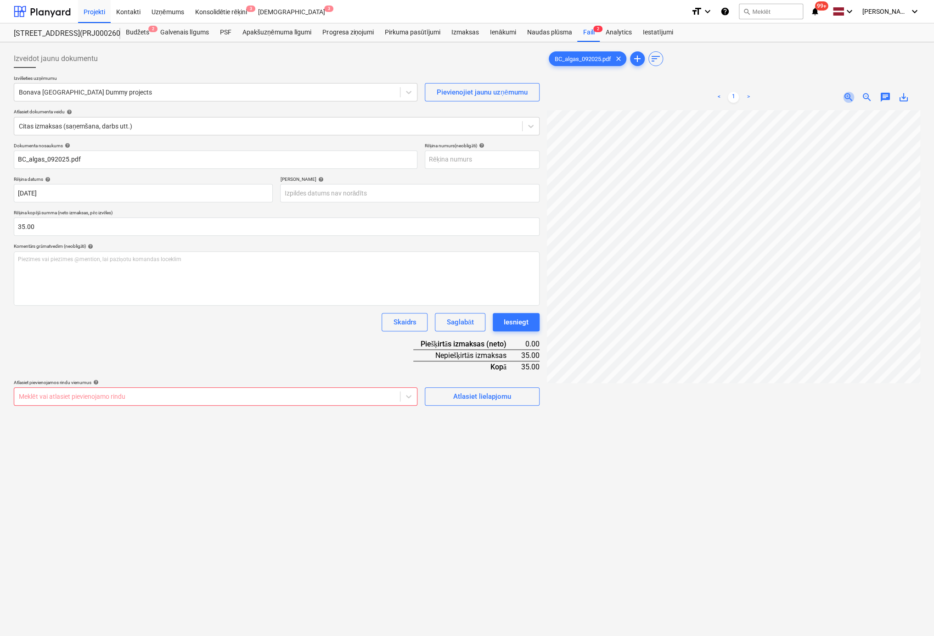
click at [847, 96] on span "zoom_in" at bounding box center [848, 97] width 11 height 11
click at [53, 228] on input "35" at bounding box center [277, 227] width 526 height 18
type input "35,359.57"
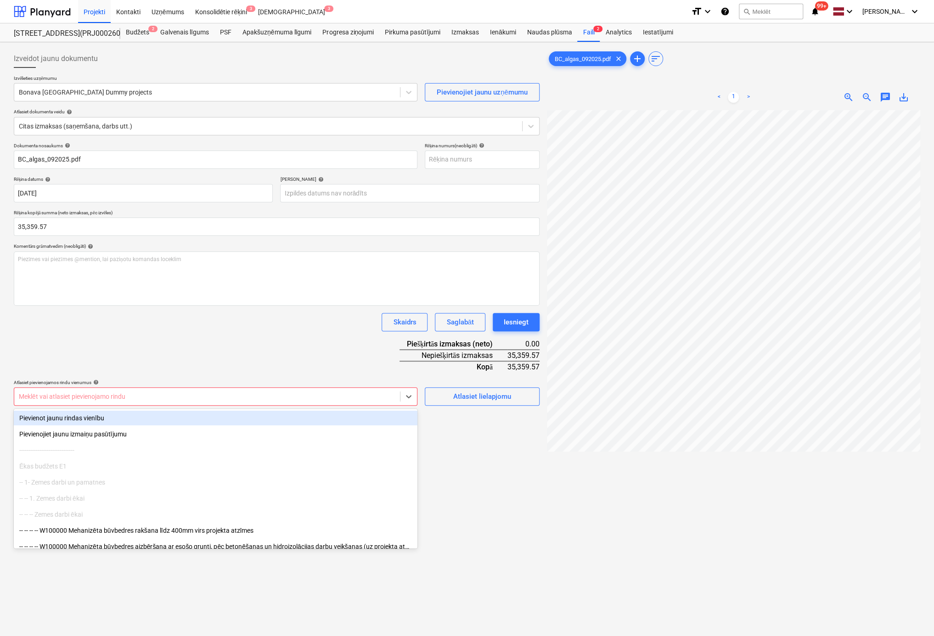
click at [351, 397] on div at bounding box center [207, 396] width 377 height 9
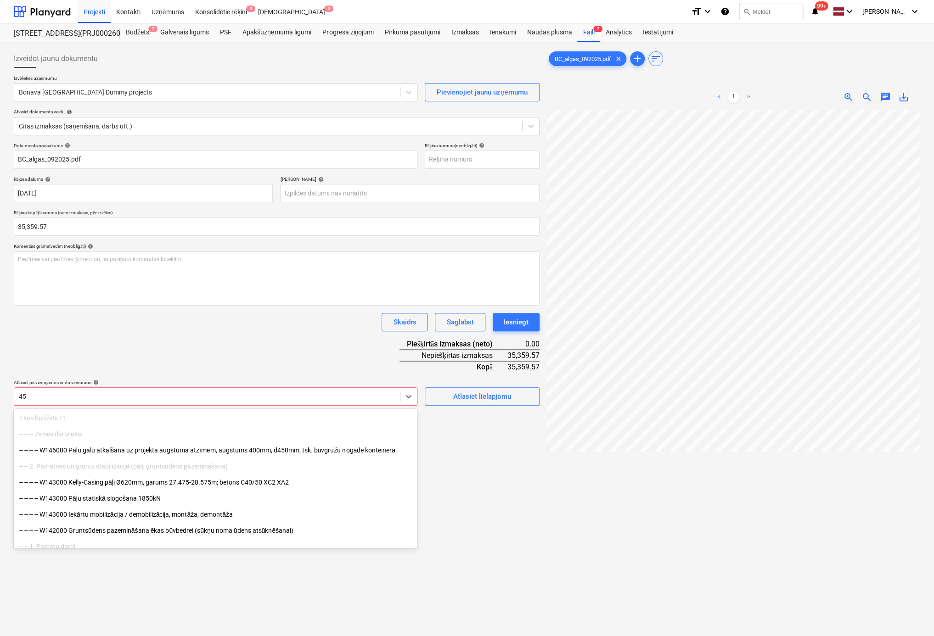
type input "4"
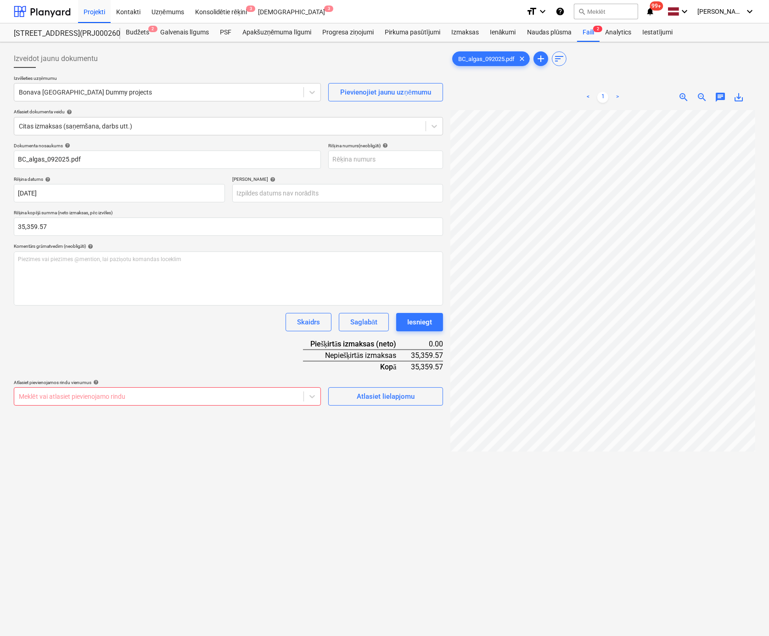
click at [255, 397] on div at bounding box center [159, 396] width 280 height 9
click at [214, 400] on div at bounding box center [159, 396] width 280 height 9
type input "88000"
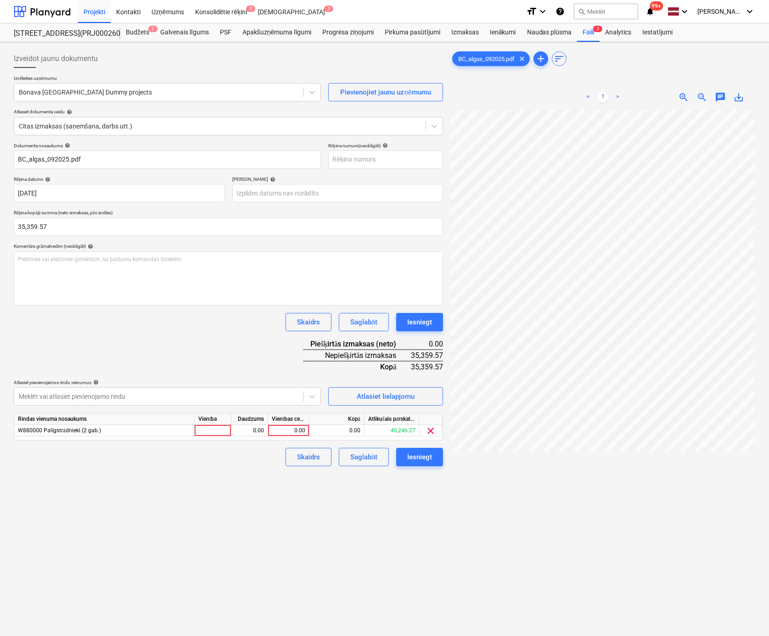
drag, startPoint x: 507, startPoint y: 581, endPoint x: 430, endPoint y: 472, distance: 134.0
click at [507, 581] on div at bounding box center [602, 415] width 305 height 611
click at [294, 429] on div "0.00" at bounding box center [289, 430] width 34 height 11
type input "245.71"
click at [316, 519] on div "Izveidot jaunu dokumentu Izvēlieties uzņēmumu Bonava Latvija Dummy projects Pie…" at bounding box center [228, 385] width 437 height 679
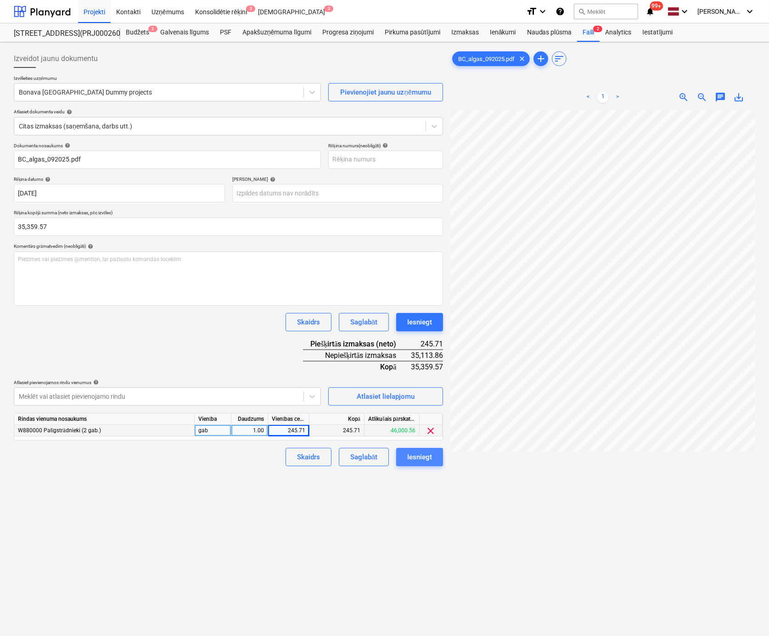
click at [419, 456] on div "Iesniegt" at bounding box center [419, 457] width 25 height 12
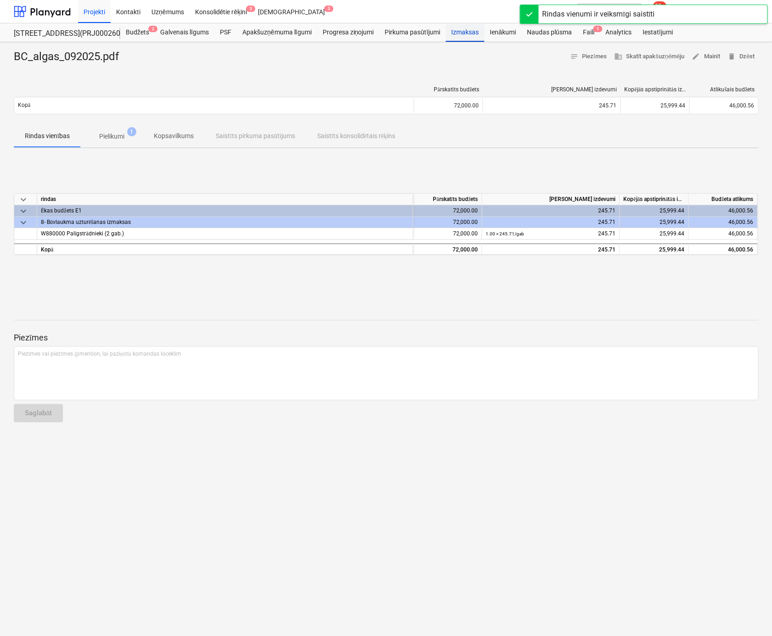
click at [472, 32] on div "Izmaksas" at bounding box center [465, 32] width 39 height 18
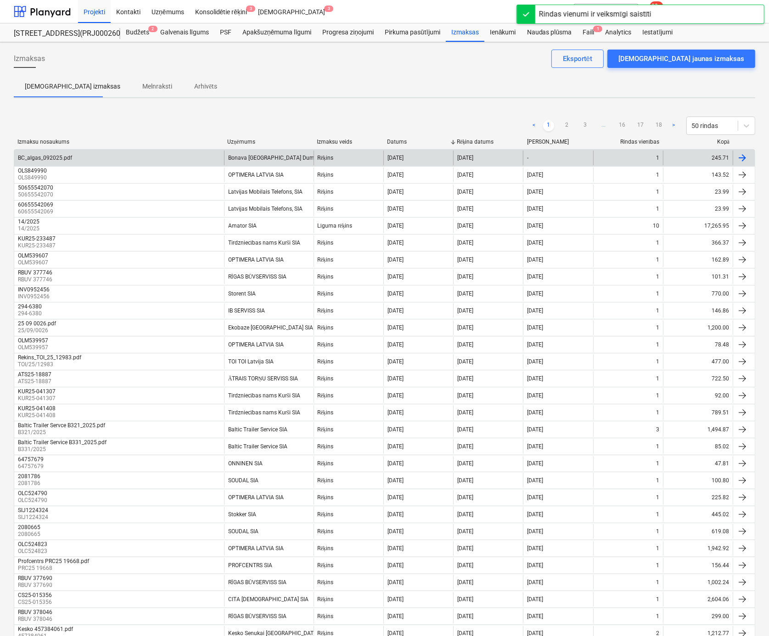
click at [42, 156] on div "BC_algas_092025.pdf" at bounding box center [45, 158] width 54 height 6
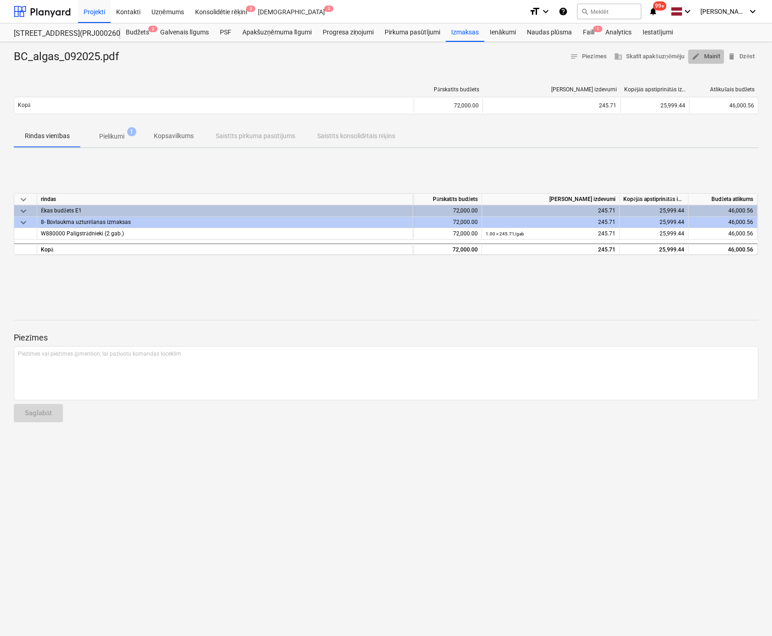
click at [708, 54] on span "edit Mainīt" at bounding box center [706, 56] width 28 height 11
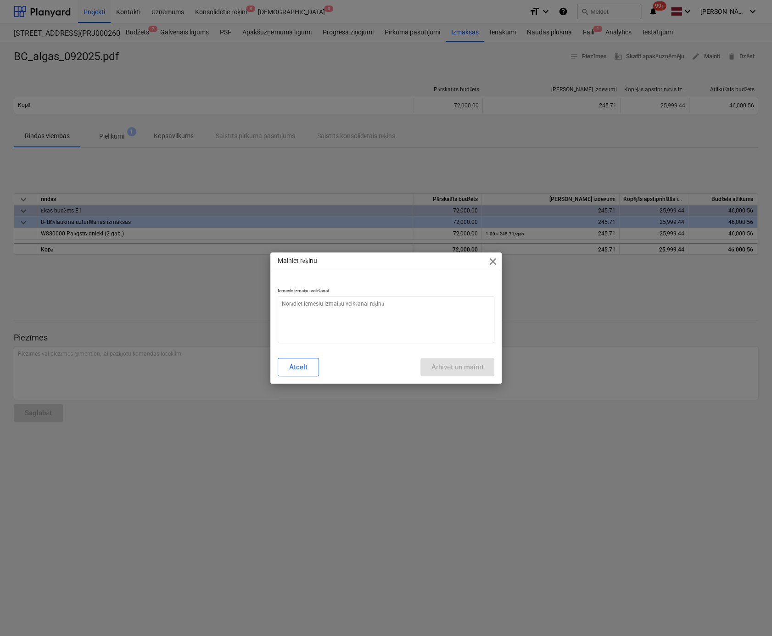
type textarea "x"
click at [304, 309] on textarea at bounding box center [386, 319] width 217 height 47
type textarea "n"
type textarea "x"
type textarea "ne"
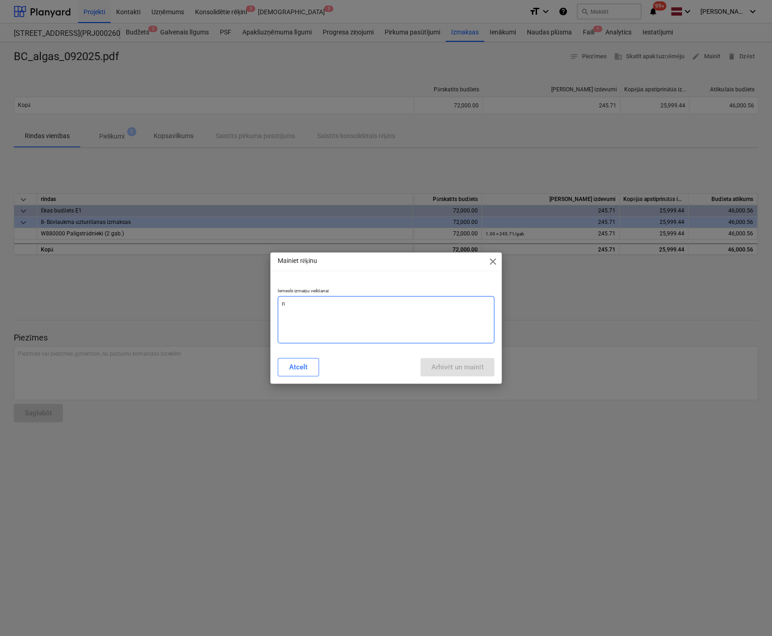
type textarea "x"
type textarea "nep"
type textarea "x"
type textarea "nepa"
type textarea "x"
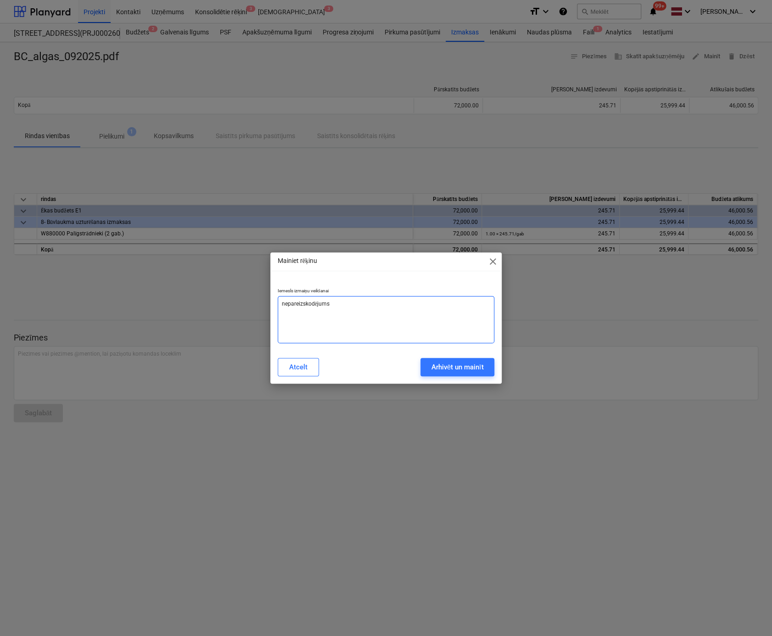
click at [305, 304] on textarea "nepareizskodējums" at bounding box center [386, 319] width 217 height 47
click at [439, 367] on div "Arhivēt un mainīt" at bounding box center [458, 367] width 52 height 12
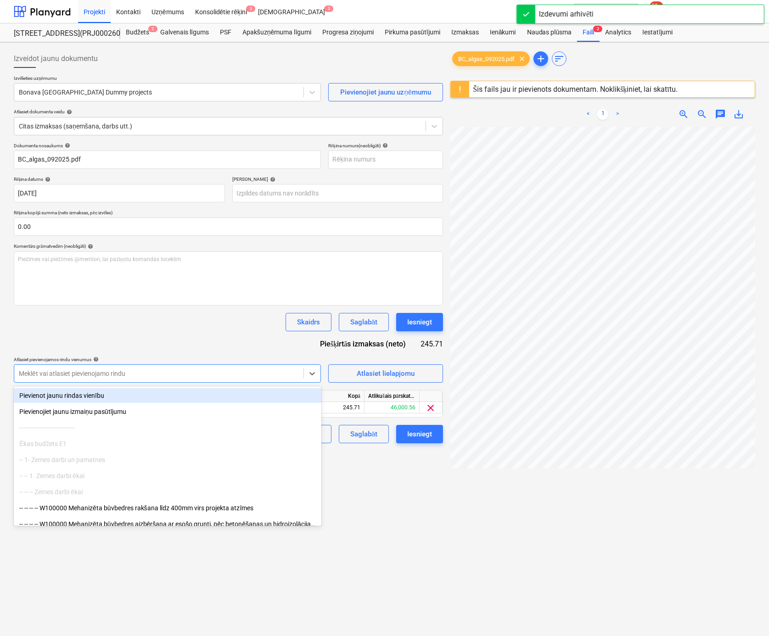
click at [182, 367] on div "Meklēt vai atlasiet pievienojamo rindu" at bounding box center [158, 373] width 289 height 13
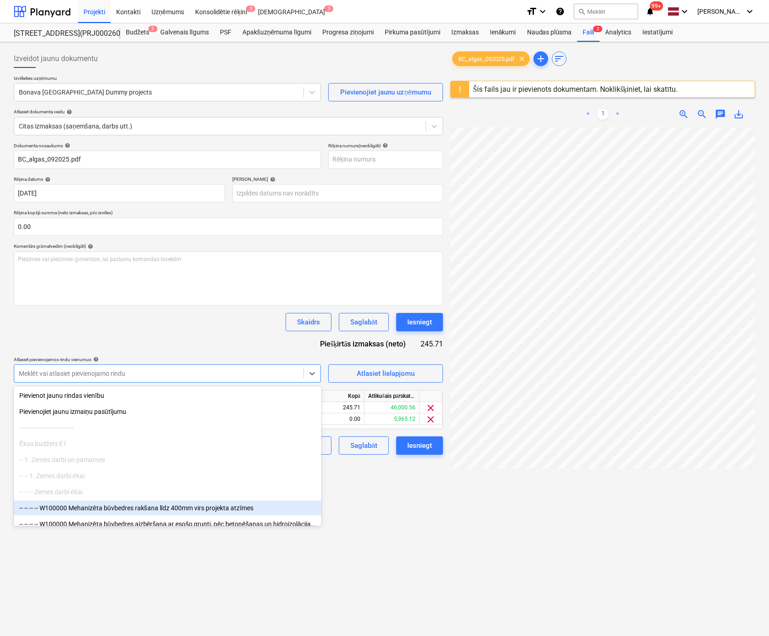
drag, startPoint x: 444, startPoint y: 591, endPoint x: 368, endPoint y: 495, distance: 122.6
click at [440, 590] on div "Izveidot jaunu dokumentu Izvēlieties uzņēmumu Bonava Latvija Dummy projects Pie…" at bounding box center [228, 394] width 437 height 696
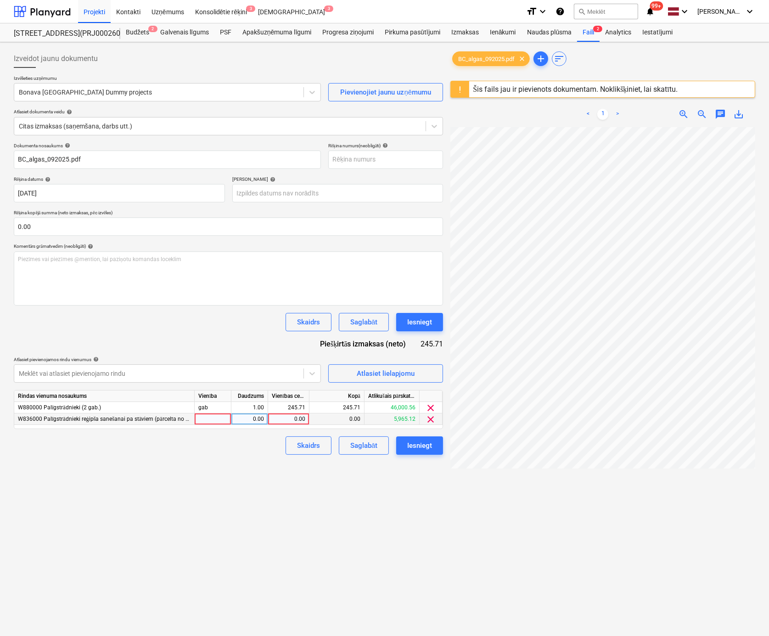
click at [297, 419] on div "0.00" at bounding box center [289, 419] width 34 height 11
click at [307, 512] on div "Izveidot jaunu dokumentu Izvēlieties uzņēmumu Bonava Latvija Dummy projects Pie…" at bounding box center [228, 394] width 437 height 696
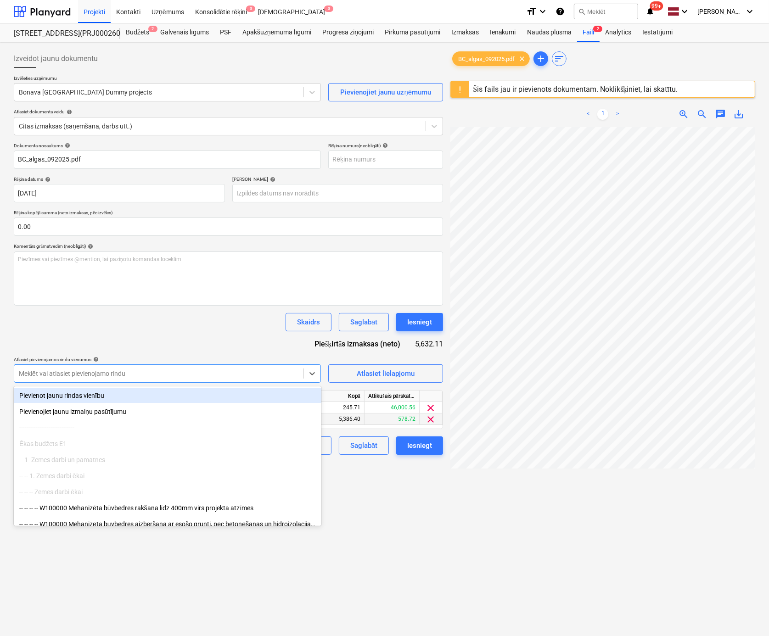
click at [257, 372] on div at bounding box center [159, 373] width 280 height 9
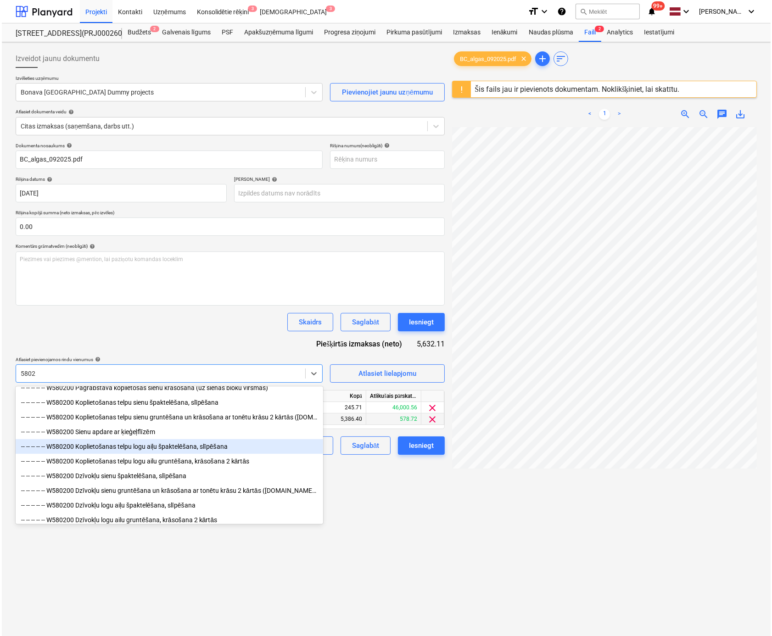
scroll to position [31, 0]
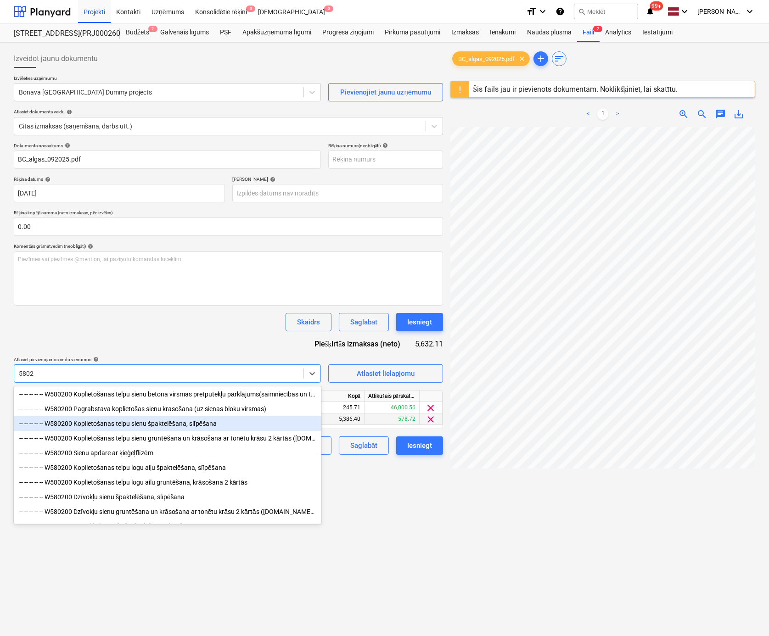
click at [93, 424] on div "-- -- -- -- -- W580200 Koplietošanas telpu sienu špaktelēšana, slīpēšana" at bounding box center [168, 423] width 308 height 15
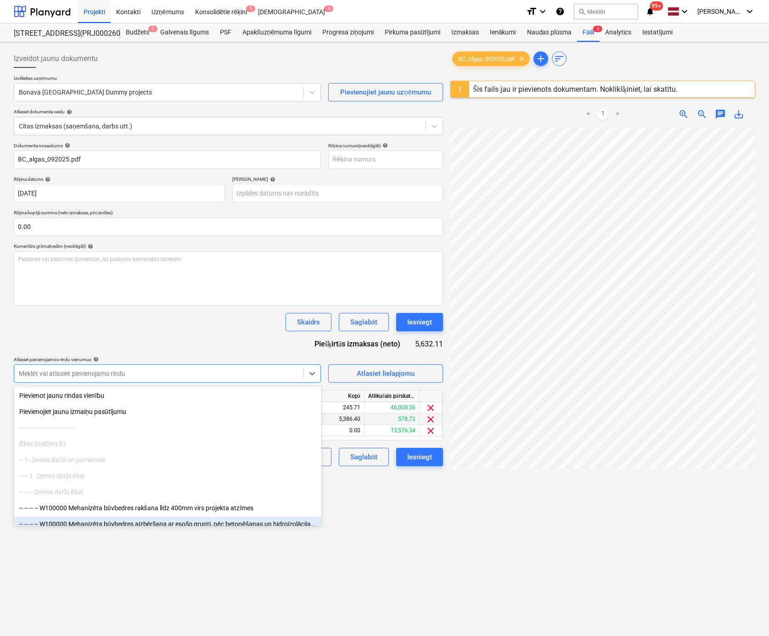
drag, startPoint x: 372, startPoint y: 546, endPoint x: 360, endPoint y: 533, distance: 17.5
click at [370, 543] on div "Izveidot jaunu dokumentu Izvēlieties uzņēmumu Bonava Latvija Dummy projects Pie…" at bounding box center [228, 394] width 437 height 696
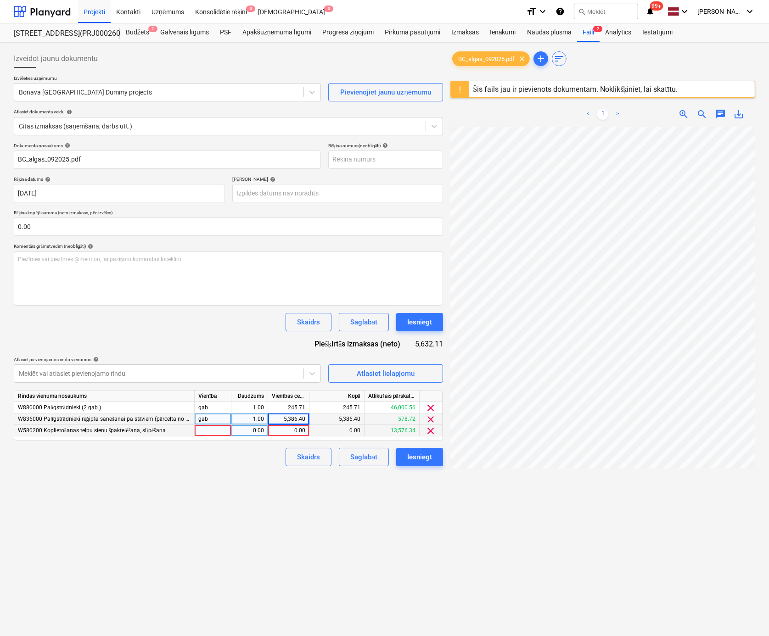
click at [299, 430] on div "0.00" at bounding box center [289, 430] width 34 height 11
click at [233, 564] on div "Izveidot jaunu dokumentu Izvēlieties uzņēmumu Bonava Latvija Dummy projects Pie…" at bounding box center [228, 394] width 437 height 696
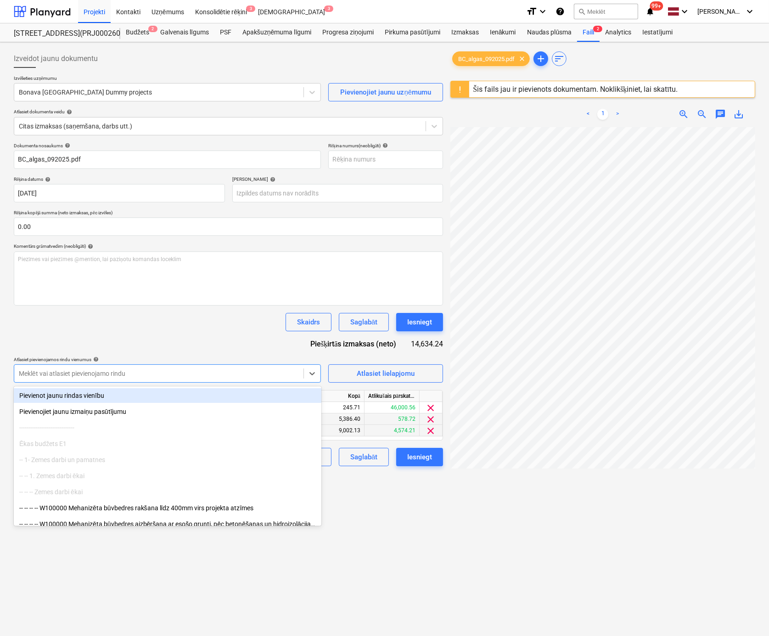
click at [160, 373] on div at bounding box center [159, 373] width 280 height 9
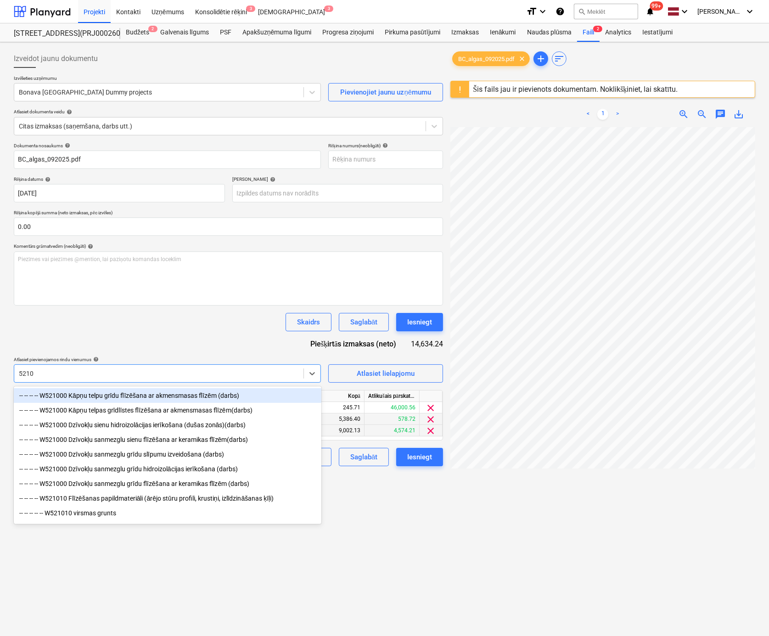
click at [139, 394] on div "-- -- -- -- W521000 Kāpņu telpu grīdu flīzēšana ar akmensmasas flīzēm (darbs)" at bounding box center [168, 395] width 308 height 15
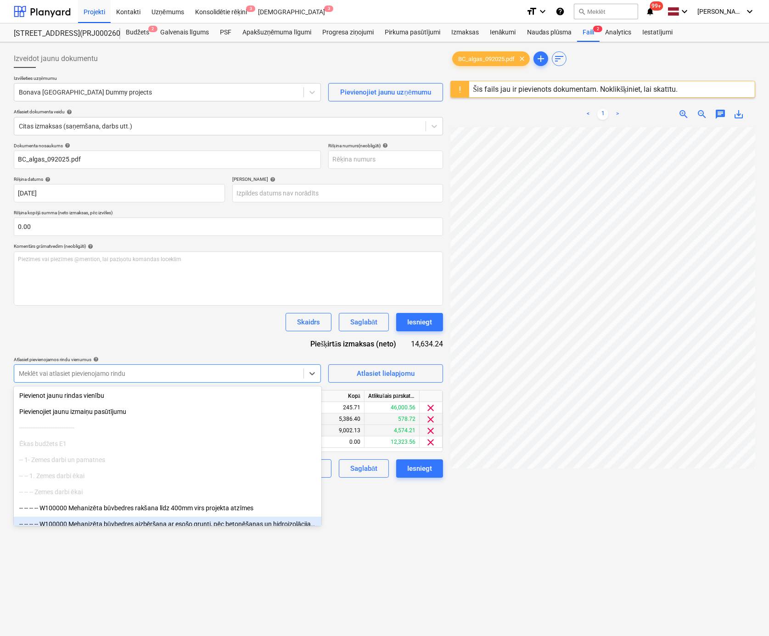
drag, startPoint x: 400, startPoint y: 627, endPoint x: 366, endPoint y: 562, distance: 73.7
click at [400, 626] on div "Izveidot jaunu dokumentu Izvēlieties uzņēmumu Bonava Latvija Dummy projects Pie…" at bounding box center [228, 394] width 437 height 696
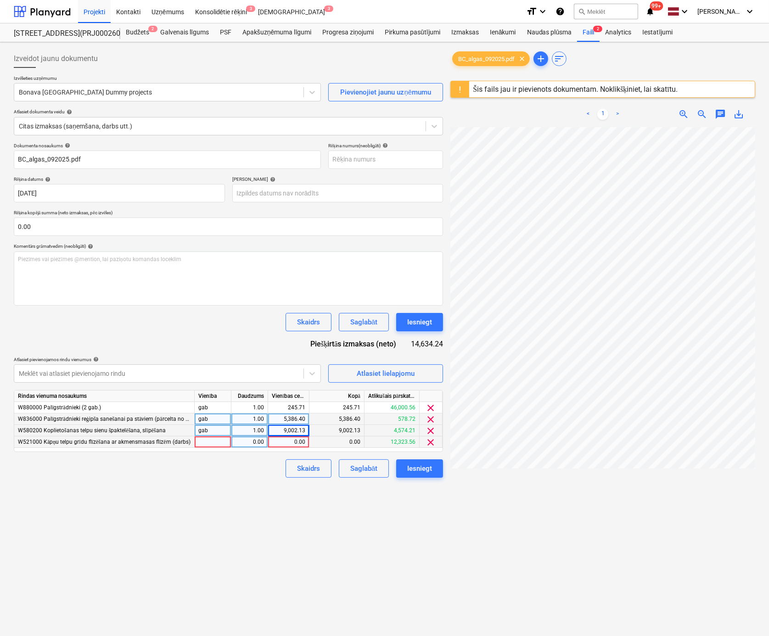
click at [286, 439] on div "0.00" at bounding box center [289, 442] width 34 height 11
click at [337, 523] on div "Izveidot jaunu dokumentu Izvēlieties uzņēmumu Bonava Latvija Dummy projects Pie…" at bounding box center [228, 394] width 437 height 696
click at [264, 373] on div at bounding box center [159, 373] width 280 height 9
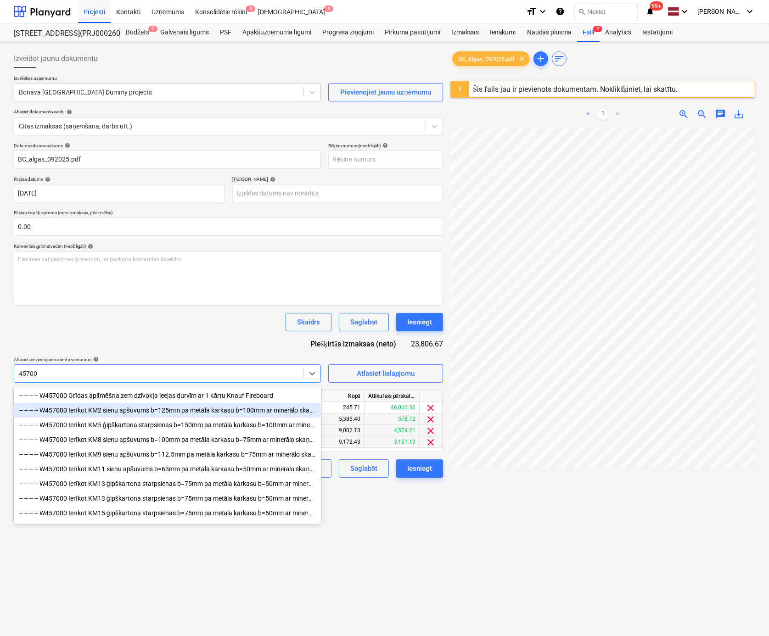
click at [193, 412] on div "-- -- -- -- W457000 Ierīkot KM2 sienu apšuvums b=125mm pa metāla karkasu b=100m…" at bounding box center [168, 410] width 308 height 15
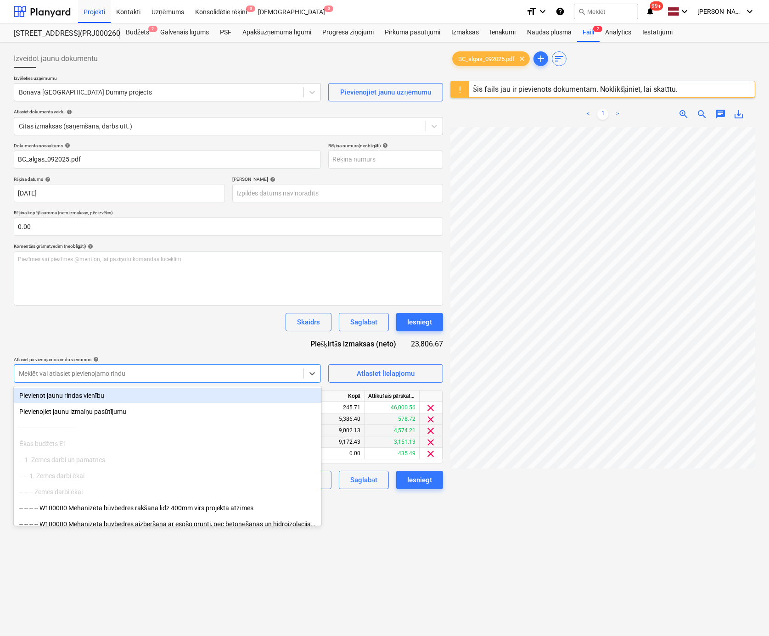
click at [188, 375] on div at bounding box center [159, 373] width 280 height 9
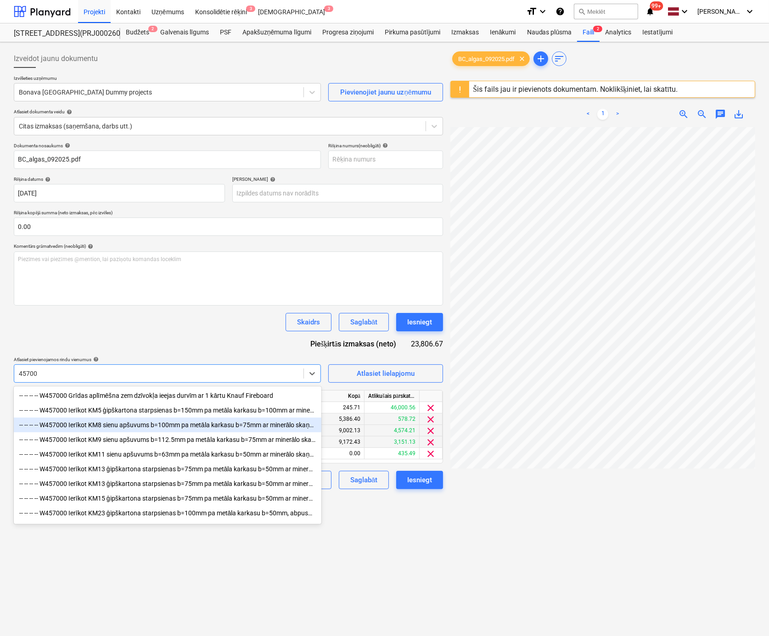
click at [246, 425] on div "-- -- -- -- W457000 Ierīkot KM8 sienu apšuvums b=100mm pa metāla karkasu b=75mm…" at bounding box center [168, 425] width 308 height 15
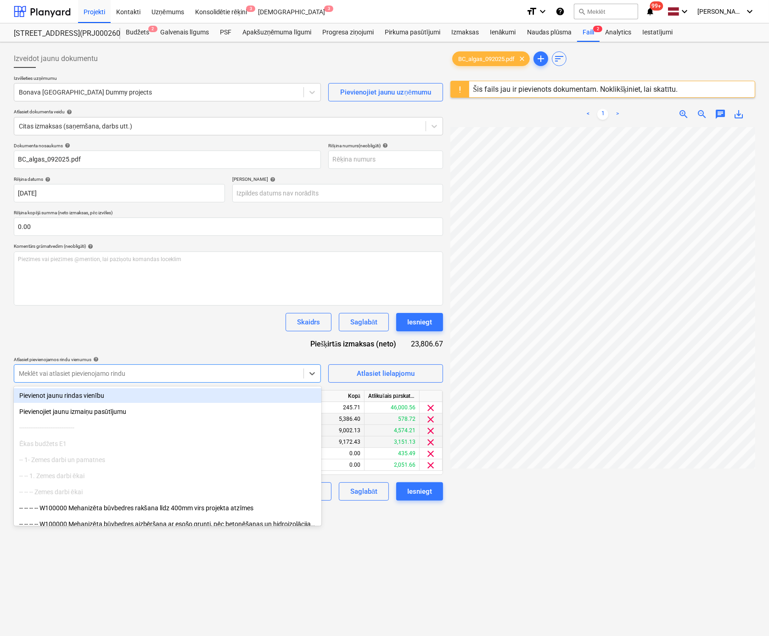
click at [213, 375] on div at bounding box center [159, 373] width 280 height 9
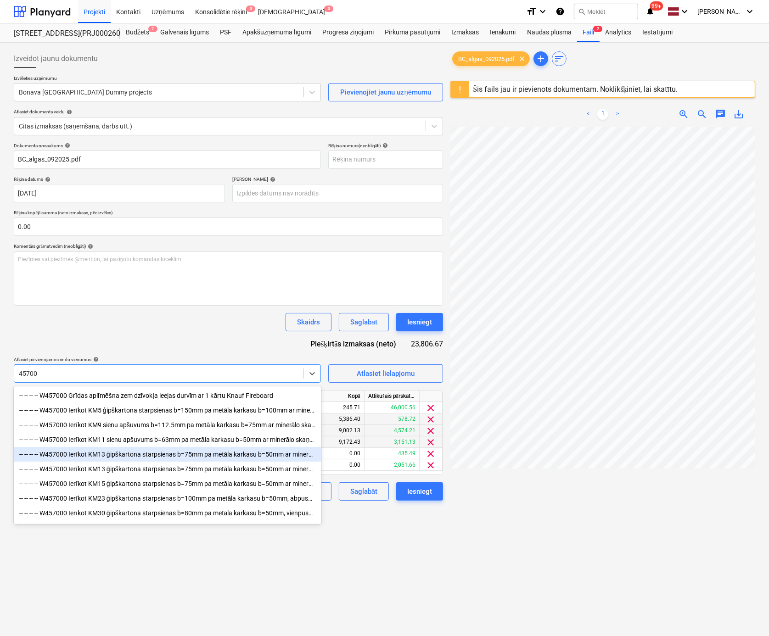
click at [242, 456] on div "-- -- -- -- W457000 Ierīkot KM13 ģipškartona starpsienas b=75mm pa metāla karka…" at bounding box center [168, 454] width 308 height 15
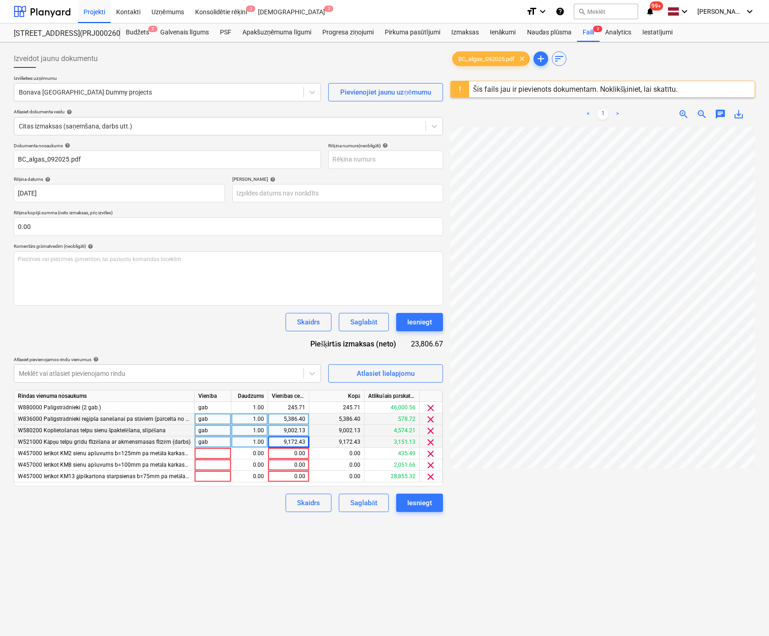
click at [391, 574] on div "Izveidot jaunu dokumentu Izvēlieties uzņēmumu Bonava Latvija Dummy projects Pie…" at bounding box center [228, 394] width 437 height 696
click at [433, 452] on span "clear" at bounding box center [431, 454] width 11 height 11
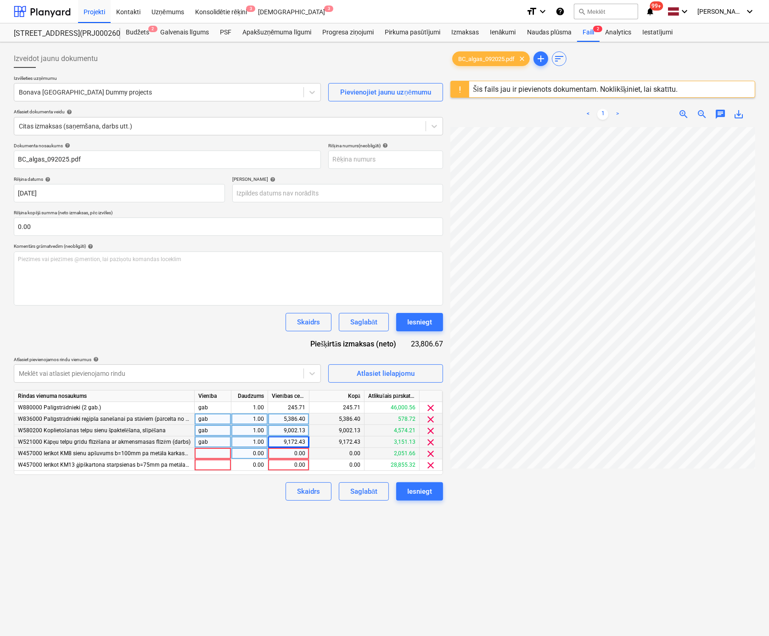
click at [430, 453] on span "clear" at bounding box center [431, 454] width 11 height 11
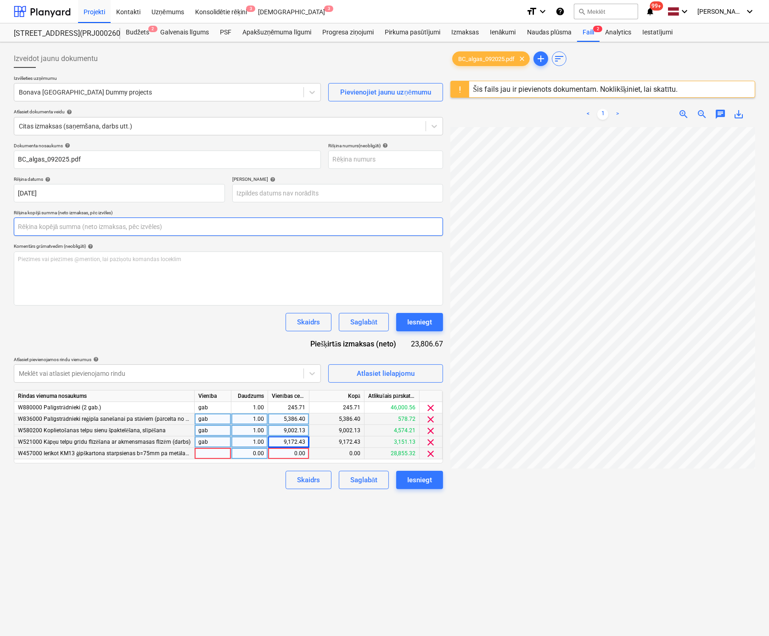
drag, startPoint x: 52, startPoint y: 223, endPoint x: -8, endPoint y: 225, distance: 60.2
click at [0, 225] on html "Projekti Kontakti Uzņēmums Konsolidētie rēķini 3 Iesūtne 3 format_size keyboard…" at bounding box center [384, 318] width 769 height 636
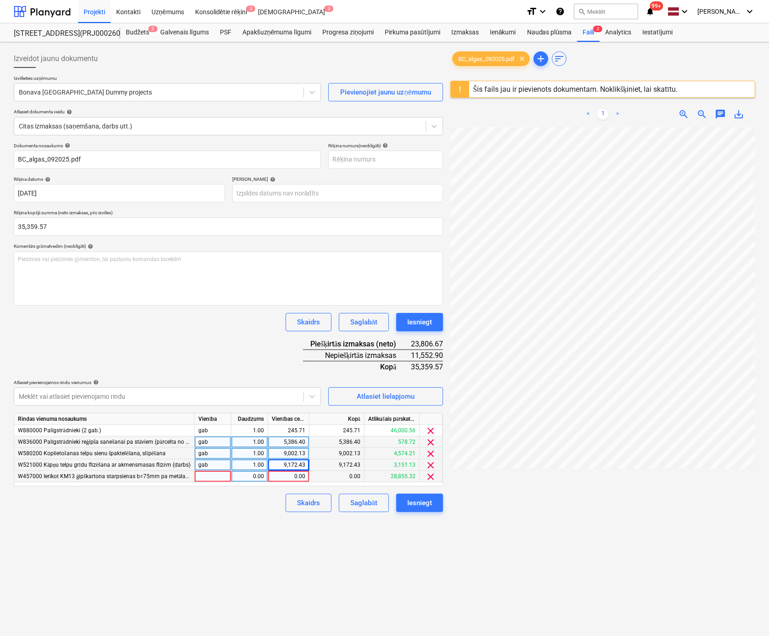
click at [90, 324] on div "Skaidrs Saglabāt Iesniegt" at bounding box center [228, 322] width 429 height 18
click at [305, 478] on div "0.00" at bounding box center [289, 476] width 34 height 11
click at [304, 570] on div "Izveidot jaunu dokumentu Izvēlieties uzņēmumu Bonava Latvija Dummy projects Pie…" at bounding box center [228, 394] width 437 height 696
click at [423, 501] on div "Iesniegt" at bounding box center [419, 503] width 25 height 12
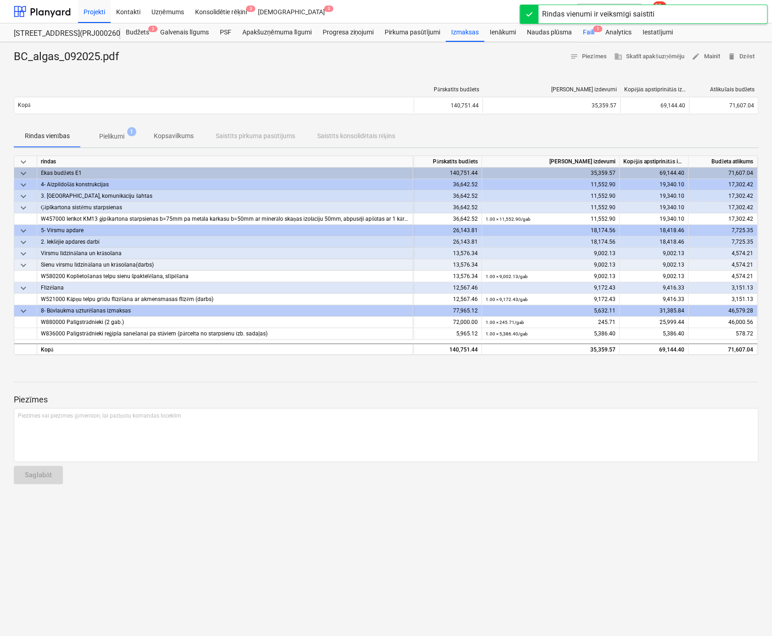
click at [589, 32] on div "Faili 1" at bounding box center [588, 32] width 22 height 18
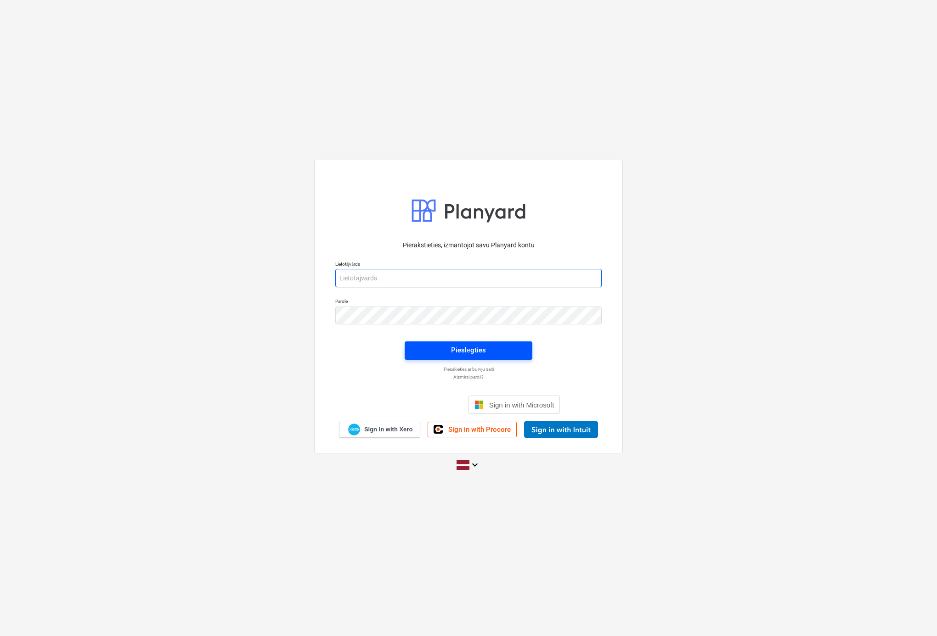
type input "viesturs.tomsons@bonava.com"
click at [443, 351] on span "Pieslēgties" at bounding box center [469, 350] width 106 height 12
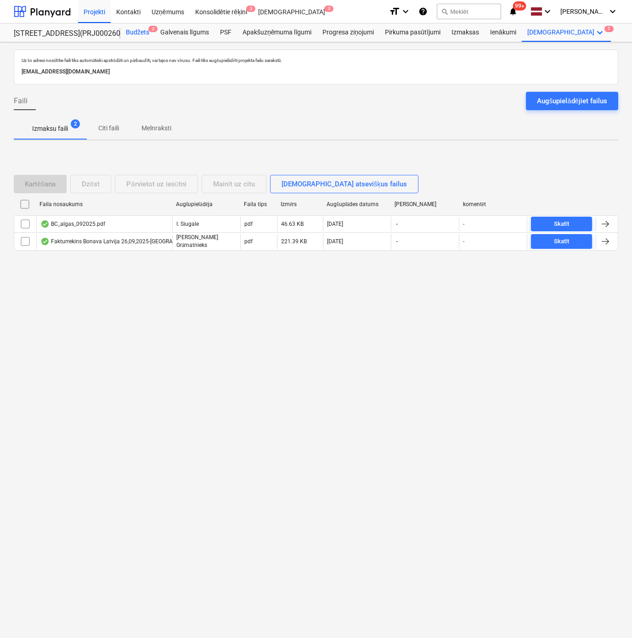
click at [138, 32] on div "Budžets 2" at bounding box center [137, 32] width 34 height 18
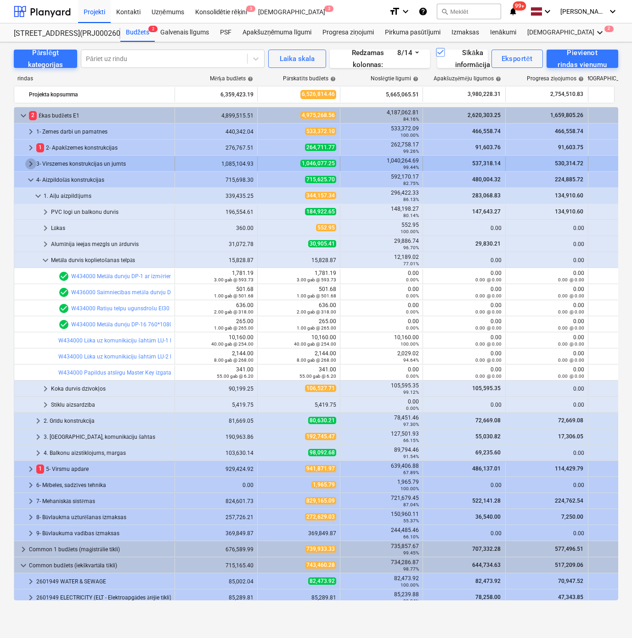
click at [32, 162] on span "keyboard_arrow_right" at bounding box center [30, 163] width 11 height 11
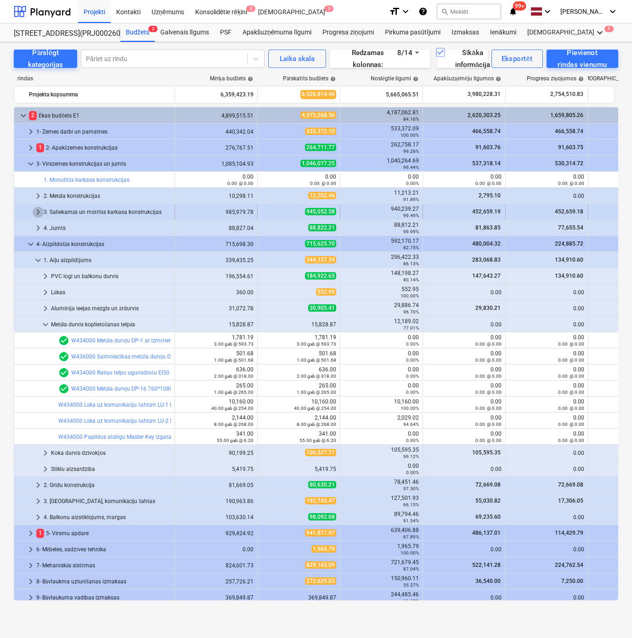
click at [38, 209] on span "keyboard_arrow_right" at bounding box center [38, 212] width 11 height 11
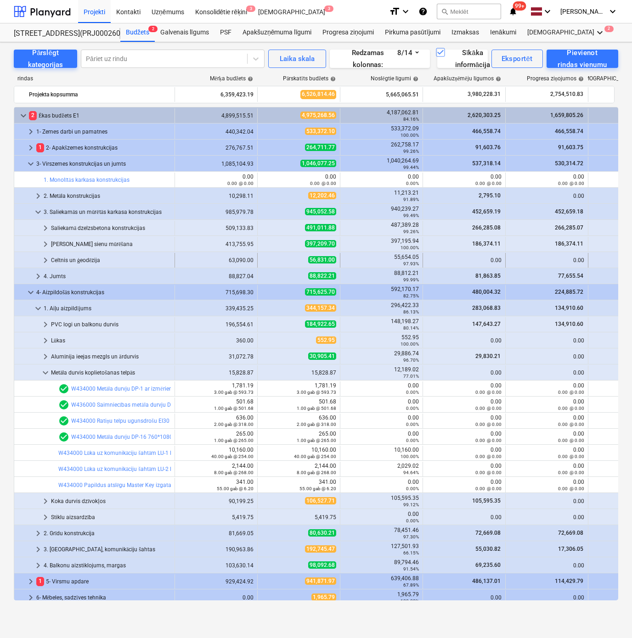
click at [44, 259] on span "keyboard_arrow_right" at bounding box center [45, 260] width 11 height 11
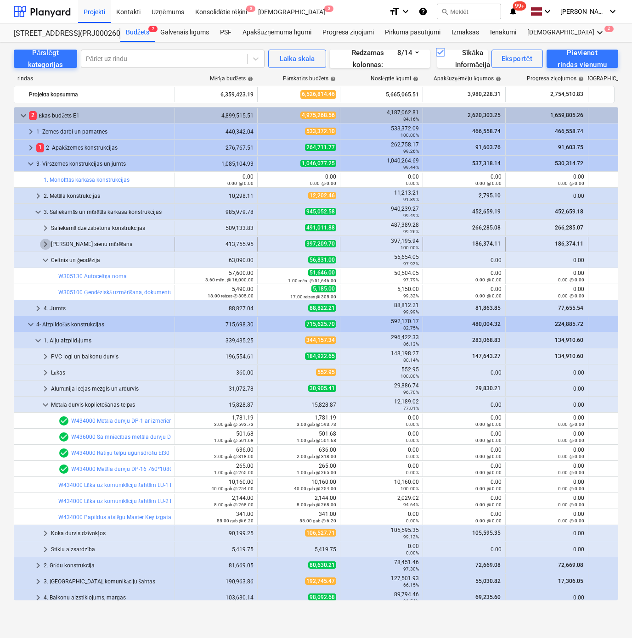
click at [46, 242] on span "keyboard_arrow_right" at bounding box center [45, 244] width 11 height 11
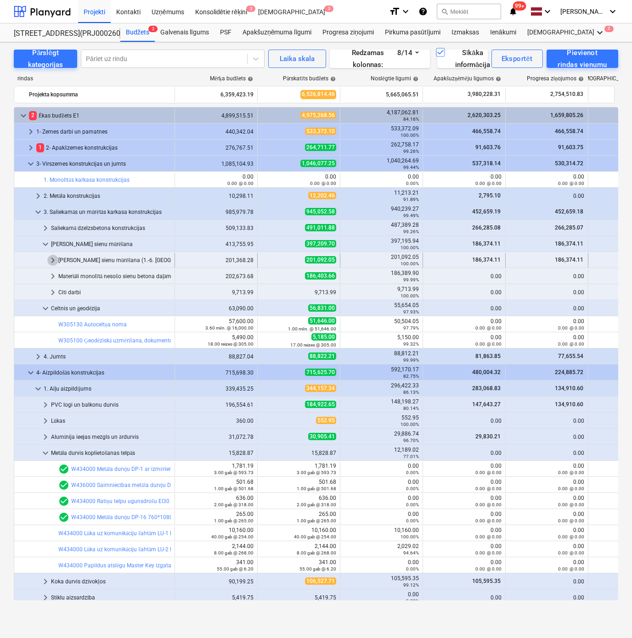
click at [50, 258] on span "keyboard_arrow_right" at bounding box center [52, 260] width 11 height 11
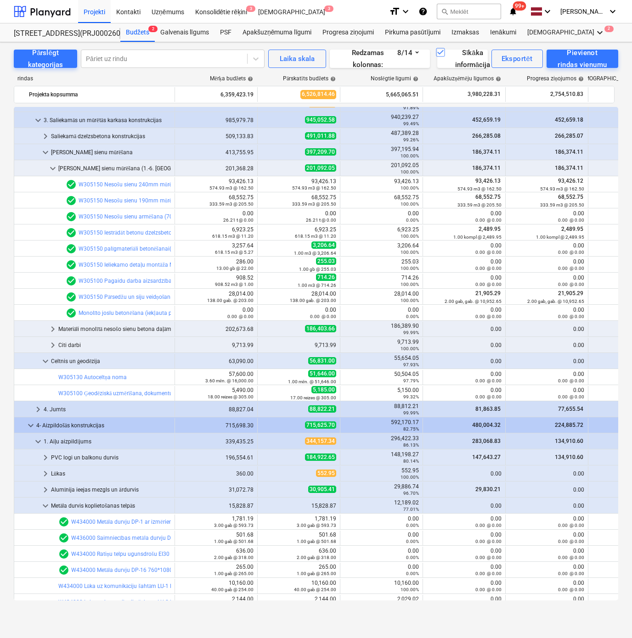
scroll to position [138, 0]
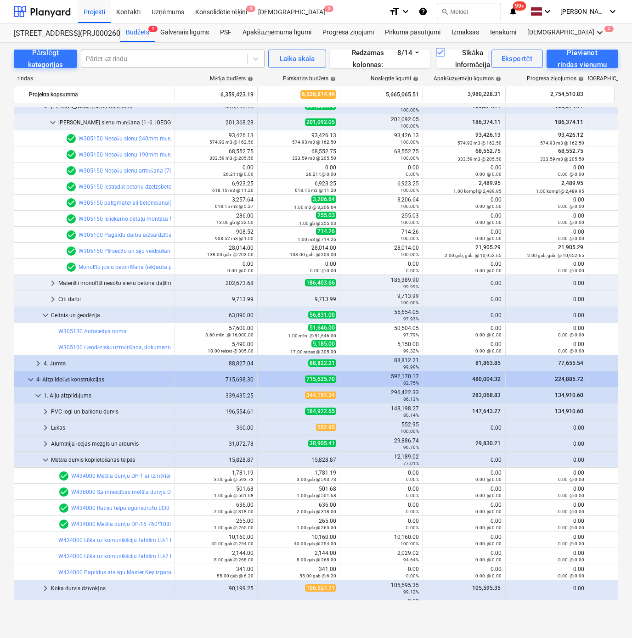
click at [133, 56] on div at bounding box center [164, 58] width 157 height 9
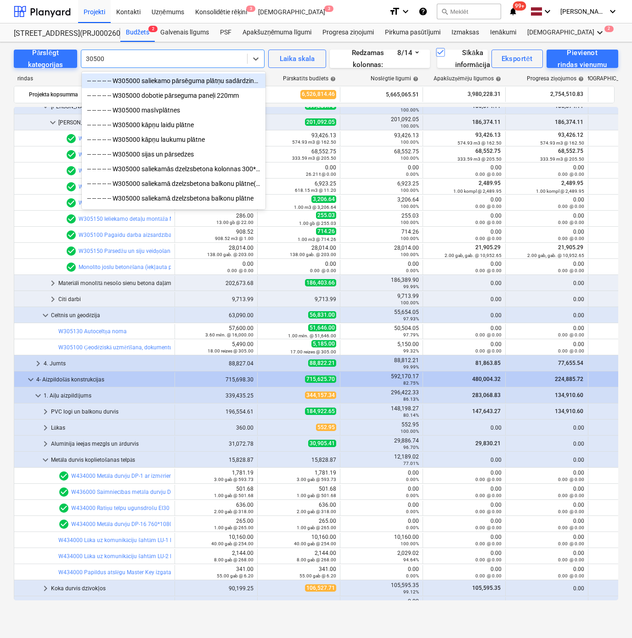
type input "305000"
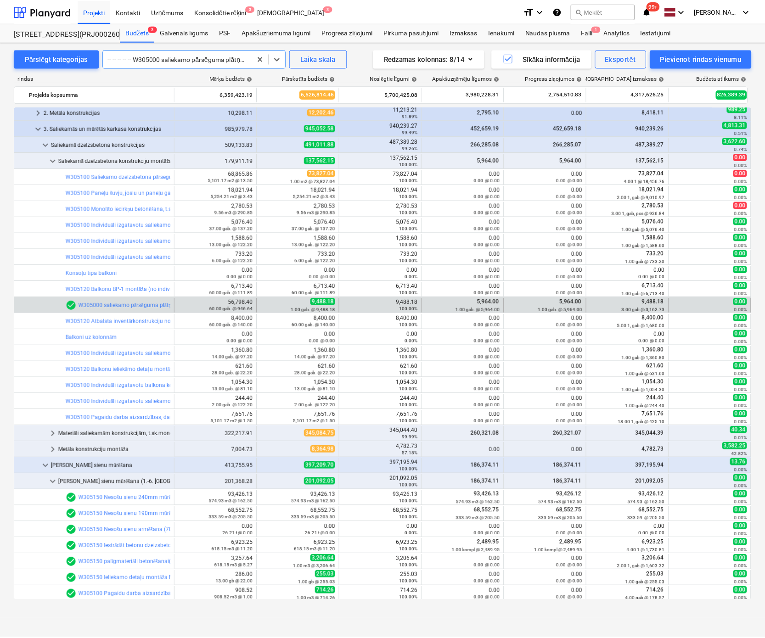
scroll to position [0, 0]
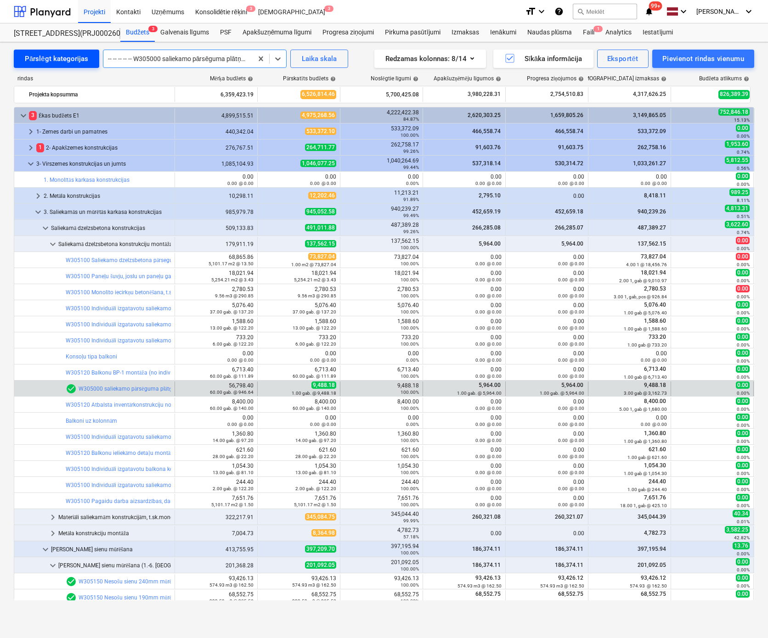
click at [66, 62] on div "Pārslēgt kategorijas" at bounding box center [56, 59] width 63 height 12
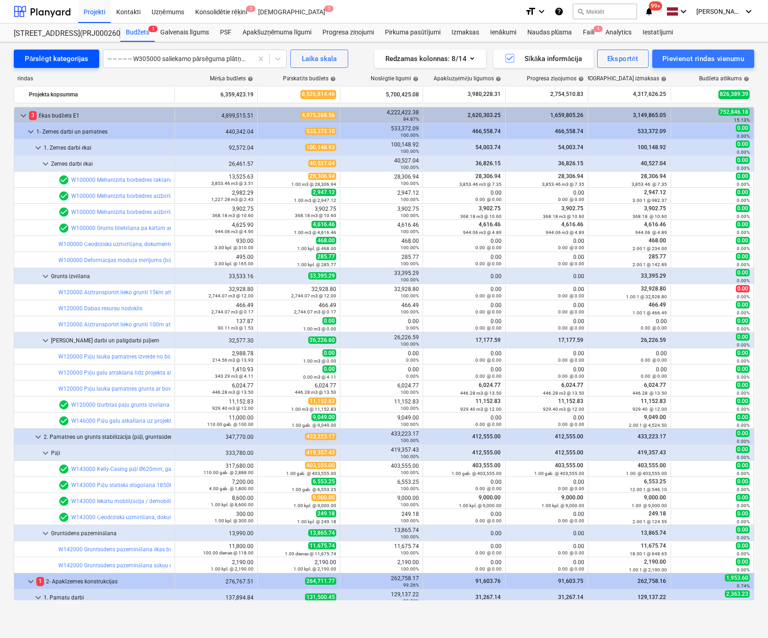
click at [39, 62] on div "Pārslēgt kategorijas" at bounding box center [56, 59] width 63 height 12
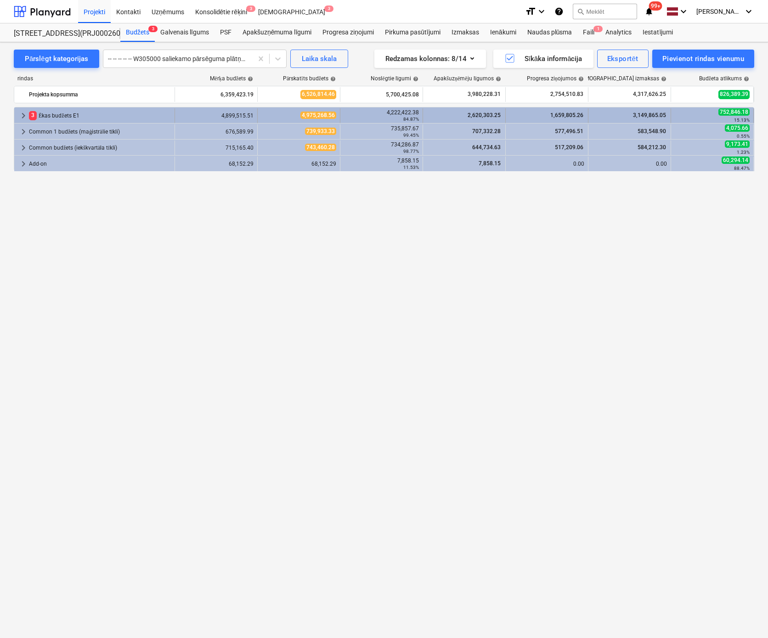
click at [65, 112] on div "3 Ēkas budžets E1" at bounding box center [100, 115] width 142 height 15
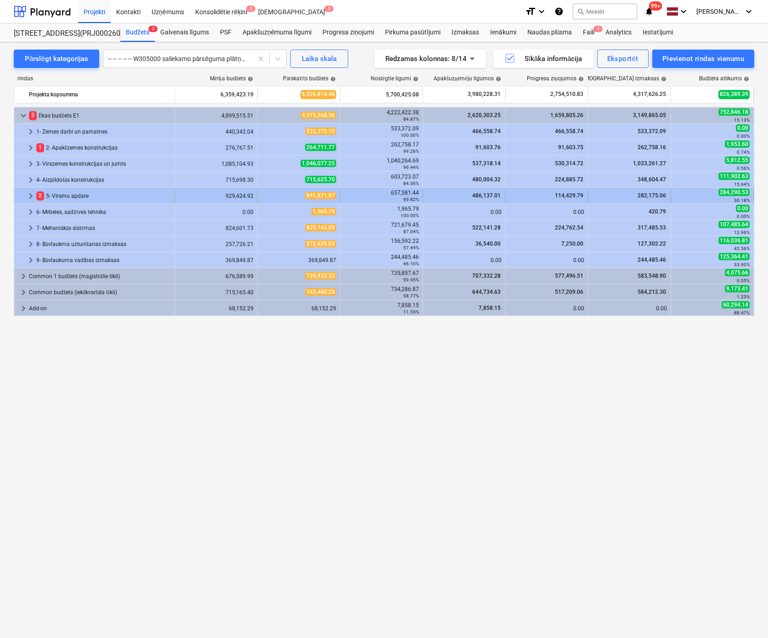
click at [58, 193] on div "2 5- Virsmu apdare" at bounding box center [103, 196] width 135 height 15
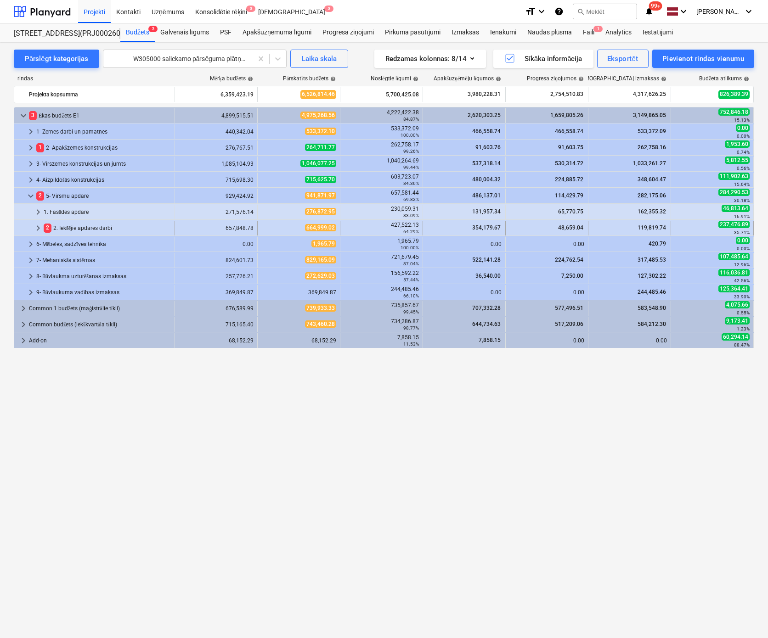
click at [73, 226] on div "2 2. Iekšējie apdares darbi" at bounding box center [107, 228] width 127 height 15
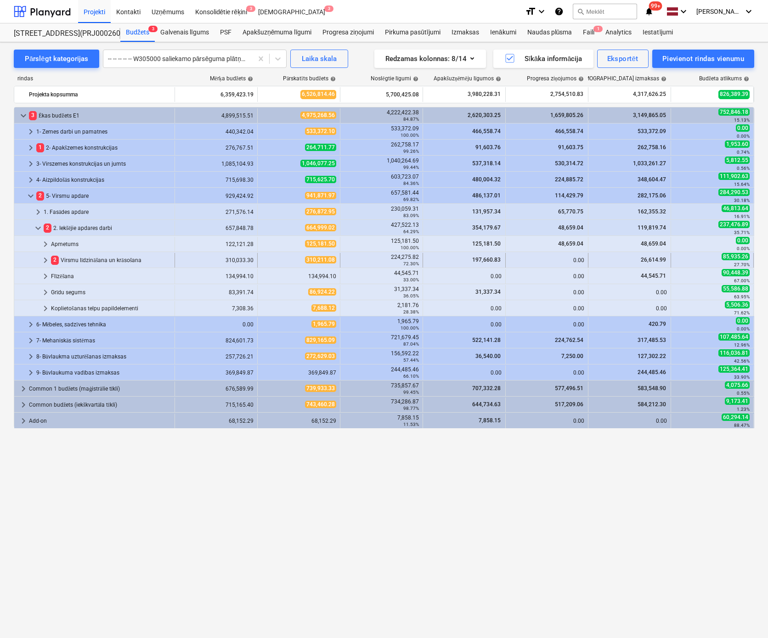
click at [76, 258] on div "2 Virsmu līdzināšana un krāsošana" at bounding box center [111, 260] width 120 height 15
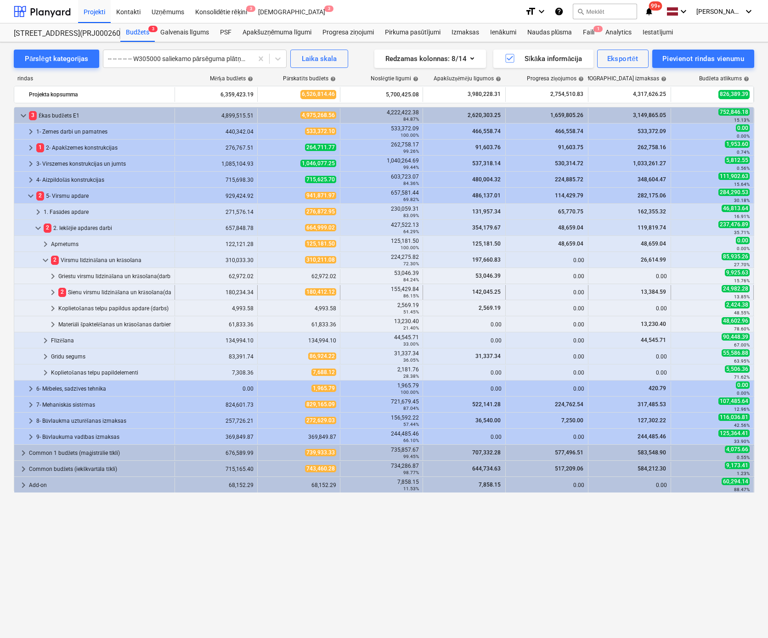
click at [82, 291] on div "2 Sienu virsmu līdzināšana un krāsošana(darbs)" at bounding box center [114, 292] width 112 height 15
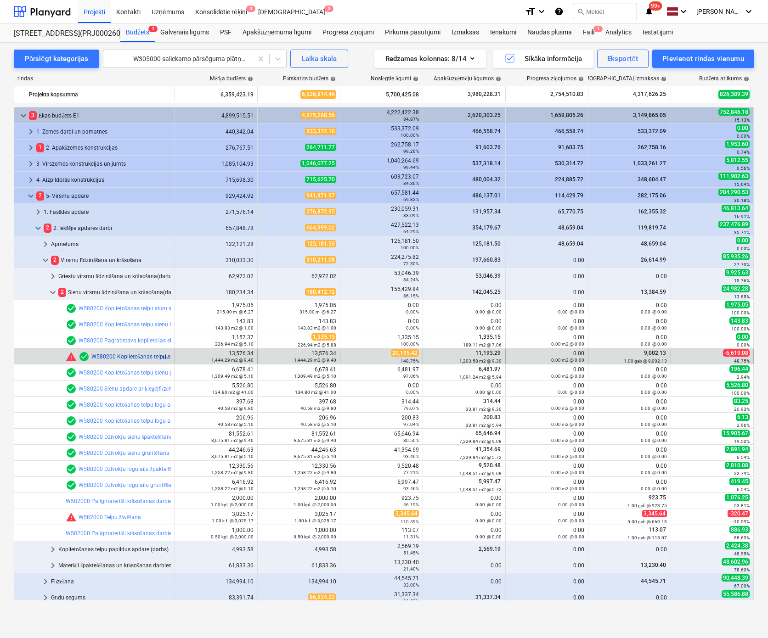
click at [141, 356] on link "W580200 Koplietošanas telpu sienu špaktelēšana, slīpēšana" at bounding box center [165, 357] width 148 height 6
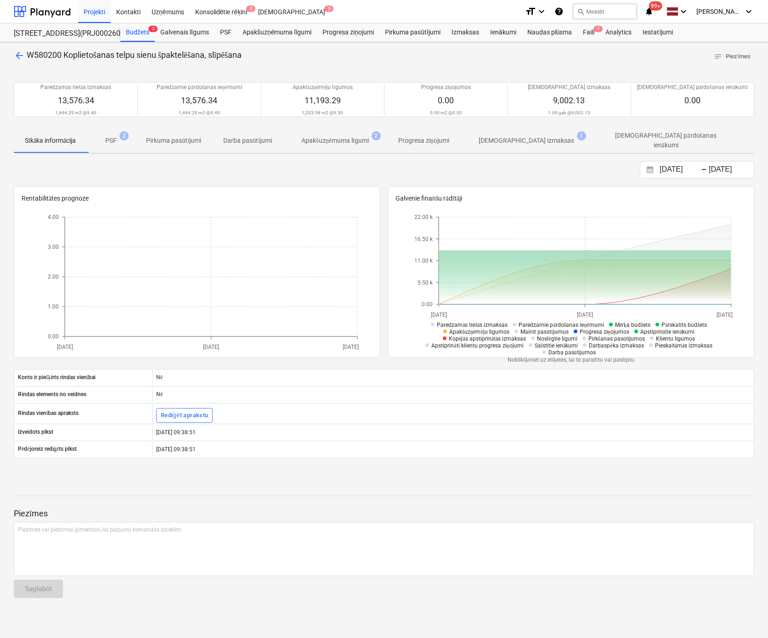
click at [507, 138] on p "[DEMOGRAPHIC_DATA] izmaksas" at bounding box center [526, 141] width 96 height 10
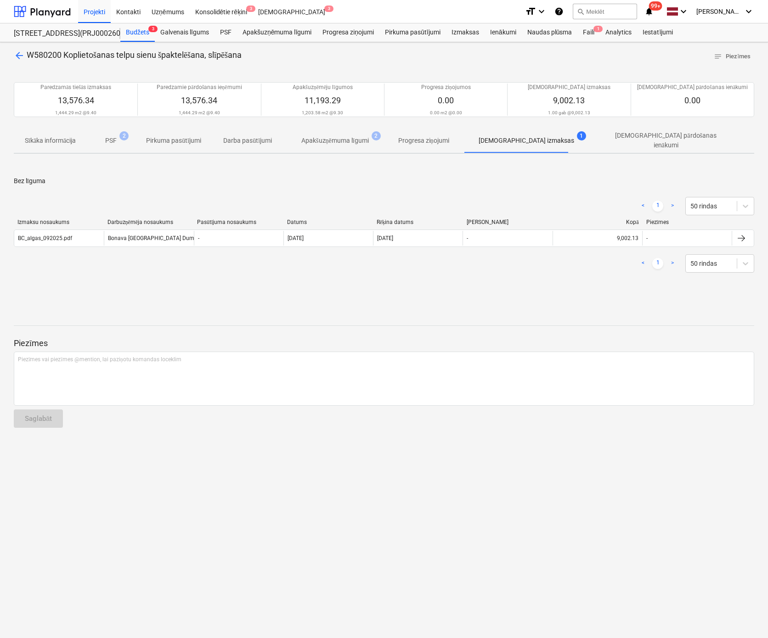
click at [20, 52] on span "arrow_back" at bounding box center [19, 55] width 11 height 11
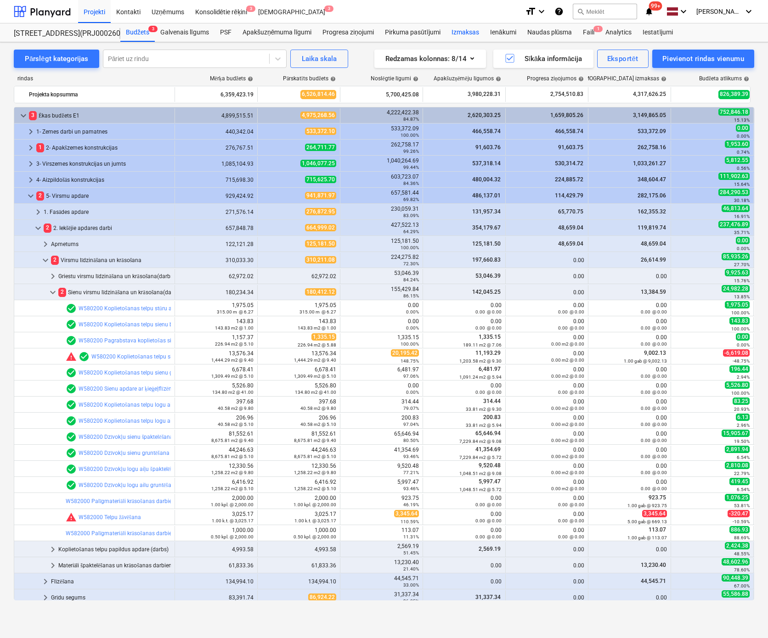
click at [467, 32] on div "Izmaksas" at bounding box center [465, 32] width 39 height 18
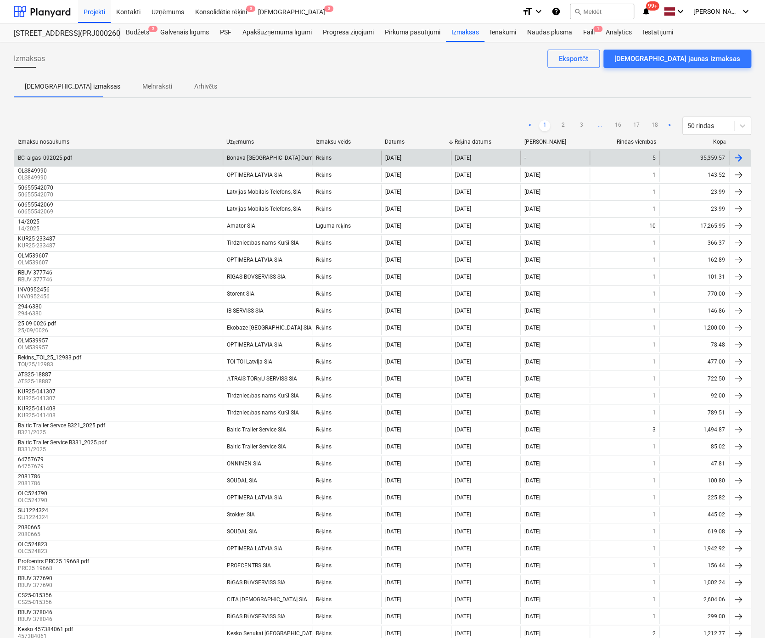
click at [48, 157] on div "BC_algas_092025.pdf" at bounding box center [45, 158] width 54 height 6
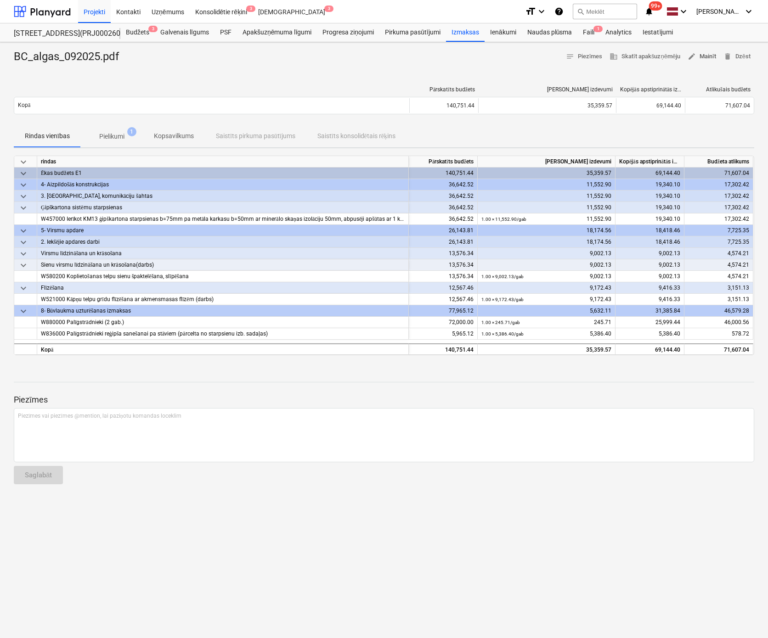
click at [705, 57] on span "edit Mainīt" at bounding box center [701, 56] width 28 height 11
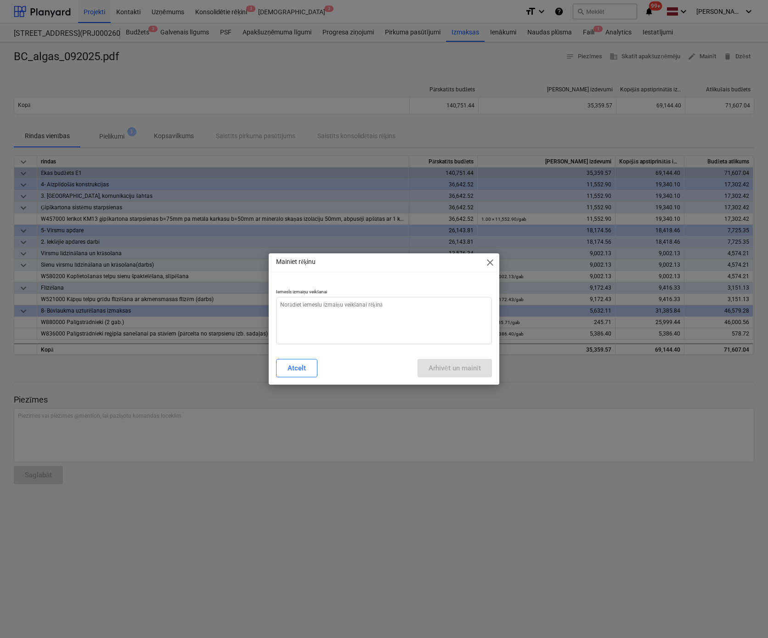
type textarea "x"
click at [332, 304] on textarea at bounding box center [384, 320] width 216 height 47
type textarea "n"
type textarea "x"
type textarea "ne"
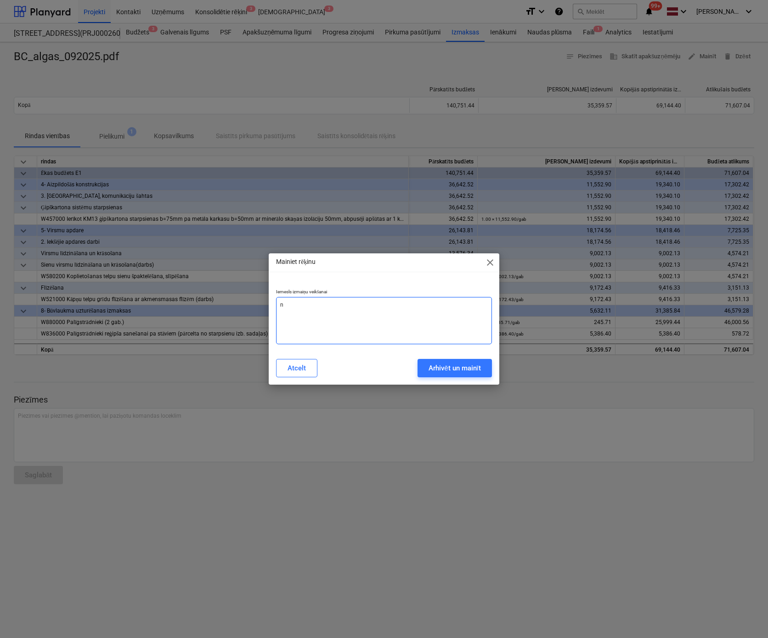
type textarea "x"
type textarea "nep"
type textarea "x"
type textarea "nepa"
type textarea "x"
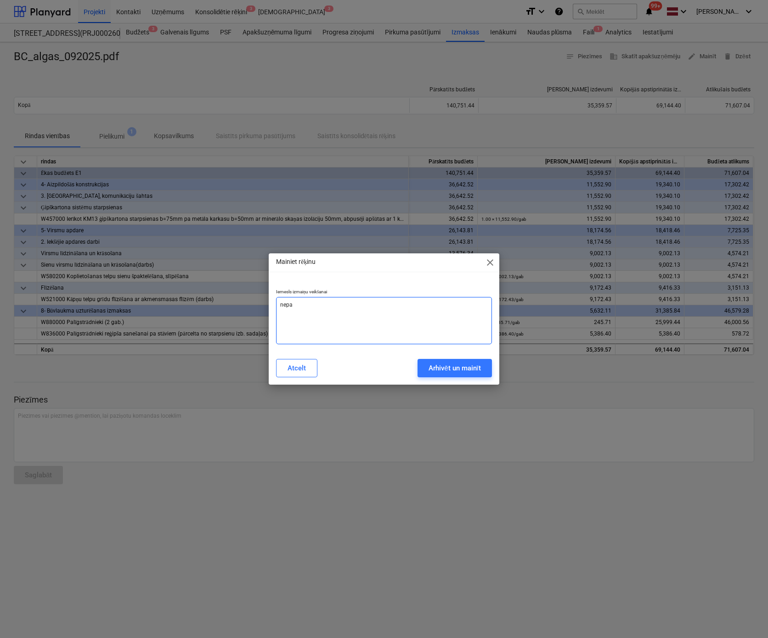
type textarea "nepar"
type textarea "x"
type textarea "nepare"
type textarea "x"
type textarea "neparei"
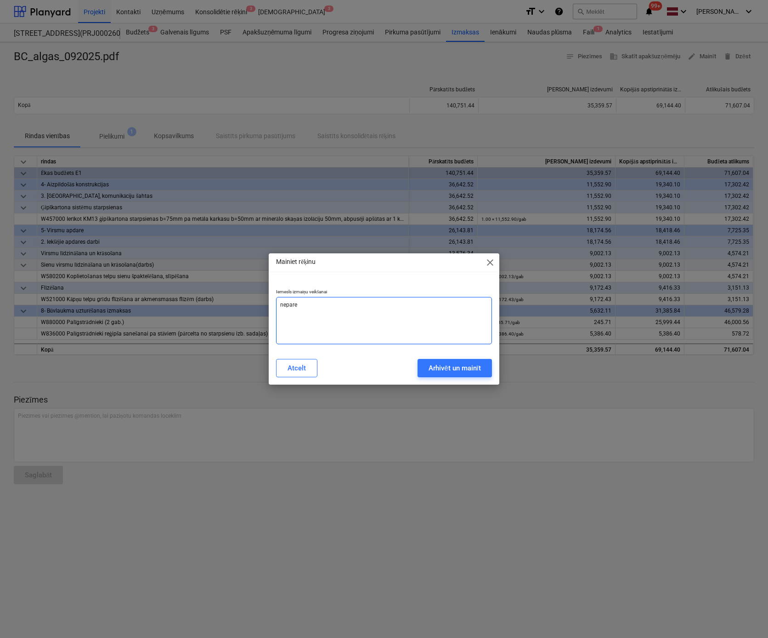
type textarea "x"
type textarea "nepareiz"
type textarea "x"
type textarea "nepareizs"
type textarea "x"
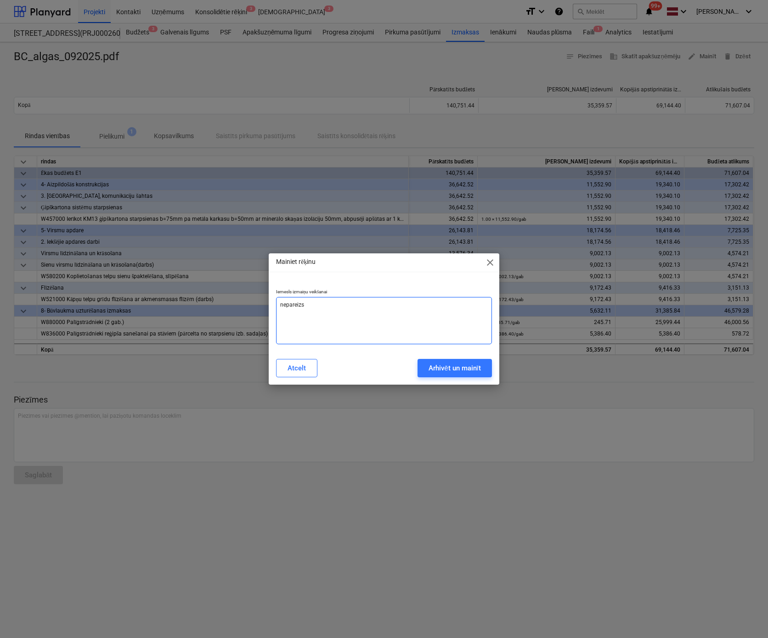
type textarea "nepareizs"
type textarea "x"
type textarea "nepareizs k"
type textarea "x"
type textarea "nepareizs ko"
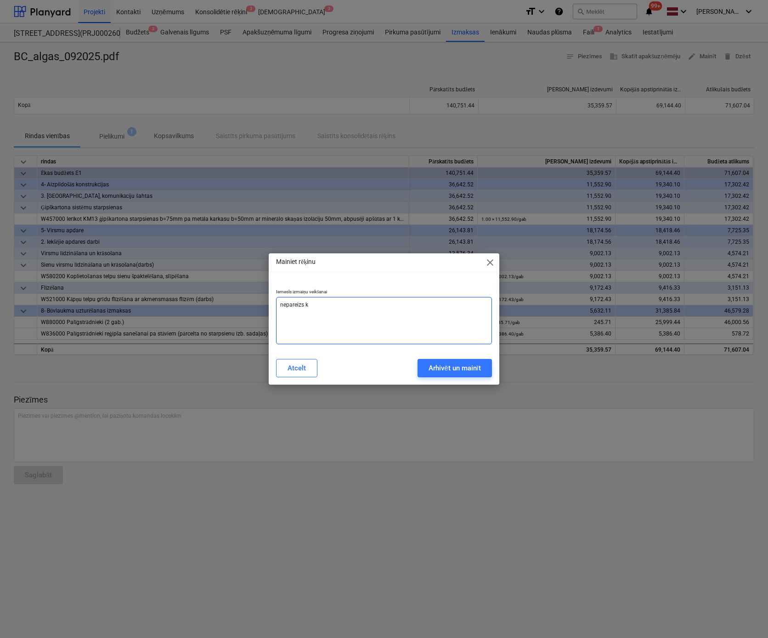
type textarea "x"
type textarea "nepareizs kod"
type textarea "x"
type textarea "nepareizs kodē"
type textarea "x"
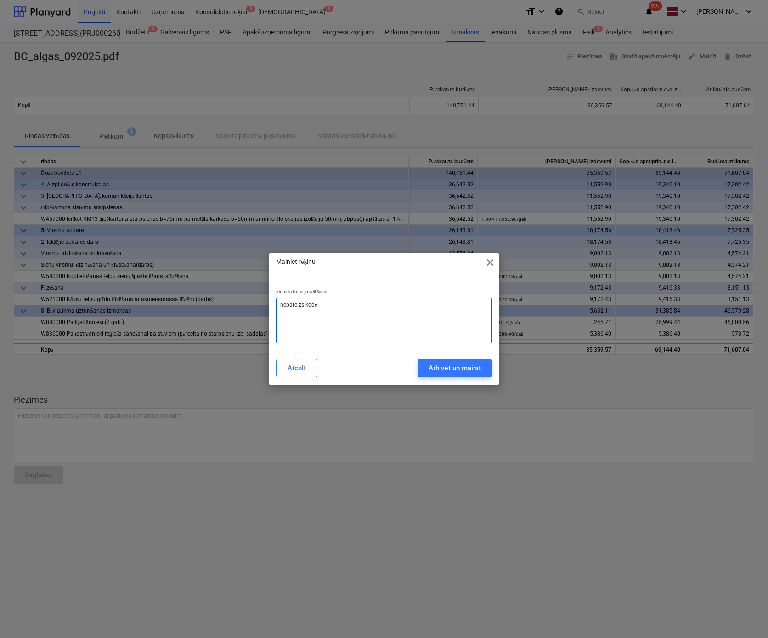
type textarea "nepareizs kodēj"
type textarea "x"
type textarea "nepareizs kodēju"
type textarea "x"
type textarea "nepareizs kodējum"
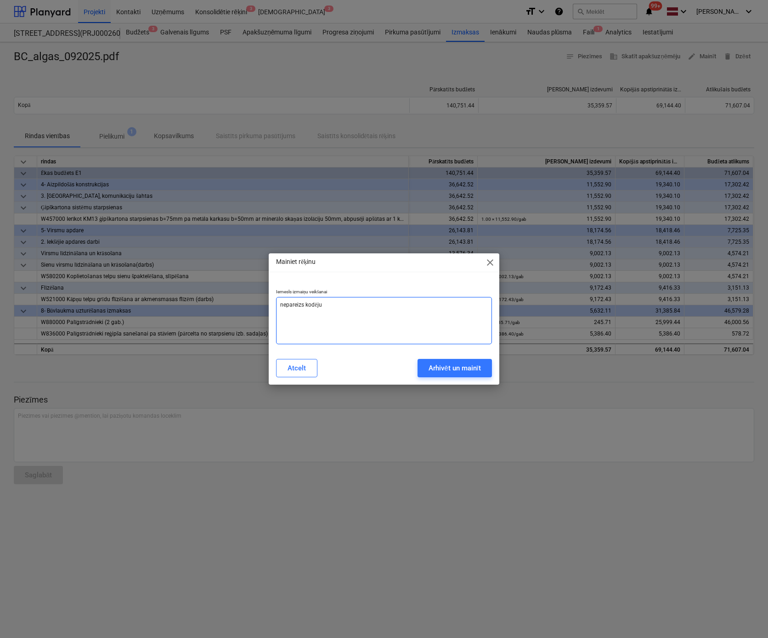
type textarea "x"
type textarea "nepareizs kodējums"
type textarea "x"
type textarea "nepareizs kodējums"
click at [446, 370] on div "Arhivēt un mainīt" at bounding box center [454, 368] width 52 height 12
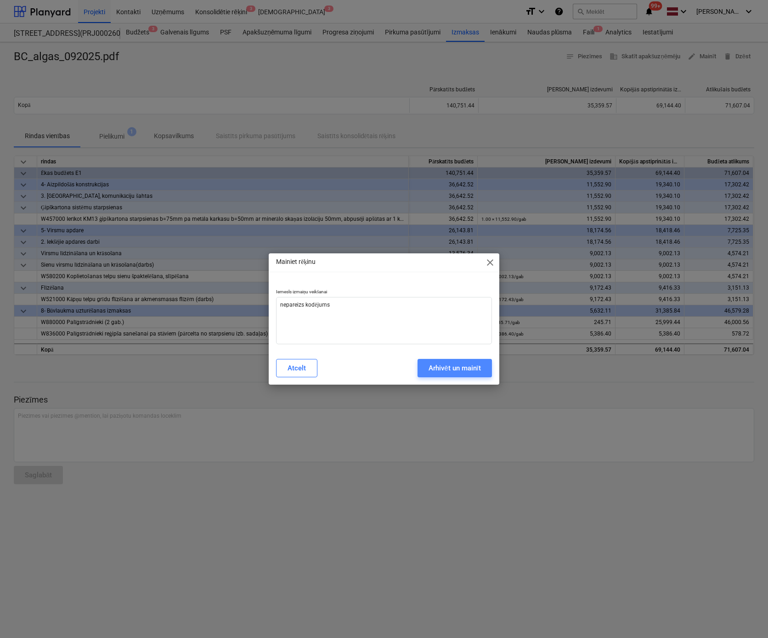
type textarea "x"
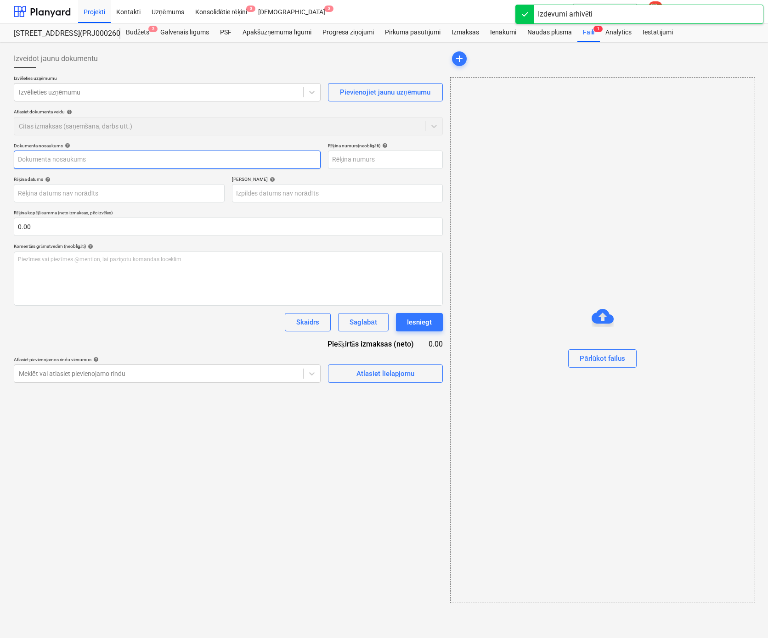
type input "BC_algas_092025.pdf"
type input "06 Oct 2025"
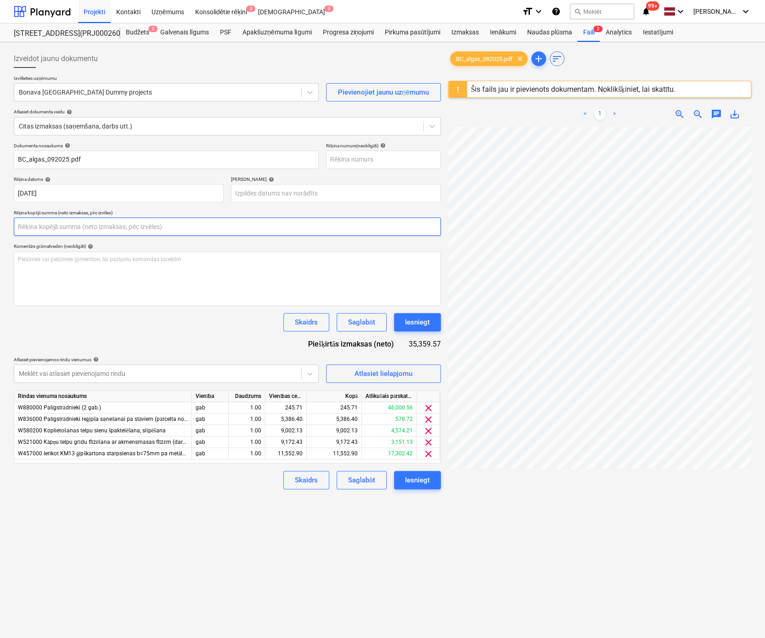
click at [73, 224] on input "text" at bounding box center [227, 227] width 427 height 18
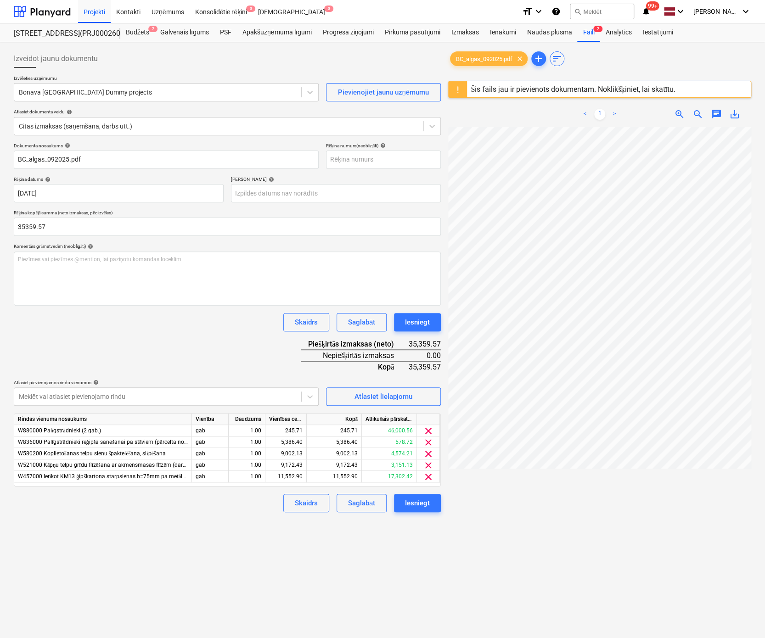
type input "35,359.57"
click at [134, 328] on div "Skaidrs Saglabāt Iesniegt" at bounding box center [227, 322] width 427 height 18
click at [251, 395] on div at bounding box center [158, 396] width 278 height 9
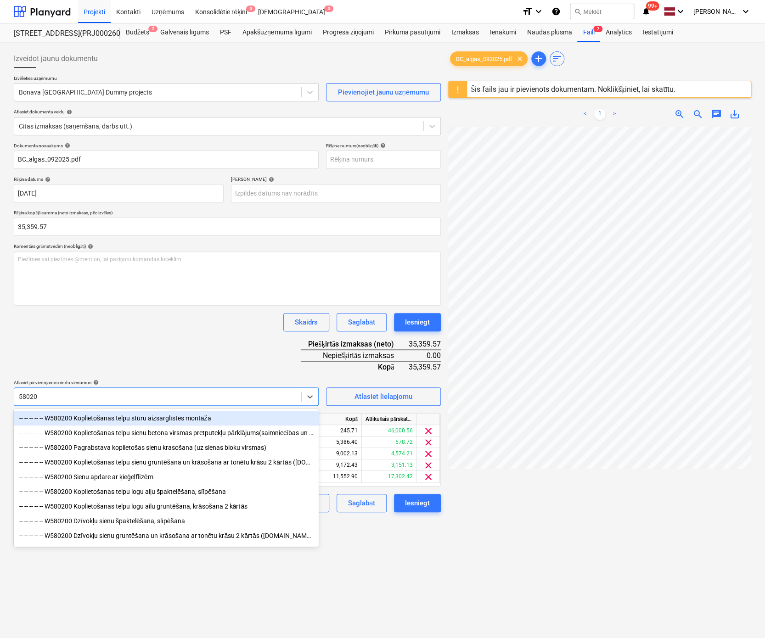
type input "580200"
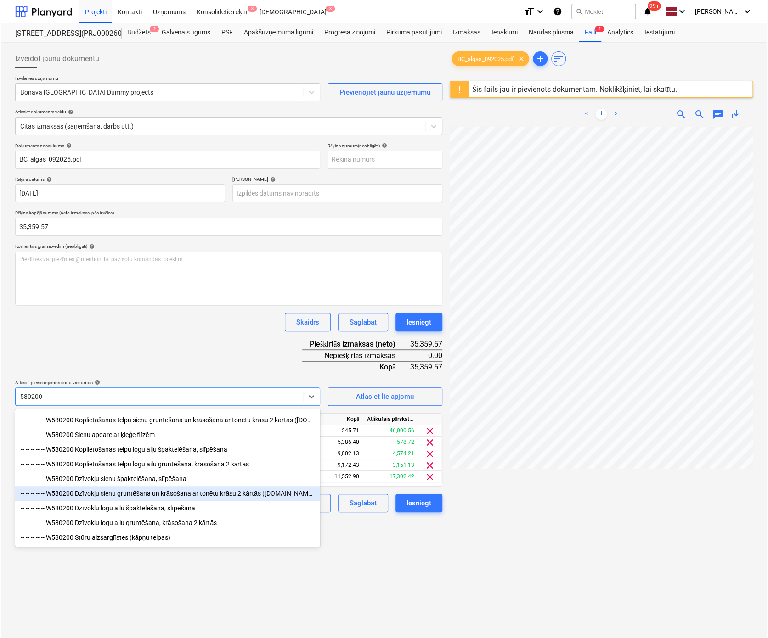
scroll to position [46, 0]
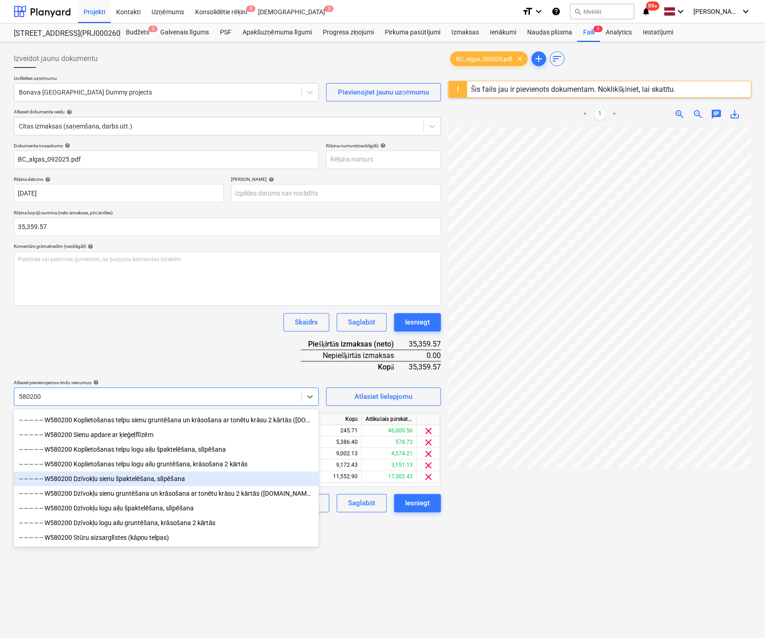
click at [152, 478] on div "-- -- -- -- -- W580200 Dzīvokļu sienu špaktelēšana, slīpēšana" at bounding box center [166, 479] width 305 height 15
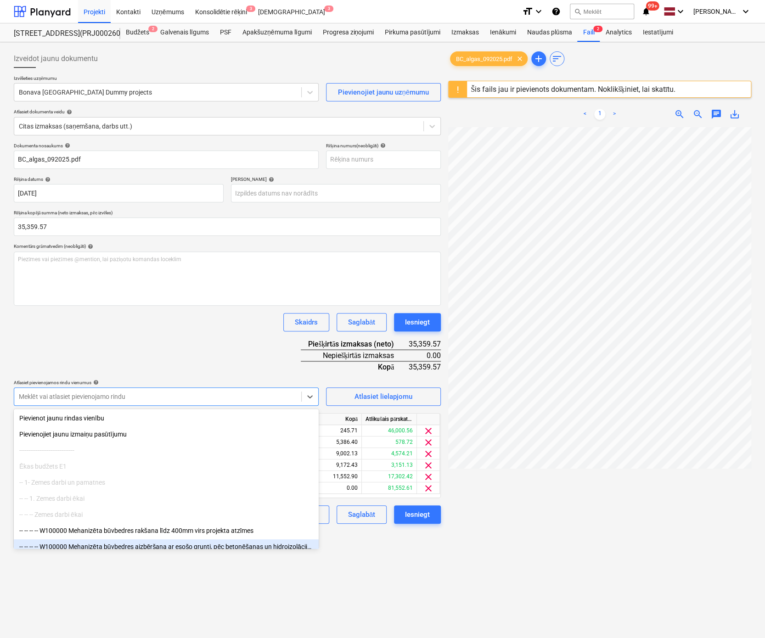
click at [364, 615] on div "Izveidot jaunu dokumentu Izvēlieties uzņēmumu Bonava Latvija Dummy projects Pie…" at bounding box center [227, 394] width 434 height 697
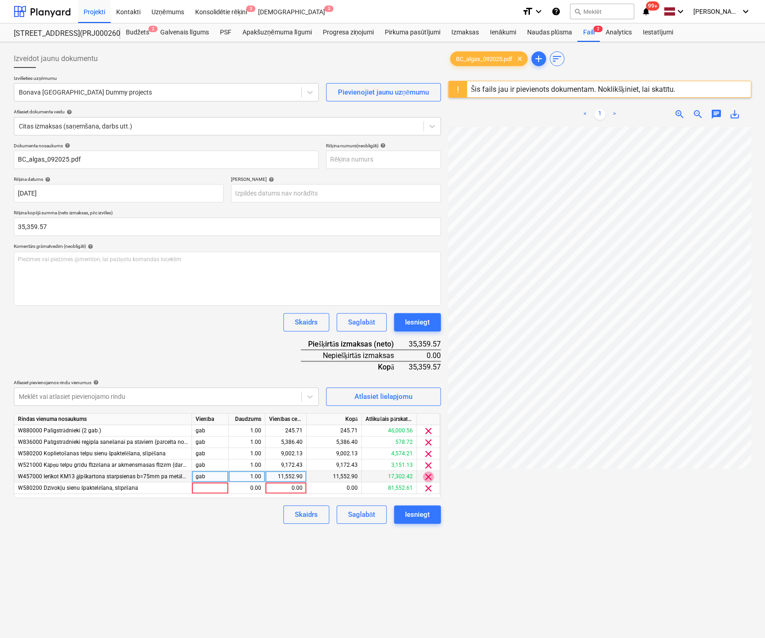
click at [427, 476] on span "clear" at bounding box center [428, 477] width 11 height 11
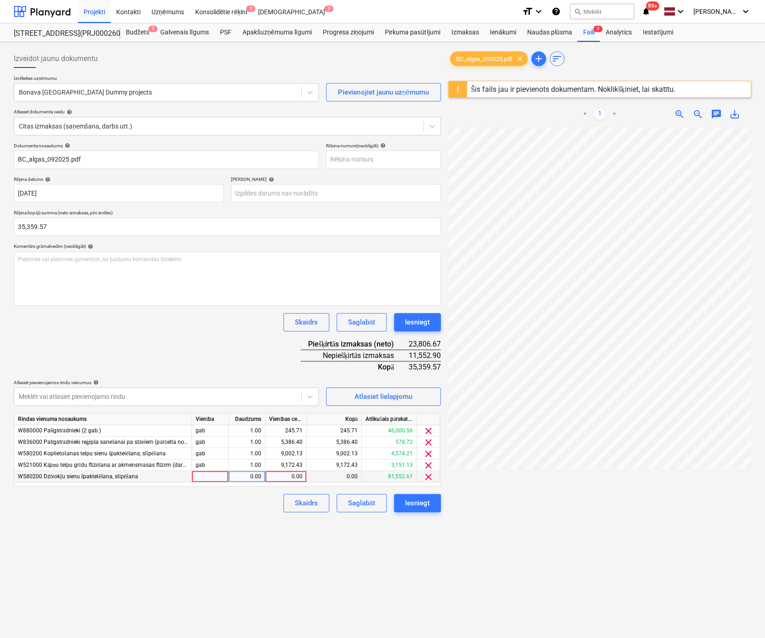
click at [289, 478] on div "0.00" at bounding box center [286, 476] width 34 height 11
type input "11552.9"
click at [276, 551] on div "Izveidot jaunu dokumentu Izvēlieties uzņēmumu Bonava Latvija Dummy projects Pie…" at bounding box center [227, 394] width 434 height 697
click at [422, 501] on div "Iesniegt" at bounding box center [417, 503] width 25 height 12
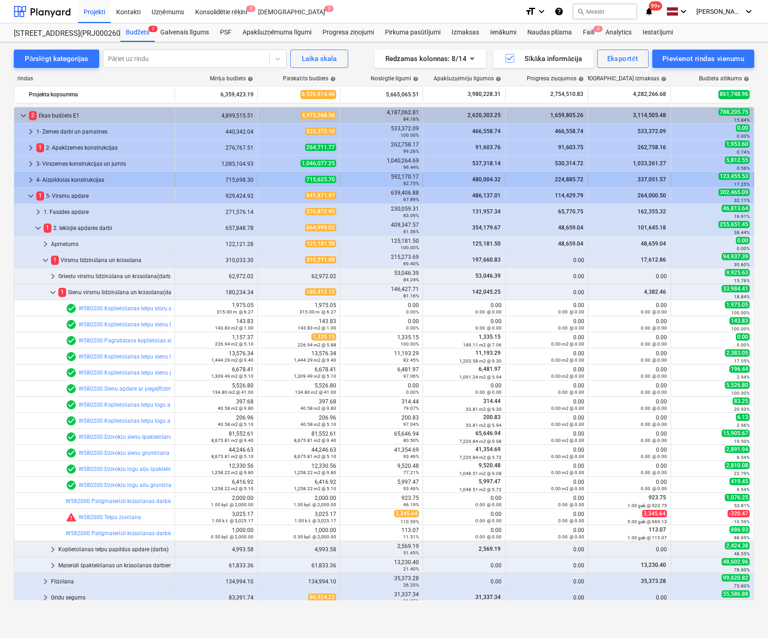
click at [29, 179] on span "keyboard_arrow_right" at bounding box center [30, 179] width 11 height 11
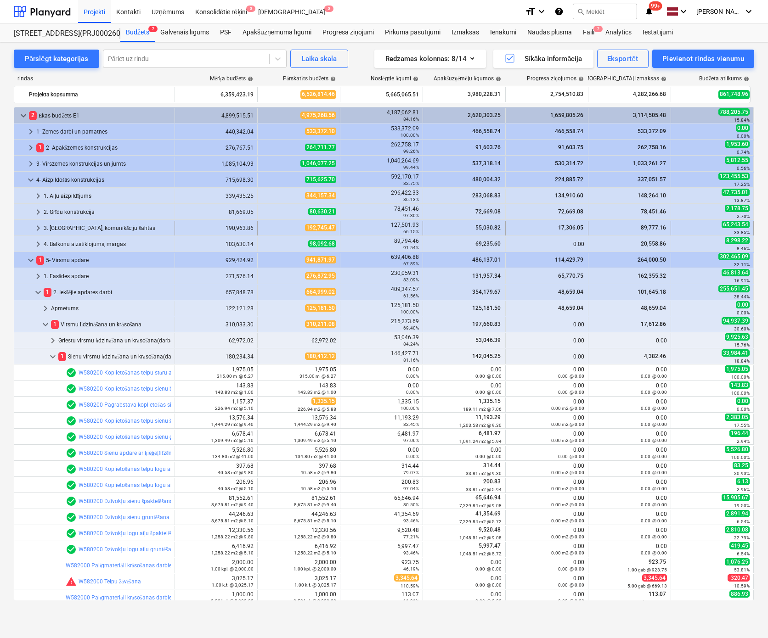
click at [40, 225] on span "keyboard_arrow_right" at bounding box center [38, 228] width 11 height 11
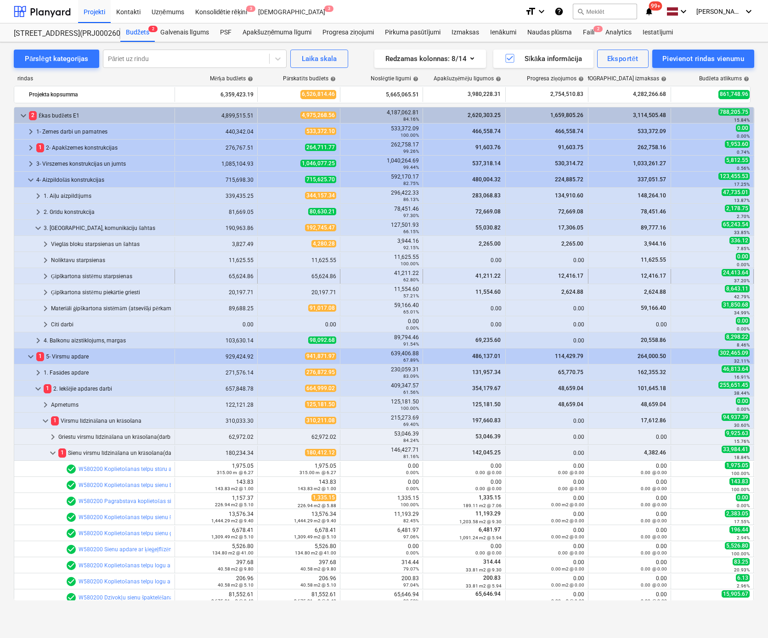
click at [46, 276] on span "keyboard_arrow_right" at bounding box center [45, 276] width 11 height 11
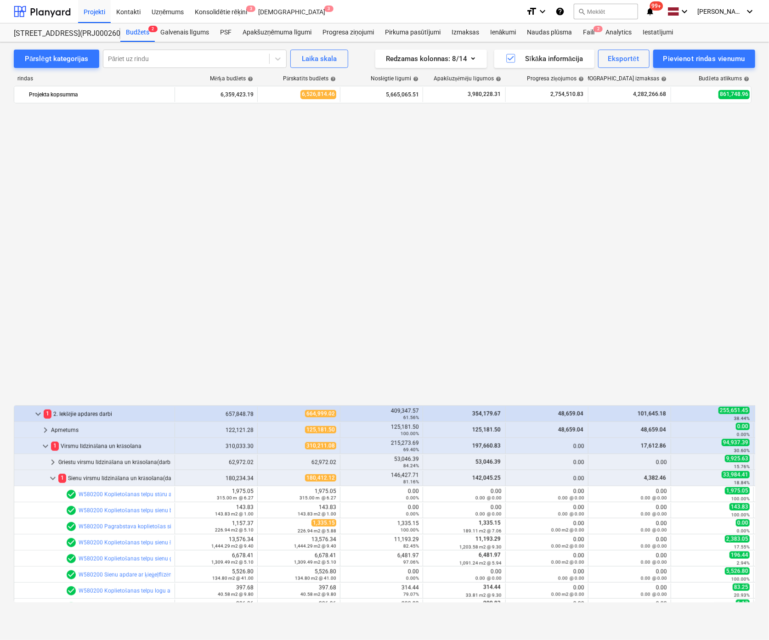
scroll to position [501, 0]
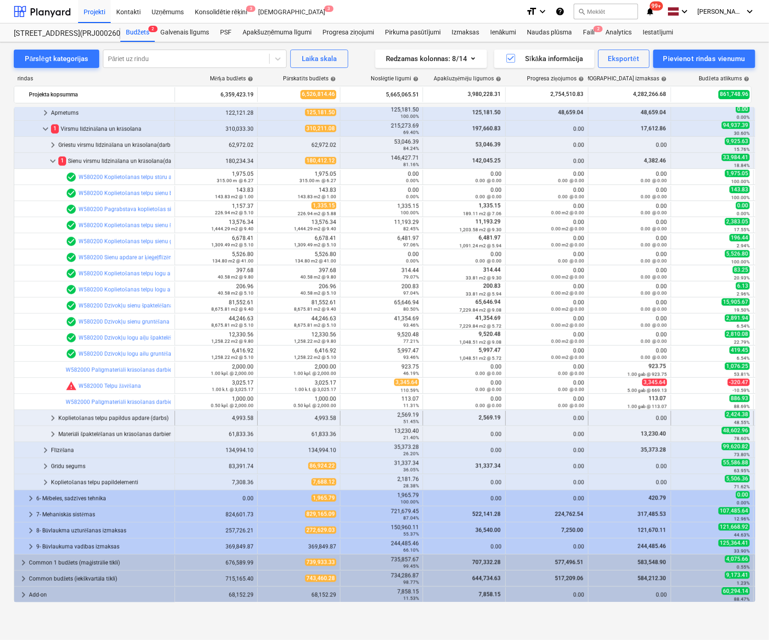
click at [53, 416] on span "keyboard_arrow_right" at bounding box center [52, 418] width 11 height 11
